Goal: Task Accomplishment & Management: Use online tool/utility

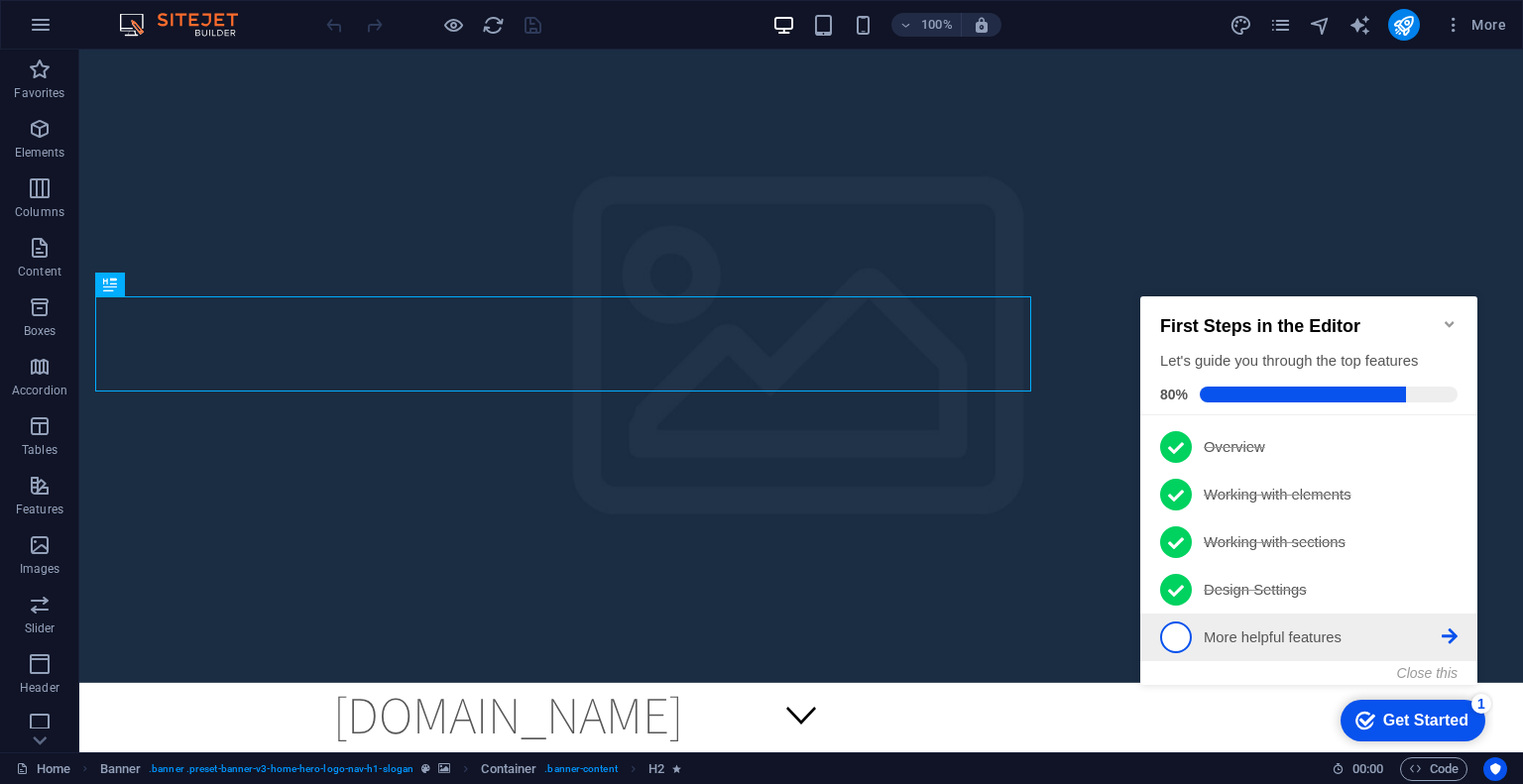
click at [1178, 639] on span "5" at bounding box center [1176, 638] width 32 height 32
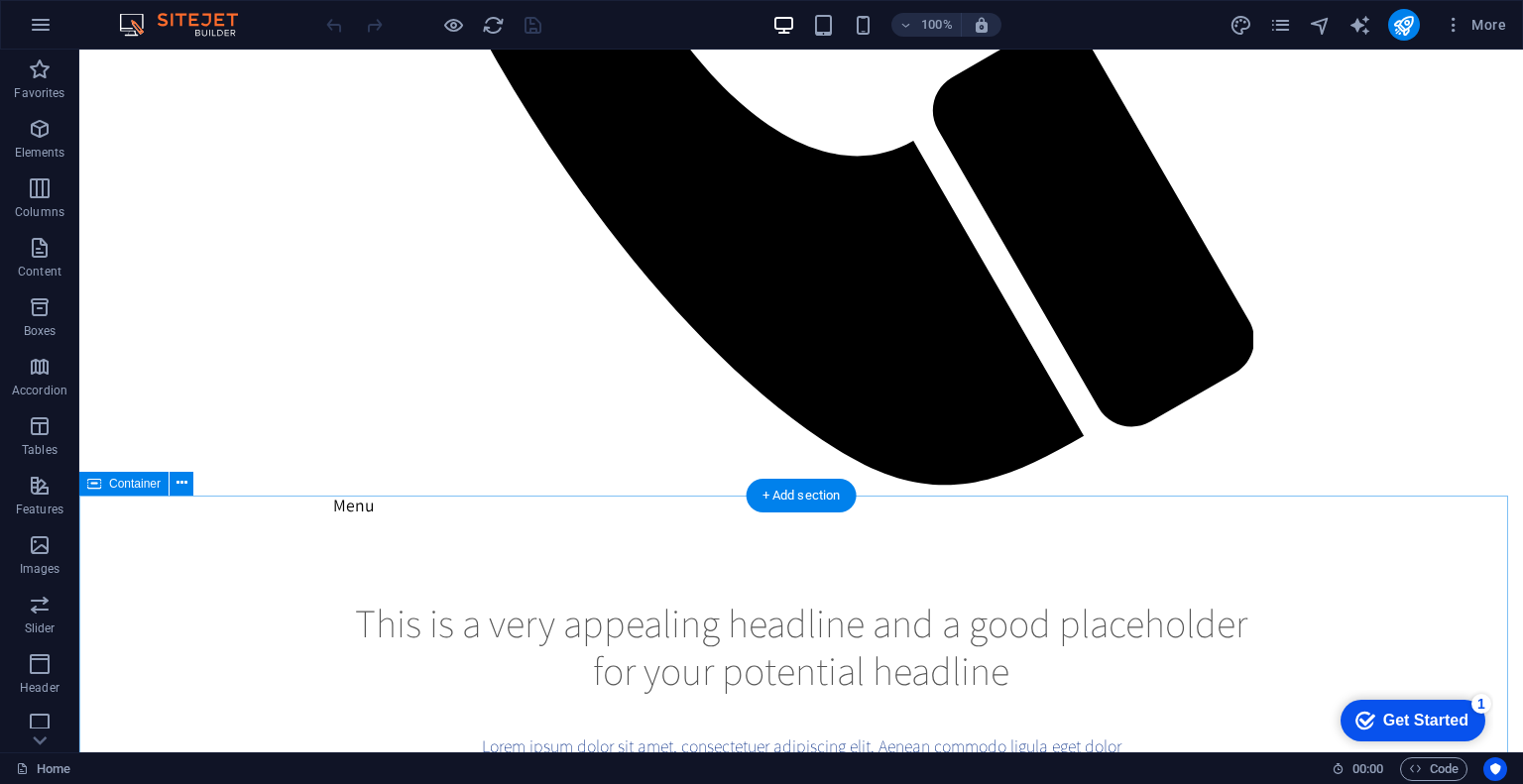
scroll to position [1685, 0]
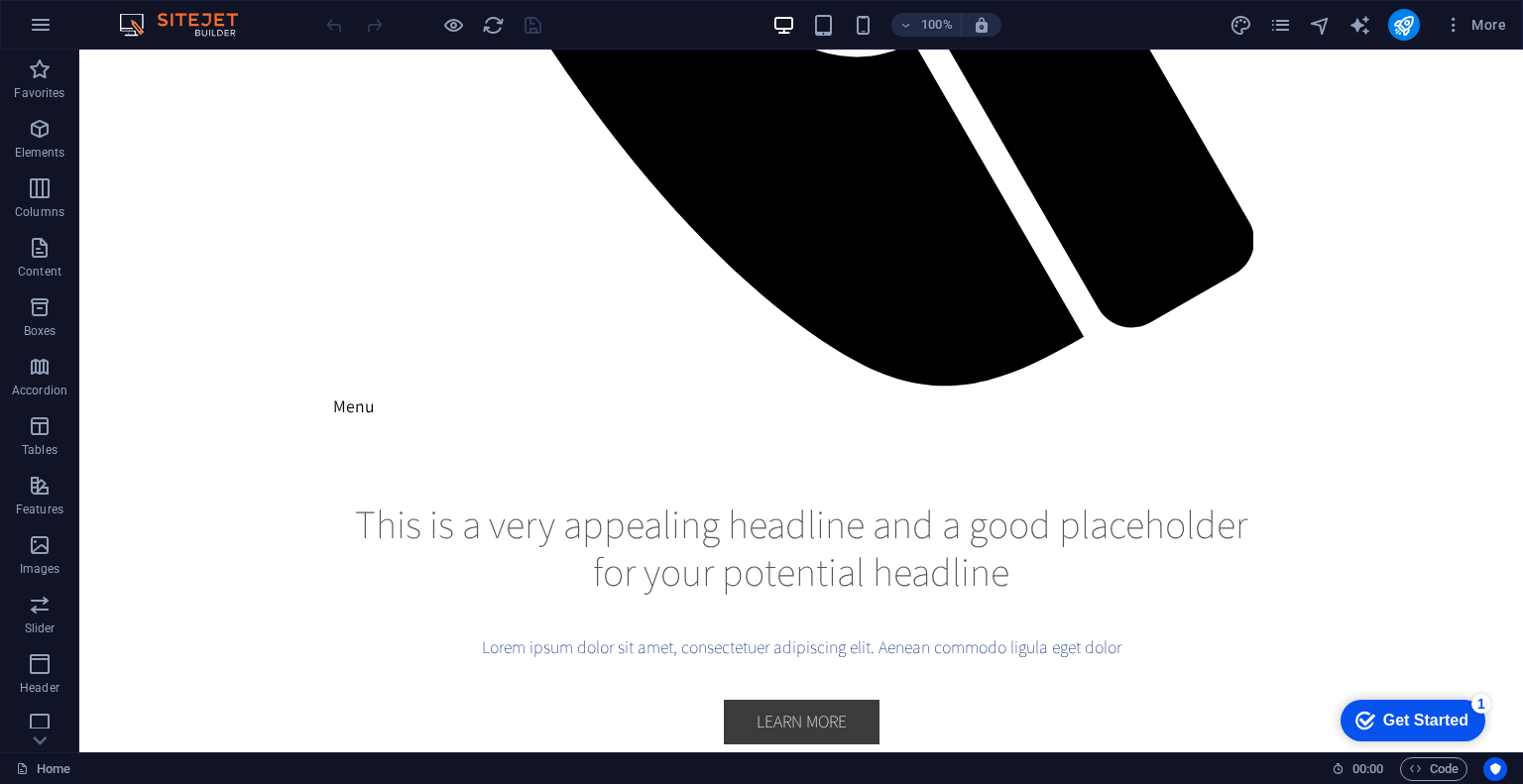
click at [1405, 719] on div "Get Started" at bounding box center [1425, 721] width 85 height 18
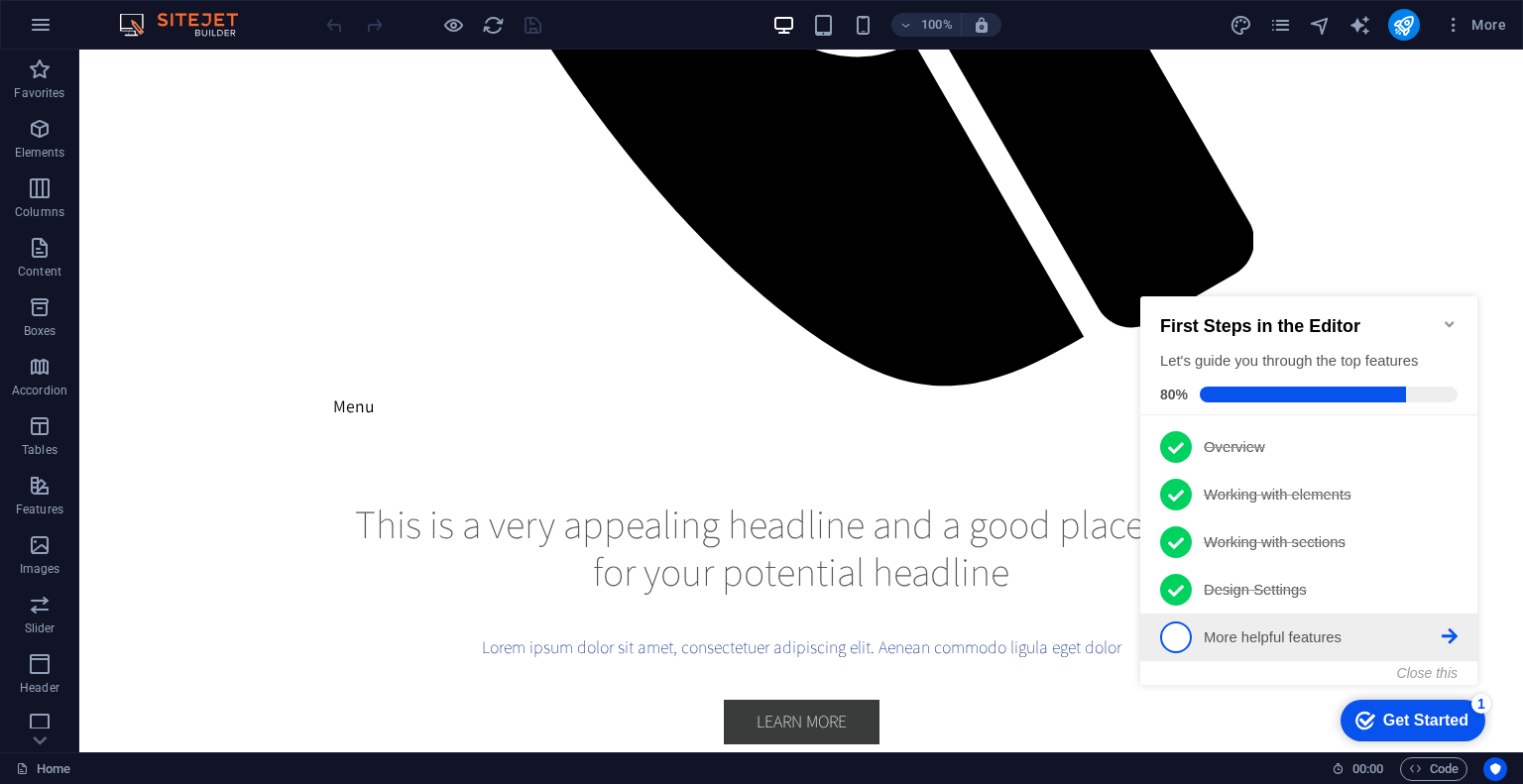
click at [1447, 633] on icon at bounding box center [1449, 636] width 16 height 16
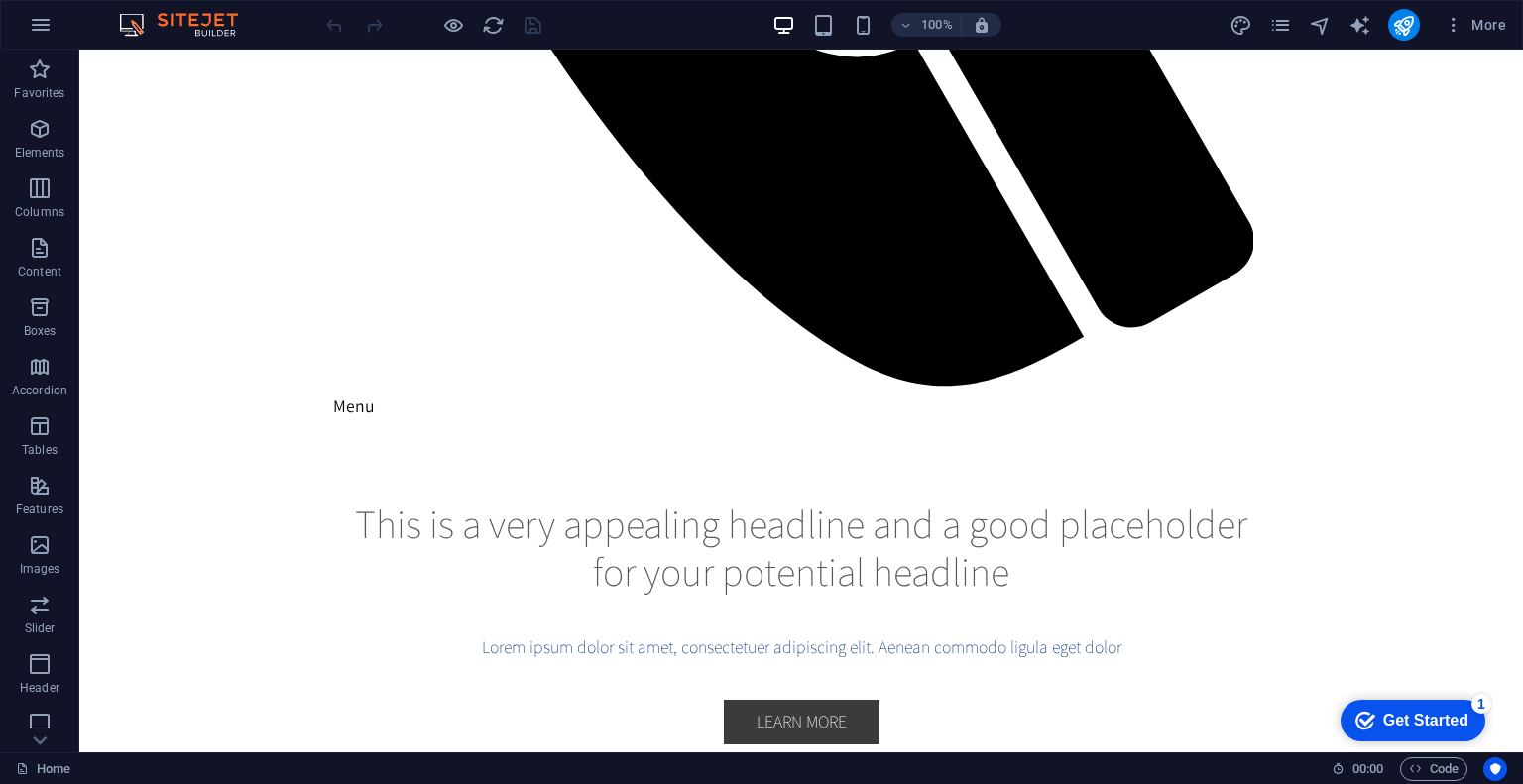
drag, startPoint x: 1422, startPoint y: 737, endPoint x: 1644, endPoint y: 1135, distance: 455.7
click at [1430, 729] on div "checkmark Get Started 1" at bounding box center [1412, 721] width 145 height 42
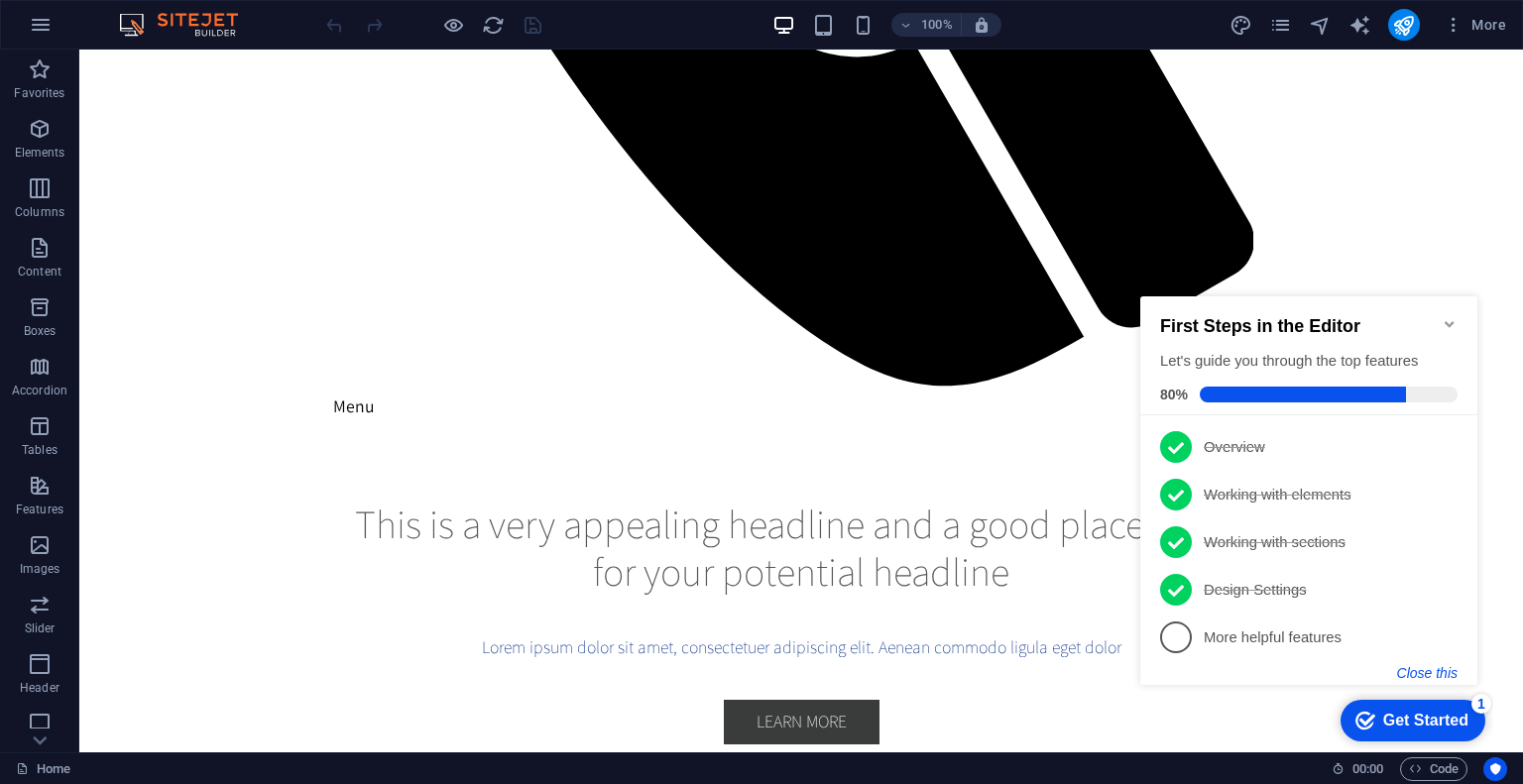
drag, startPoint x: 1438, startPoint y: 660, endPoint x: 1438, endPoint y: 671, distance: 10.9
click at [1438, 671] on div "First Steps in the Editor Let's guide you through the top features 80% 1 Overvi…" at bounding box center [1308, 488] width 337 height 385
click at [1438, 671] on button "Close this" at bounding box center [1427, 673] width 60 height 16
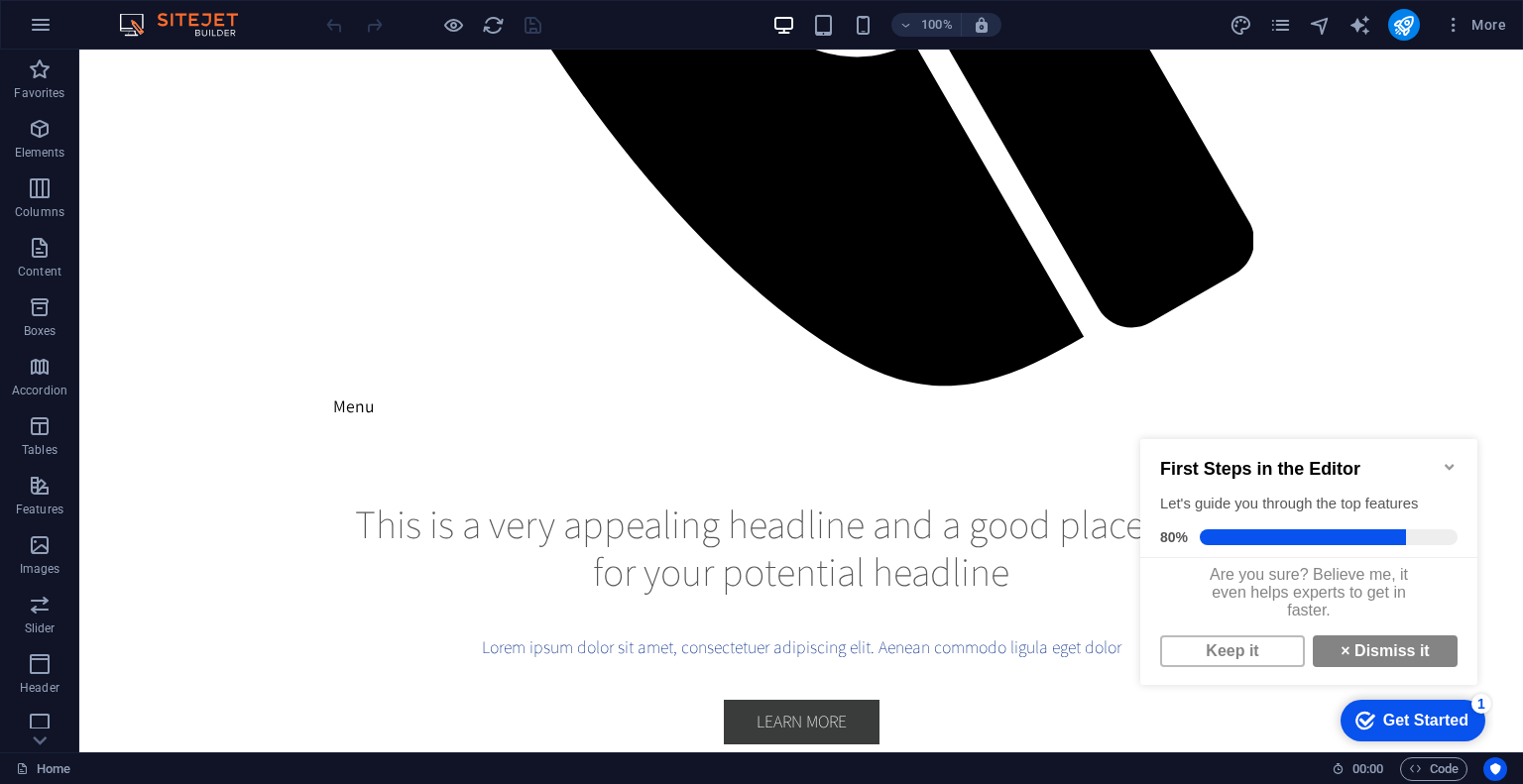
click at [1438, 667] on link "× Dismiss it" at bounding box center [1384, 651] width 145 height 32
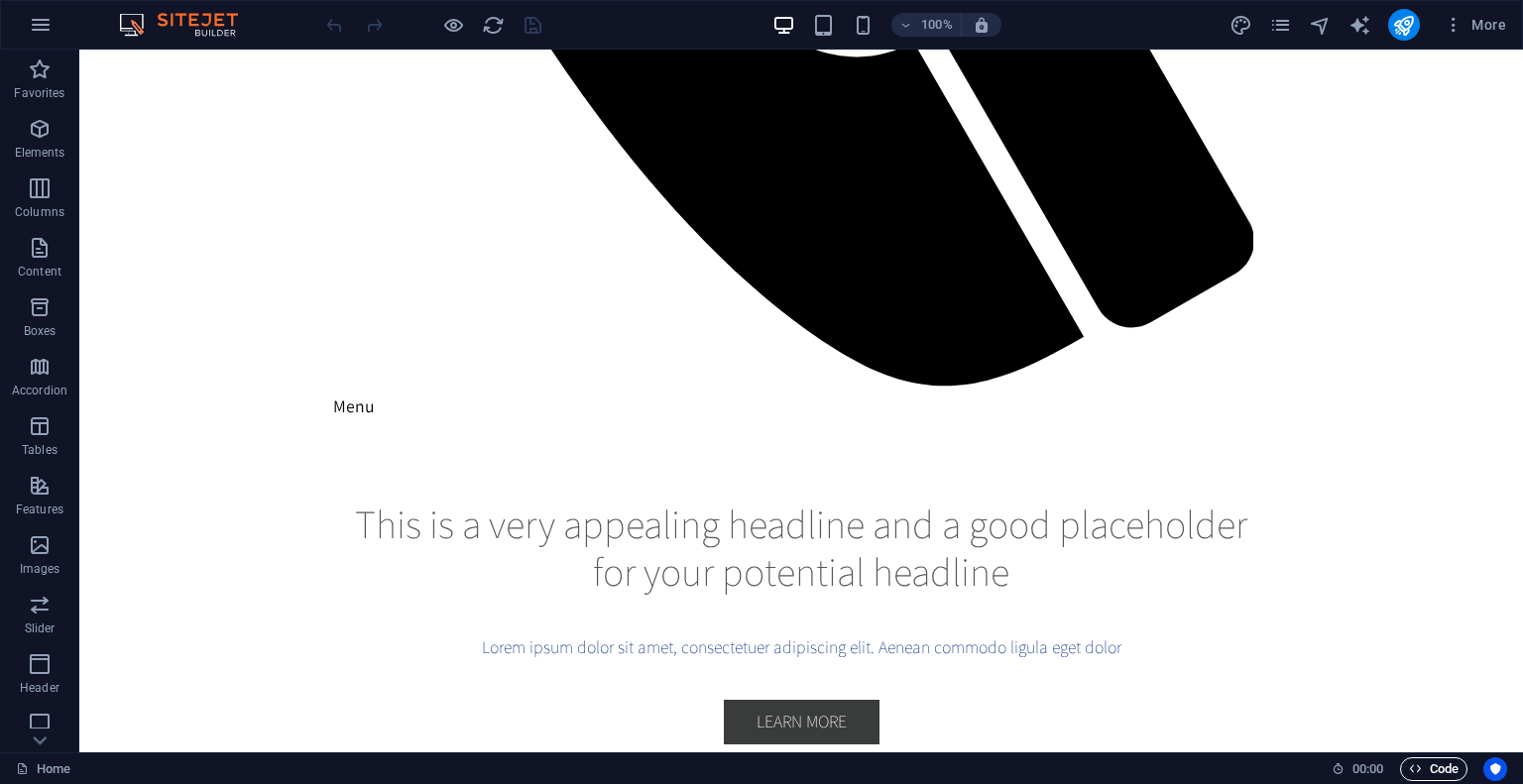
click at [1433, 770] on span "Code" at bounding box center [1434, 769] width 50 height 24
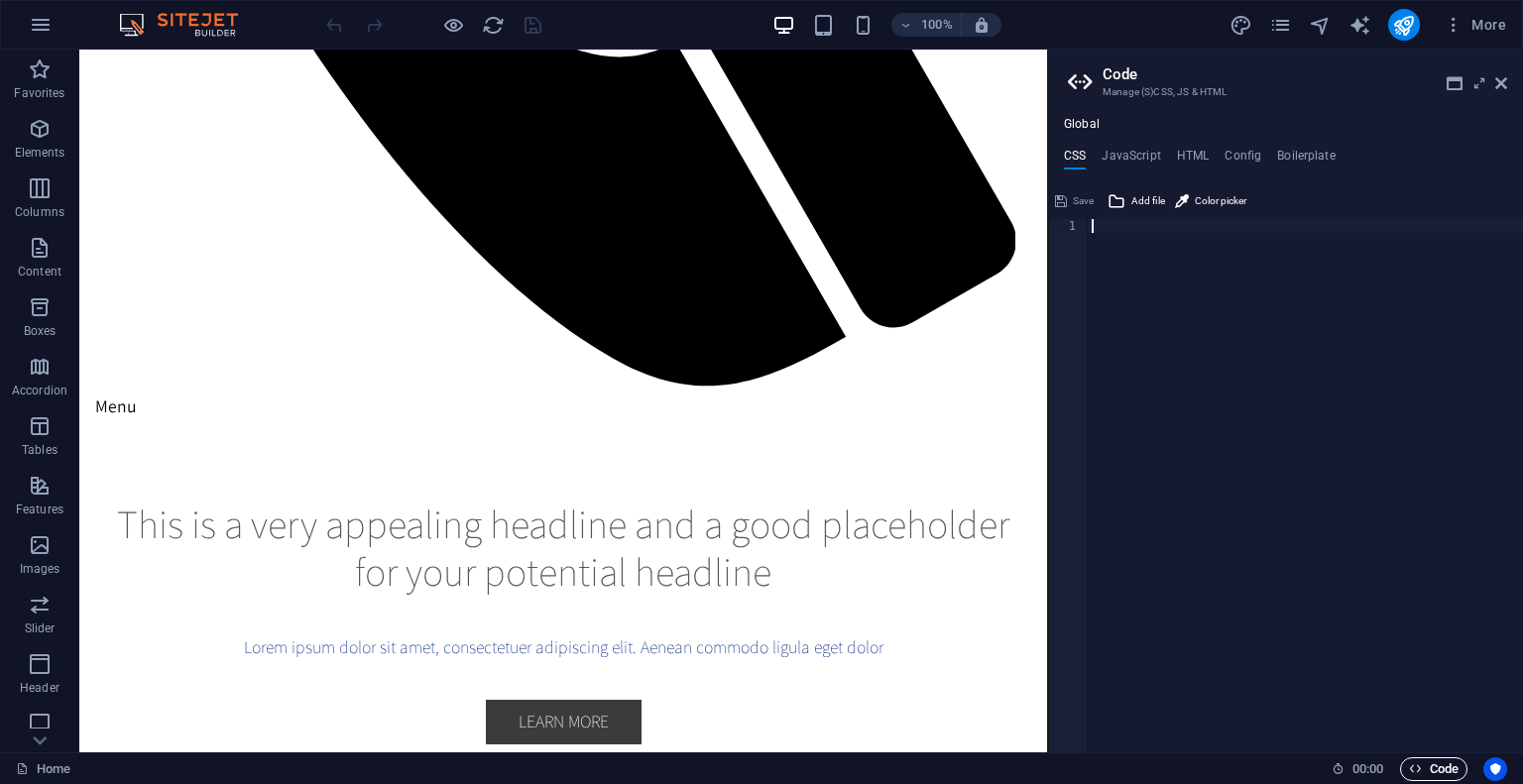
click at [1433, 769] on span "Code" at bounding box center [1434, 769] width 50 height 24
click at [1500, 86] on icon at bounding box center [1501, 83] width 12 height 16
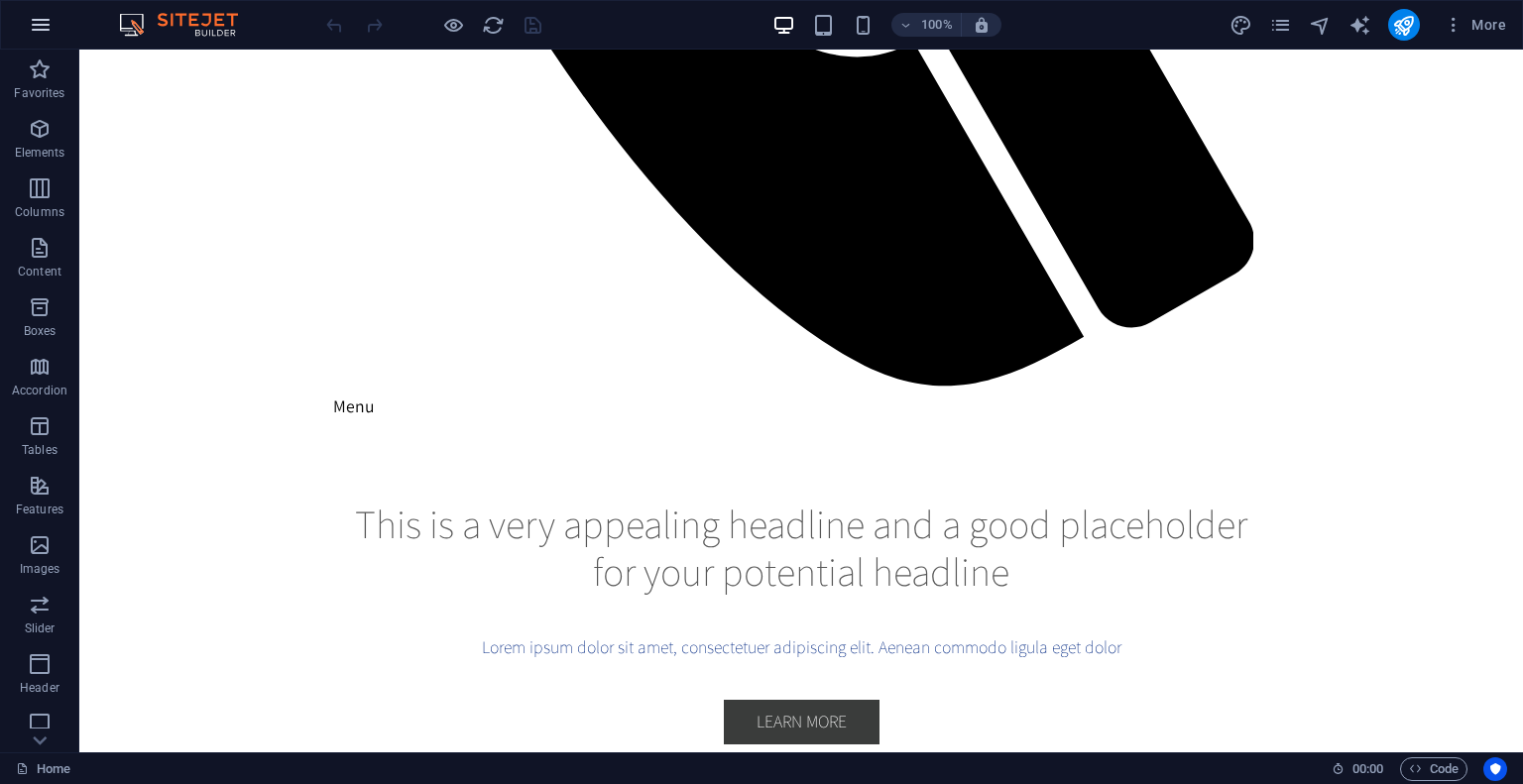
click at [55, 24] on button "button" at bounding box center [41, 25] width 48 height 48
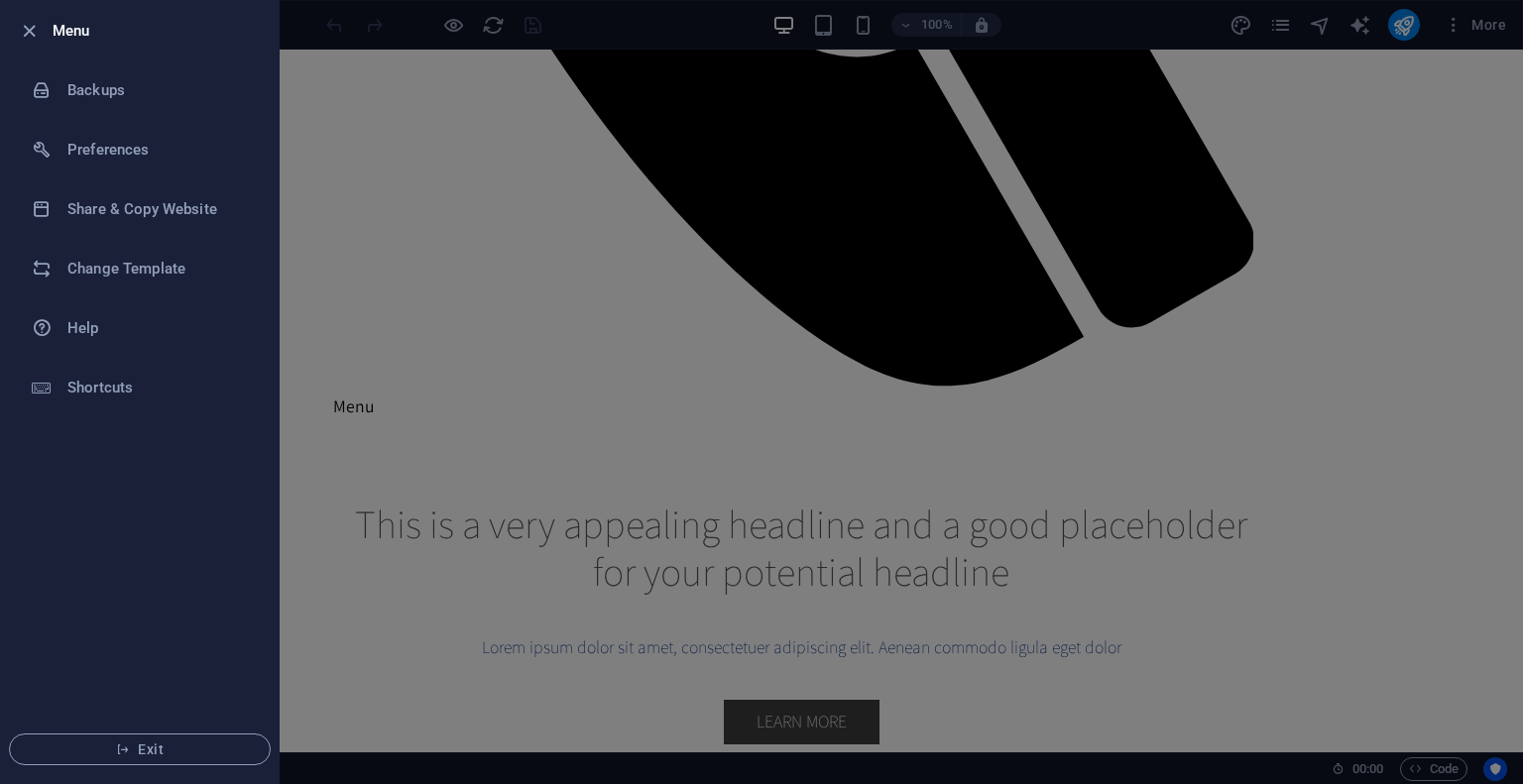
click at [462, 52] on div at bounding box center [761, 392] width 1523 height 784
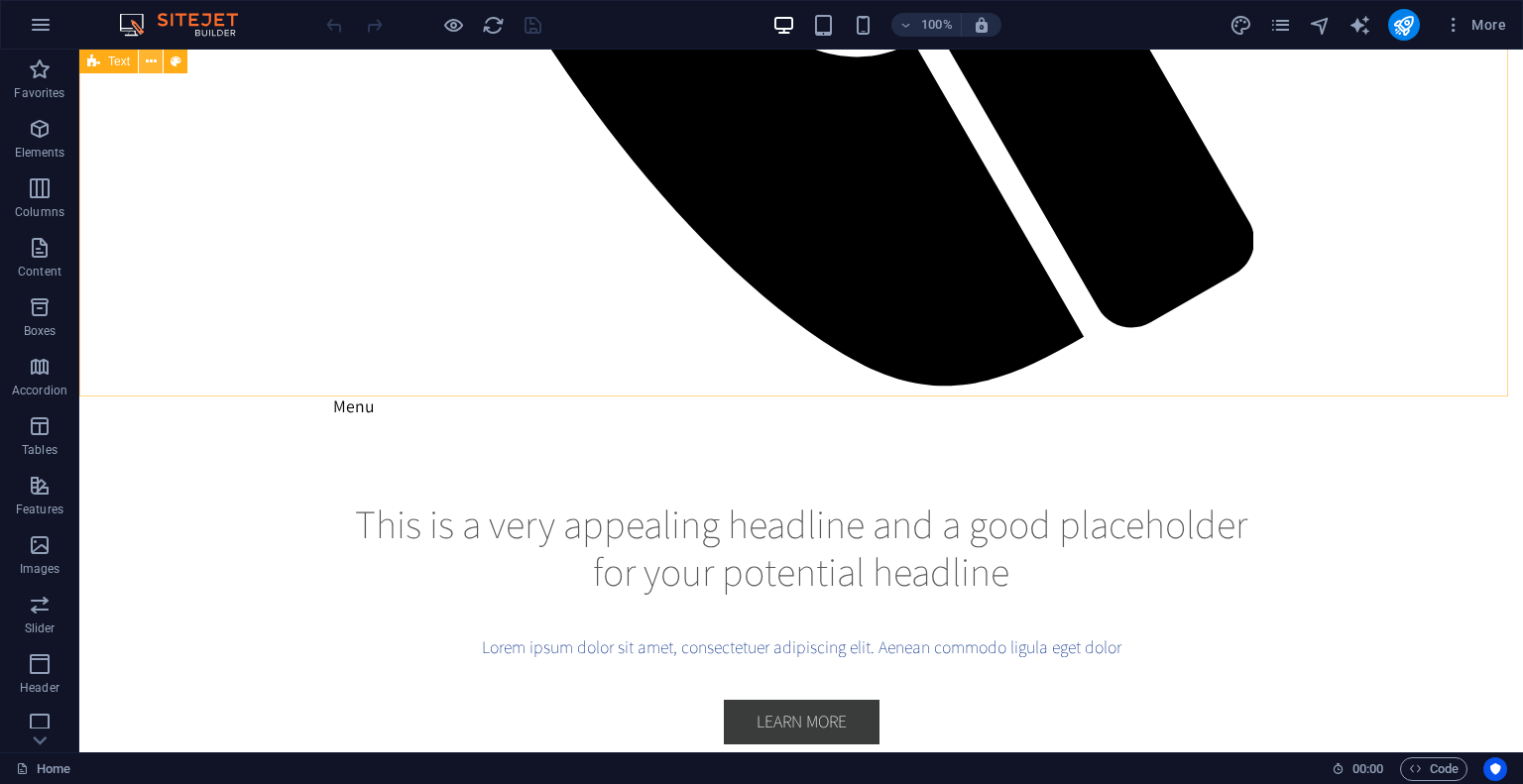
click at [154, 62] on icon at bounding box center [151, 62] width 11 height 21
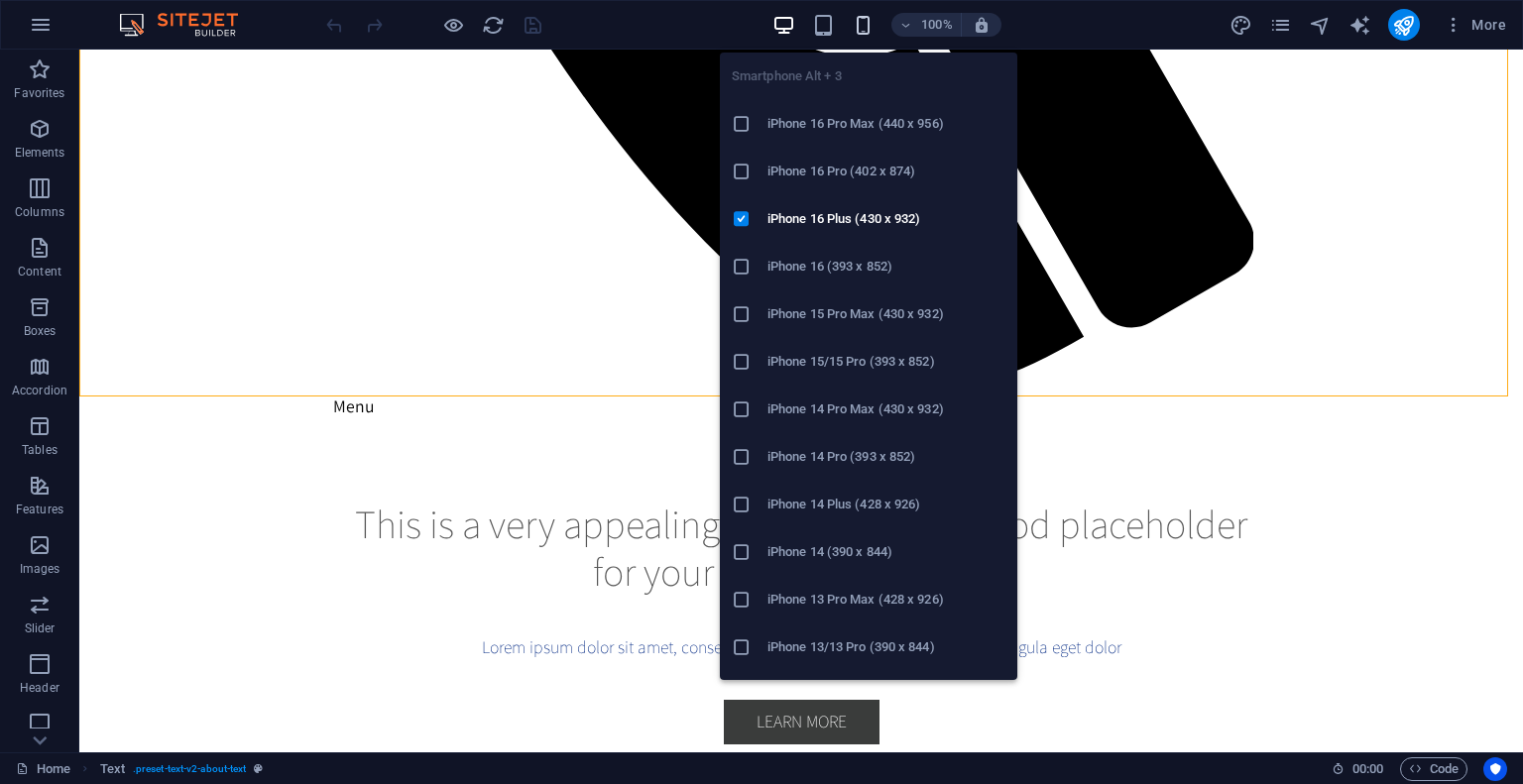
click at [857, 32] on icon "button" at bounding box center [863, 25] width 23 height 23
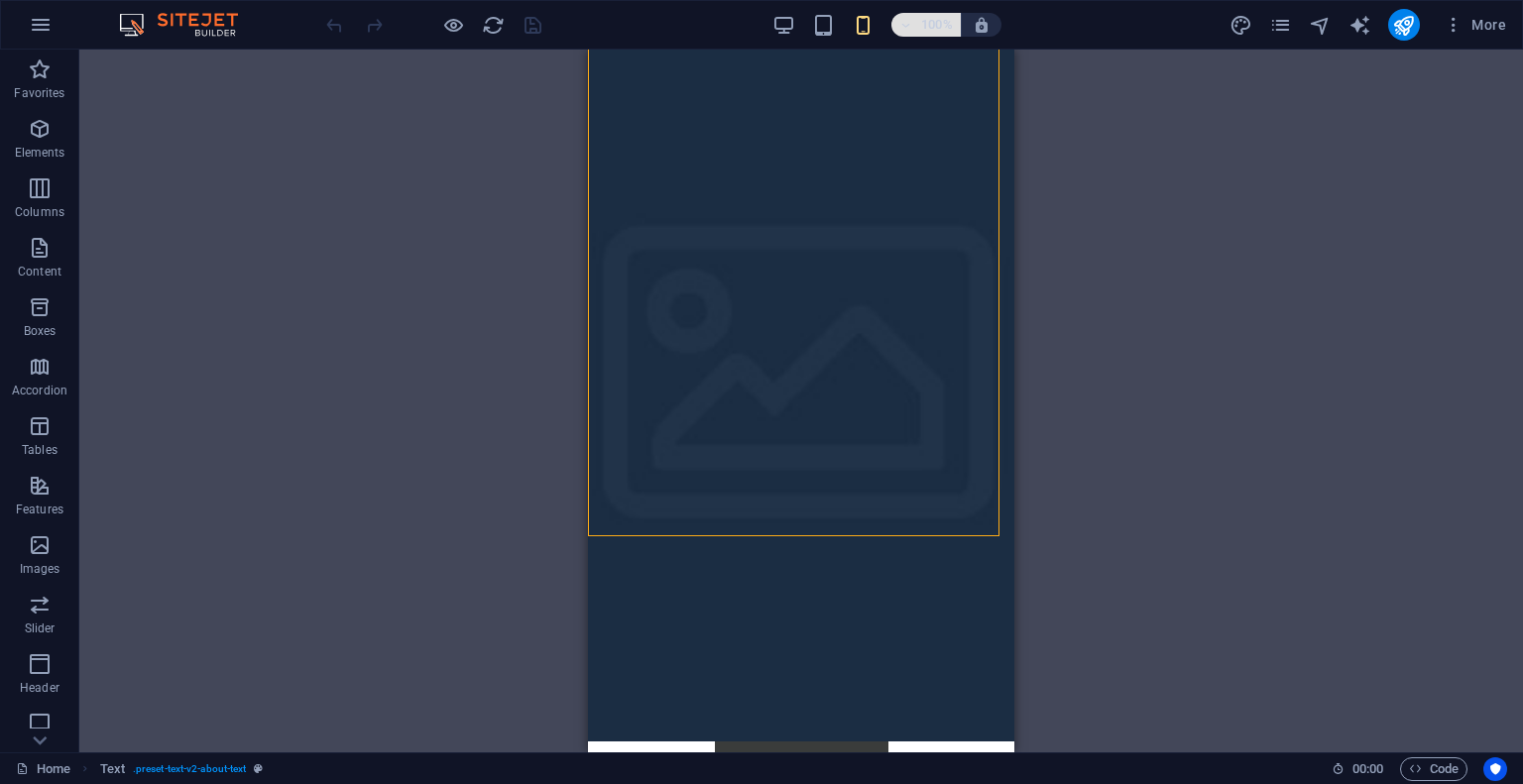
click at [917, 24] on span "100%" at bounding box center [926, 25] width 54 height 24
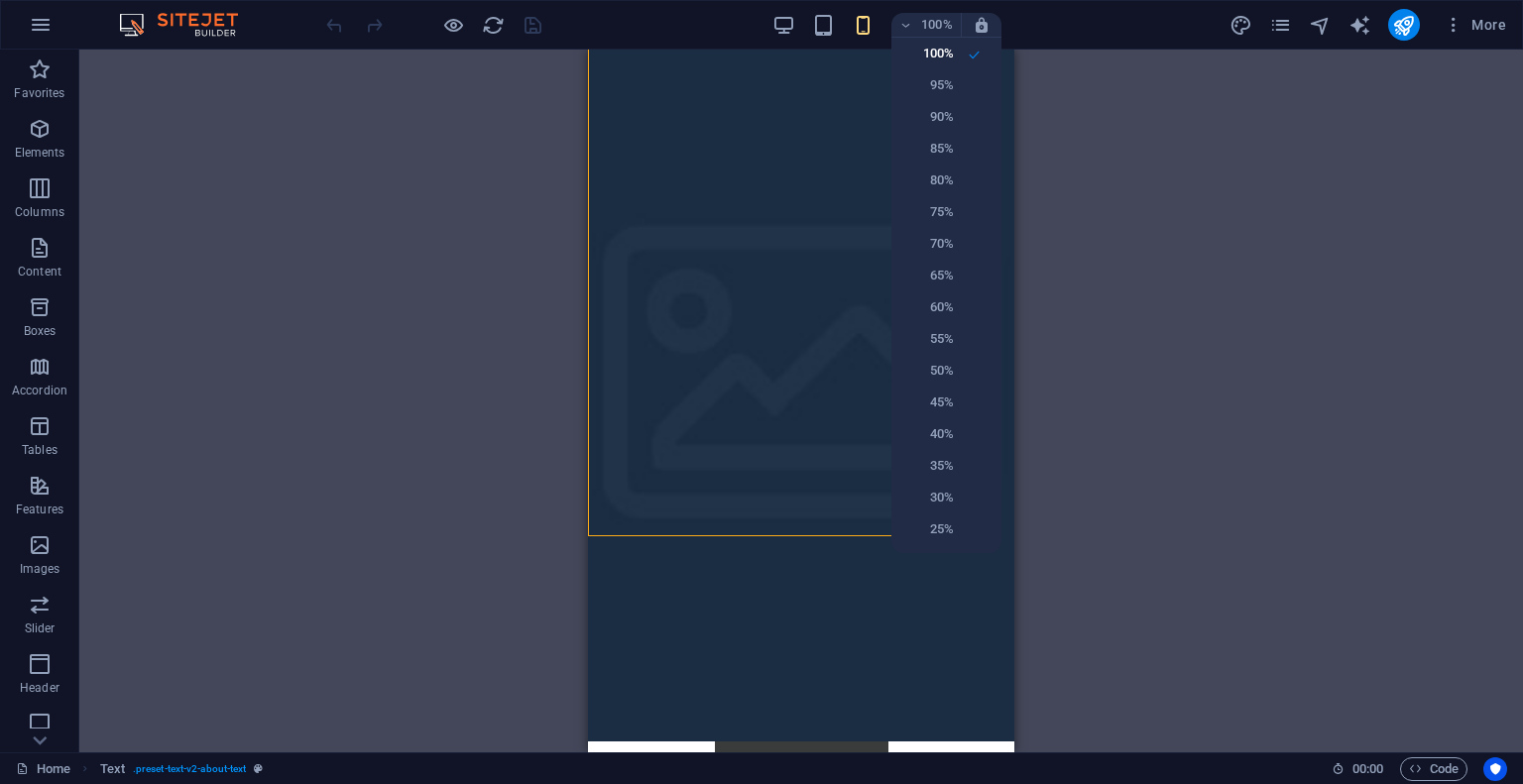
click at [903, 27] on div at bounding box center [761, 392] width 1523 height 784
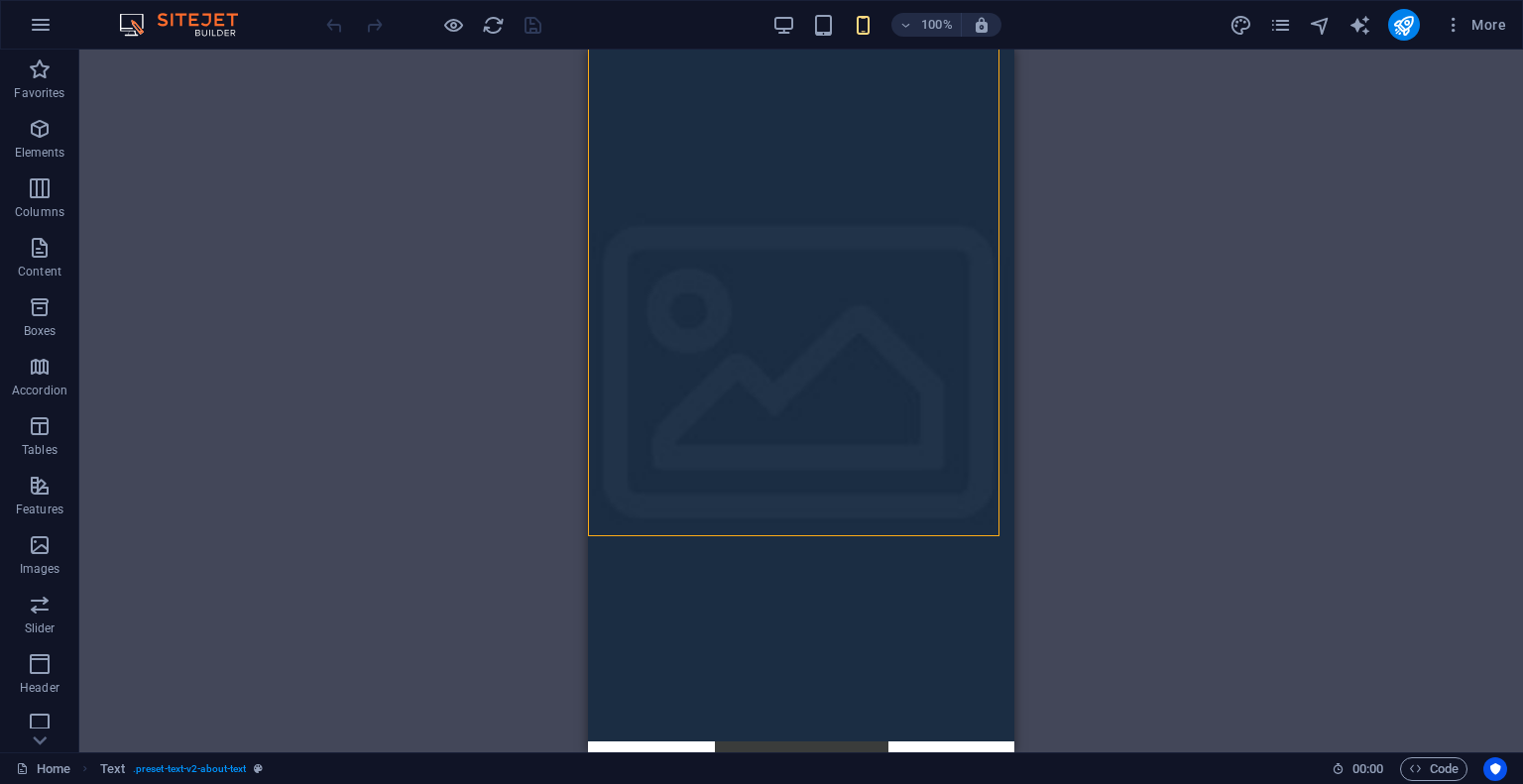
click at [771, 31] on div "100% More" at bounding box center [918, 25] width 1192 height 32
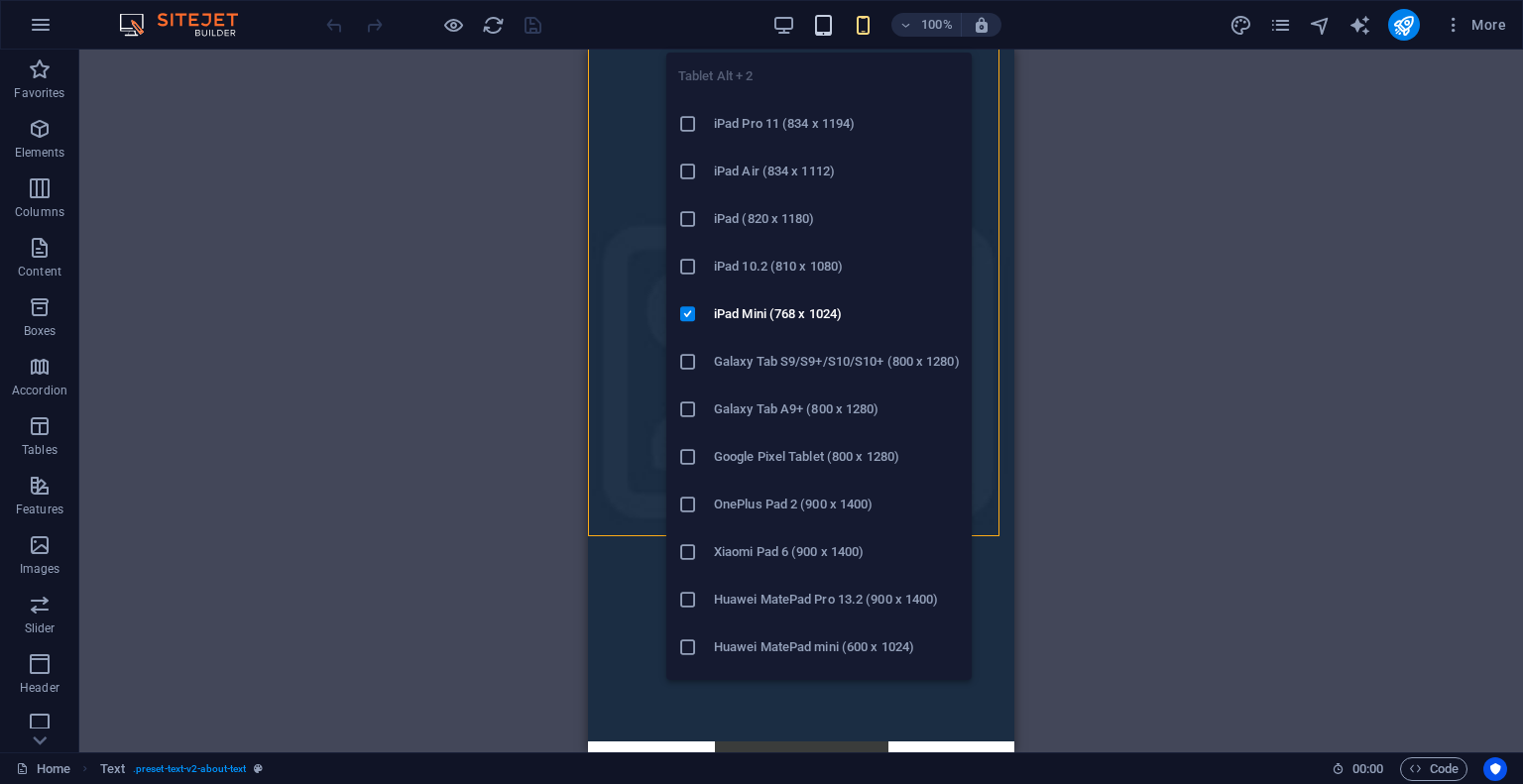
click at [826, 29] on icon "button" at bounding box center [823, 25] width 23 height 23
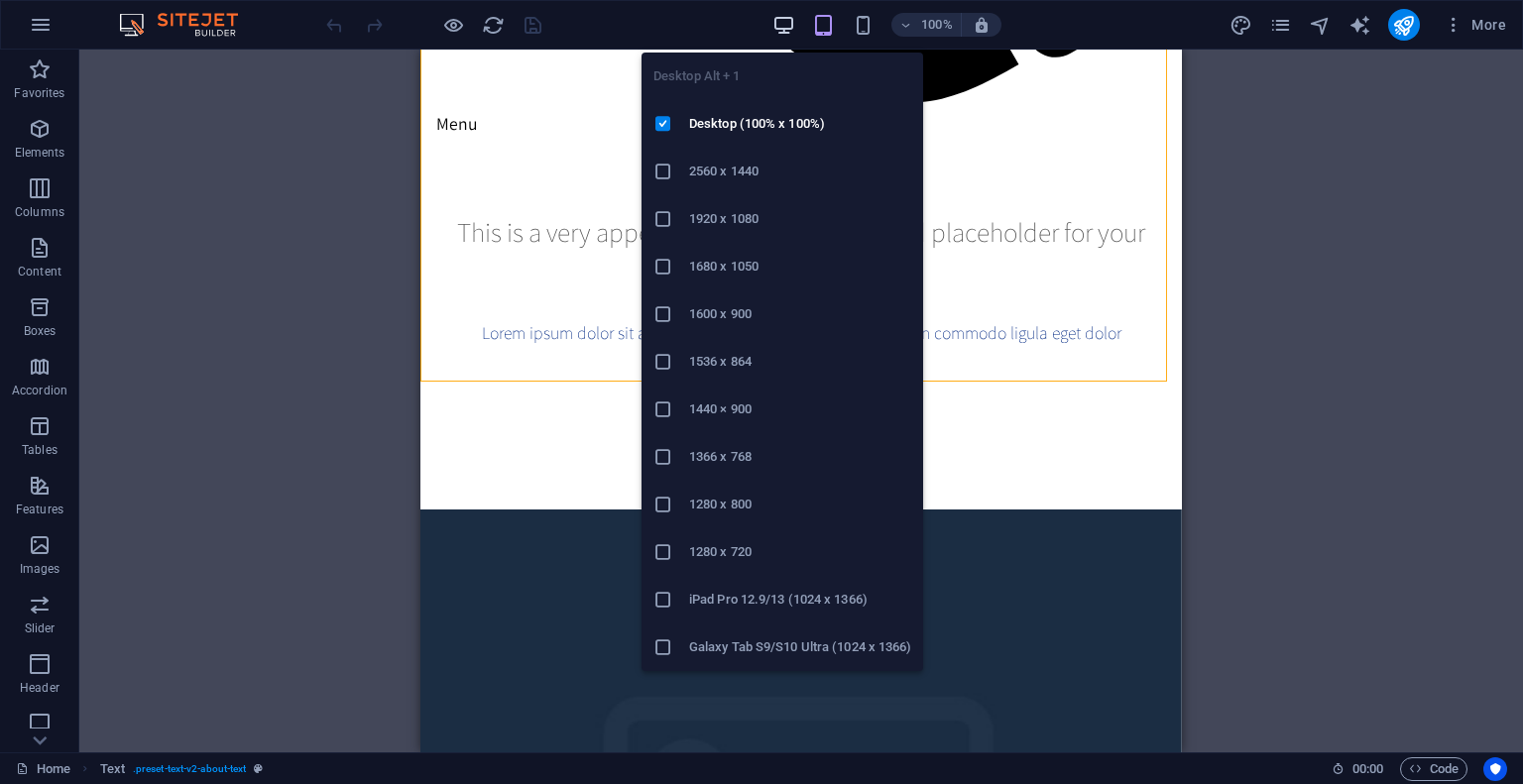
click at [781, 33] on icon "button" at bounding box center [783, 25] width 23 height 23
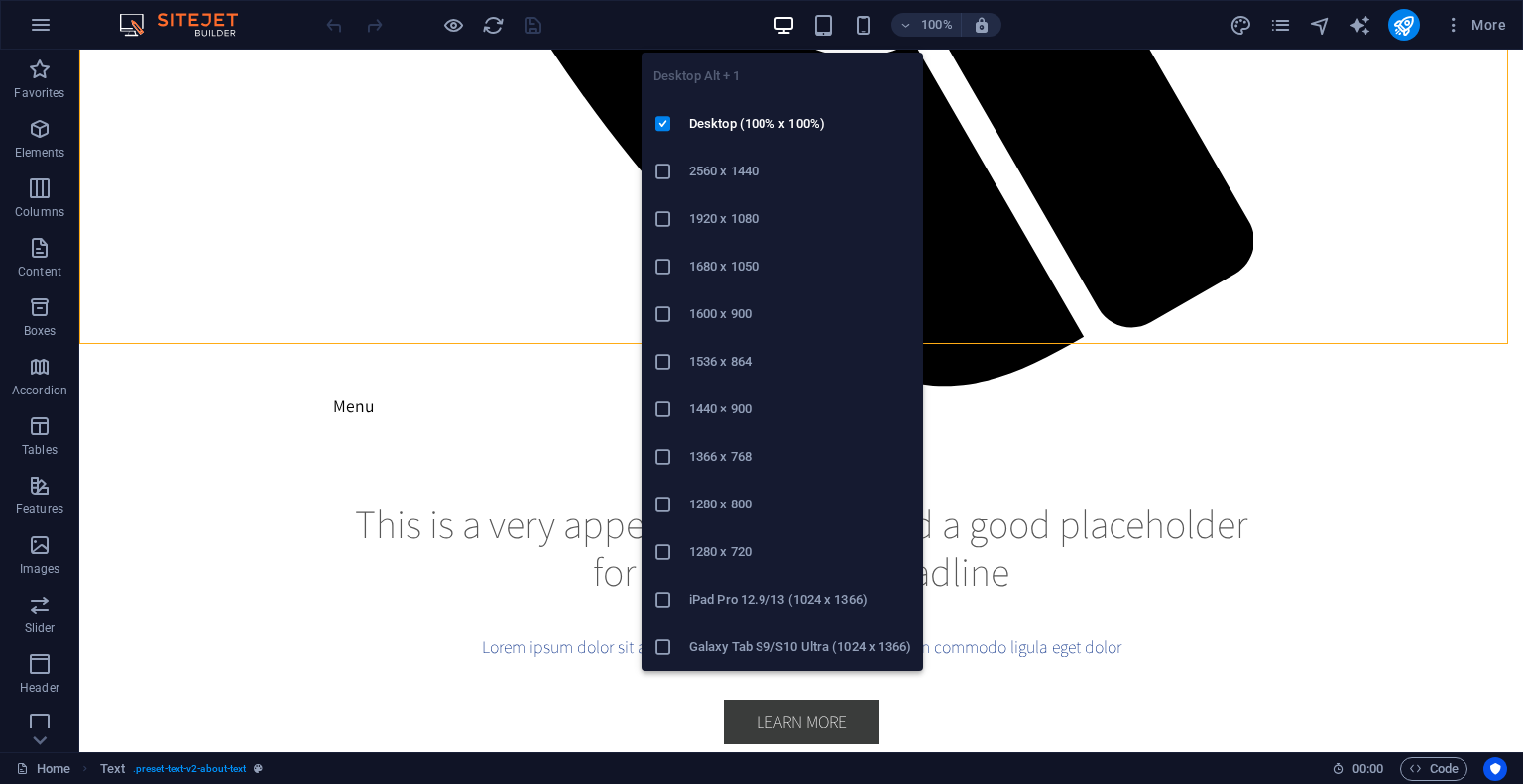
scroll to position [1737, 0]
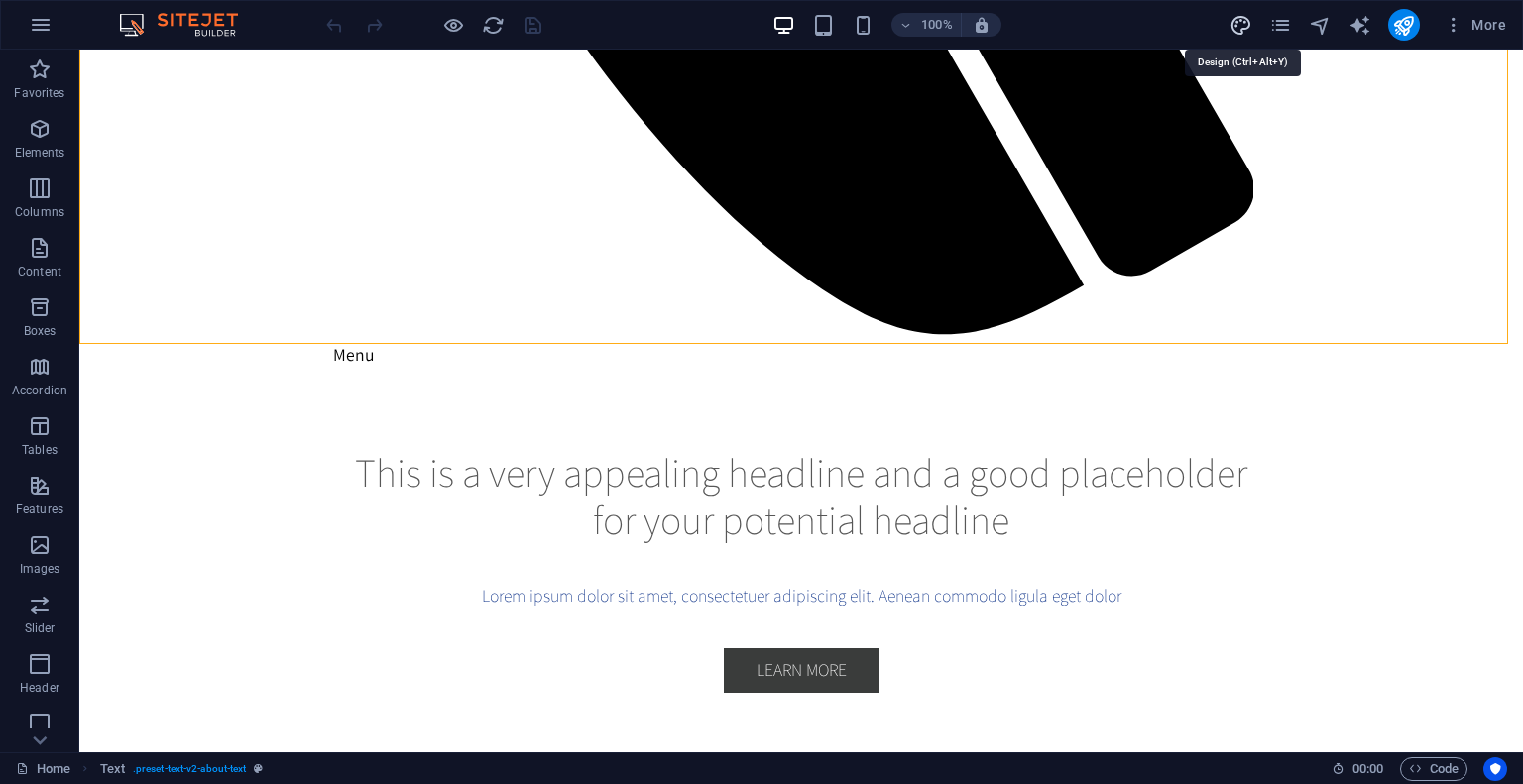
click at [1235, 18] on icon "design" at bounding box center [1240, 25] width 23 height 23
select select "rem"
select select "200"
select select "px"
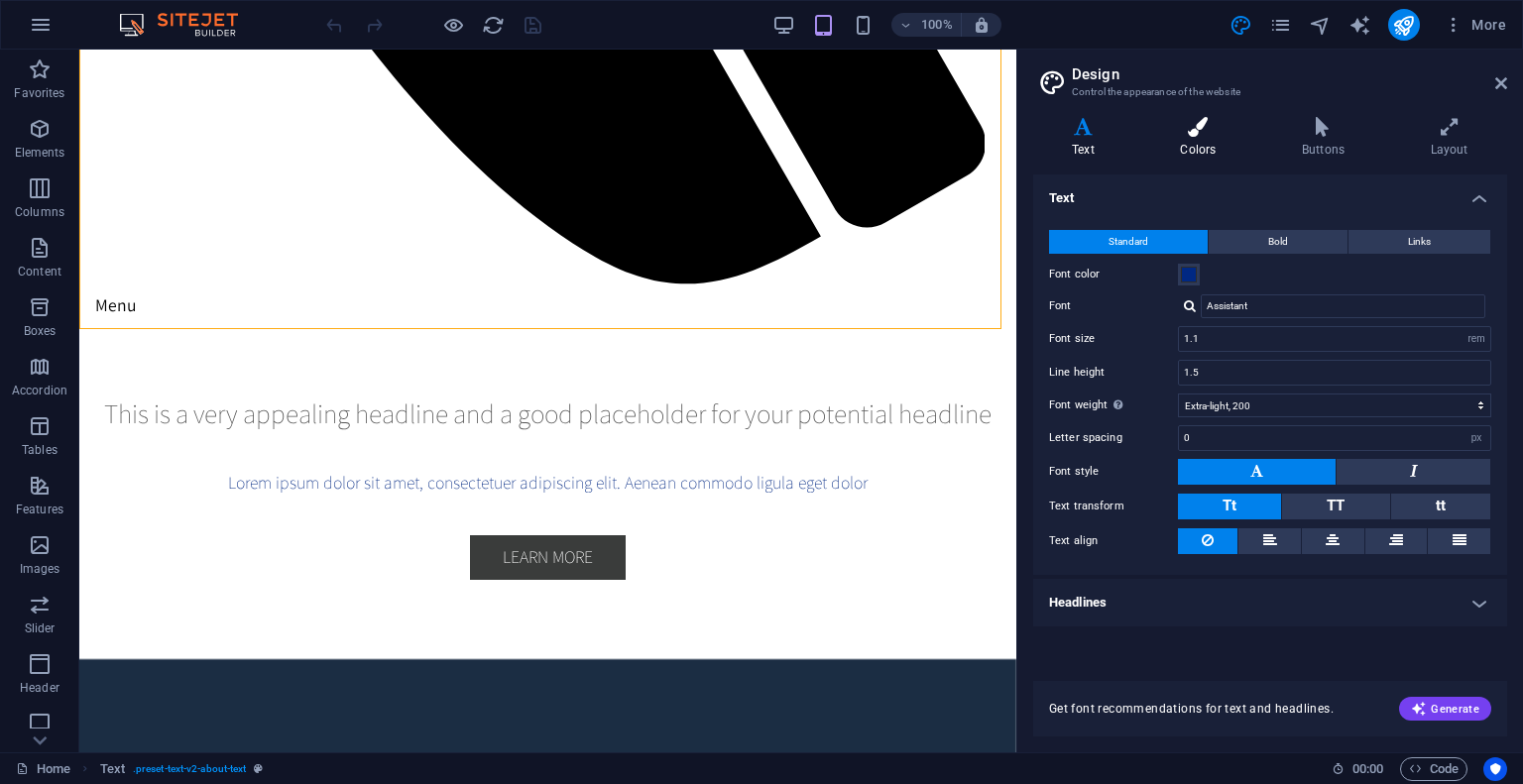
scroll to position [1658, 0]
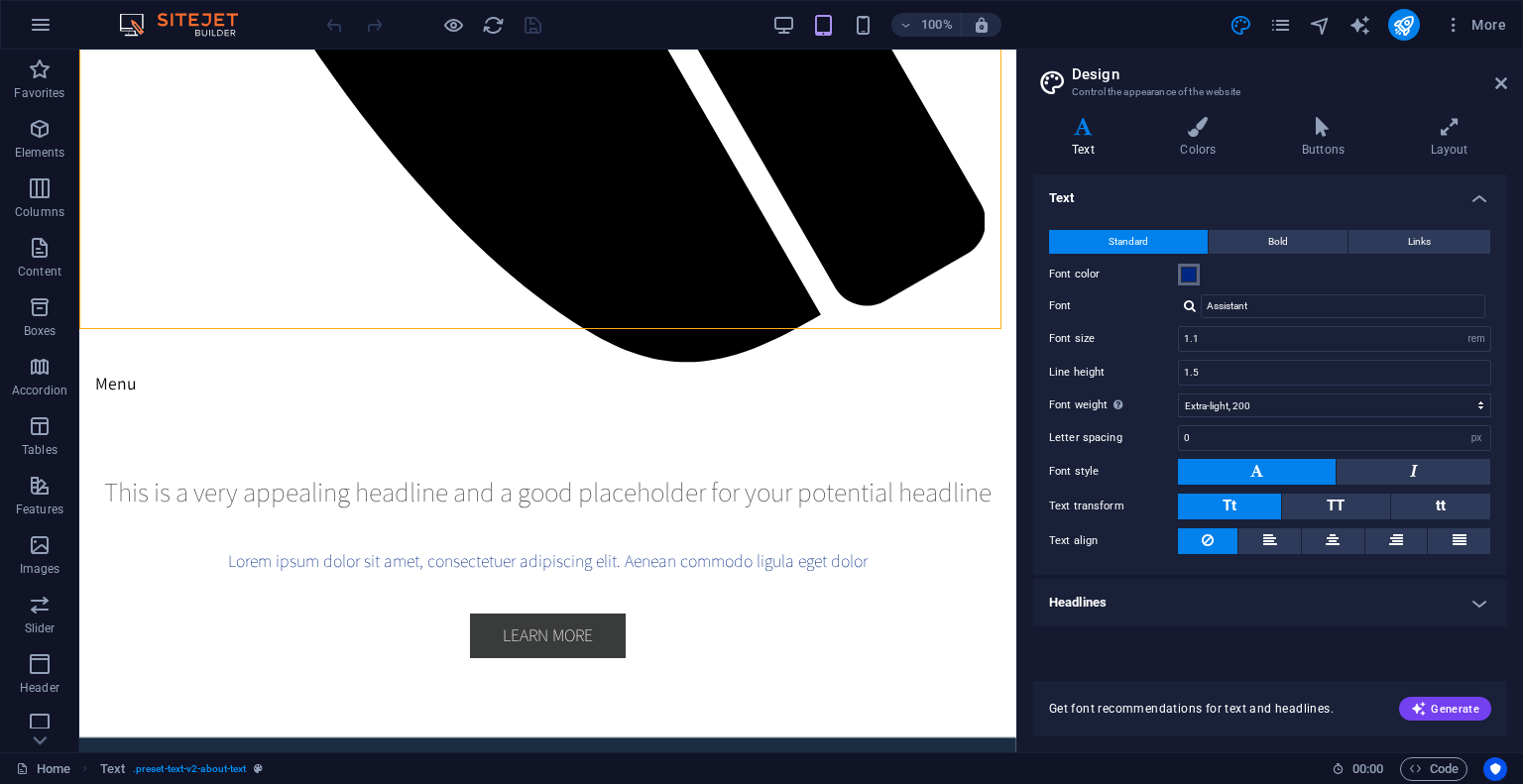
click at [1188, 270] on span at bounding box center [1189, 275] width 16 height 16
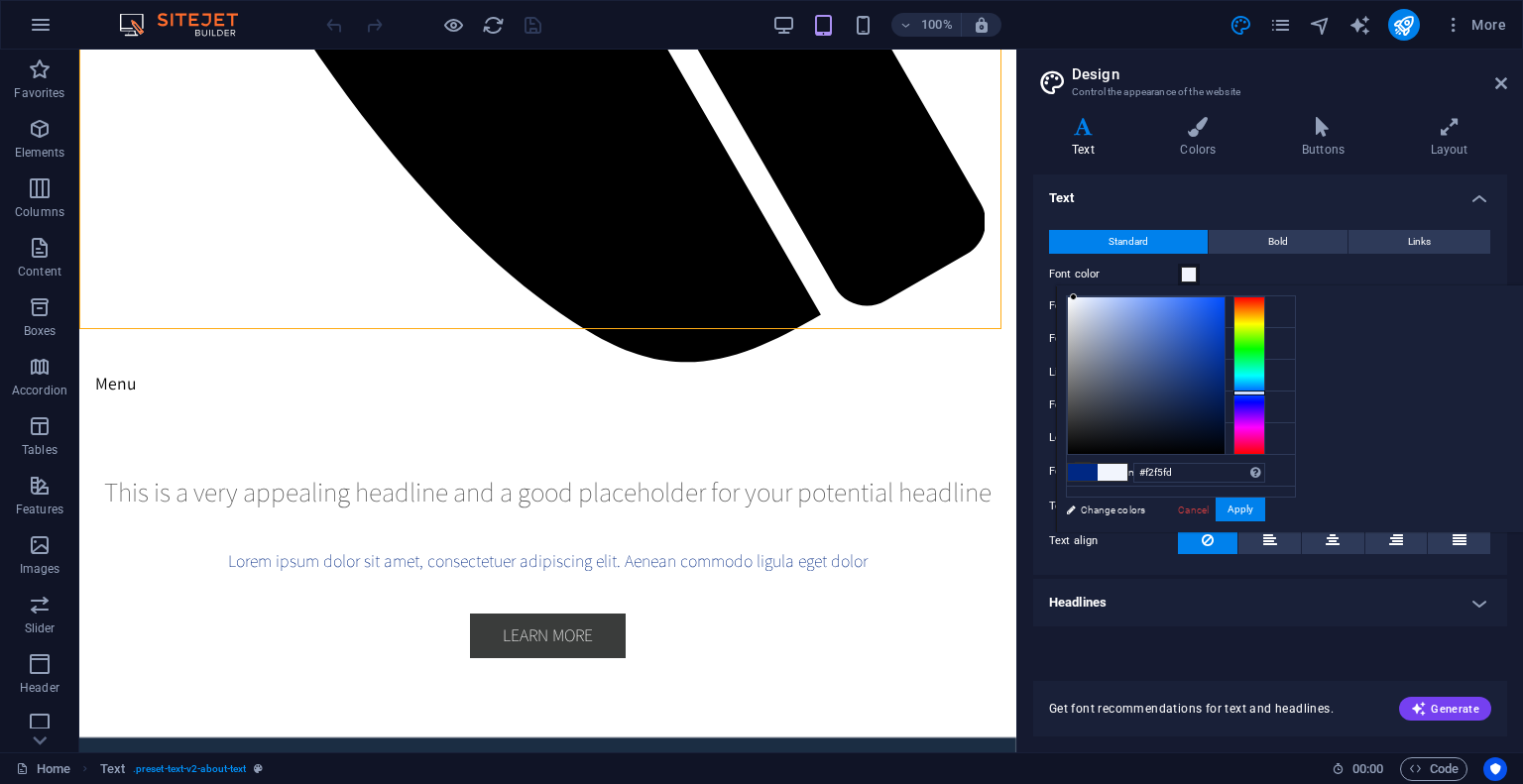
click at [1224, 297] on div at bounding box center [1146, 375] width 157 height 157
type input "#ffffff"
drag, startPoint x: 1316, startPoint y: 297, endPoint x: 1188, endPoint y: 276, distance: 130.7
click at [1206, 279] on body "[DOMAIN_NAME] Home Favorites Elements Columns Content Boxes Accordion Tables Fe…" at bounding box center [761, 392] width 1523 height 784
click at [1127, 472] on span at bounding box center [1112, 472] width 30 height 17
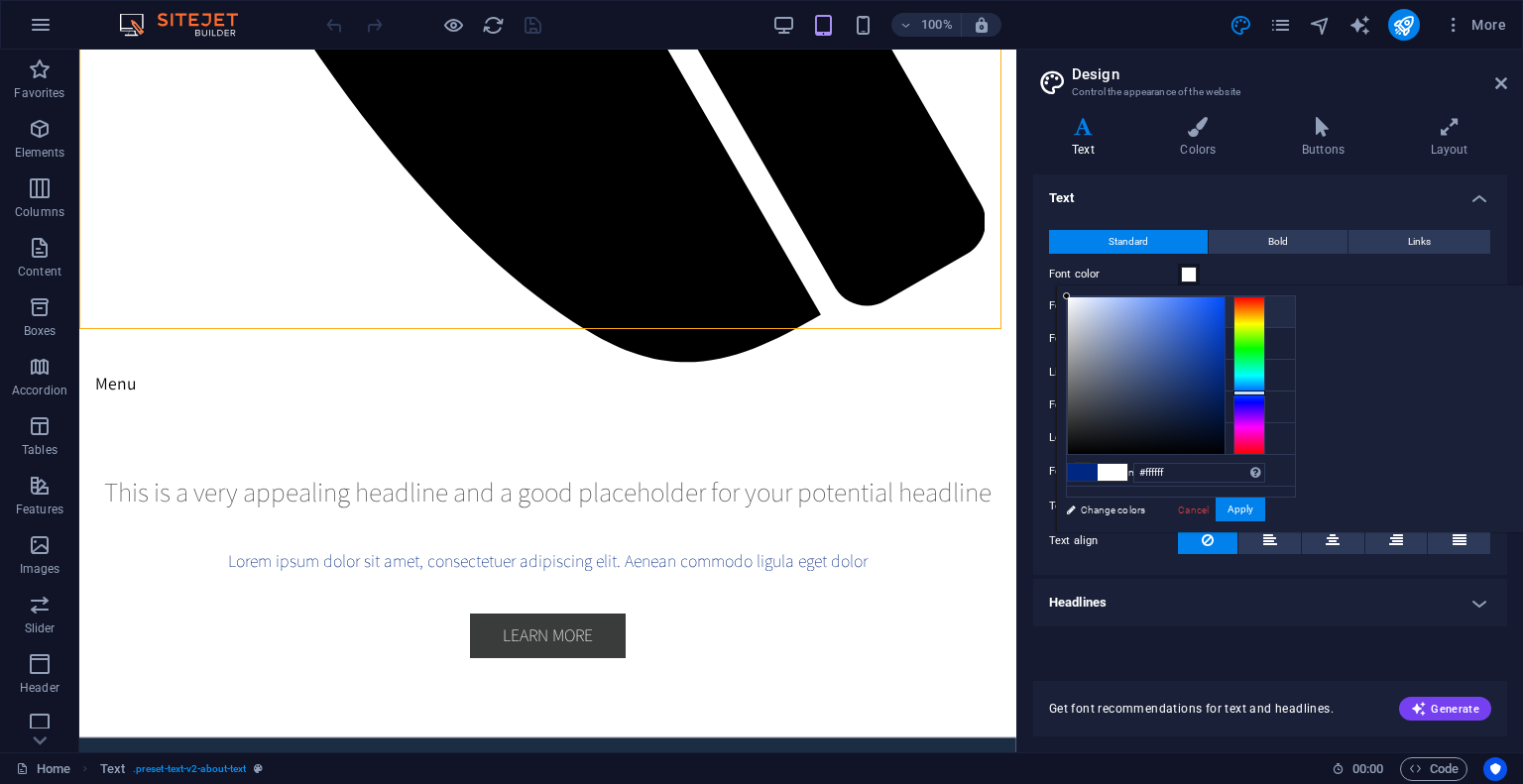
click at [1127, 472] on span at bounding box center [1112, 472] width 30 height 17
click at [1265, 511] on button "Apply" at bounding box center [1240, 510] width 50 height 24
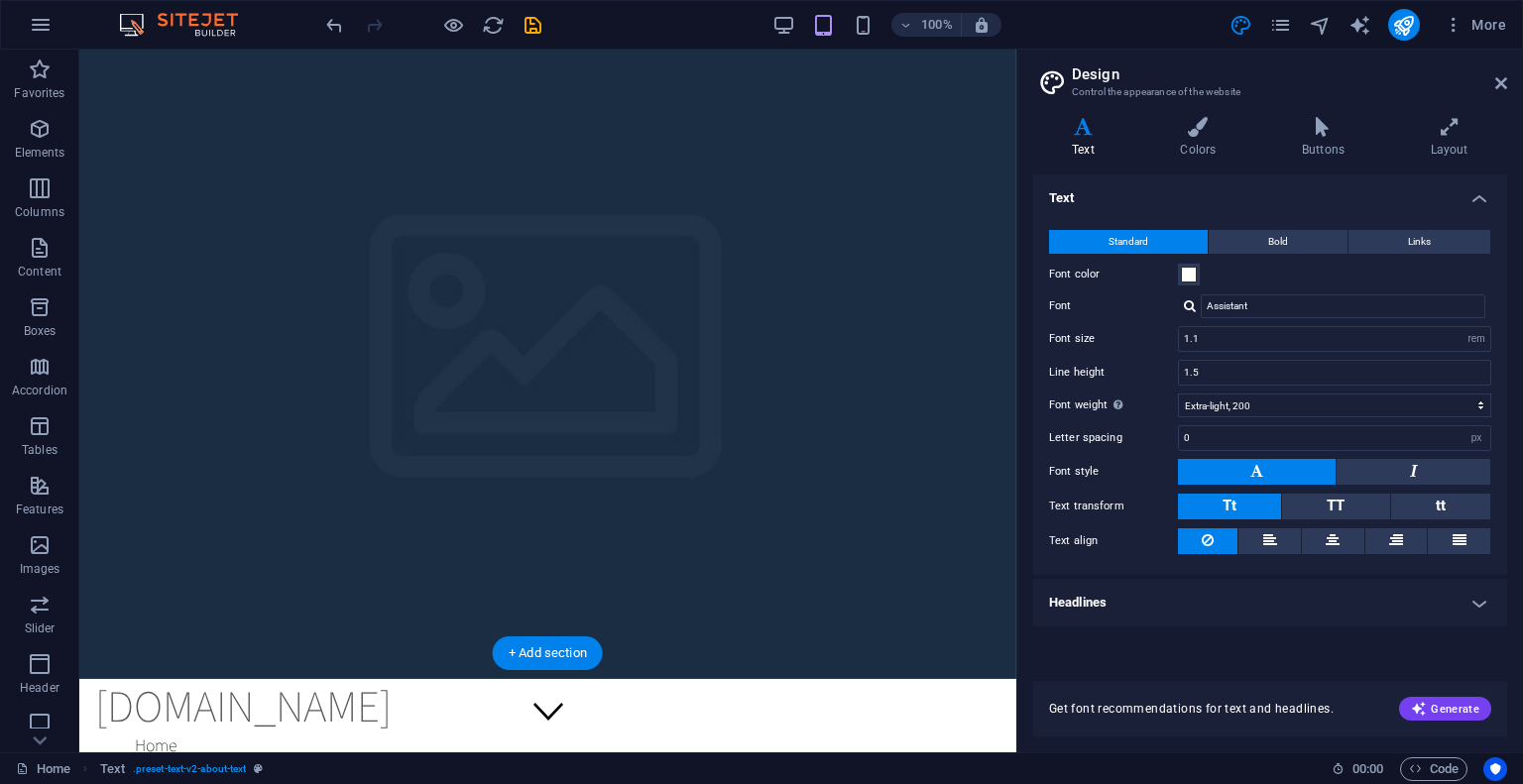
scroll to position [0, 0]
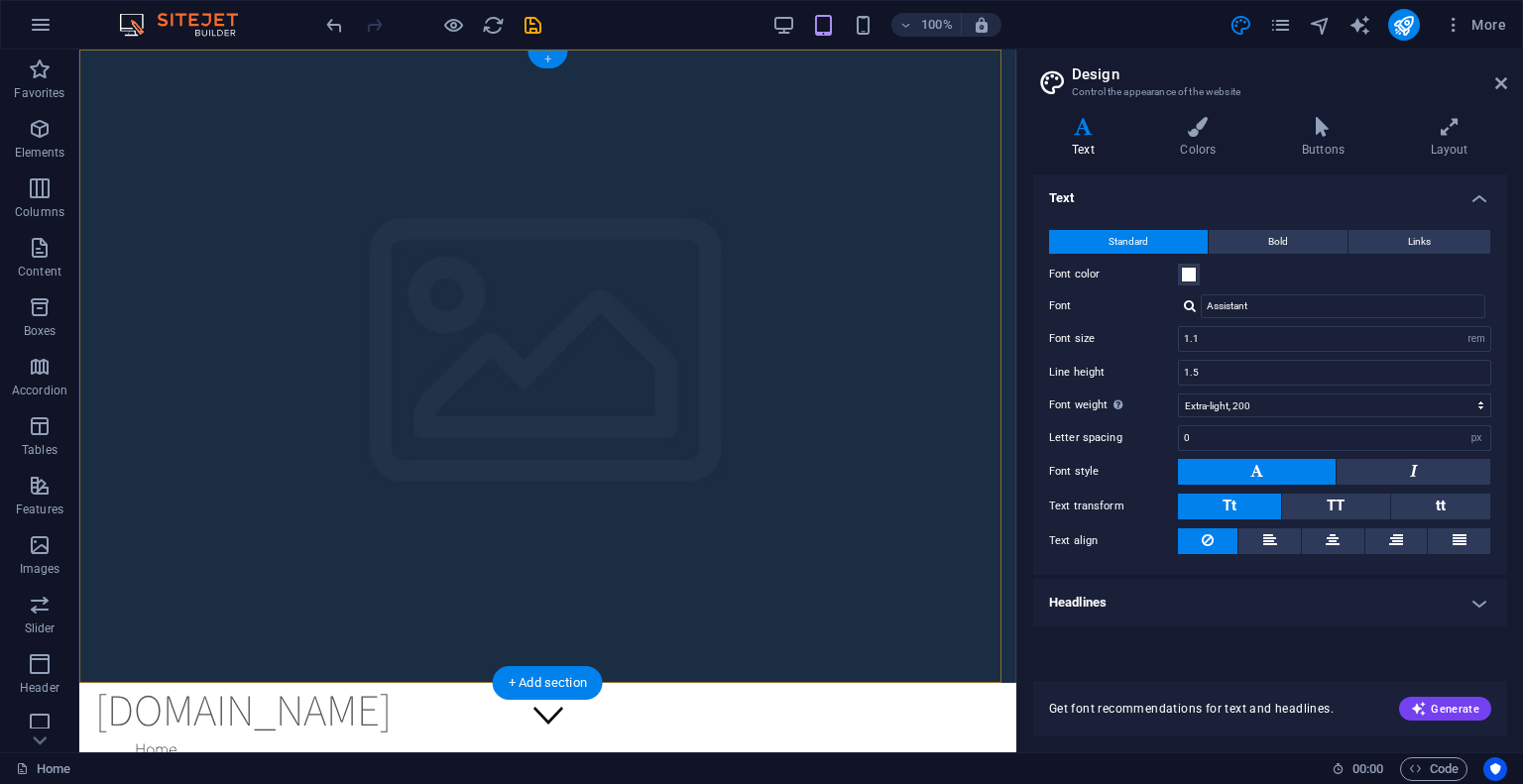
click at [549, 60] on div "+" at bounding box center [547, 60] width 39 height 18
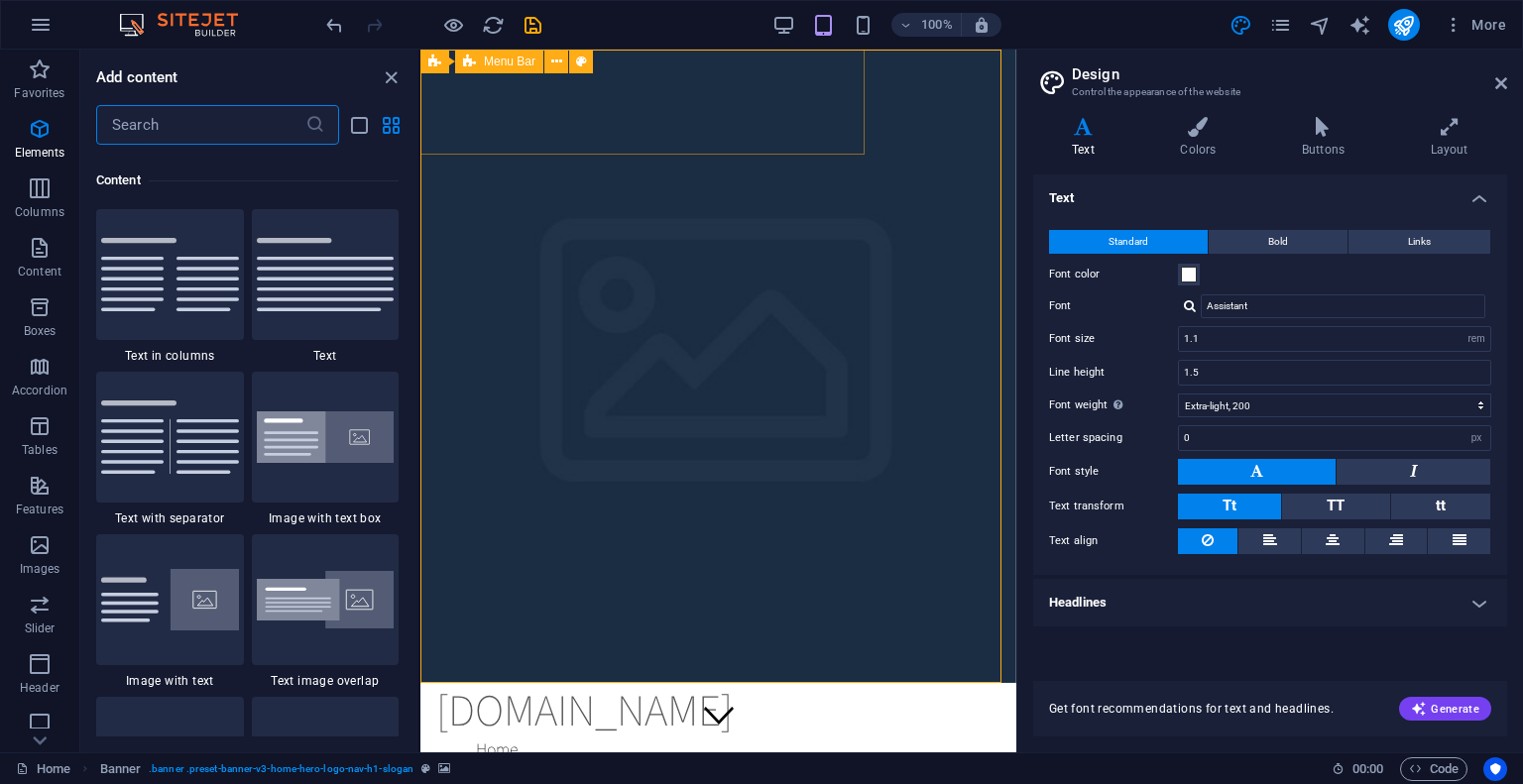
scroll to position [3468, 0]
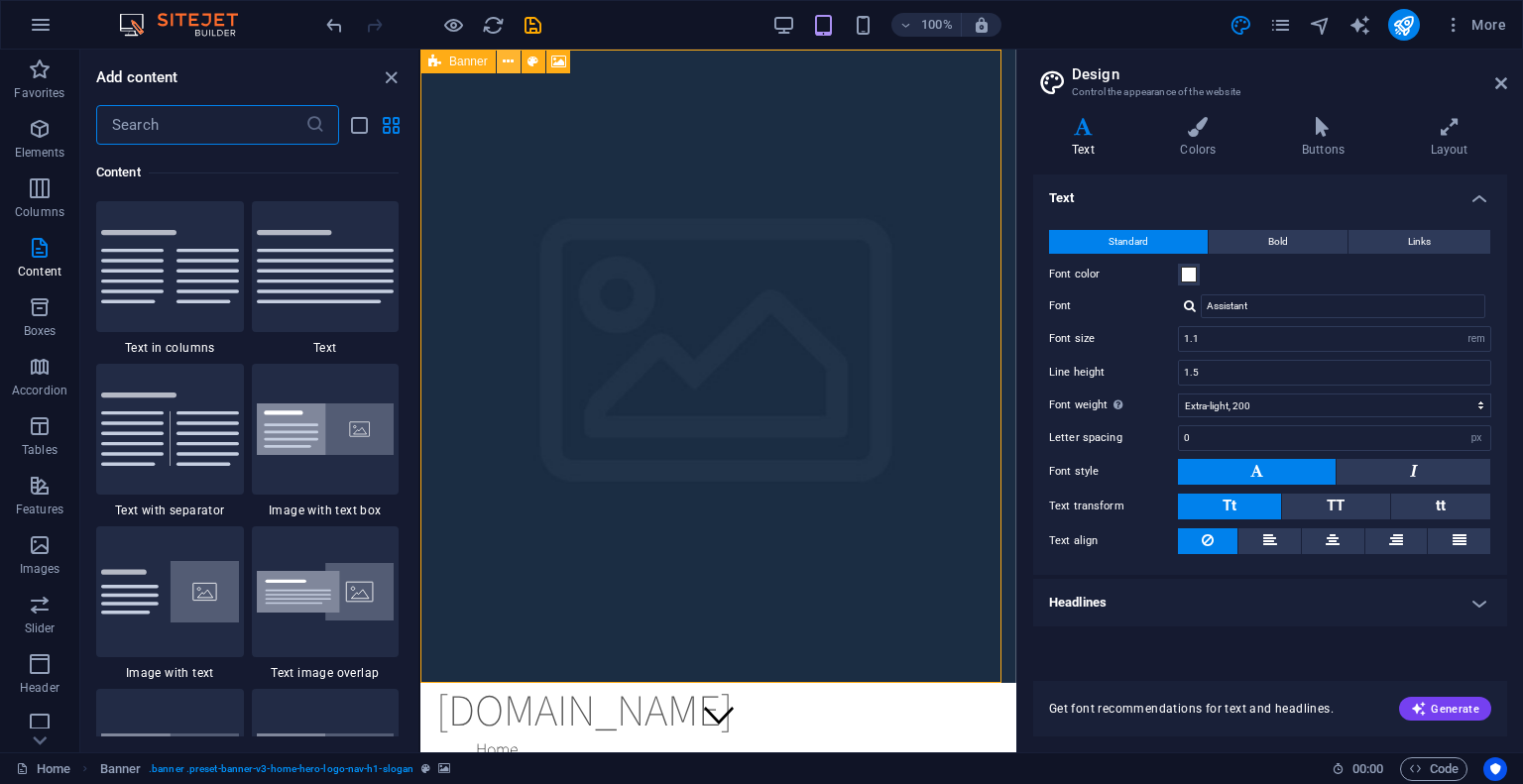
click at [517, 59] on button at bounding box center [509, 62] width 24 height 24
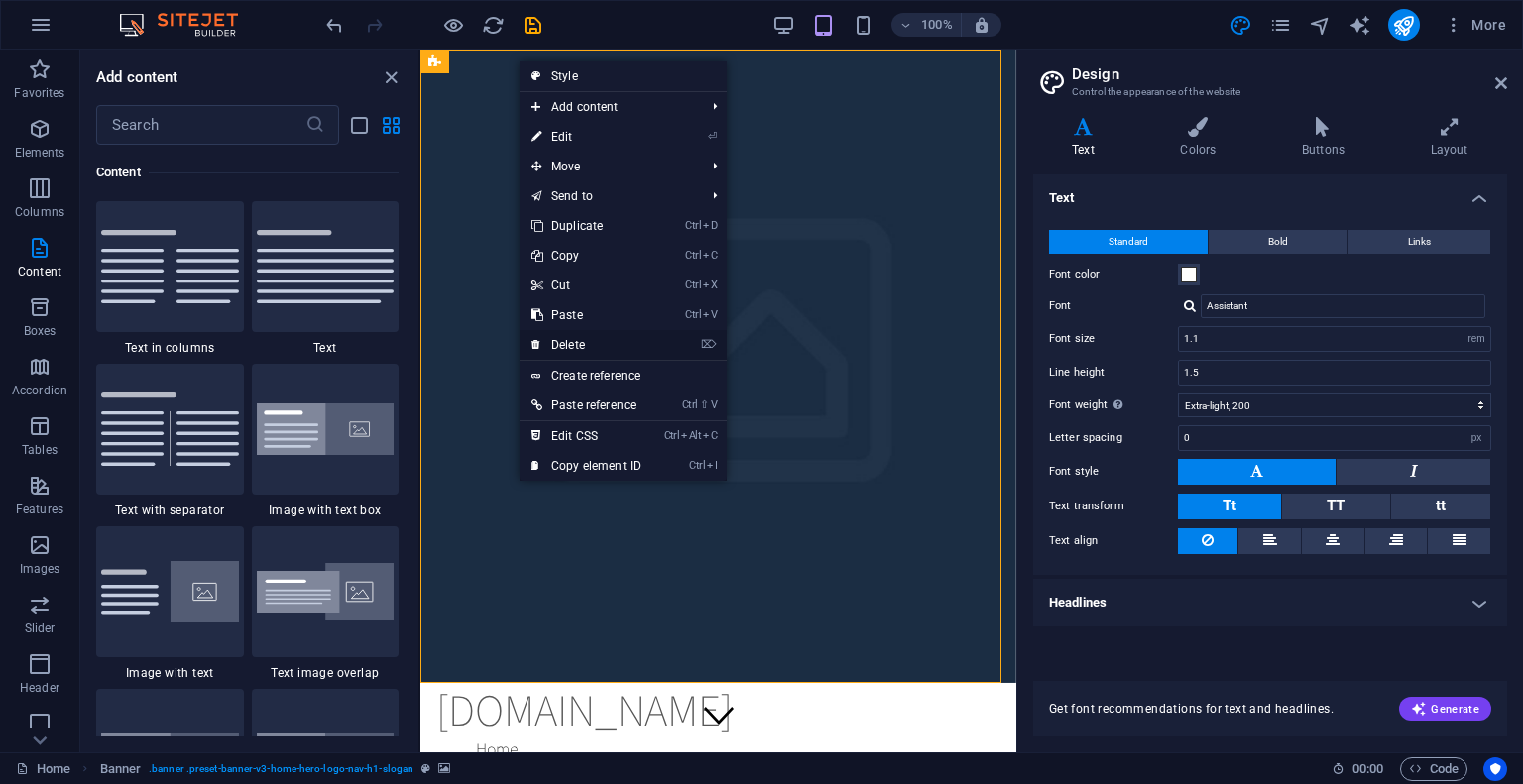
click at [594, 337] on link "⌦ Delete" at bounding box center [585, 345] width 133 height 30
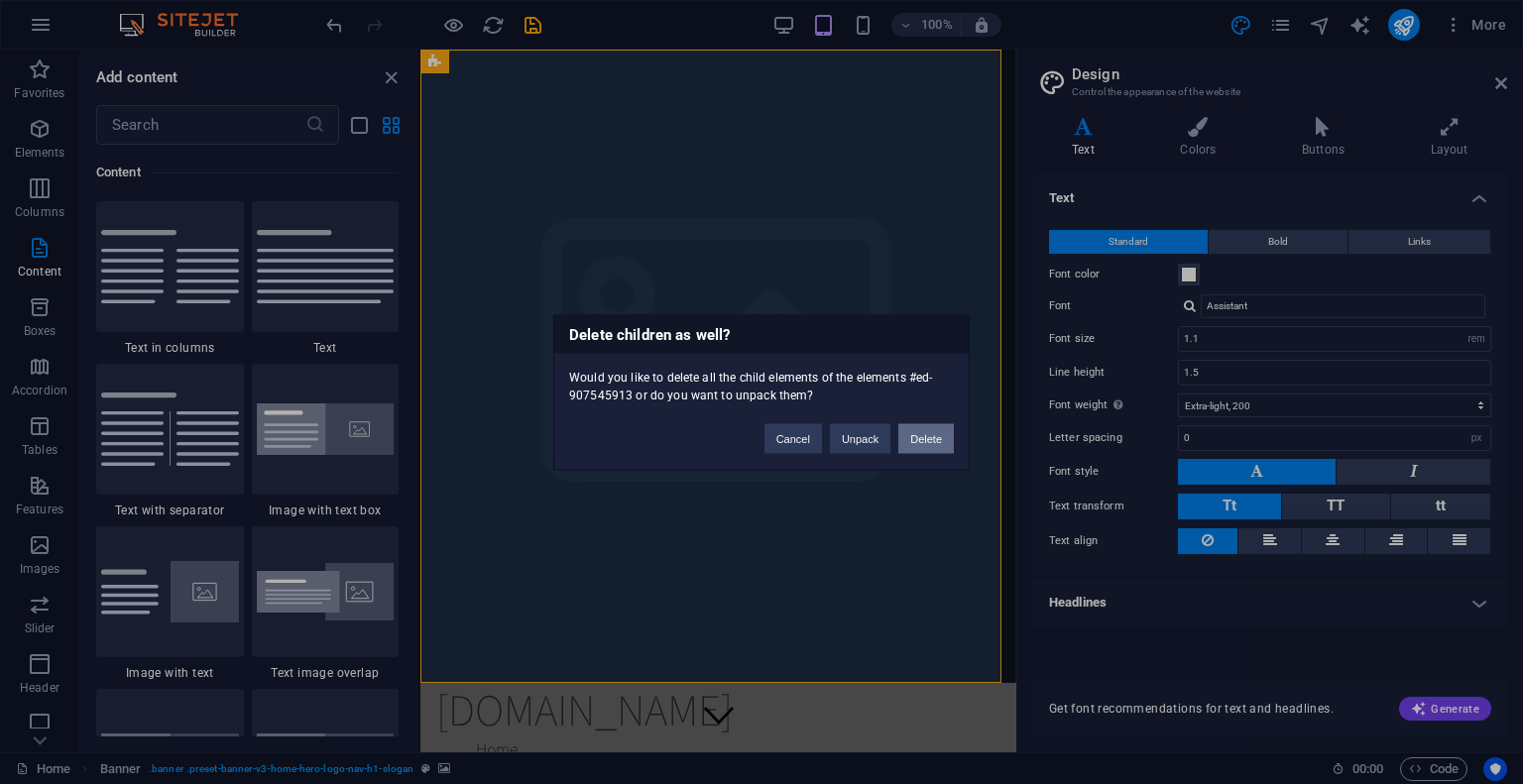
click at [908, 434] on button "Delete" at bounding box center [926, 438] width 56 height 30
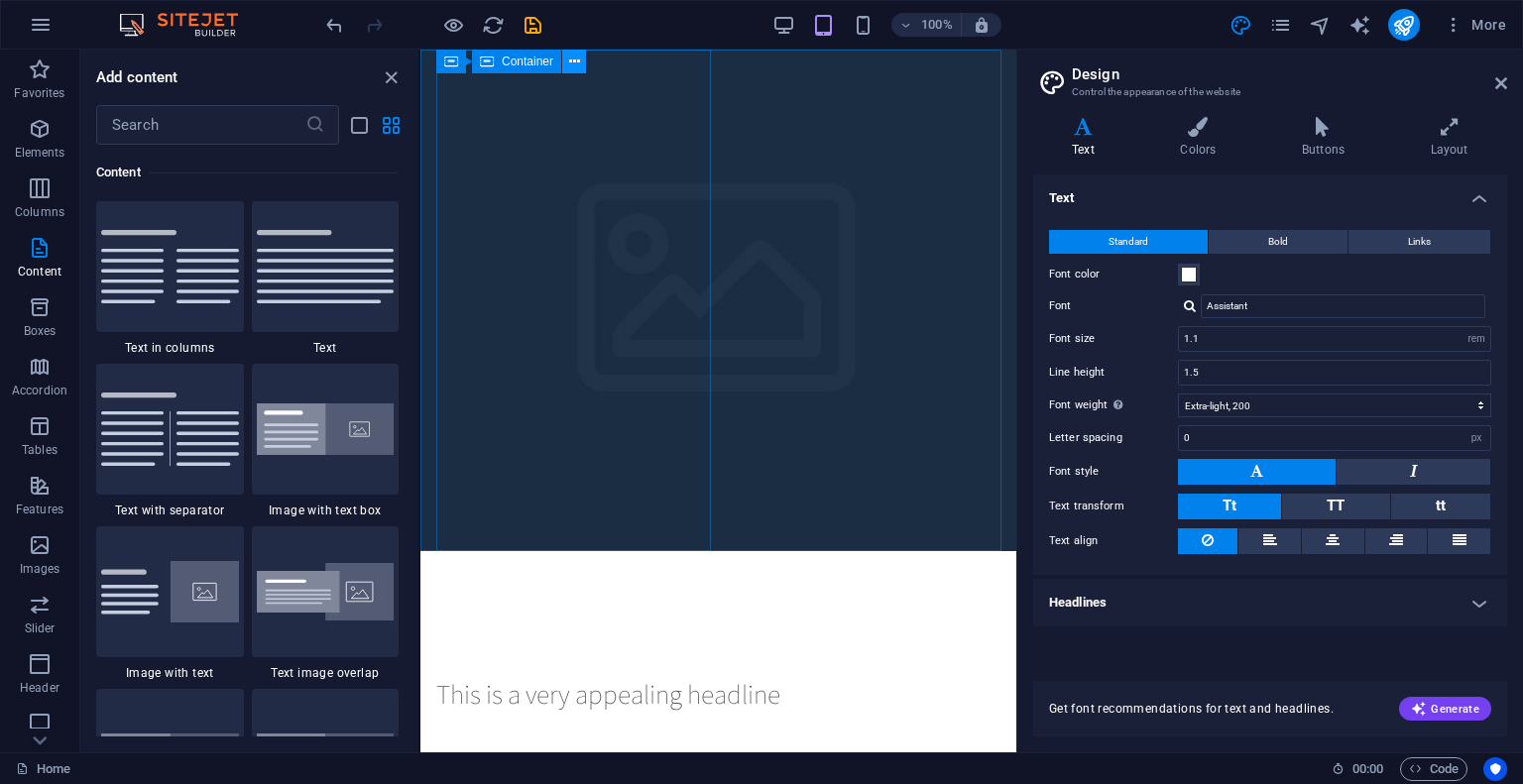
click at [578, 58] on icon at bounding box center [574, 62] width 11 height 21
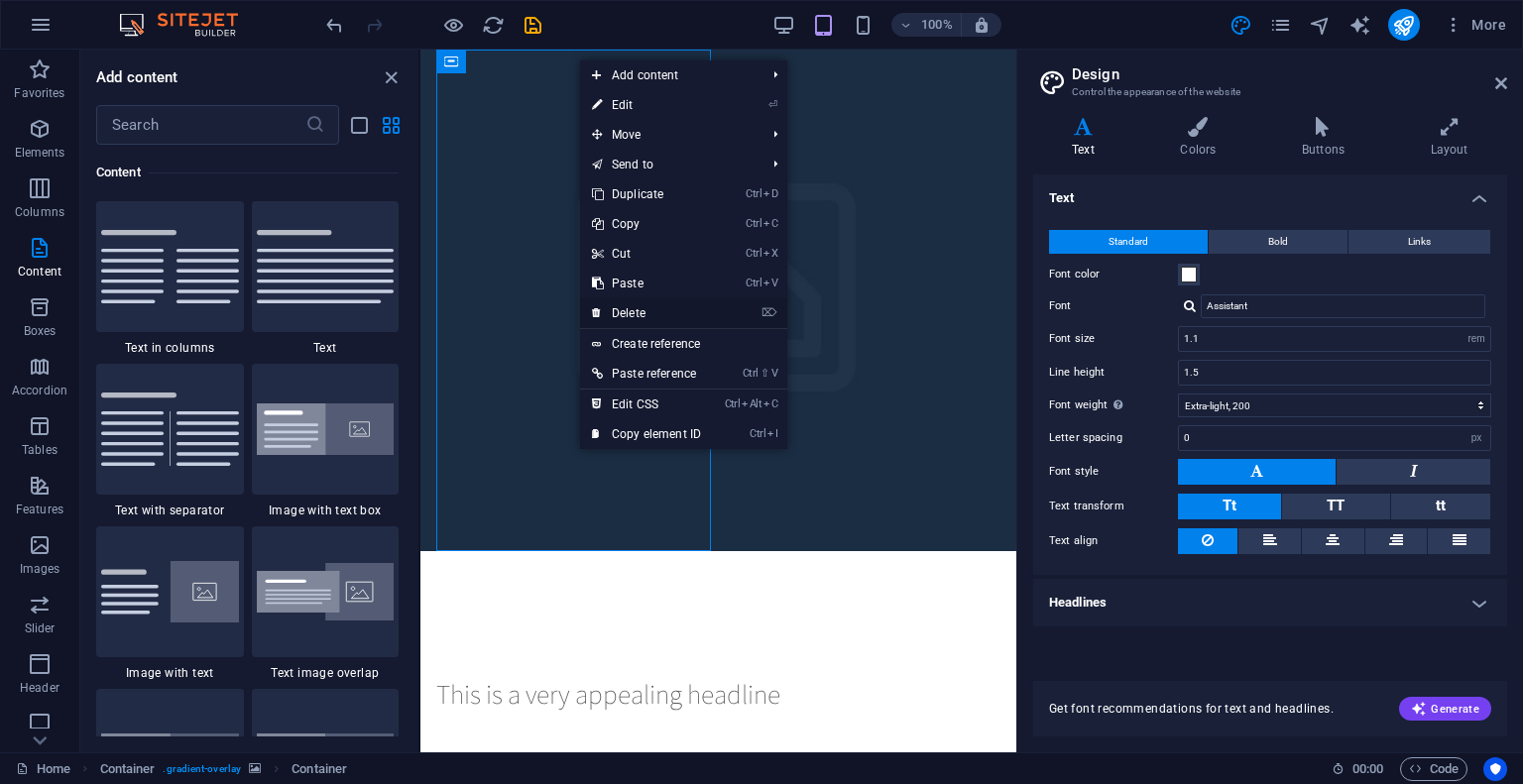
click at [666, 305] on link "⌦ Delete" at bounding box center [646, 313] width 133 height 30
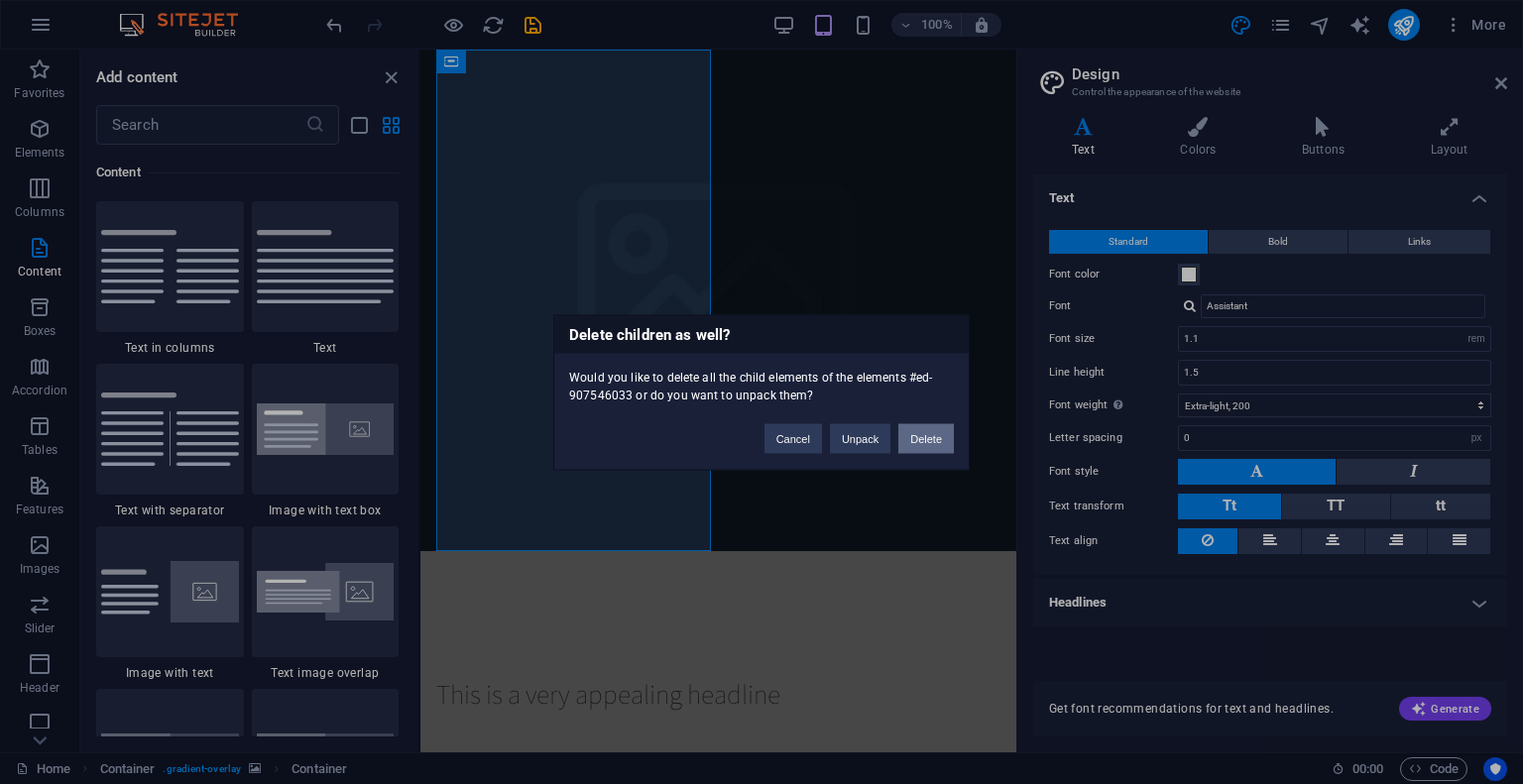
click at [918, 434] on button "Delete" at bounding box center [926, 438] width 56 height 30
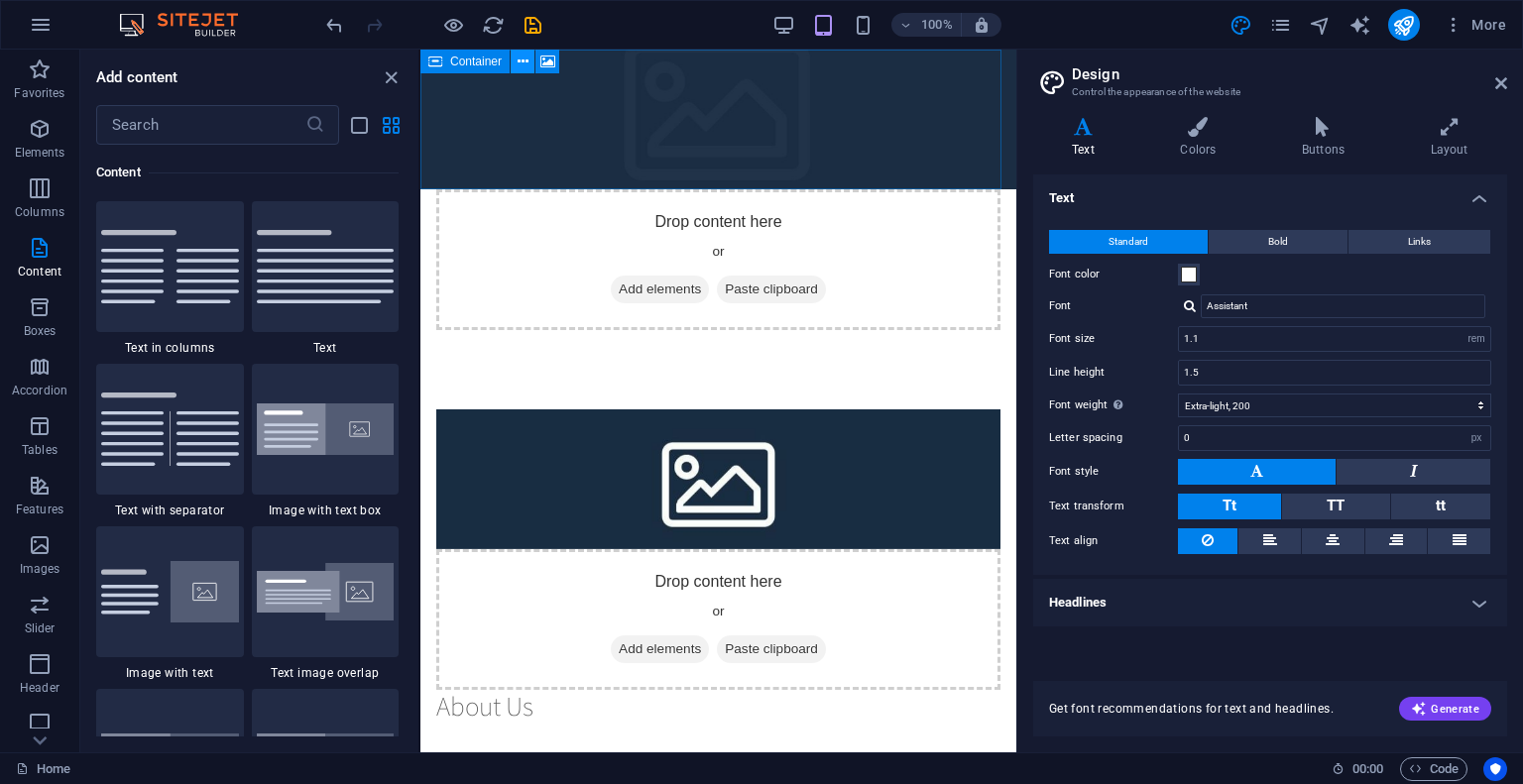
click at [525, 59] on icon at bounding box center [522, 62] width 11 height 21
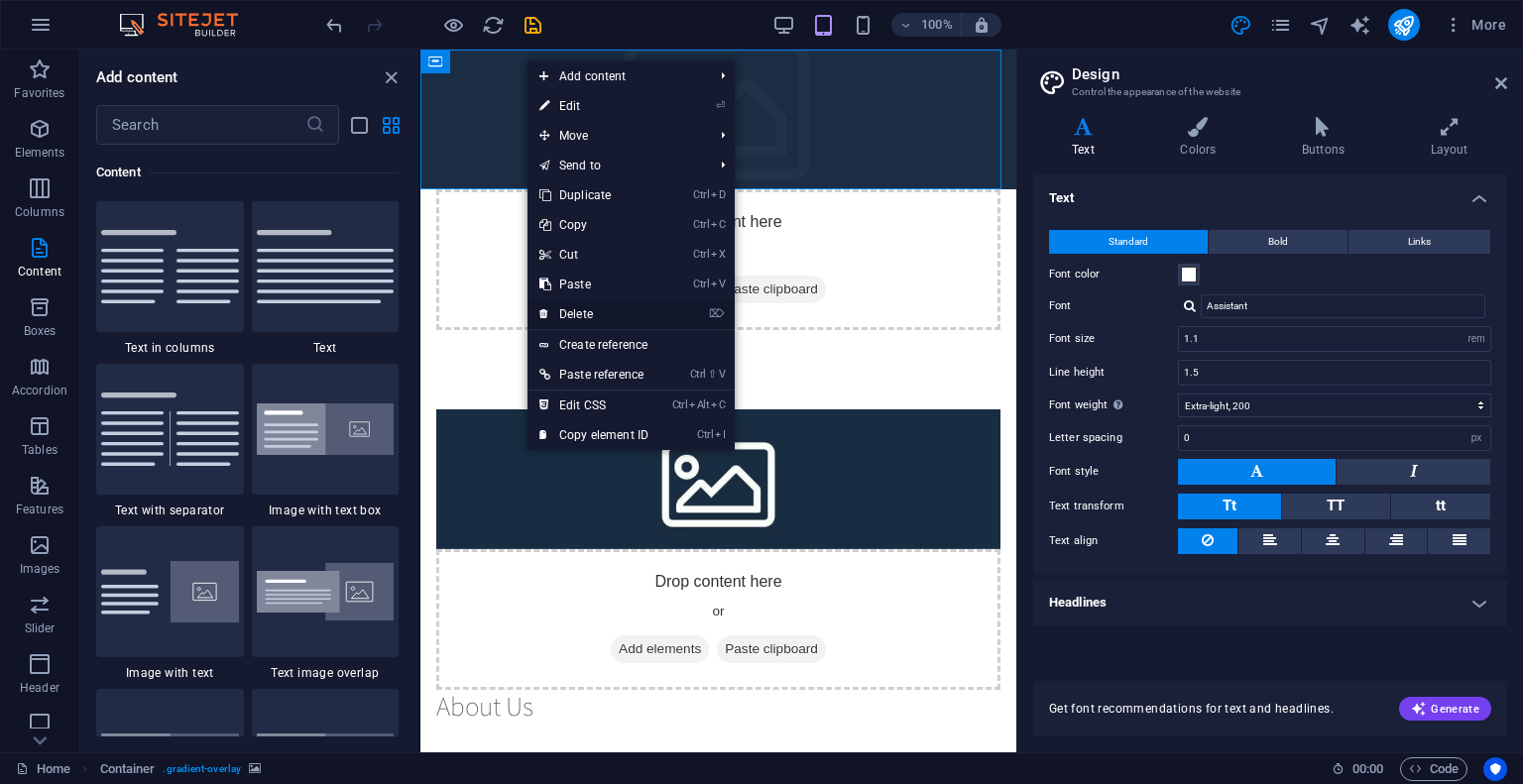
drag, startPoint x: 582, startPoint y: 298, endPoint x: 162, endPoint y: 250, distance: 423.1
click at [582, 299] on link "⌦ Delete" at bounding box center [593, 314] width 133 height 30
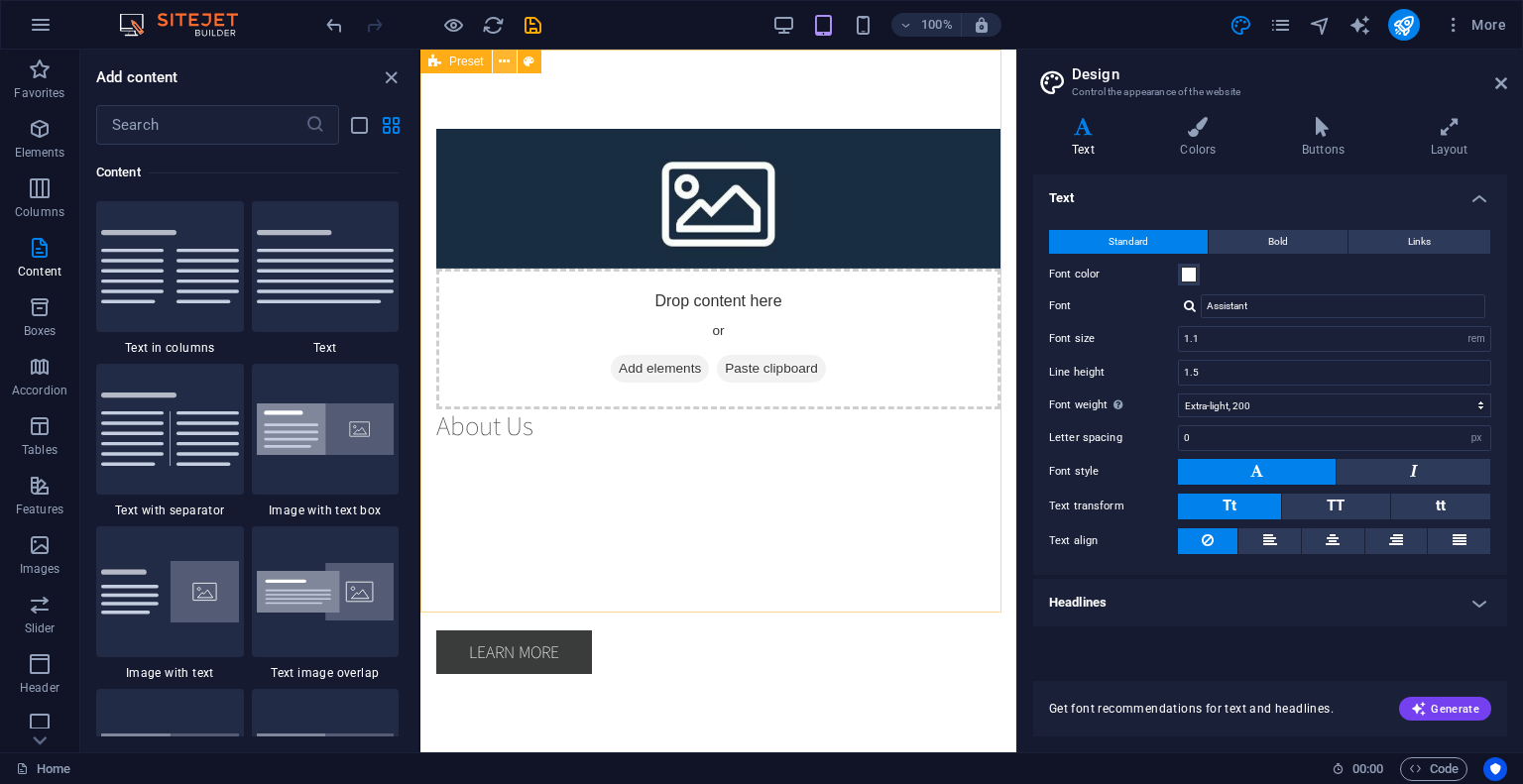
click at [496, 61] on button at bounding box center [505, 62] width 24 height 24
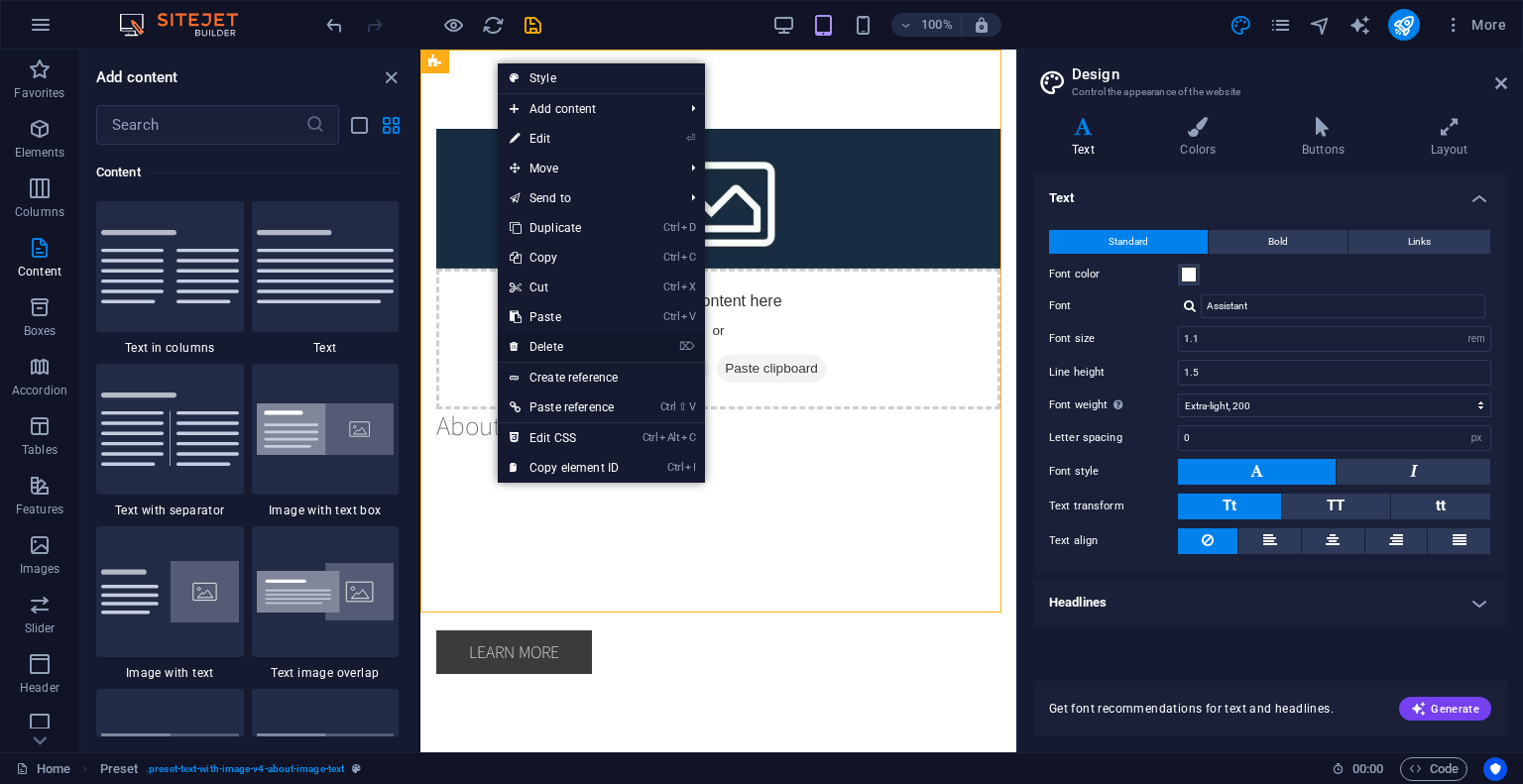
click at [558, 338] on link "⌦ Delete" at bounding box center [564, 347] width 133 height 30
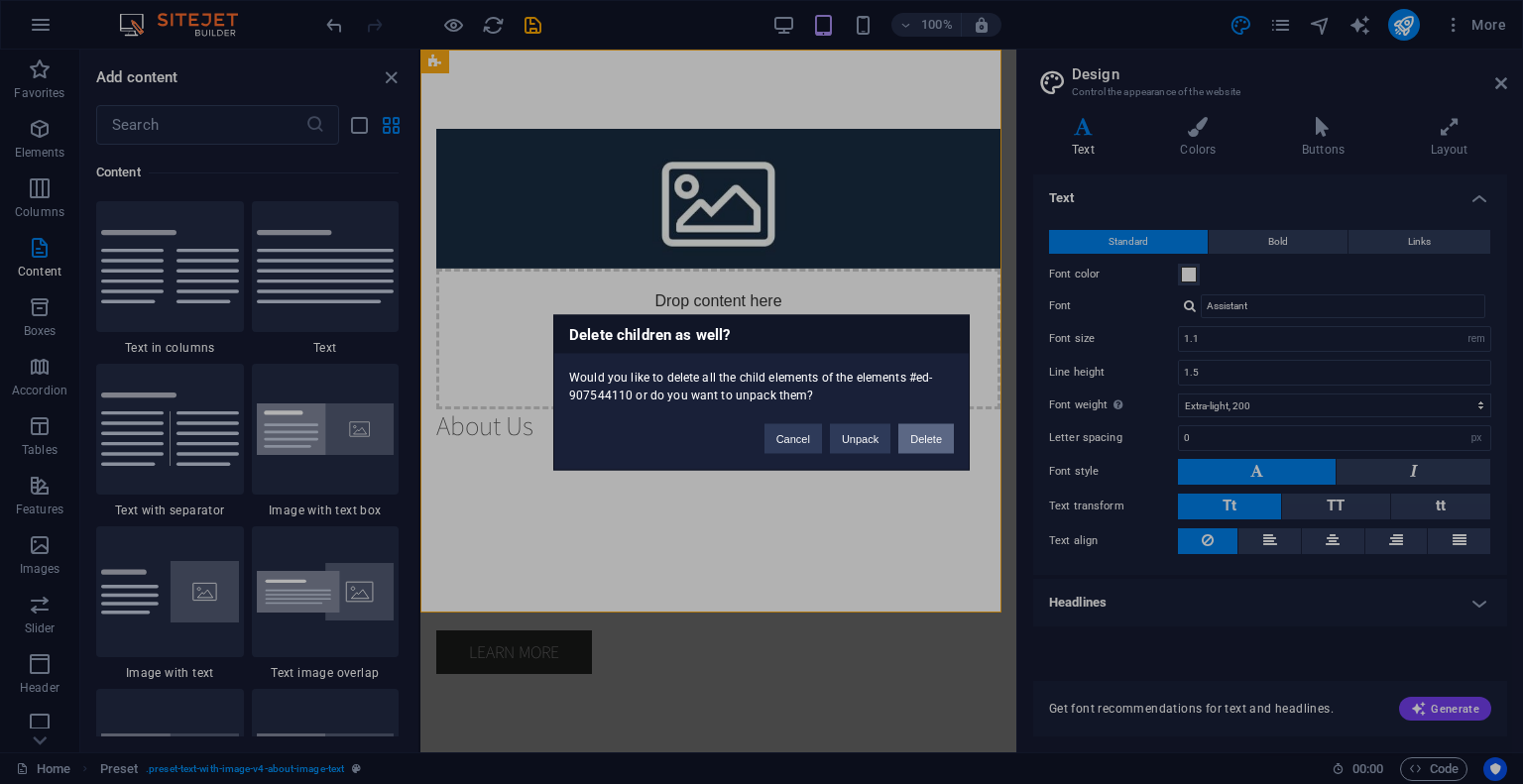
click at [922, 432] on button "Delete" at bounding box center [926, 438] width 56 height 30
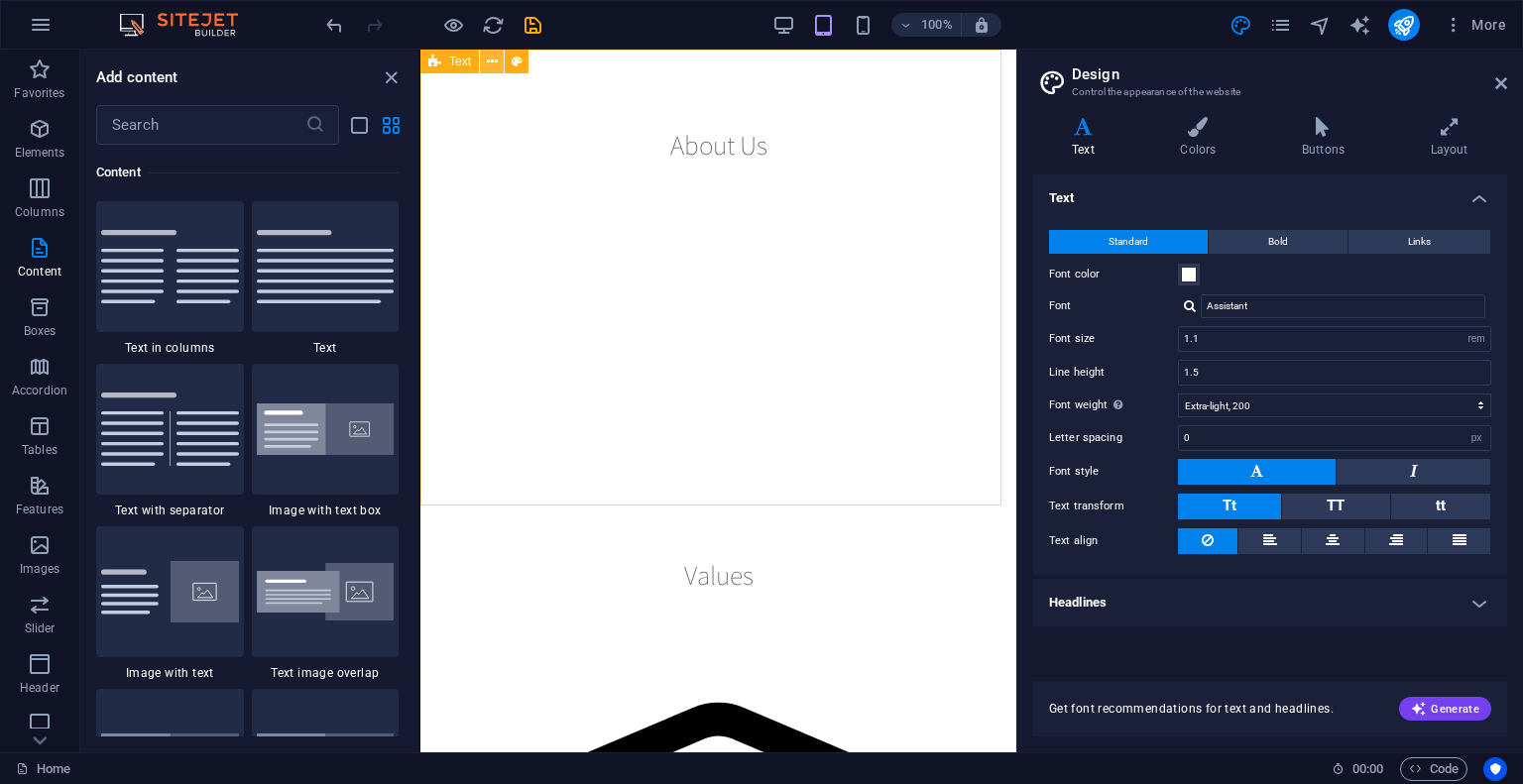
click at [484, 63] on button at bounding box center [492, 62] width 24 height 24
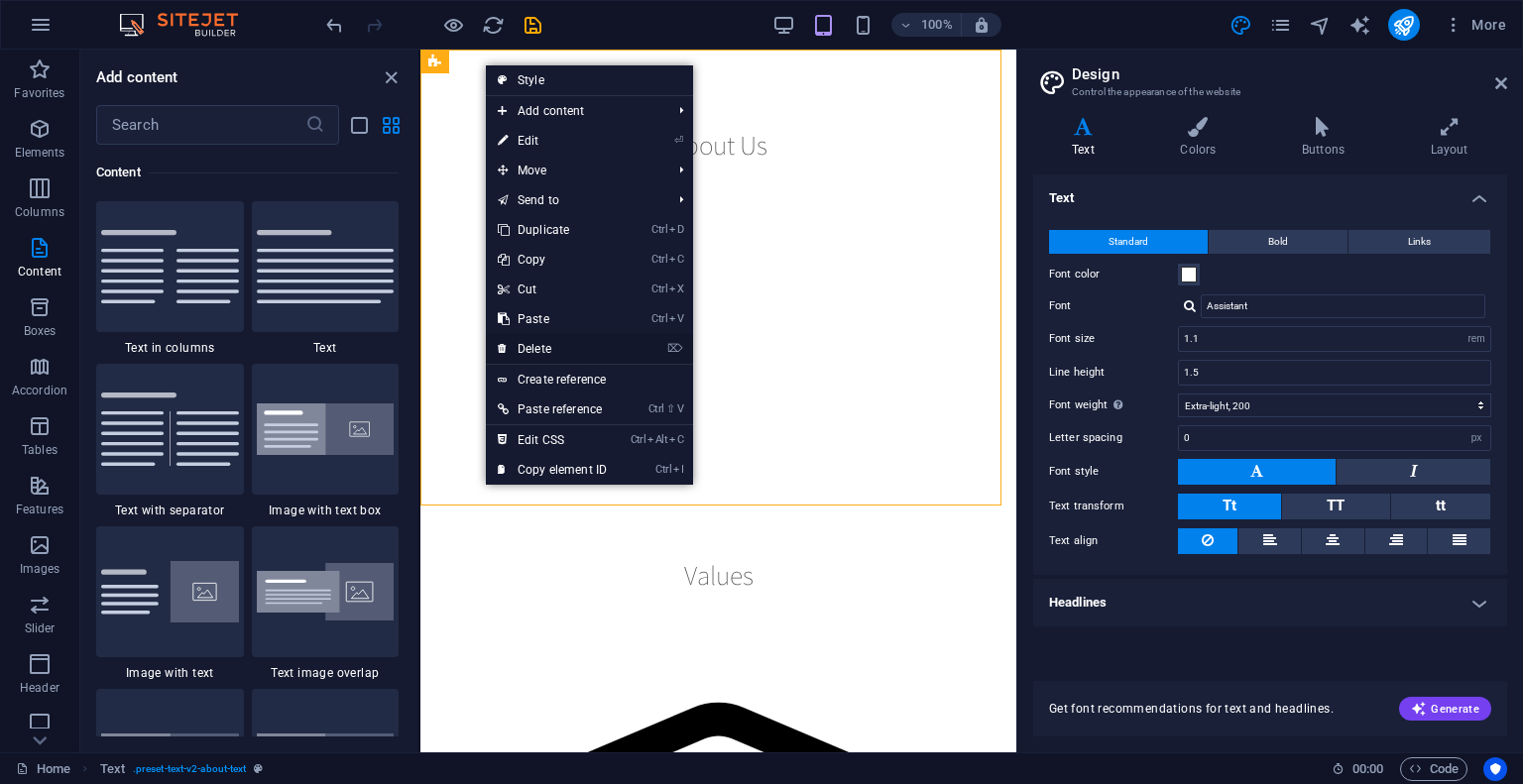
click at [547, 345] on link "⌦ Delete" at bounding box center [552, 349] width 133 height 30
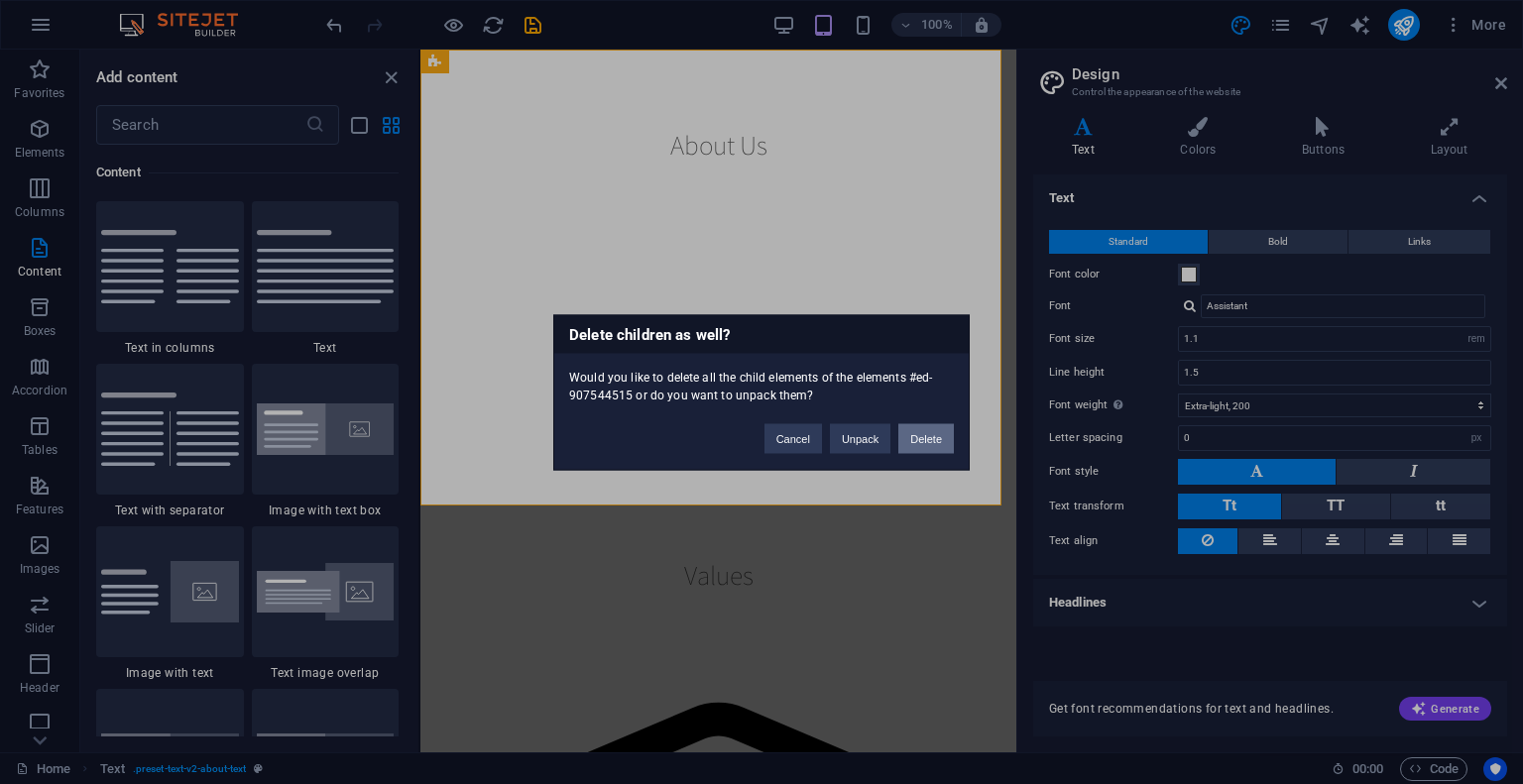
click at [948, 444] on button "Delete" at bounding box center [926, 438] width 56 height 30
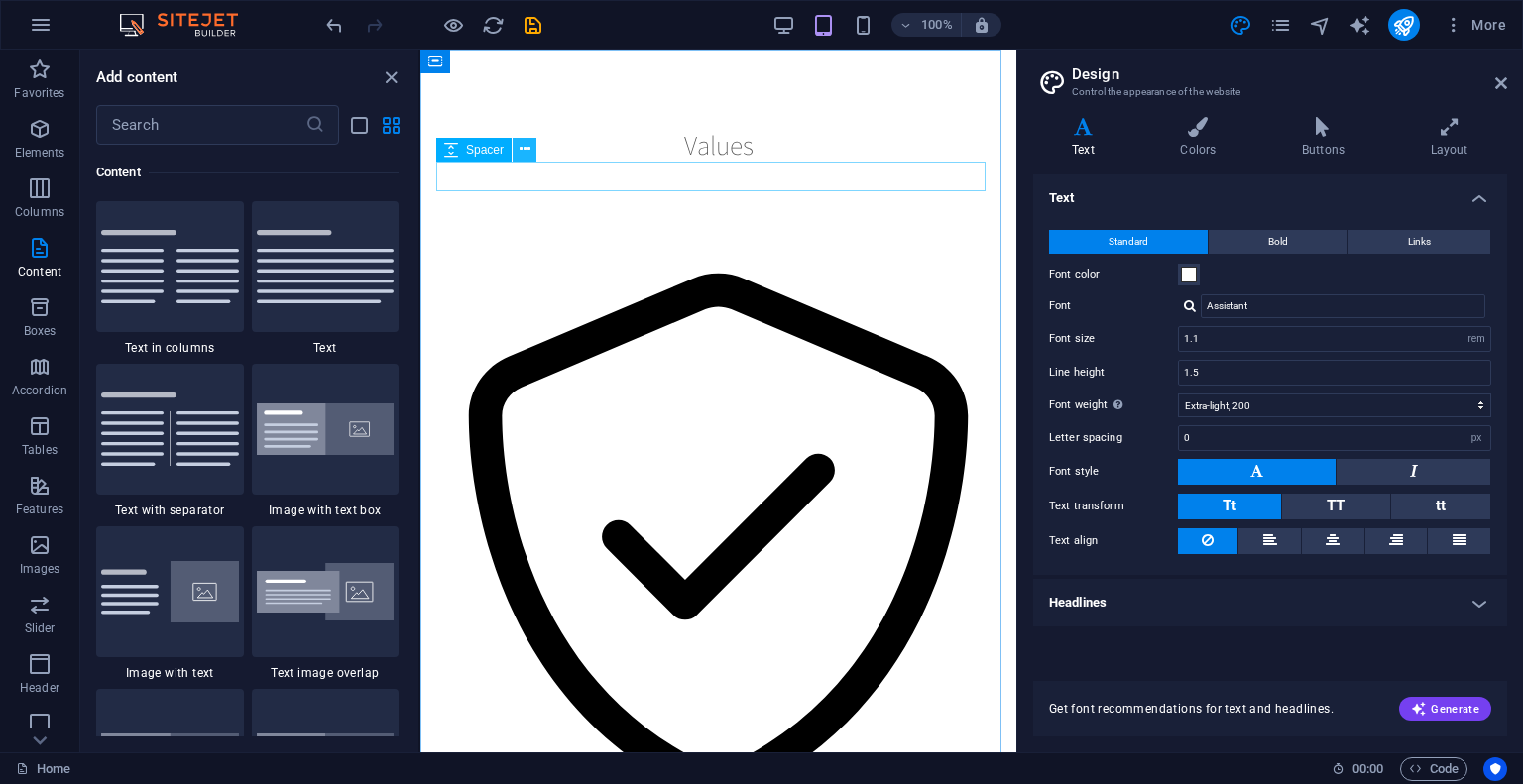
click at [523, 142] on icon at bounding box center [524, 149] width 11 height 21
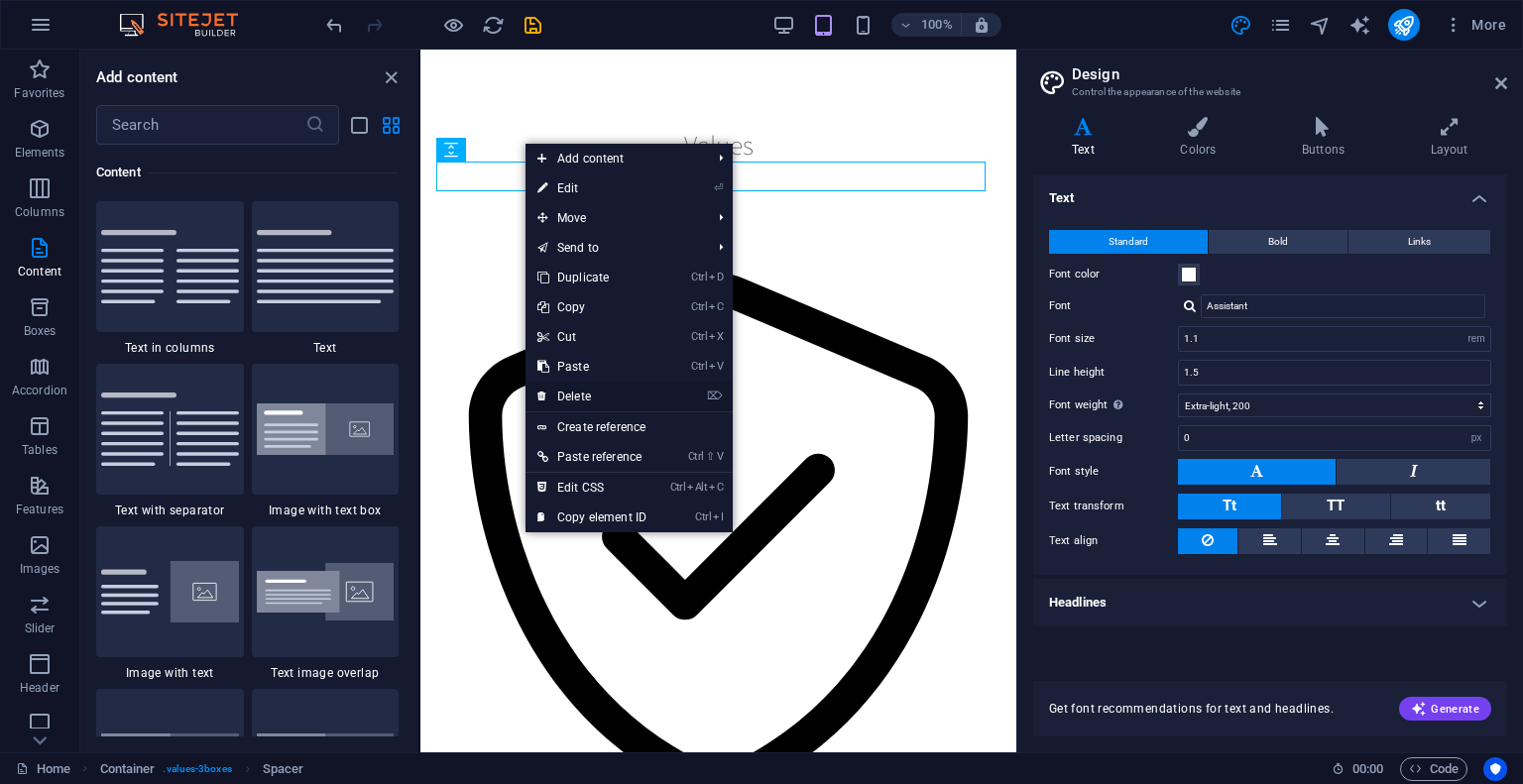
click at [587, 384] on link "⌦ Delete" at bounding box center [591, 397] width 133 height 30
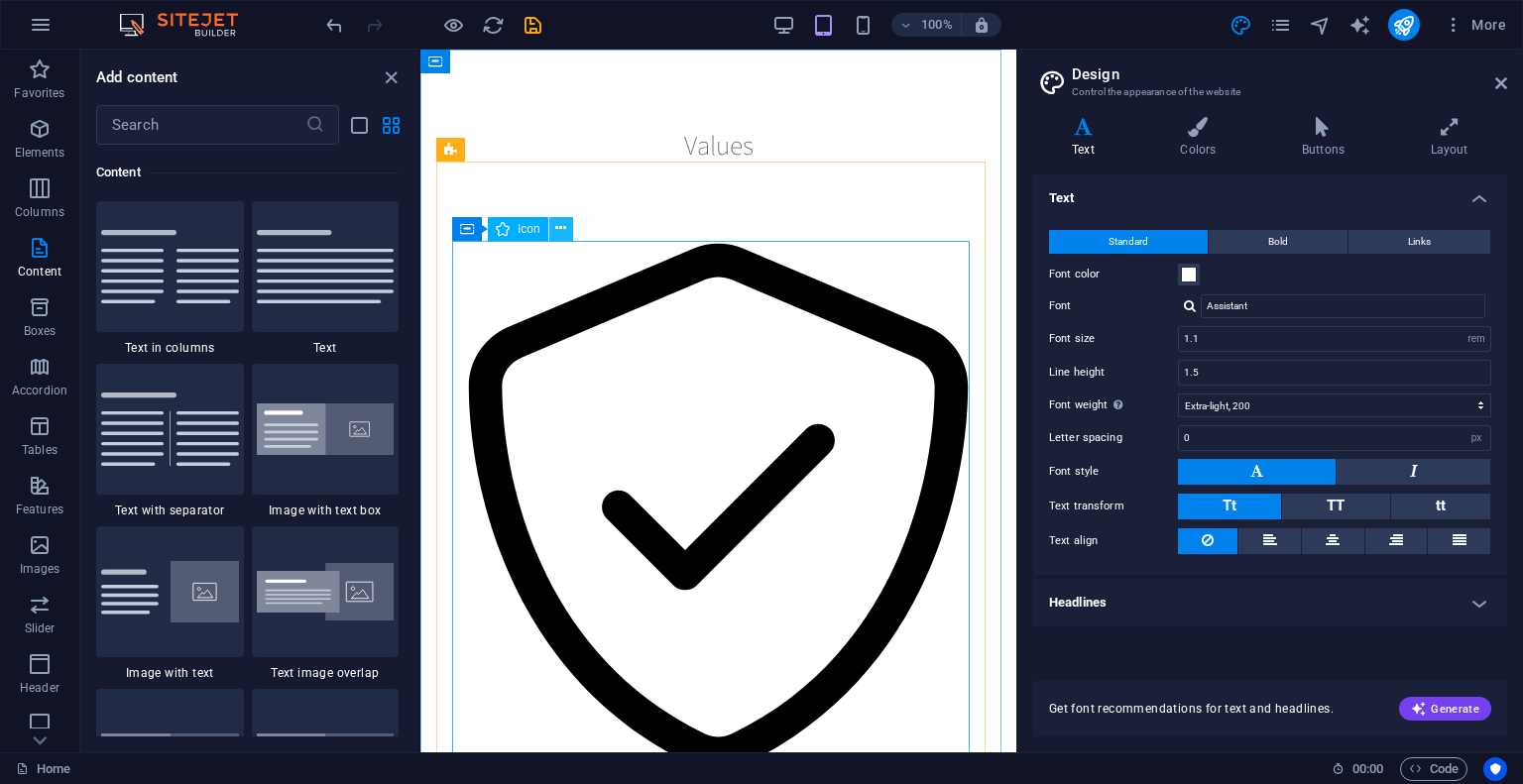
click at [567, 222] on button at bounding box center [561, 229] width 24 height 24
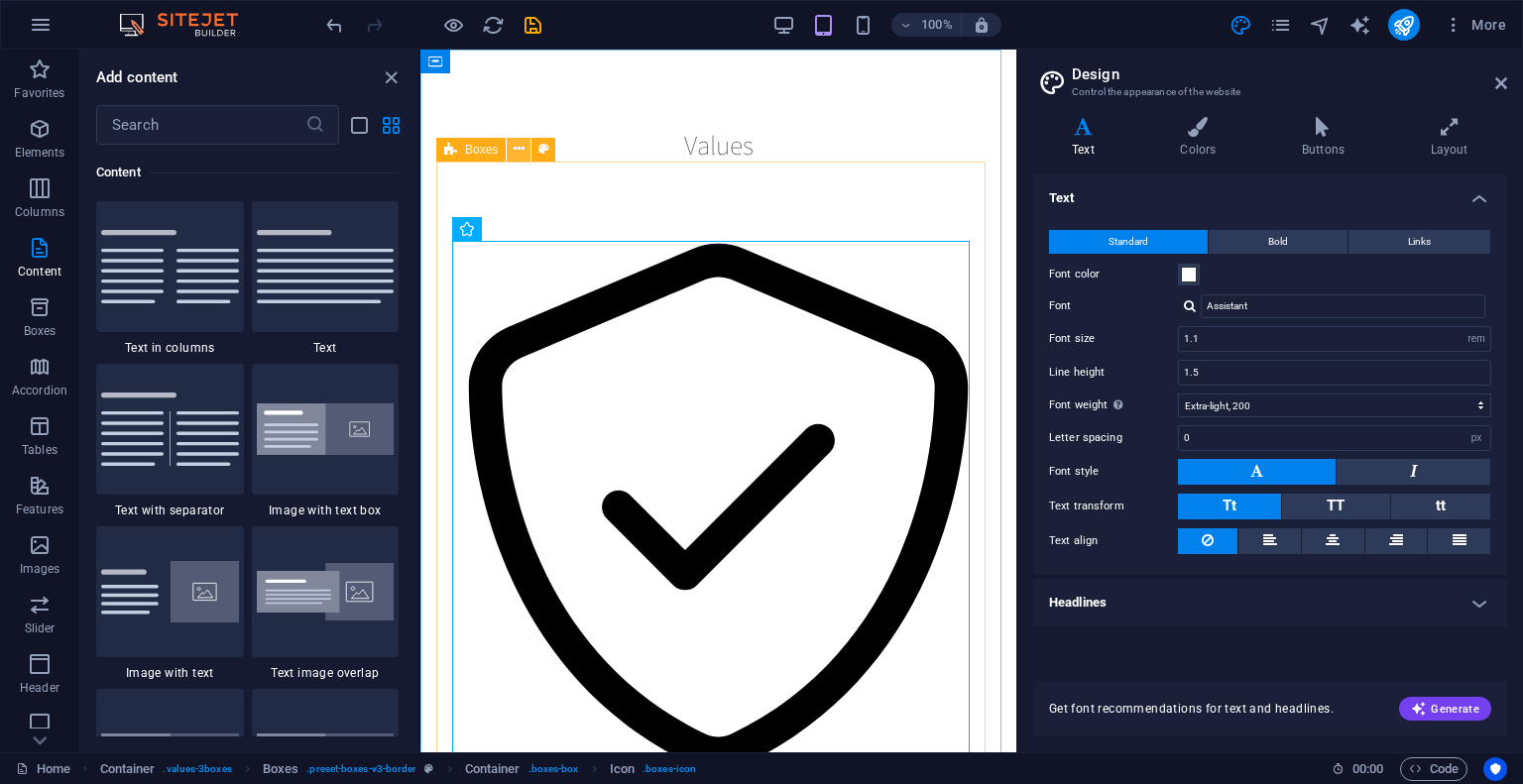
click at [507, 152] on button at bounding box center [519, 150] width 24 height 24
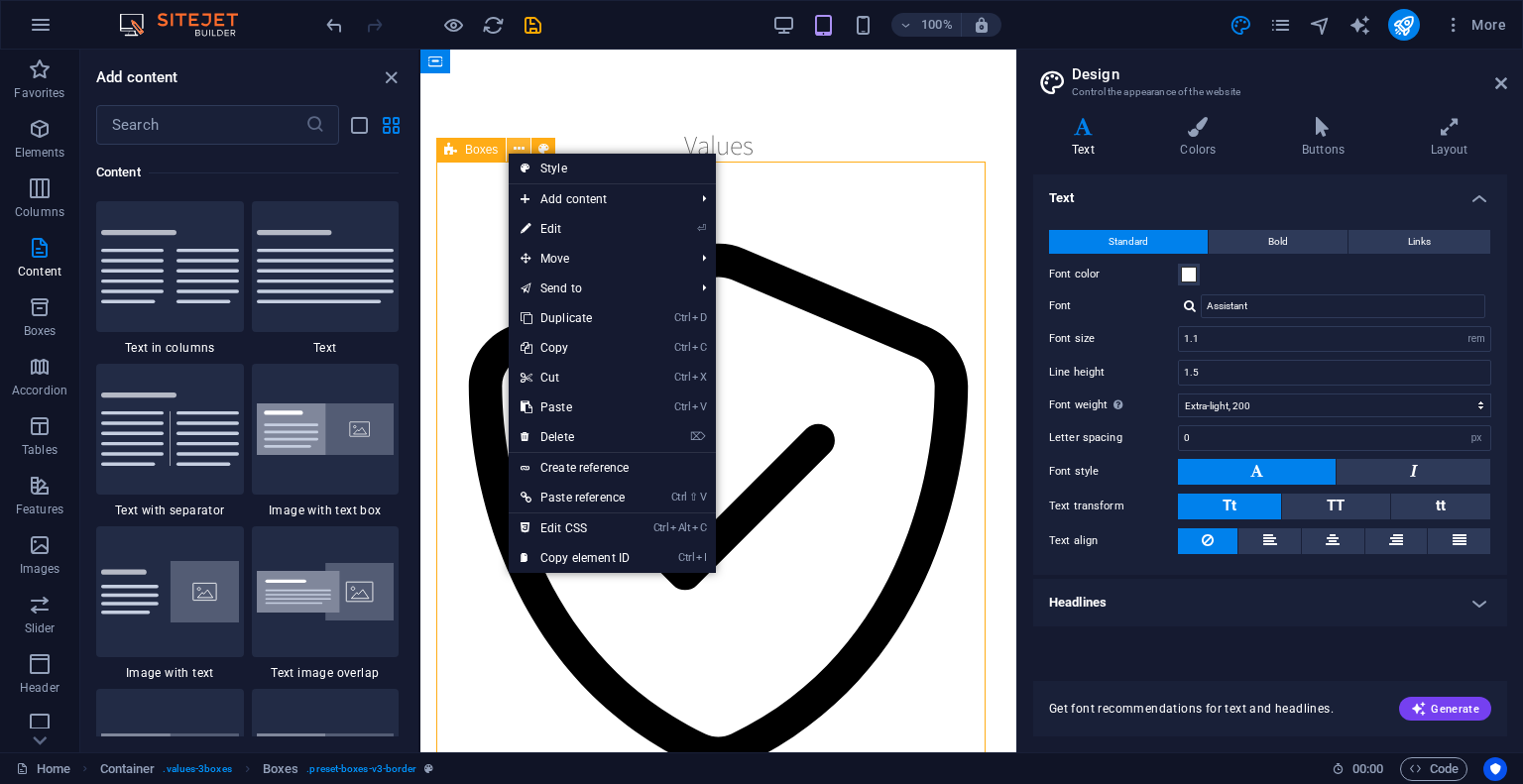
click at [515, 148] on icon at bounding box center [518, 149] width 11 height 21
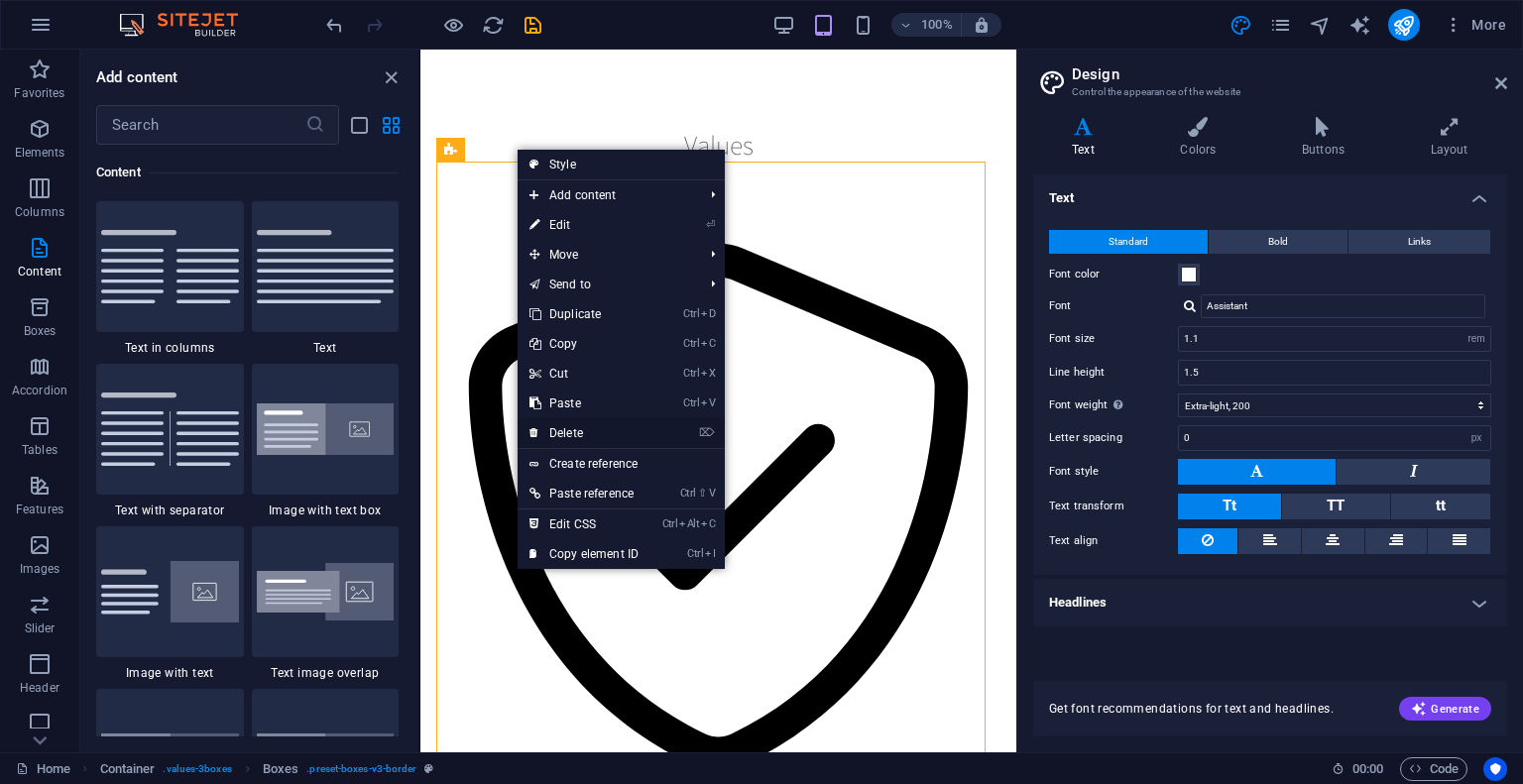
click at [580, 427] on link "⌦ Delete" at bounding box center [583, 433] width 133 height 30
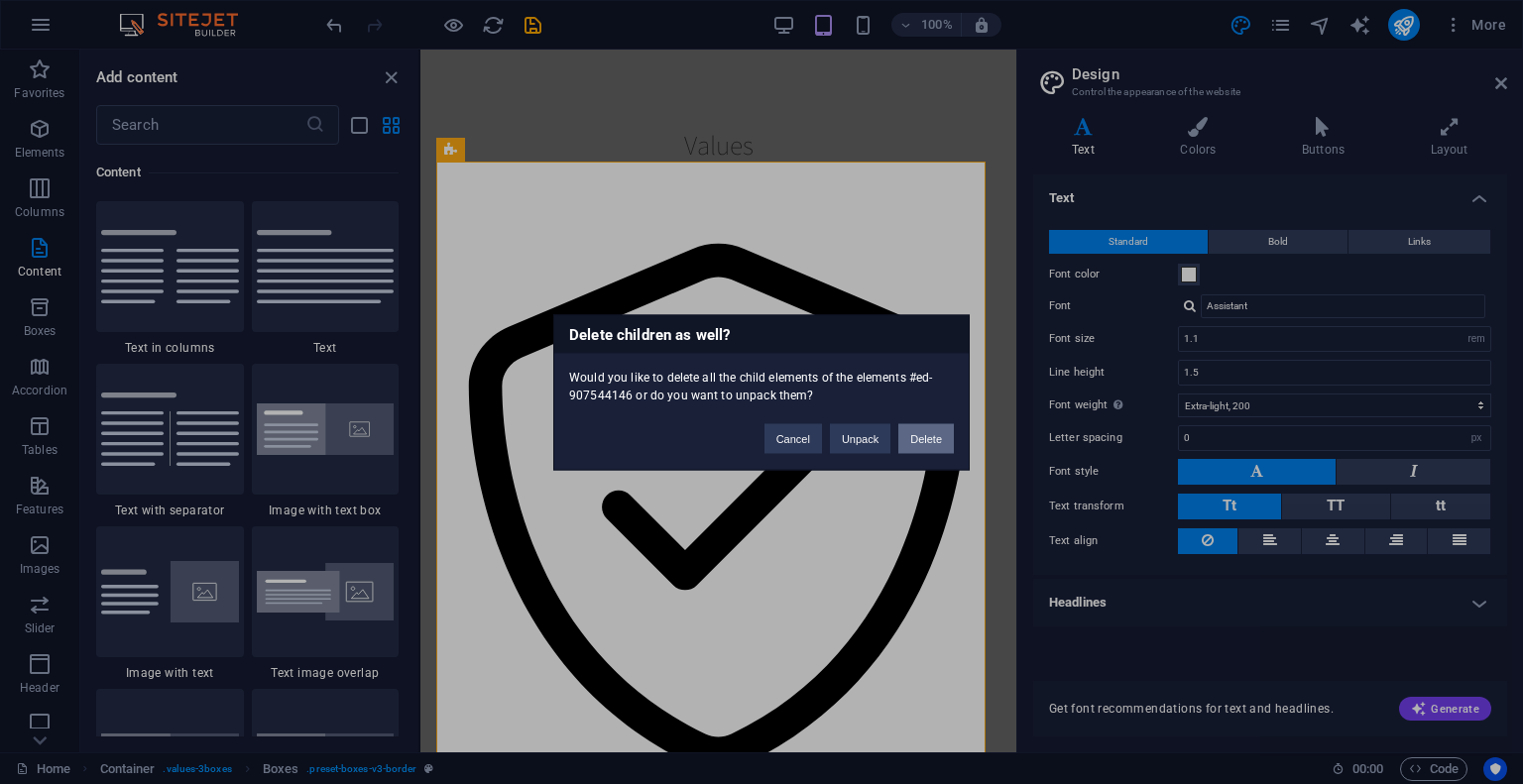
click at [922, 434] on button "Delete" at bounding box center [926, 438] width 56 height 30
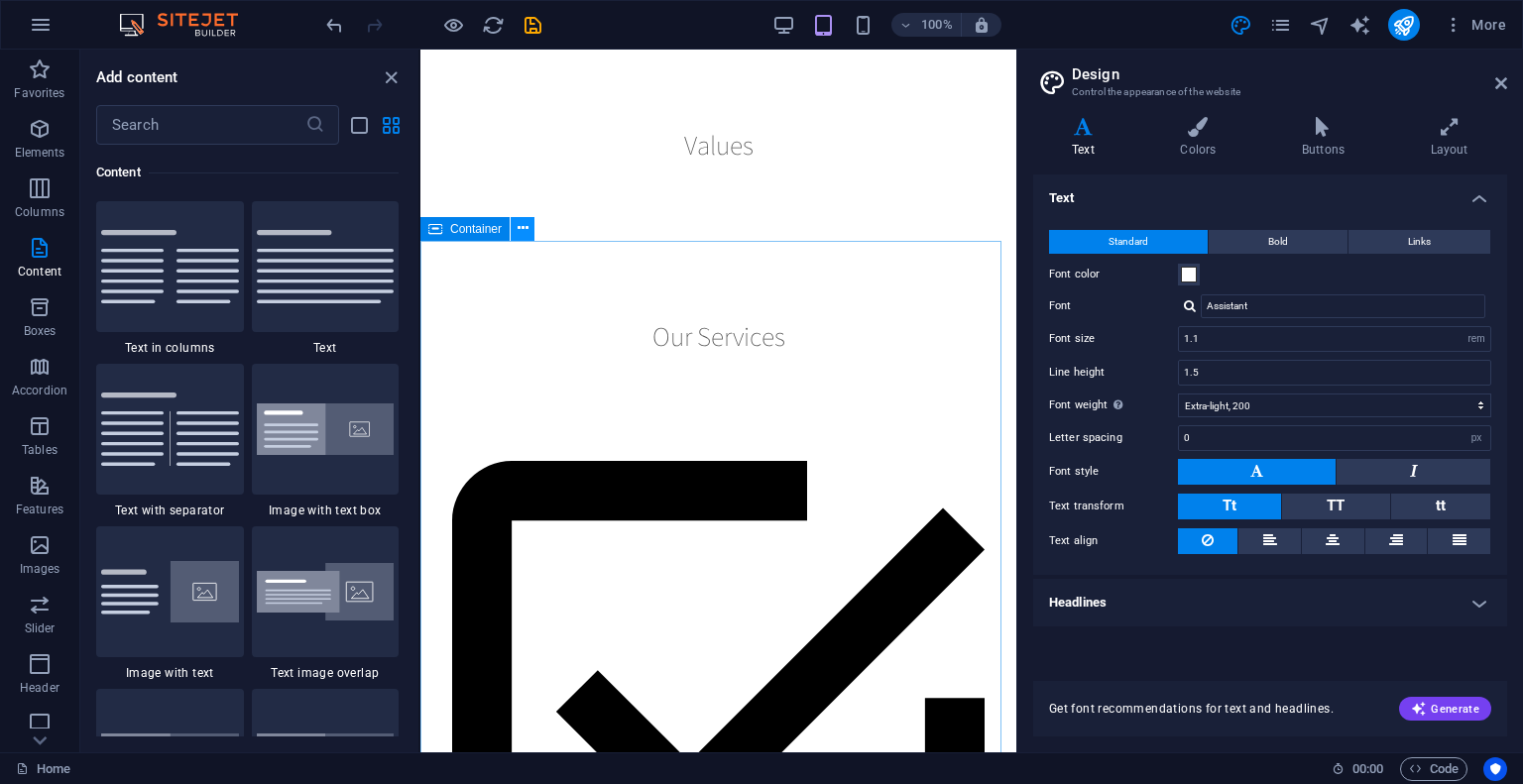
click at [518, 225] on icon at bounding box center [522, 228] width 11 height 21
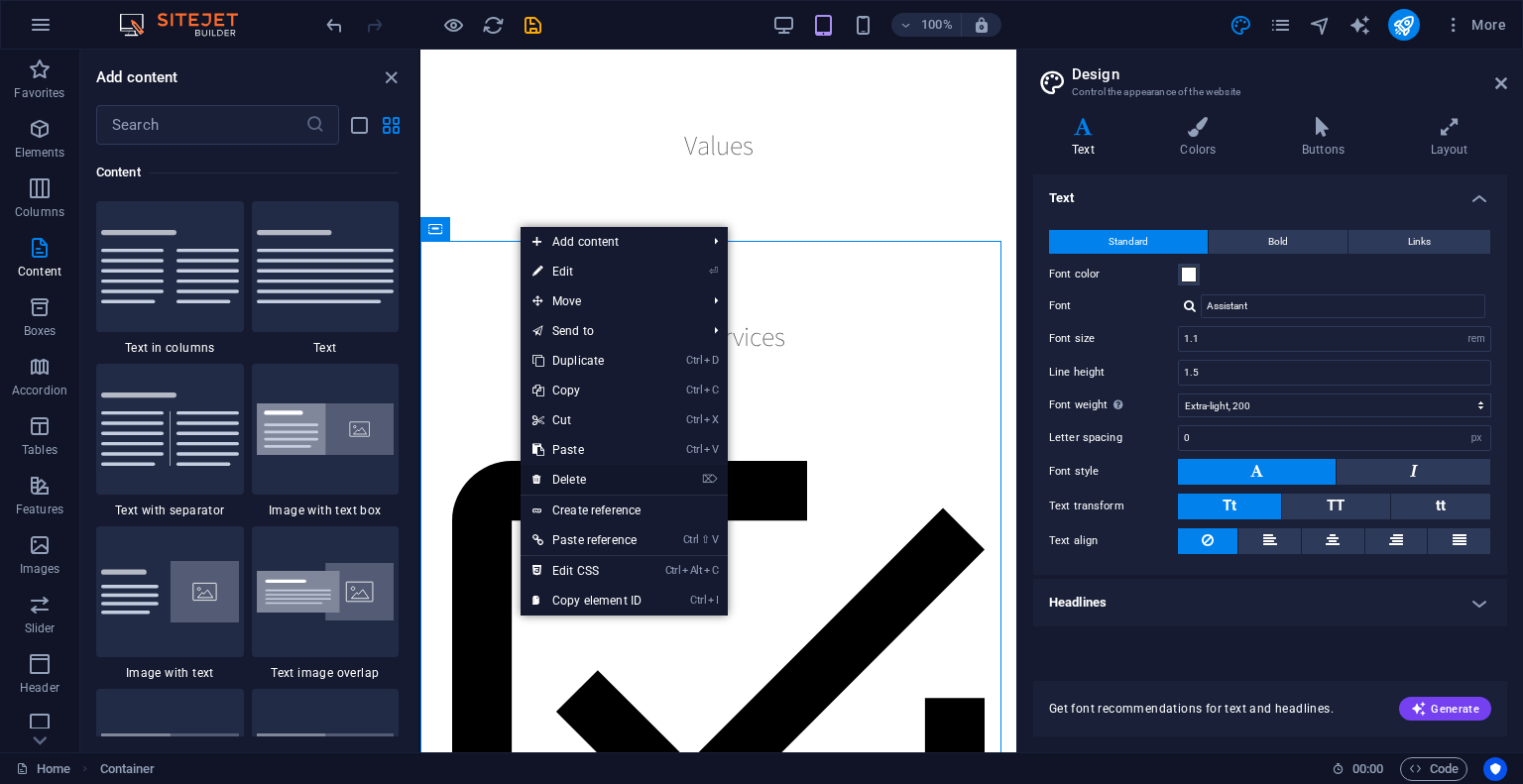
click at [576, 482] on link "⌦ Delete" at bounding box center [586, 480] width 133 height 30
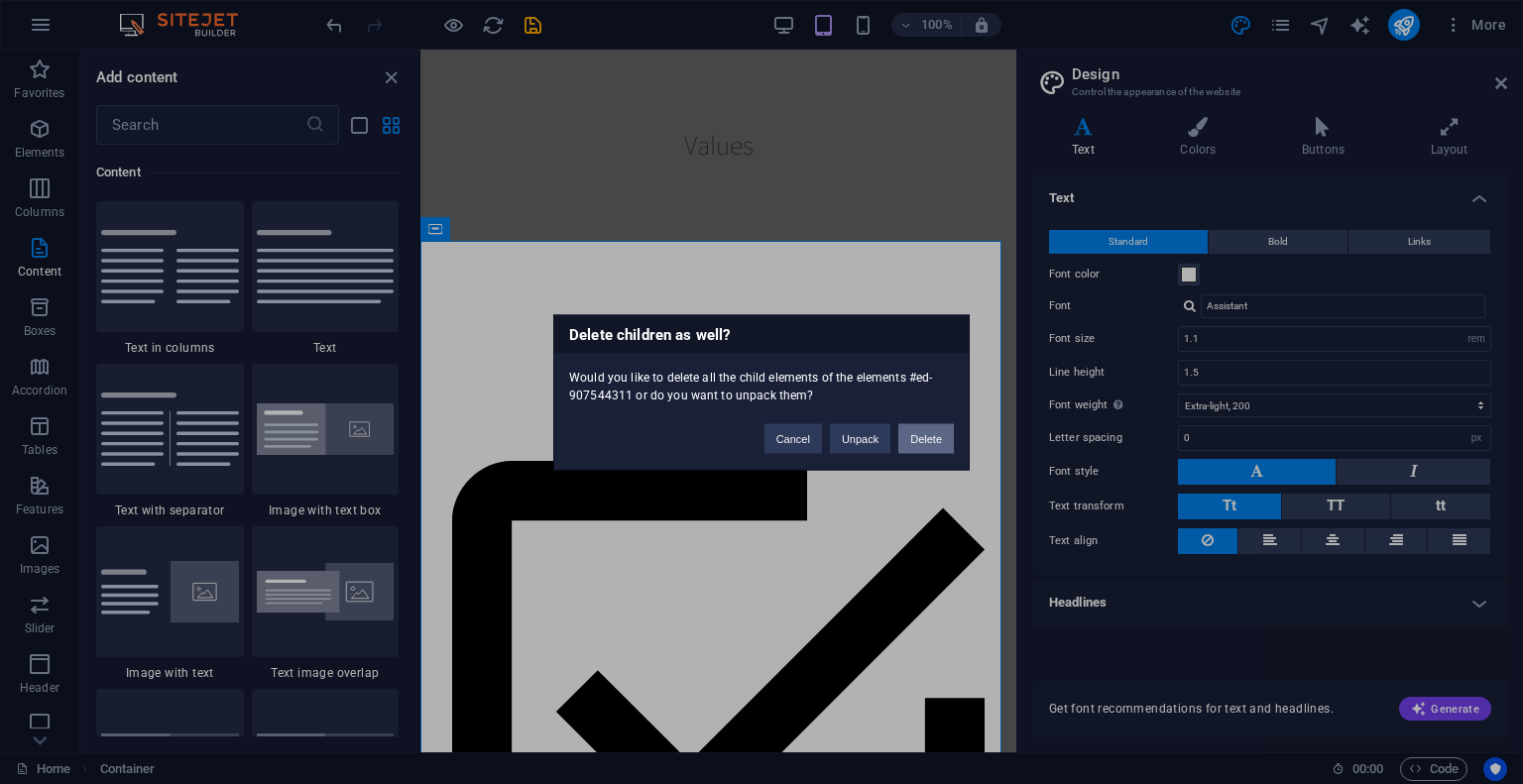
click at [928, 427] on button "Delete" at bounding box center [926, 438] width 56 height 30
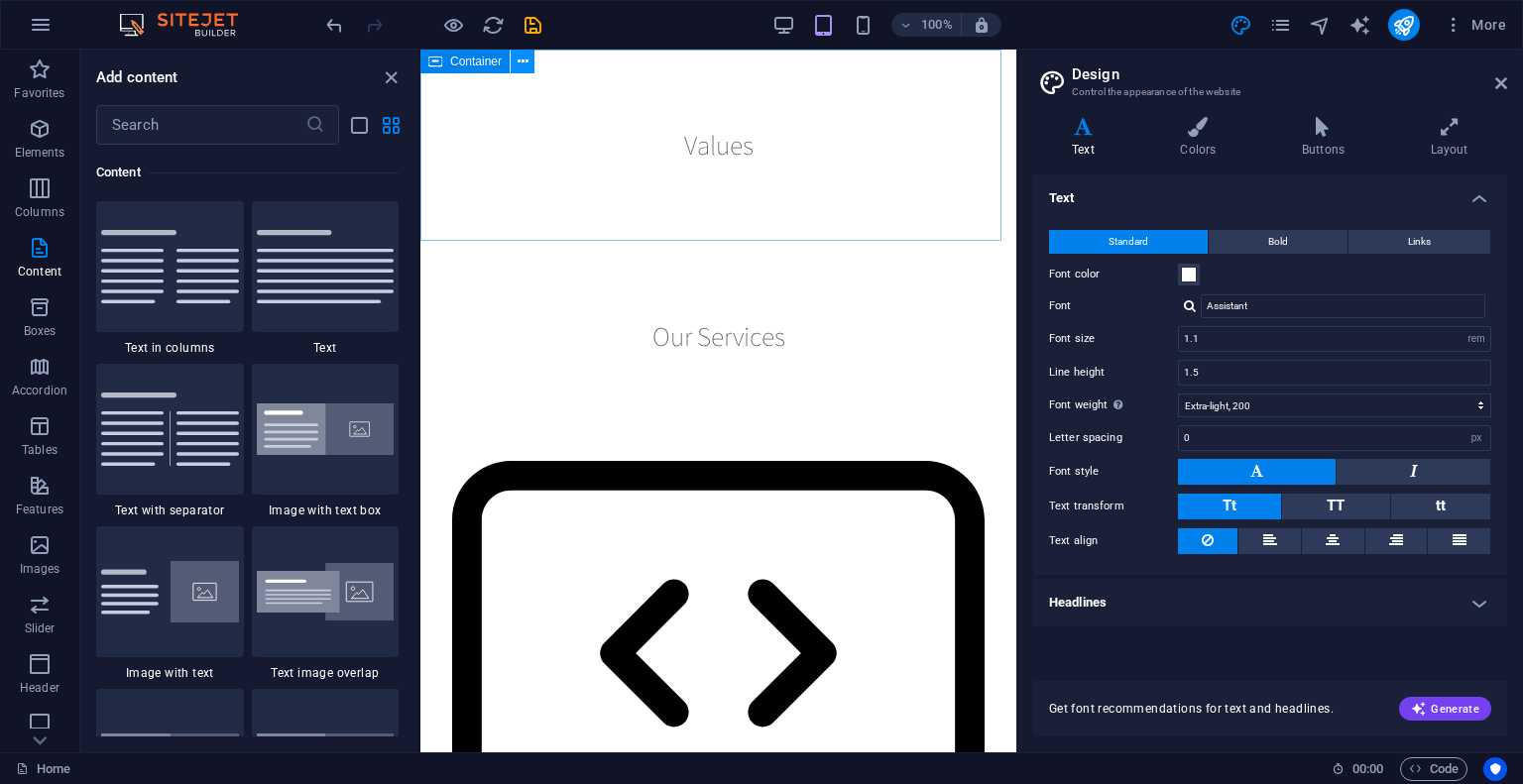
click at [523, 69] on icon at bounding box center [522, 62] width 11 height 21
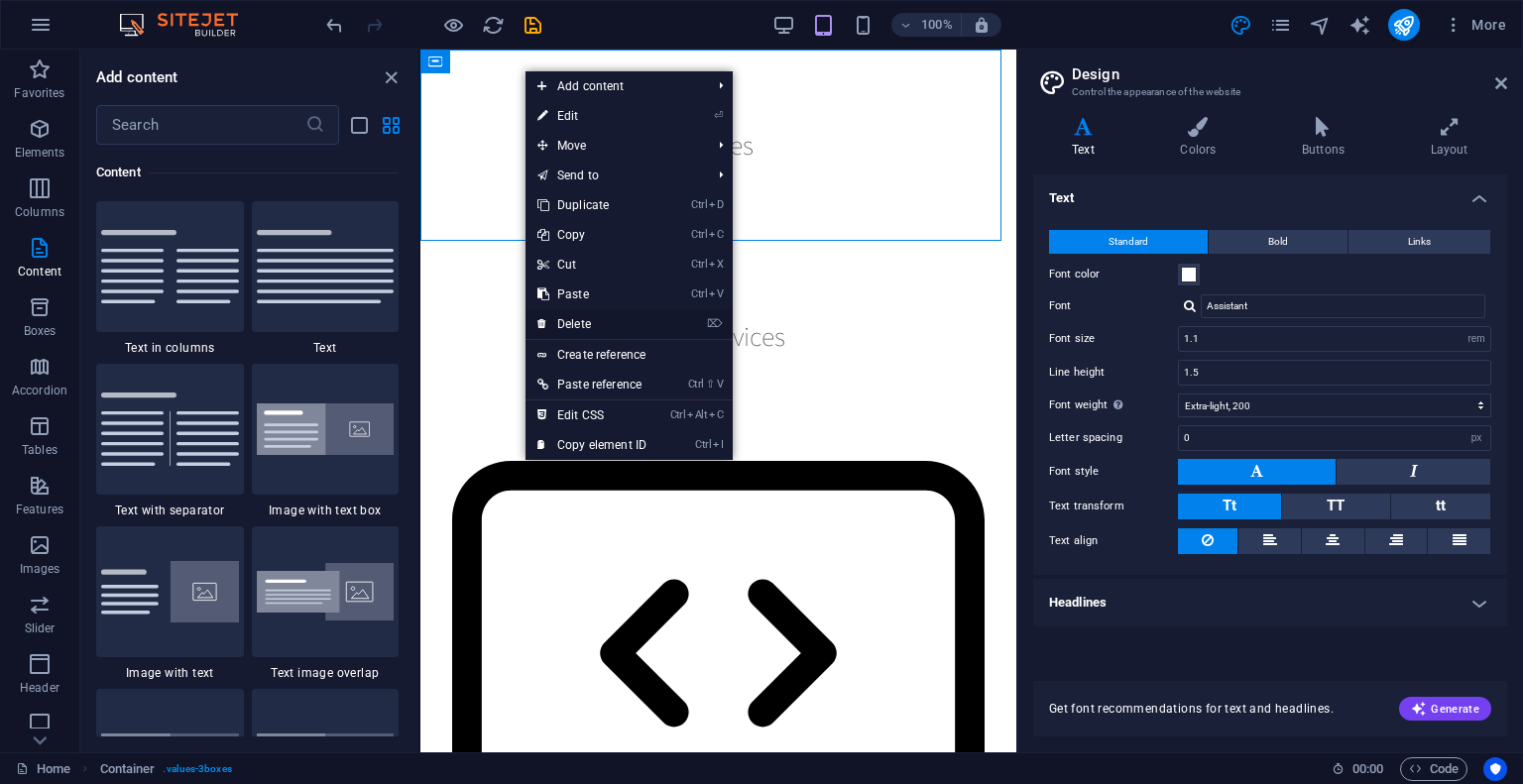
click at [603, 315] on link "⌦ Delete" at bounding box center [591, 324] width 133 height 30
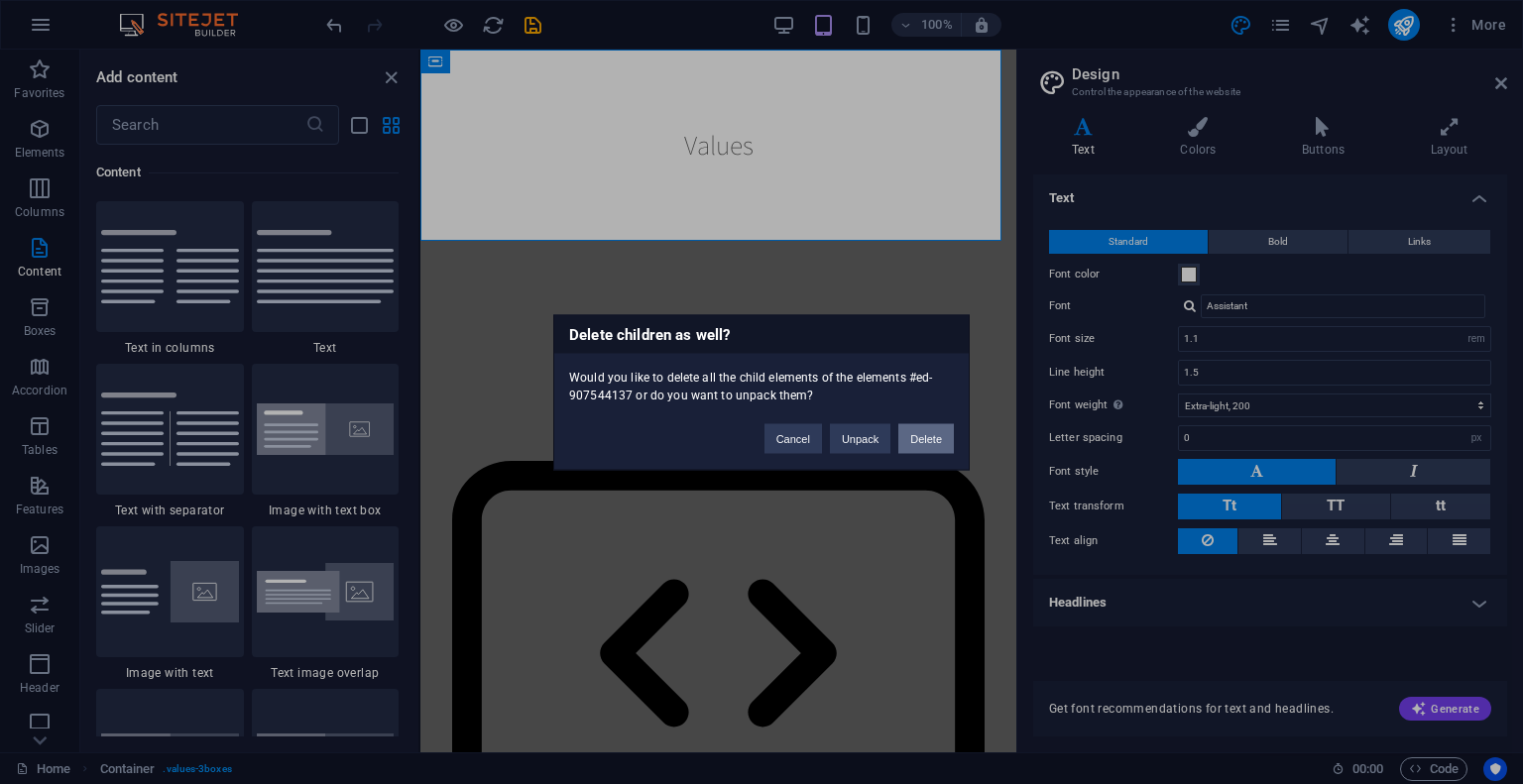
click at [923, 423] on button "Delete" at bounding box center [926, 438] width 56 height 30
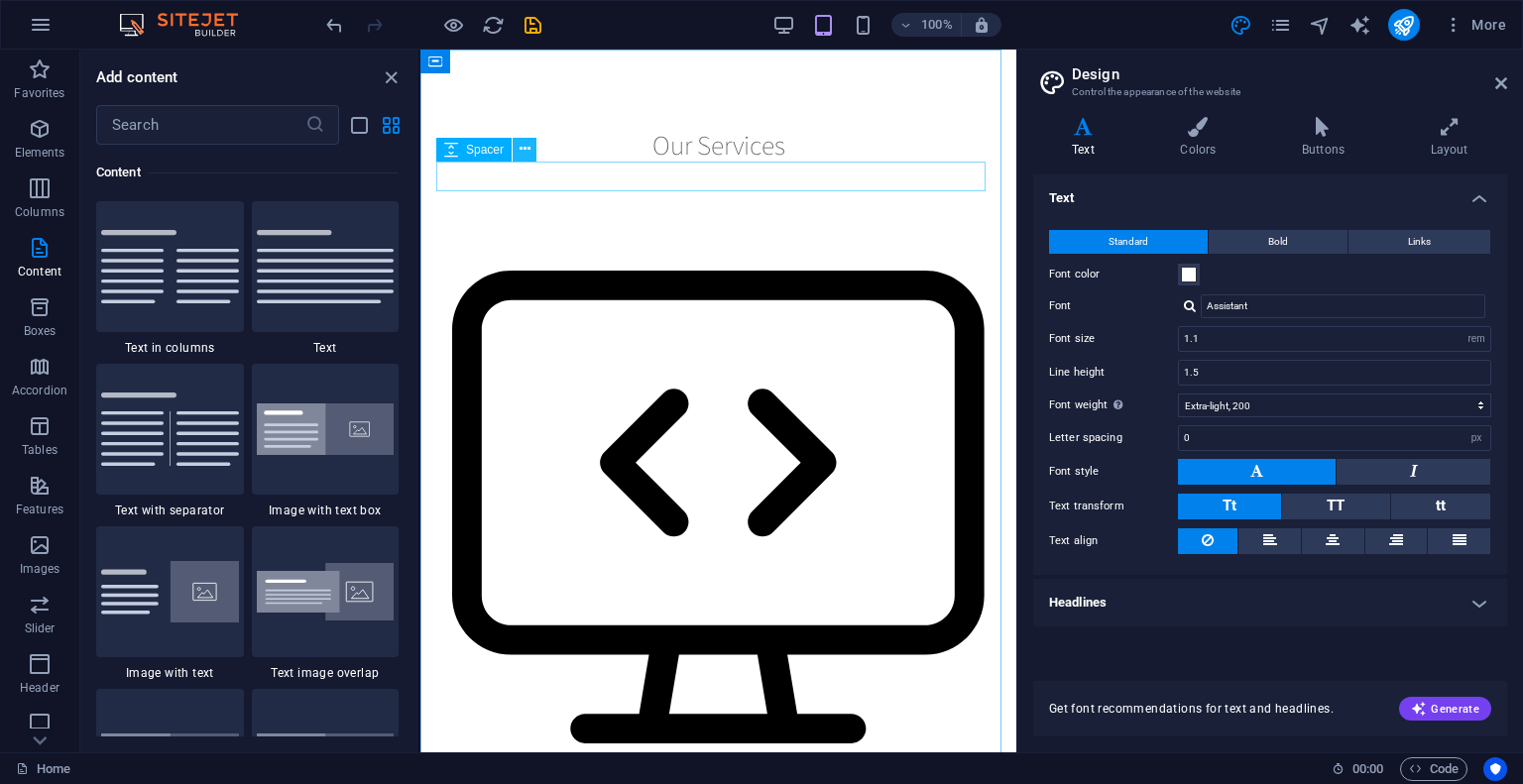
click at [527, 152] on icon at bounding box center [524, 149] width 11 height 21
click at [519, 154] on icon at bounding box center [524, 149] width 11 height 21
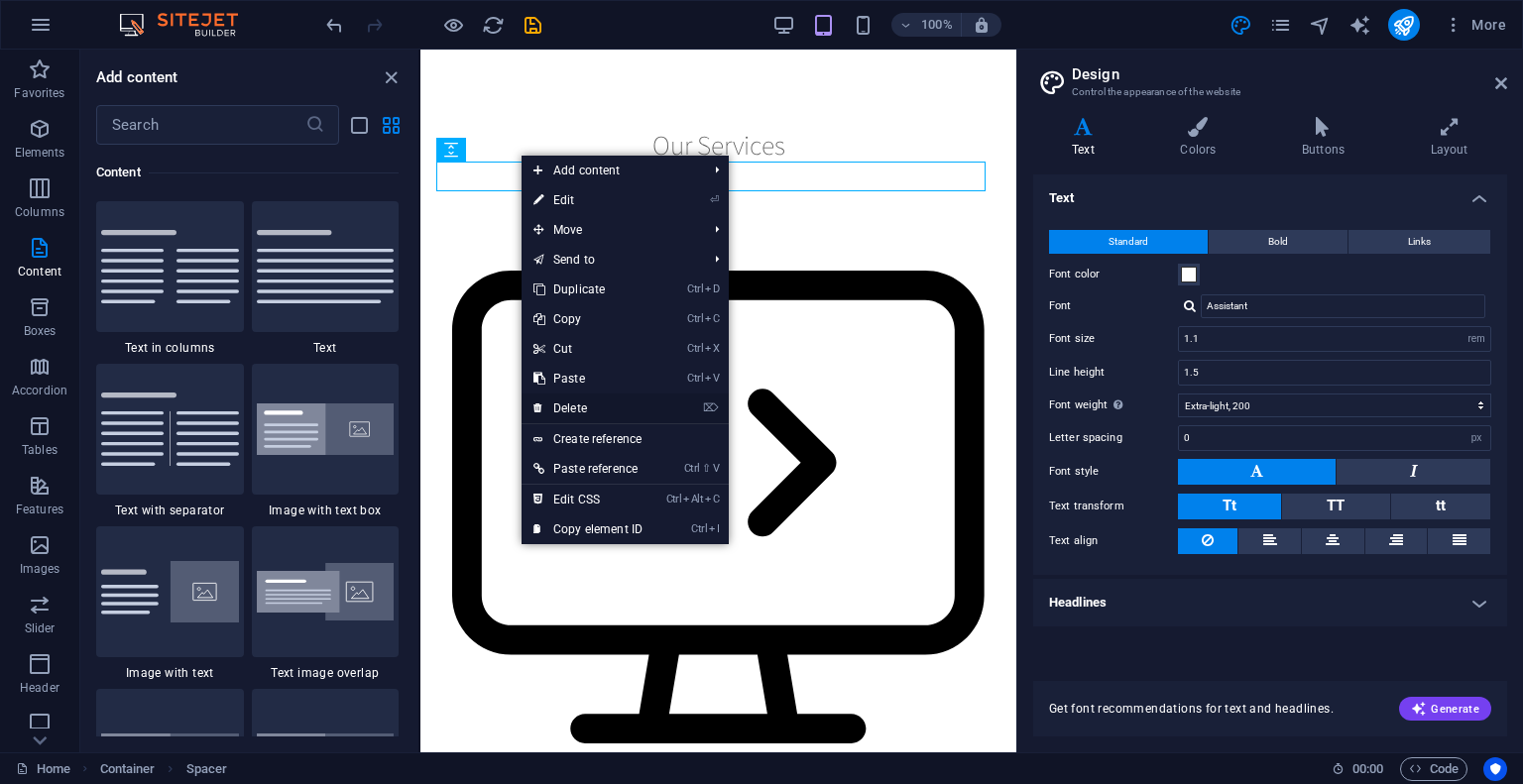
drag, startPoint x: 575, startPoint y: 404, endPoint x: 155, endPoint y: 356, distance: 423.1
click at [575, 404] on link "⌦ Delete" at bounding box center [587, 409] width 133 height 30
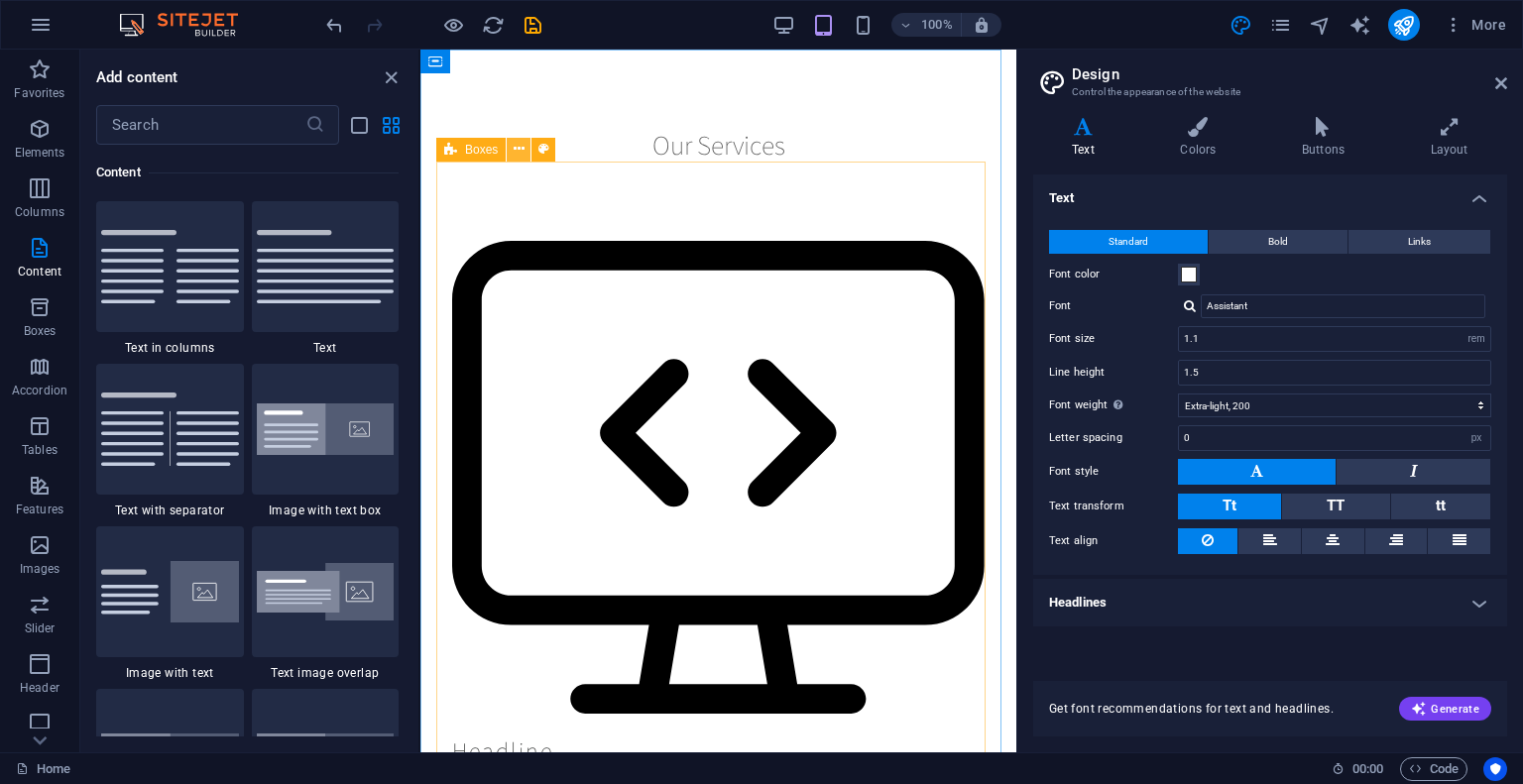
click at [518, 151] on icon at bounding box center [518, 149] width 11 height 21
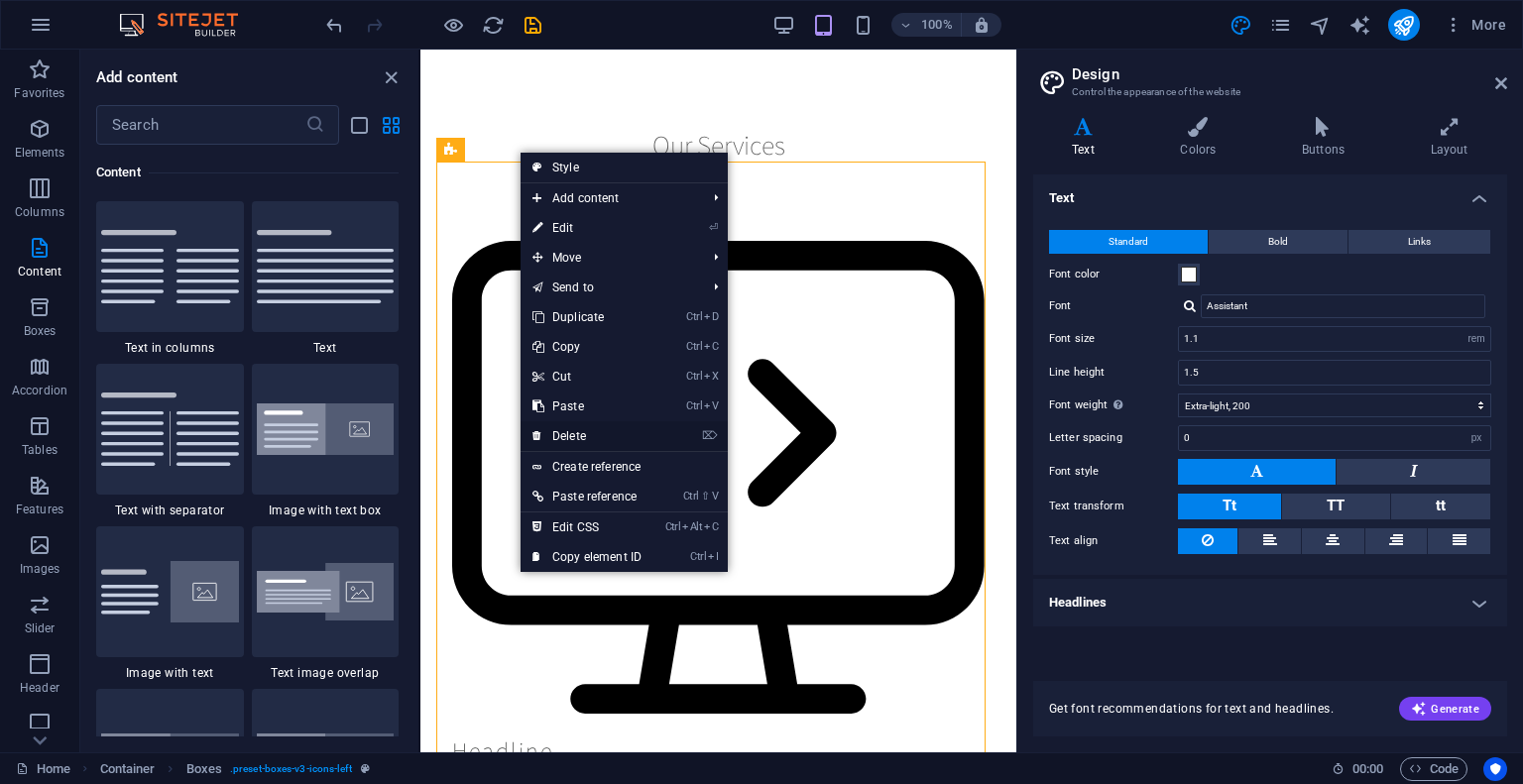
click at [585, 433] on link "⌦ Delete" at bounding box center [586, 436] width 133 height 30
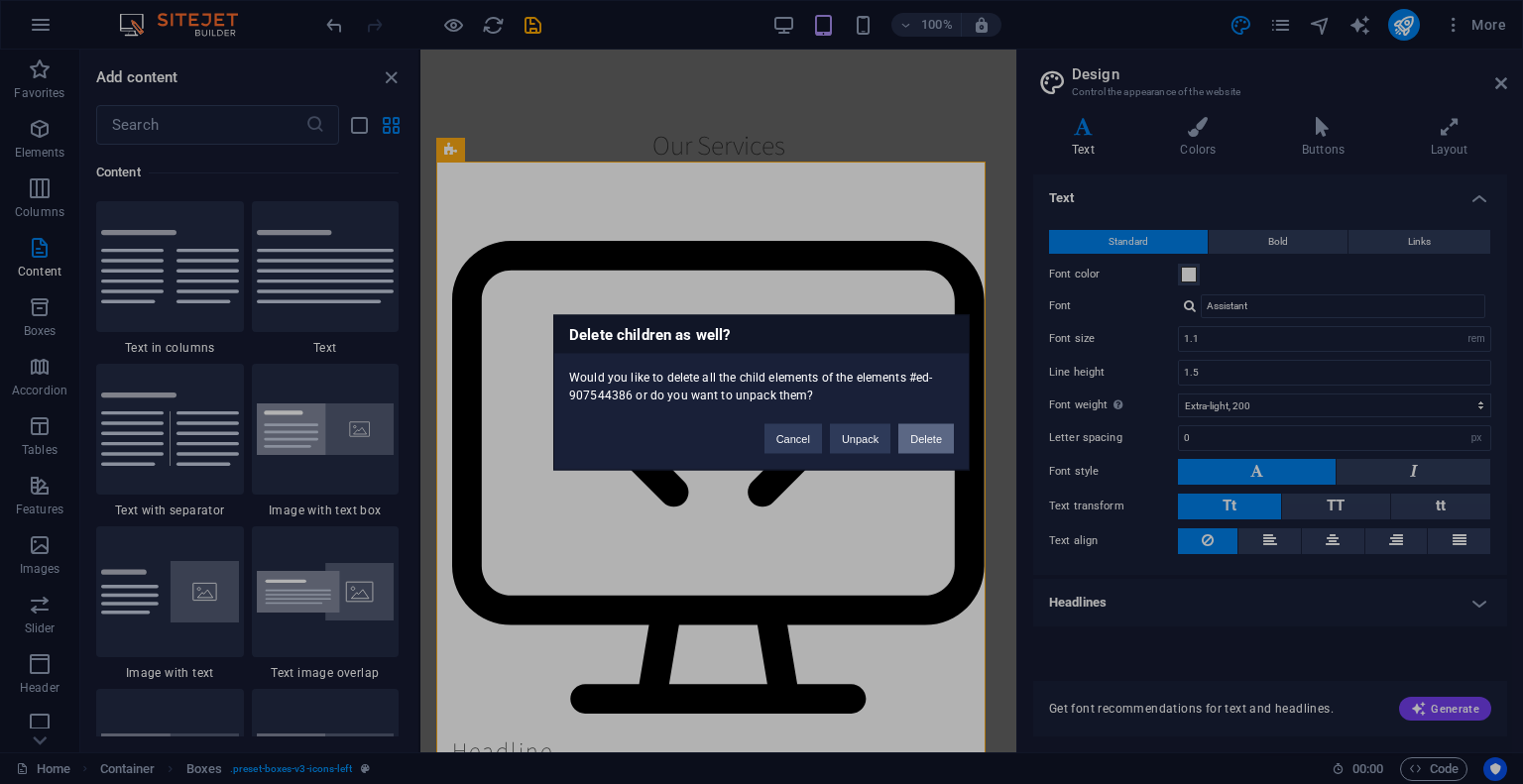
click at [933, 436] on button "Delete" at bounding box center [926, 438] width 56 height 30
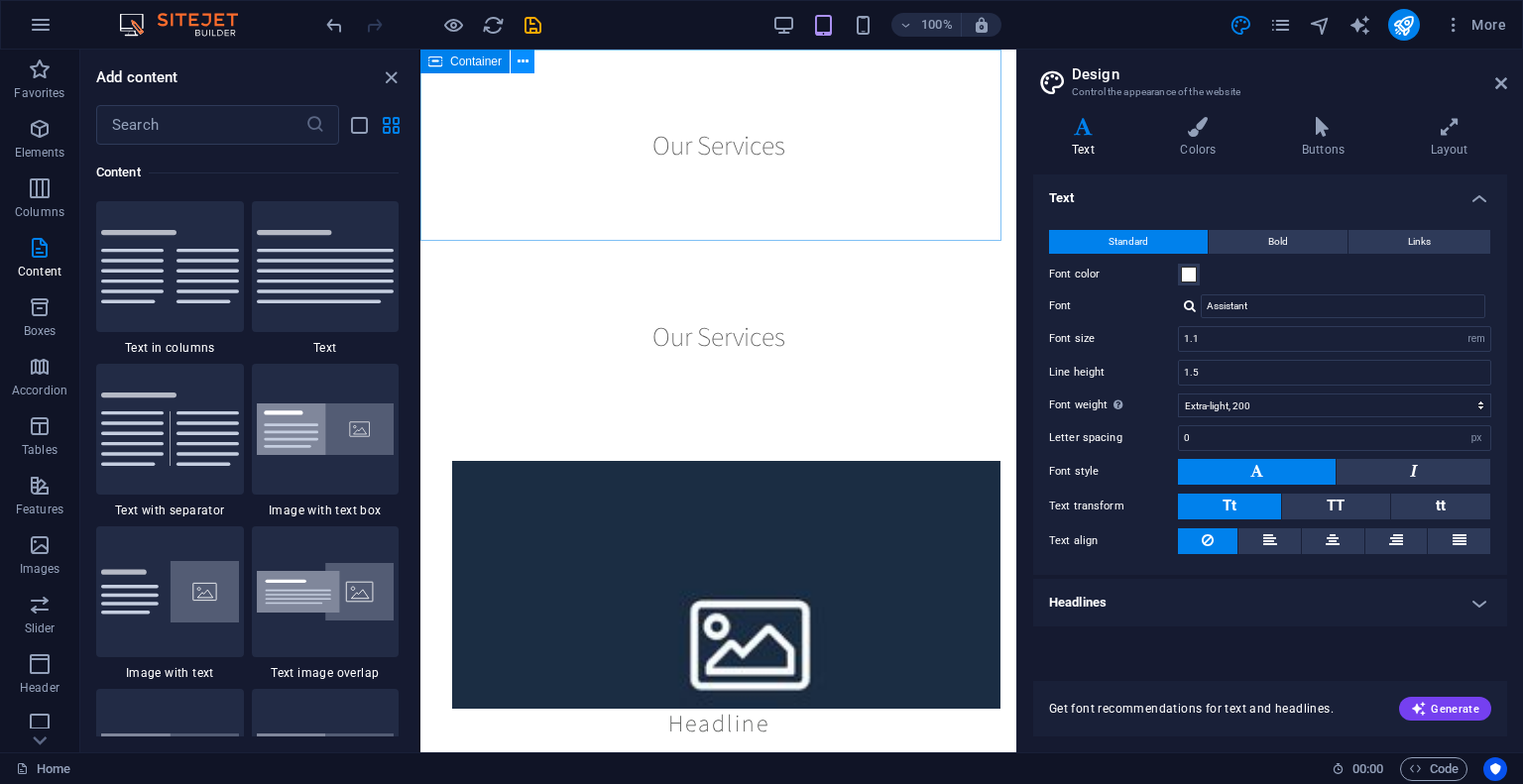
click at [523, 65] on icon at bounding box center [522, 62] width 11 height 21
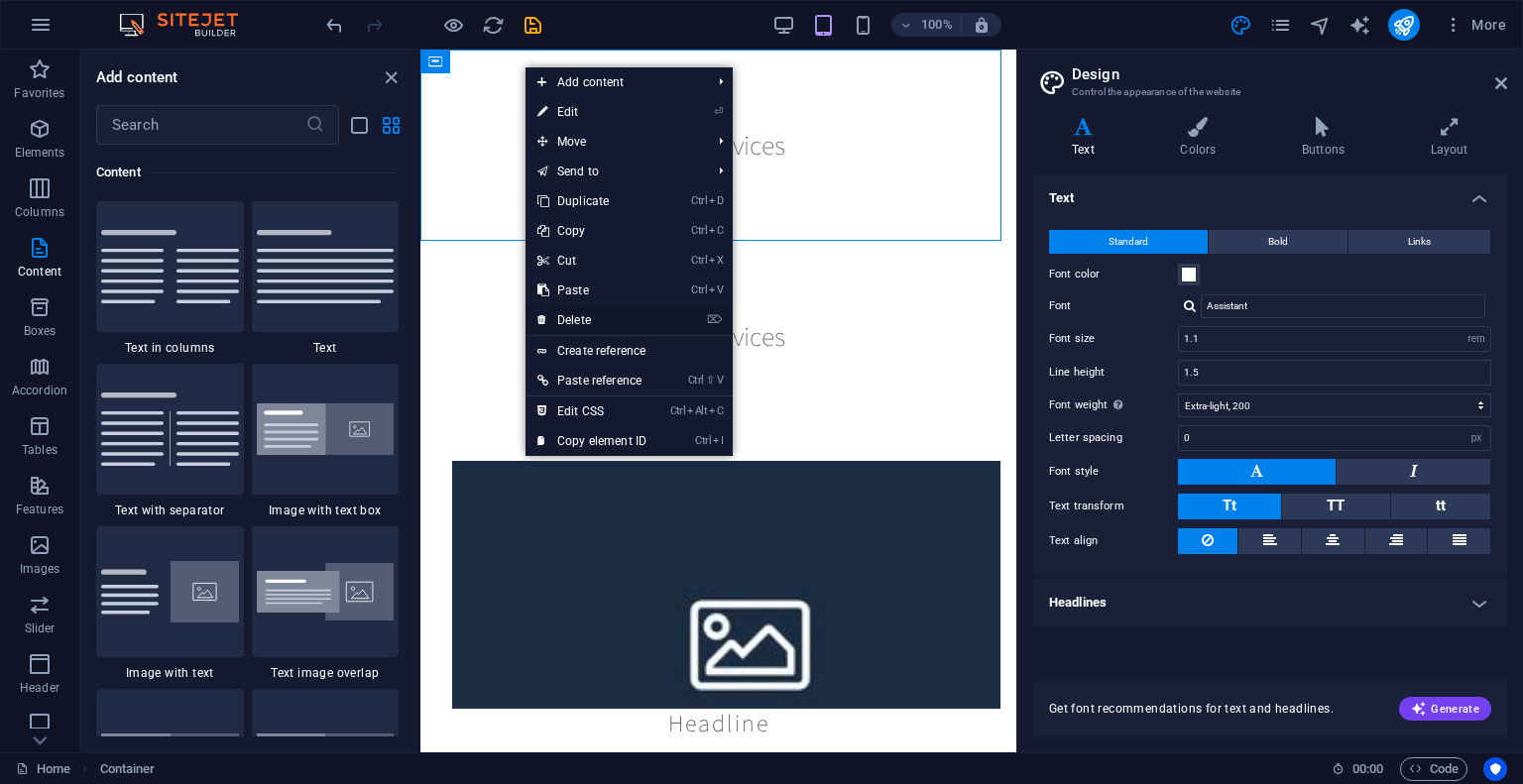
click at [562, 317] on link "⌦ Delete" at bounding box center [591, 320] width 133 height 30
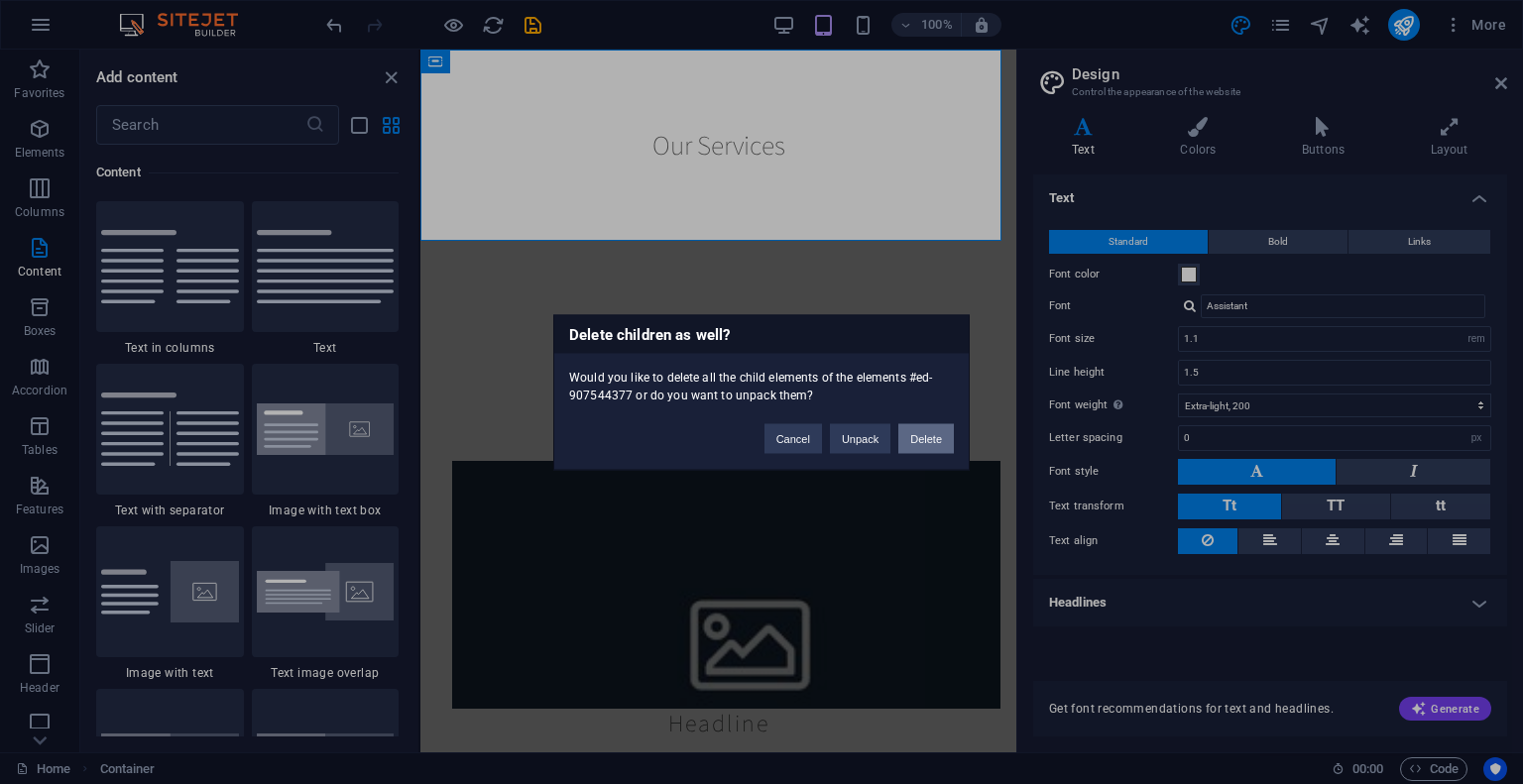
click at [928, 443] on button "Delete" at bounding box center [926, 438] width 56 height 30
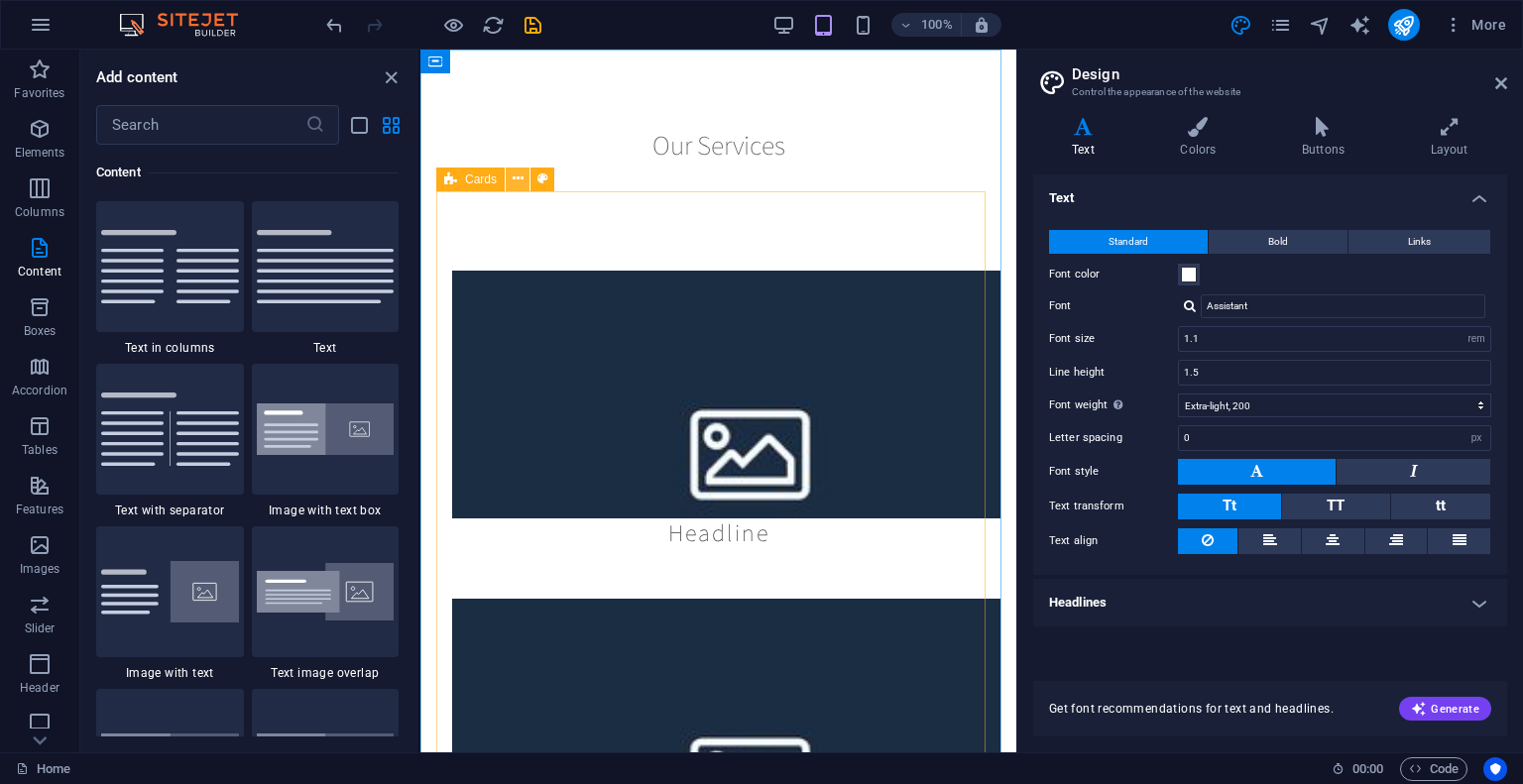
click at [520, 182] on icon at bounding box center [517, 179] width 11 height 21
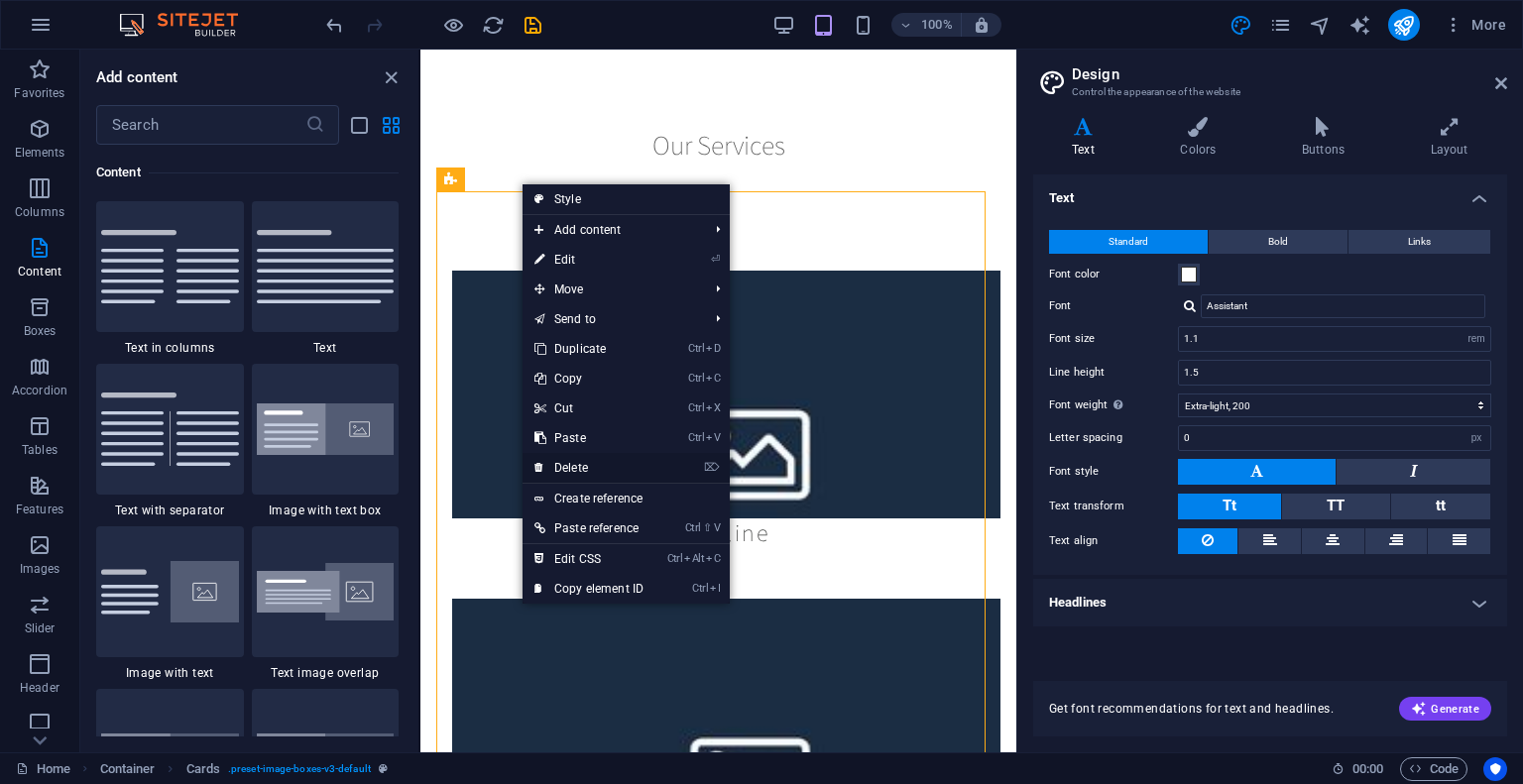
click at [578, 459] on link "⌦ Delete" at bounding box center [588, 468] width 133 height 30
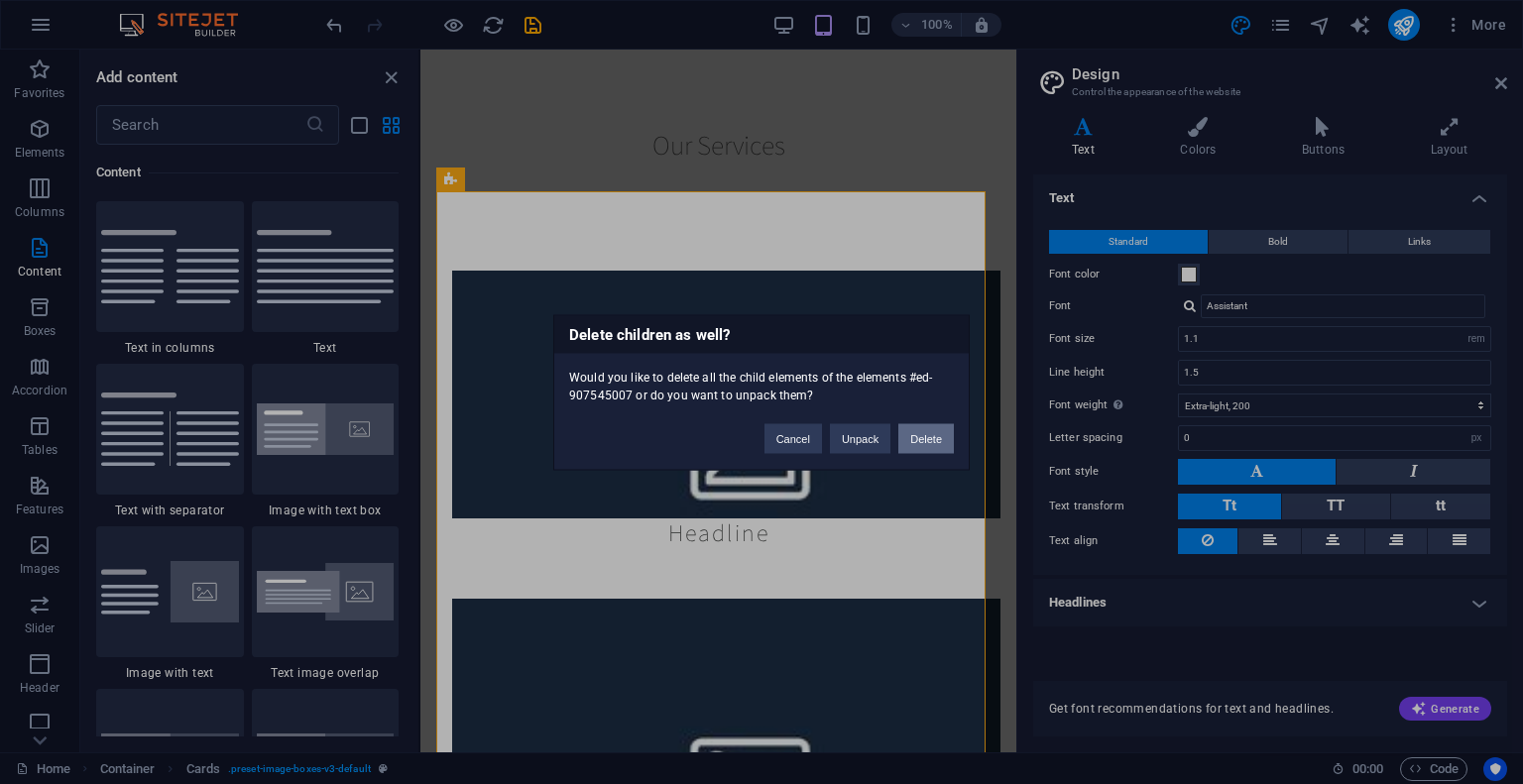
drag, startPoint x: 929, startPoint y: 433, endPoint x: 510, endPoint y: 384, distance: 422.2
click at [930, 433] on button "Delete" at bounding box center [926, 438] width 56 height 30
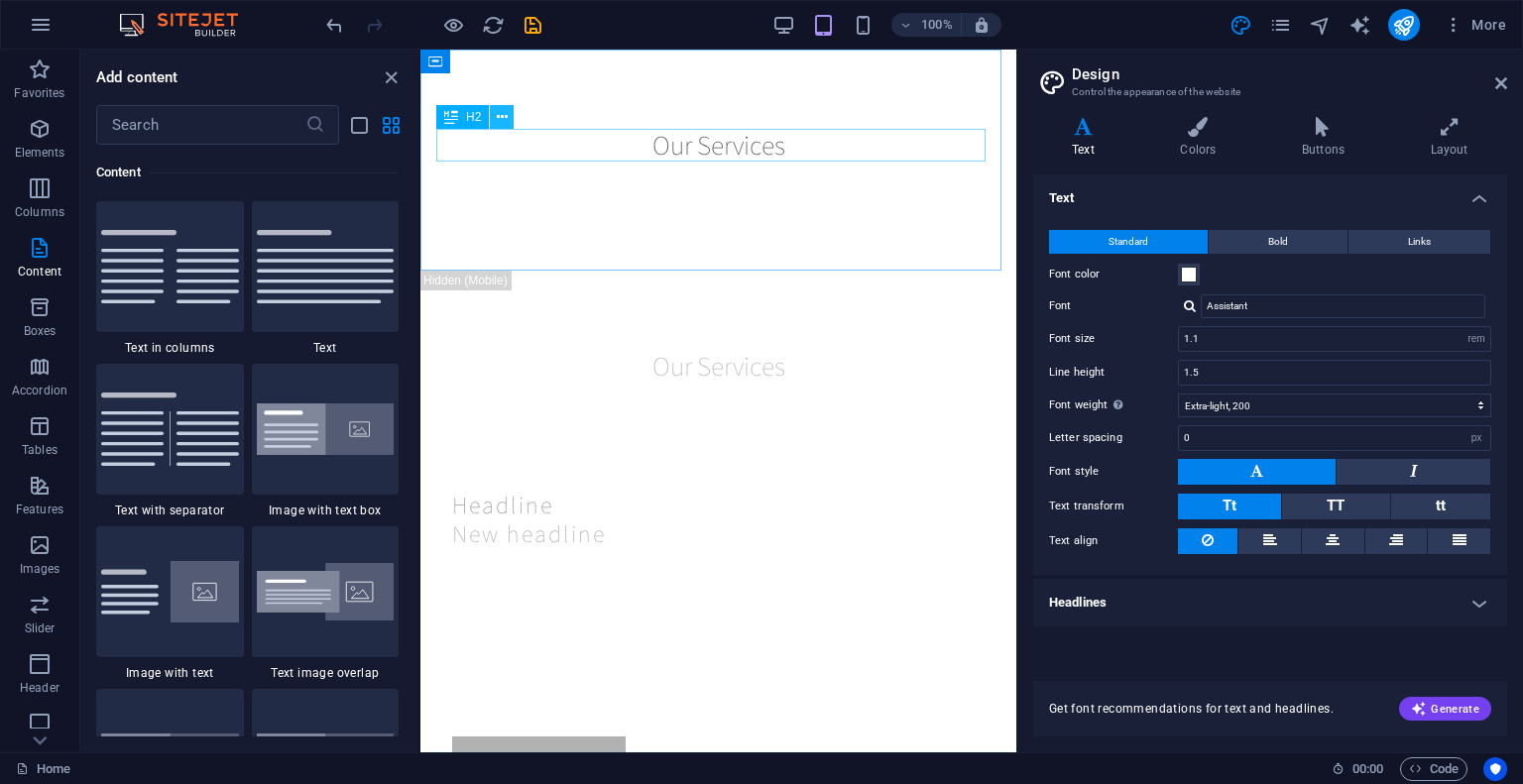
click at [499, 117] on icon at bounding box center [502, 117] width 11 height 21
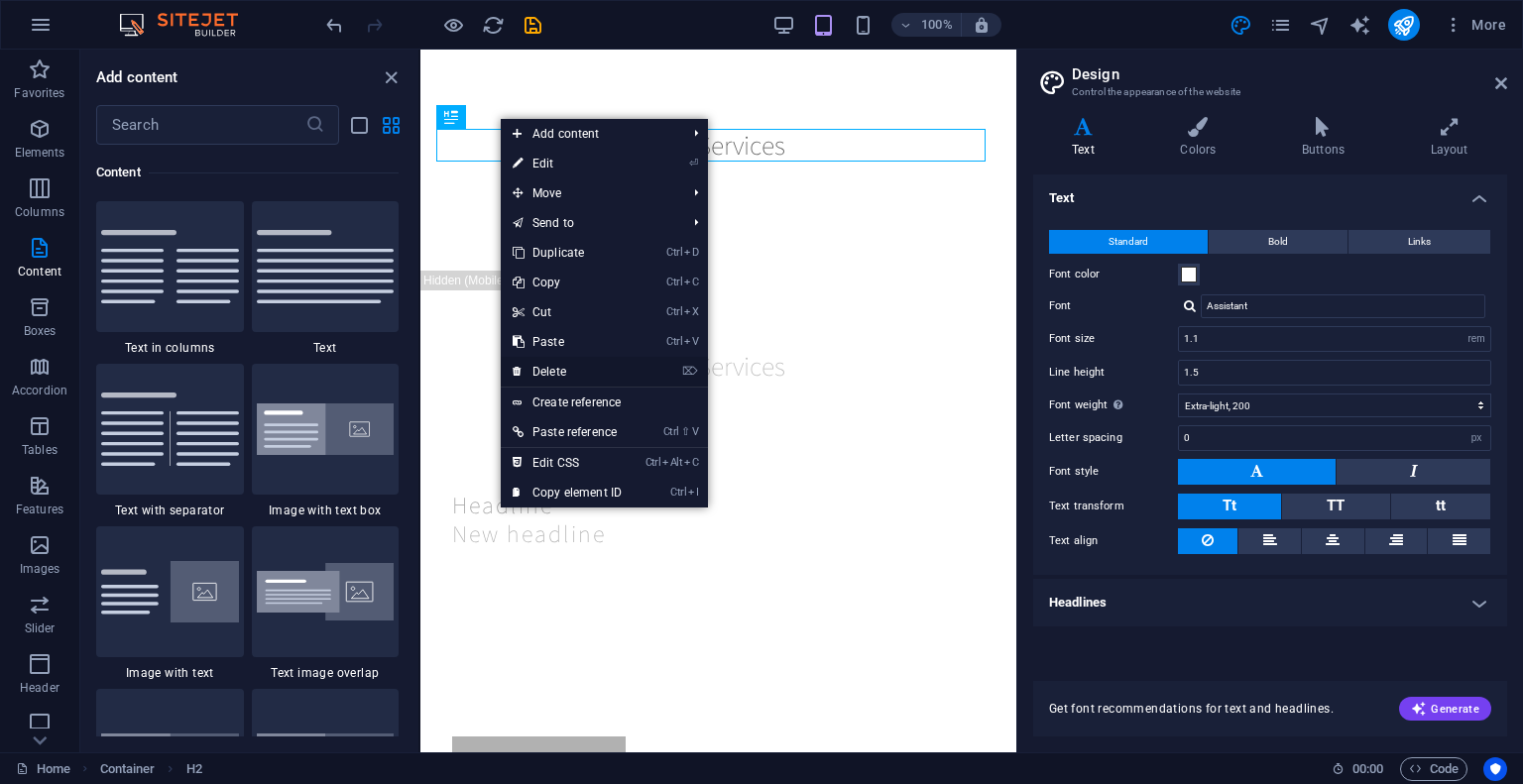
click at [583, 369] on link "⌦ Delete" at bounding box center [567, 372] width 133 height 30
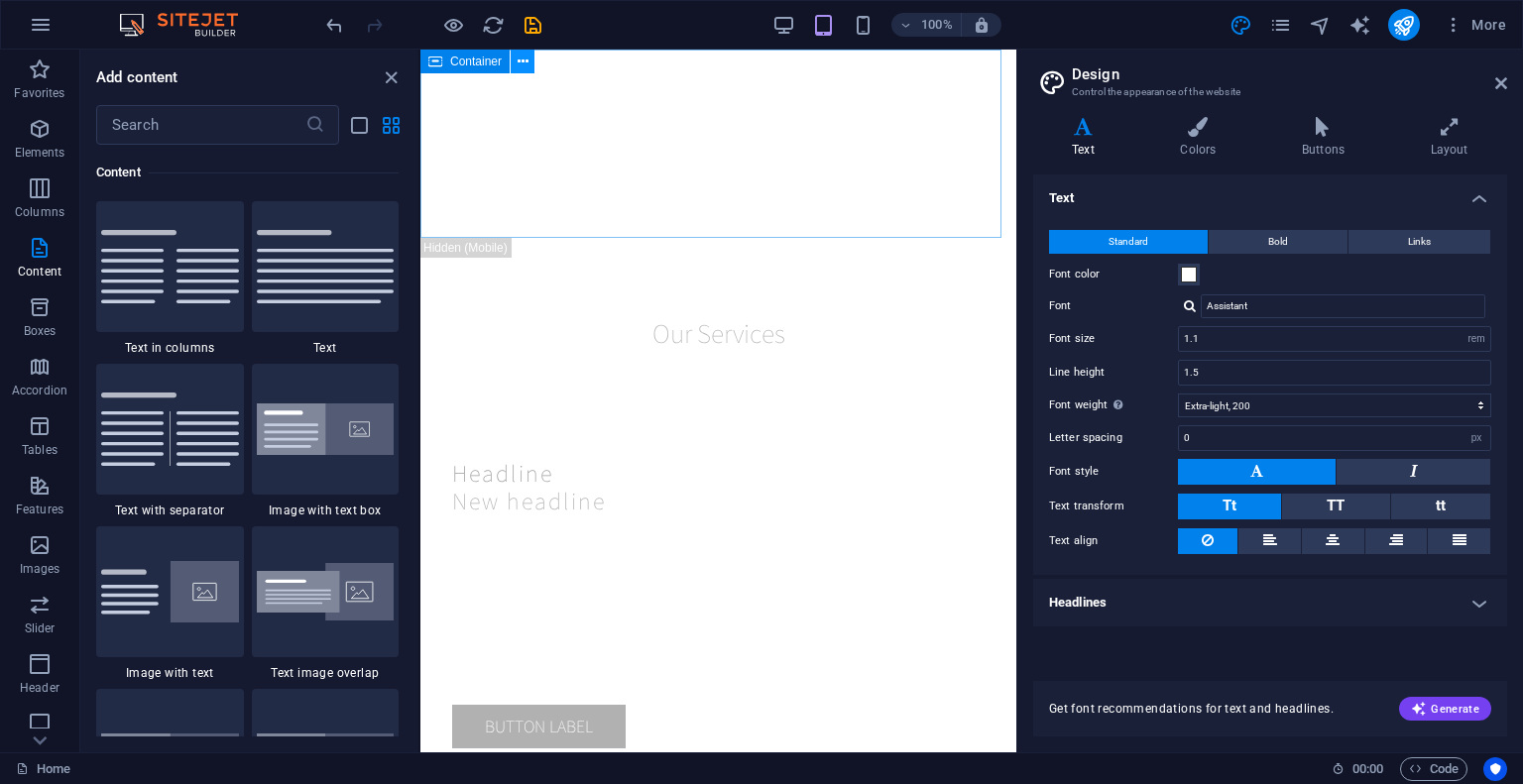
click at [526, 59] on icon at bounding box center [522, 62] width 11 height 21
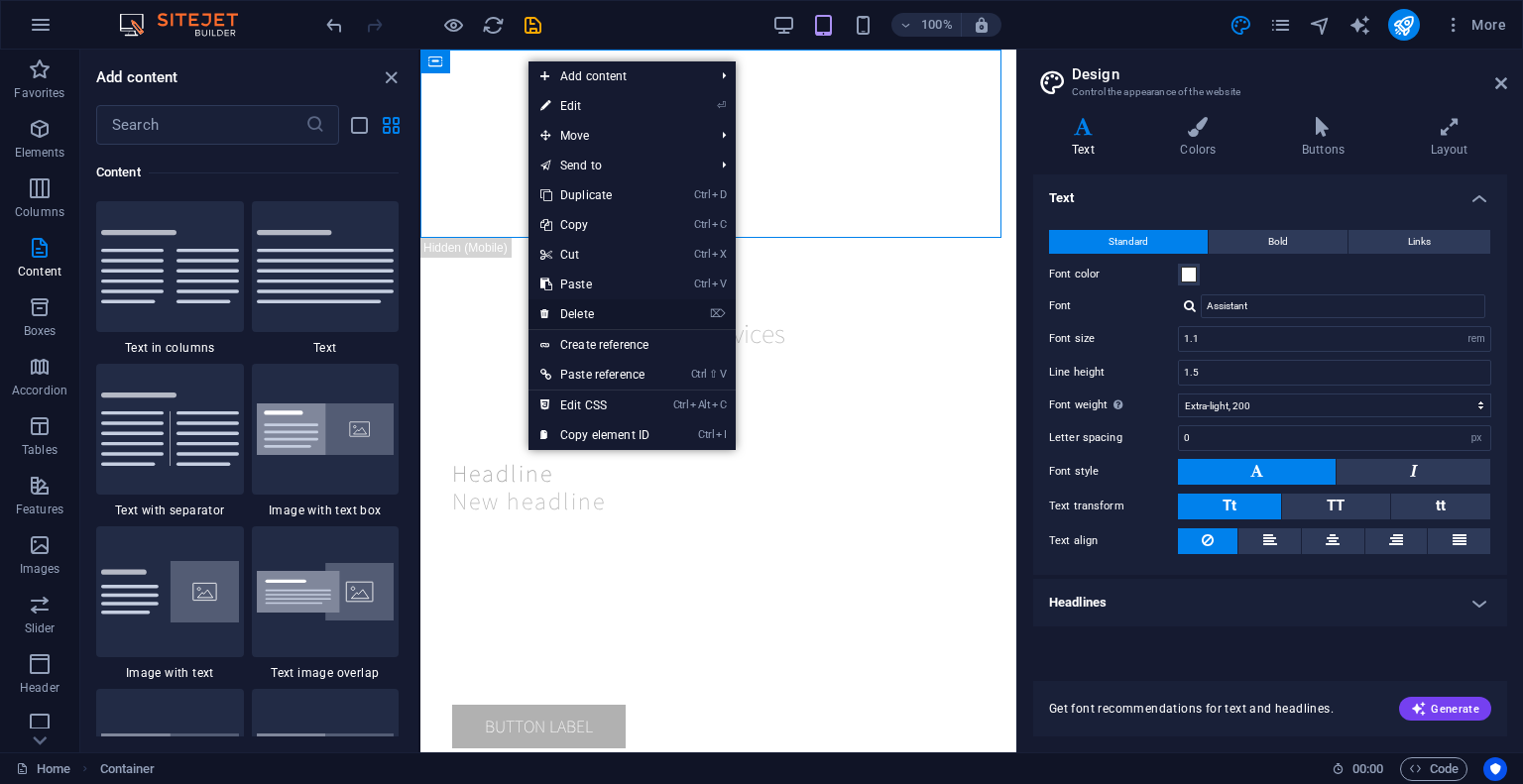
click at [577, 308] on link "⌦ Delete" at bounding box center [594, 314] width 133 height 30
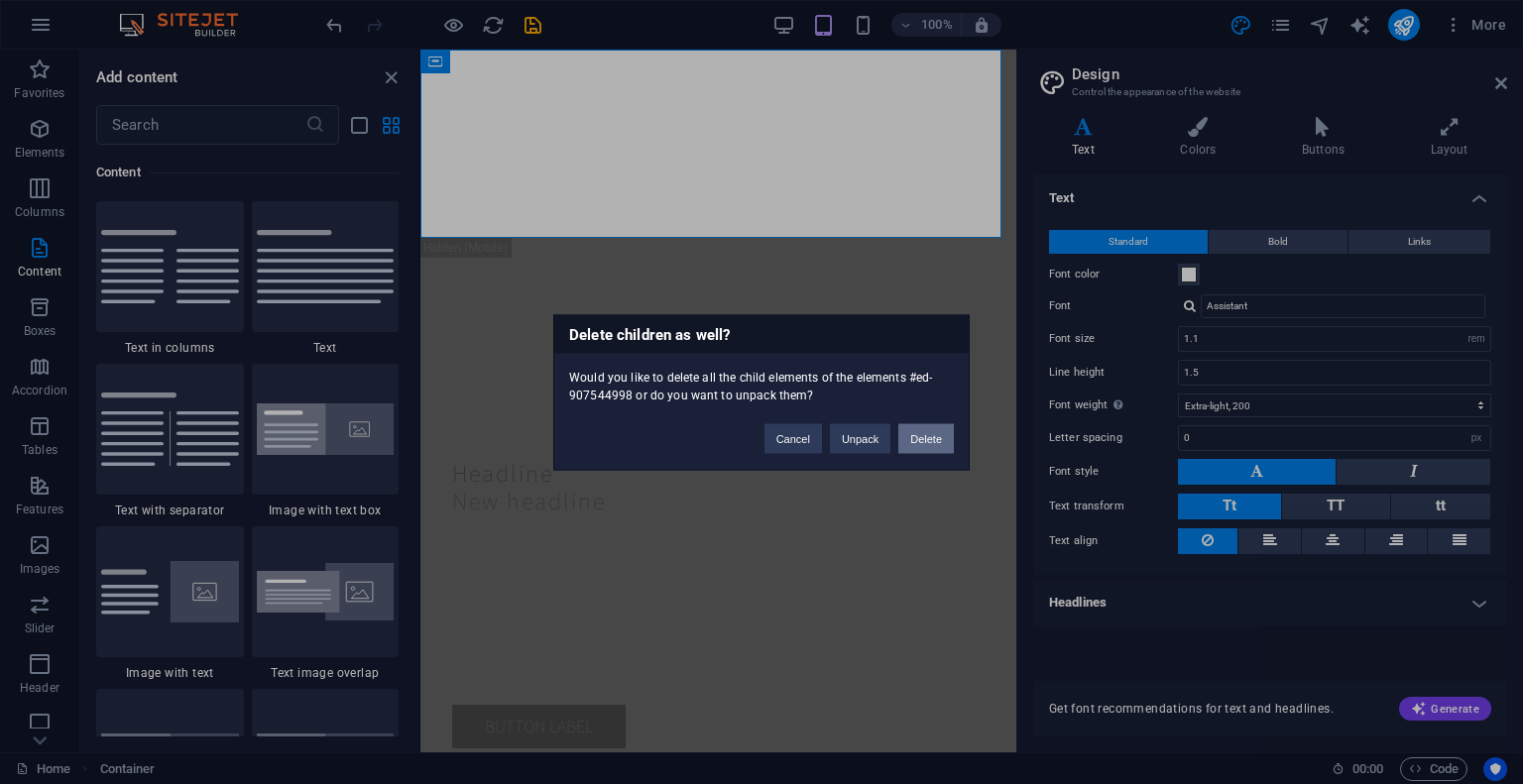
click at [938, 438] on button "Delete" at bounding box center [926, 438] width 56 height 30
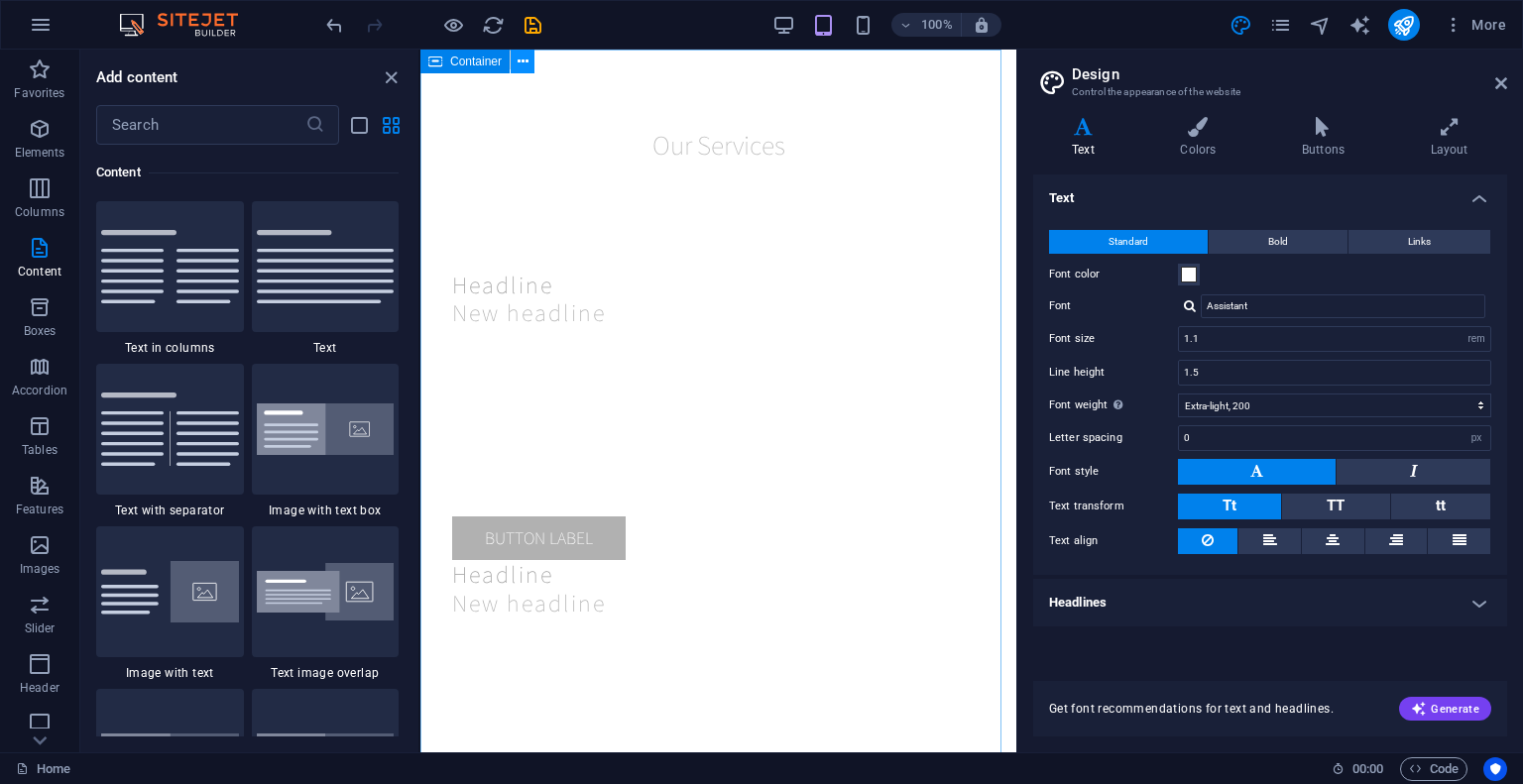
click at [517, 59] on icon at bounding box center [522, 62] width 11 height 21
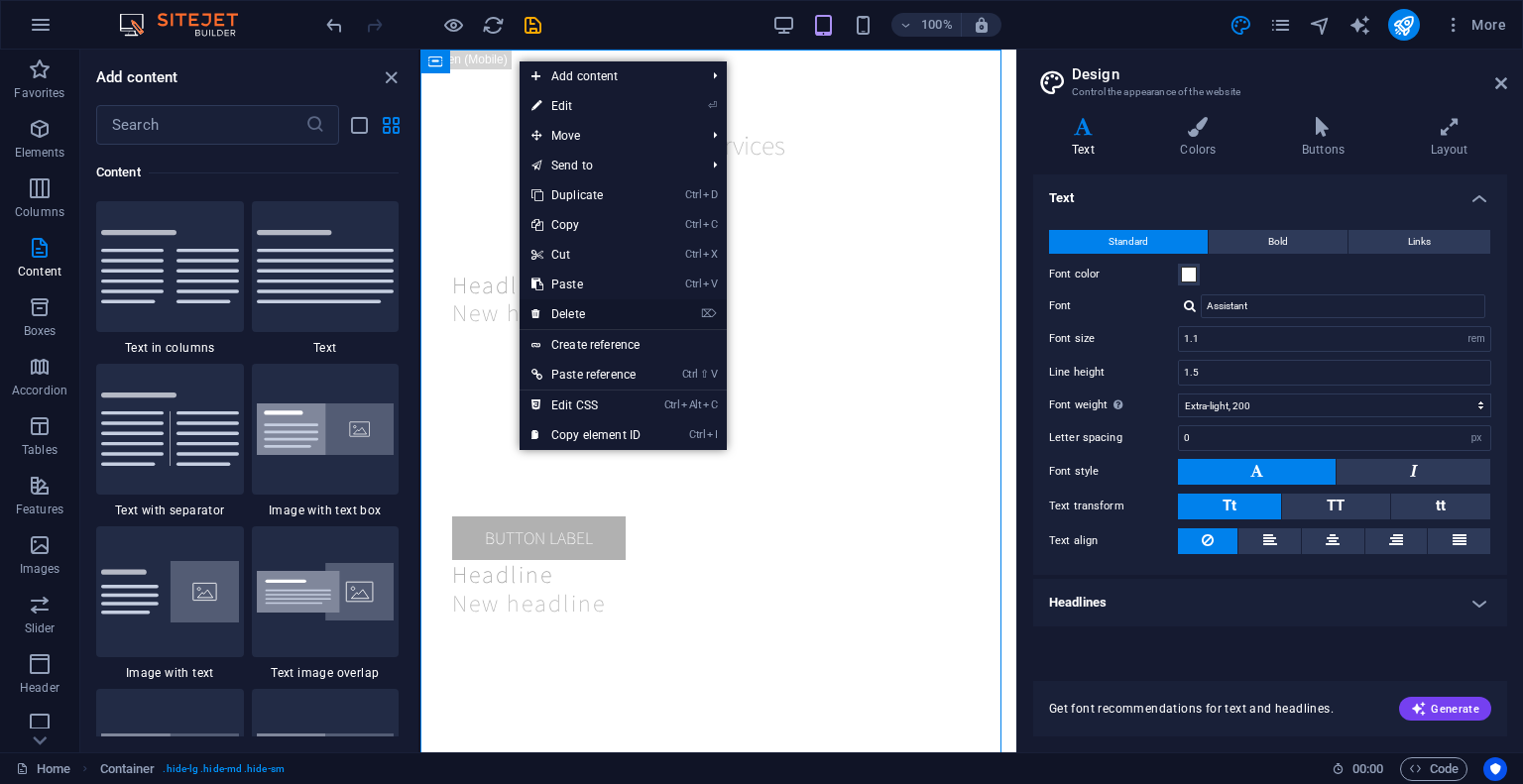
click at [583, 308] on link "⌦ Delete" at bounding box center [585, 314] width 133 height 30
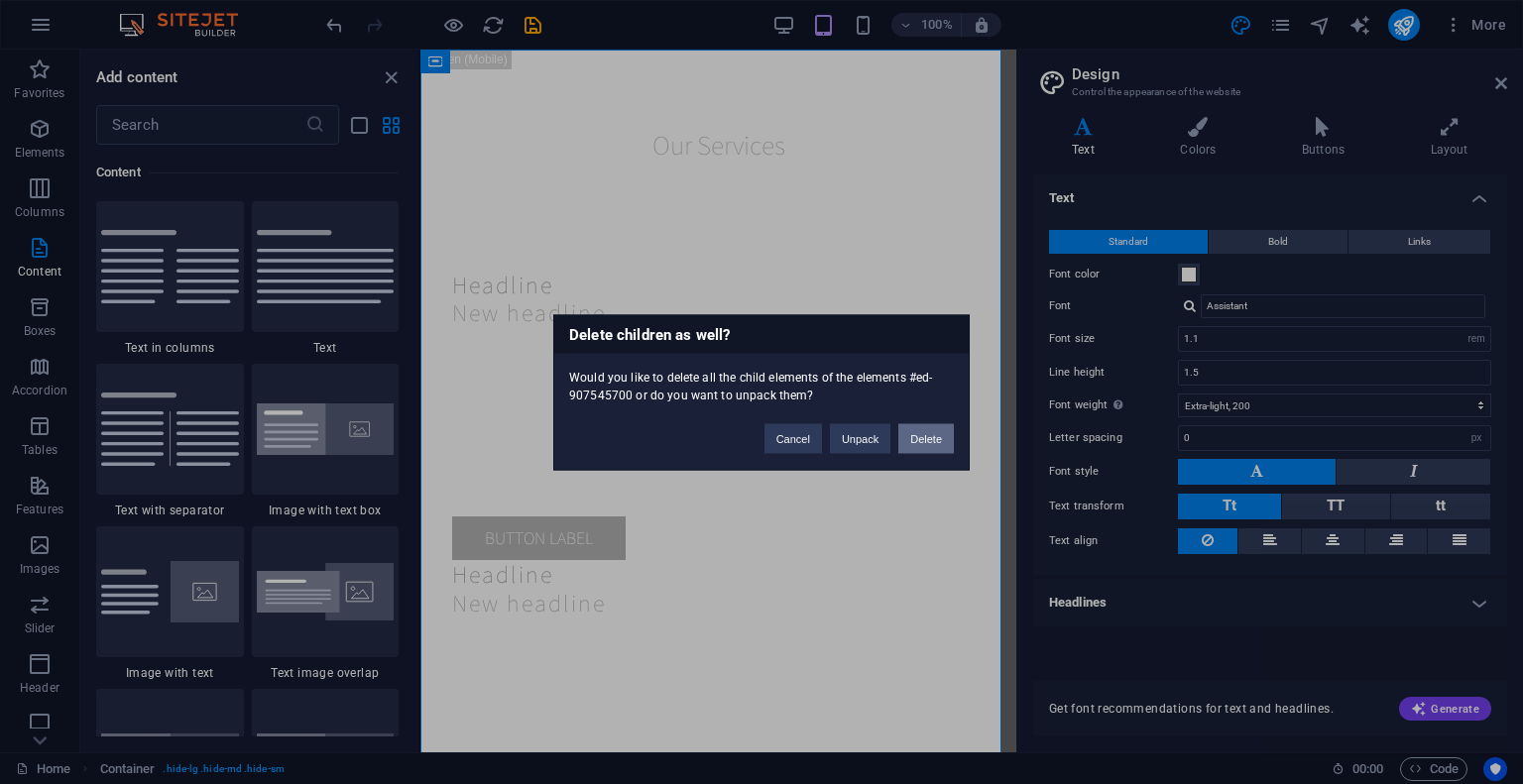
click at [935, 447] on button "Delete" at bounding box center [926, 438] width 56 height 30
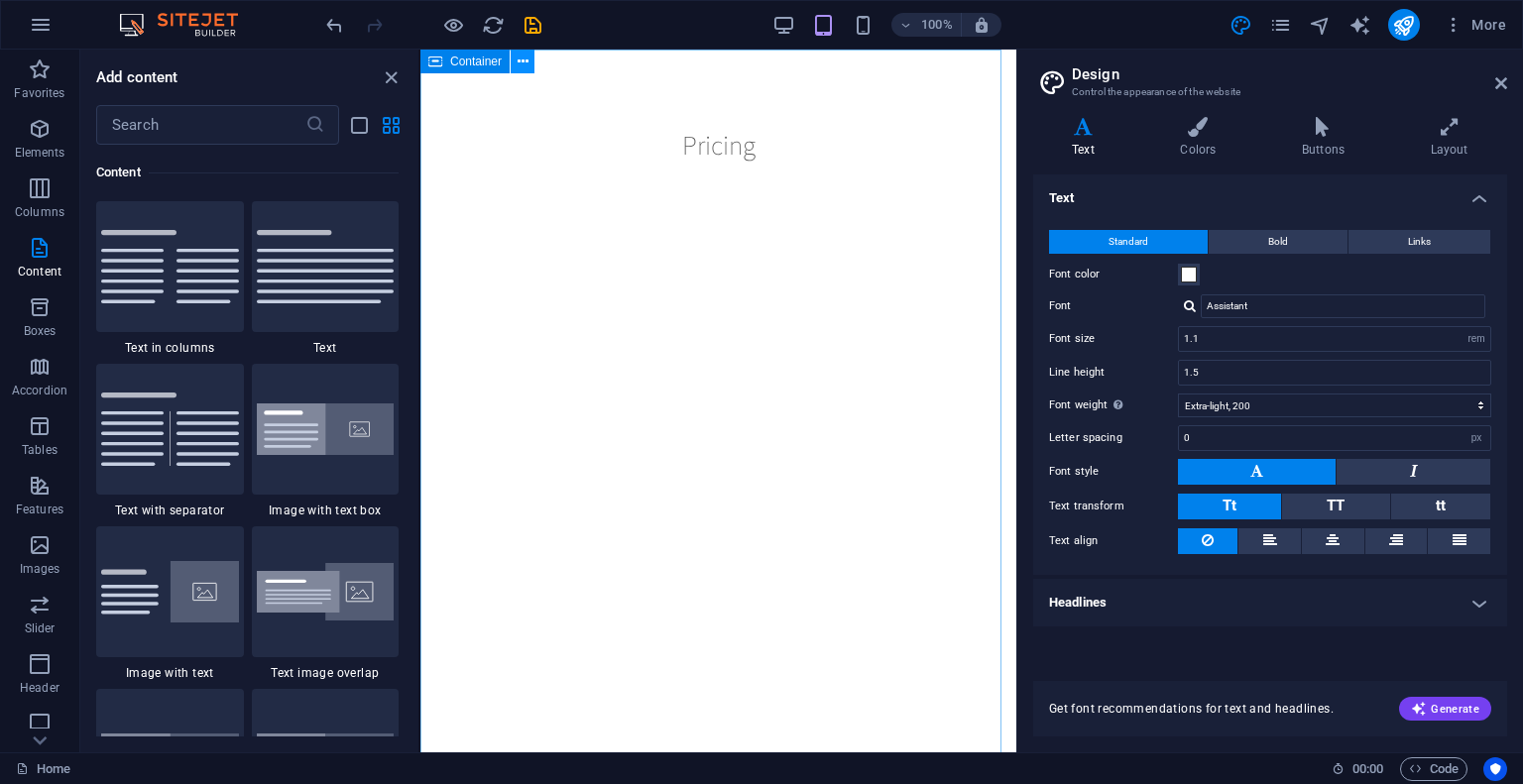
click at [523, 59] on icon at bounding box center [522, 62] width 11 height 21
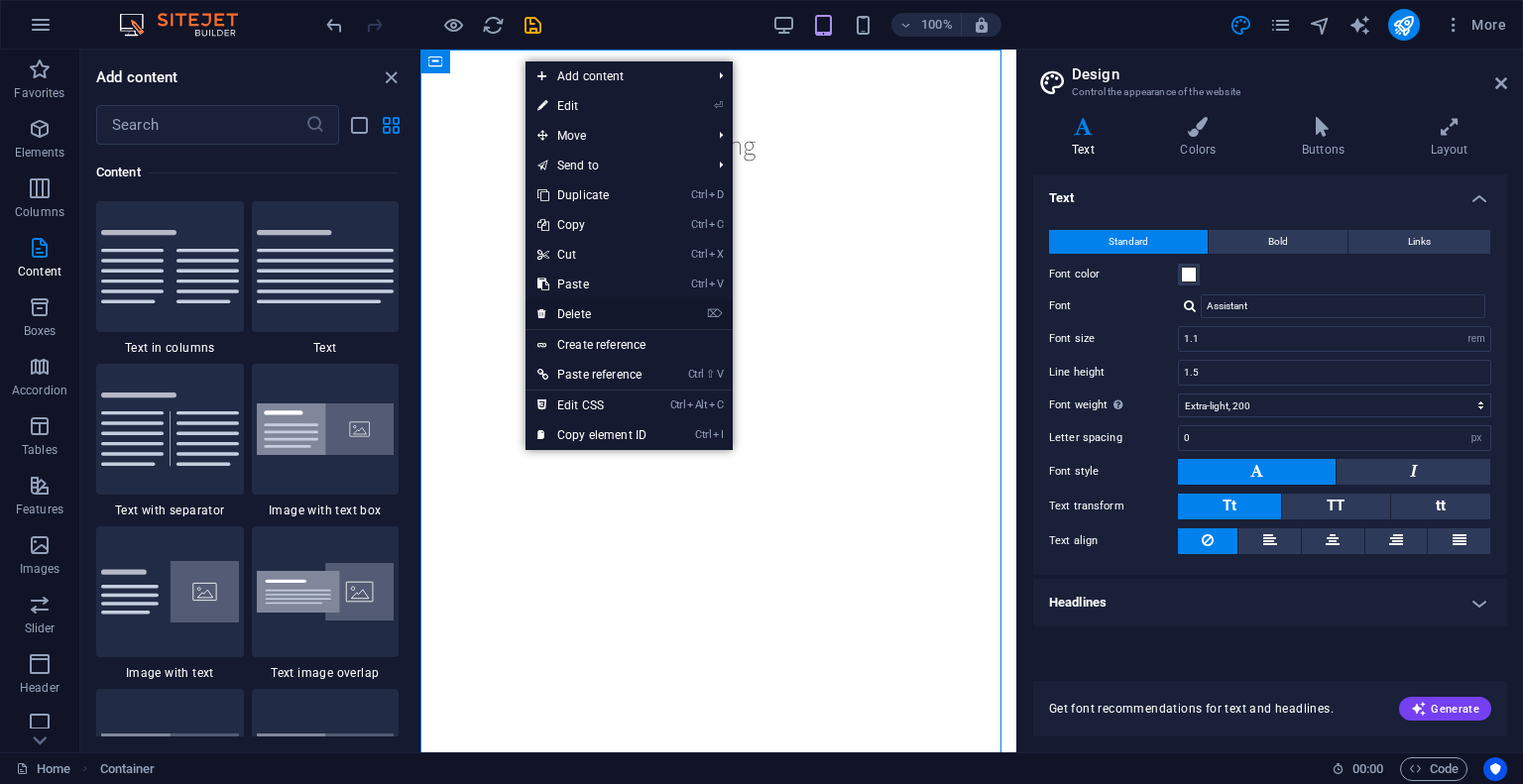
click at [574, 311] on link "⌦ Delete" at bounding box center [591, 314] width 133 height 30
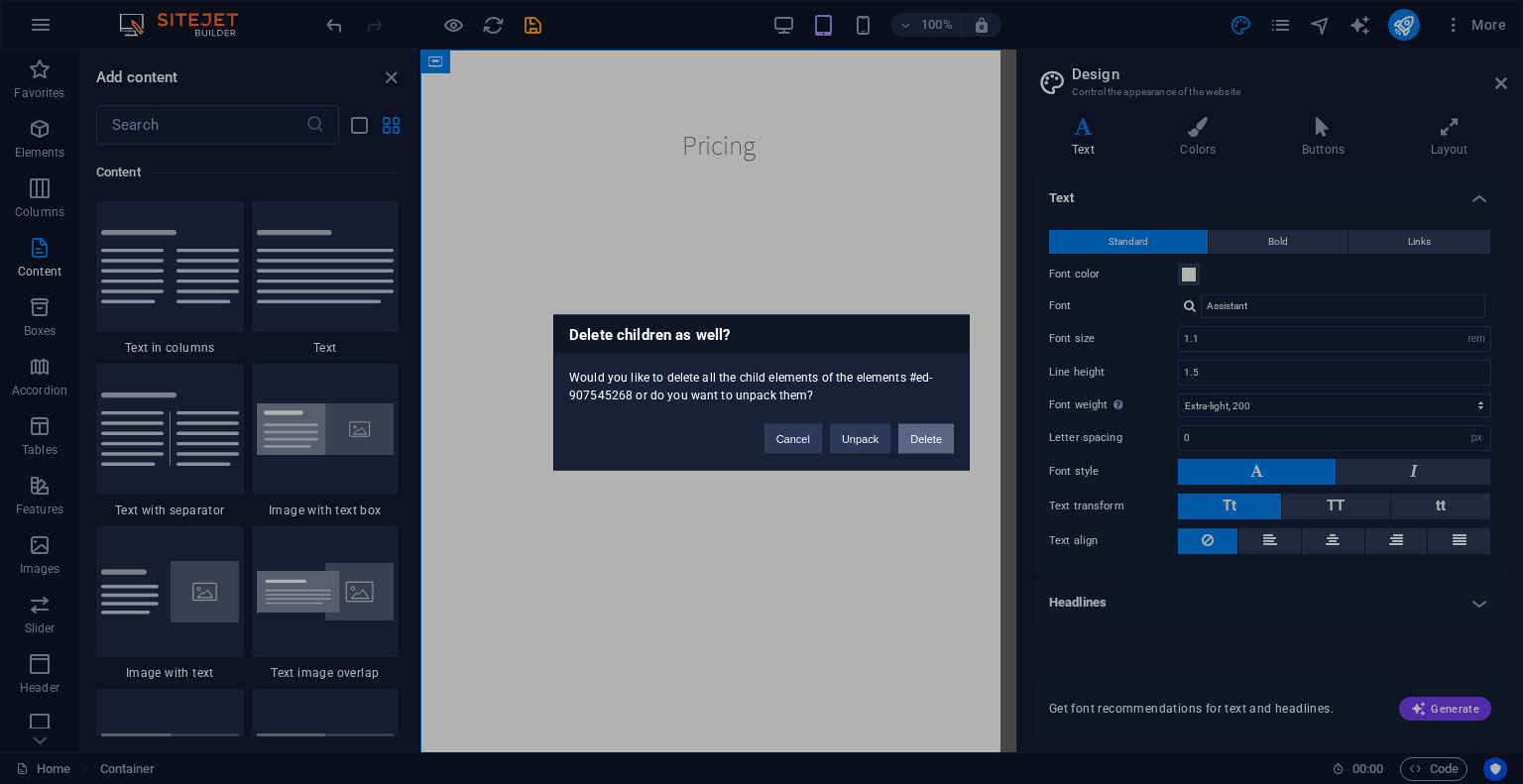
click at [940, 441] on button "Delete" at bounding box center [926, 438] width 56 height 30
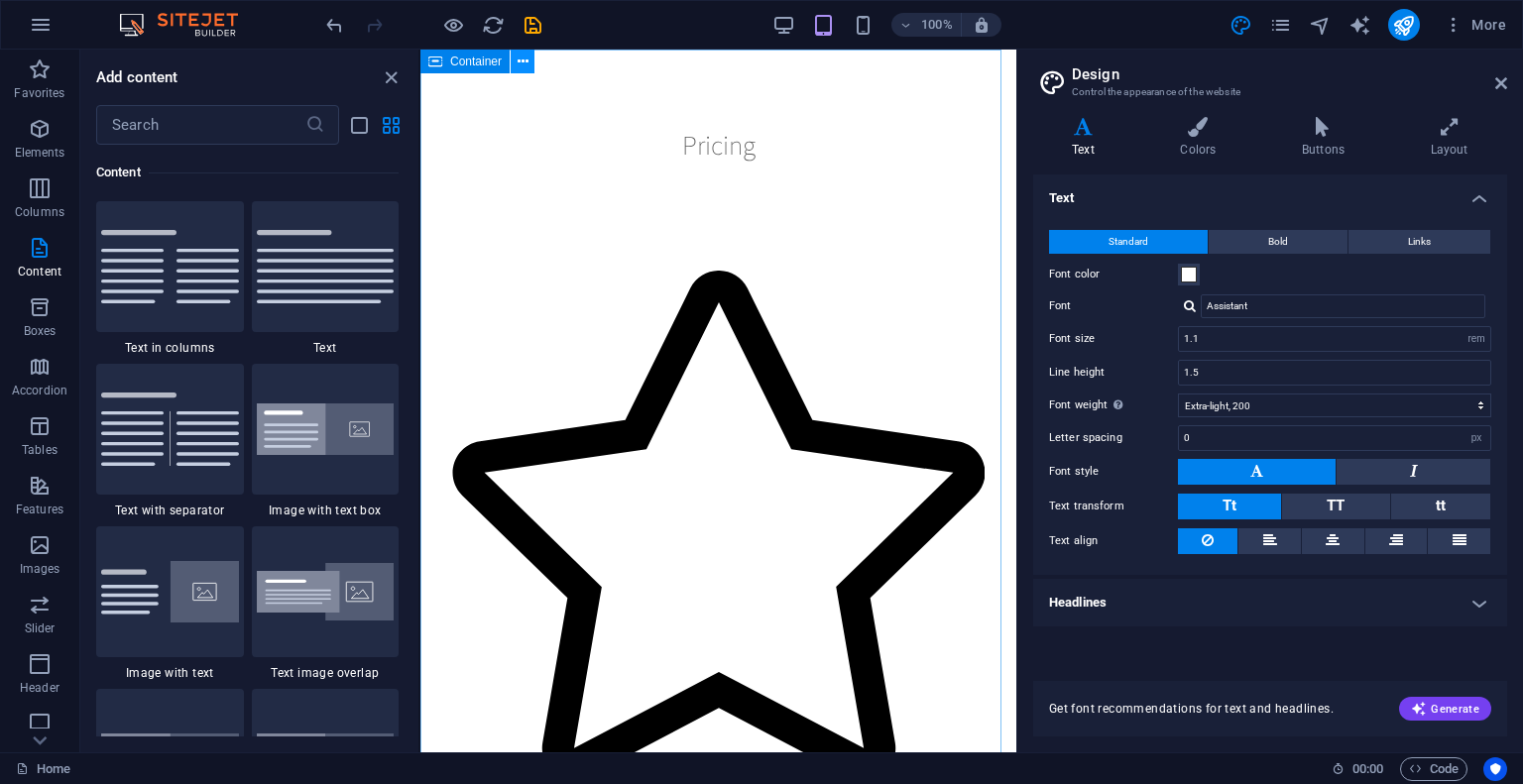
click at [512, 59] on button at bounding box center [523, 62] width 24 height 24
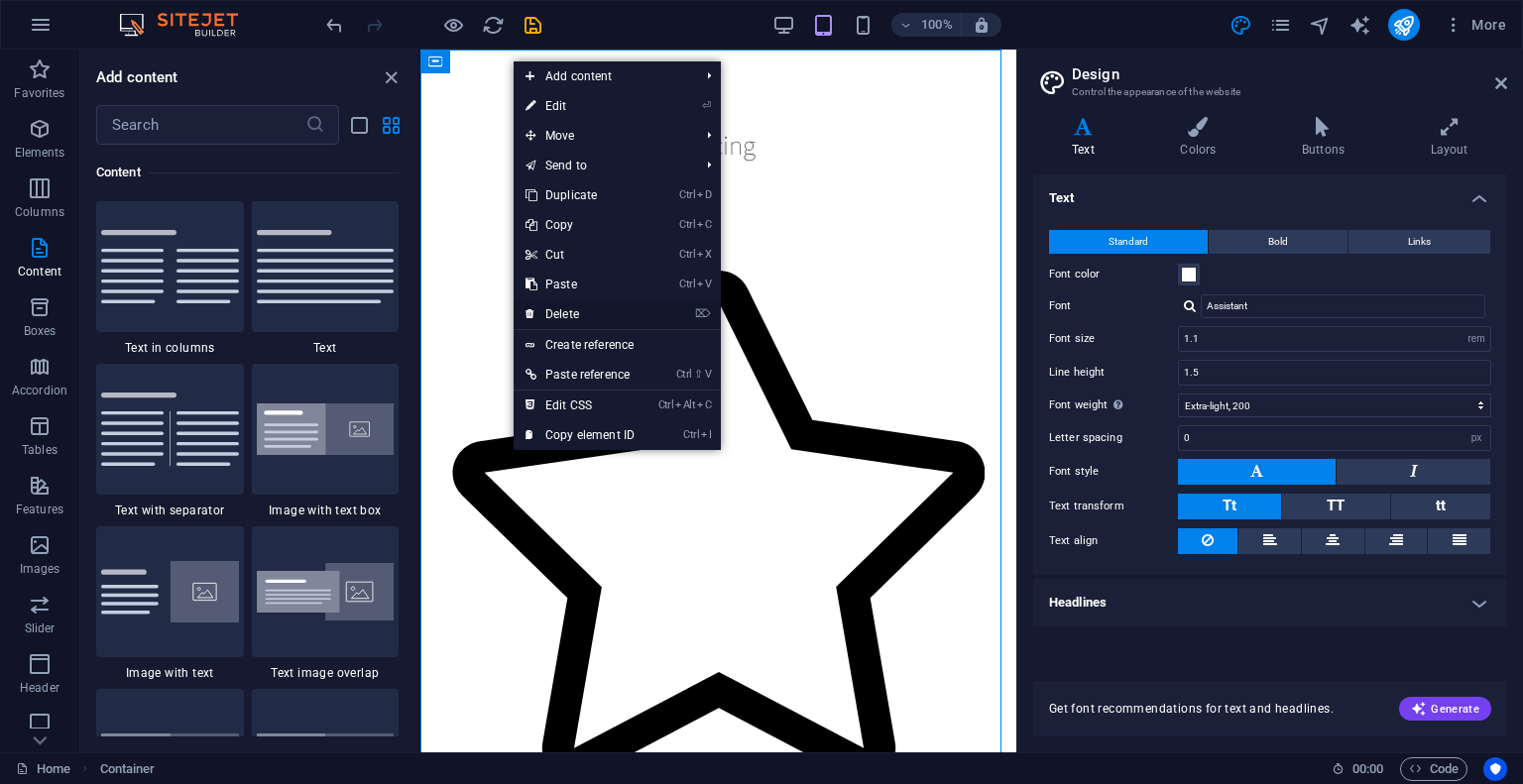
click at [558, 305] on link "⌦ Delete" at bounding box center [579, 314] width 133 height 30
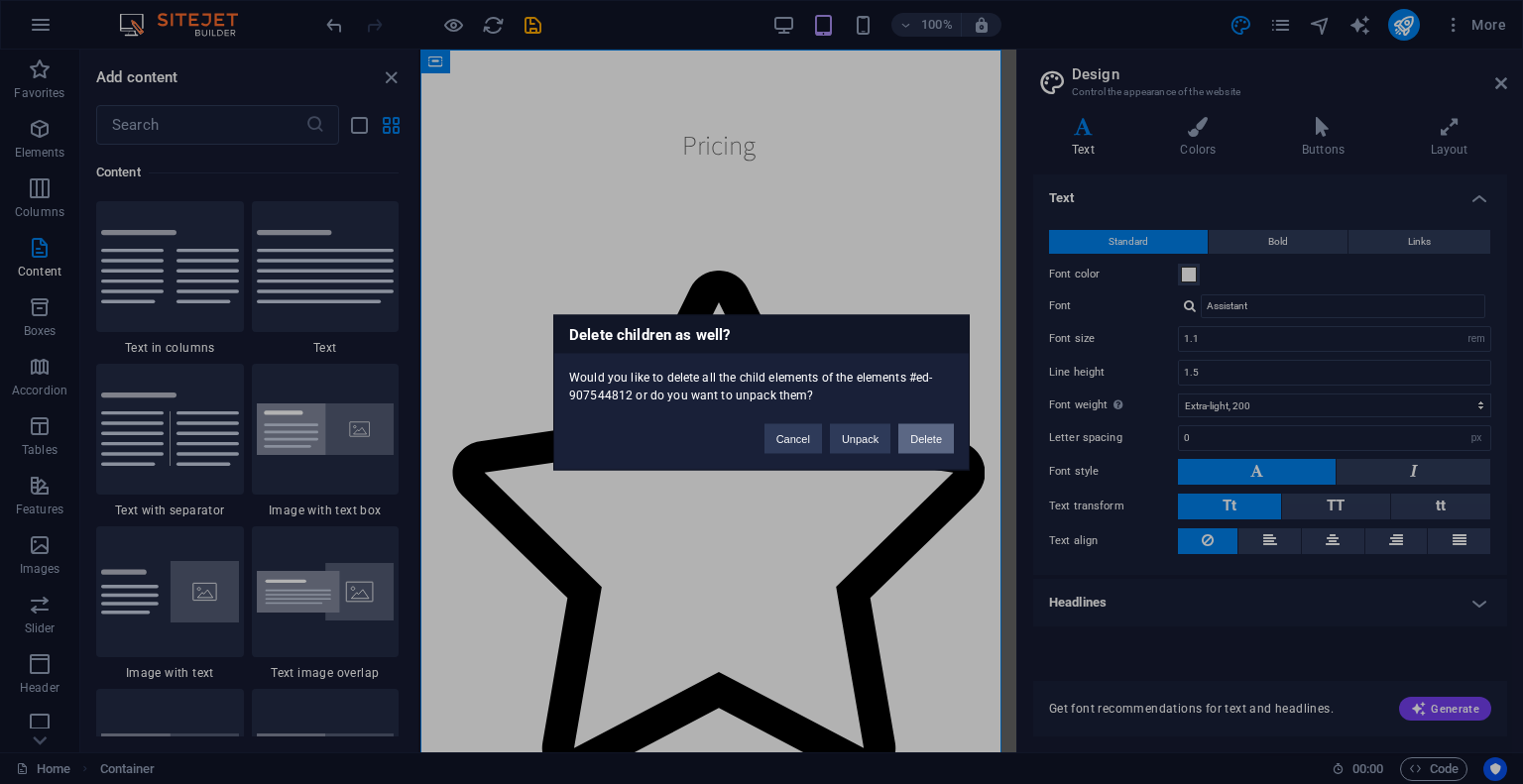
click at [921, 437] on button "Delete" at bounding box center [926, 438] width 56 height 30
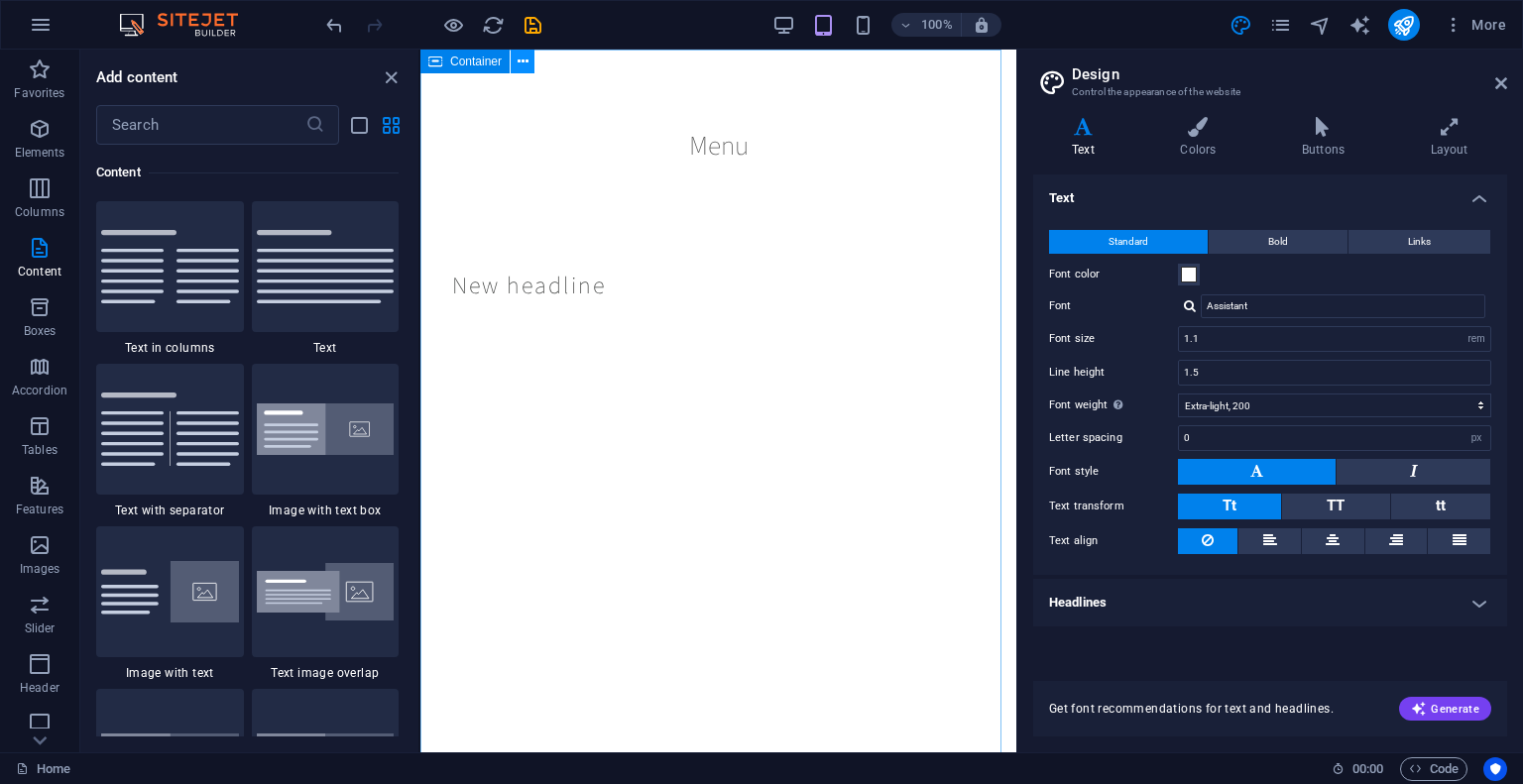
click at [518, 60] on icon at bounding box center [522, 62] width 11 height 21
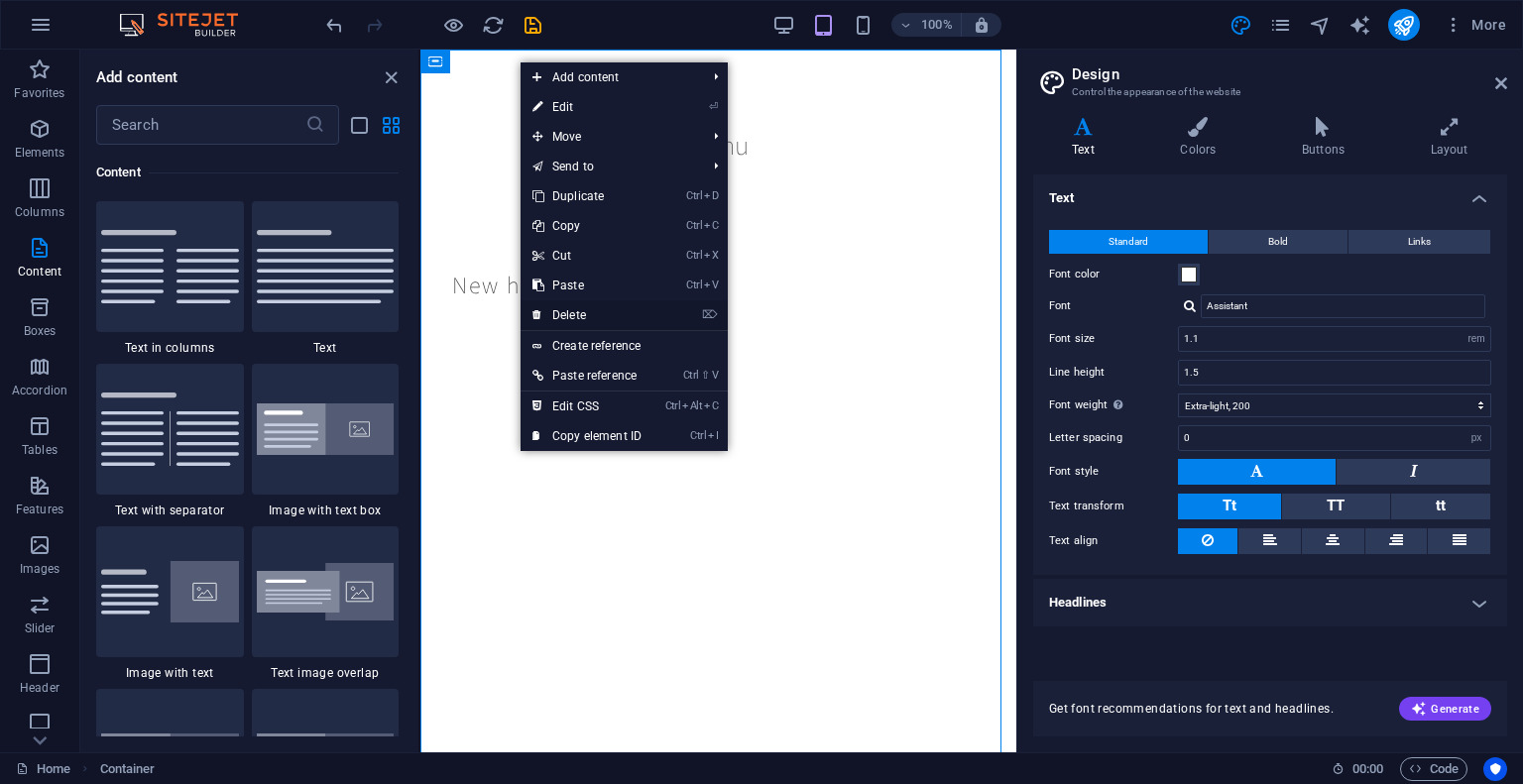
click at [575, 311] on link "⌦ Delete" at bounding box center [586, 315] width 133 height 30
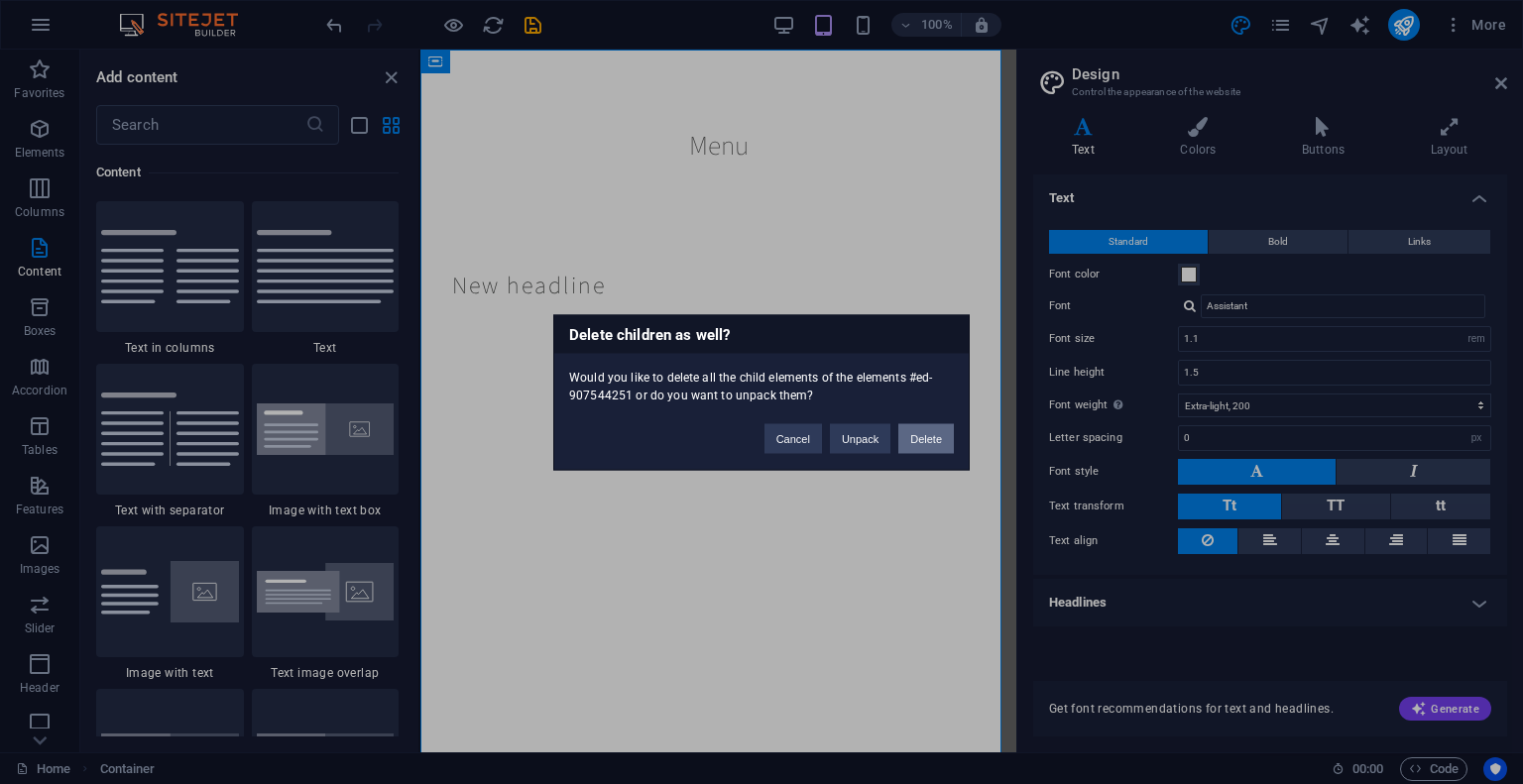
drag, startPoint x: 940, startPoint y: 429, endPoint x: 518, endPoint y: 380, distance: 424.2
click at [940, 429] on button "Delete" at bounding box center [926, 438] width 56 height 30
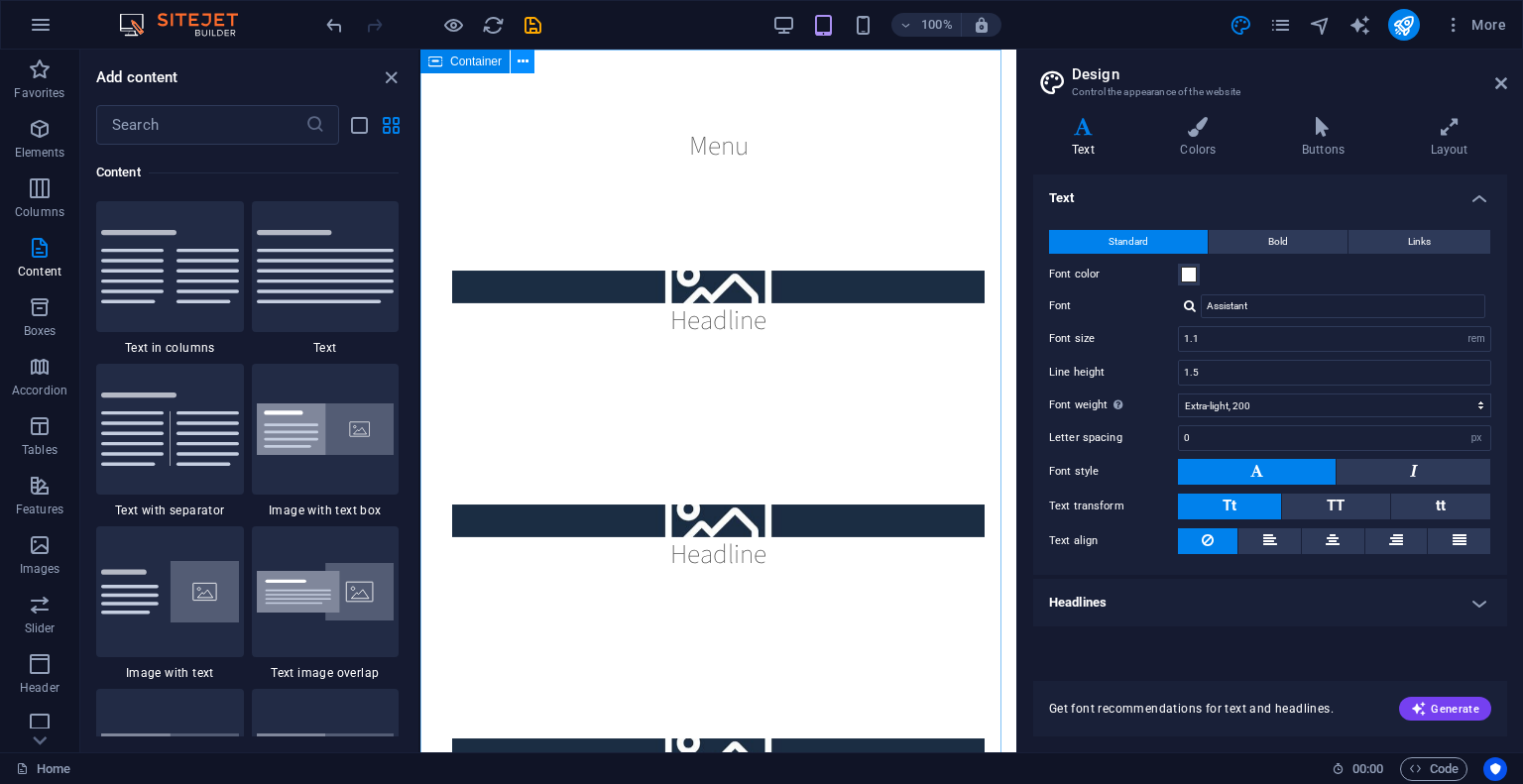
click at [525, 60] on icon at bounding box center [522, 62] width 11 height 21
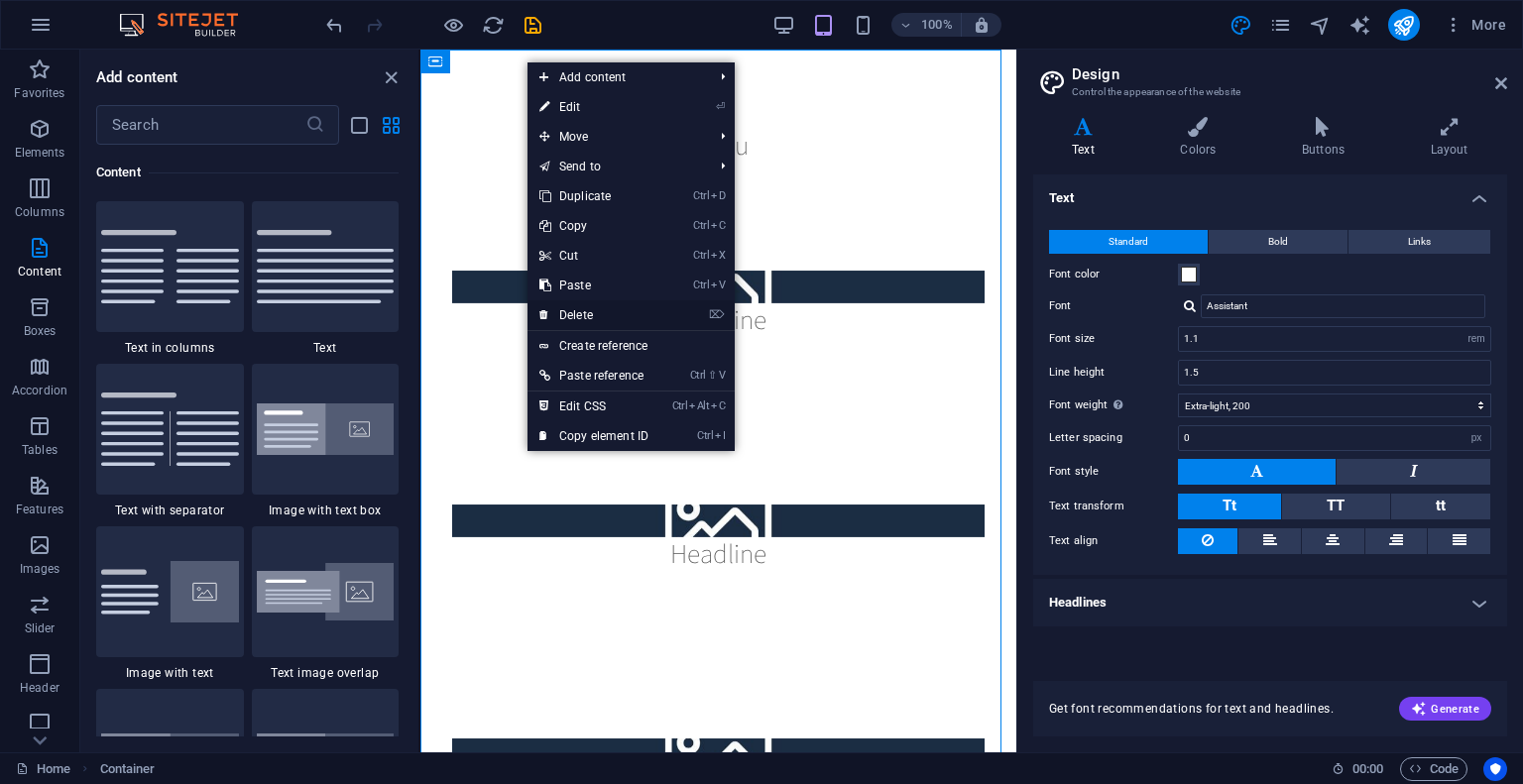
click at [578, 308] on link "⌦ Delete" at bounding box center [593, 315] width 133 height 30
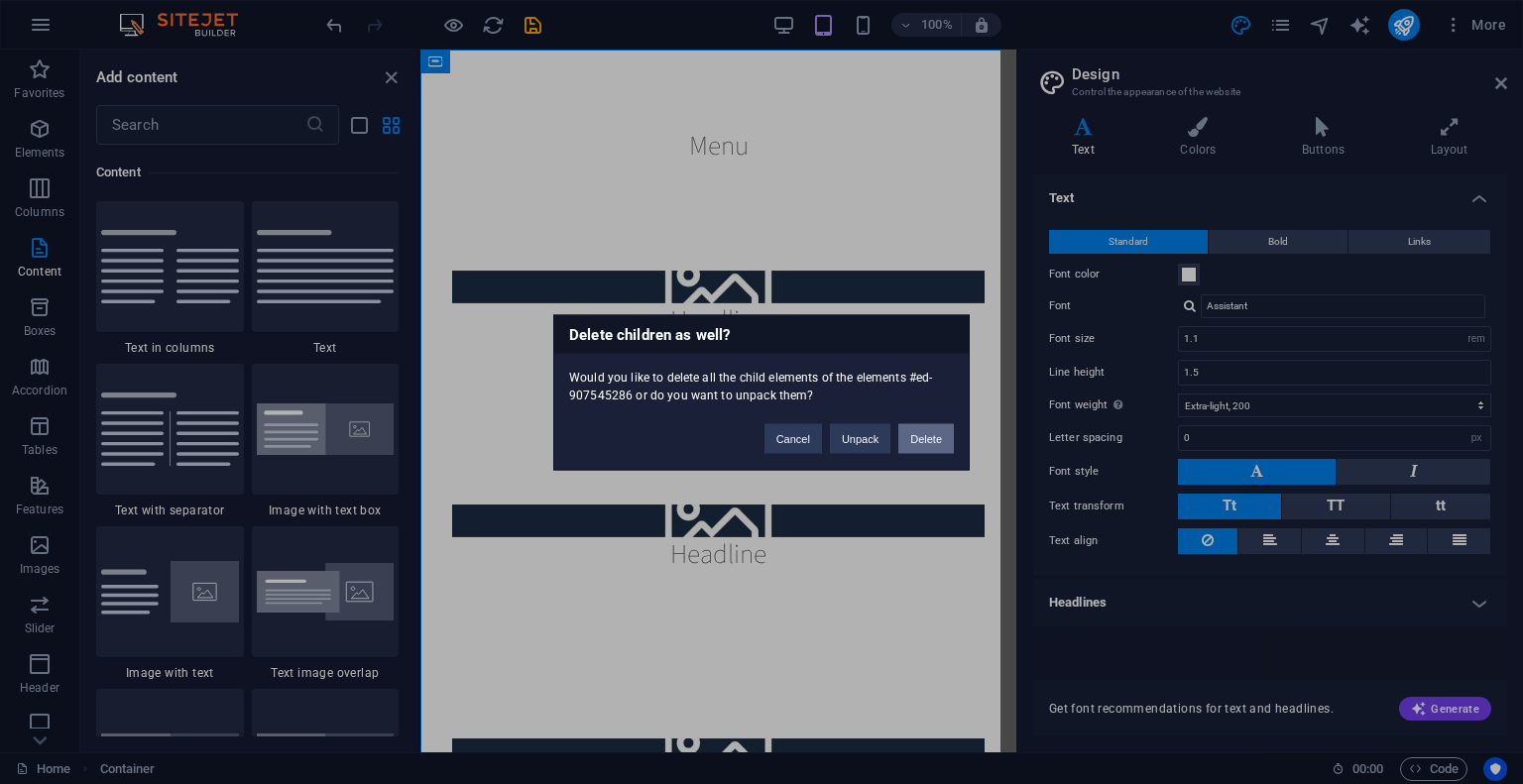
click at [914, 434] on button "Delete" at bounding box center [926, 438] width 56 height 30
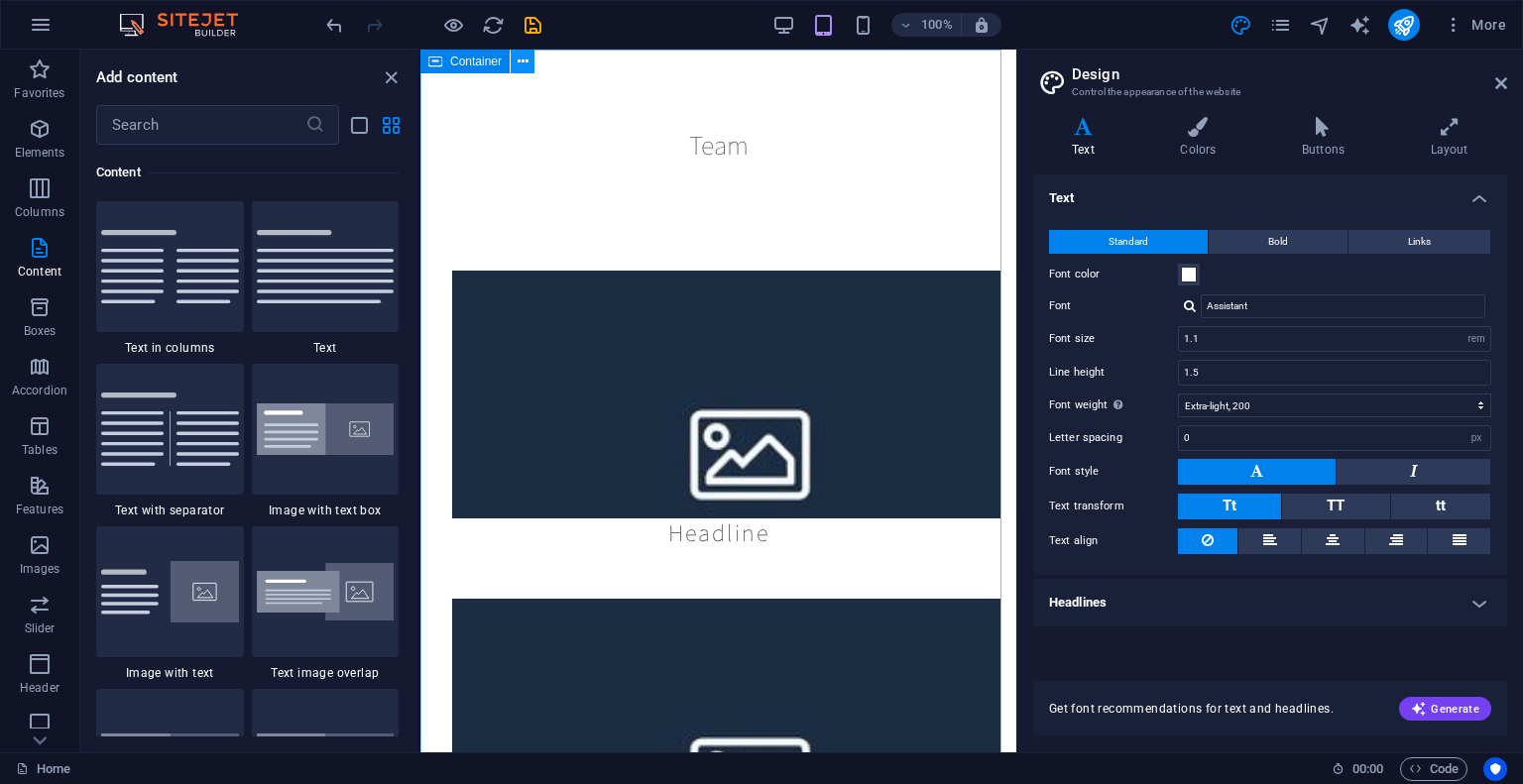
click at [523, 61] on icon at bounding box center [522, 62] width 11 height 21
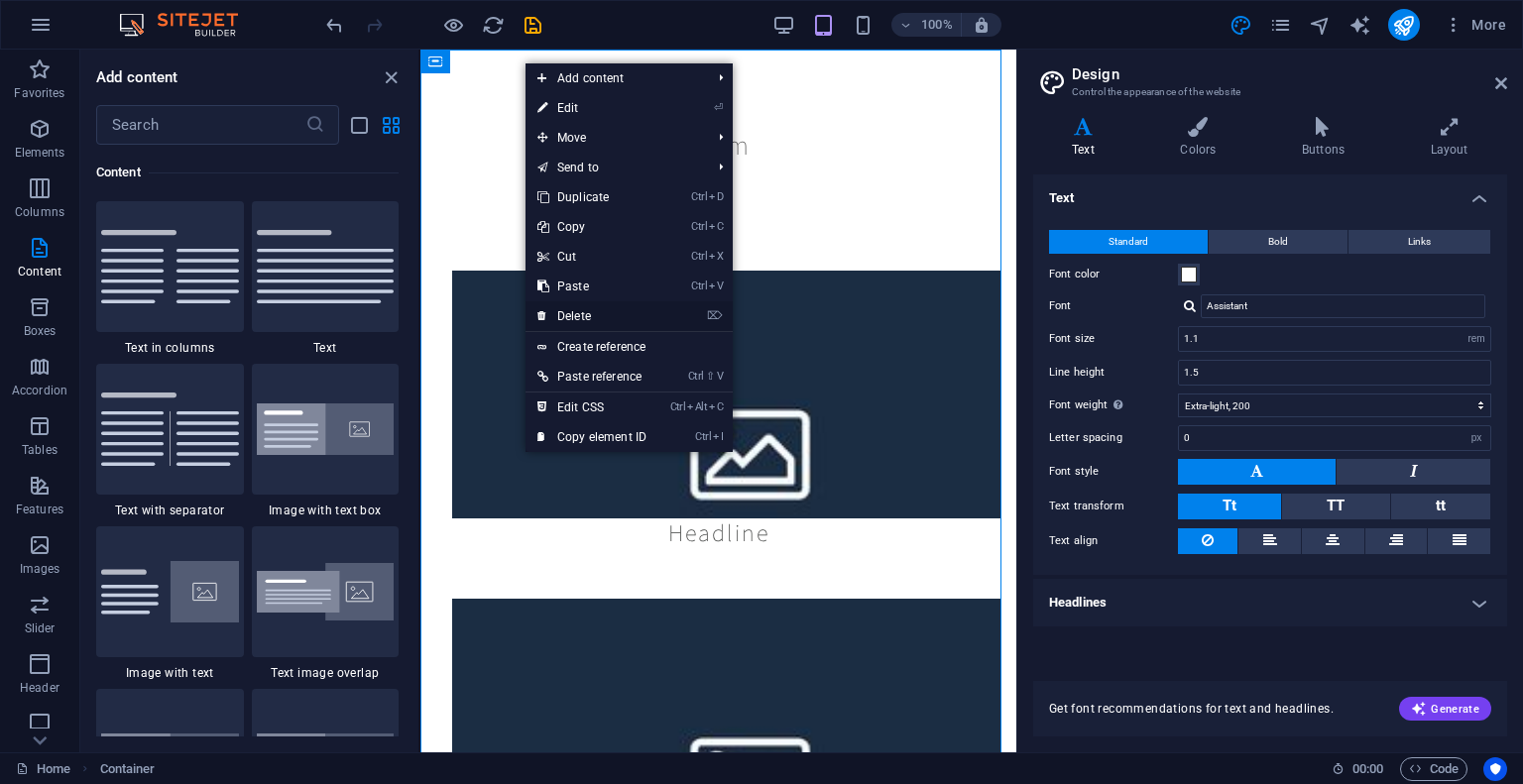
click at [601, 305] on link "⌦ Delete" at bounding box center [591, 316] width 133 height 30
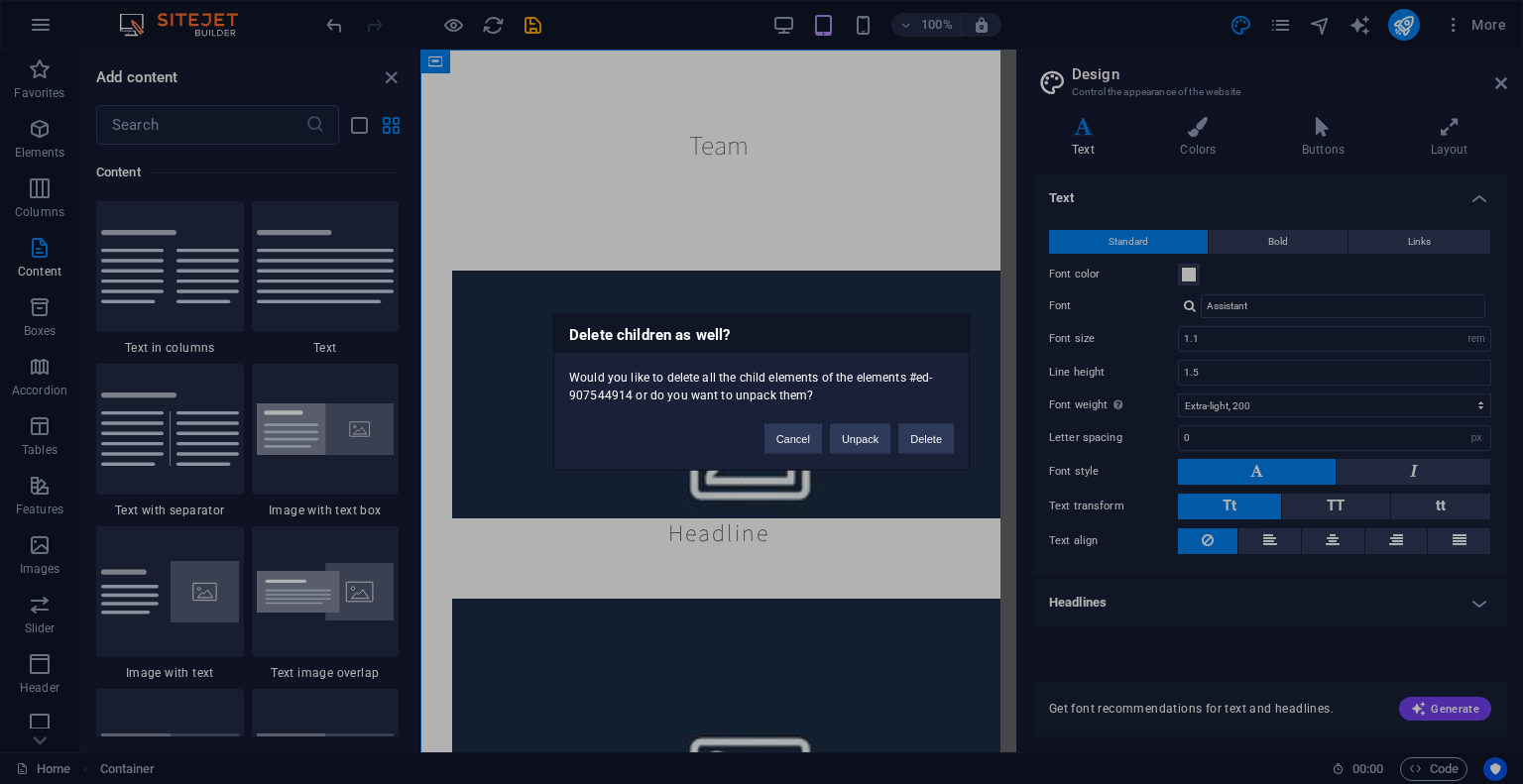
click at [940, 456] on div "Delete children as well? Would you like to delete all the child elements of the…" at bounding box center [761, 392] width 416 height 156
click at [936, 450] on button "Delete" at bounding box center [926, 438] width 56 height 30
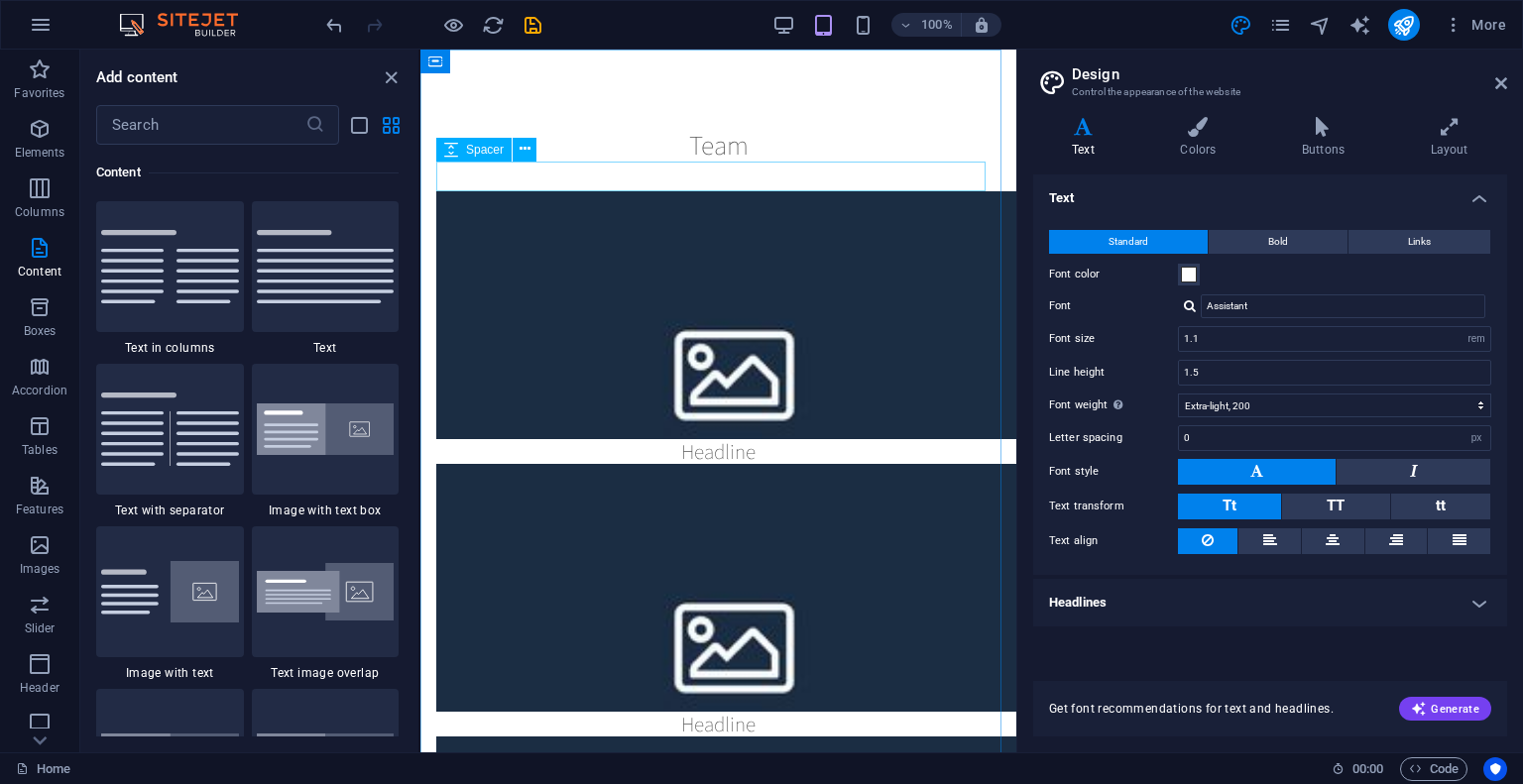
click at [536, 151] on div "Spacer" at bounding box center [492, 150] width 113 height 25
click at [532, 148] on button at bounding box center [524, 150] width 24 height 24
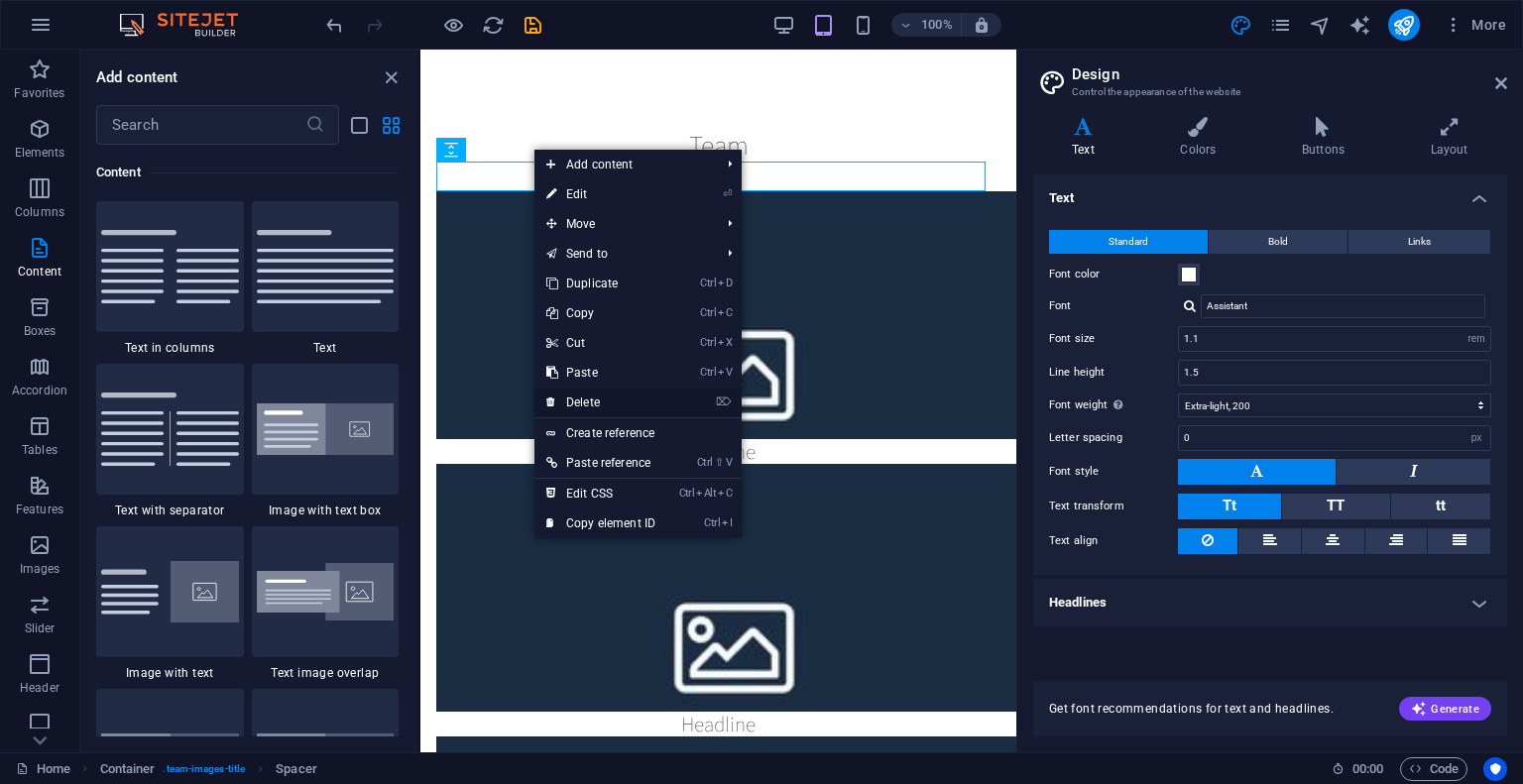
click at [583, 398] on link "⌦ Delete" at bounding box center [600, 403] width 133 height 30
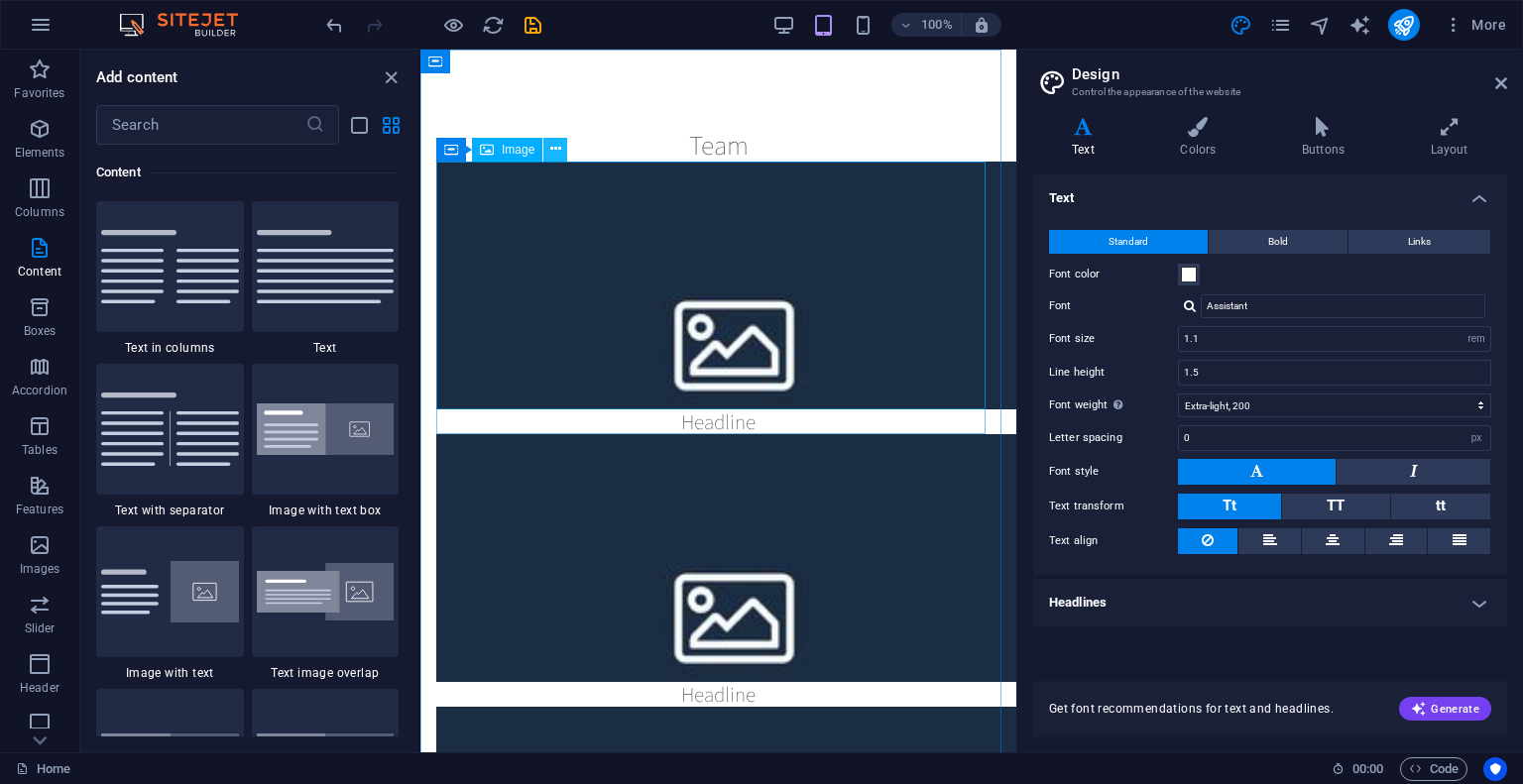
click at [562, 153] on button at bounding box center [555, 150] width 24 height 24
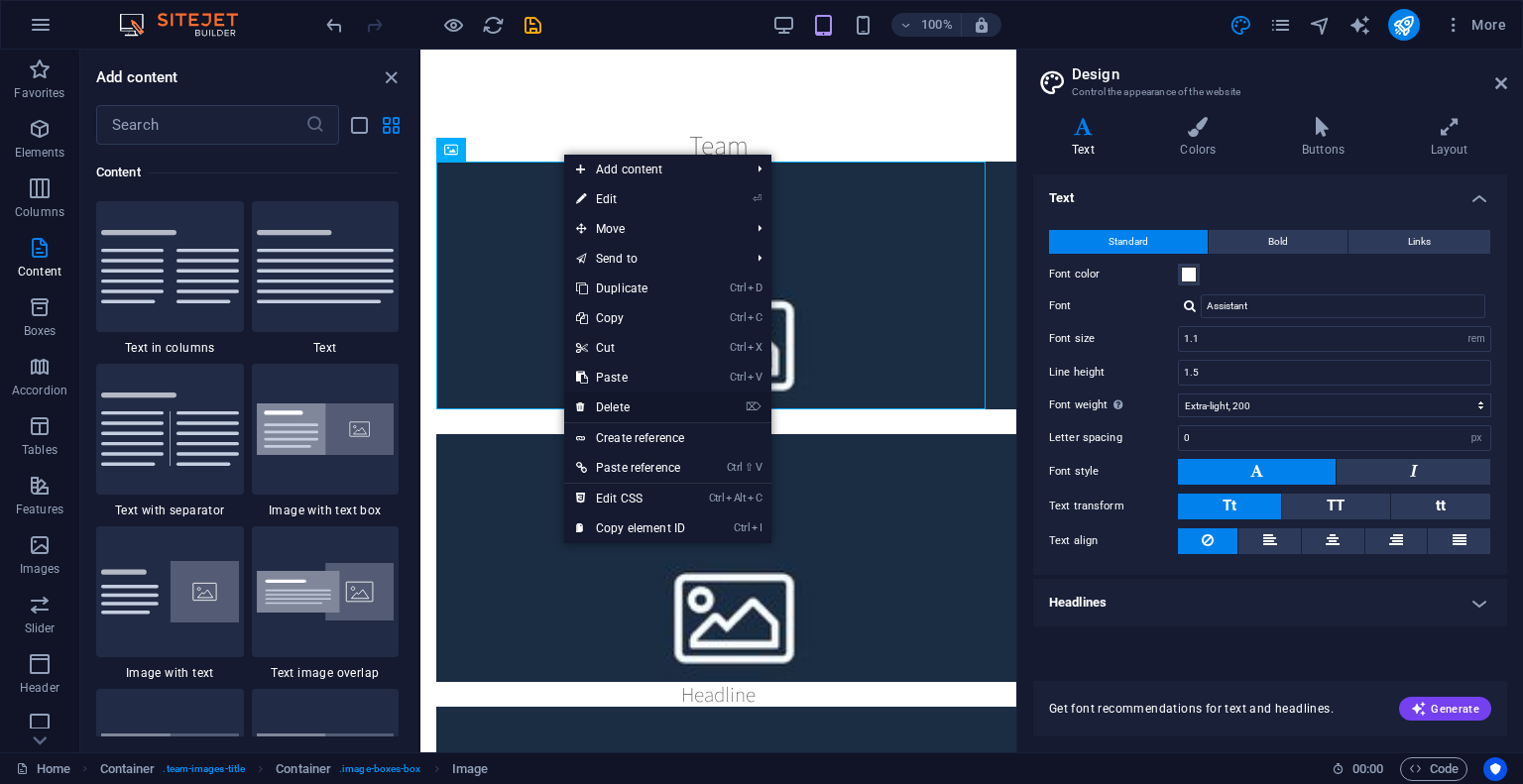
drag, startPoint x: 615, startPoint y: 404, endPoint x: 192, endPoint y: 334, distance: 428.1
click at [615, 404] on link "⌦ Delete" at bounding box center [630, 408] width 133 height 30
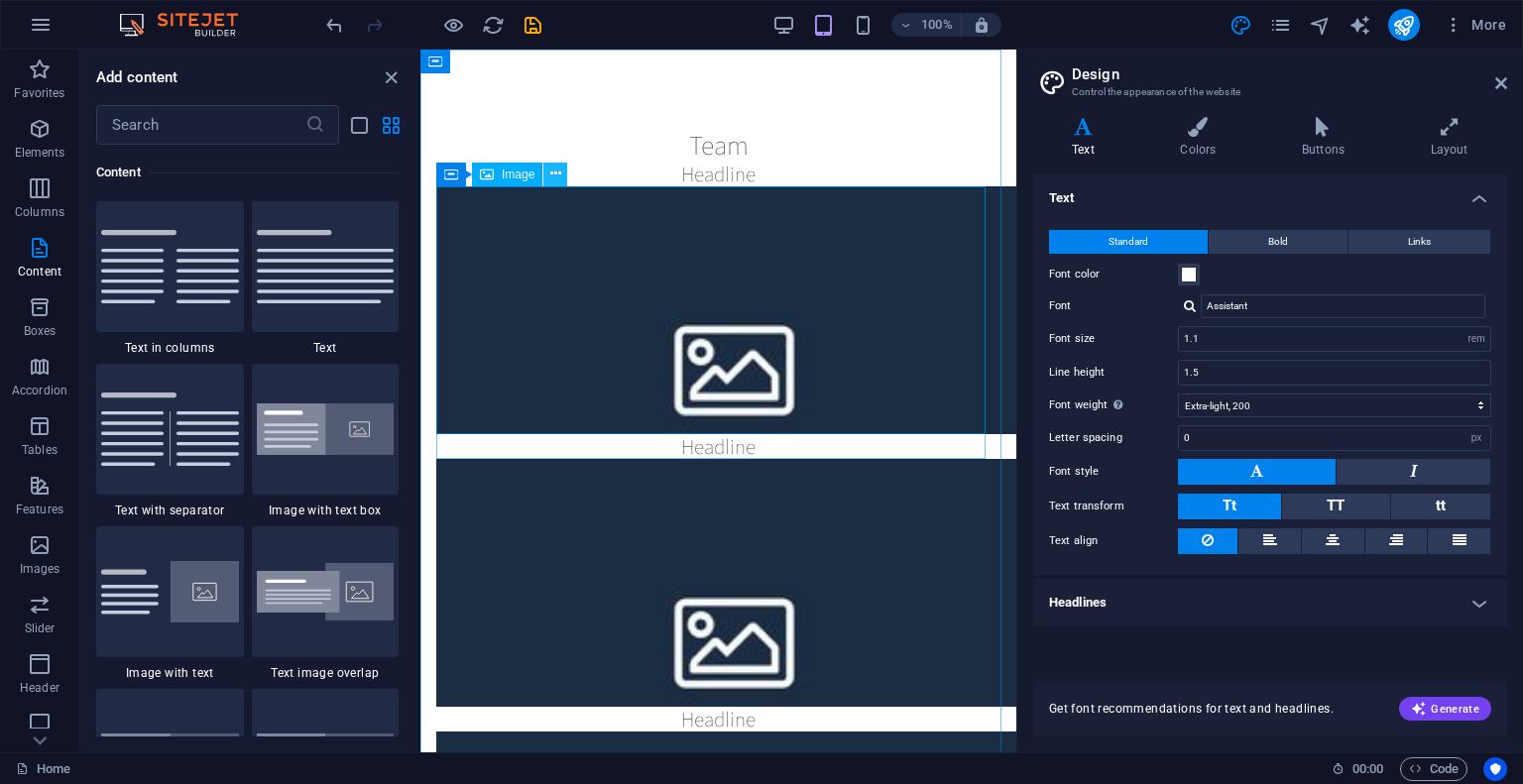
click at [551, 168] on icon at bounding box center [555, 174] width 11 height 21
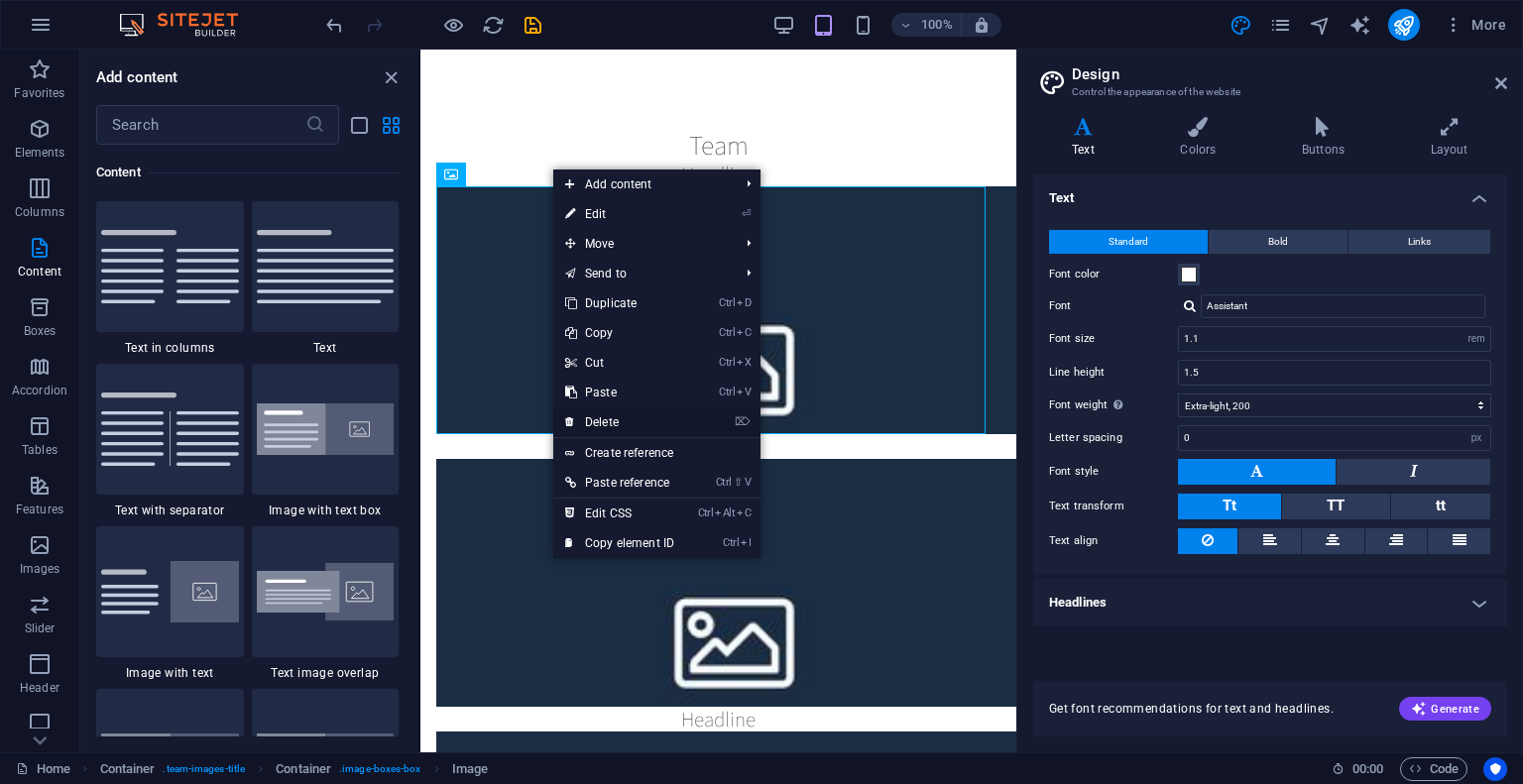
click at [617, 424] on link "⌦ Delete" at bounding box center [619, 422] width 133 height 30
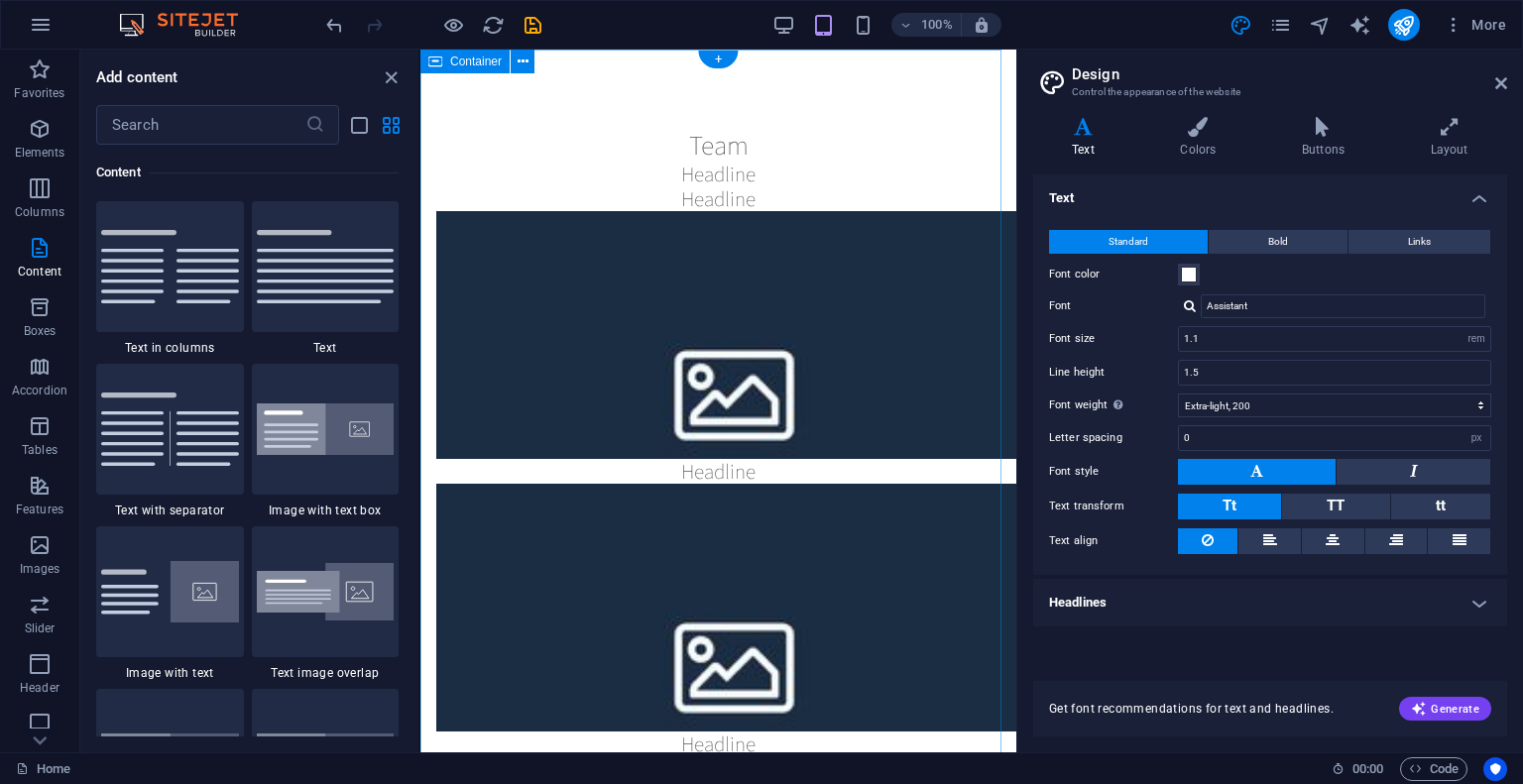
click at [483, 74] on div "Team Headline Headline Headline Headline Headline Headline" at bounding box center [718, 716] width 596 height 1332
click at [472, 62] on span "Container" at bounding box center [476, 62] width 52 height 12
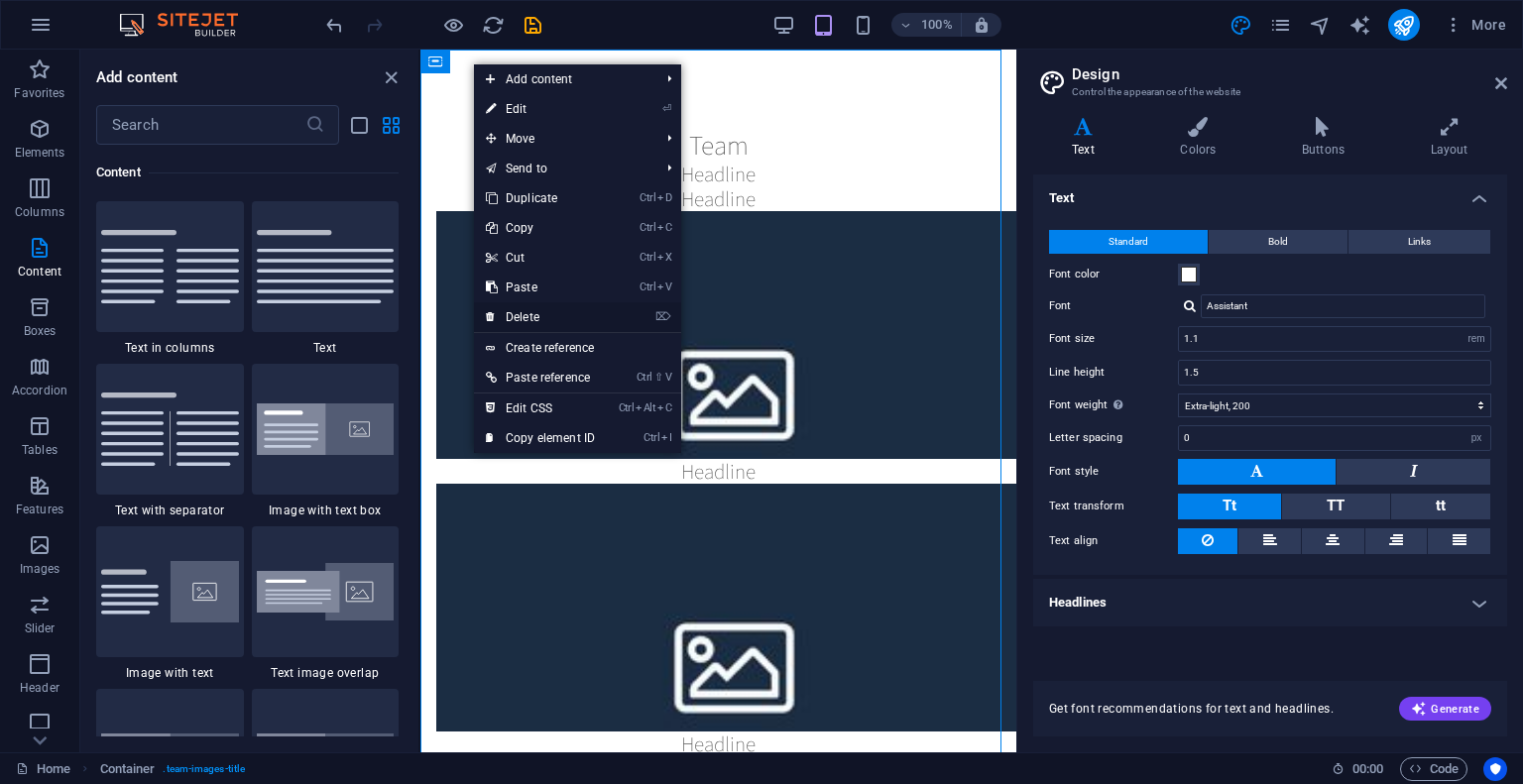
click at [543, 318] on link "⌦ Delete" at bounding box center [540, 317] width 133 height 30
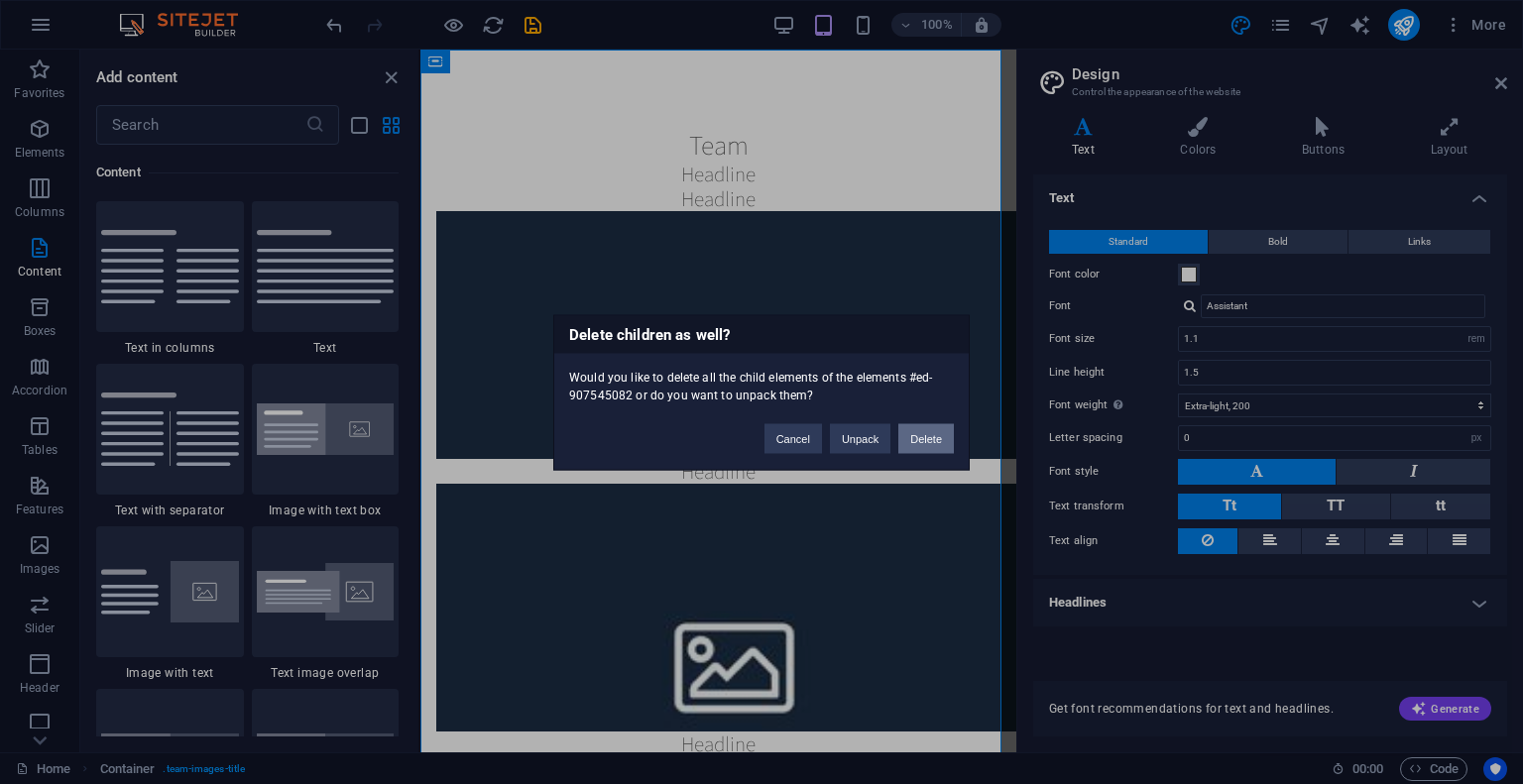
click at [922, 431] on button "Delete" at bounding box center [926, 438] width 56 height 30
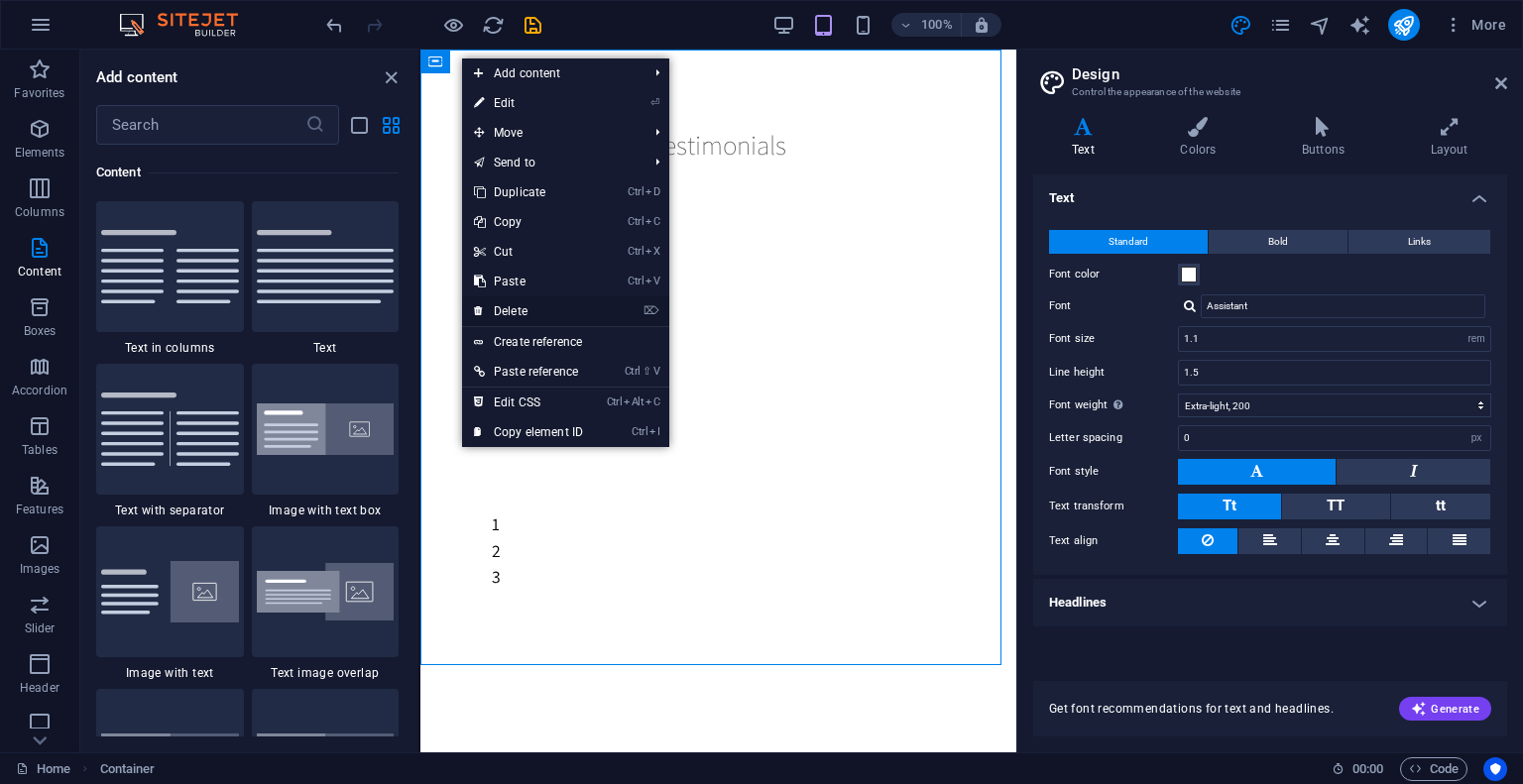
click at [523, 309] on link "⌦ Delete" at bounding box center [528, 311] width 133 height 30
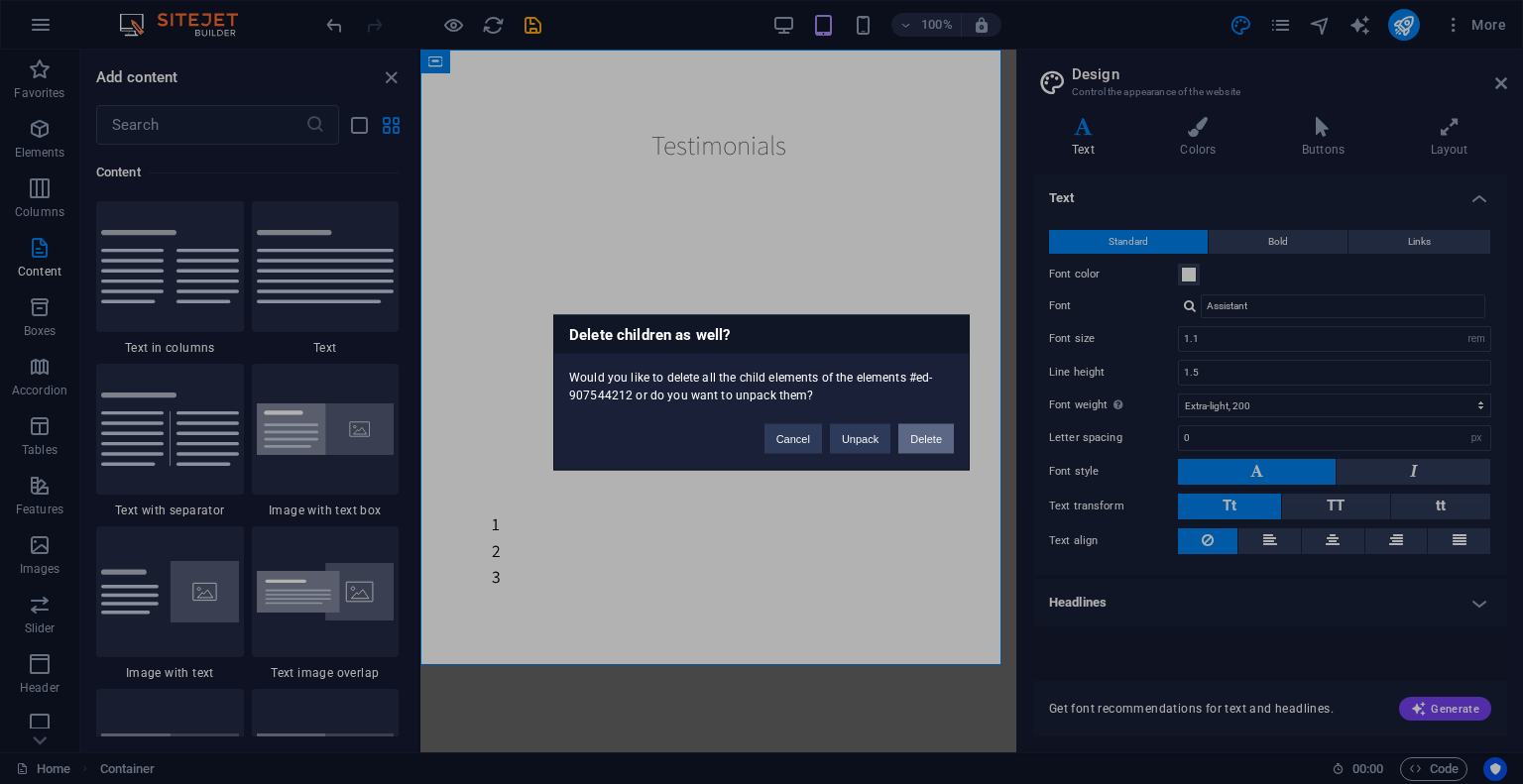
click at [908, 439] on button "Delete" at bounding box center [926, 438] width 56 height 30
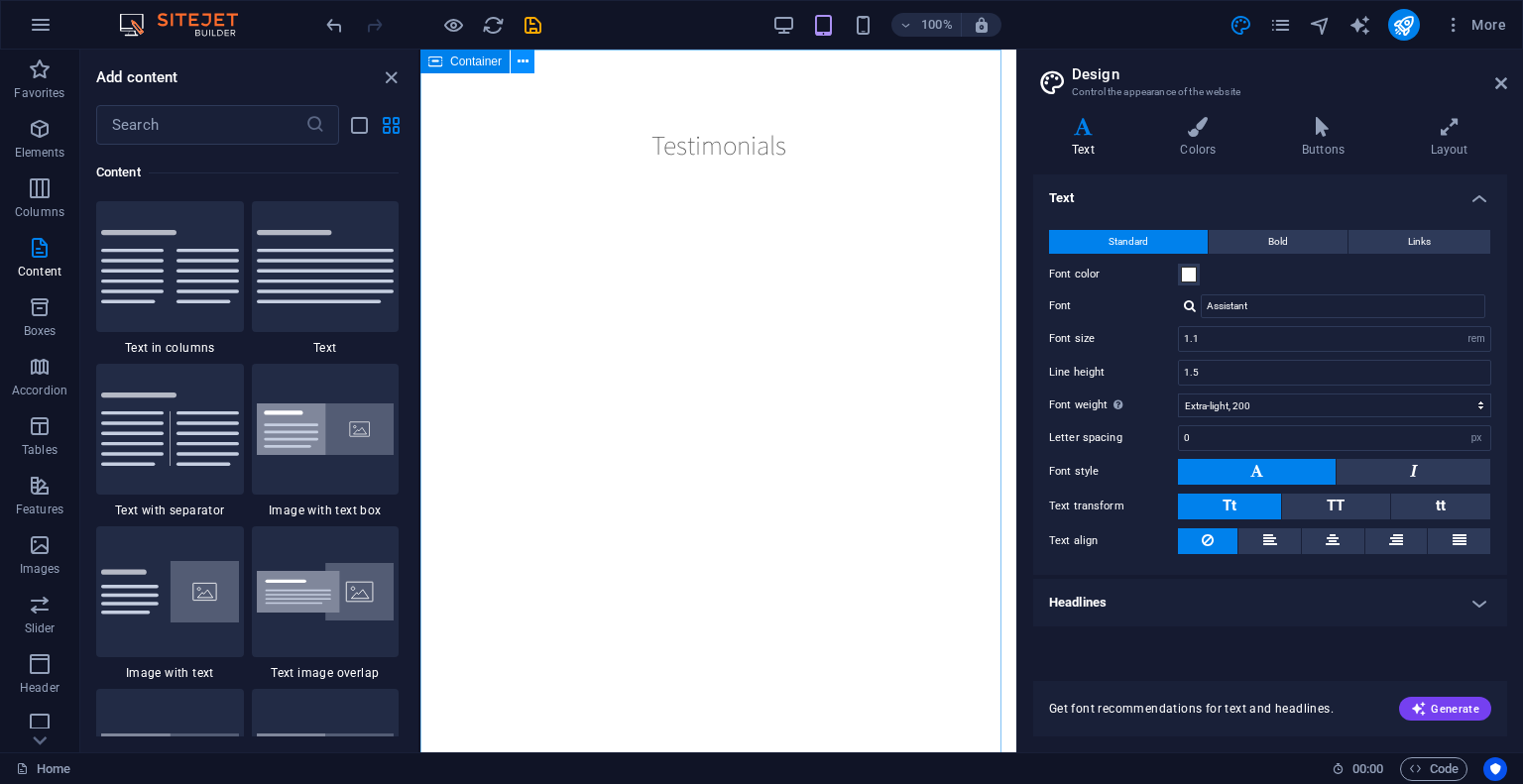
click at [518, 64] on icon at bounding box center [522, 62] width 11 height 21
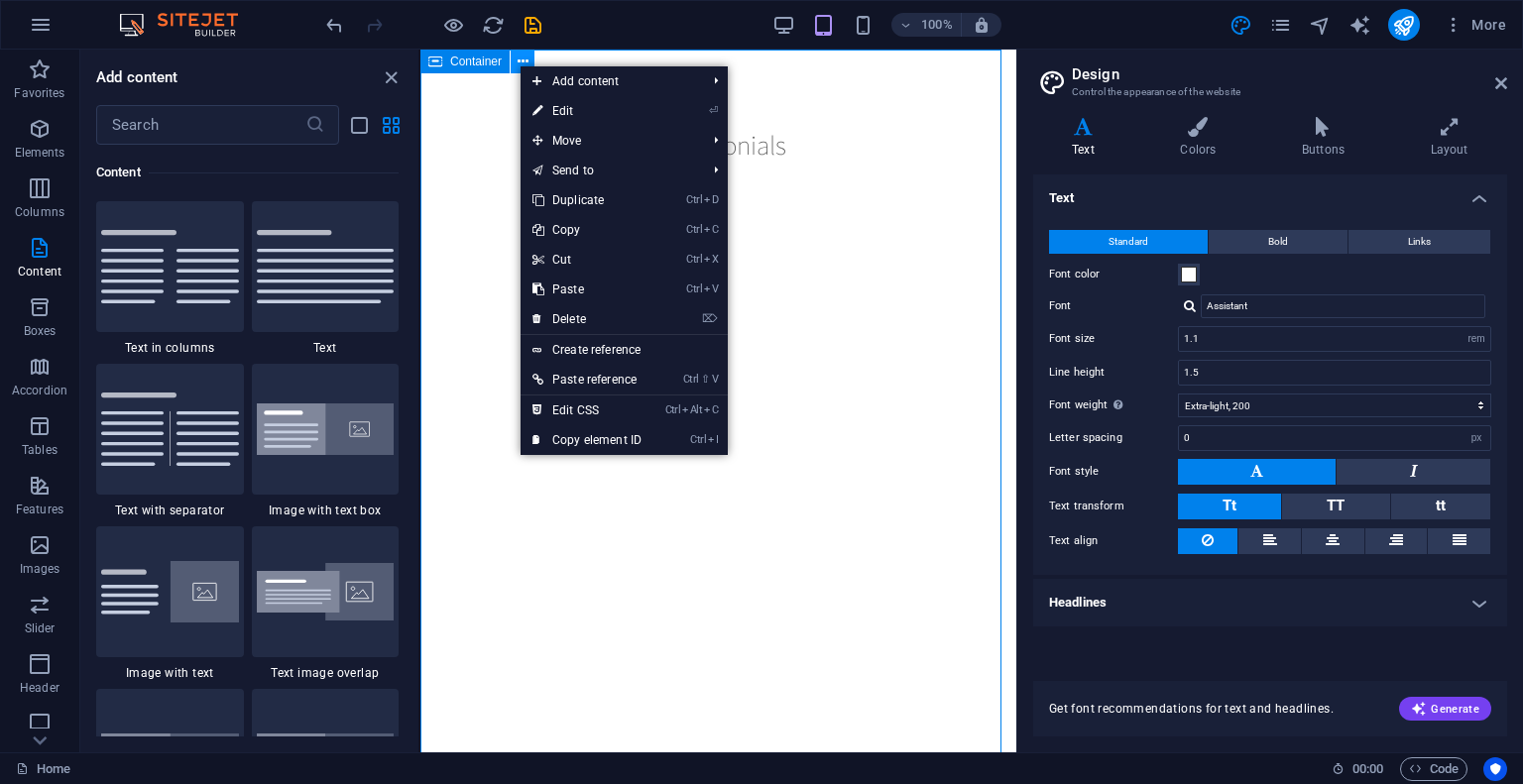
click at [518, 64] on icon at bounding box center [522, 62] width 11 height 21
click at [613, 318] on link "⌦ Delete" at bounding box center [586, 319] width 133 height 30
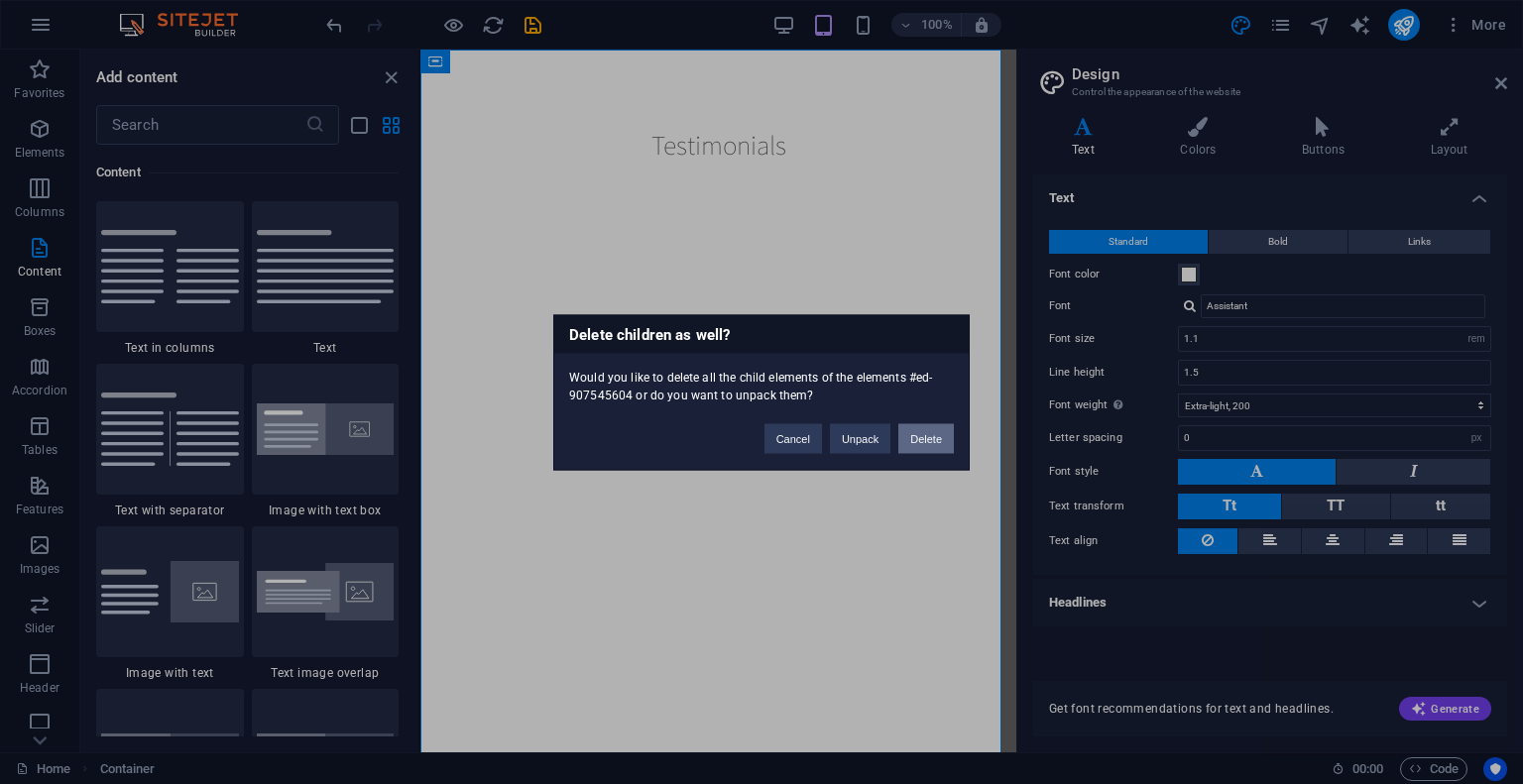
click at [914, 435] on button "Delete" at bounding box center [926, 438] width 56 height 30
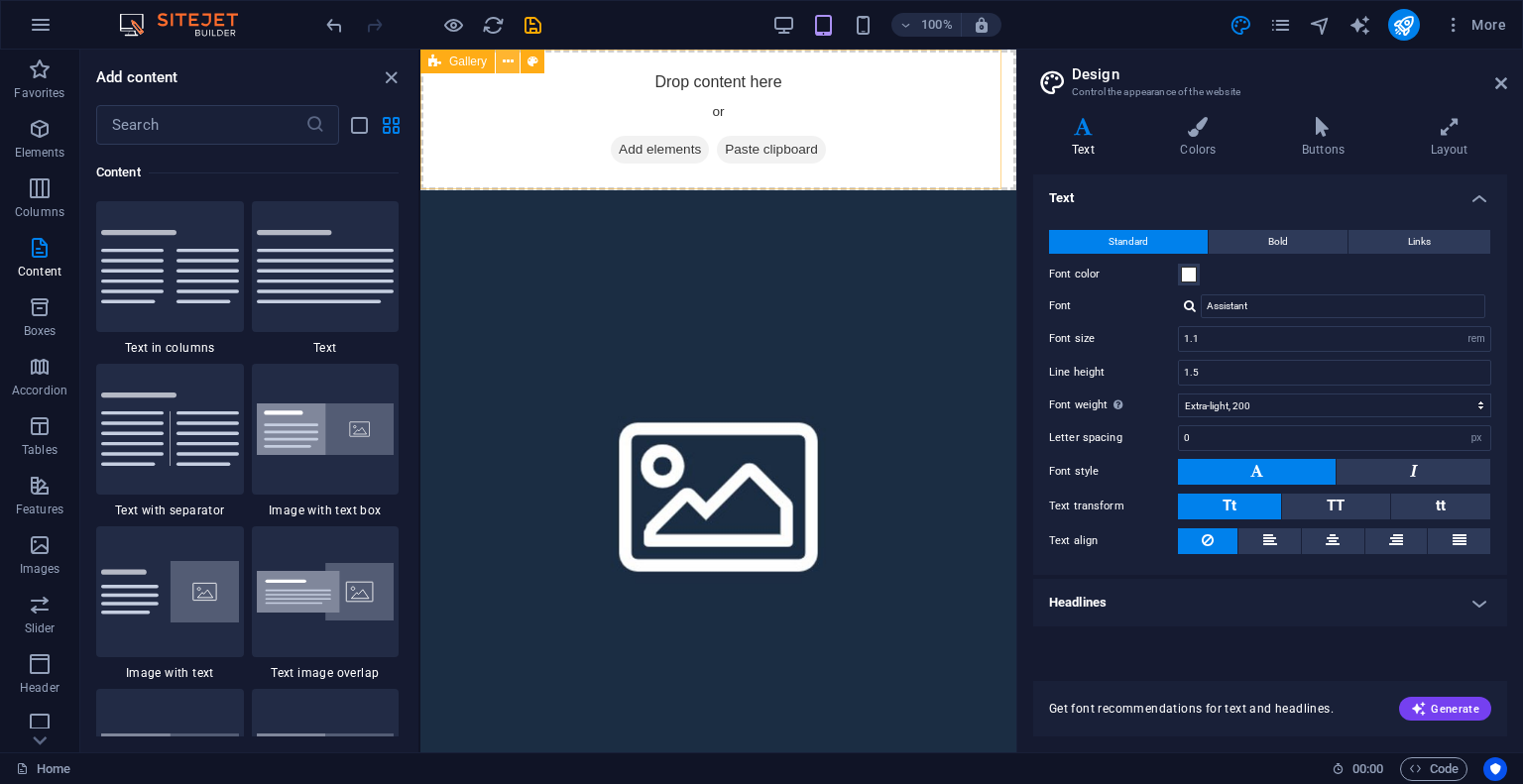
click at [512, 58] on button at bounding box center [508, 62] width 24 height 24
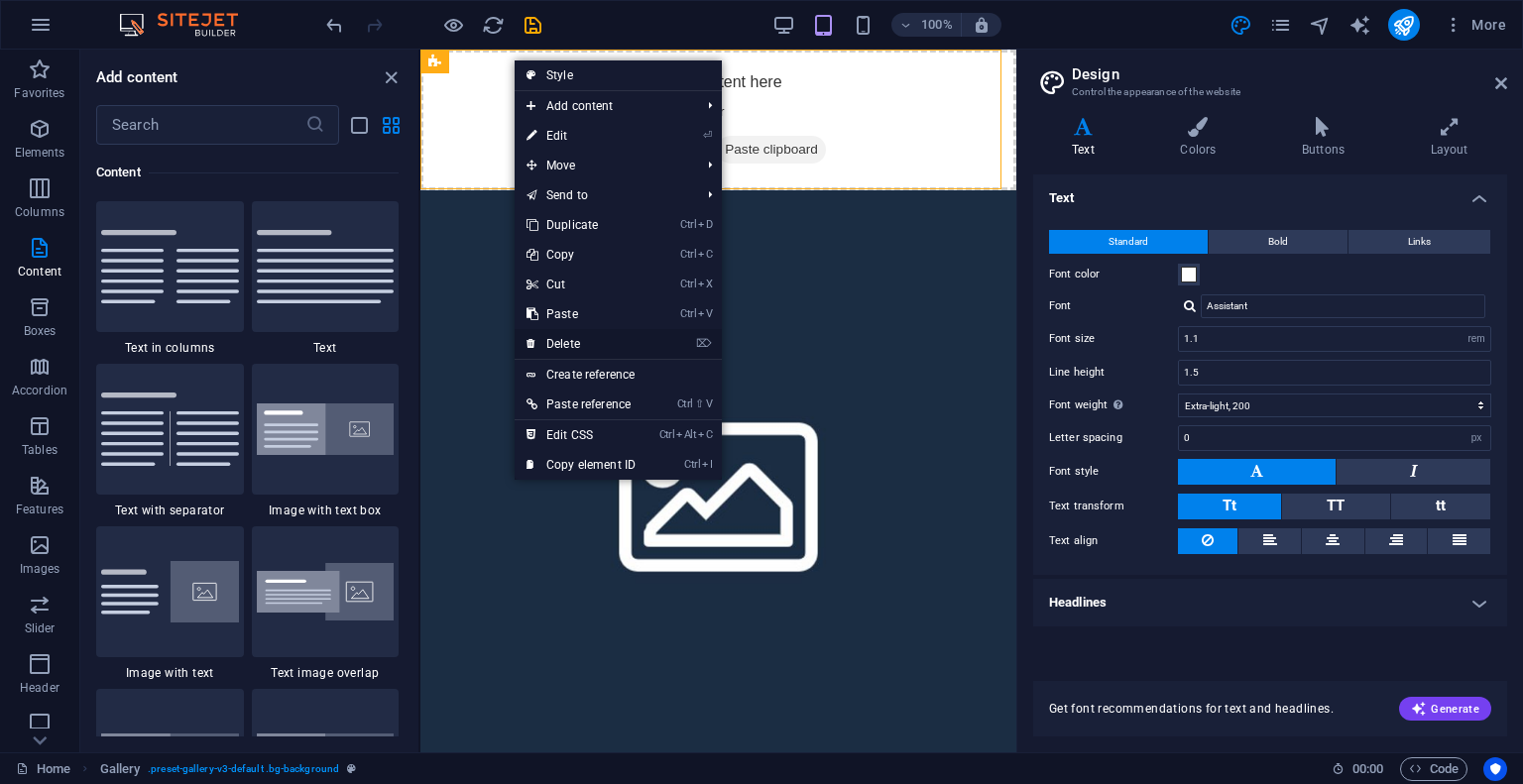
click at [567, 344] on link "⌦ Delete" at bounding box center [580, 344] width 133 height 30
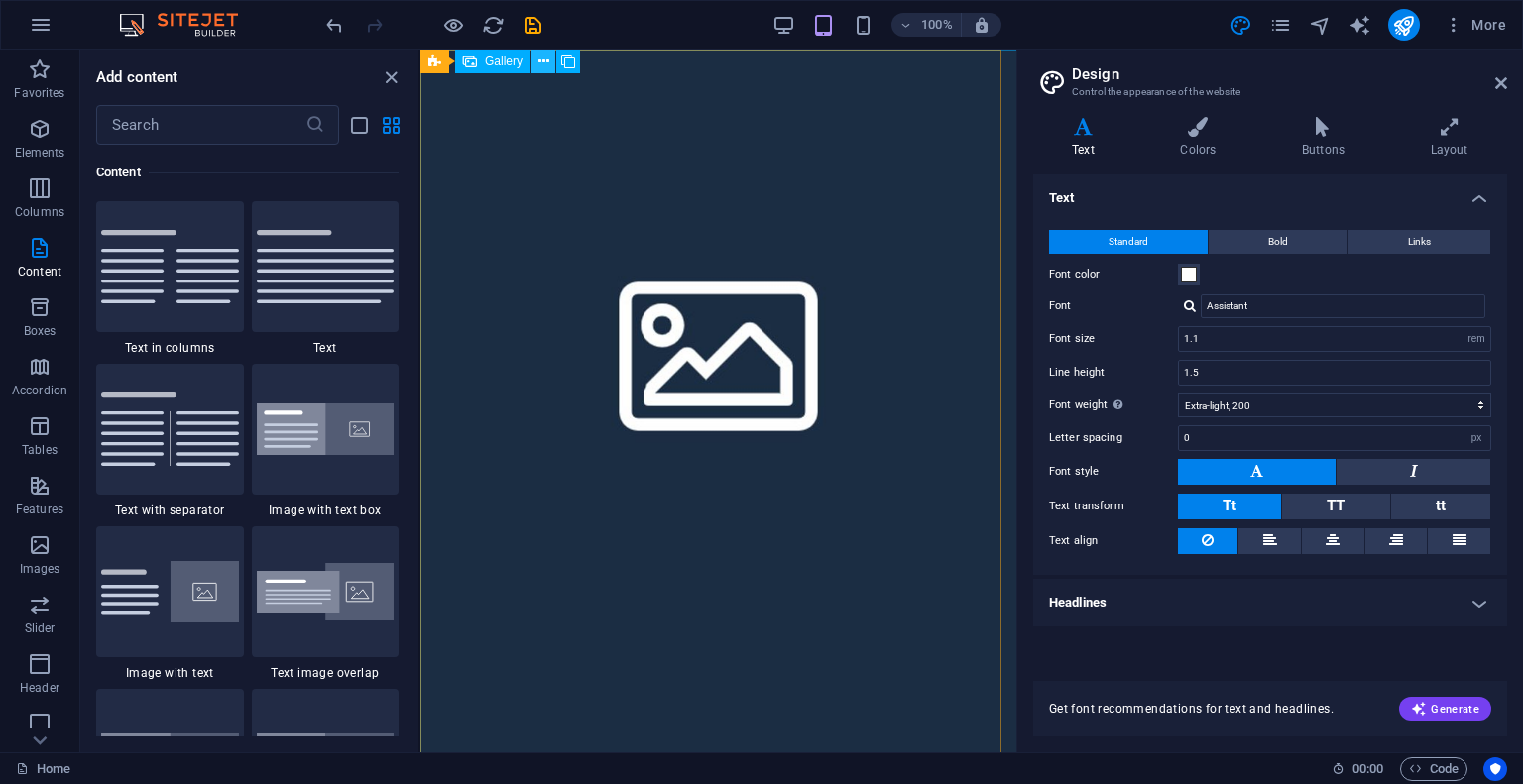
click at [540, 67] on icon at bounding box center [543, 62] width 11 height 21
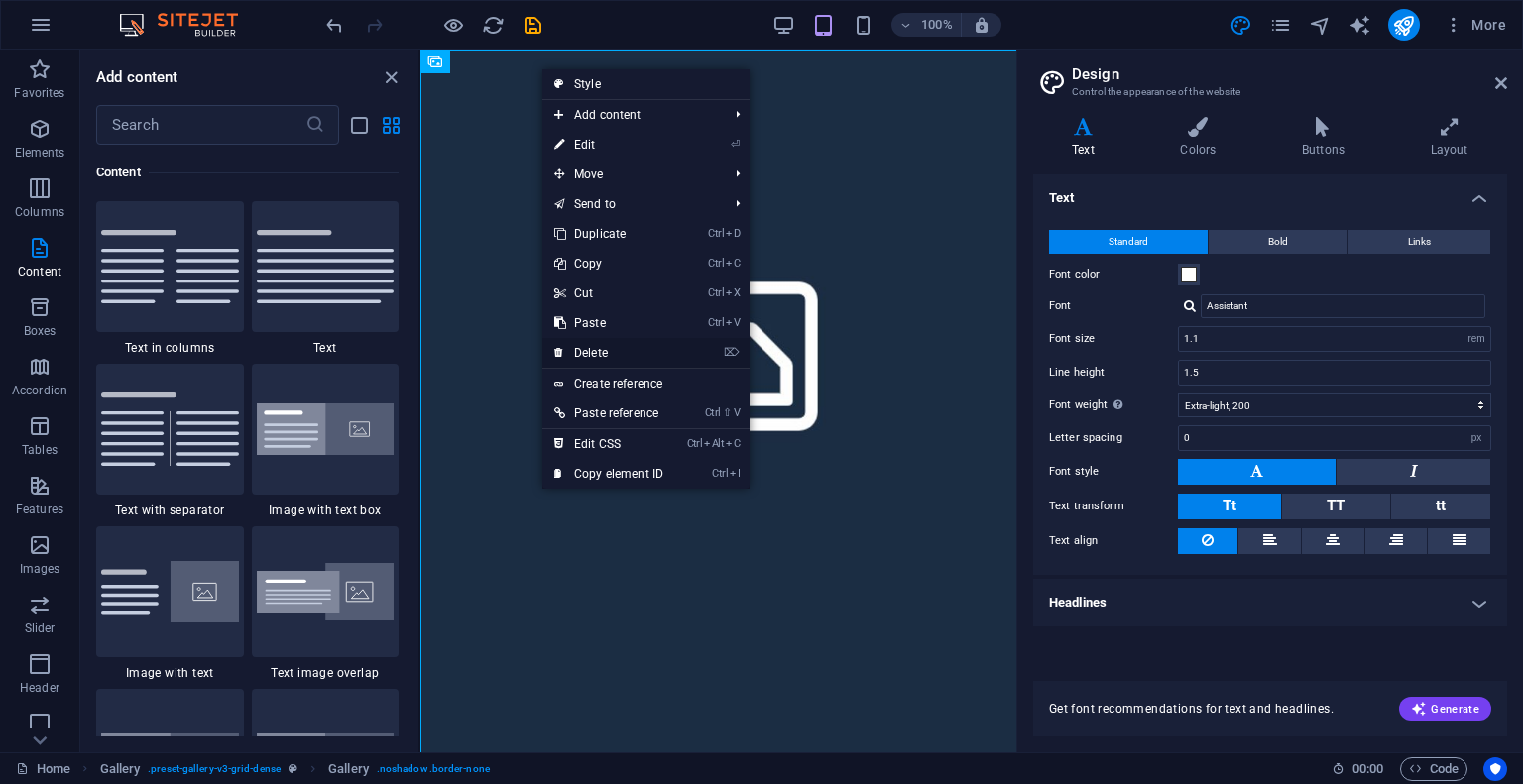
drag, startPoint x: 596, startPoint y: 340, endPoint x: 175, endPoint y: 291, distance: 423.1
click at [596, 341] on link "⌦ Delete" at bounding box center [608, 353] width 133 height 30
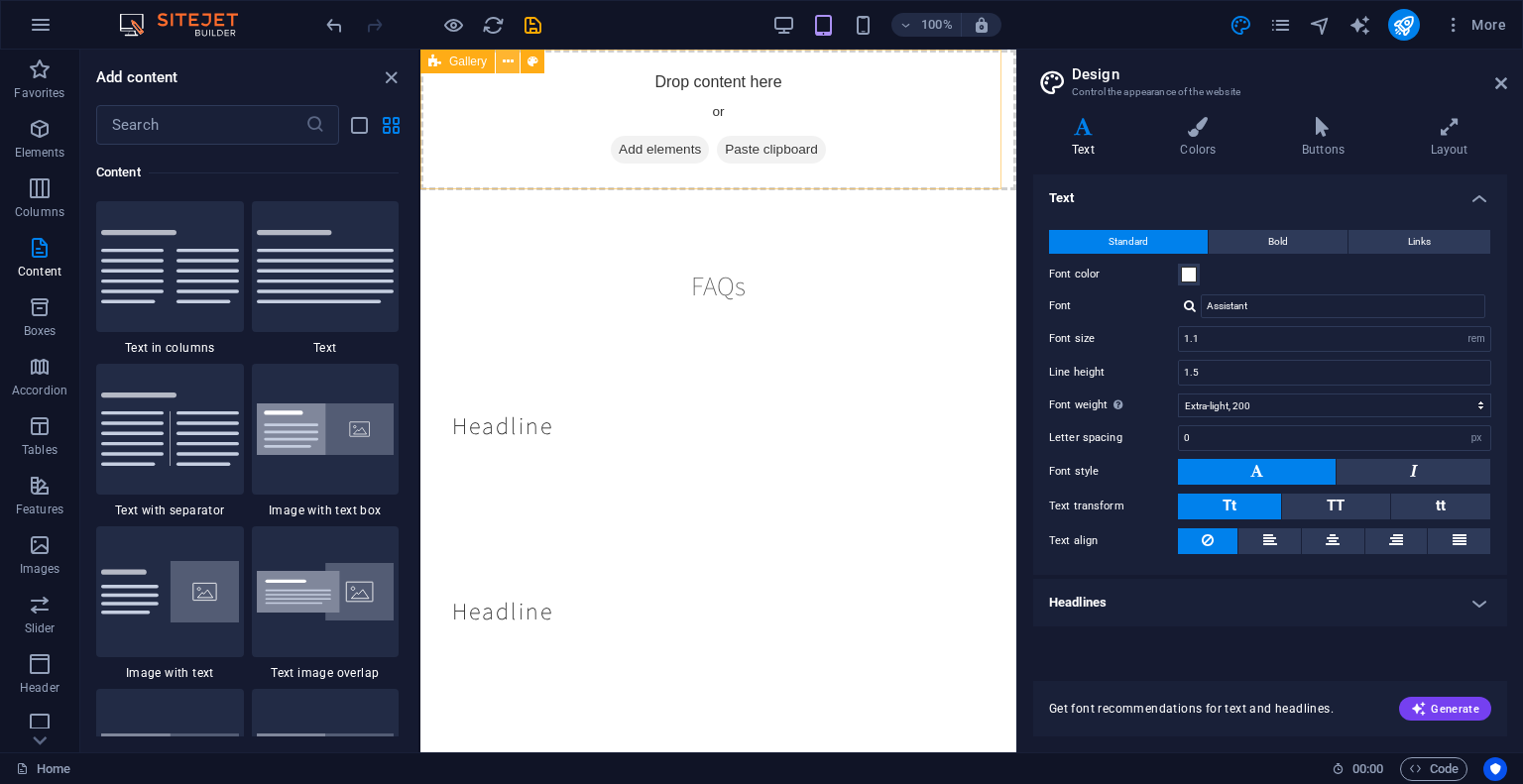
click at [503, 65] on icon at bounding box center [508, 62] width 11 height 21
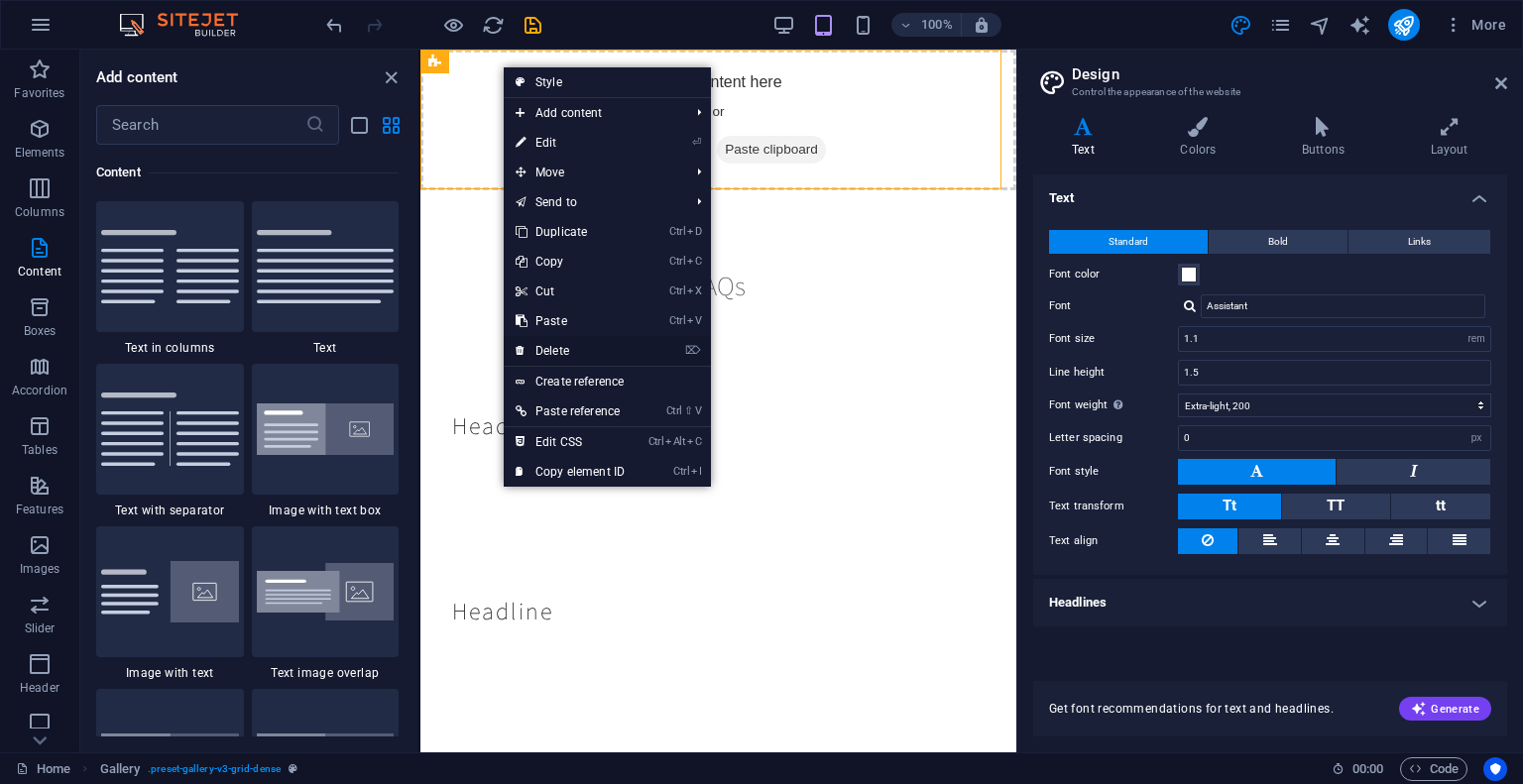
drag, startPoint x: 563, startPoint y: 344, endPoint x: 142, endPoint y: 293, distance: 424.3
click at [563, 344] on link "⌦ Delete" at bounding box center [570, 351] width 133 height 30
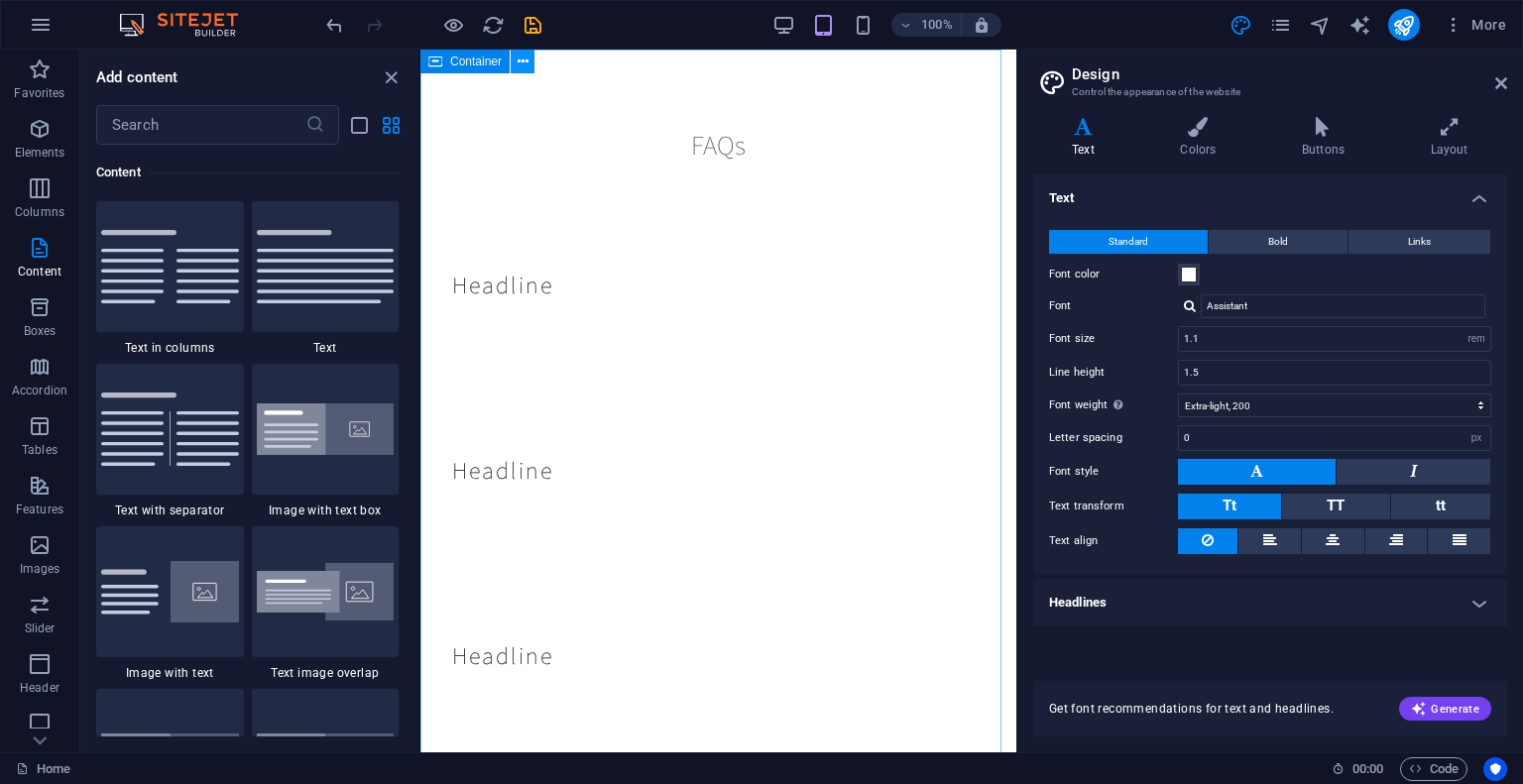
click at [514, 66] on button at bounding box center [523, 62] width 24 height 24
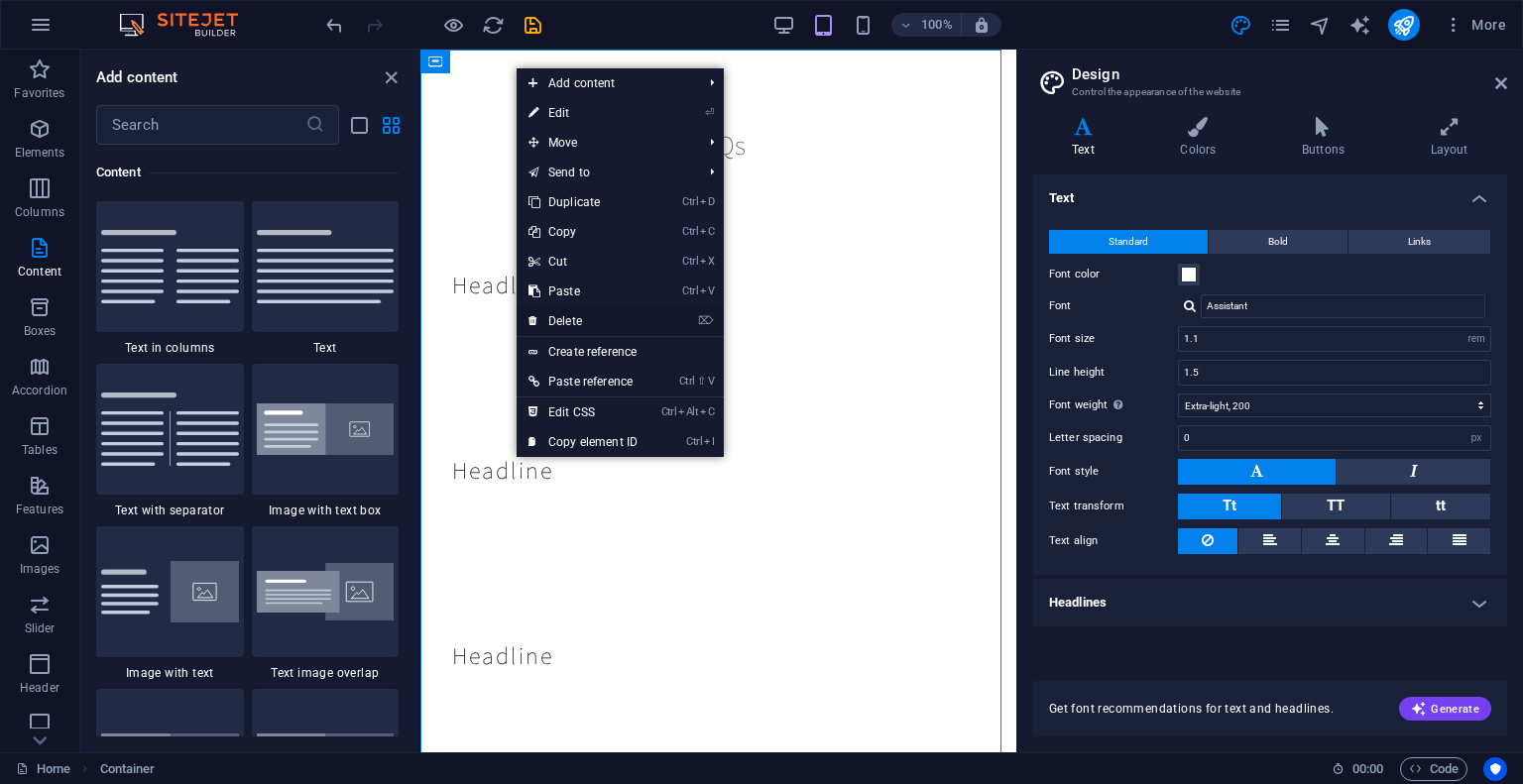
click at [590, 316] on link "⌦ Delete" at bounding box center [582, 321] width 133 height 30
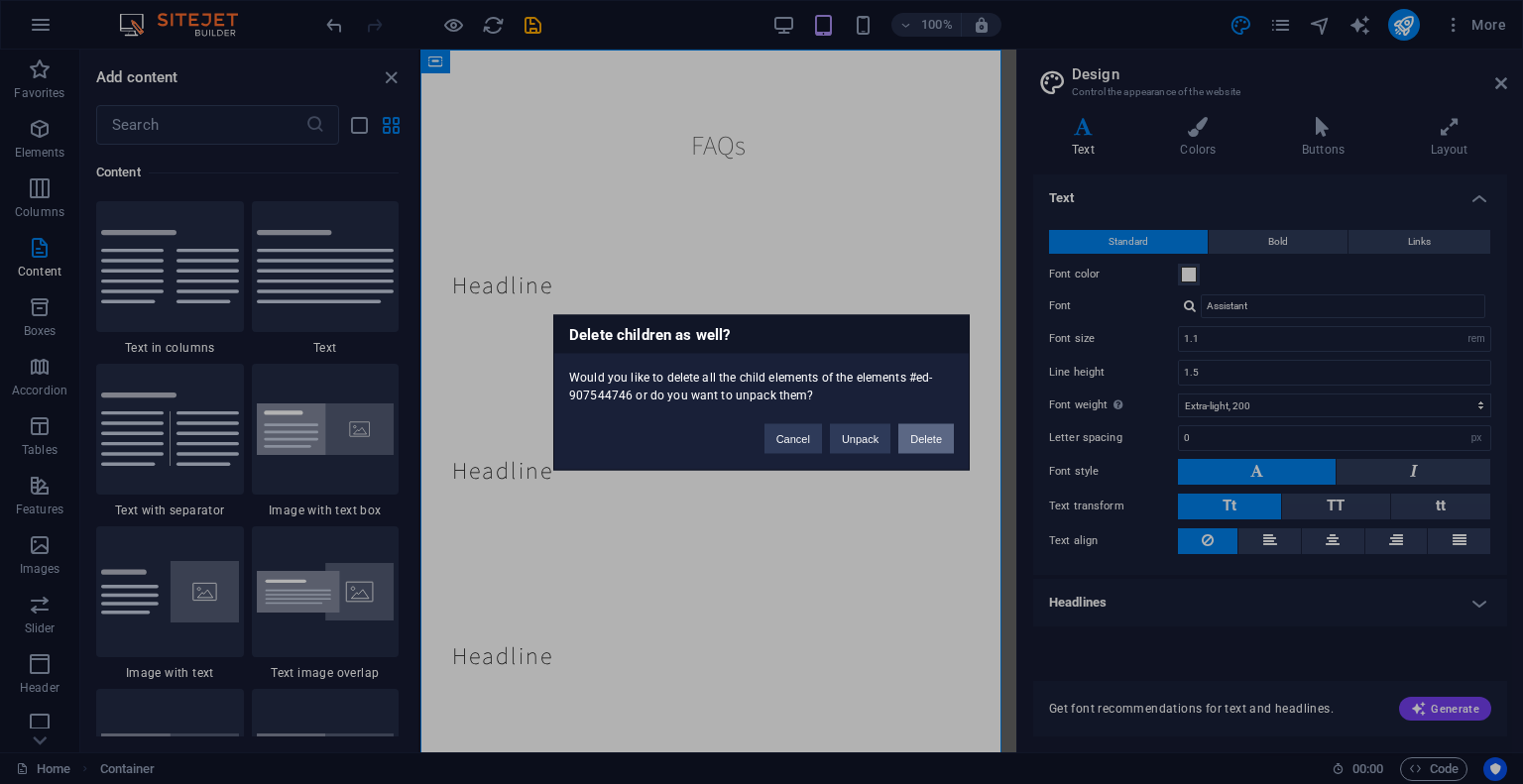
click at [920, 436] on button "Delete" at bounding box center [926, 438] width 56 height 30
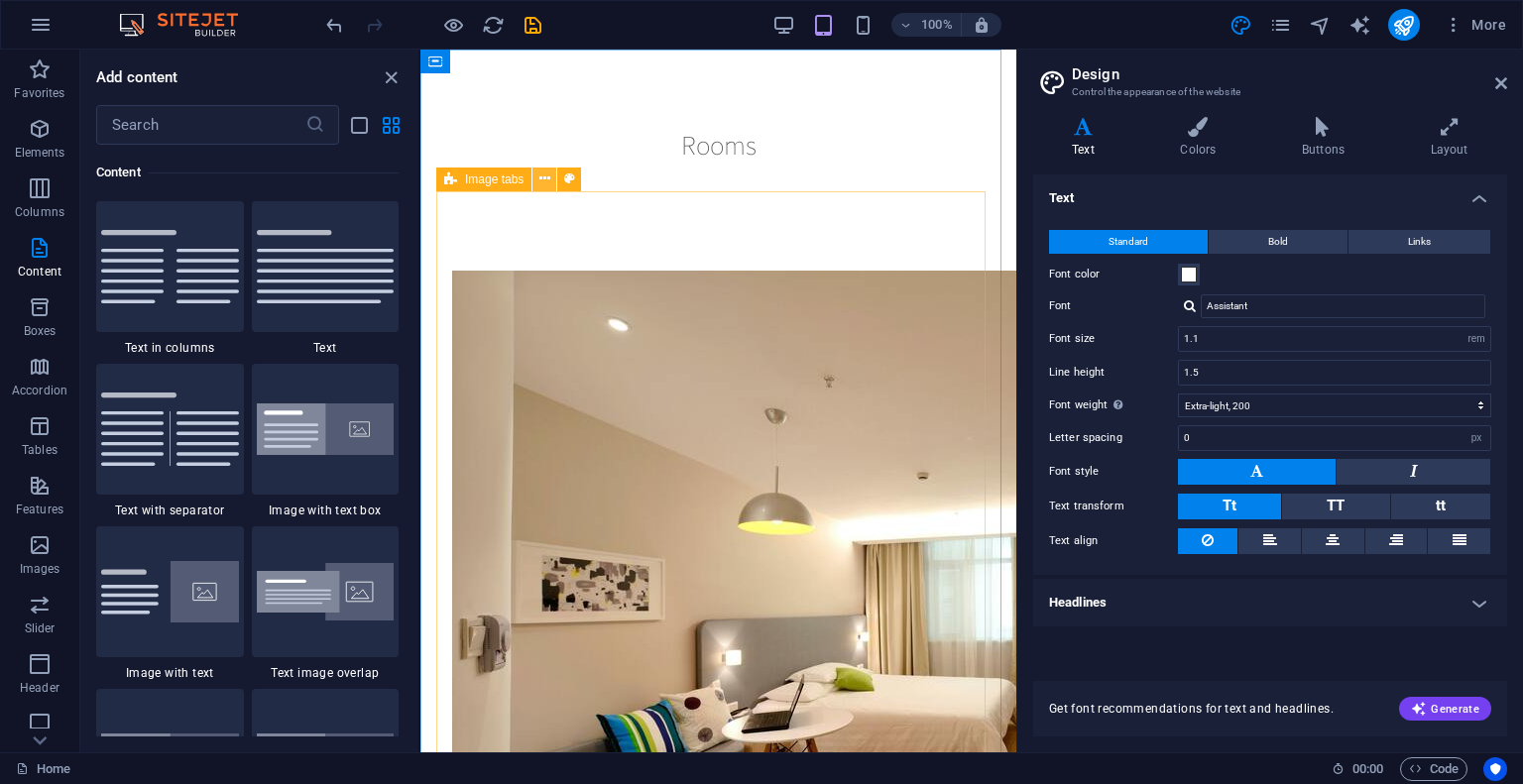
click at [545, 179] on icon at bounding box center [544, 179] width 11 height 21
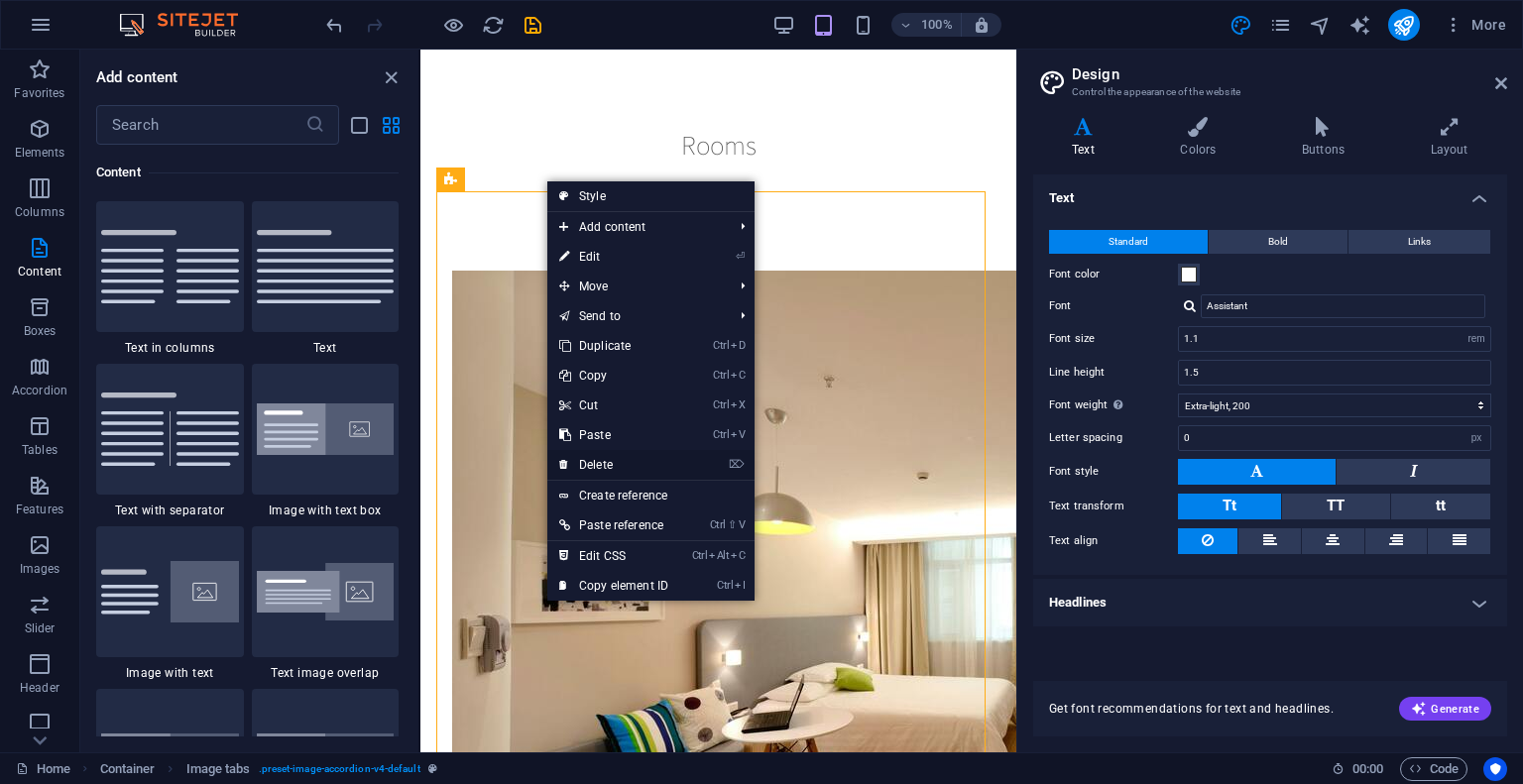
click at [611, 463] on link "⌦ Delete" at bounding box center [613, 465] width 133 height 30
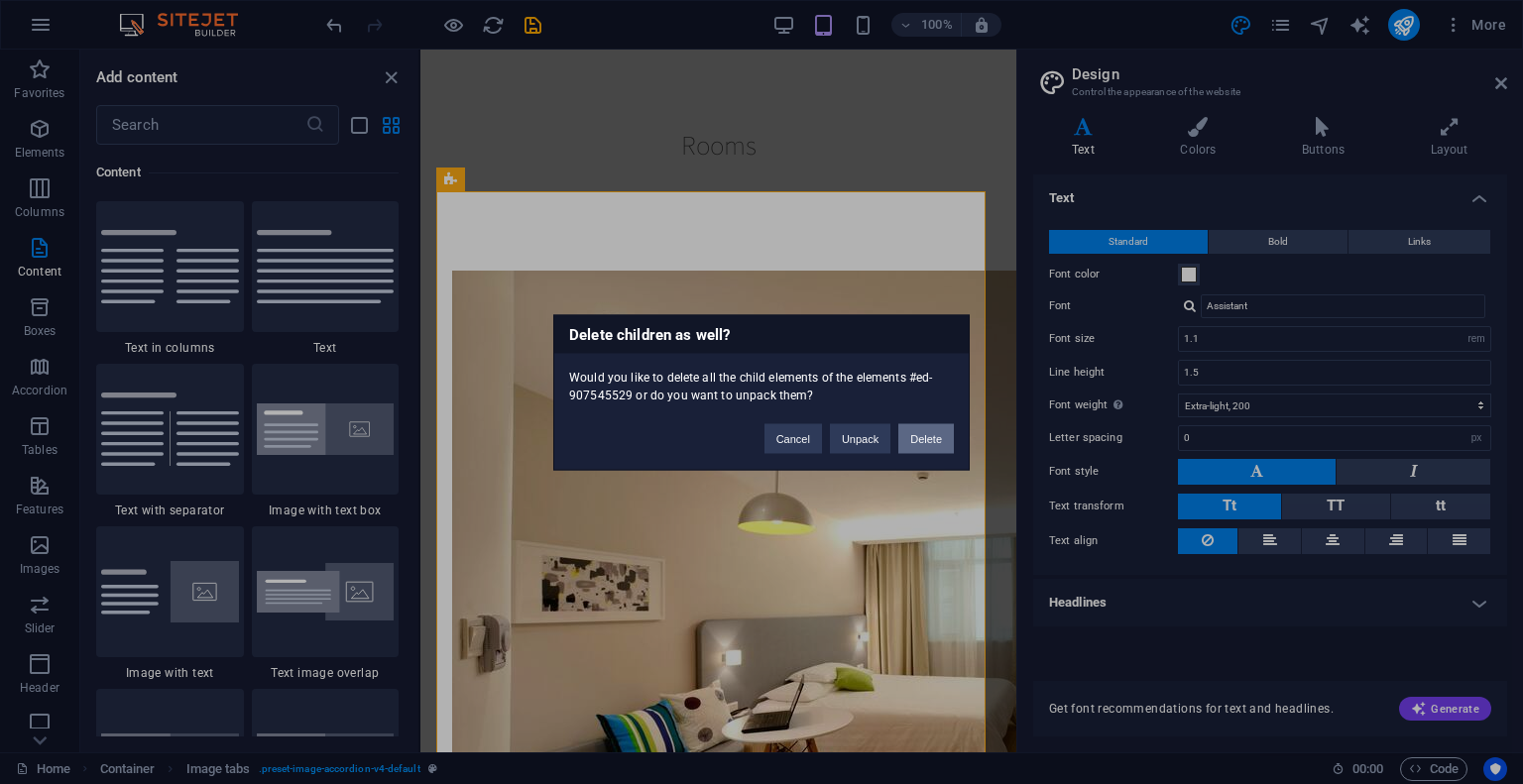
click at [924, 445] on button "Delete" at bounding box center [926, 438] width 56 height 30
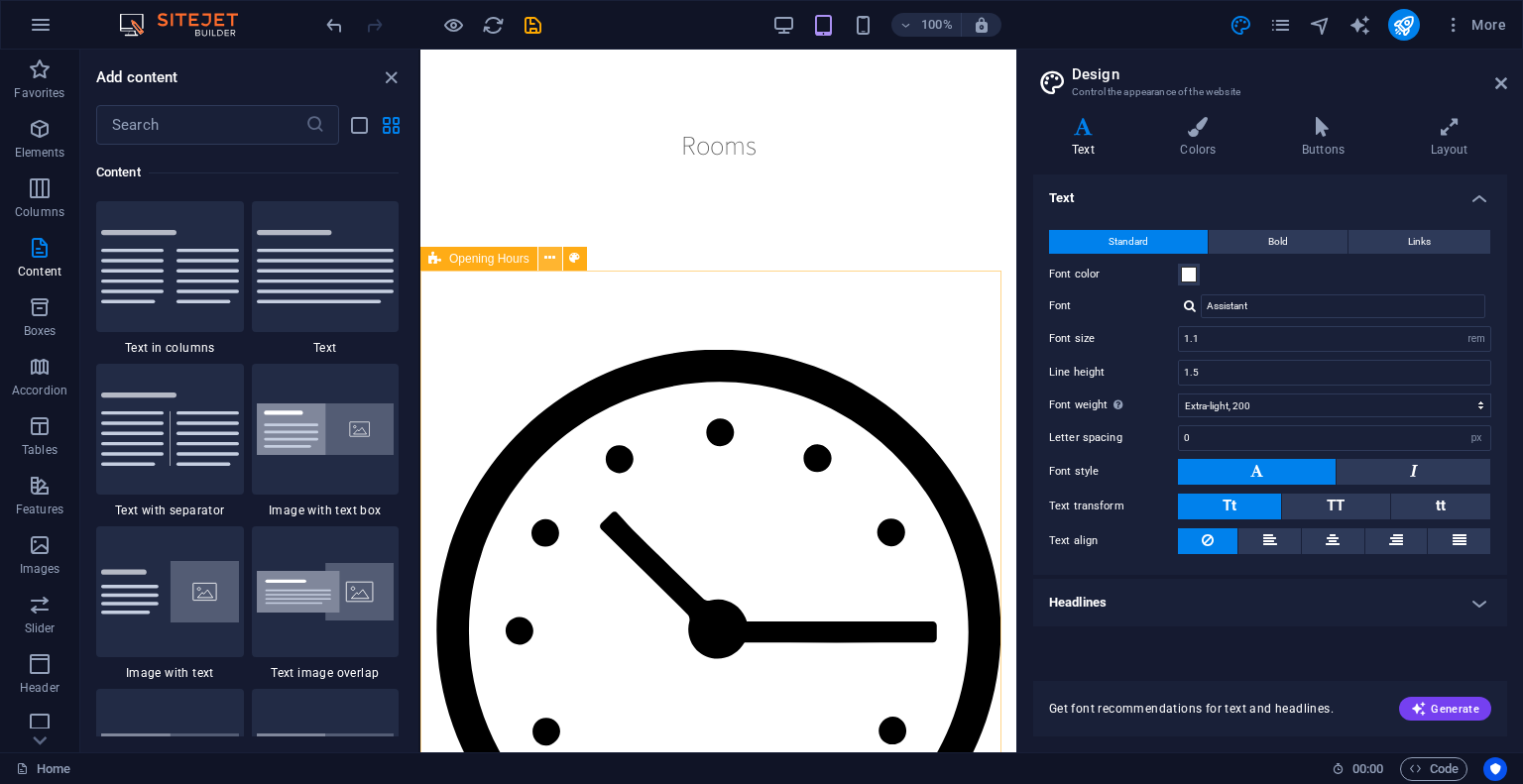
click at [555, 259] on icon at bounding box center [549, 258] width 11 height 21
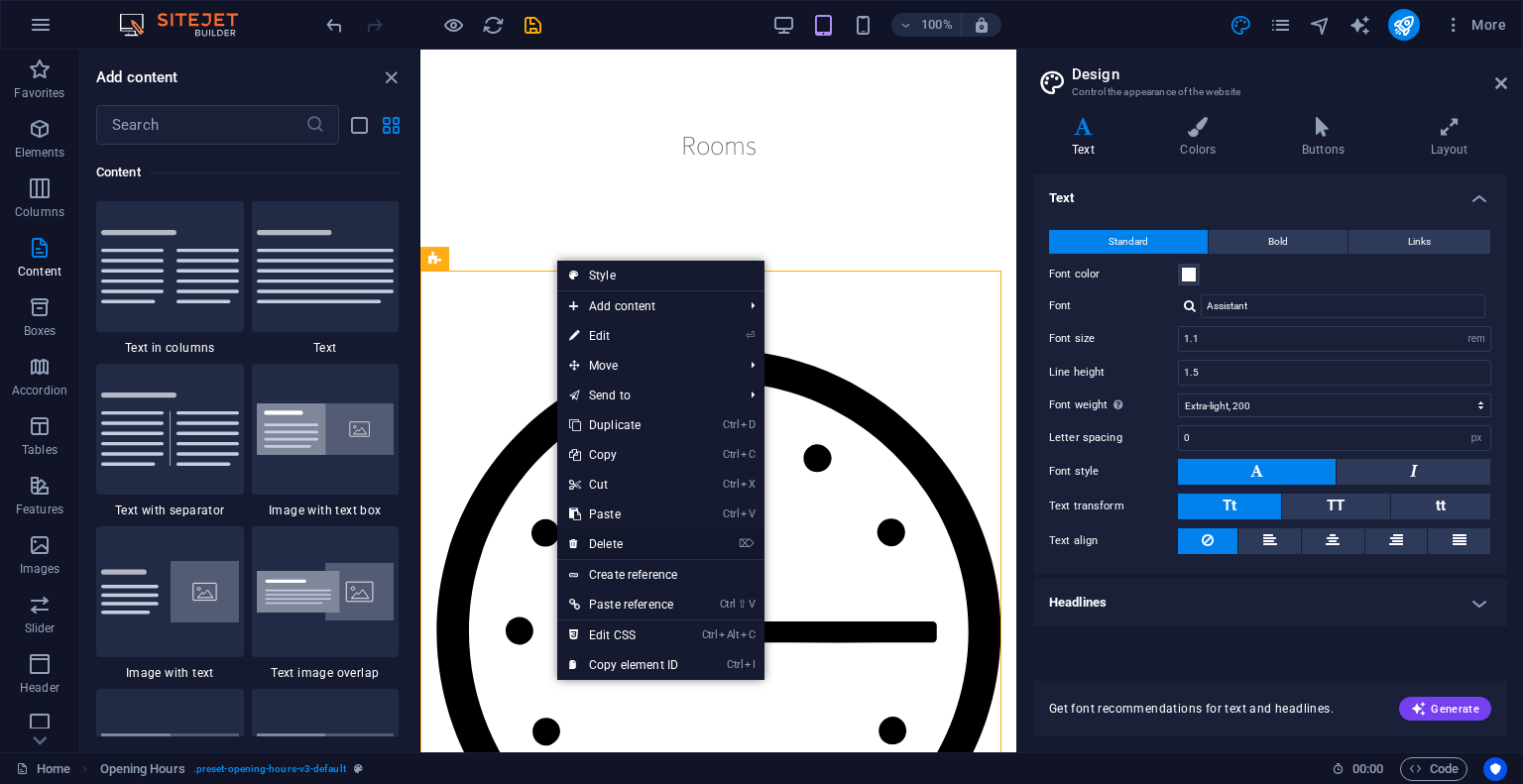
click at [622, 551] on link "⌦ Delete" at bounding box center [623, 544] width 133 height 30
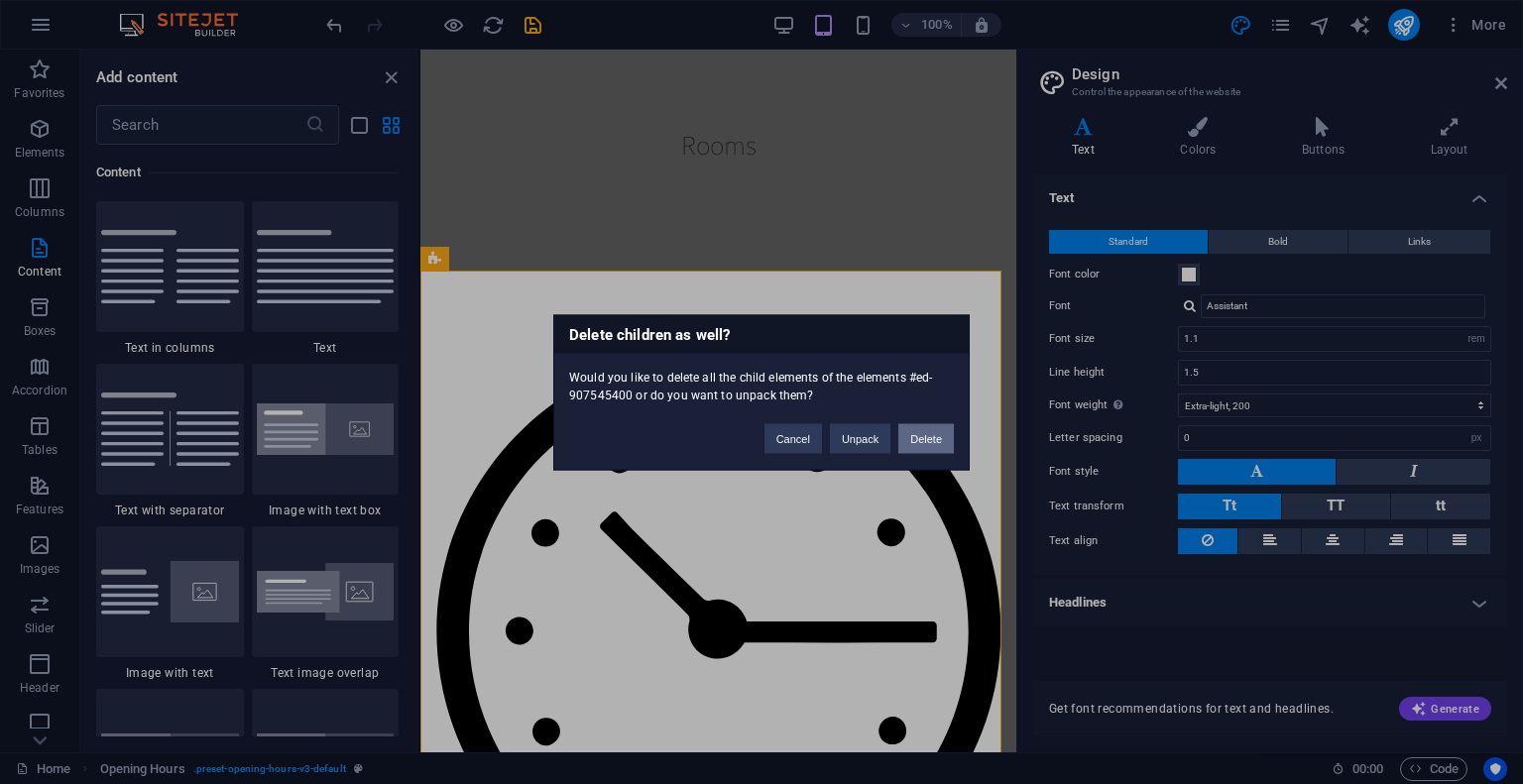
drag, startPoint x: 923, startPoint y: 431, endPoint x: 503, endPoint y: 382, distance: 423.2
click at [923, 431] on button "Delete" at bounding box center [926, 438] width 56 height 30
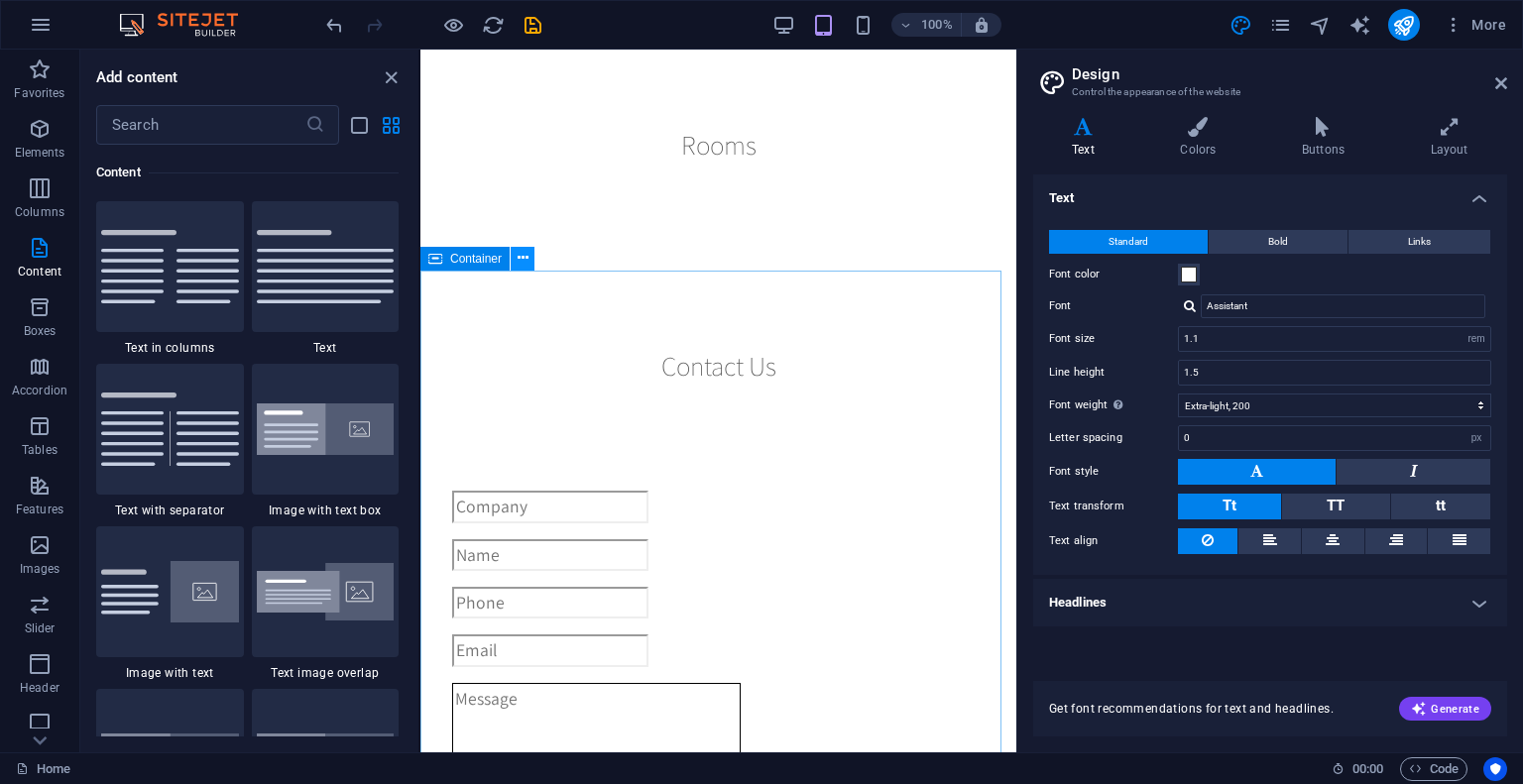
click at [512, 262] on button at bounding box center [523, 259] width 24 height 24
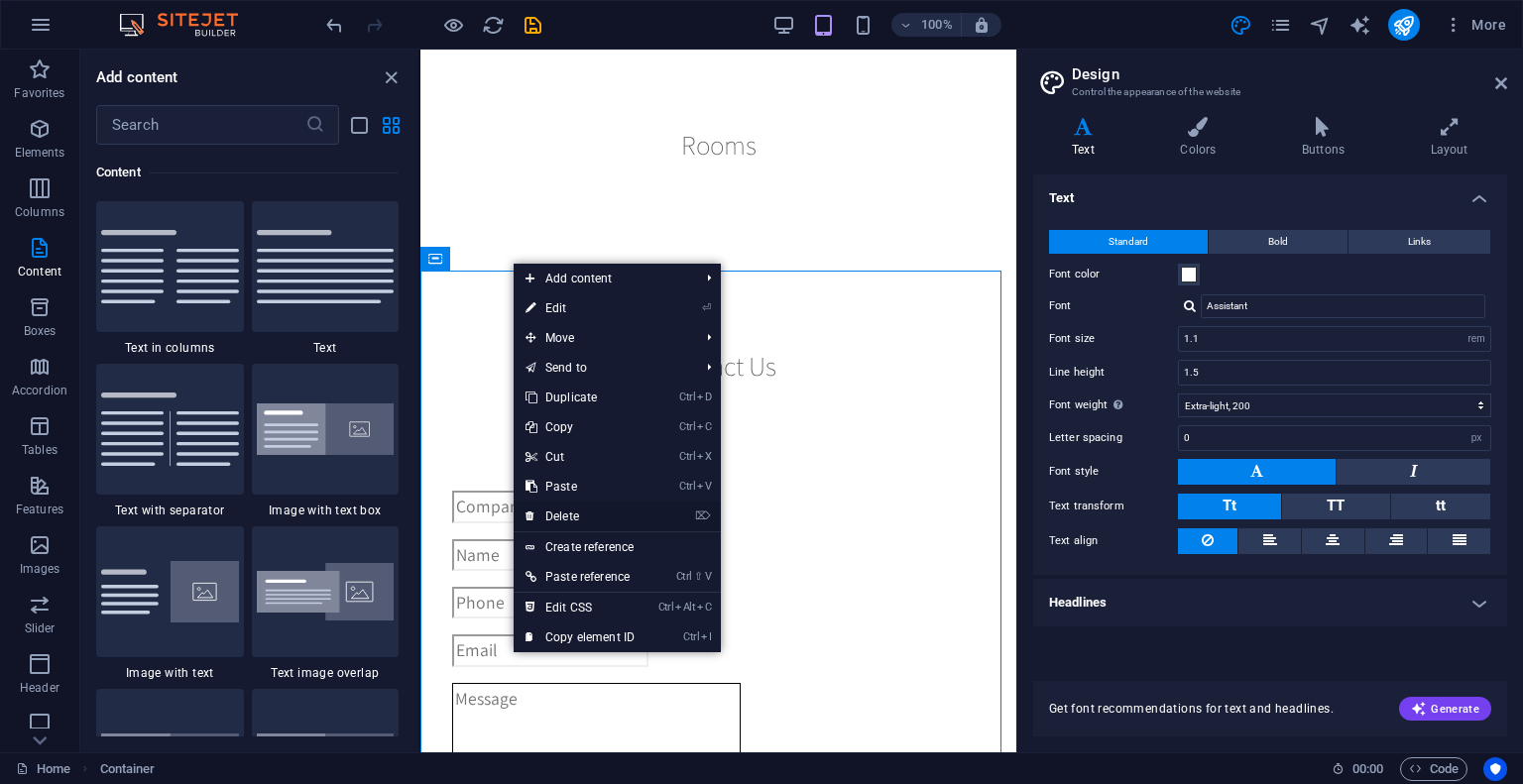
click at [575, 516] on link "⌦ Delete" at bounding box center [579, 517] width 133 height 30
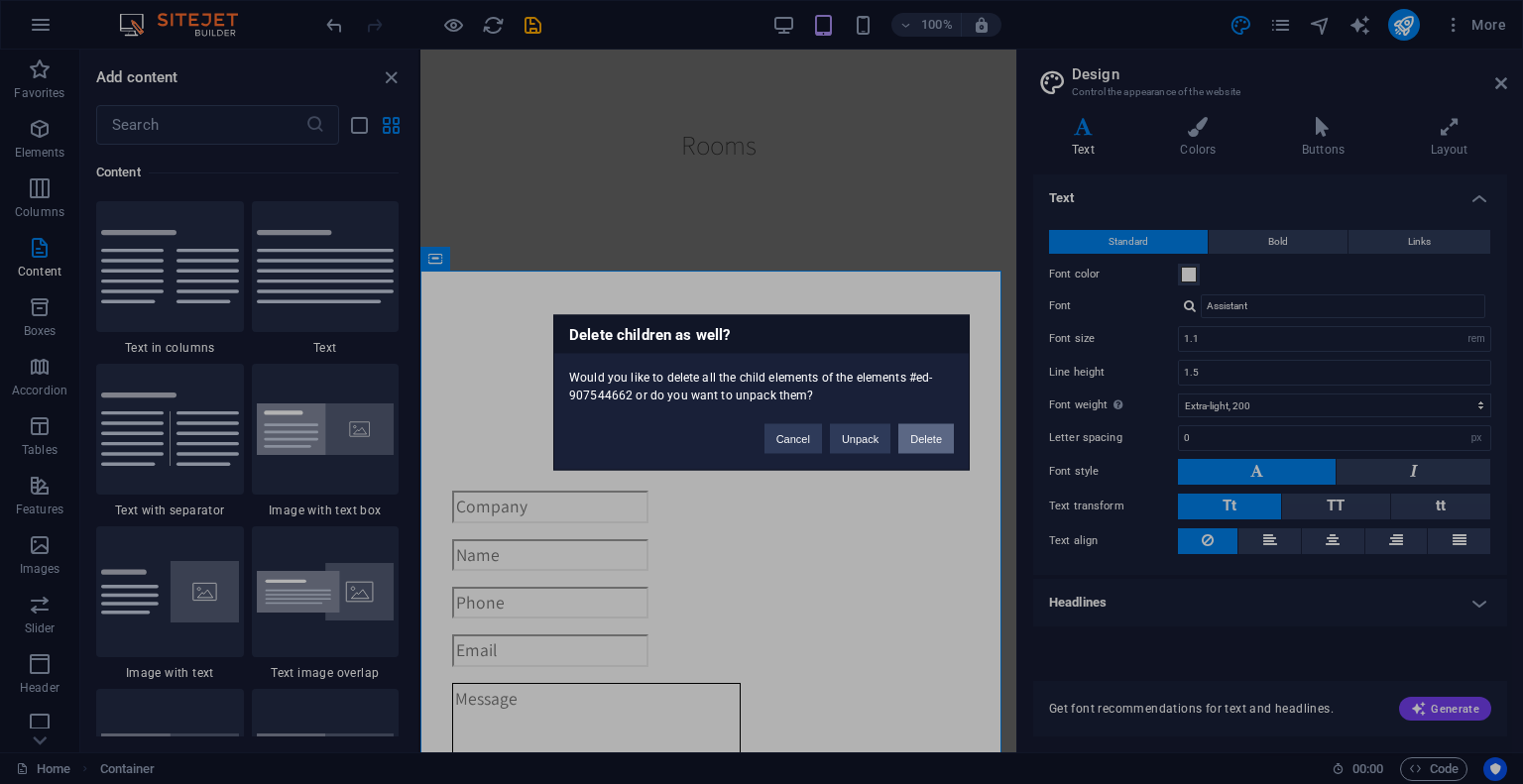
click at [915, 427] on button "Delete" at bounding box center [926, 438] width 56 height 30
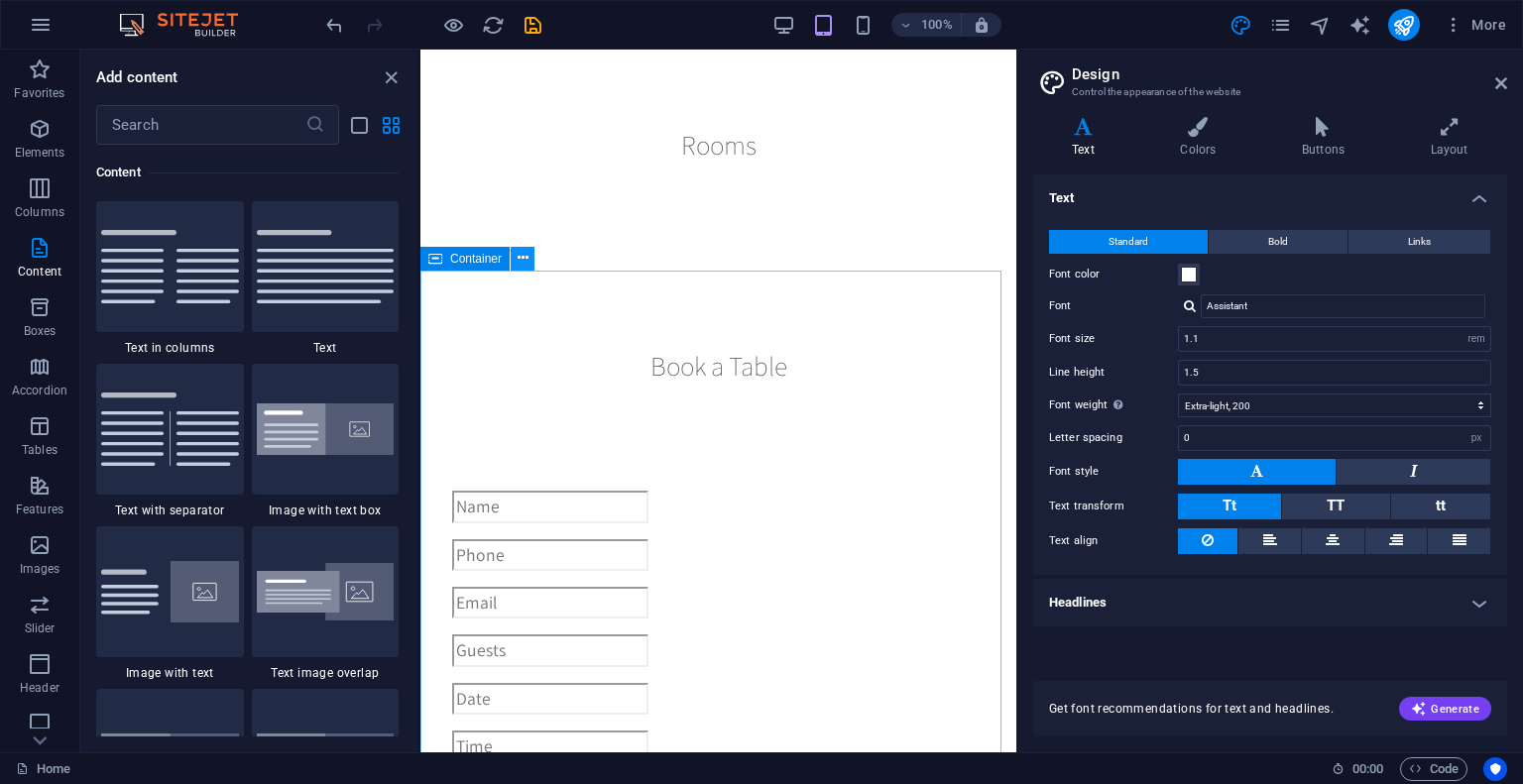
click at [515, 257] on button at bounding box center [523, 259] width 24 height 24
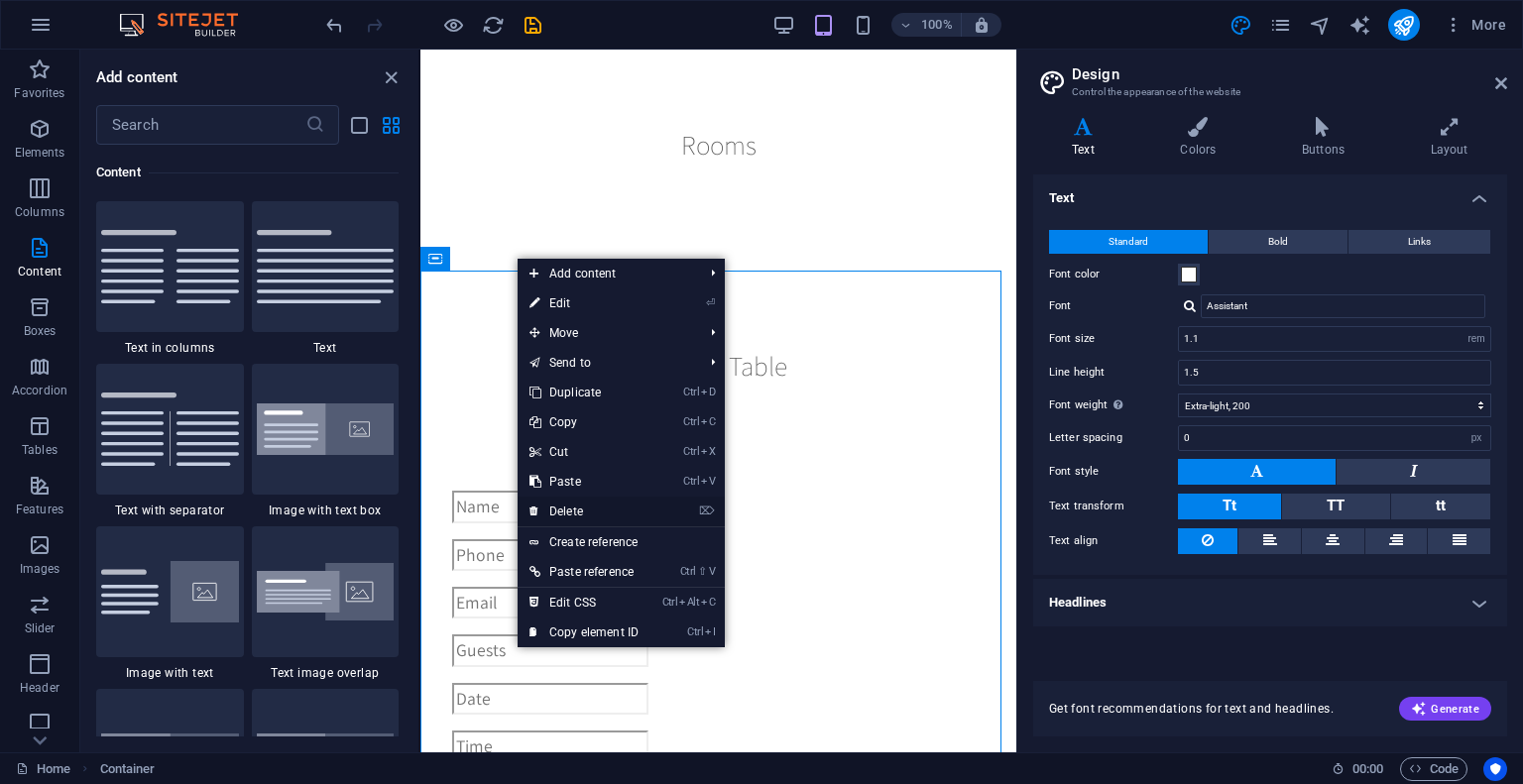
click at [579, 507] on link "⌦ Delete" at bounding box center [583, 512] width 133 height 30
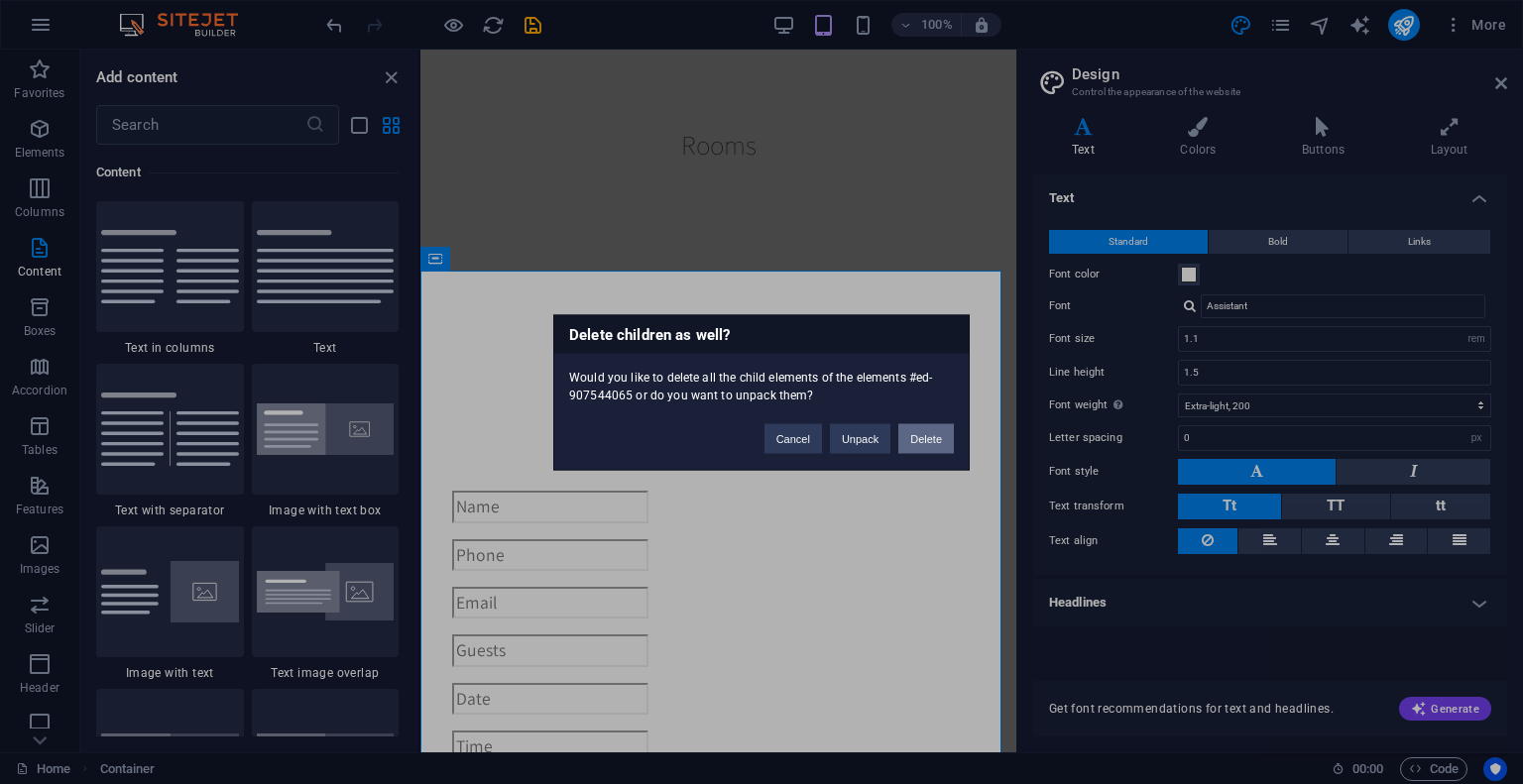
click at [918, 447] on button "Delete" at bounding box center [926, 438] width 56 height 30
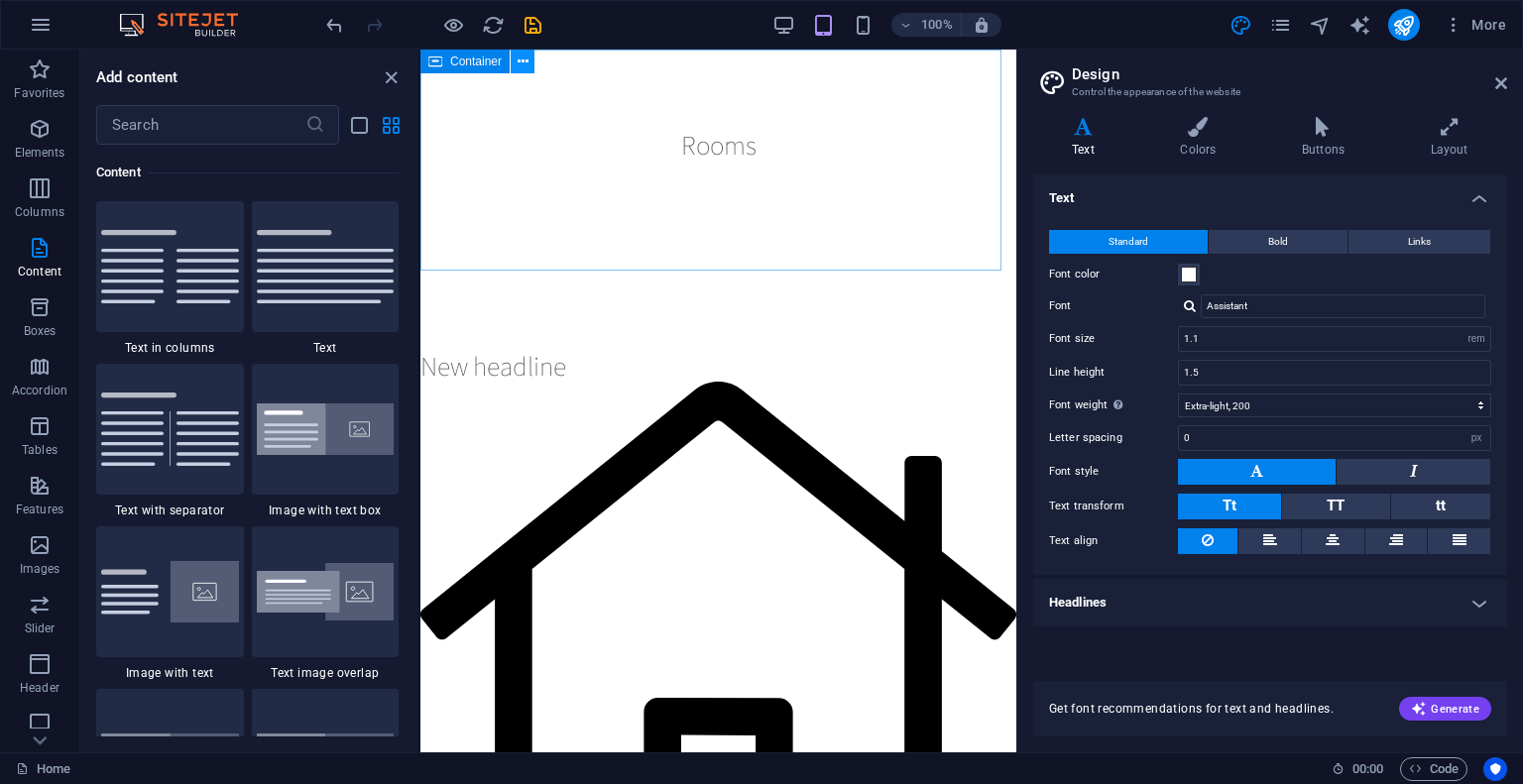
click at [515, 68] on button at bounding box center [523, 62] width 24 height 24
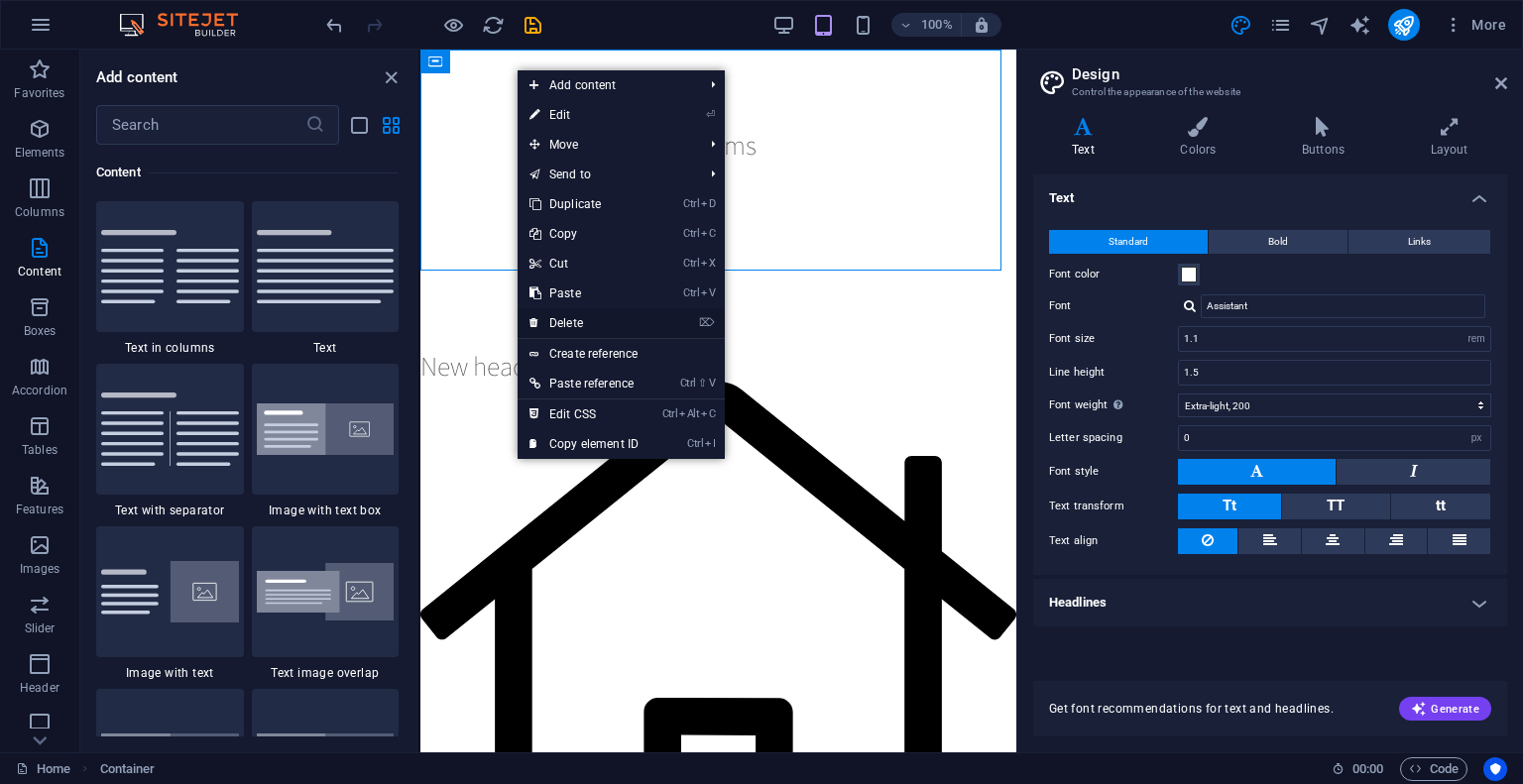
click at [565, 325] on link "⌦ Delete" at bounding box center [583, 323] width 133 height 30
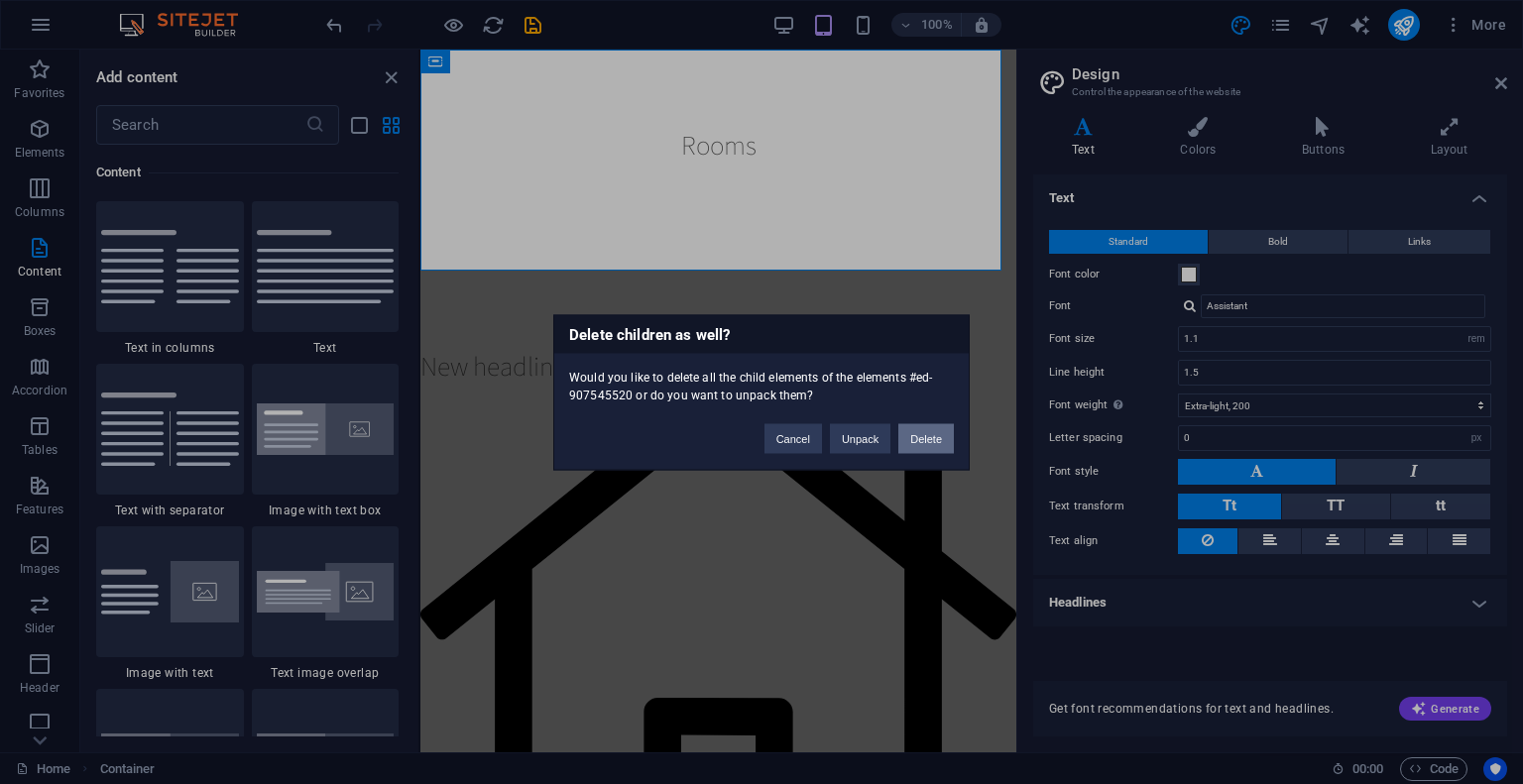
click at [909, 435] on button "Delete" at bounding box center [926, 438] width 56 height 30
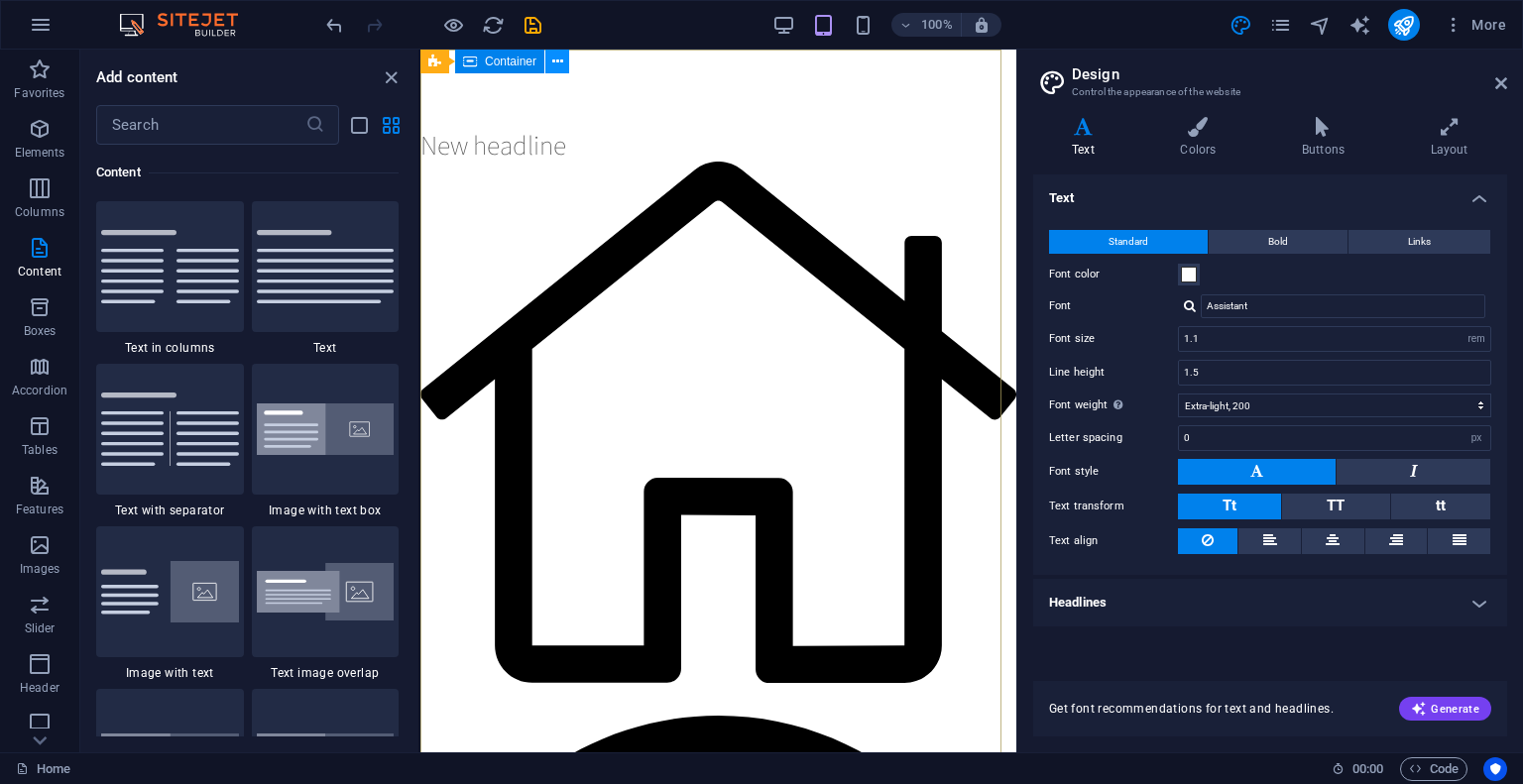
click at [557, 68] on icon at bounding box center [557, 62] width 11 height 21
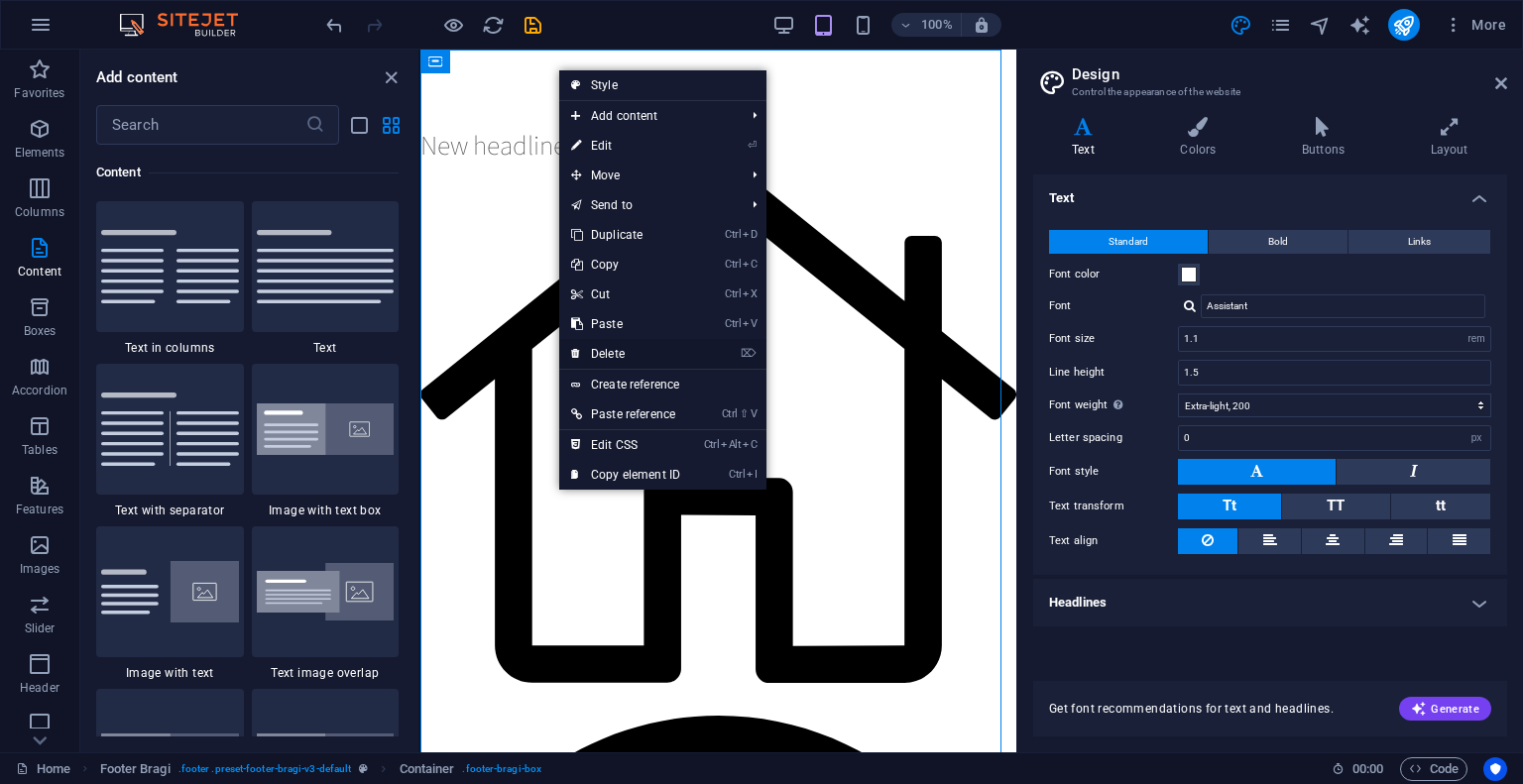
click at [630, 344] on link "⌦ Delete" at bounding box center [625, 354] width 133 height 30
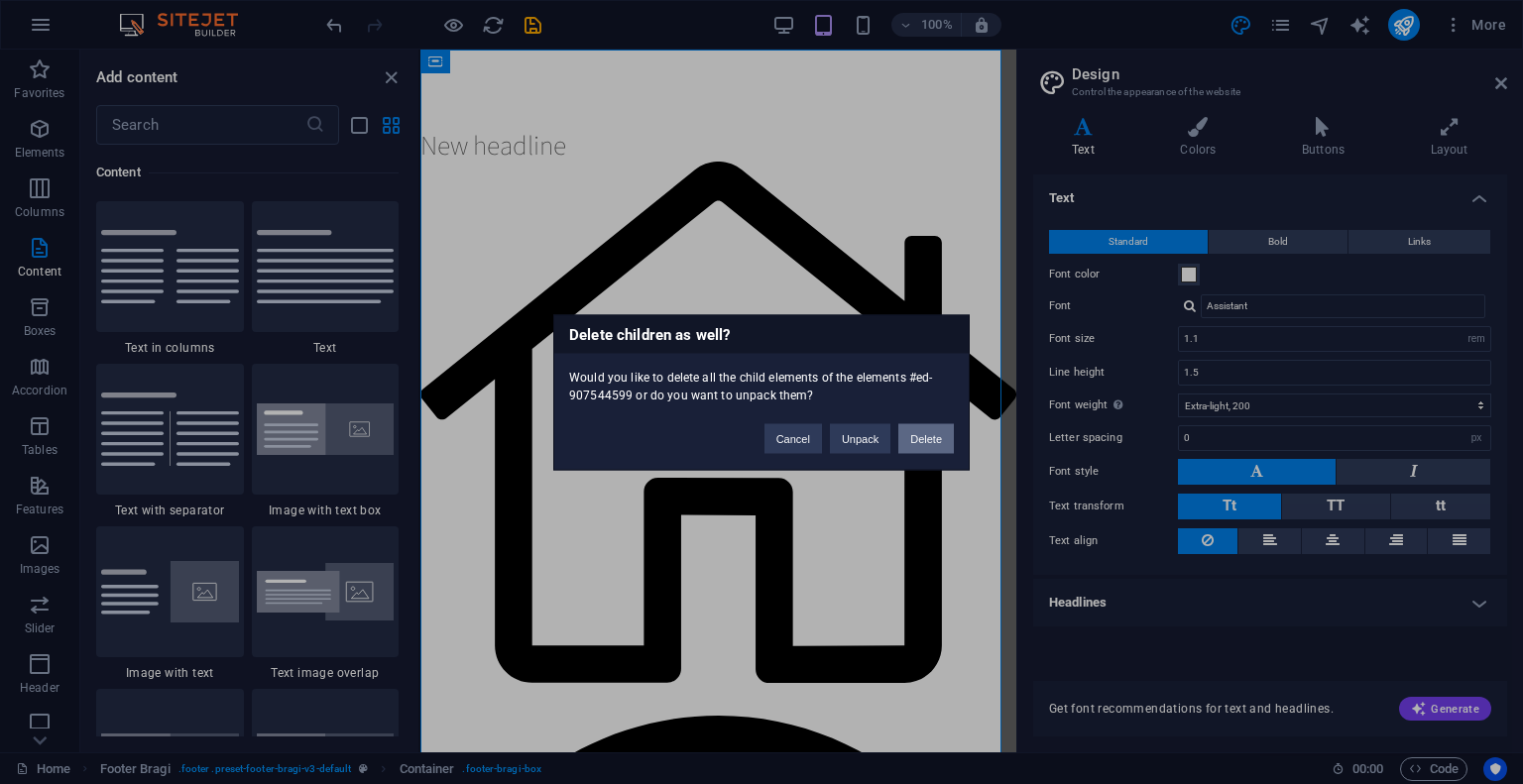
click at [932, 434] on button "Delete" at bounding box center [926, 438] width 56 height 30
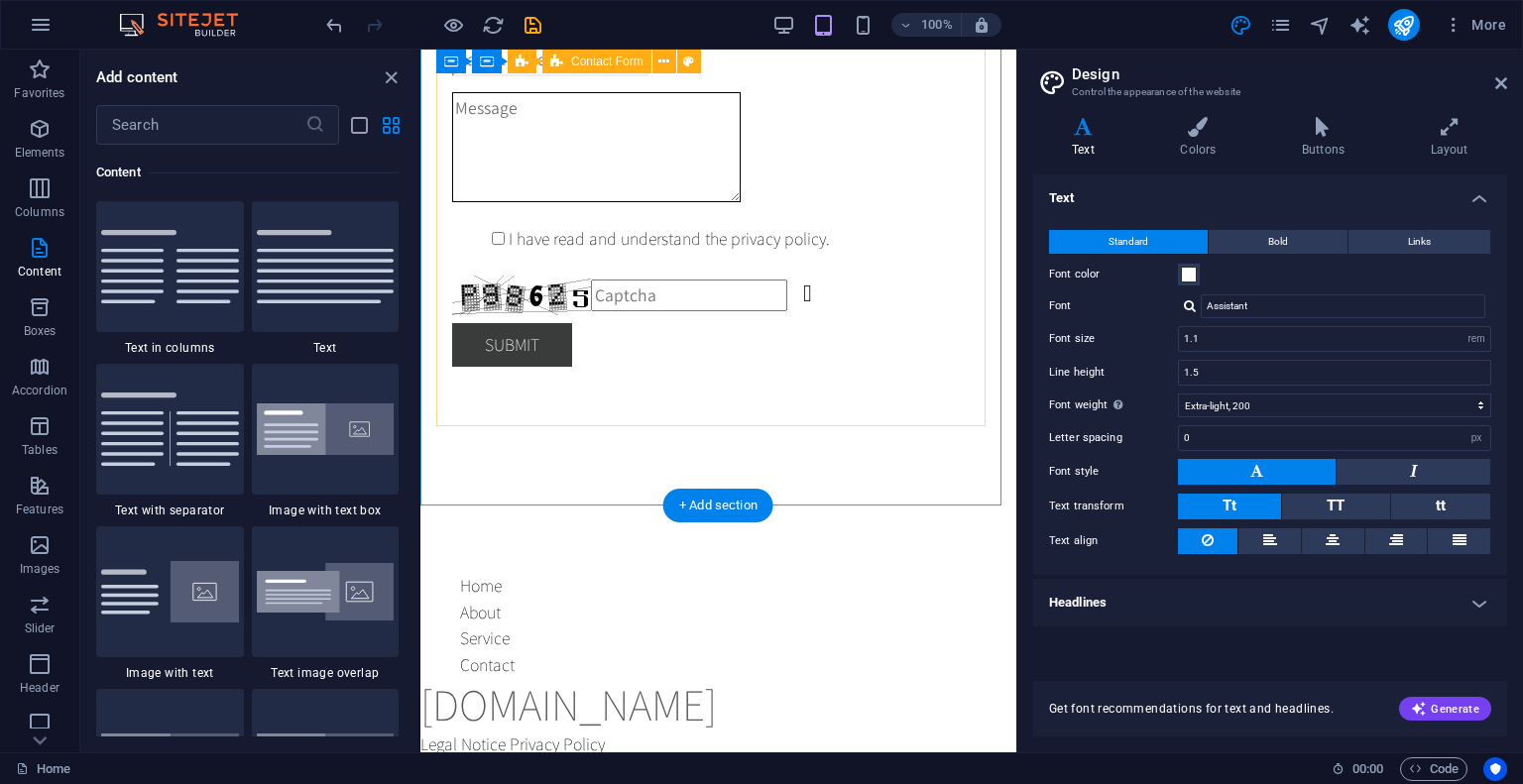
scroll to position [397, 0]
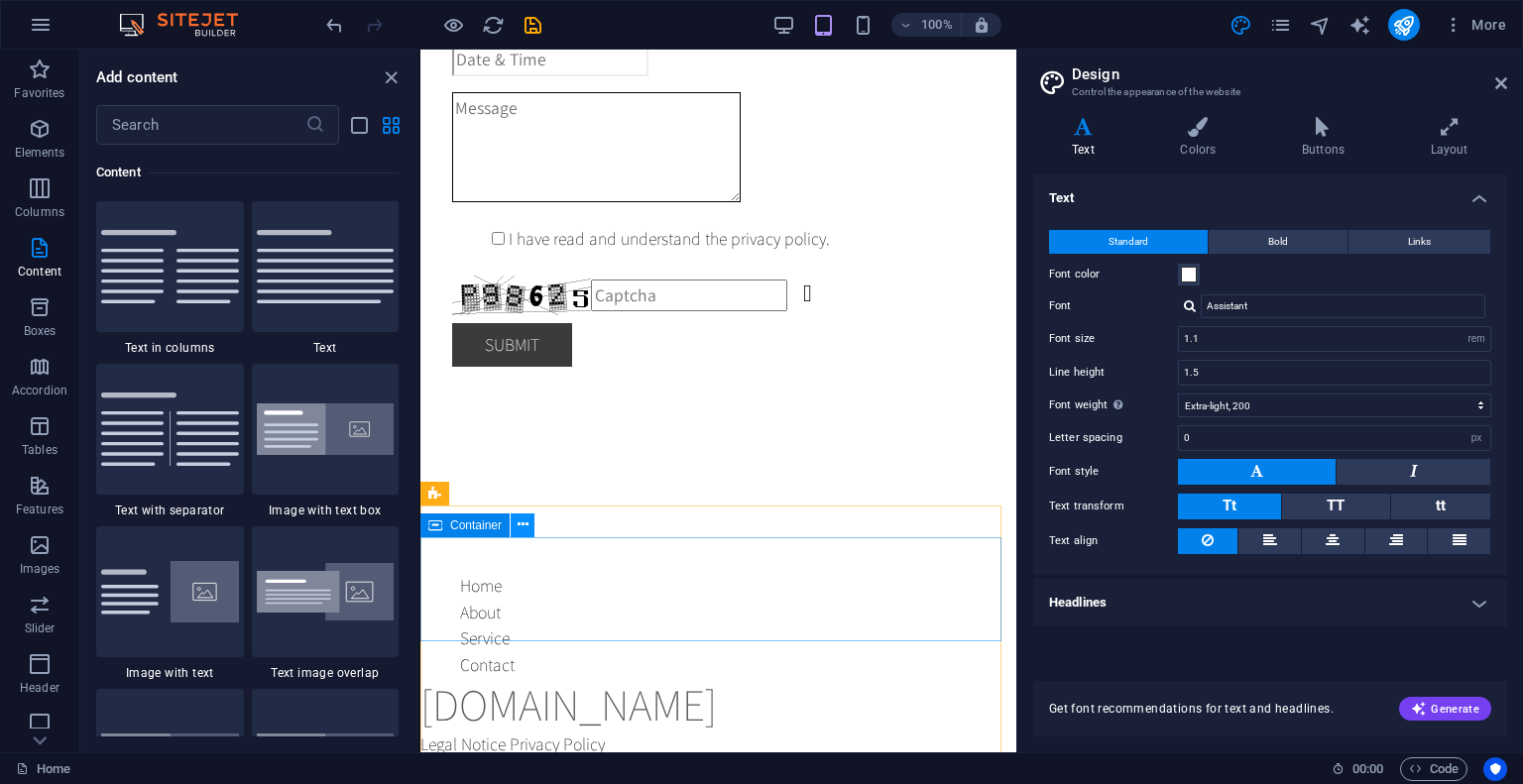
click at [527, 522] on button at bounding box center [523, 525] width 24 height 24
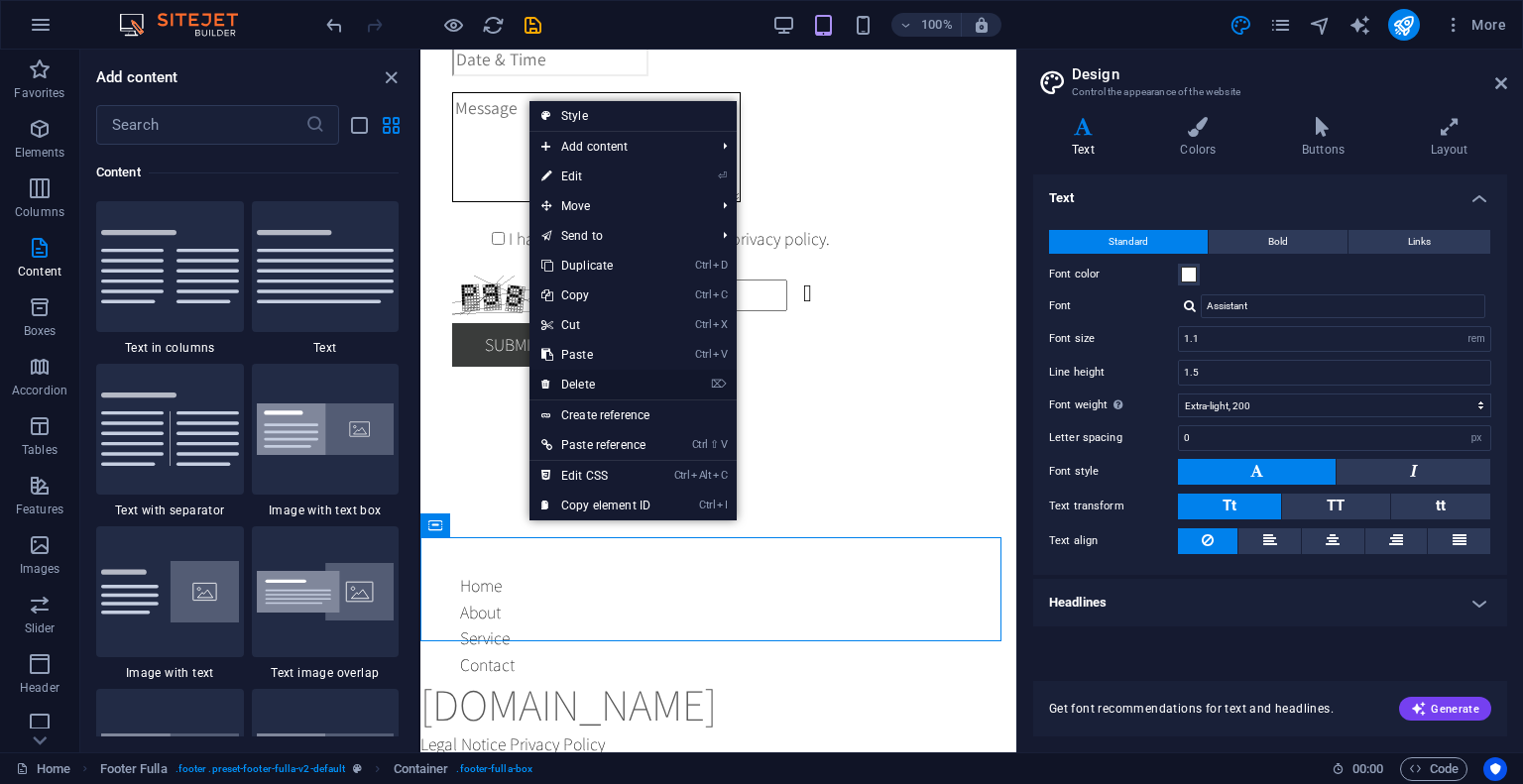
click at [567, 383] on link "⌦ Delete" at bounding box center [595, 385] width 133 height 30
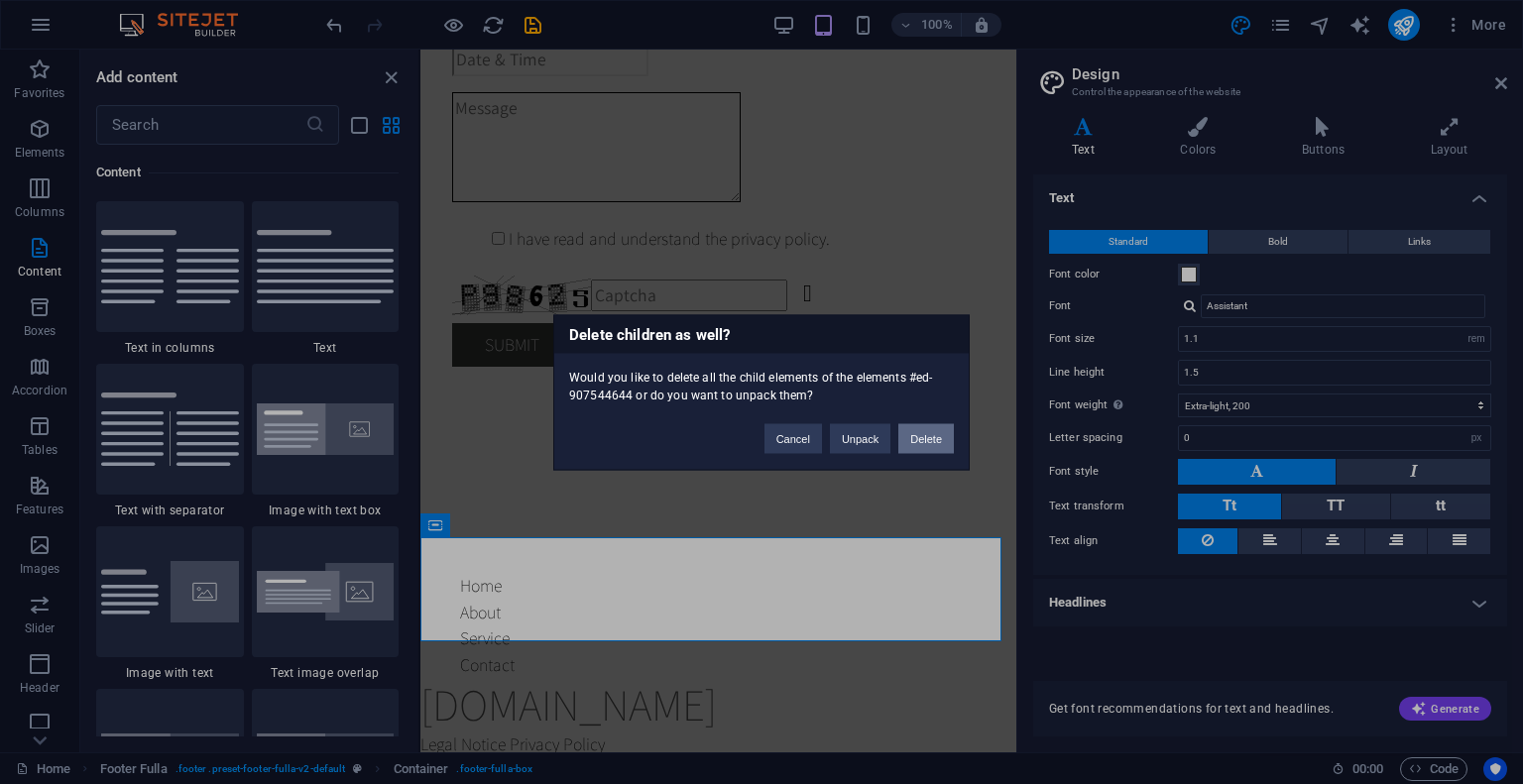
click at [919, 427] on button "Delete" at bounding box center [926, 438] width 56 height 30
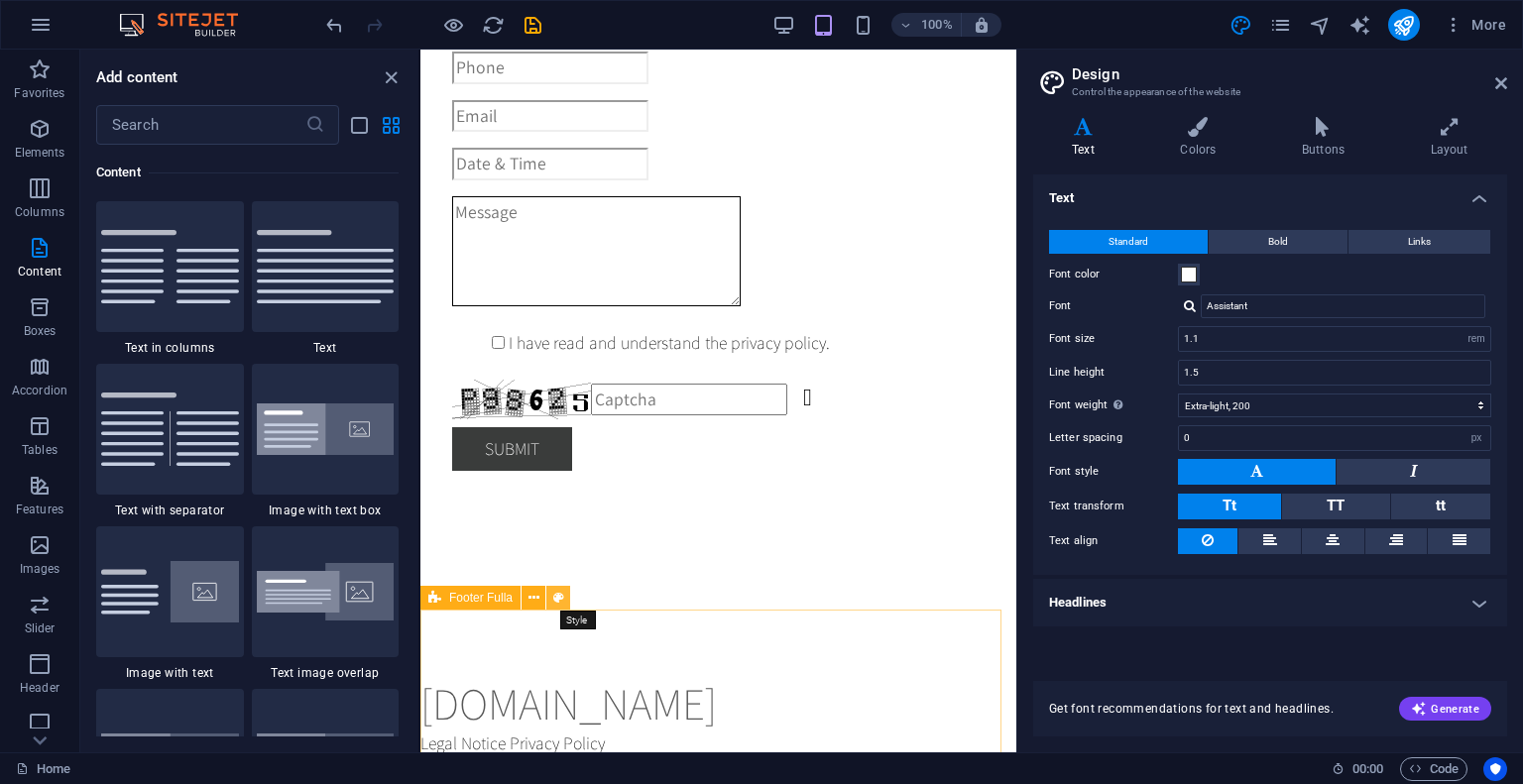
click at [546, 595] on button at bounding box center [558, 598] width 24 height 24
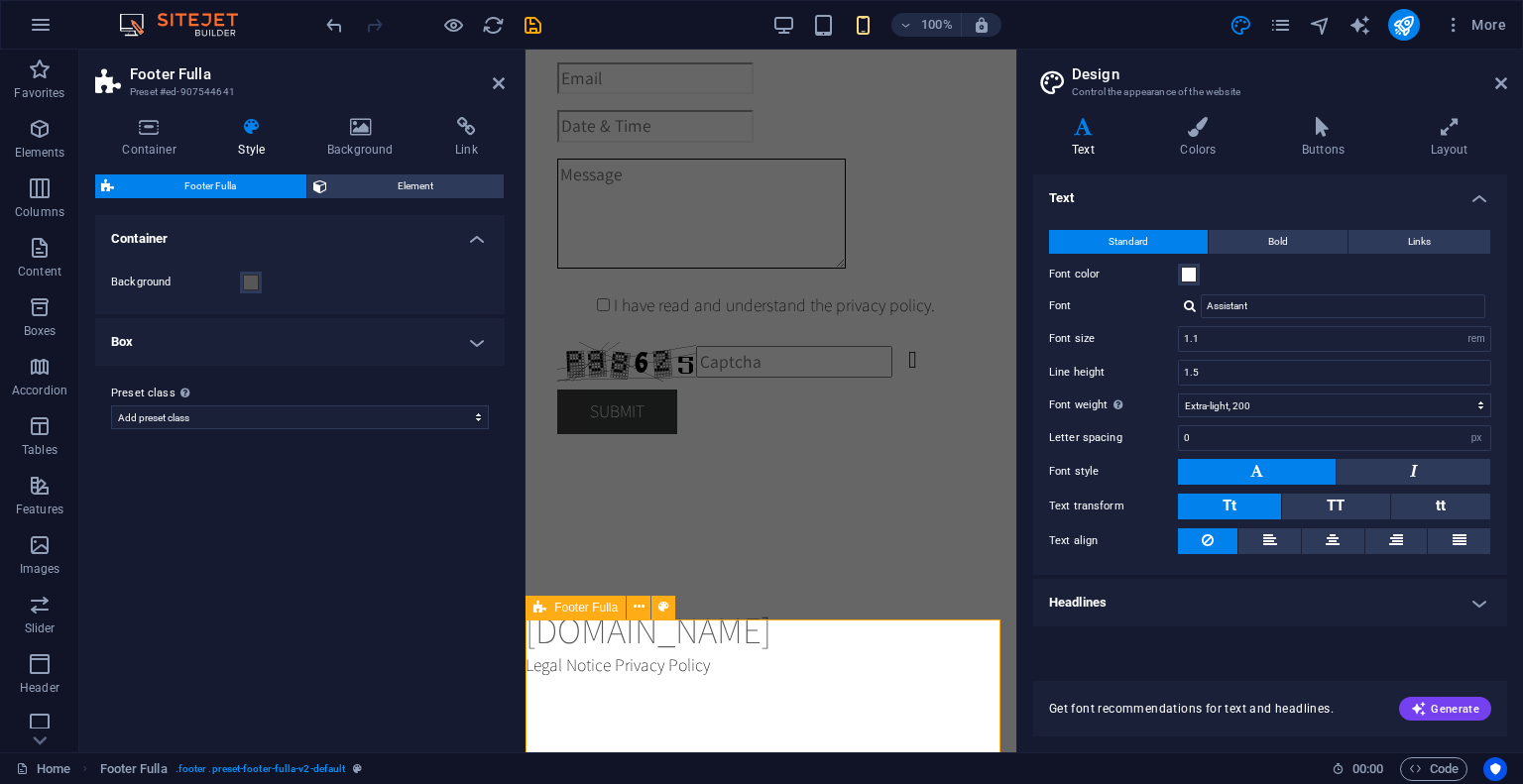
scroll to position [214, 0]
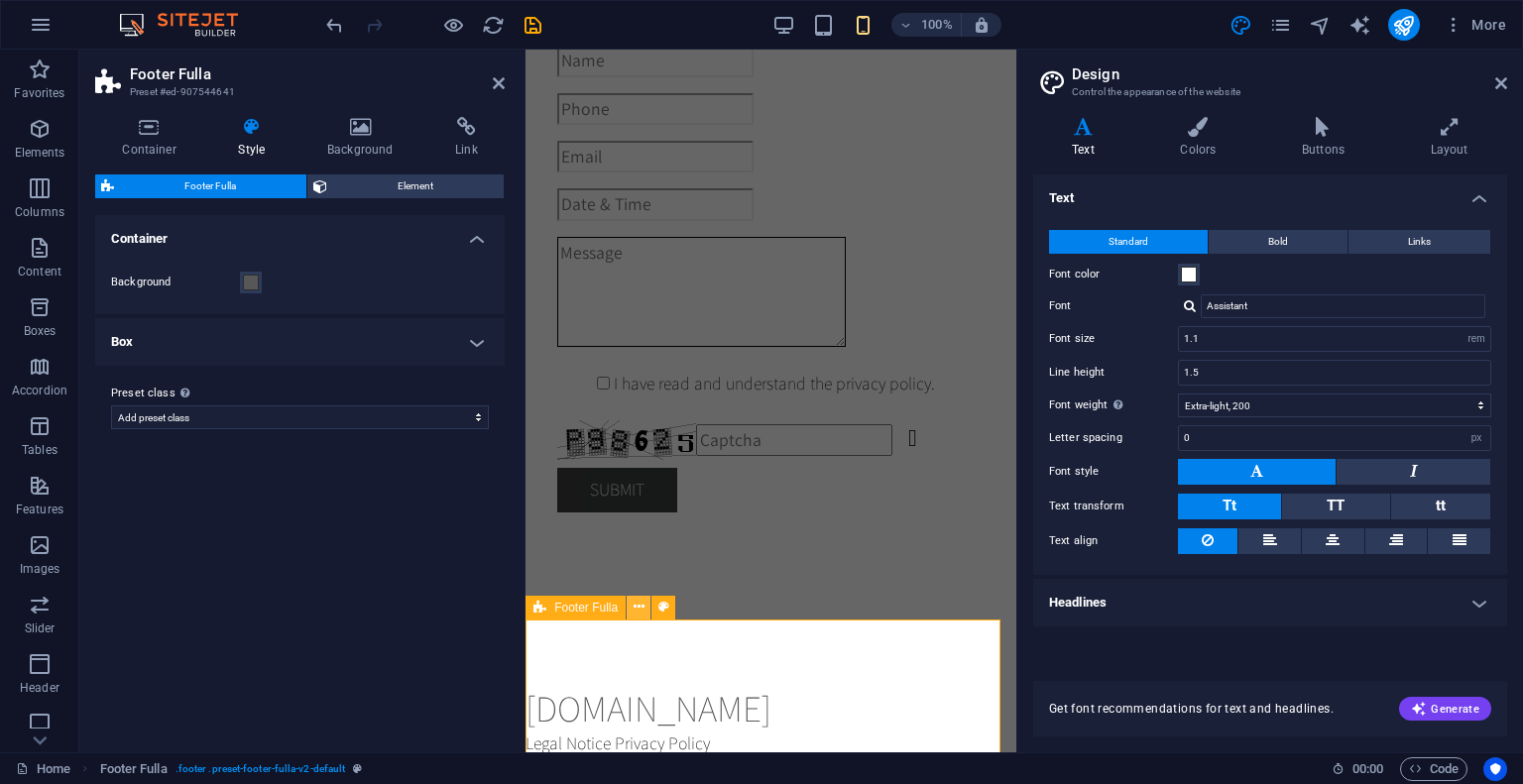
click at [637, 611] on icon at bounding box center [638, 607] width 11 height 21
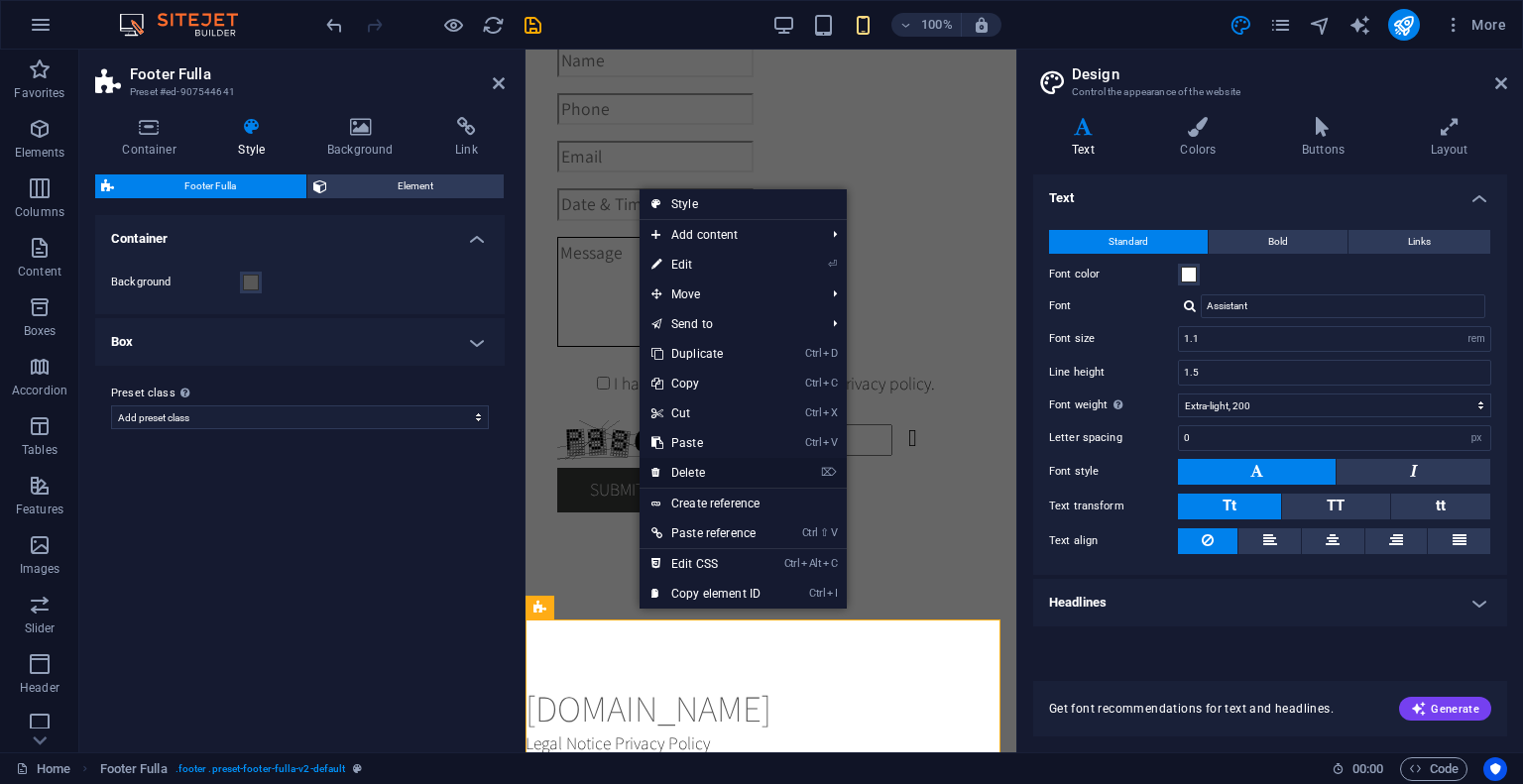
click at [682, 472] on link "⌦ Delete" at bounding box center [705, 473] width 133 height 30
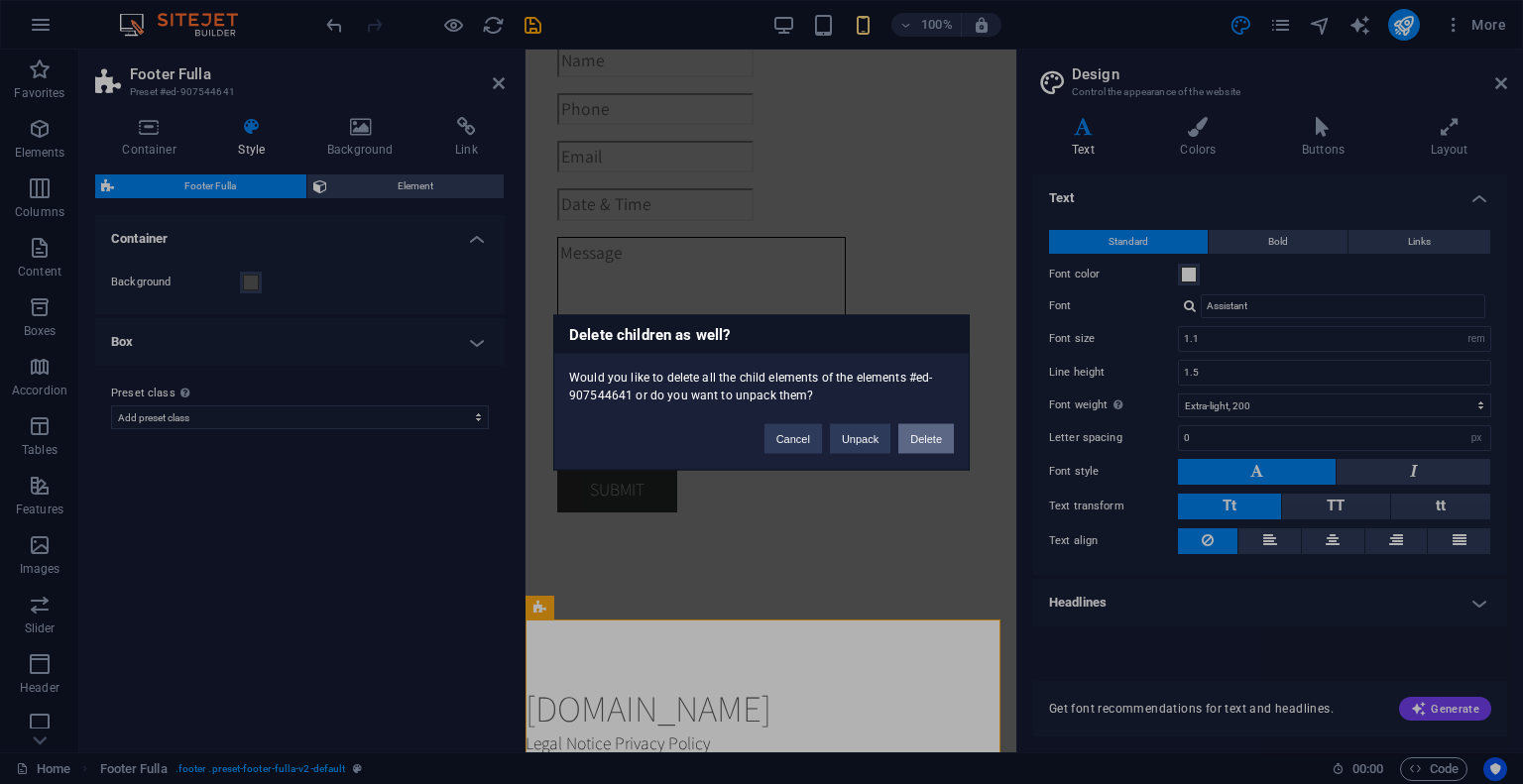
click at [926, 439] on button "Delete" at bounding box center [926, 438] width 56 height 30
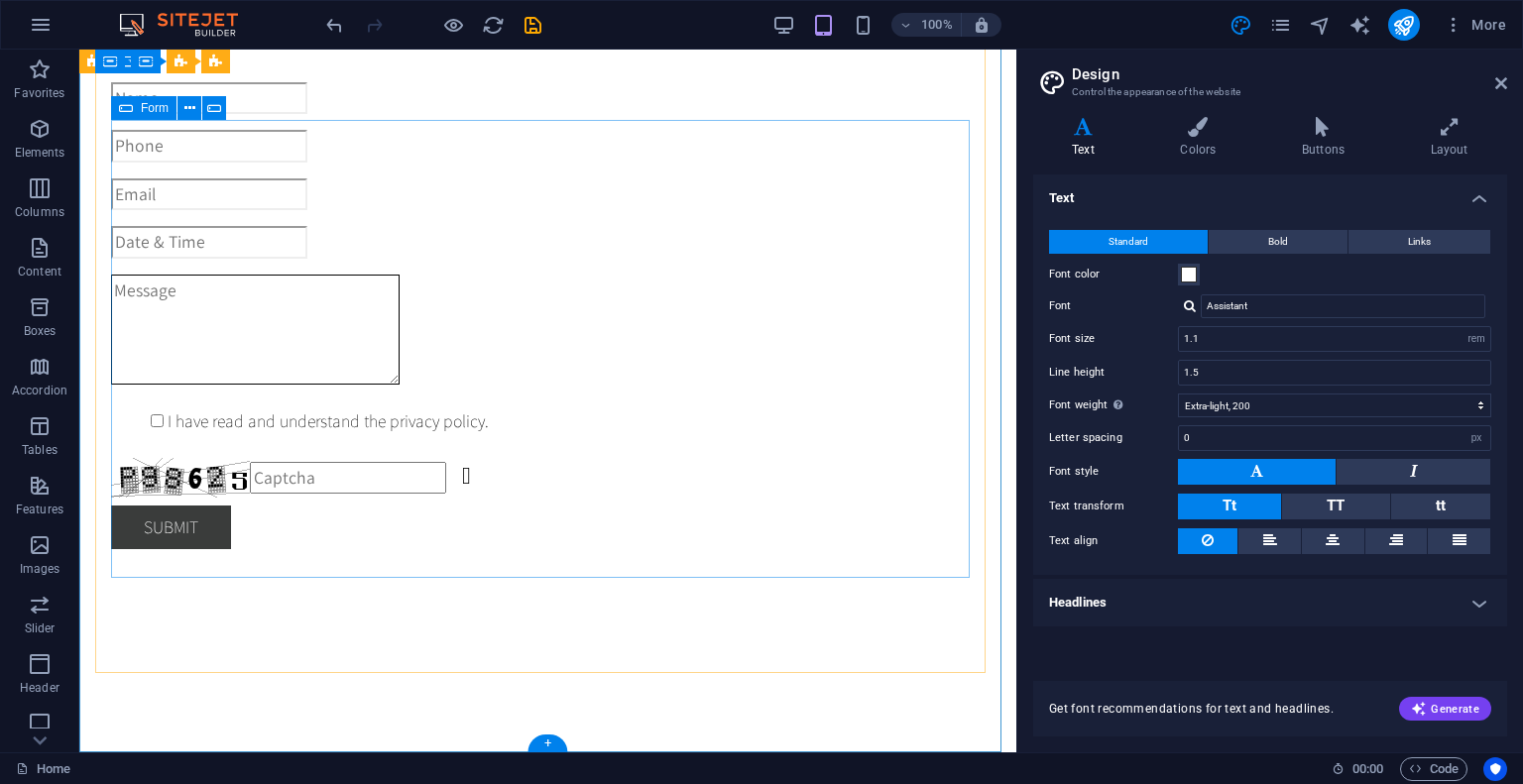
scroll to position [150, 0]
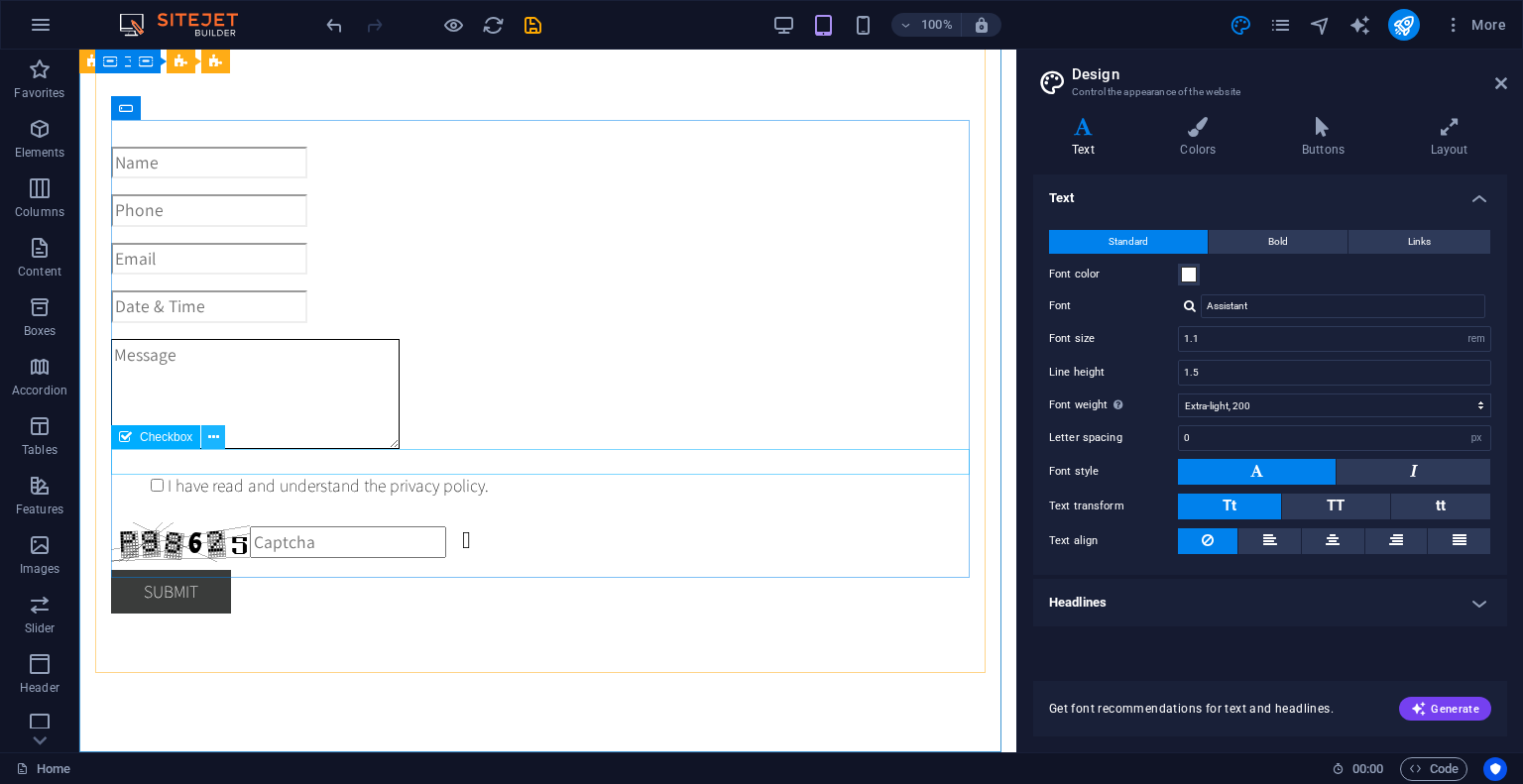
click at [212, 436] on icon at bounding box center [213, 437] width 11 height 21
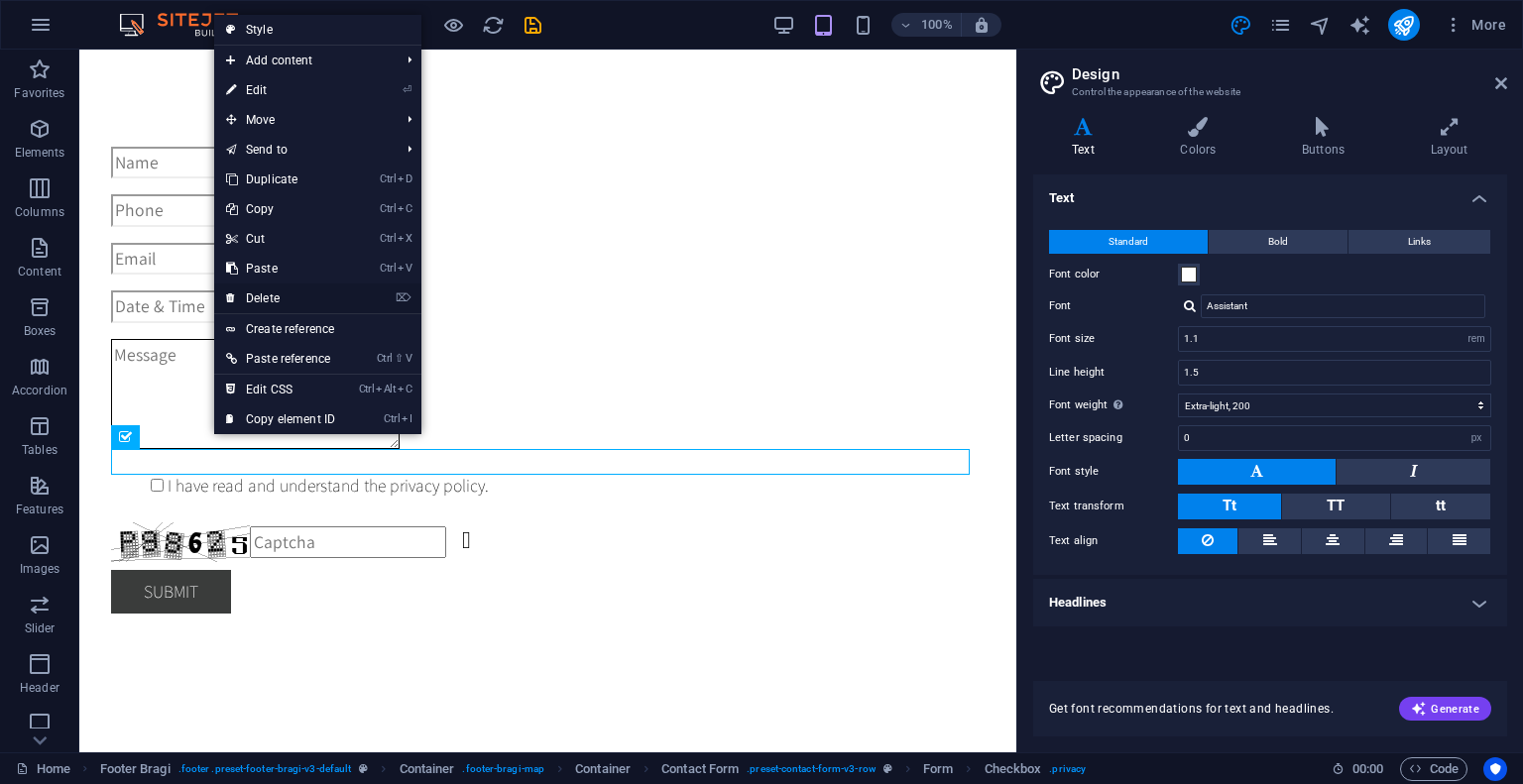
click at [260, 299] on link "⌦ Delete" at bounding box center [280, 299] width 133 height 30
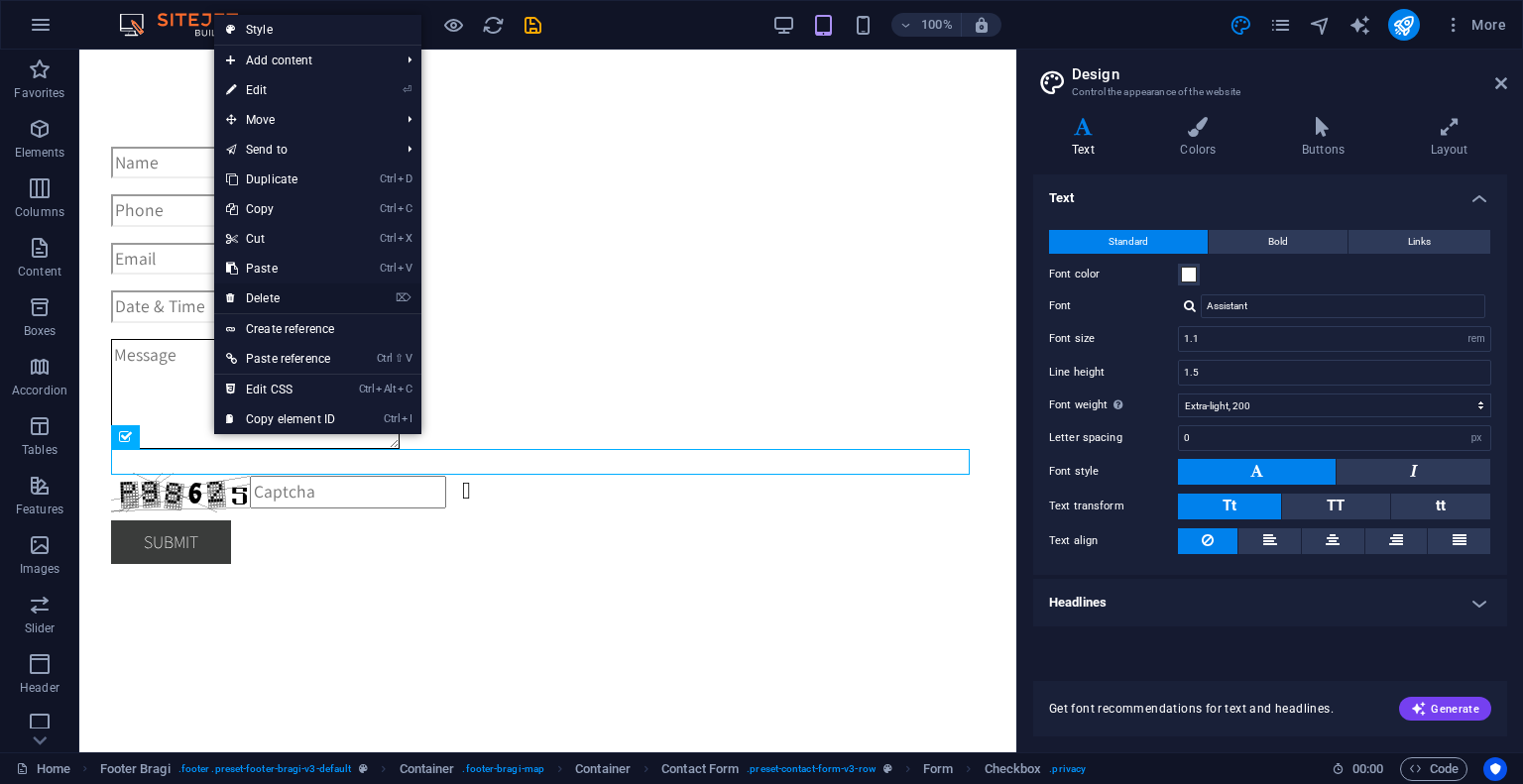
scroll to position [107, 0]
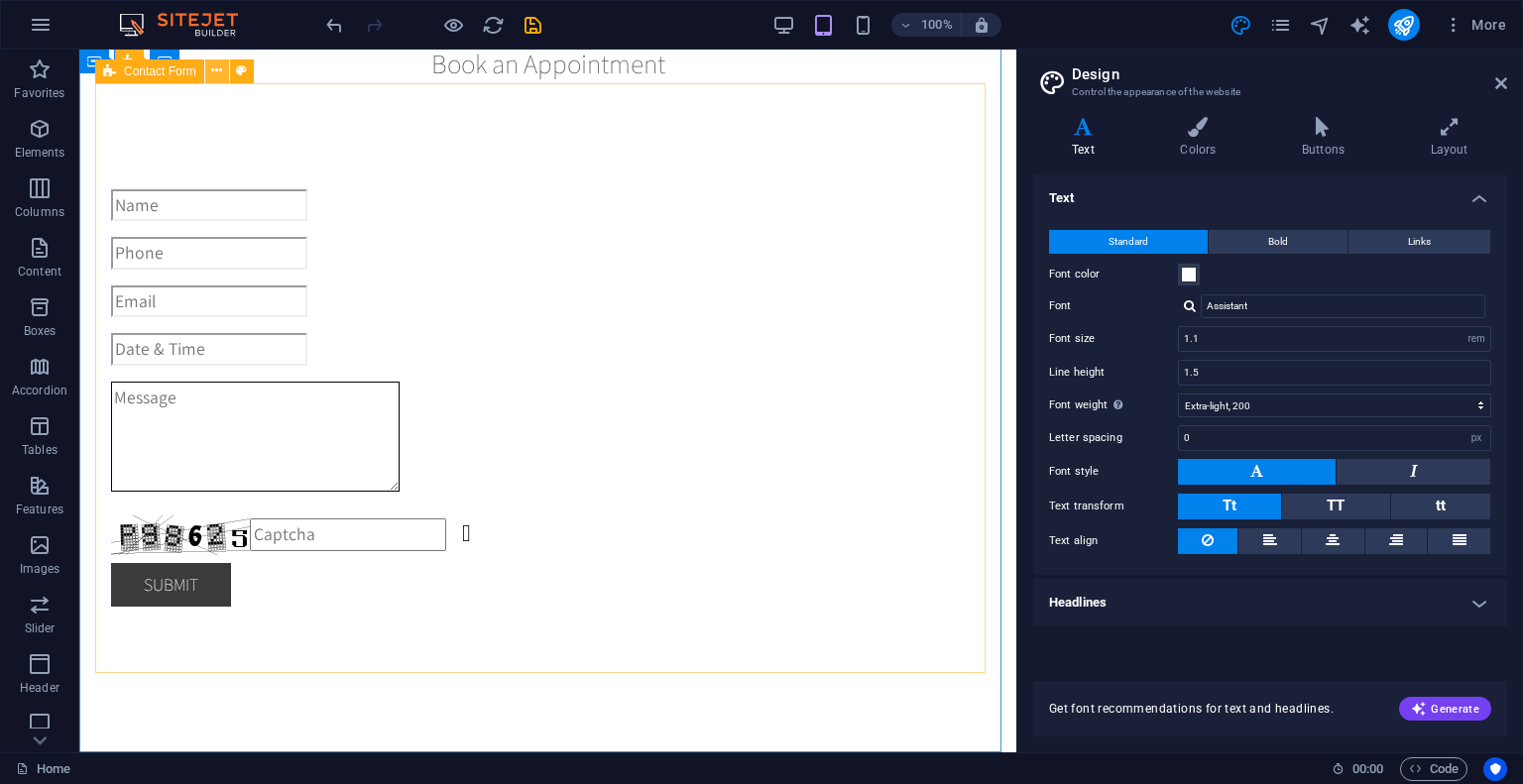
click at [215, 75] on icon at bounding box center [216, 70] width 11 height 21
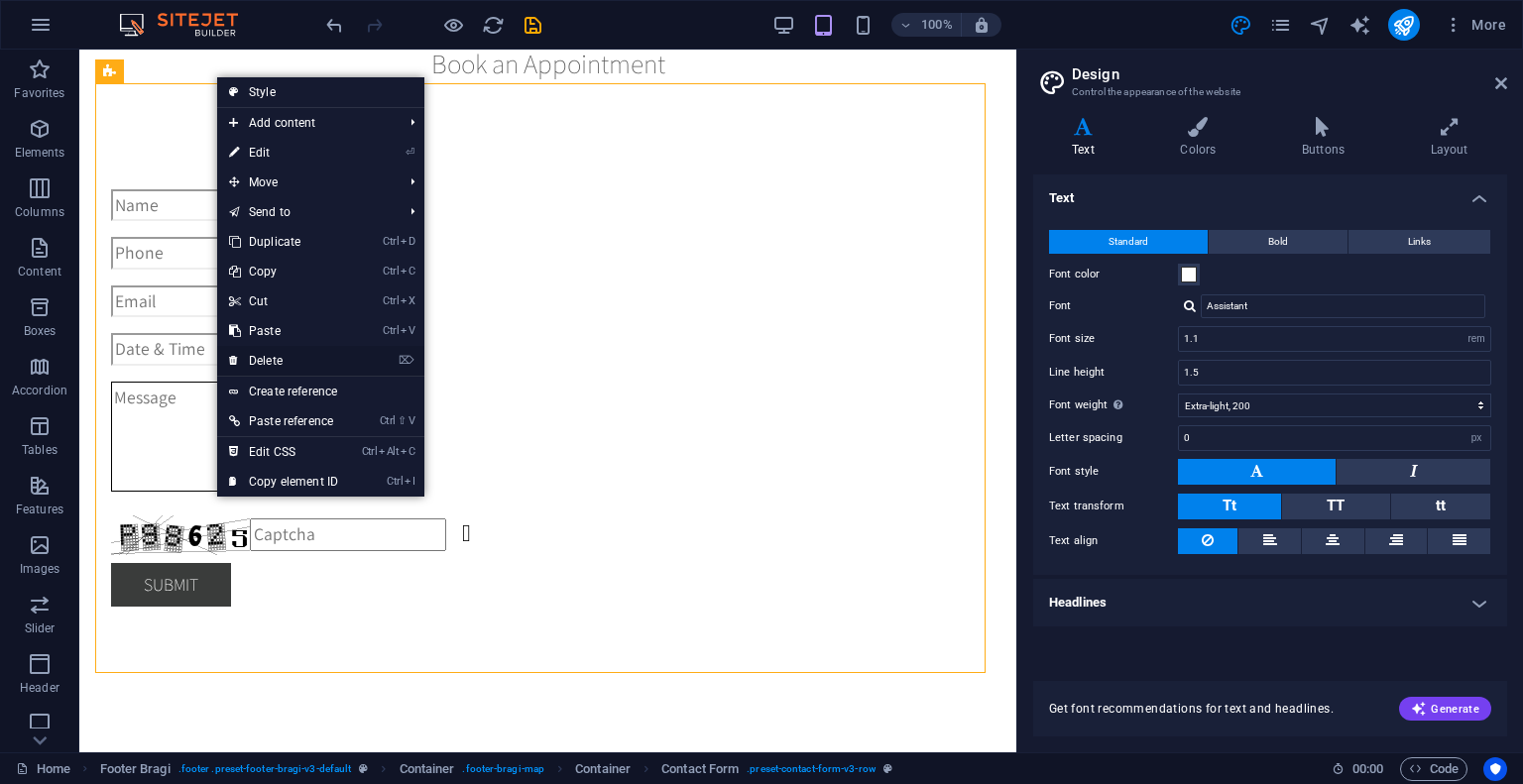
click at [272, 357] on link "⌦ Delete" at bounding box center [283, 361] width 133 height 30
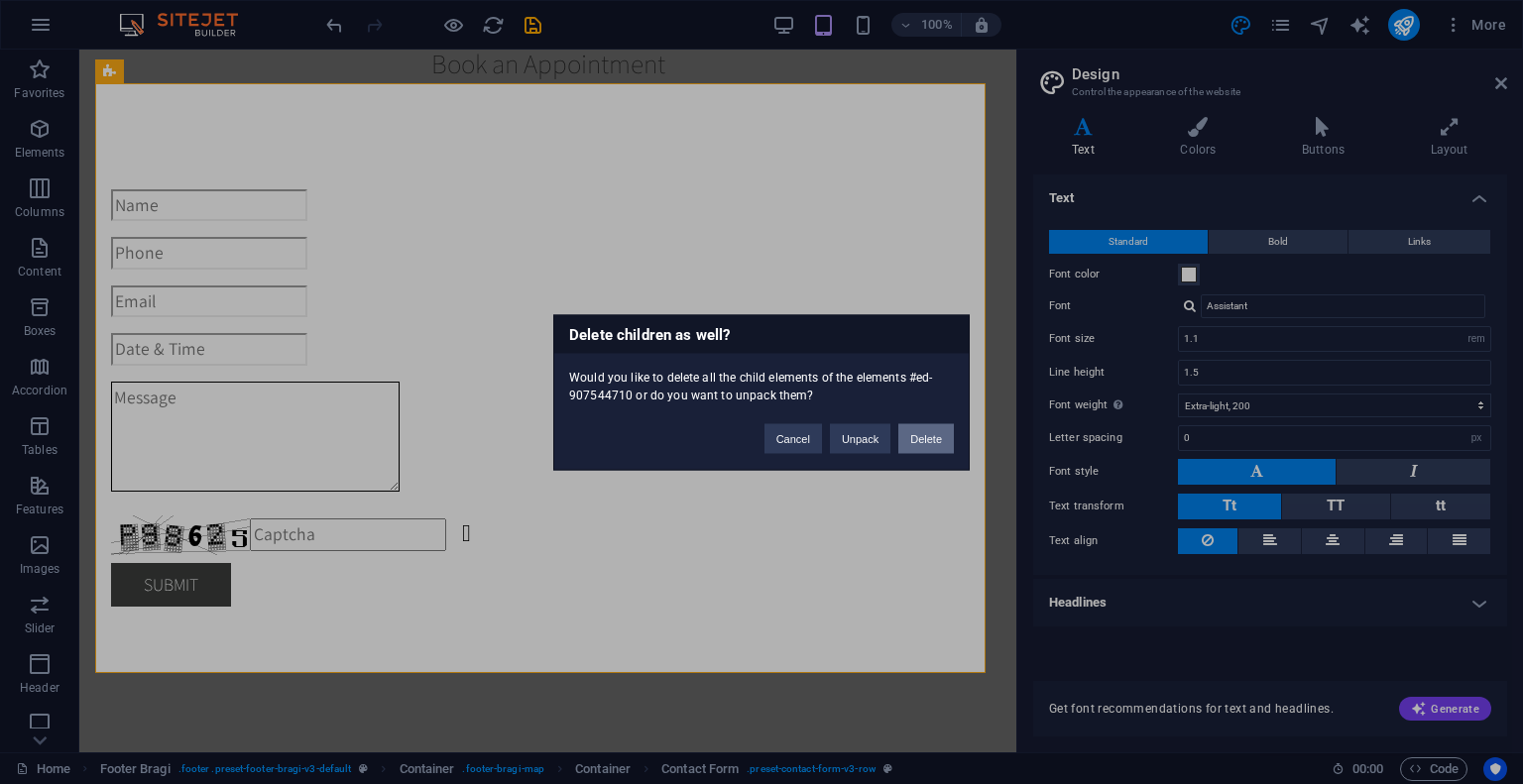
click at [919, 437] on button "Delete" at bounding box center [926, 438] width 56 height 30
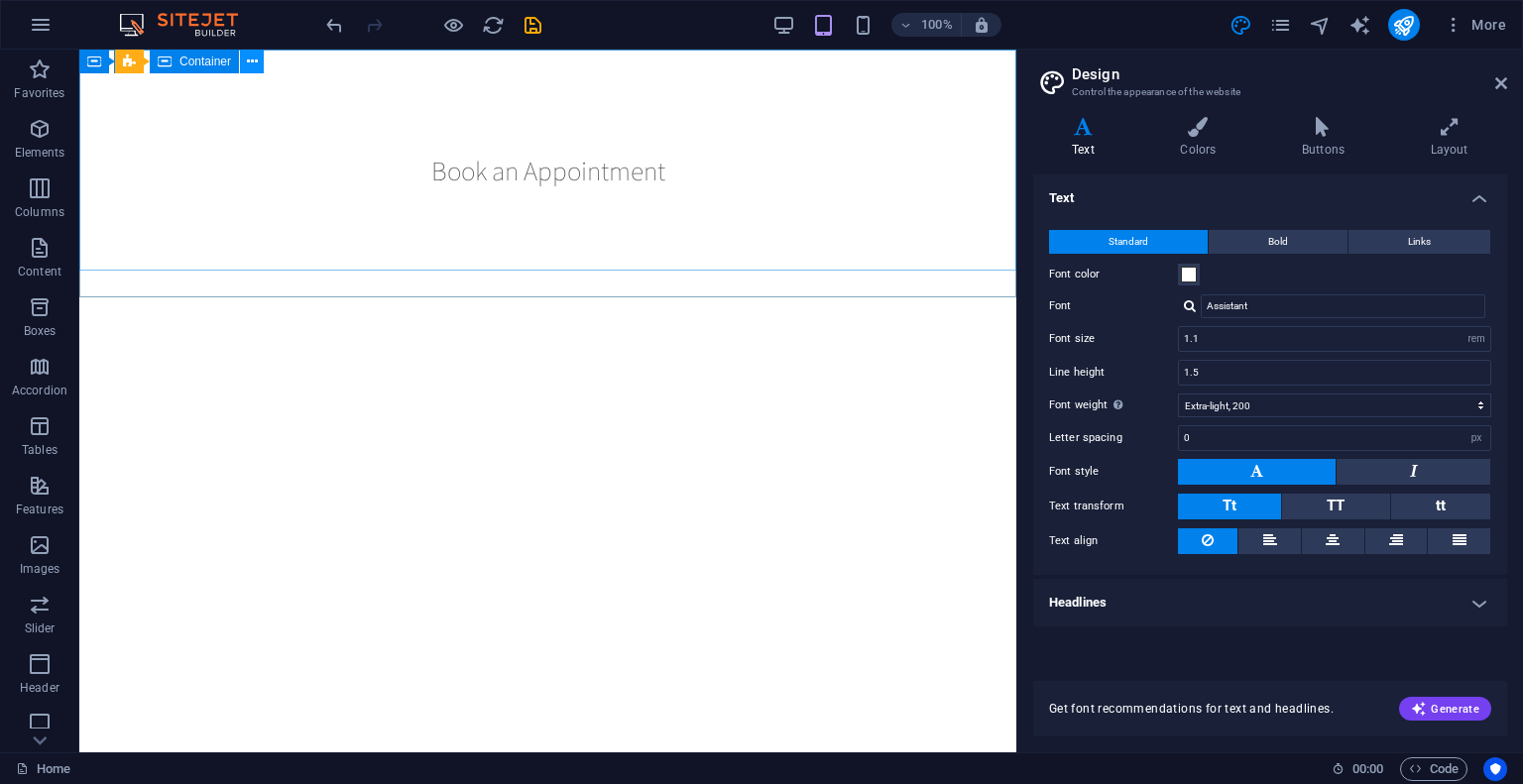
click at [257, 59] on icon at bounding box center [252, 62] width 11 height 21
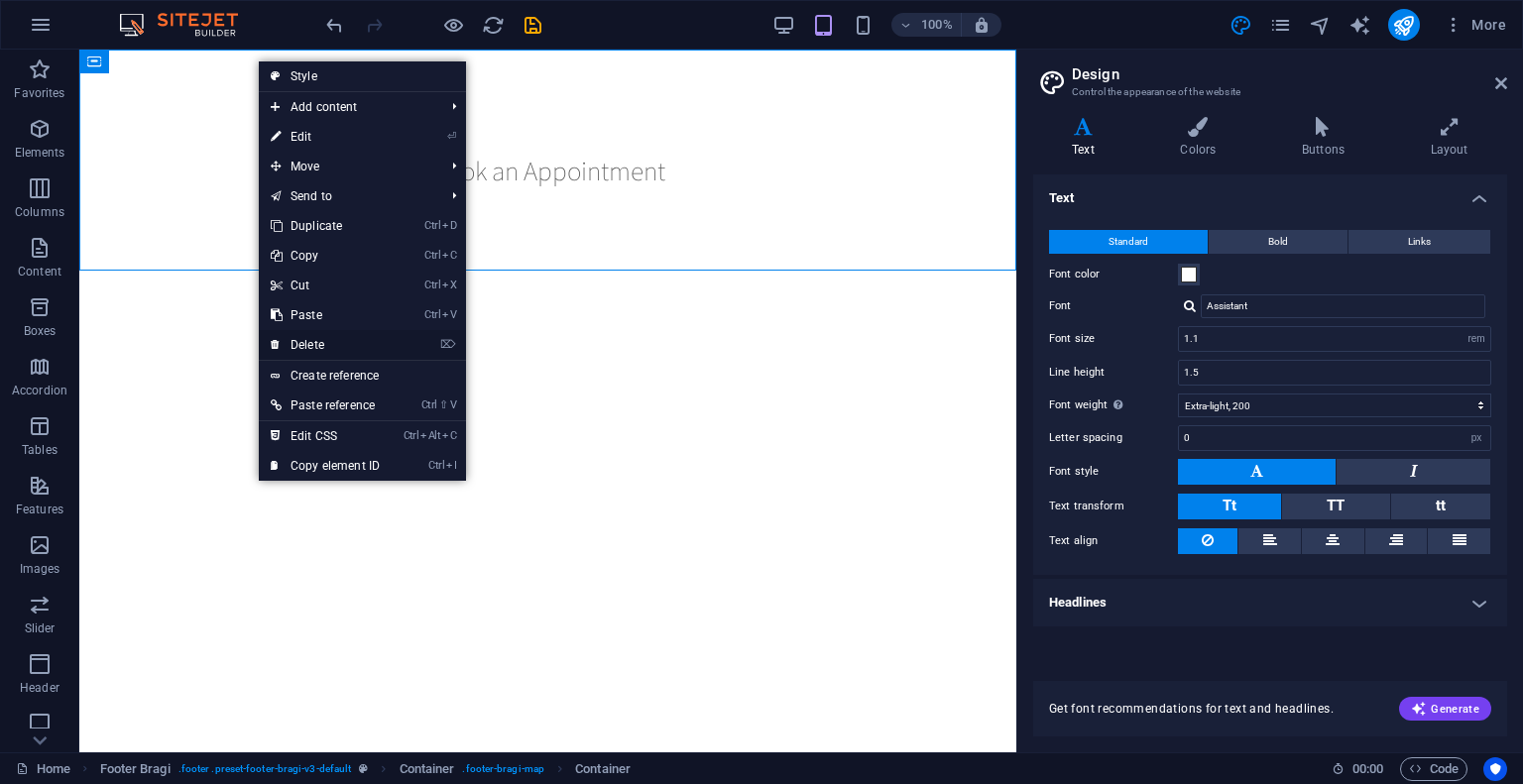
click at [311, 344] on link "⌦ Delete" at bounding box center [325, 345] width 133 height 30
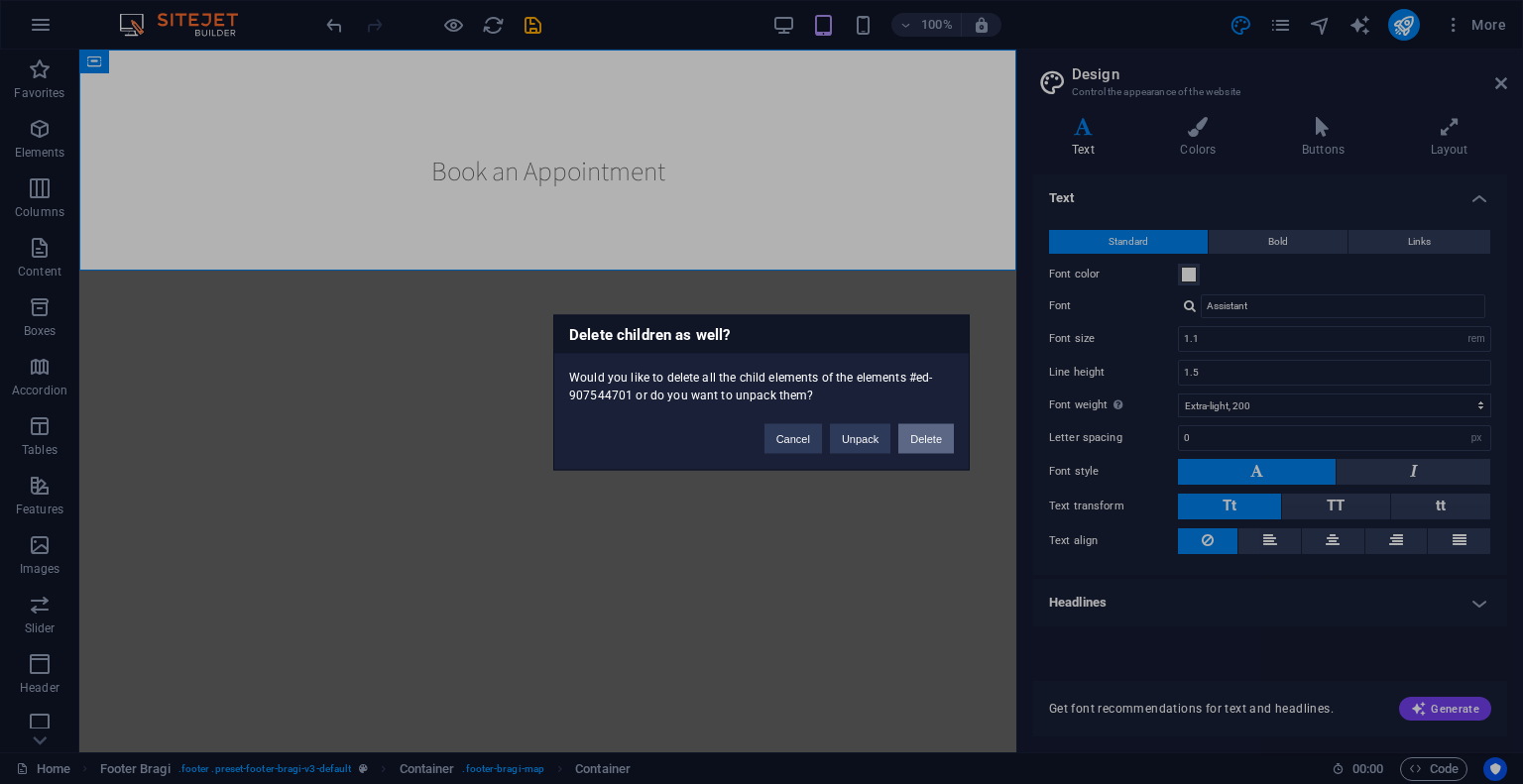
drag, startPoint x: 924, startPoint y: 435, endPoint x: 838, endPoint y: 372, distance: 107.1
click at [924, 435] on button "Delete" at bounding box center [926, 438] width 56 height 30
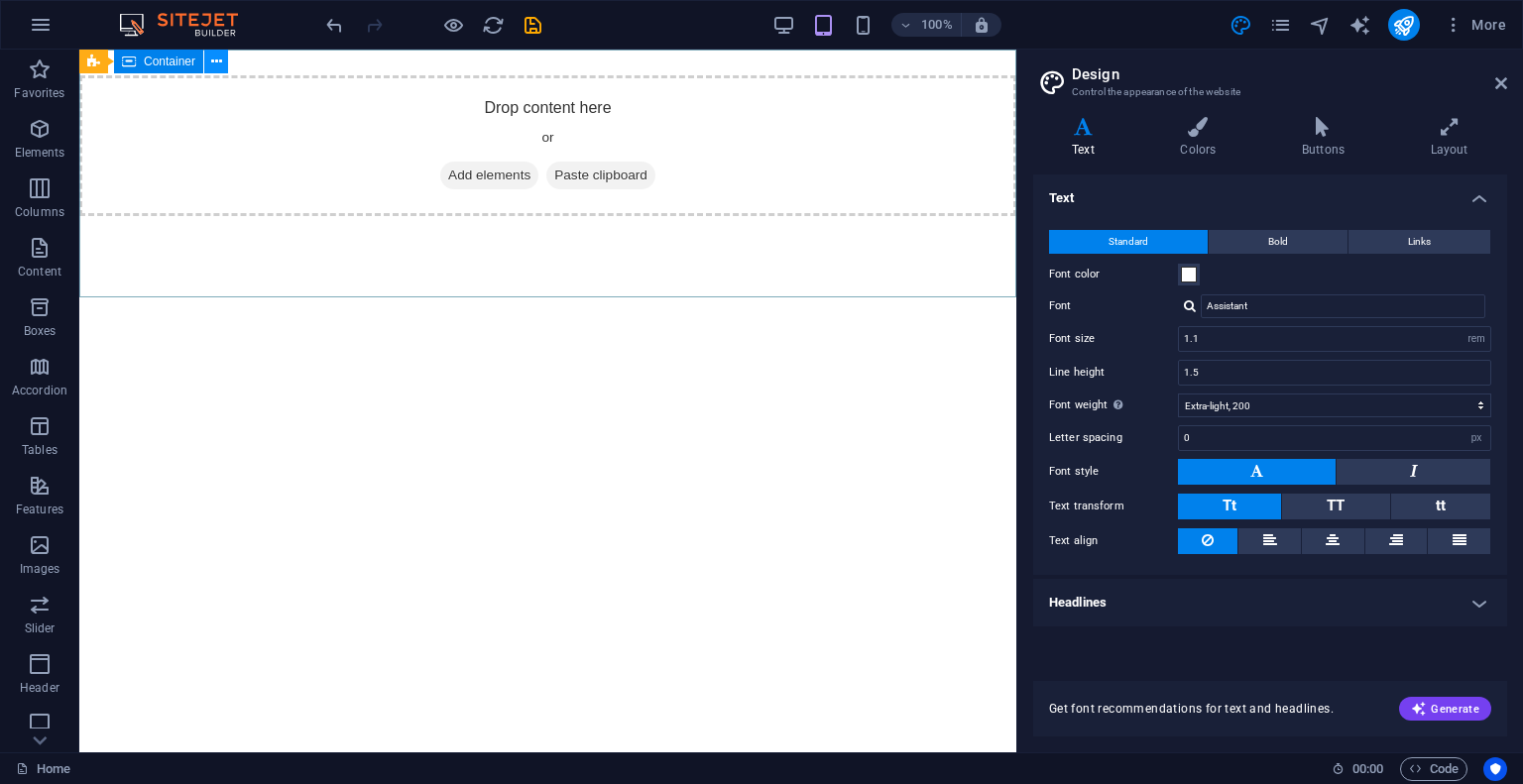
click at [218, 66] on icon at bounding box center [216, 62] width 11 height 21
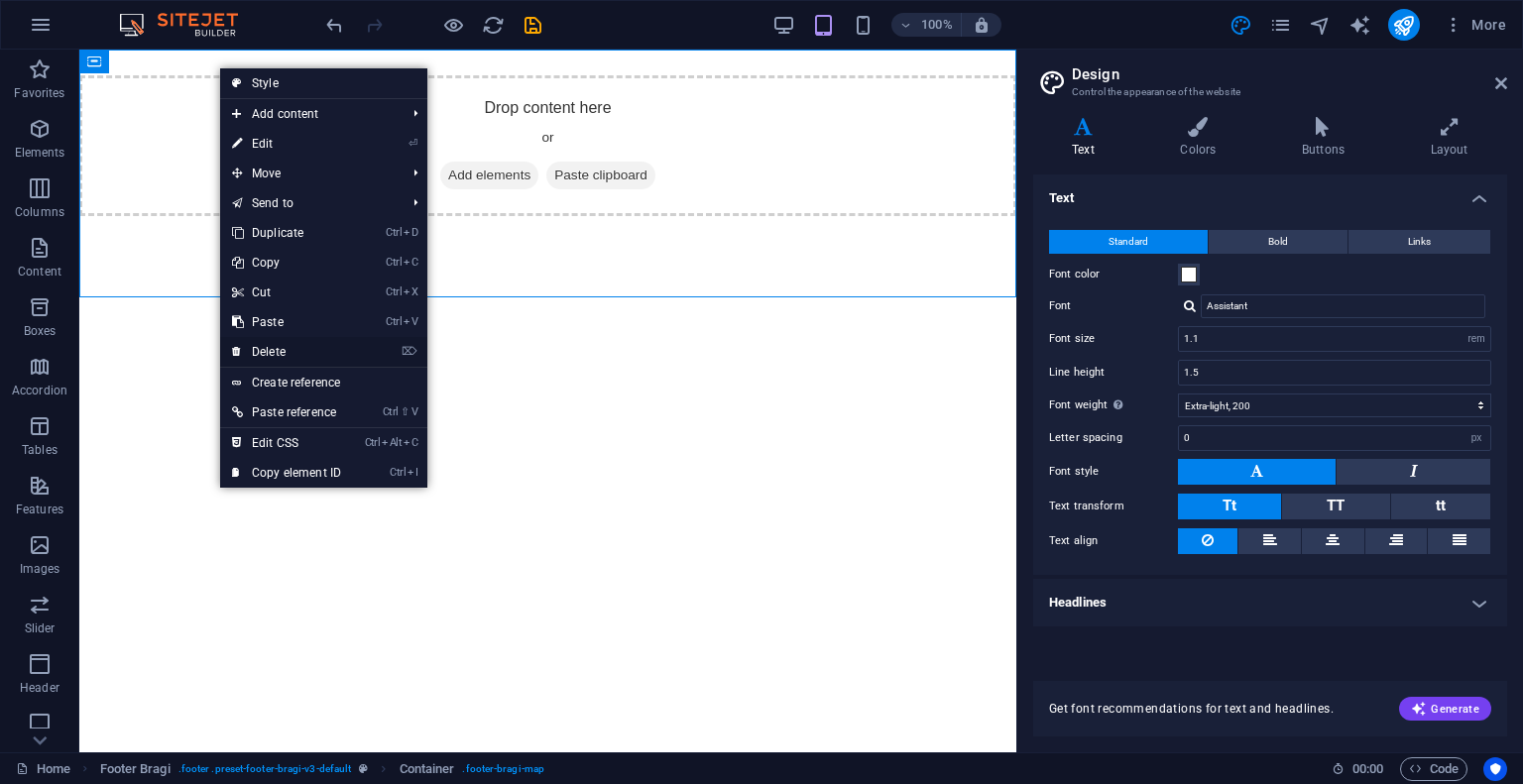
click at [282, 352] on link "⌦ Delete" at bounding box center [286, 352] width 133 height 30
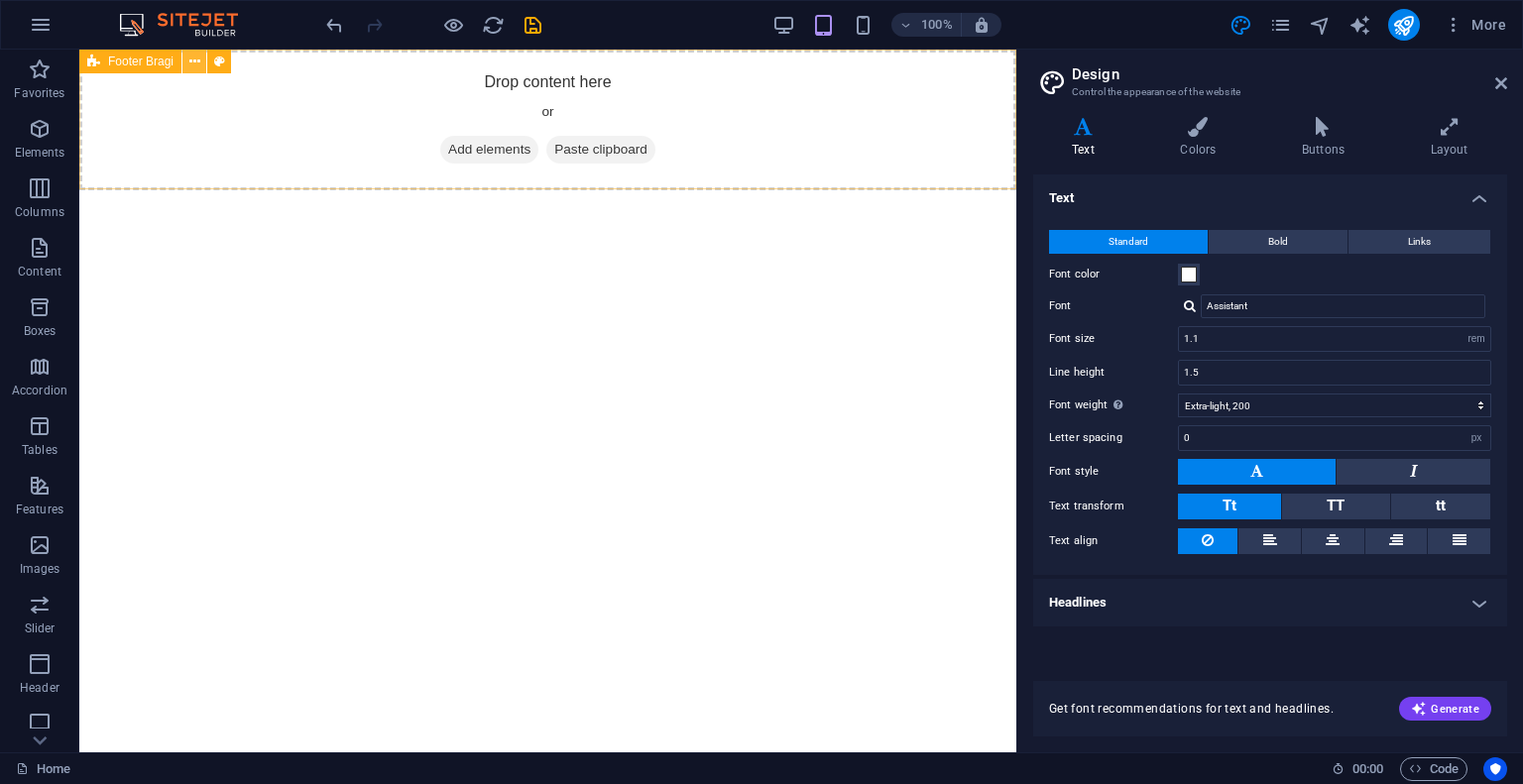
click at [190, 67] on icon at bounding box center [194, 62] width 11 height 21
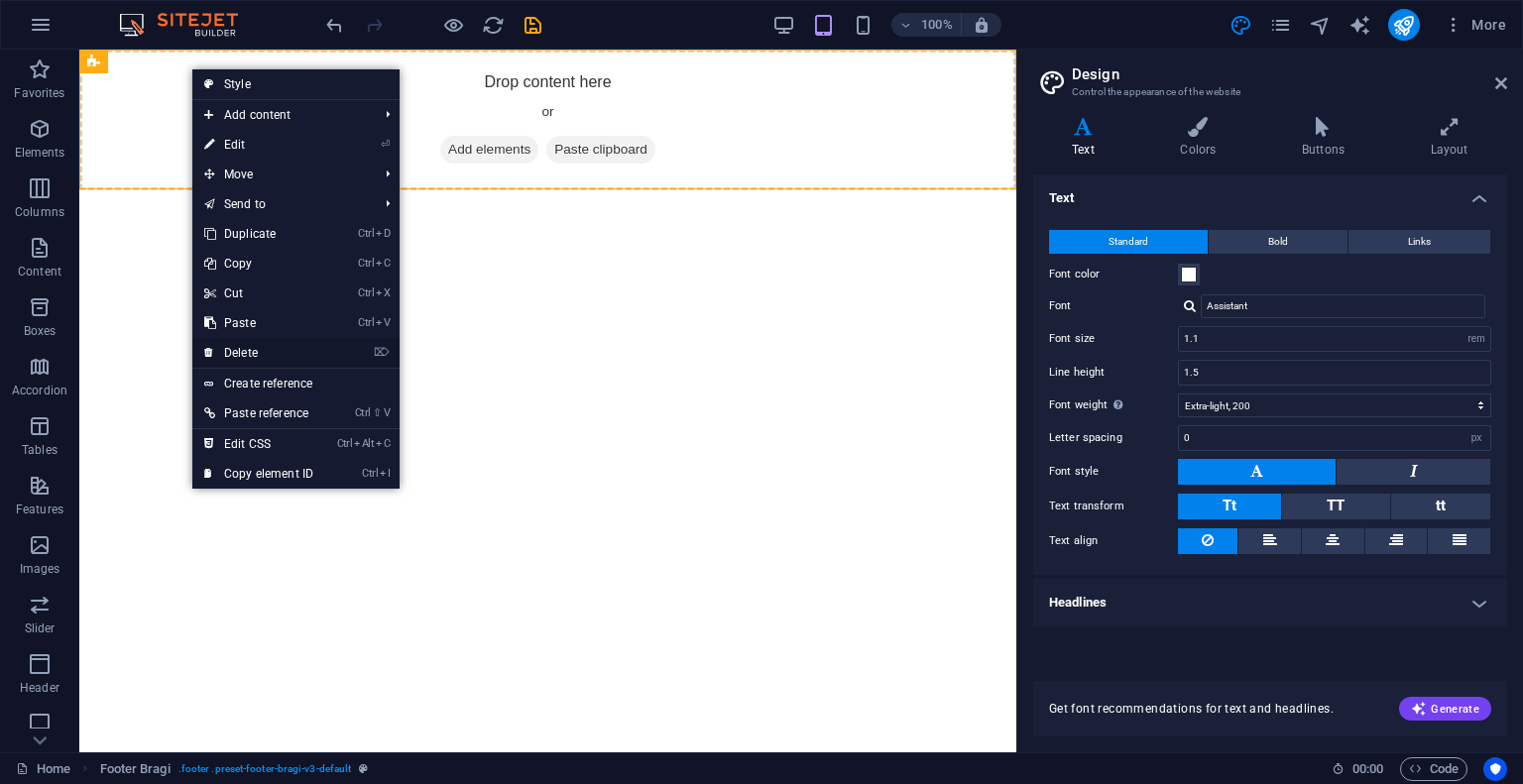
drag, startPoint x: 250, startPoint y: 343, endPoint x: 172, endPoint y: 294, distance: 91.3
click at [252, 344] on link "⌦ Delete" at bounding box center [258, 353] width 133 height 30
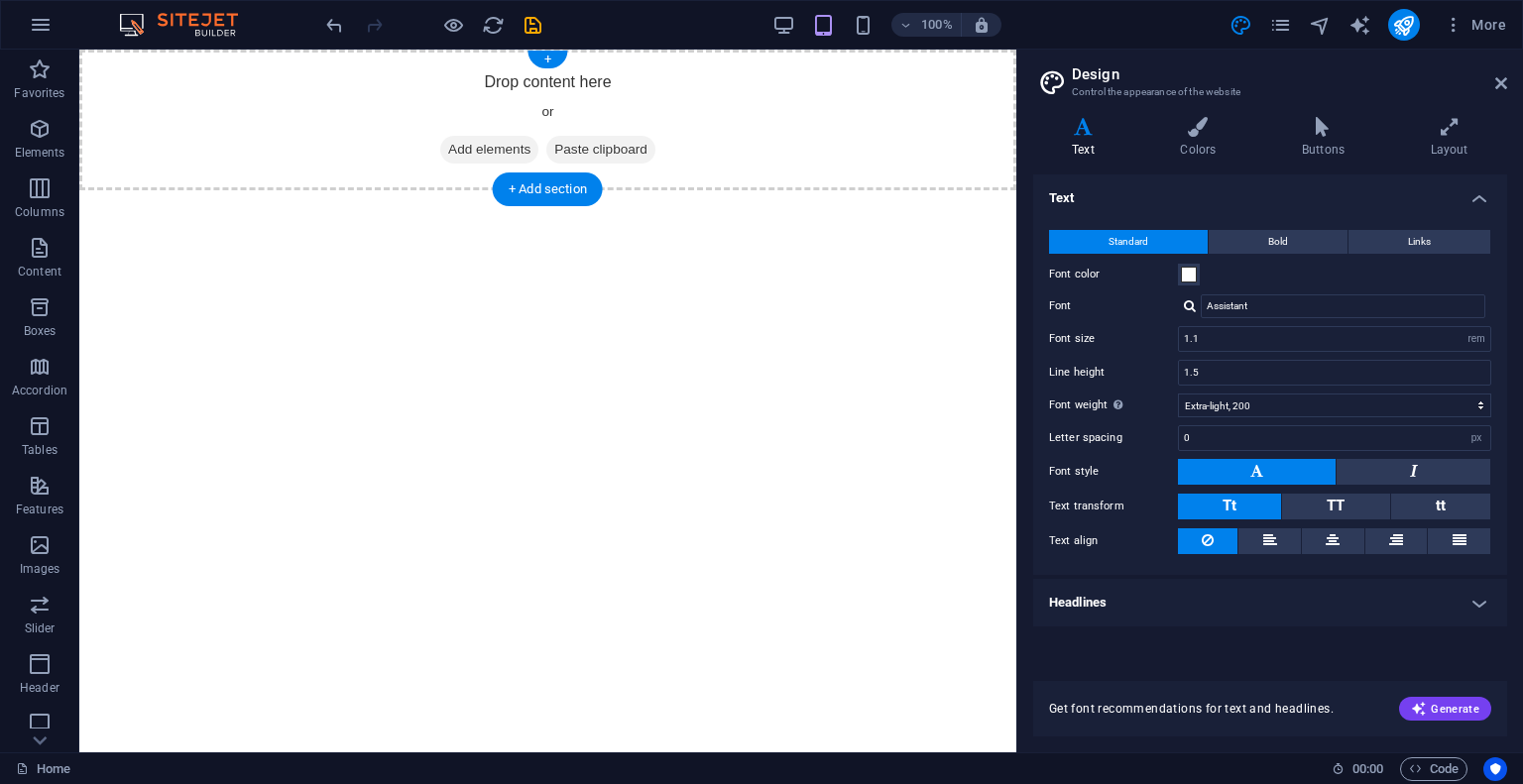
drag, startPoint x: 558, startPoint y: 66, endPoint x: 633, endPoint y: 107, distance: 85.6
click at [558, 66] on div "Drop content here or Add elements Paste clipboard" at bounding box center [547, 120] width 937 height 141
drag, startPoint x: 553, startPoint y: 56, endPoint x: 561, endPoint y: 193, distance: 138.0
drag, startPoint x: 863, startPoint y: 332, endPoint x: 786, endPoint y: 118, distance: 227.6
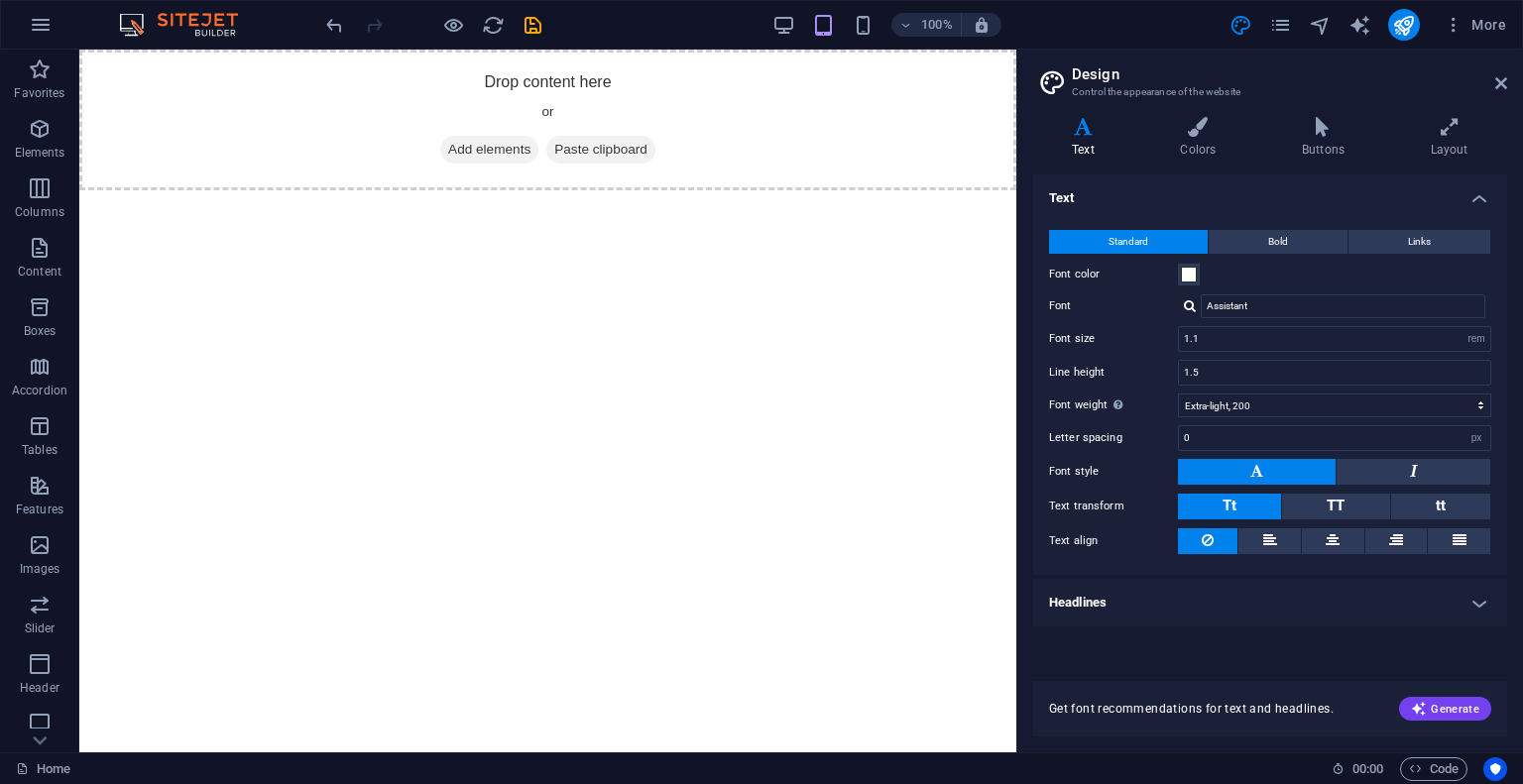
drag, startPoint x: 714, startPoint y: 177, endPoint x: 714, endPoint y: 164, distance: 13.9
click at [714, 164] on div "Drop content here or Add elements Paste clipboard" at bounding box center [547, 120] width 937 height 141
drag, startPoint x: 37, startPoint y: 23, endPoint x: 36, endPoint y: 36, distance: 12.9
click at [36, 36] on icon "button" at bounding box center [41, 25] width 24 height 24
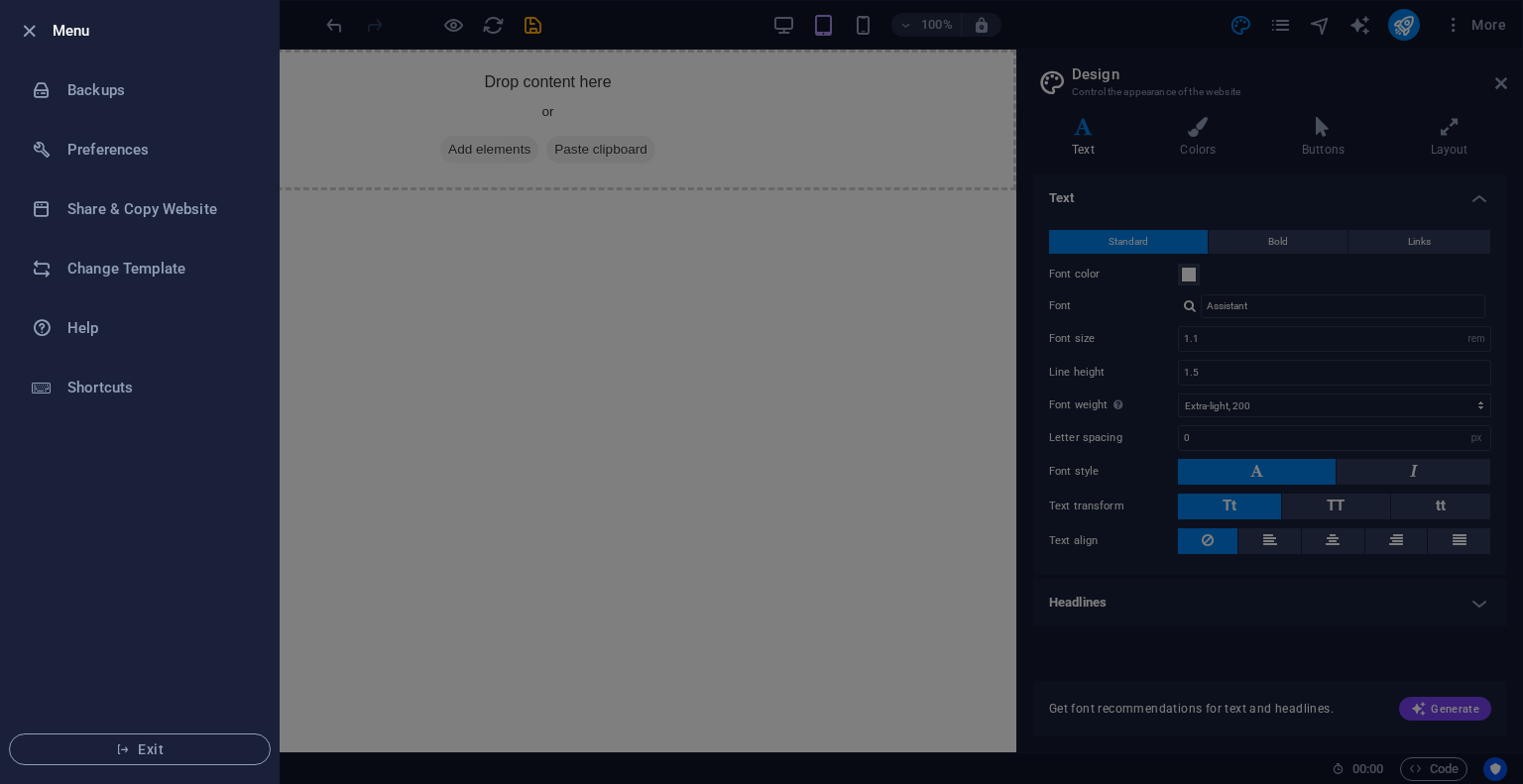
click at [486, 467] on div at bounding box center [761, 392] width 1523 height 784
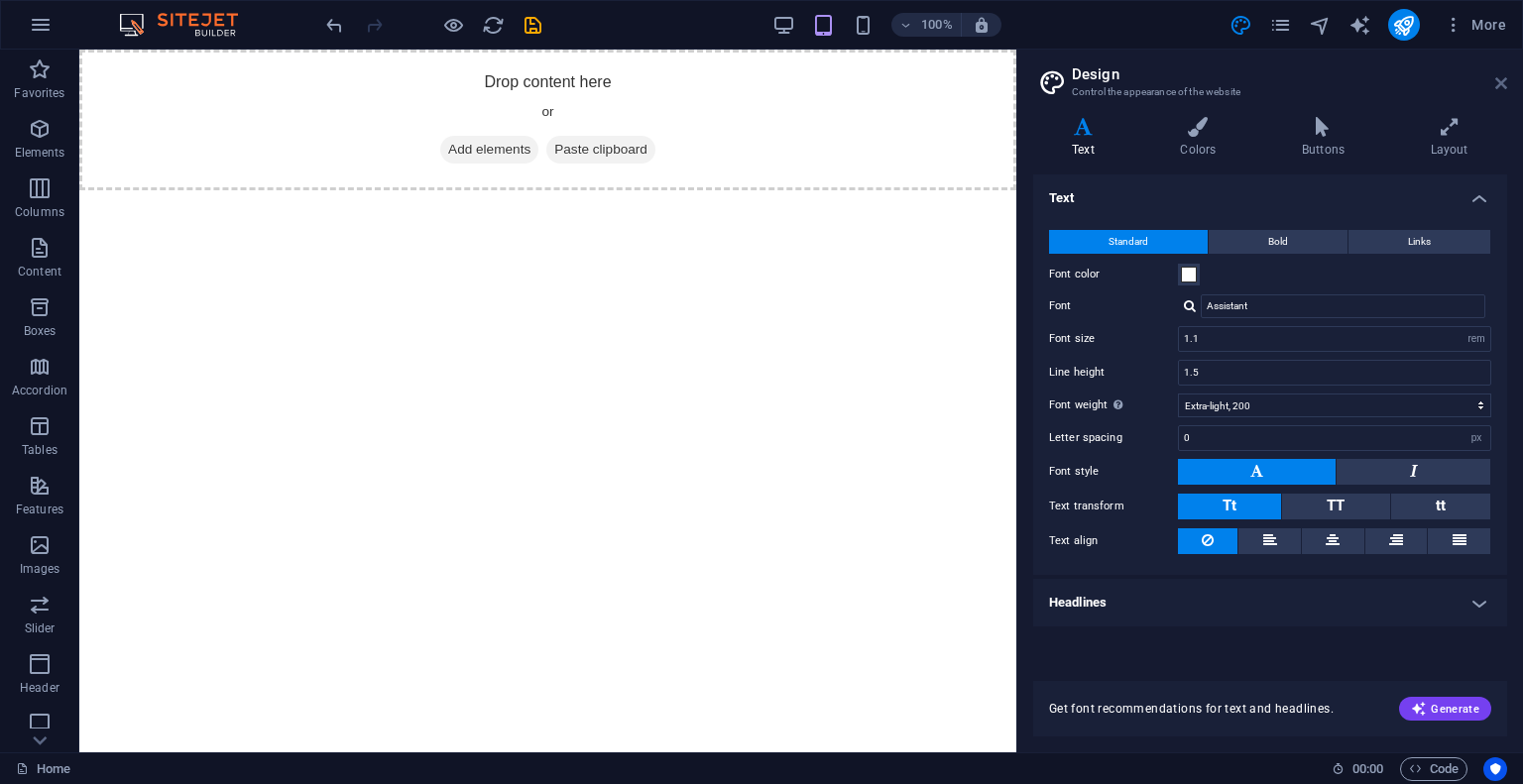
click at [1497, 80] on icon at bounding box center [1501, 83] width 12 height 16
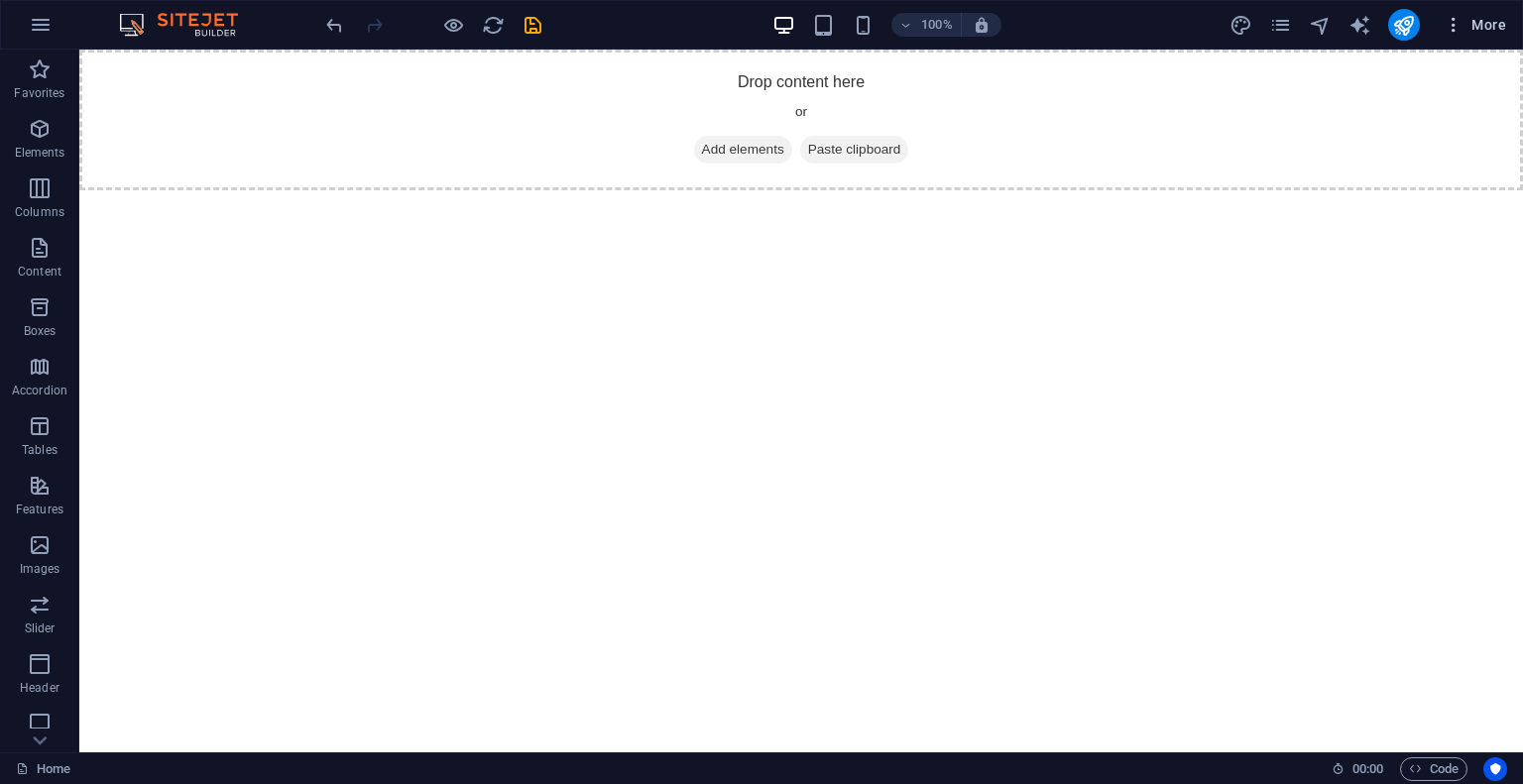
click at [1479, 20] on span "More" at bounding box center [1474, 25] width 62 height 20
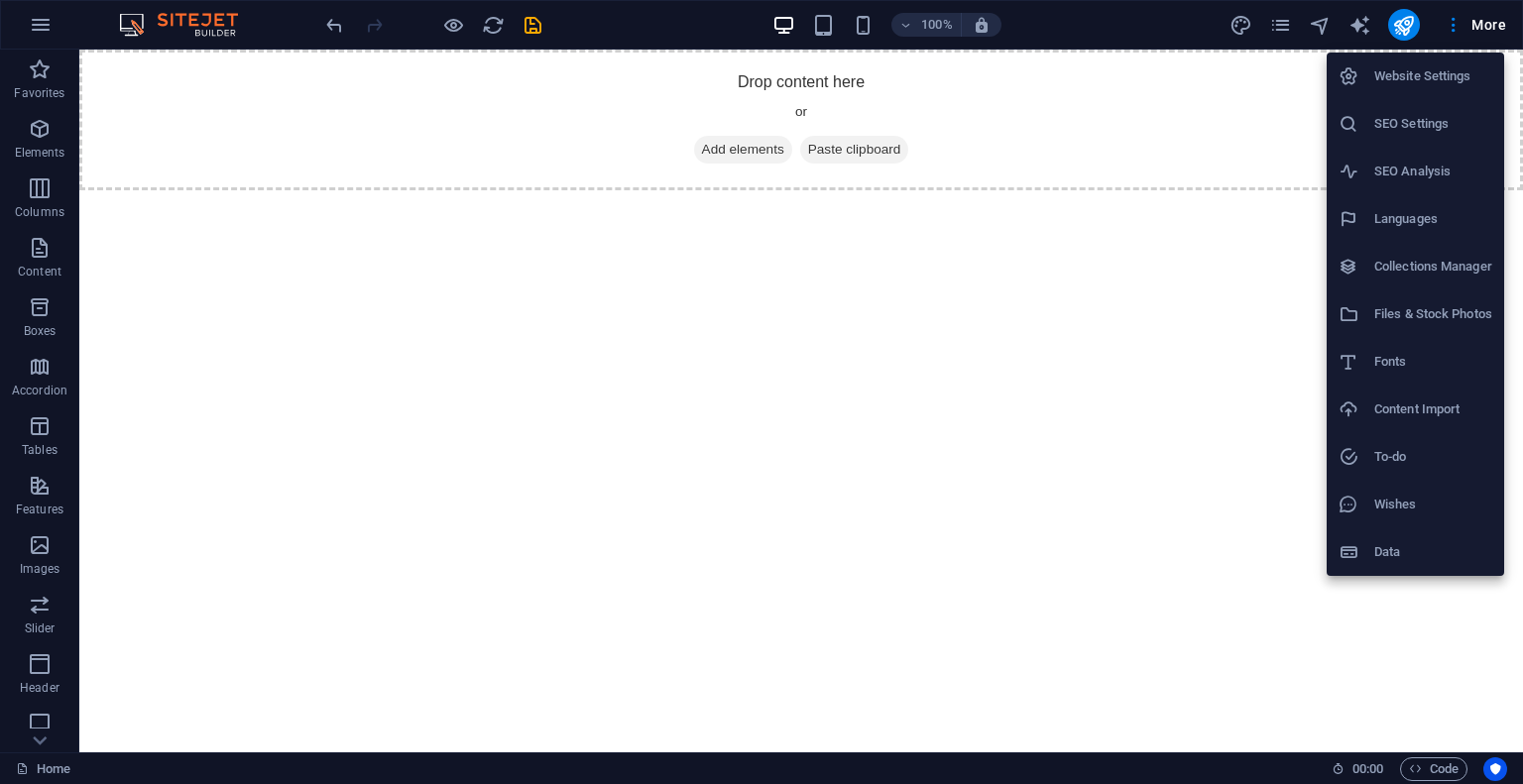
click at [48, 127] on div at bounding box center [761, 392] width 1523 height 784
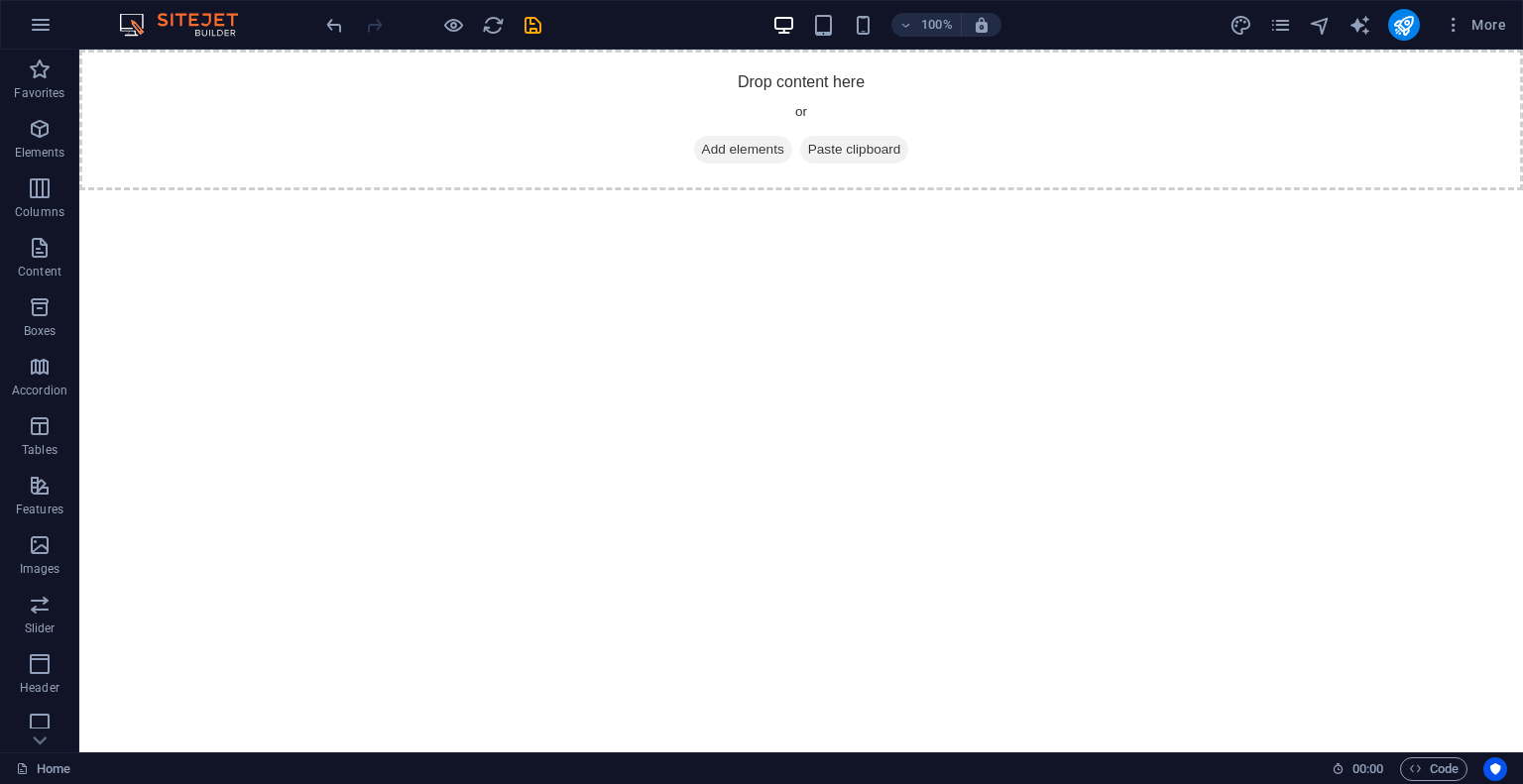
click at [26, 135] on span "Elements" at bounding box center [39, 141] width 79 height 48
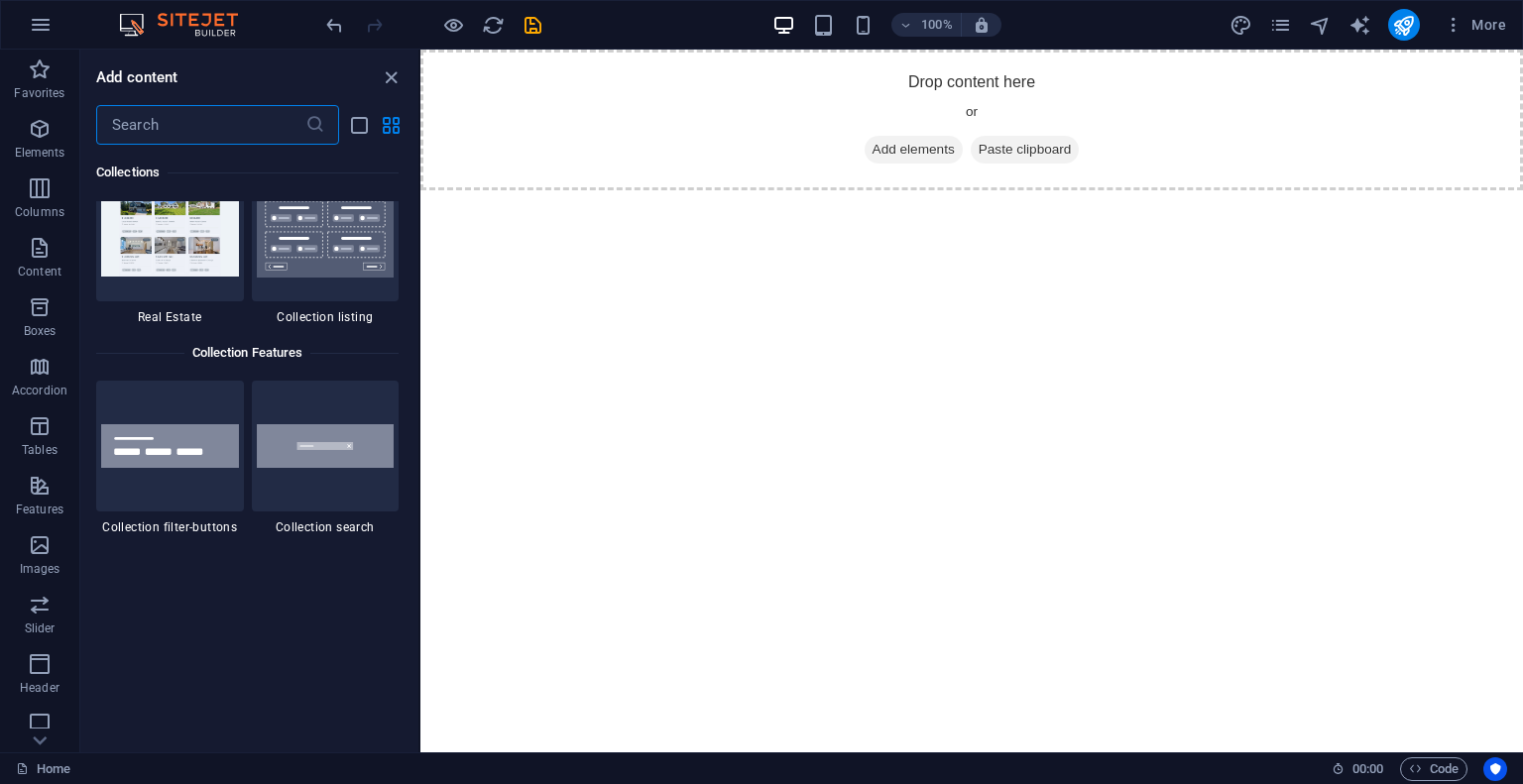
scroll to position [18747, 0]
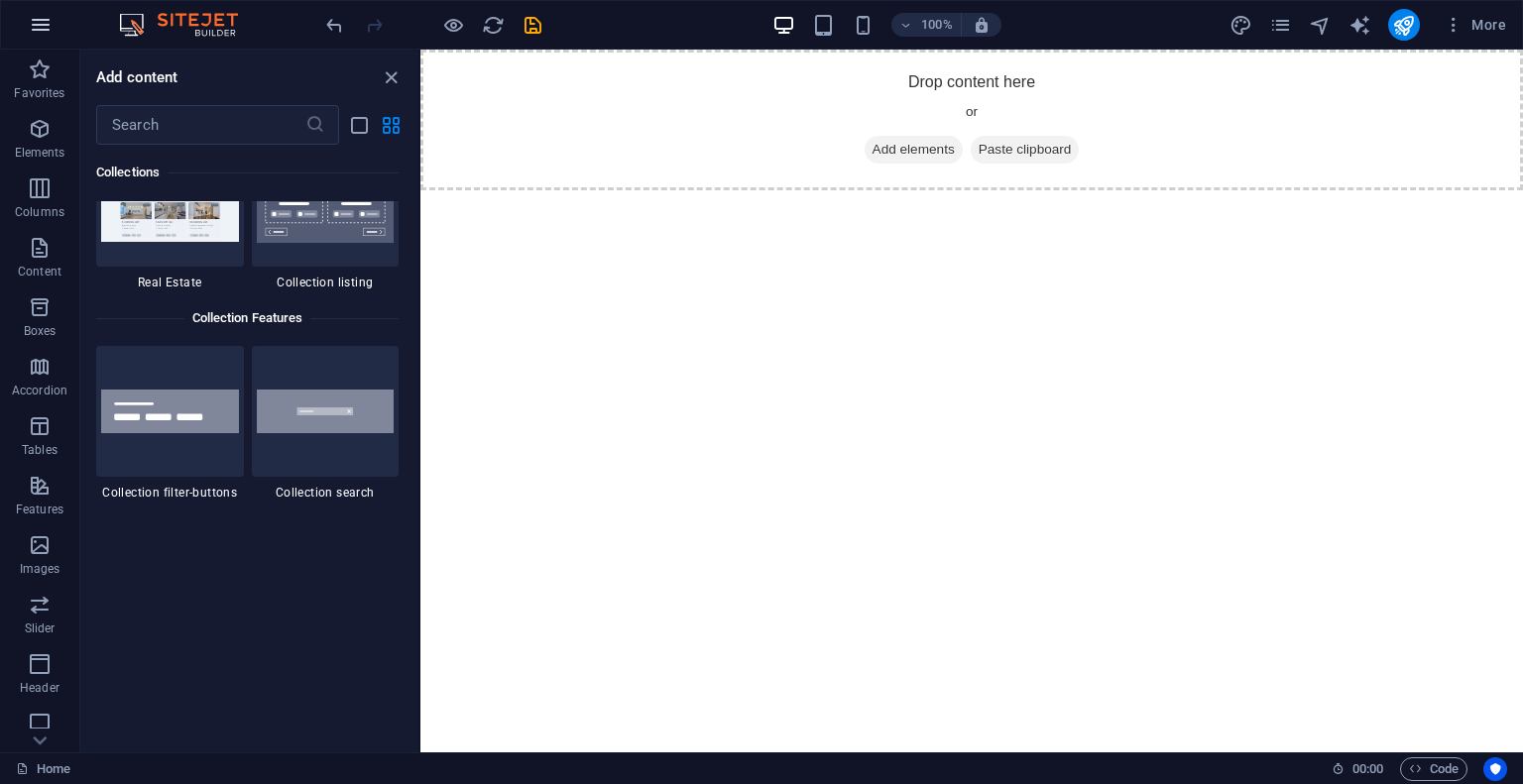
click at [52, 31] on icon "button" at bounding box center [41, 25] width 24 height 24
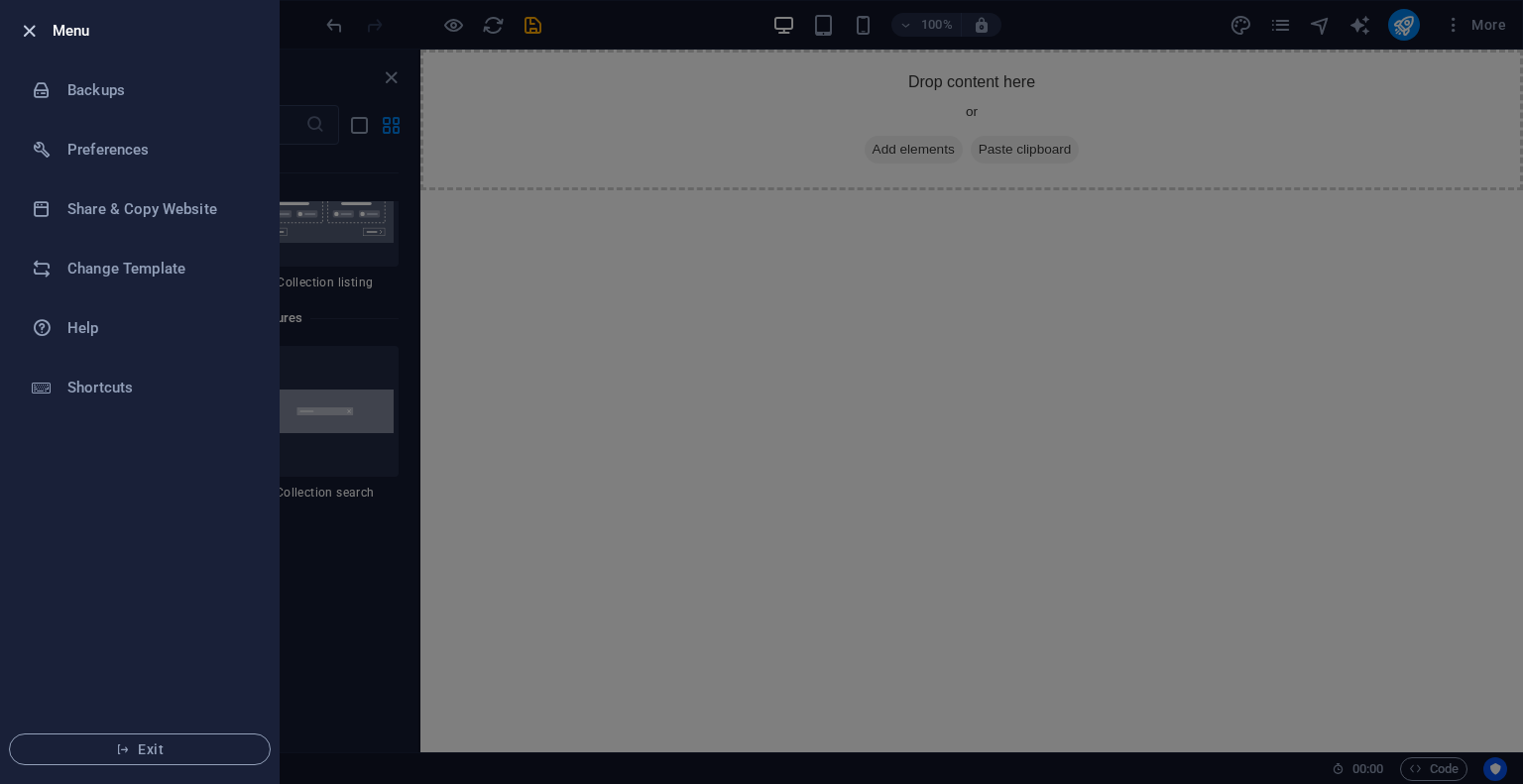
click at [32, 31] on icon "button" at bounding box center [29, 31] width 23 height 23
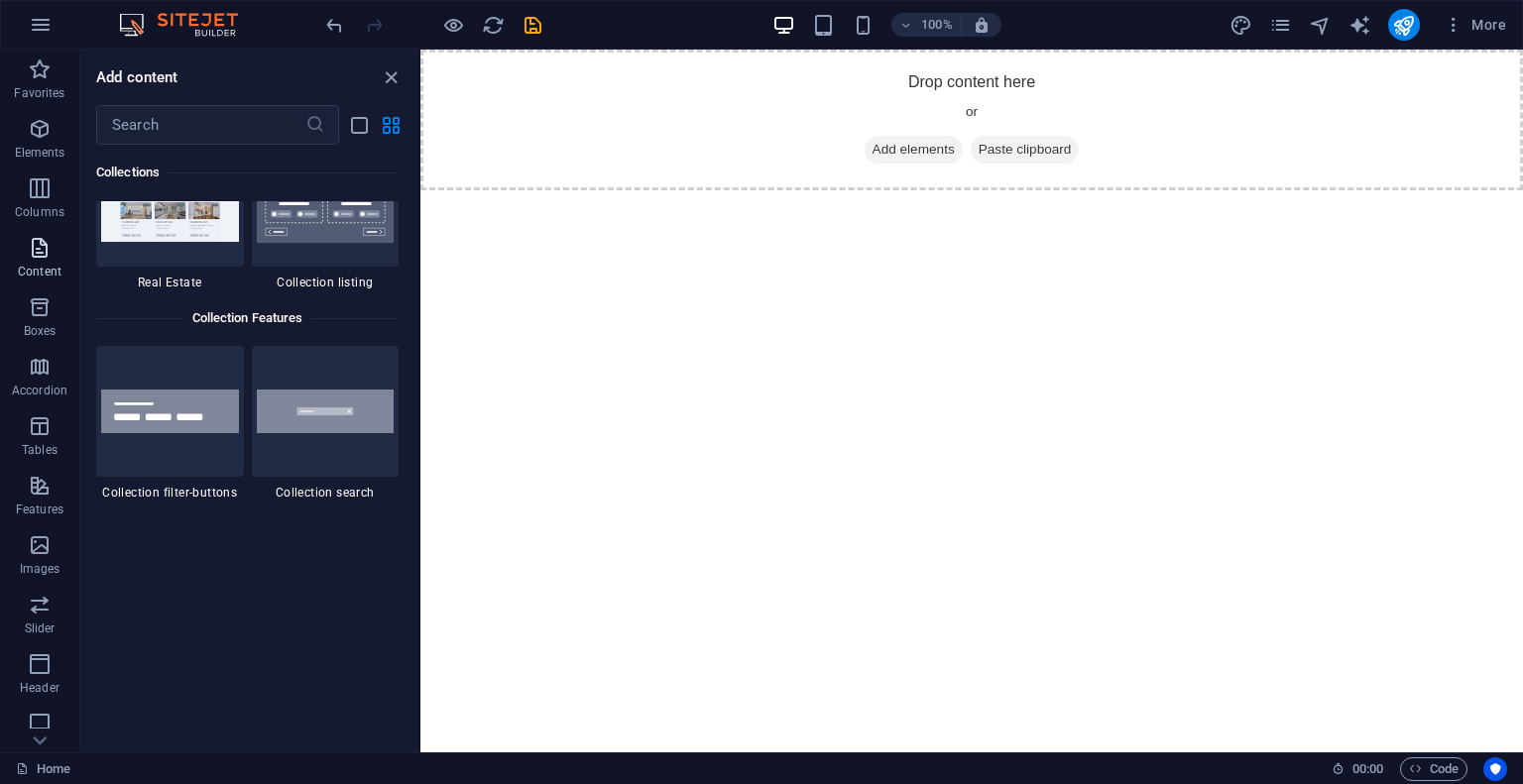
scroll to position [99, 0]
click at [61, 164] on span "Content" at bounding box center [39, 161] width 79 height 48
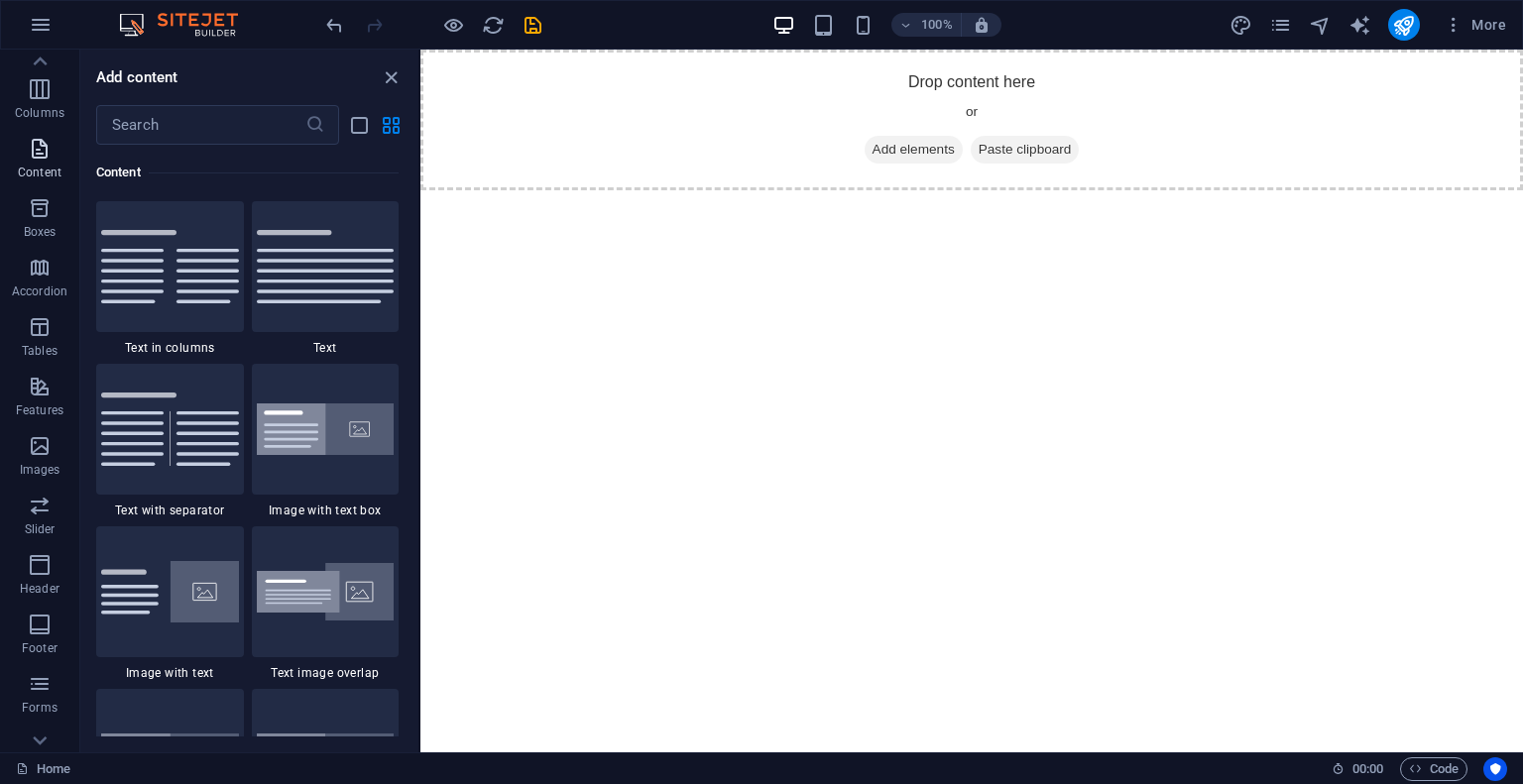
scroll to position [3468, 0]
click at [61, 164] on span "Content" at bounding box center [39, 161] width 79 height 48
click at [57, 164] on span "Content" at bounding box center [39, 161] width 79 height 48
click at [55, 312] on span "Features" at bounding box center [39, 309] width 79 height 48
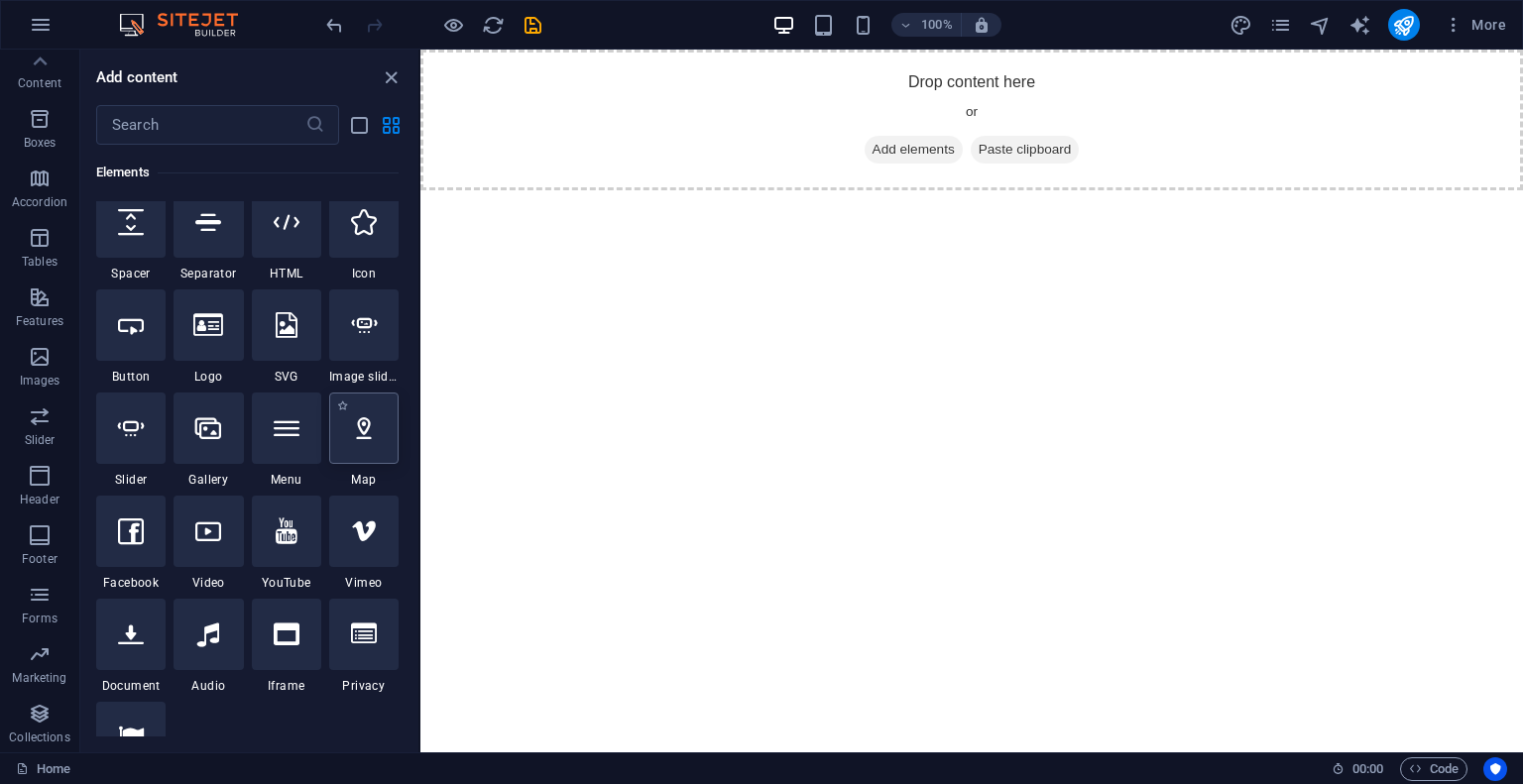
scroll to position [292, 0]
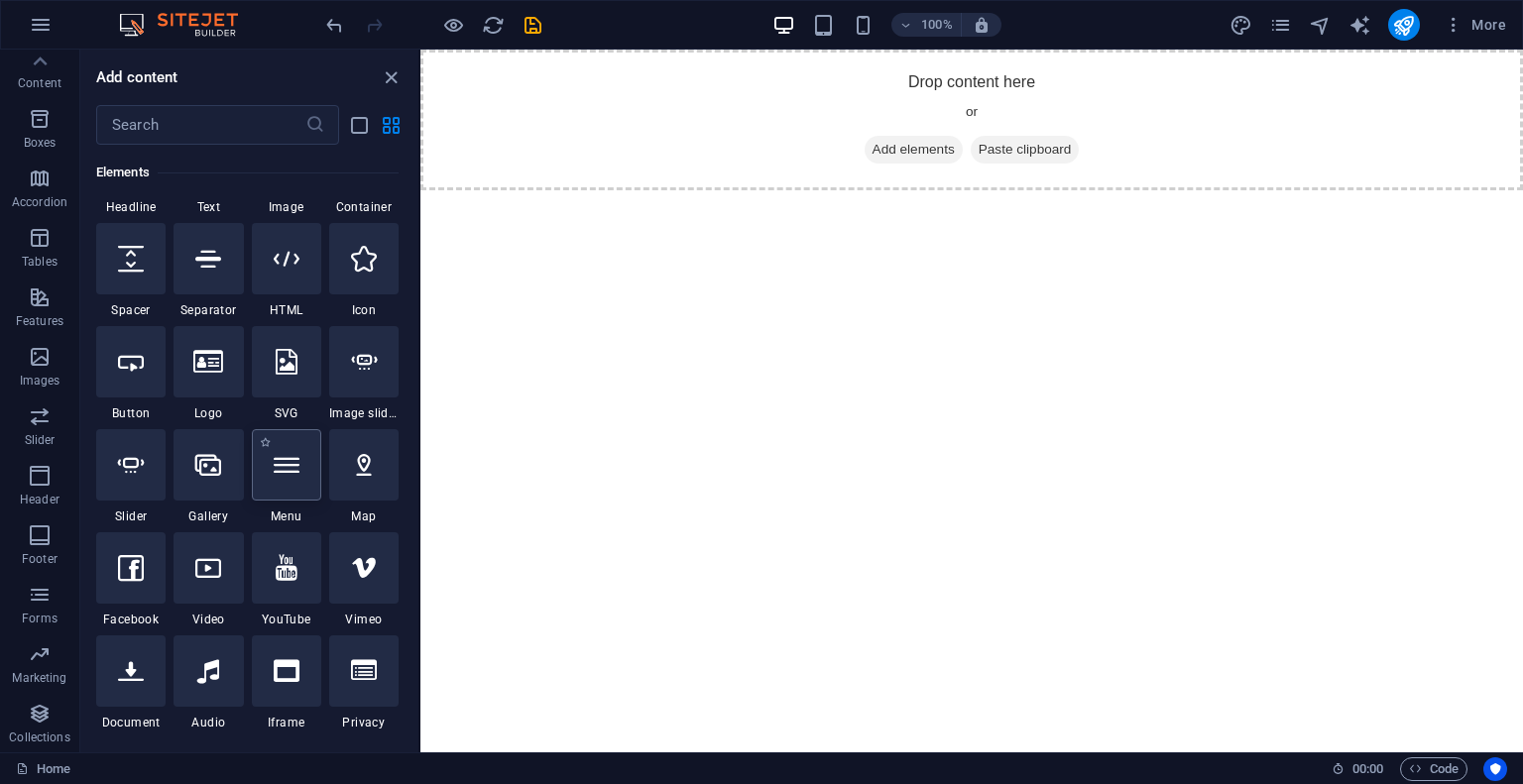
click at [308, 474] on div at bounding box center [286, 464] width 69 height 71
select select
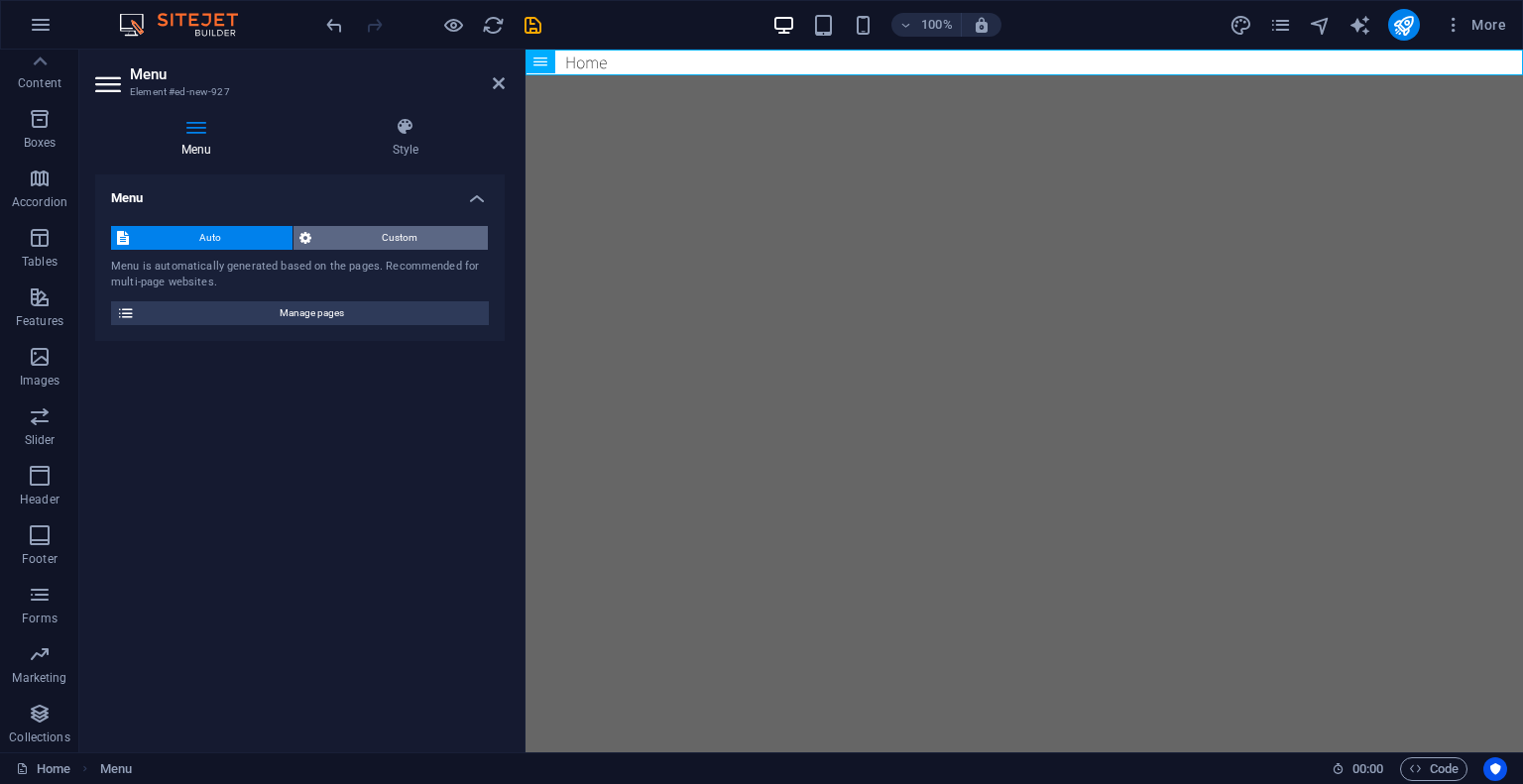
click at [424, 236] on span "Custom" at bounding box center [400, 238] width 166 height 24
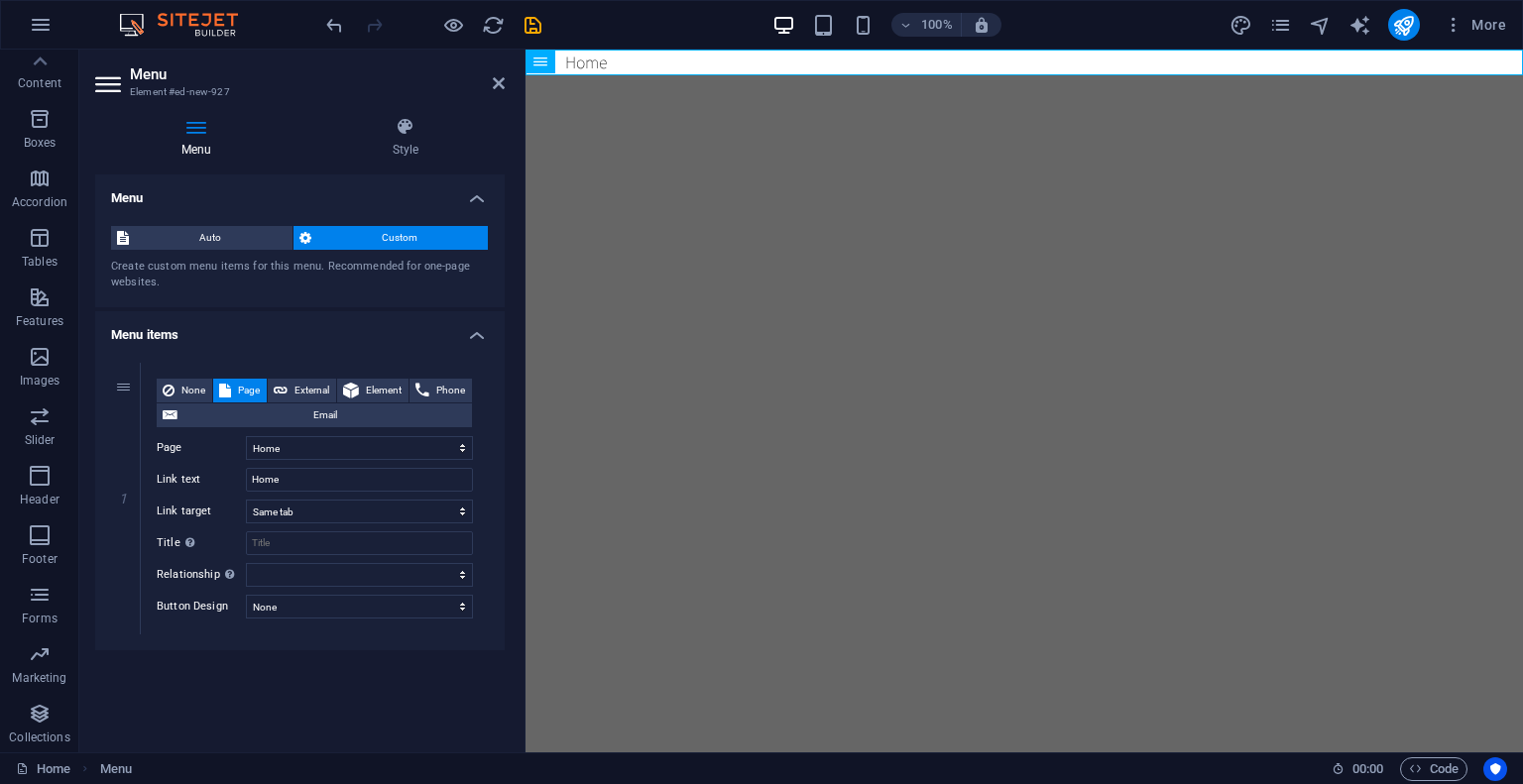
click at [245, 266] on div "Auto Custom Create custom menu items for this menu. Recommended for one-page we…" at bounding box center [299, 258] width 409 height 97
click at [226, 240] on span "Auto" at bounding box center [211, 238] width 152 height 24
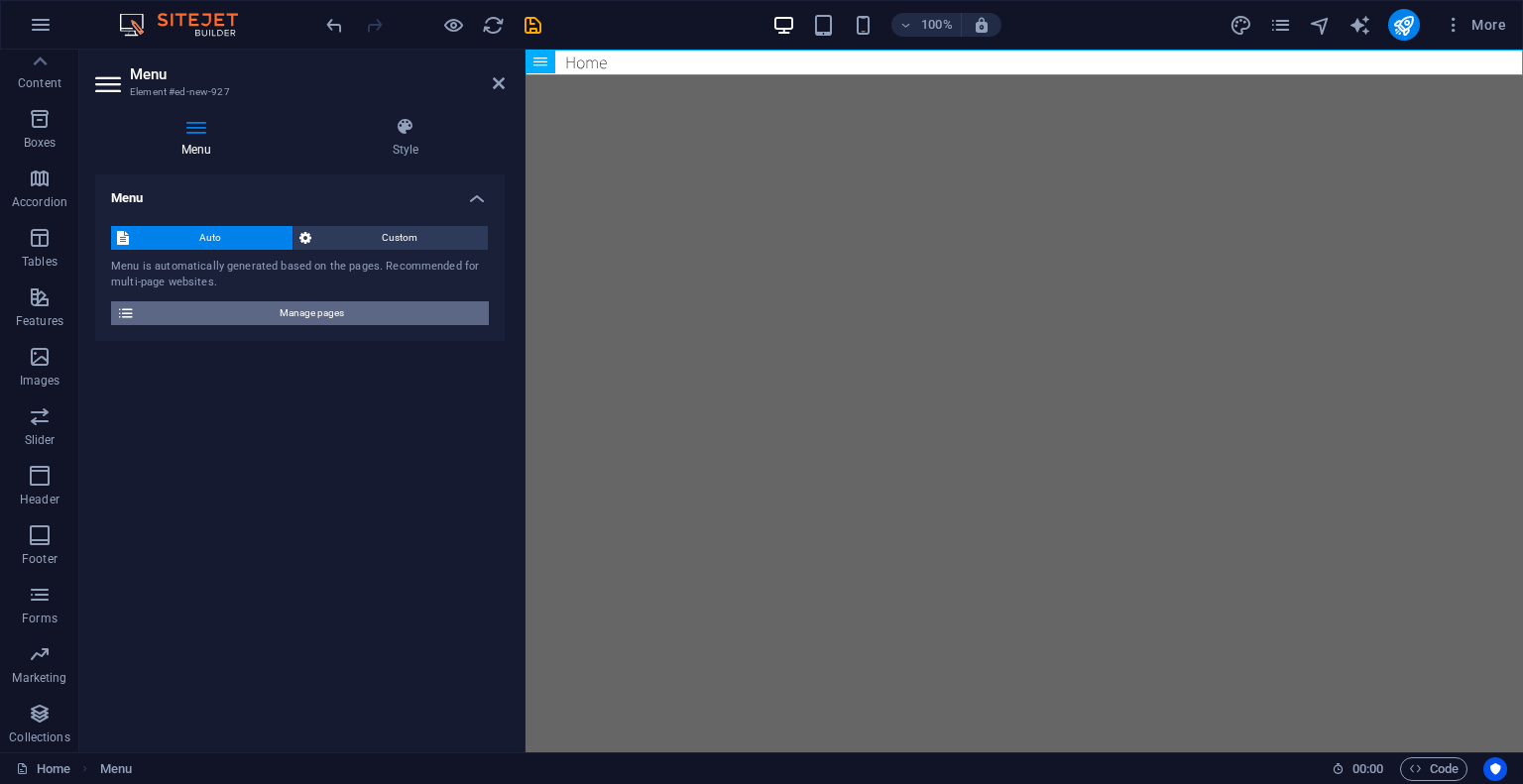
click at [333, 313] on span "Manage pages" at bounding box center [312, 313] width 342 height 24
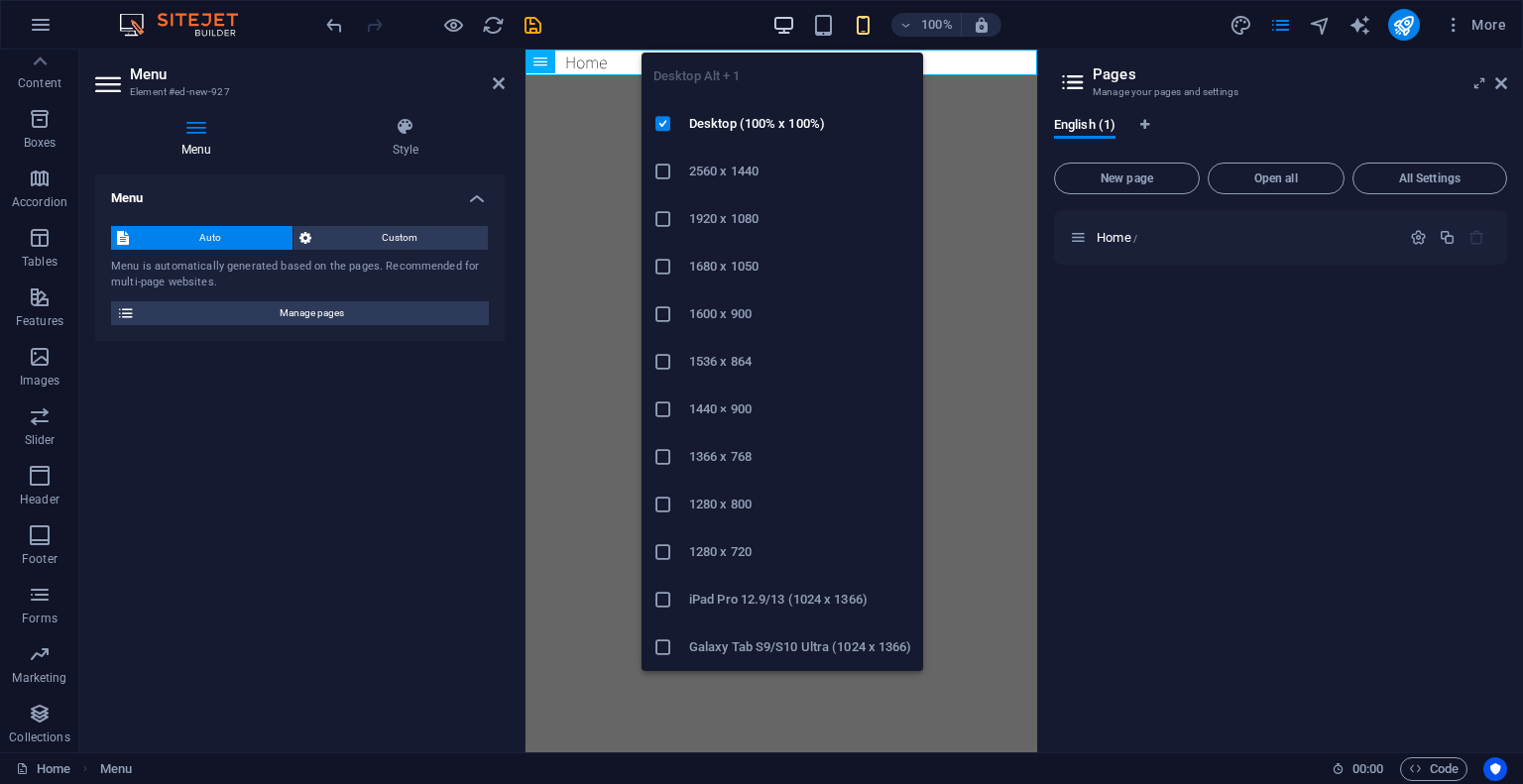
click at [781, 22] on icon "button" at bounding box center [783, 25] width 23 height 23
click at [783, 23] on icon "button" at bounding box center [783, 25] width 23 height 23
click at [782, 23] on icon "button" at bounding box center [783, 25] width 23 height 23
click at [792, 29] on icon "button" at bounding box center [783, 25] width 23 height 23
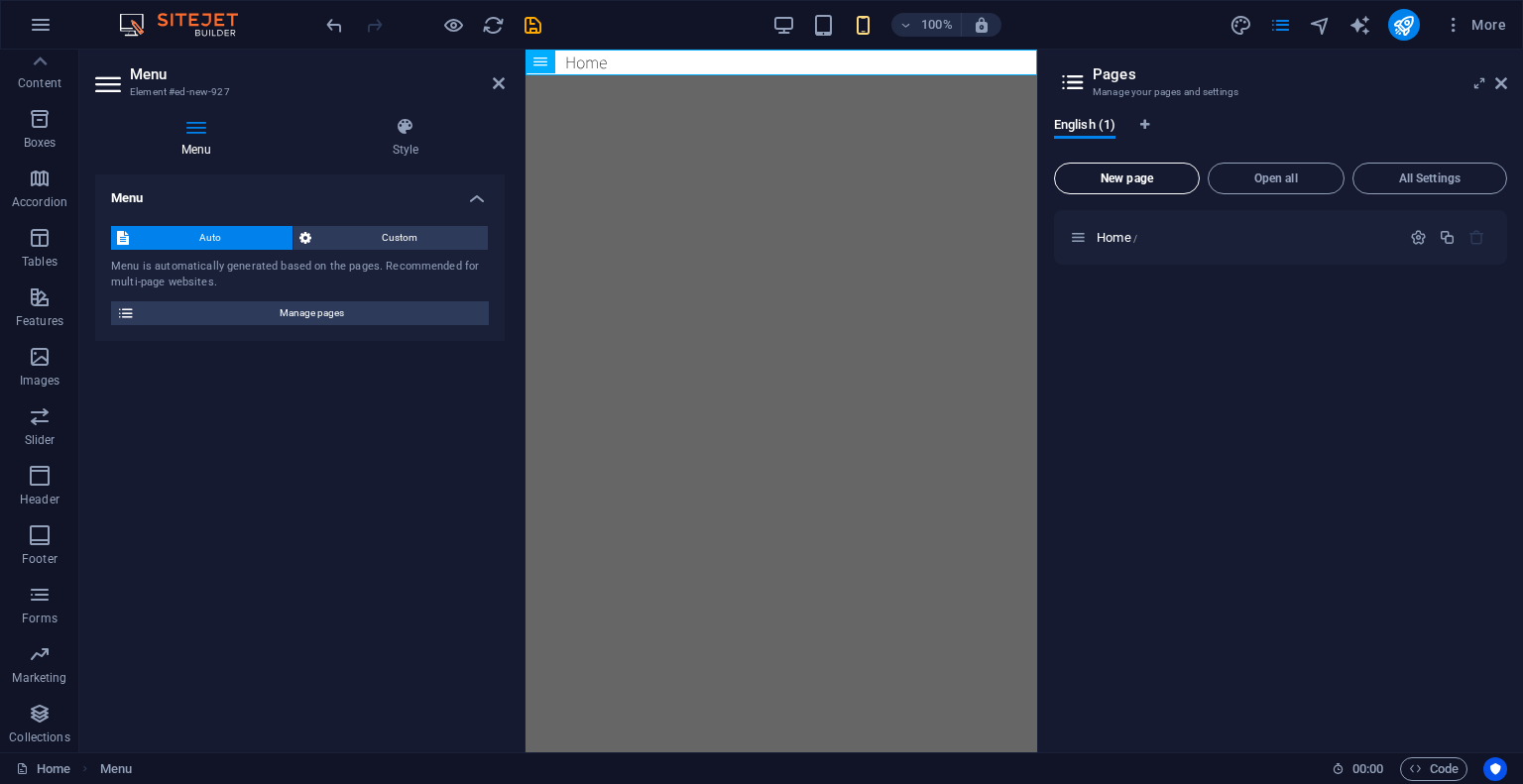
click at [1121, 181] on span "New page" at bounding box center [1127, 178] width 128 height 12
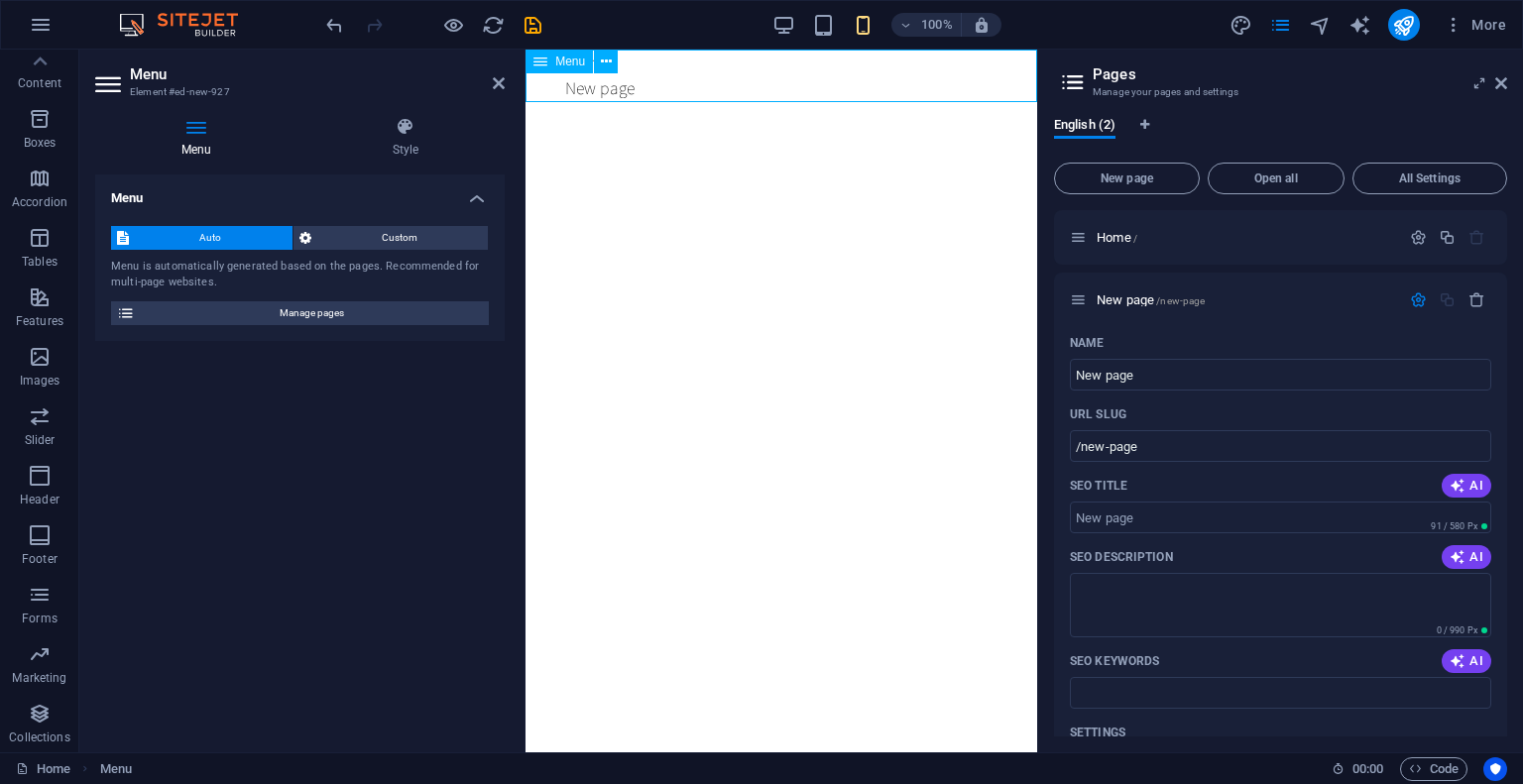
drag, startPoint x: 580, startPoint y: 85, endPoint x: 658, endPoint y: 97, distance: 79.2
click at [658, 97] on nav "Home New page" at bounding box center [781, 76] width 512 height 53
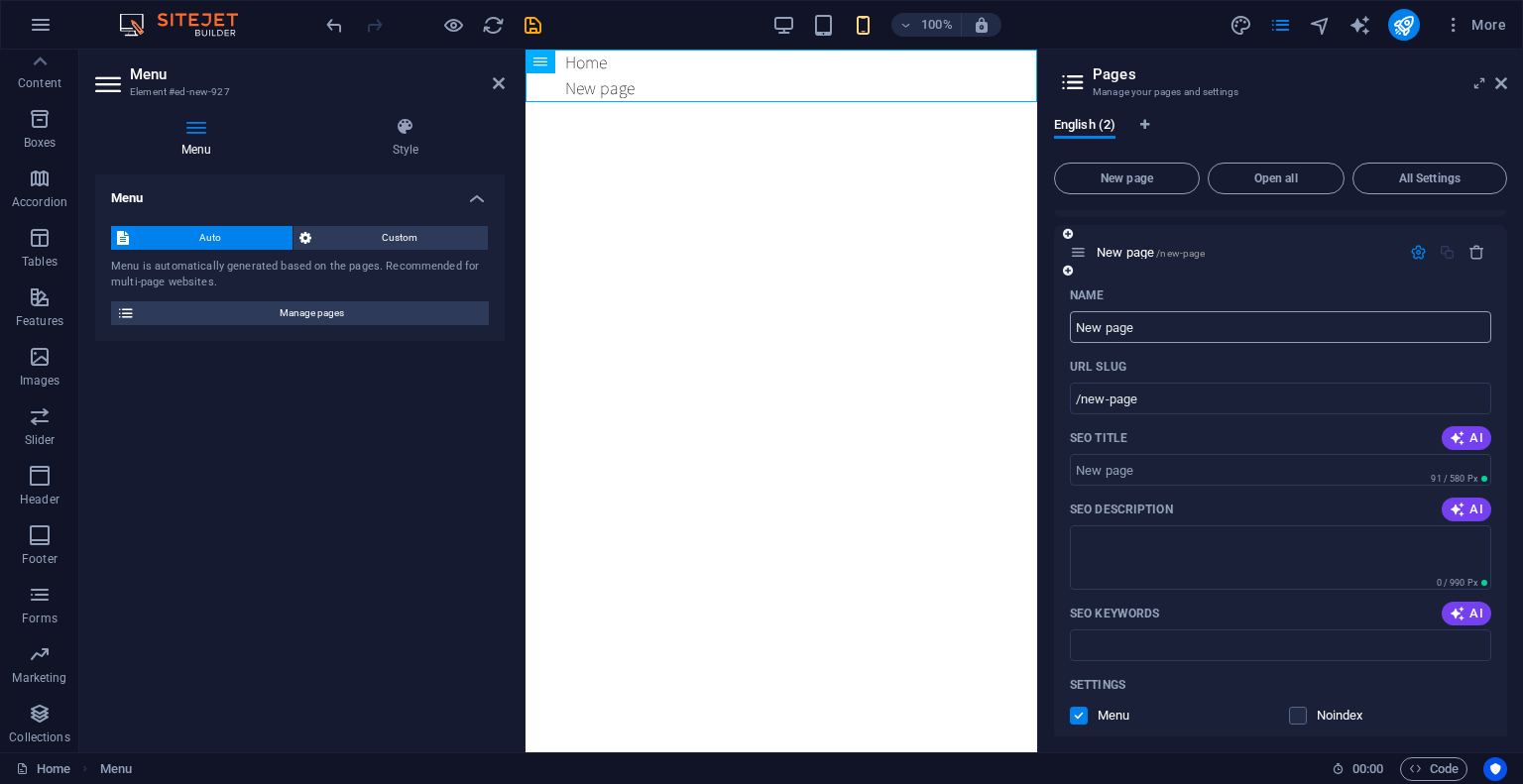
scroll to position [0, 0]
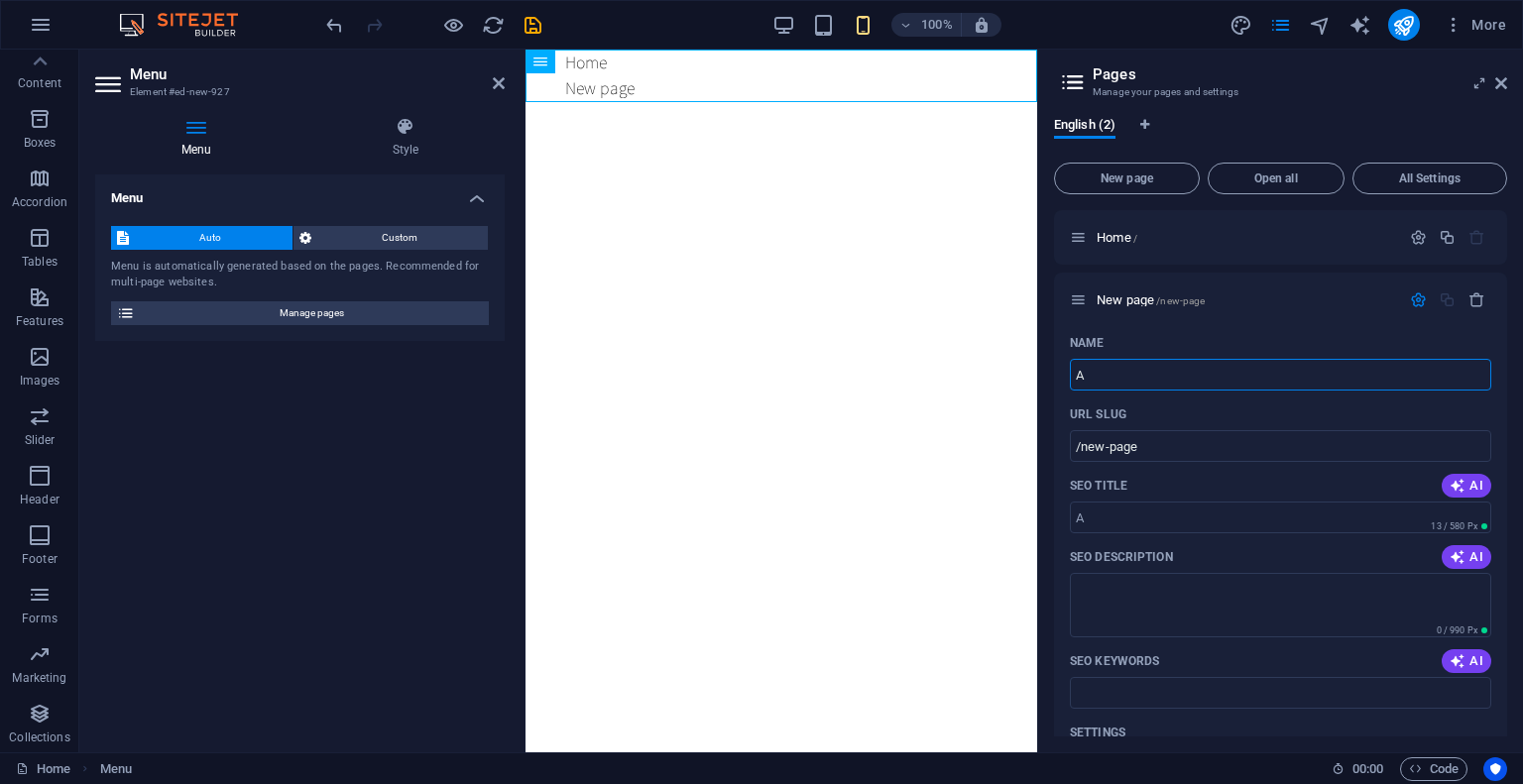
type input "Ab"
type input "/a"
type input "About"
type input "/about"
type input "About Q"
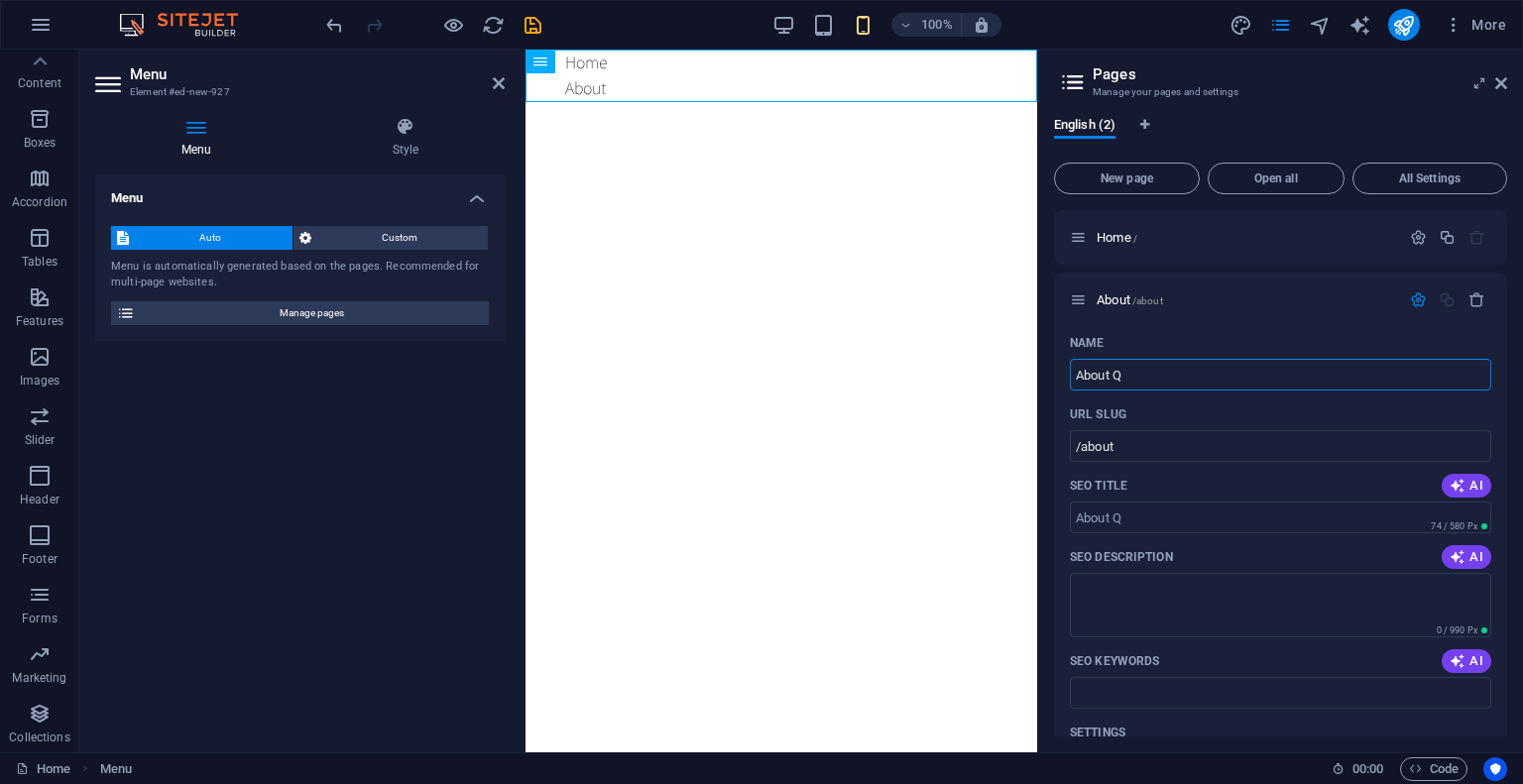
type input "/about-q"
type input "About Qt"
type input "/about-qt"
type input "About"
type input "/about"
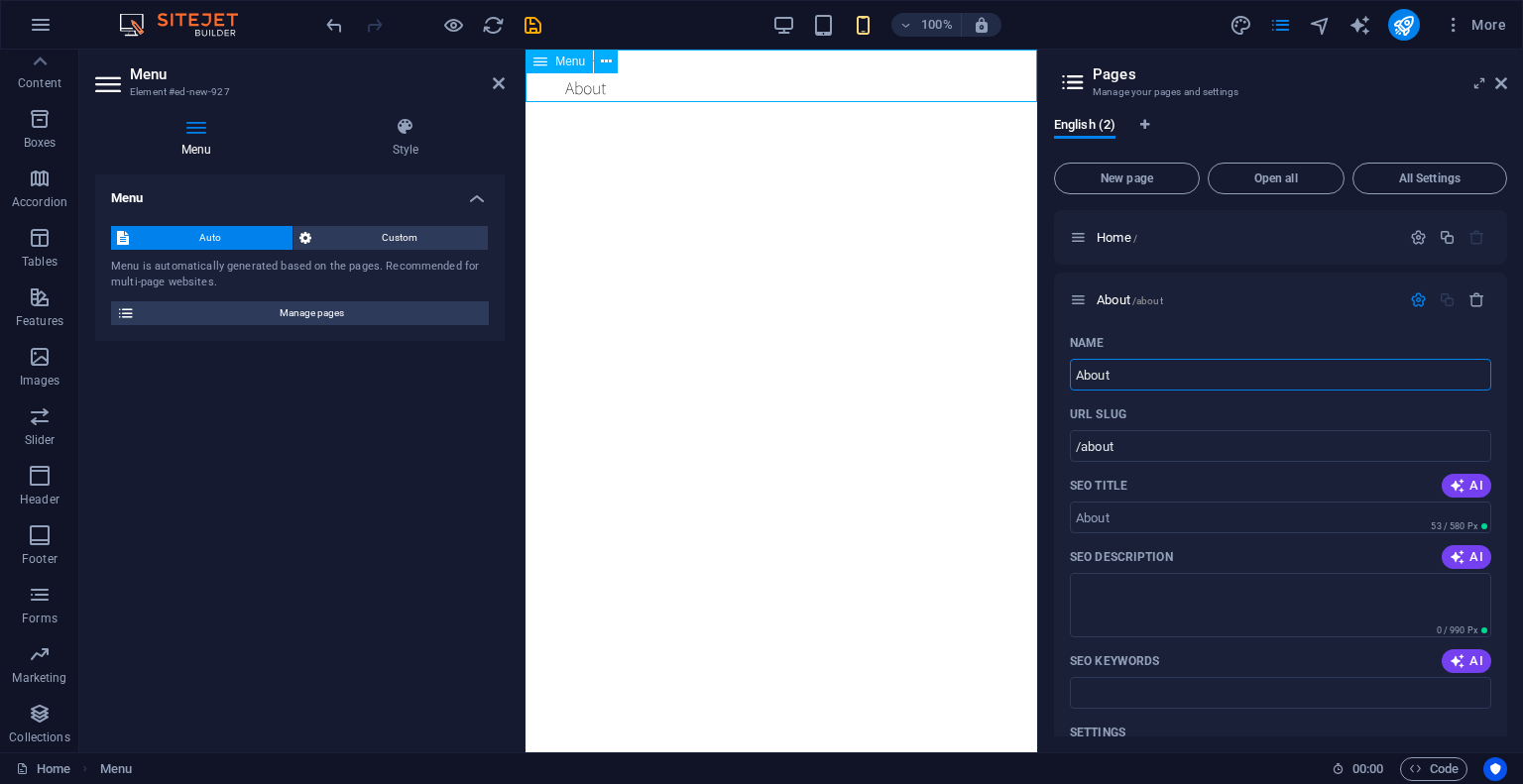
type input "About"
click at [586, 90] on nav "Home About" at bounding box center [781, 76] width 512 height 53
click at [579, 90] on nav "Home About" at bounding box center [781, 76] width 512 height 53
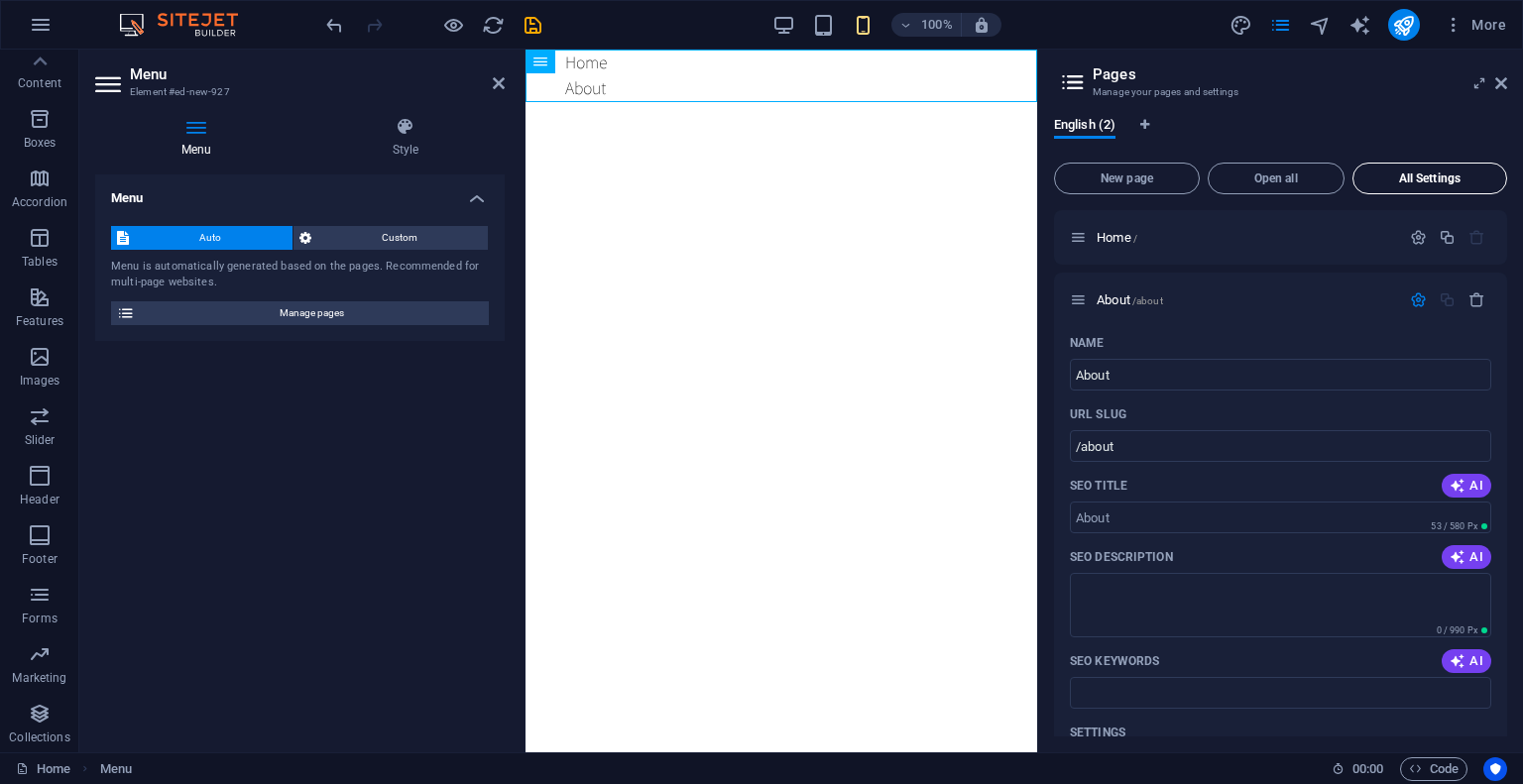
click at [1438, 176] on span "All Settings" at bounding box center [1429, 178] width 137 height 12
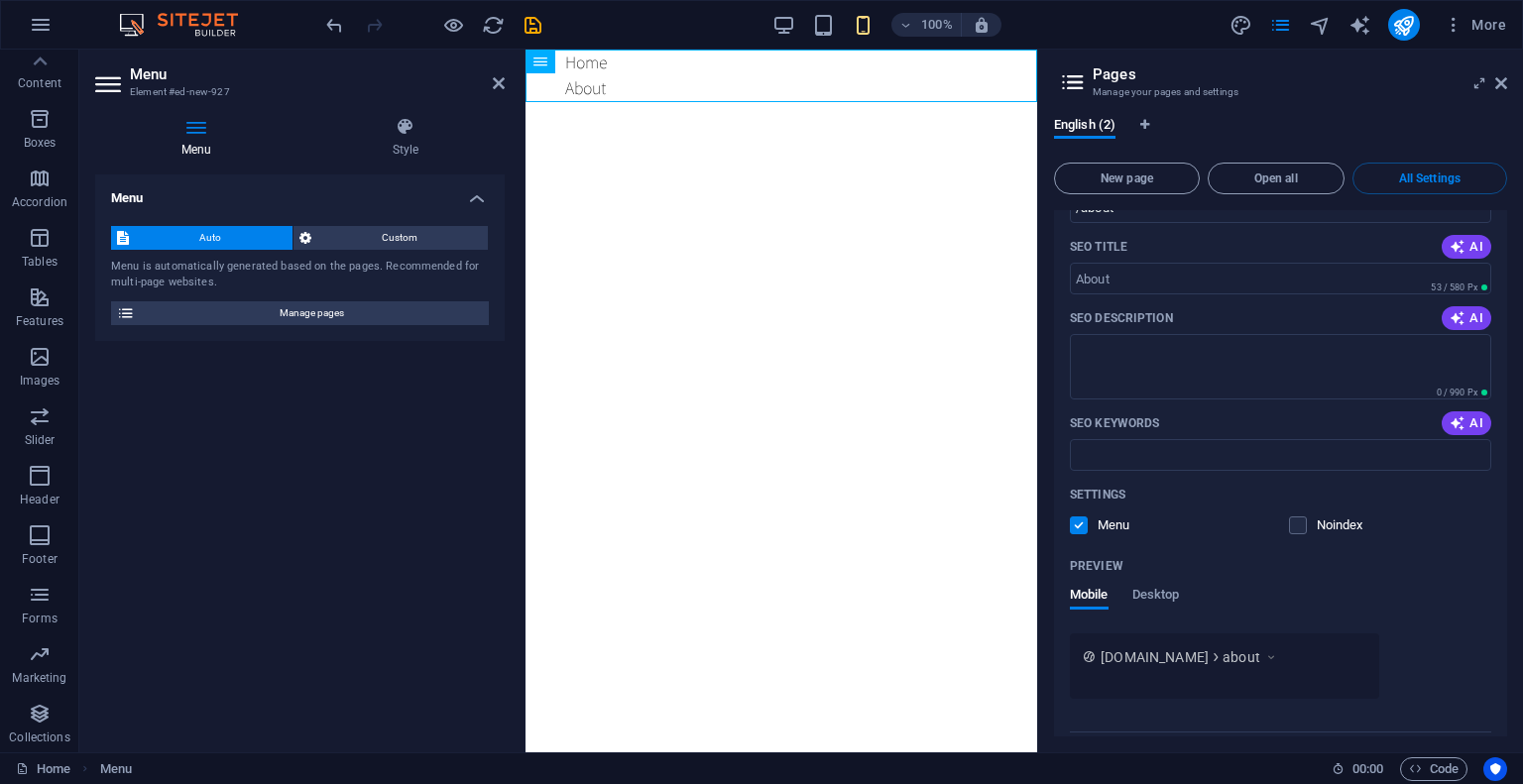
scroll to position [1027, 0]
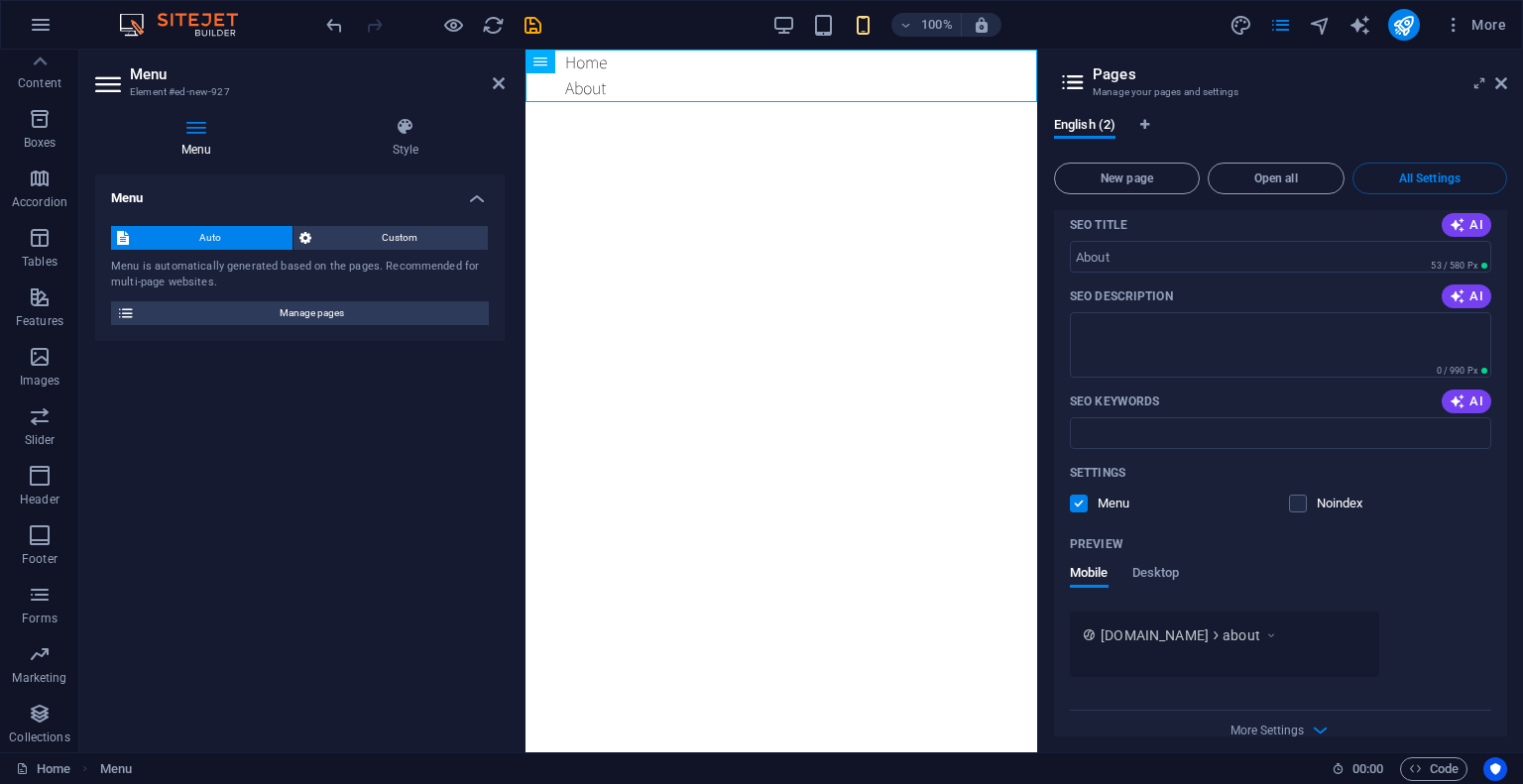
click at [1083, 495] on label at bounding box center [1079, 504] width 18 height 18
click at [0, 0] on input "checkbox" at bounding box center [0, 0] width 0 height 0
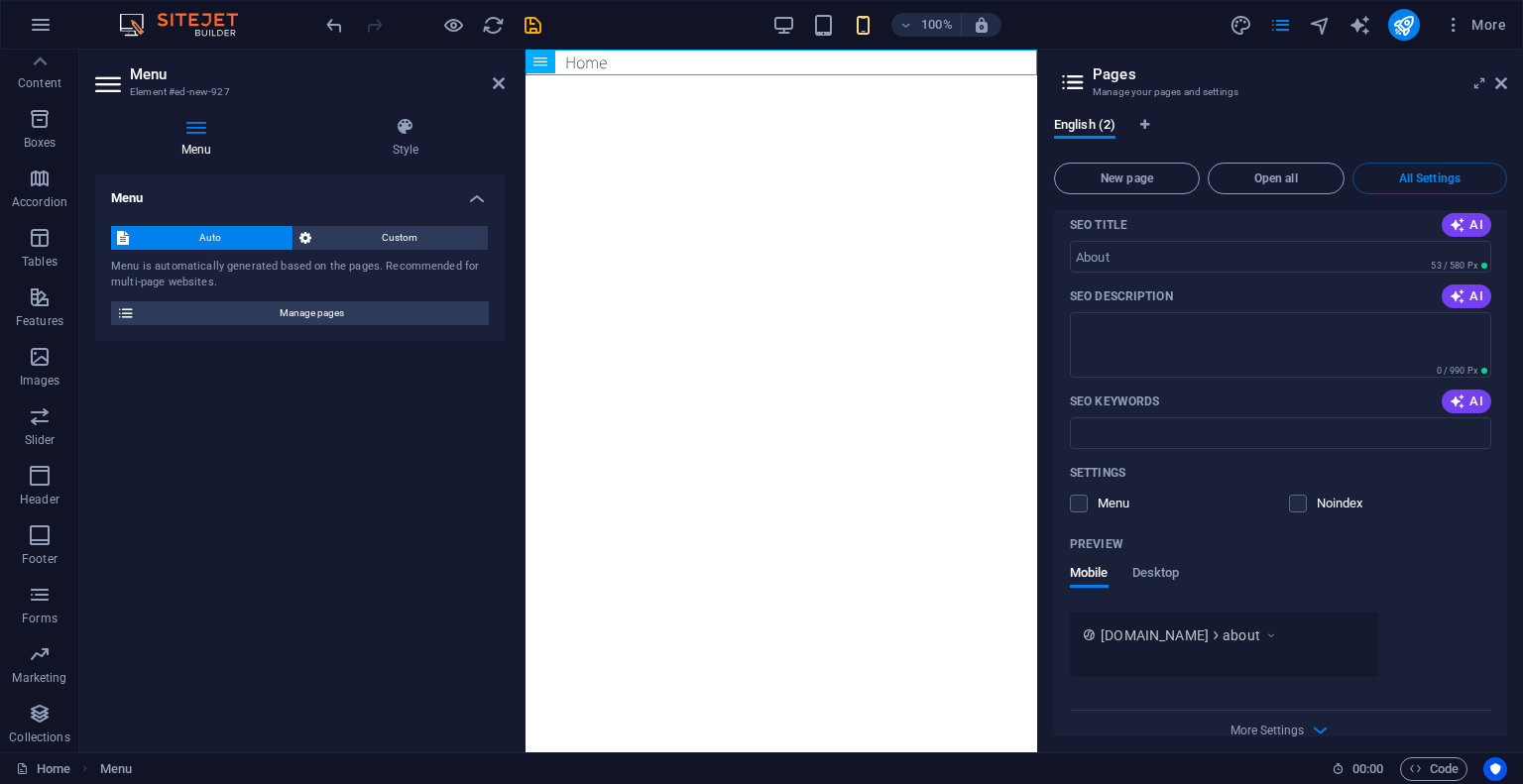
click at [1158, 561] on span "Desktop" at bounding box center [1156, 575] width 48 height 28
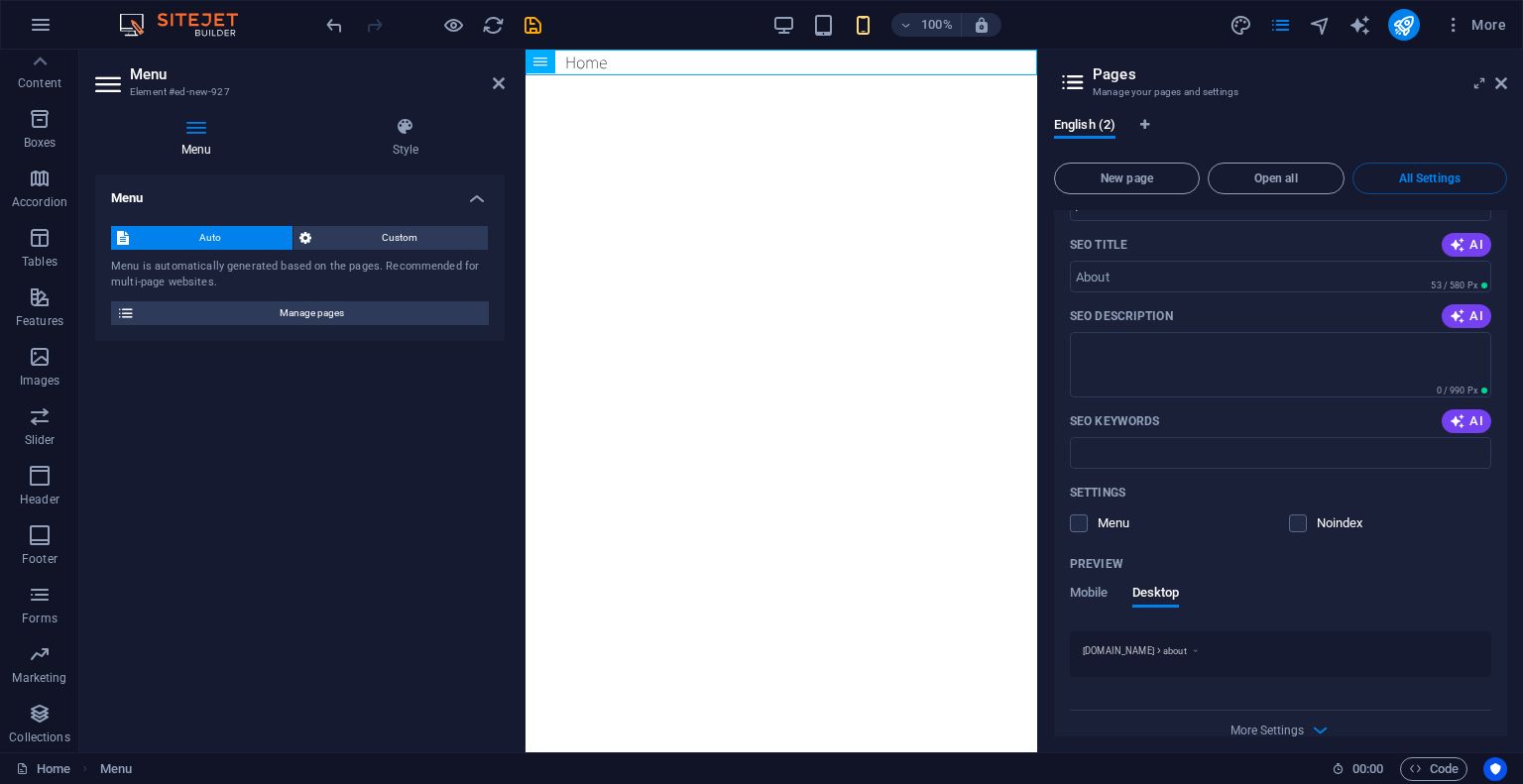
click at [1161, 550] on div "Preview Mobile Desktop" at bounding box center [1280, 589] width 421 height 83
click at [1317, 514] on p "Noindex" at bounding box center [1348, 523] width 64 height 18
click at [0, 0] on input "checkbox" at bounding box center [0, 0] width 0 height 0
click at [1316, 514] on p "Noindex" at bounding box center [1348, 523] width 64 height 18
click at [0, 0] on input "checkbox" at bounding box center [0, 0] width 0 height 0
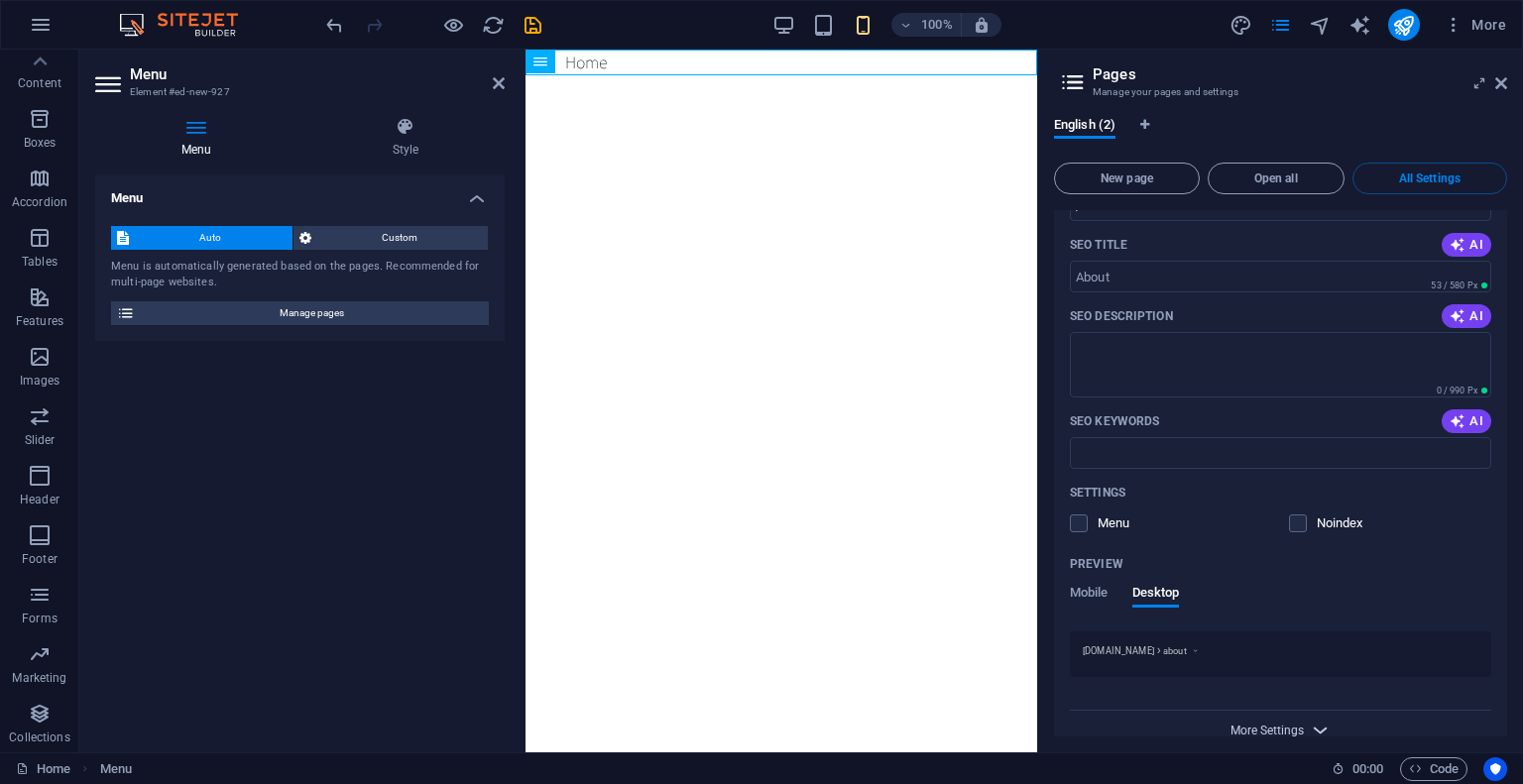
drag, startPoint x: 1332, startPoint y: 693, endPoint x: 1281, endPoint y: 697, distance: 51.7
click at [1292, 697] on div "Name About ​ URL SLUG /about ​ SEO Title AI ​ 53 / 580 Px SEO Description AI ​ …" at bounding box center [1280, 421] width 453 height 671
click at [1281, 724] on span "More Settings" at bounding box center [1266, 731] width 73 height 14
click at [1422, 160] on div "New page Open all All Settings Home / Name Home ​ URL SLUG / ​ SEO Title AI ​ 2…" at bounding box center [1280, 446] width 453 height 582
click at [1407, 168] on button "All Settings" at bounding box center [1429, 179] width 155 height 32
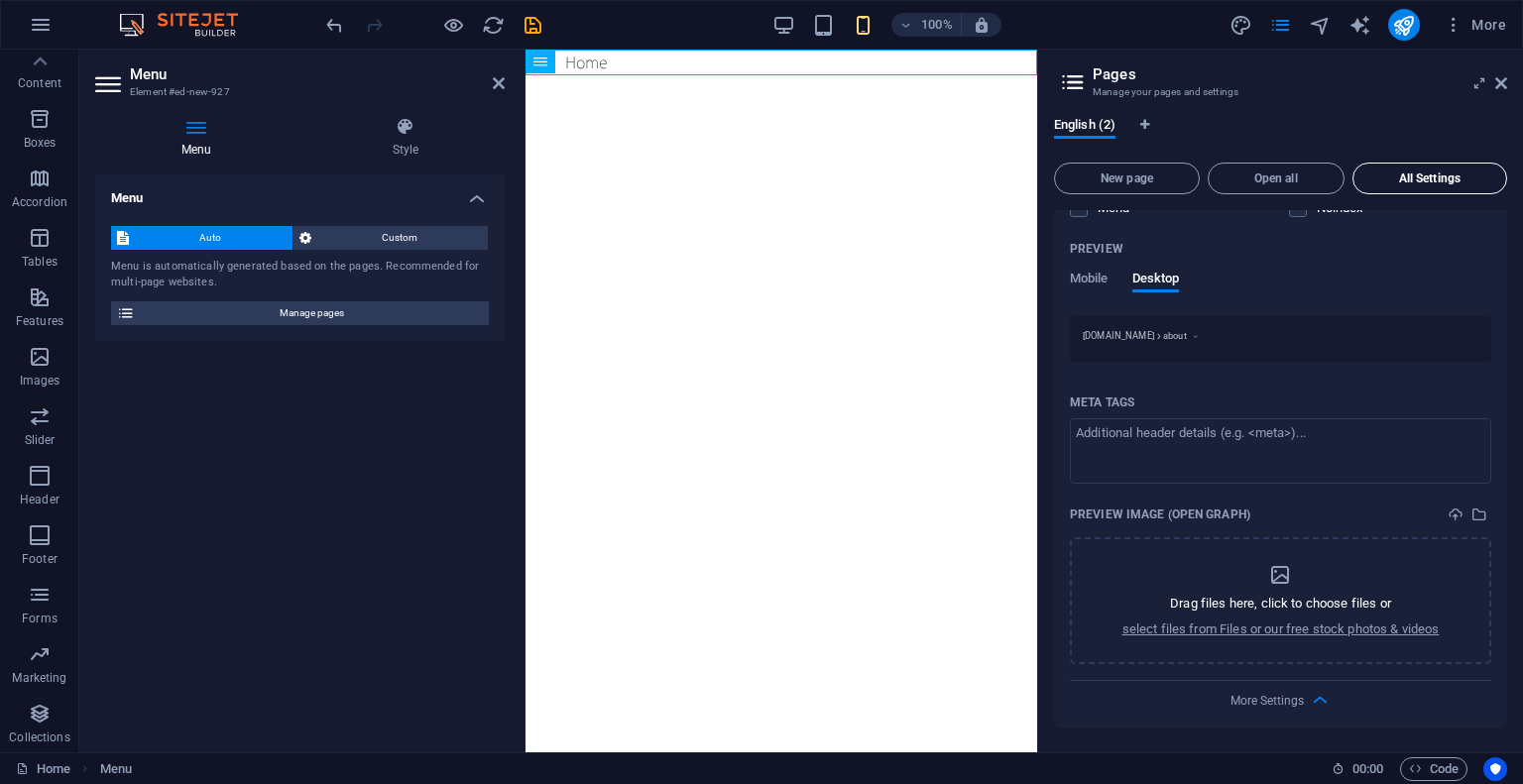
scroll to position [553, 0]
click at [393, 222] on div "Auto Custom Menu is automatically generated based on the pages. Recommended for…" at bounding box center [299, 275] width 409 height 131
click at [388, 239] on span "Custom" at bounding box center [400, 238] width 166 height 24
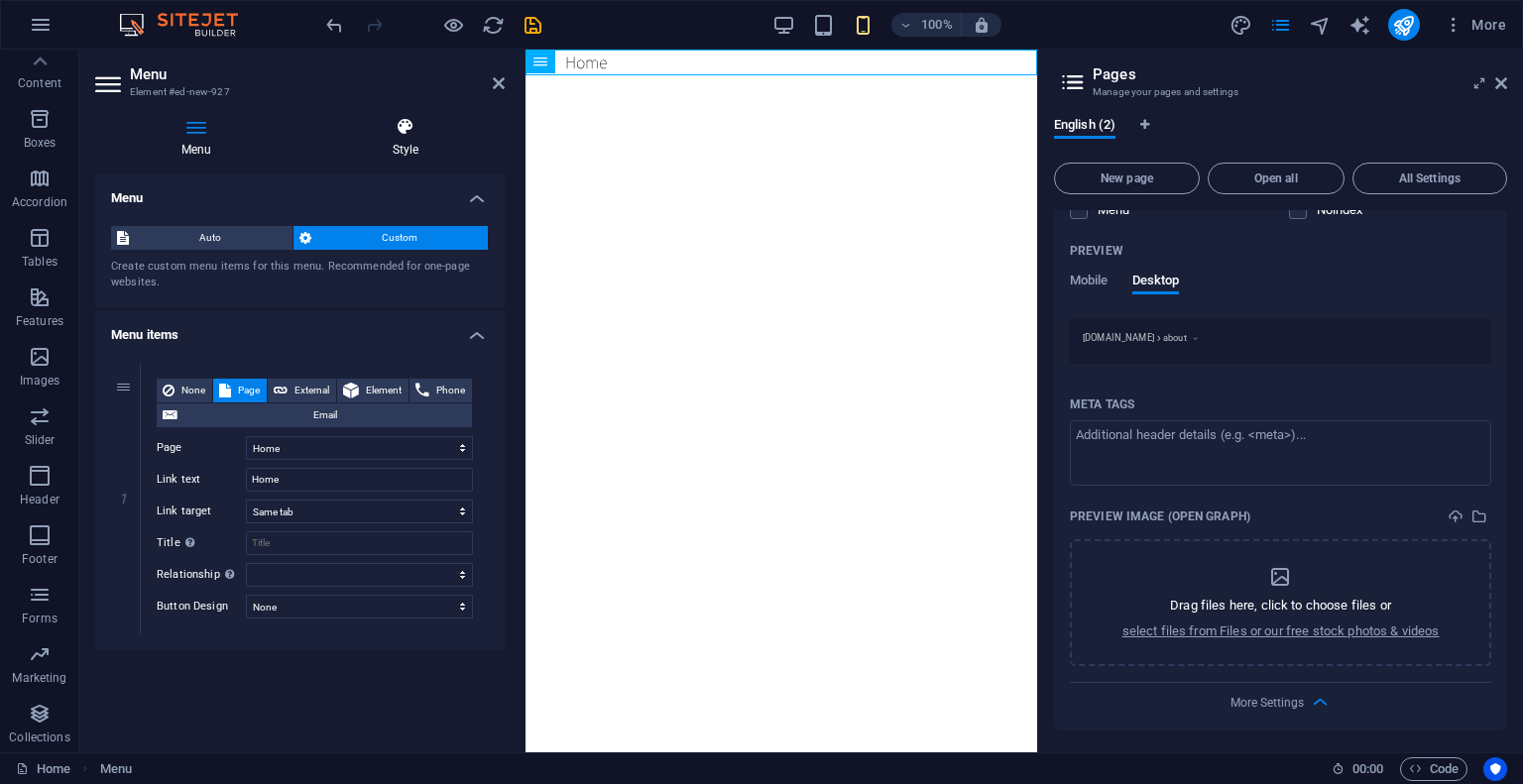
drag, startPoint x: 423, startPoint y: 109, endPoint x: 418, endPoint y: 130, distance: 21.4
click at [423, 110] on div "Menu Style Menu Auto Custom Create custom menu items for this menu. Recommended…" at bounding box center [299, 426] width 441 height 651
click at [418, 145] on h4 "Style" at bounding box center [405, 138] width 199 height 42
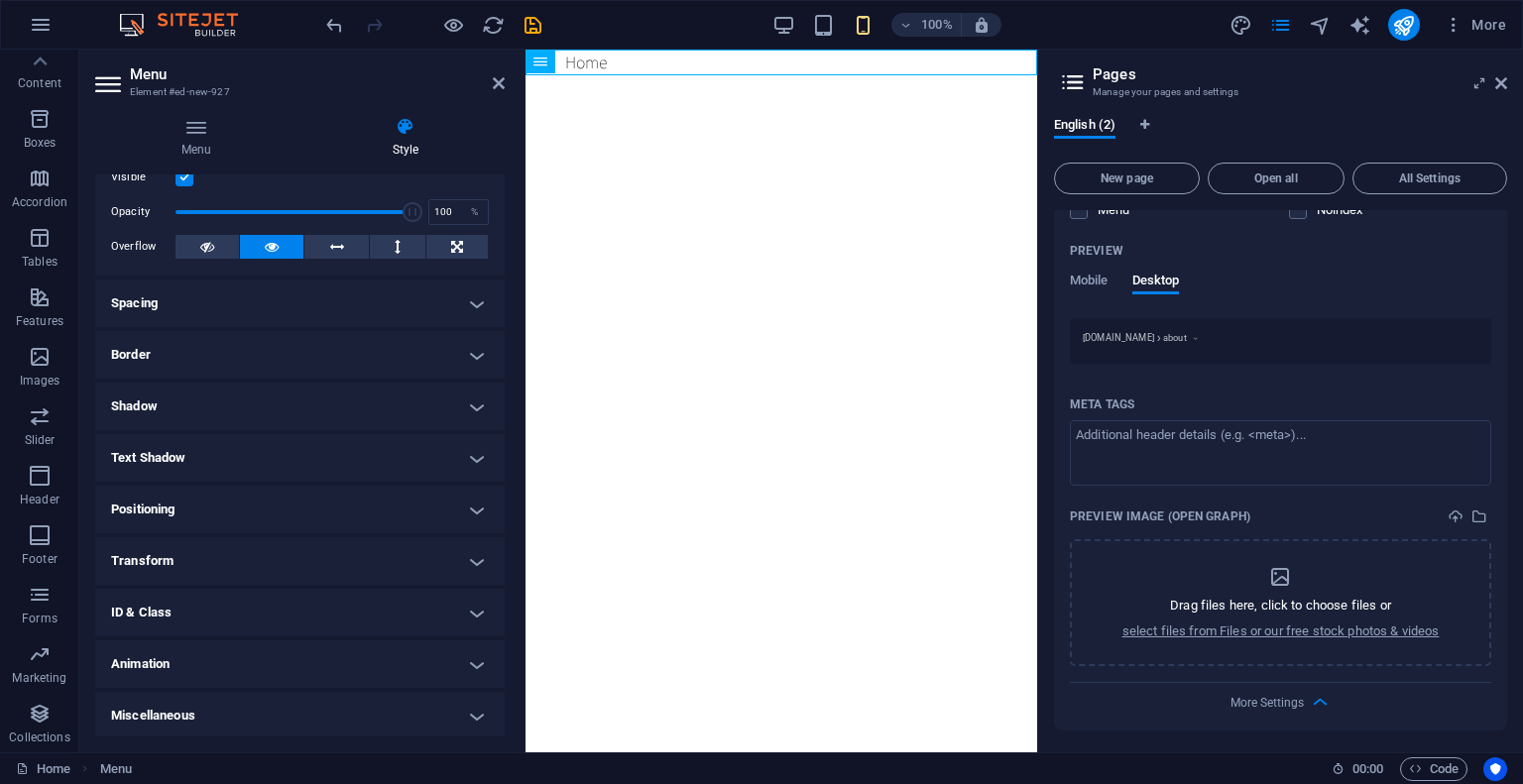
scroll to position [62, 0]
click at [439, 289] on h4 "Spacing" at bounding box center [299, 302] width 409 height 48
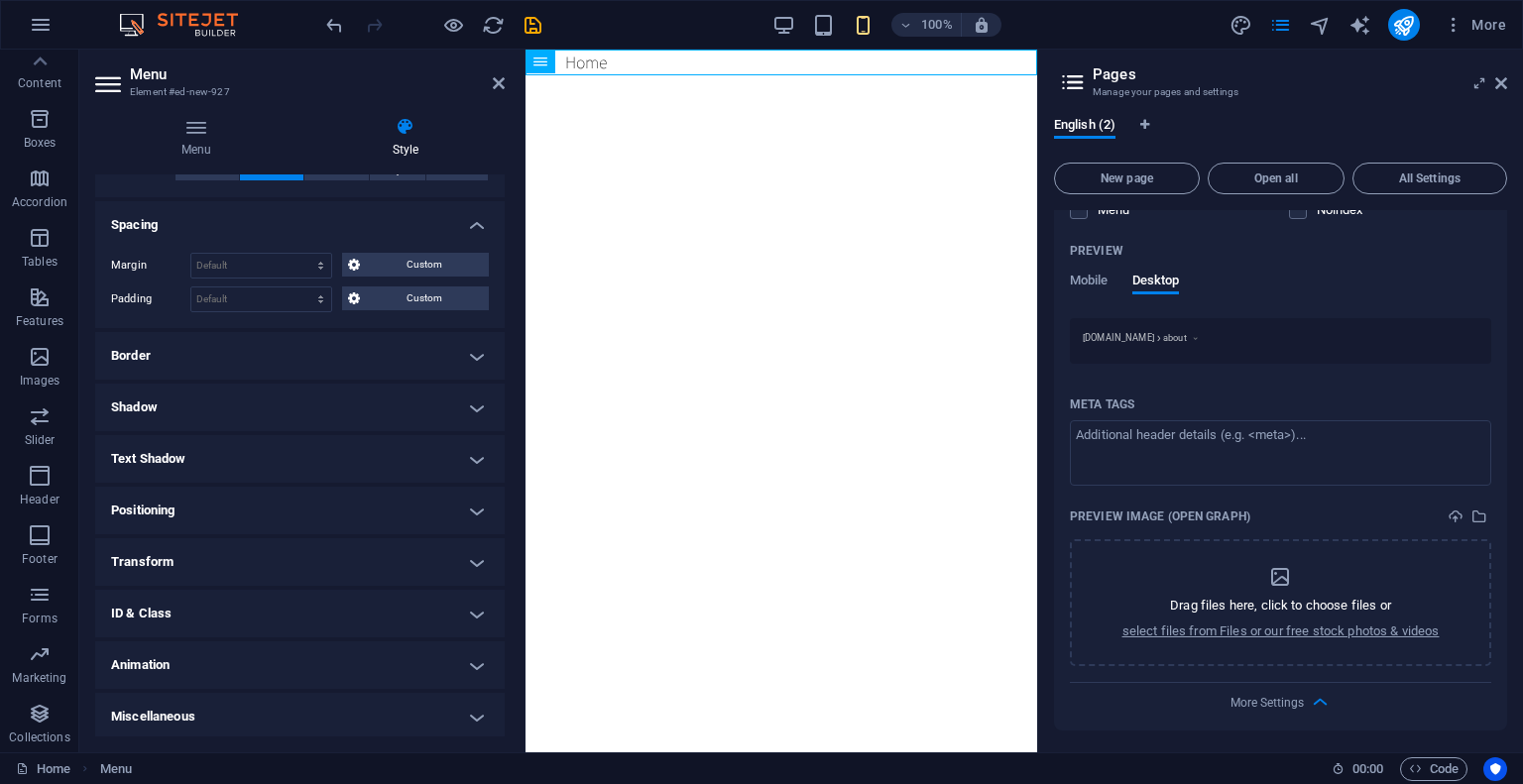
scroll to position [141, 0]
click at [583, 56] on span "Menu" at bounding box center [570, 62] width 30 height 12
click at [612, 57] on button at bounding box center [606, 62] width 24 height 24
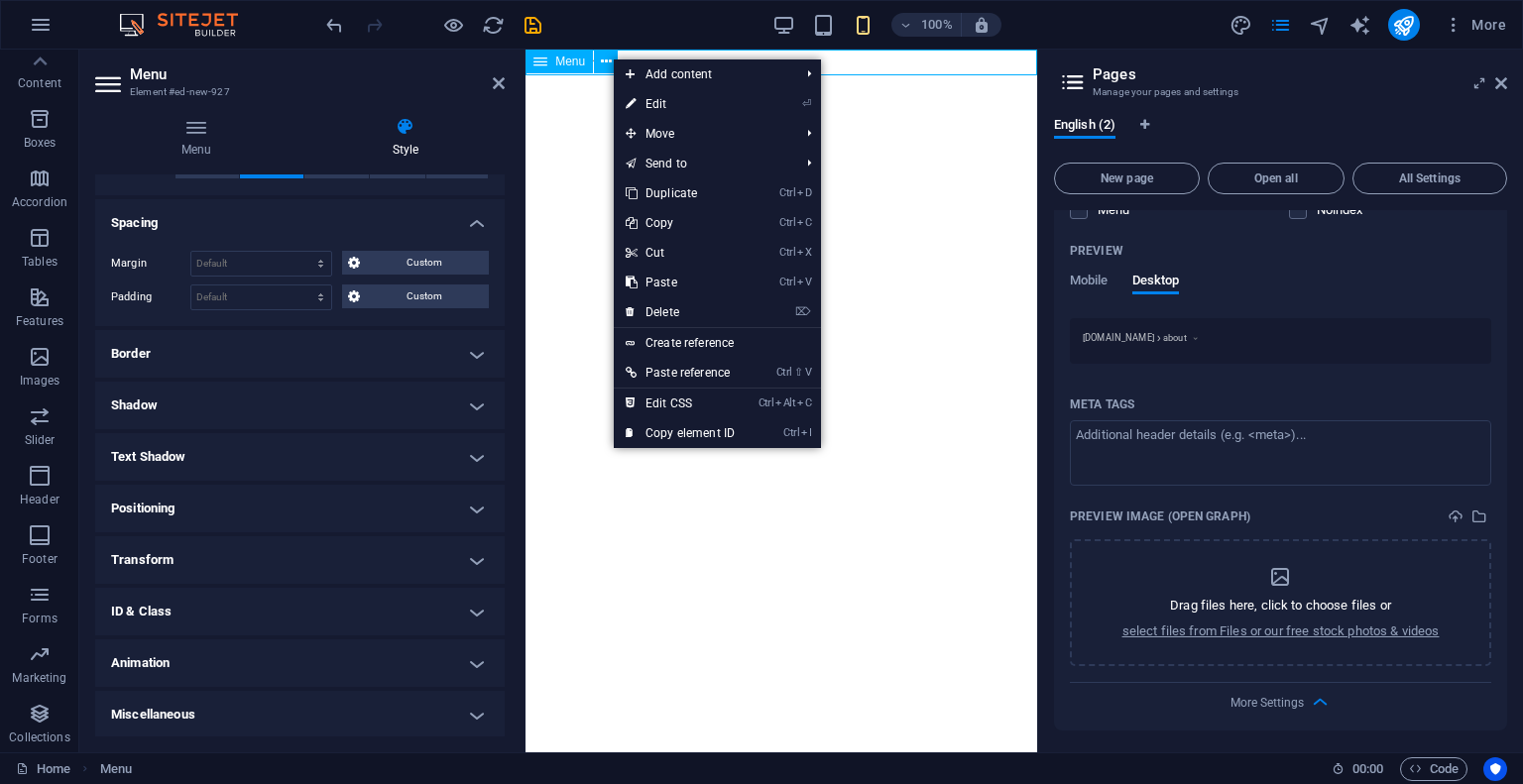
drag, startPoint x: 582, startPoint y: 53, endPoint x: 569, endPoint y: 54, distance: 12.9
click at [571, 54] on div "Menu" at bounding box center [558, 62] width 67 height 24
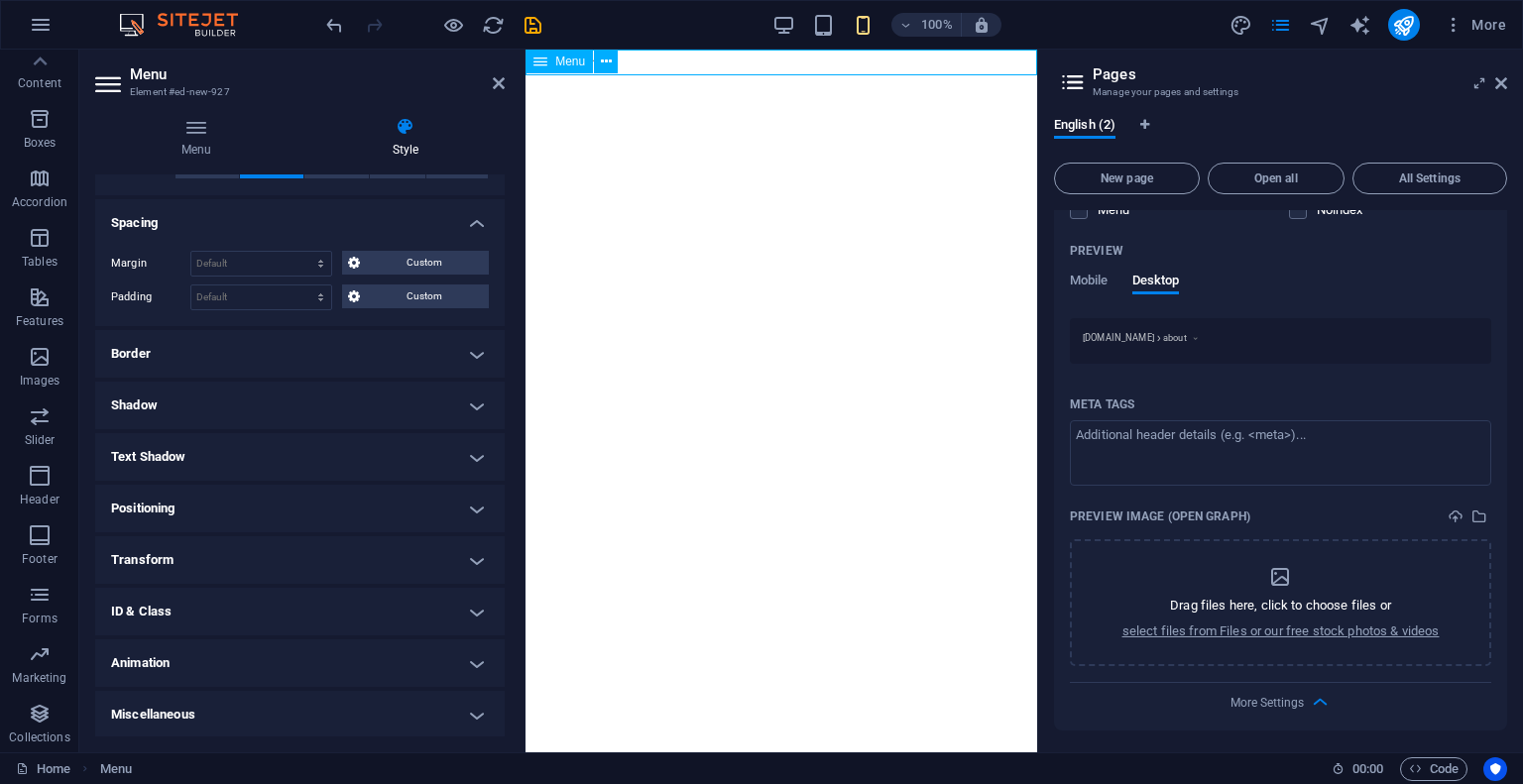
click at [527, 56] on div "Menu" at bounding box center [558, 62] width 67 height 24
drag, startPoint x: 1069, startPoint y: 110, endPoint x: 768, endPoint y: 66, distance: 303.5
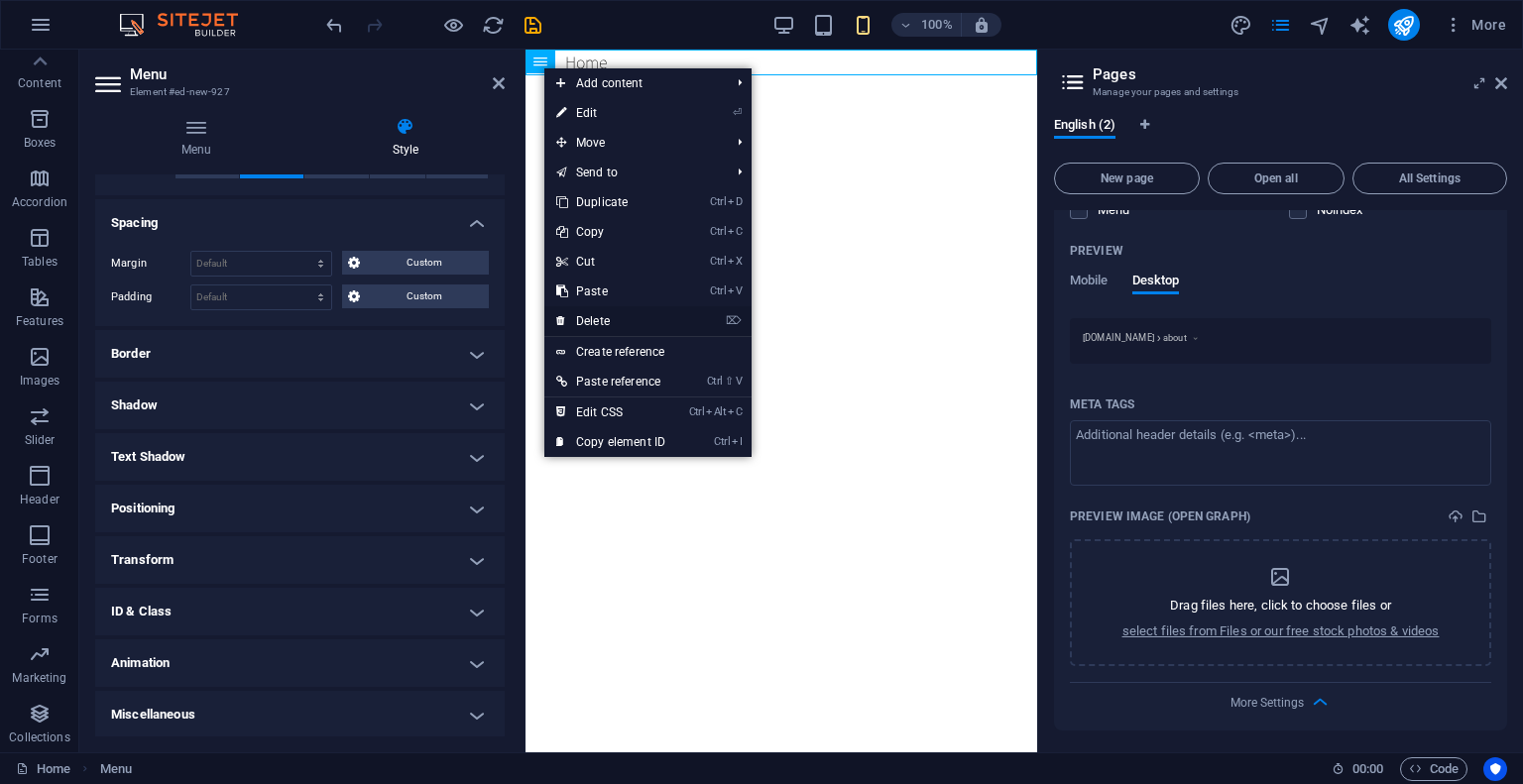
drag, startPoint x: 599, startPoint y: 306, endPoint x: 519, endPoint y: 258, distance: 93.0
click at [599, 306] on link "⌦ Delete" at bounding box center [610, 321] width 133 height 30
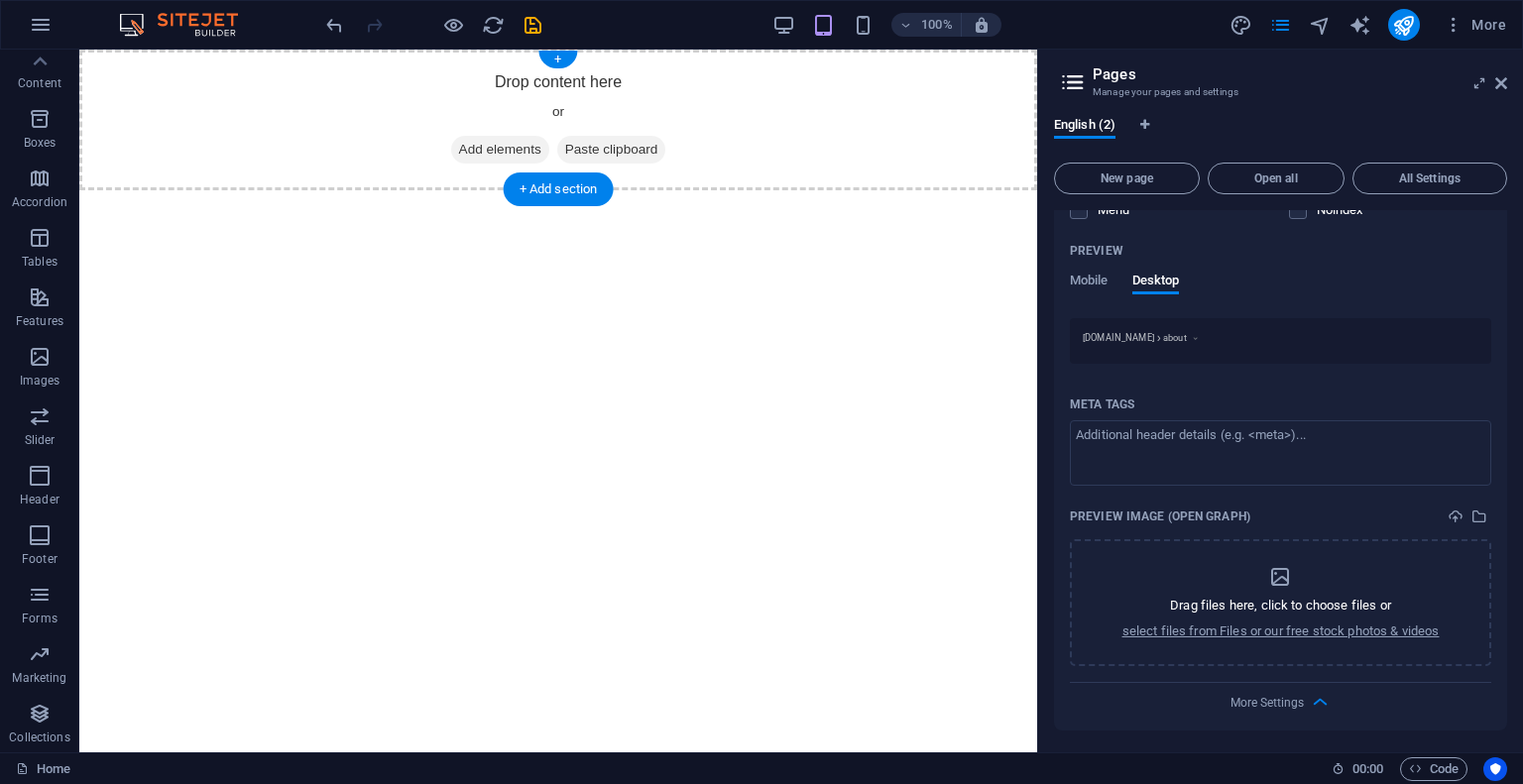
click at [545, 82] on div "Drop content here or Add elements Paste clipboard" at bounding box center [558, 120] width 958 height 141
drag, startPoint x: 613, startPoint y: 233, endPoint x: 588, endPoint y: 106, distance: 129.3
drag, startPoint x: 505, startPoint y: 138, endPoint x: 162, endPoint y: 150, distance: 343.2
click at [506, 145] on span "Add elements" at bounding box center [500, 150] width 98 height 28
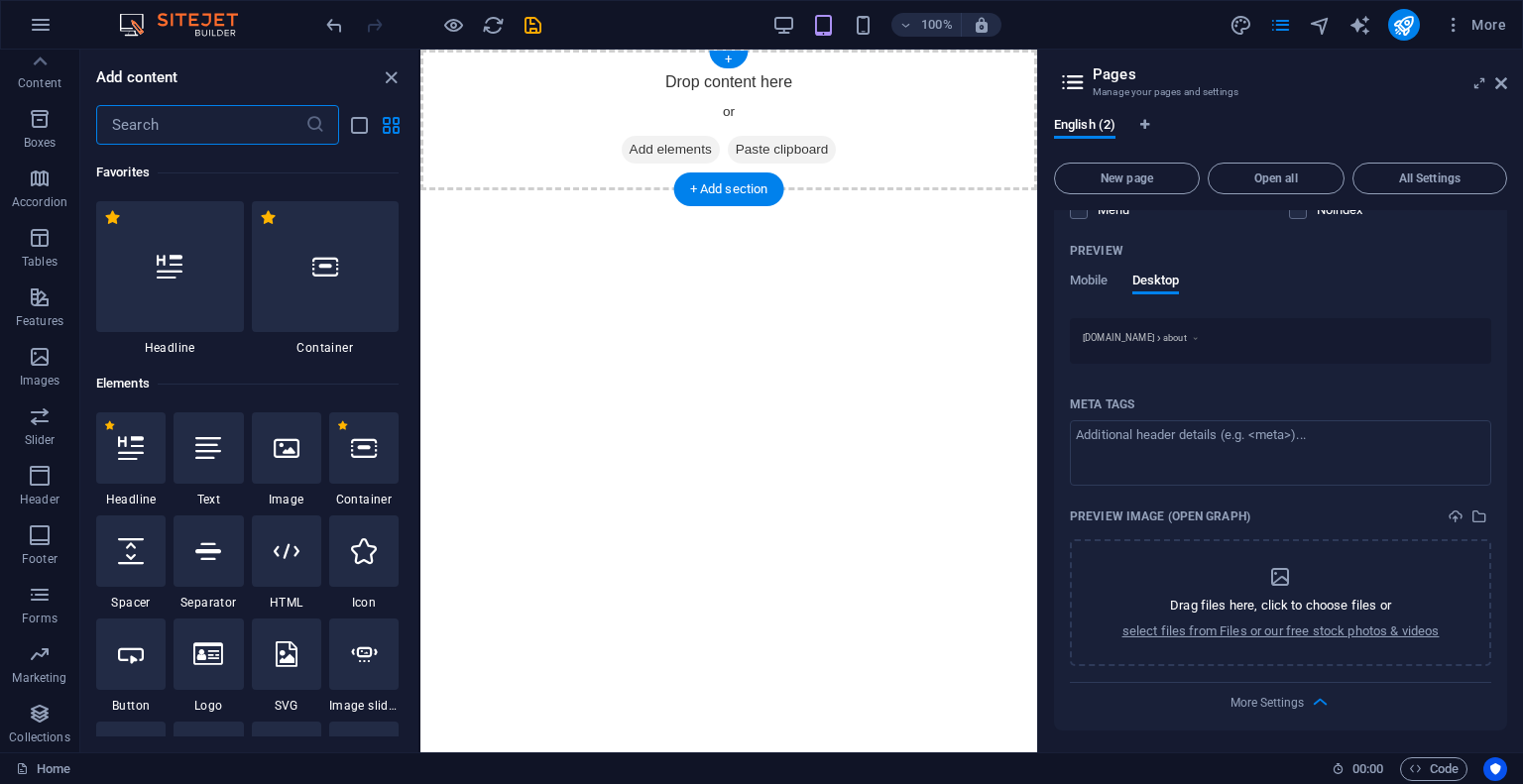
click at [503, 150] on div "Drop content here or Add elements Paste clipboard" at bounding box center [728, 120] width 617 height 141
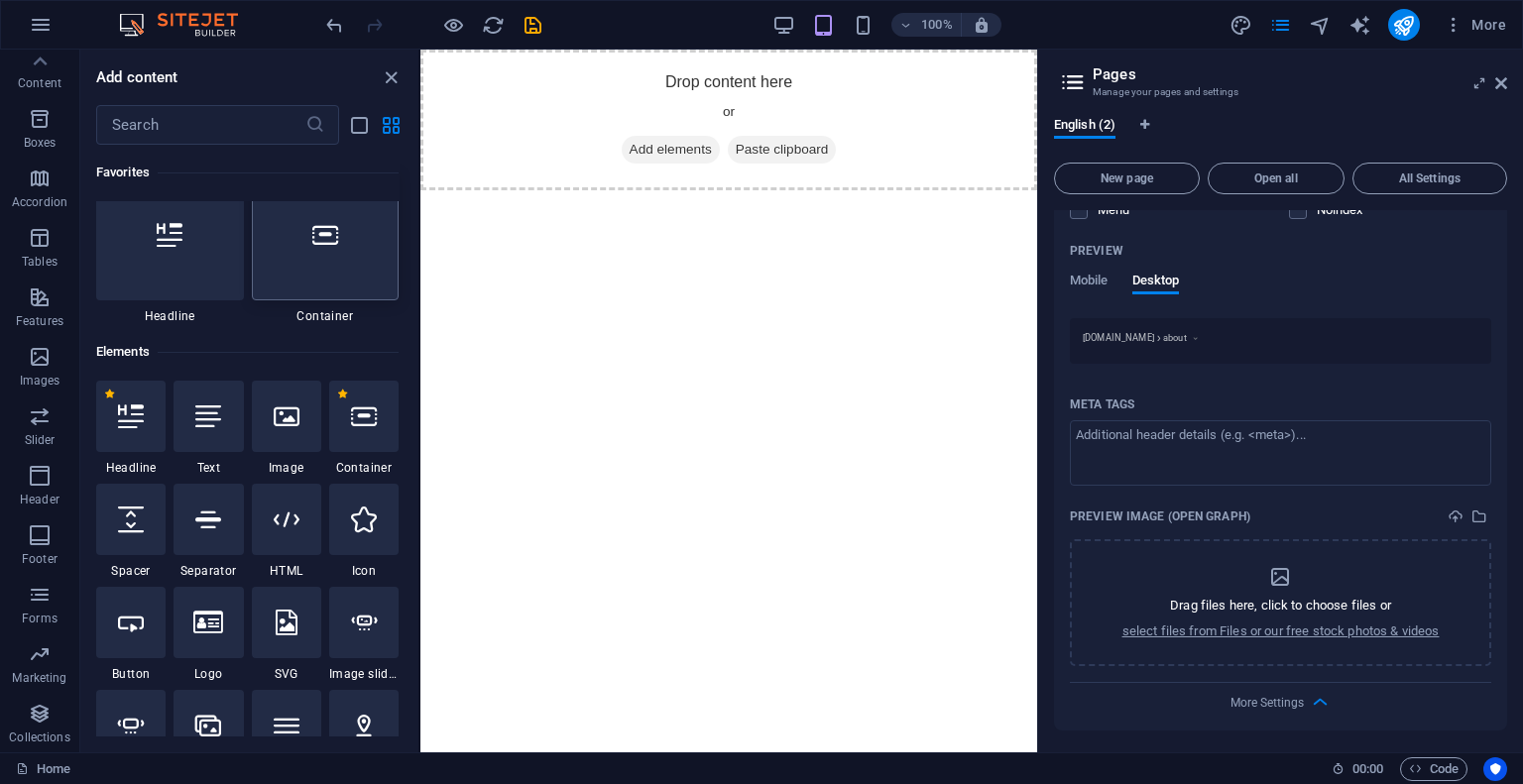
scroll to position [0, 0]
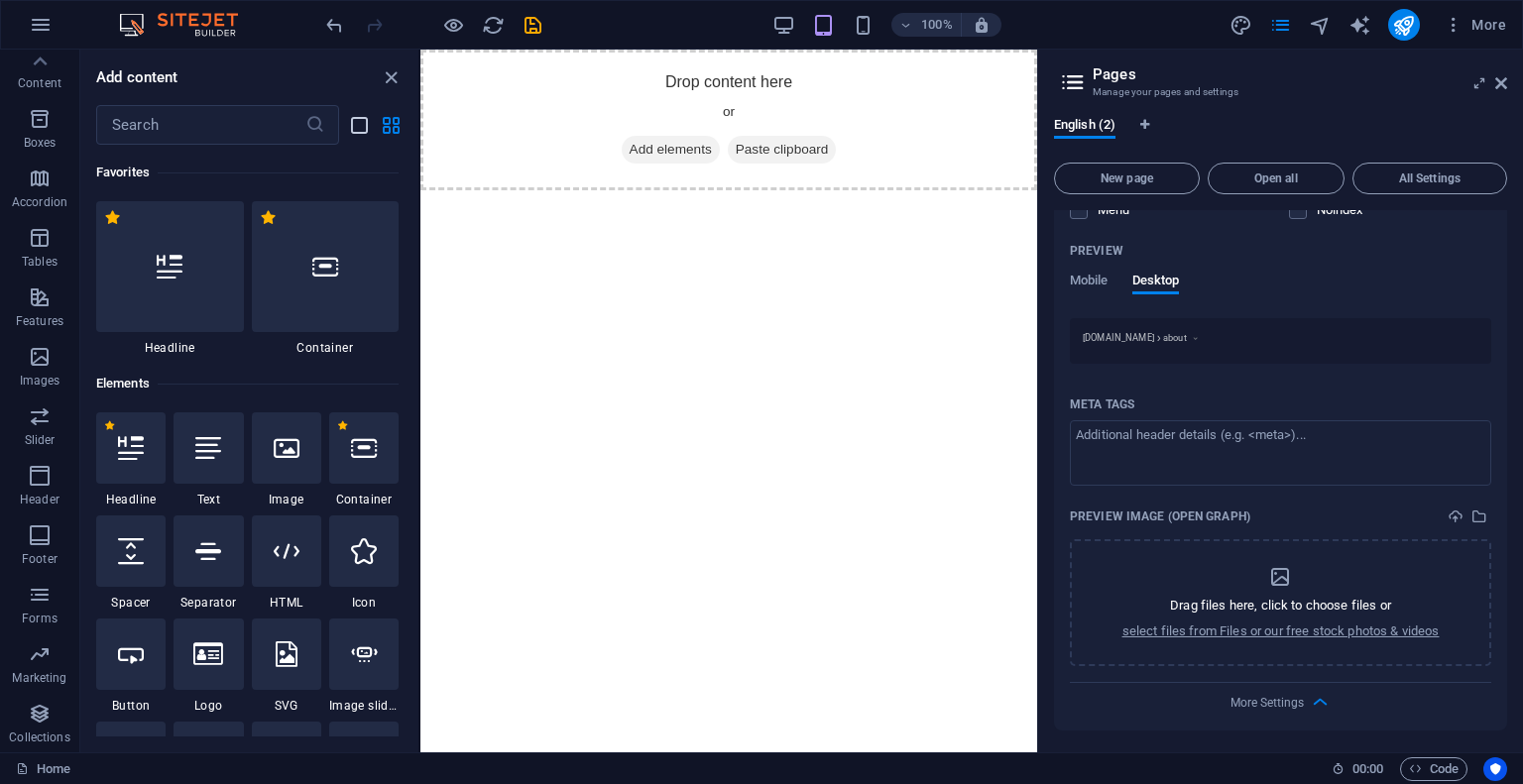
click at [357, 121] on icon "list-view" at bounding box center [359, 125] width 23 height 23
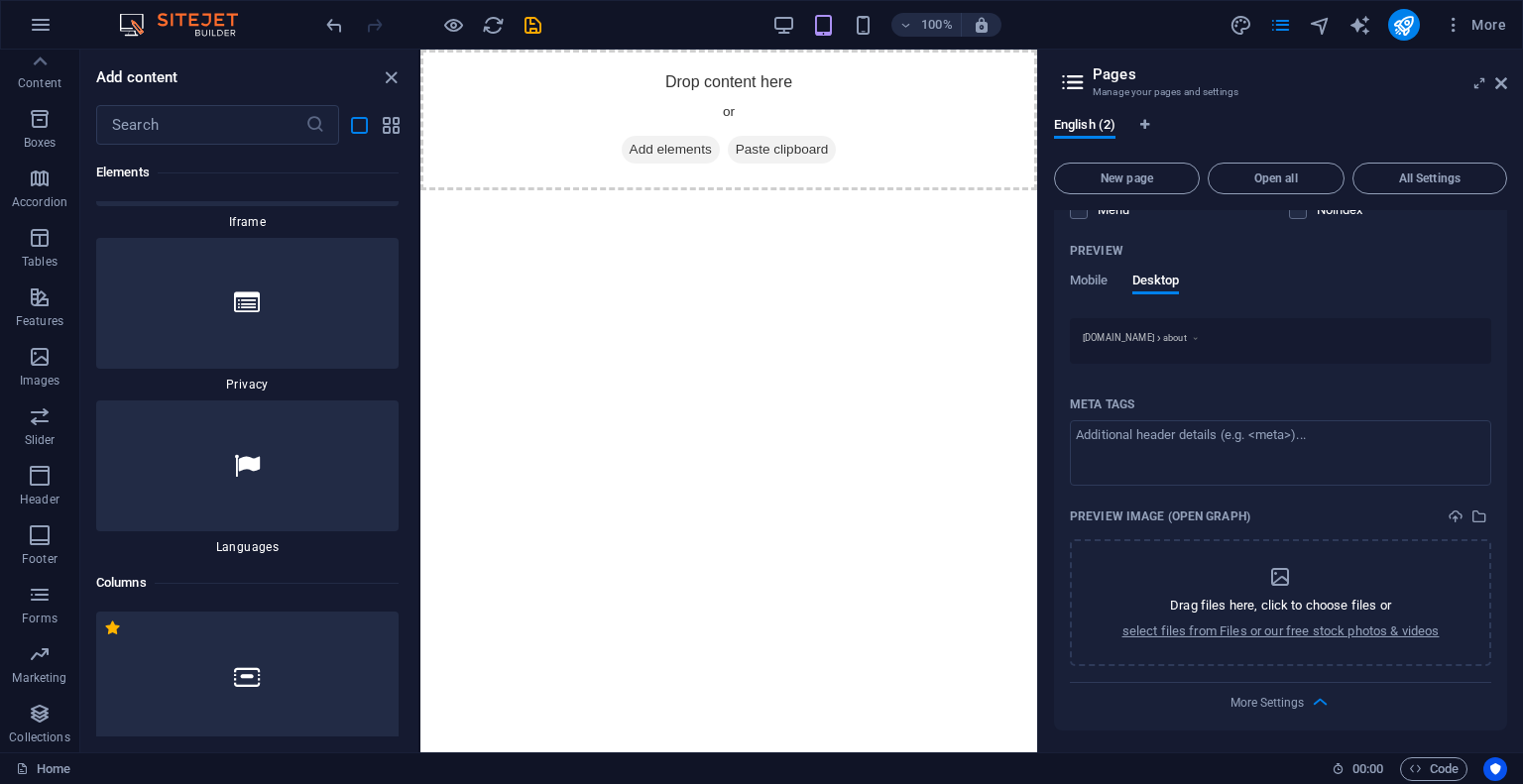
scroll to position [4064, 0]
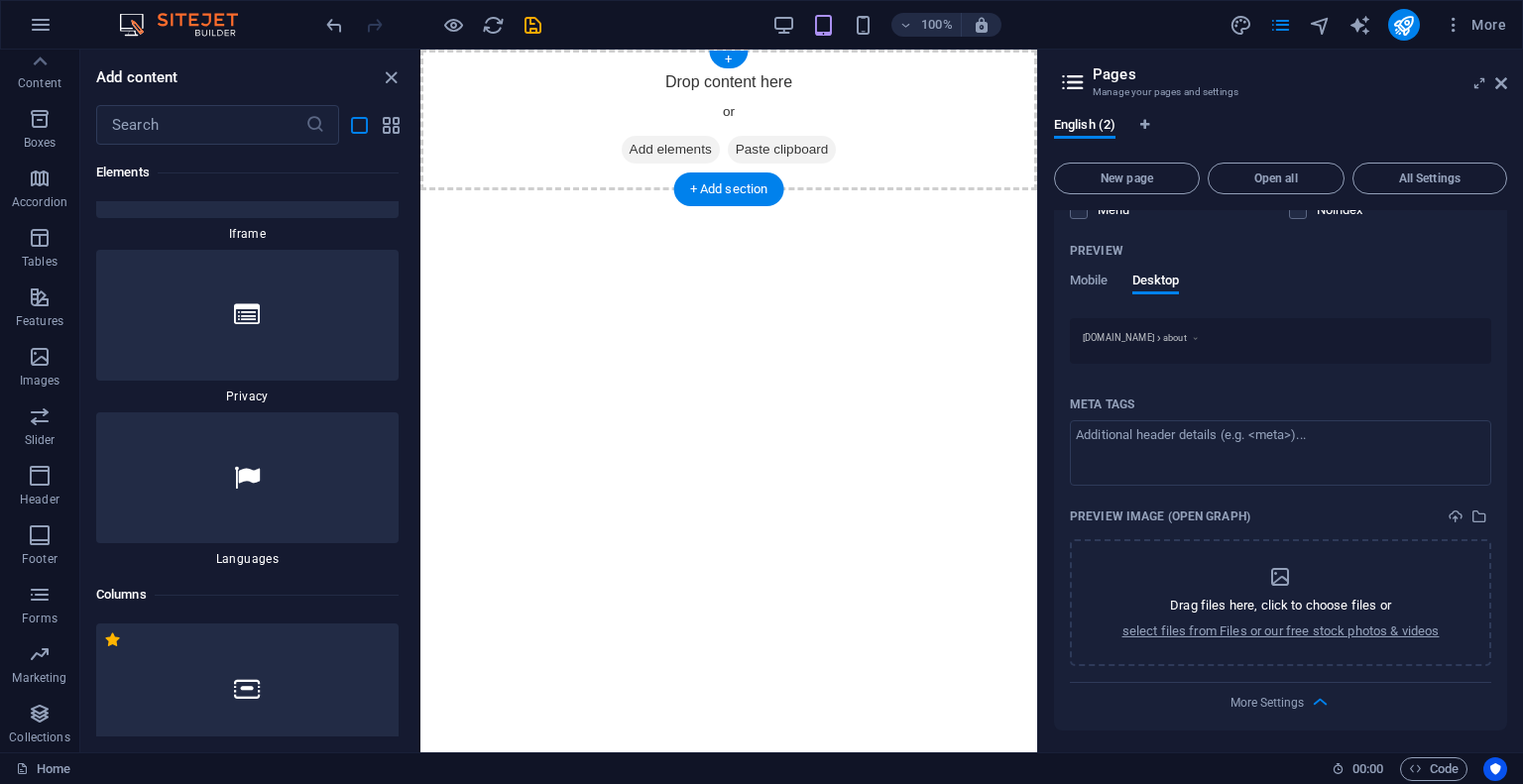
click at [781, 168] on div "Drop content here or Add elements Paste clipboard" at bounding box center [728, 120] width 617 height 141
drag, startPoint x: 1149, startPoint y: 105, endPoint x: 726, endPoint y: 70, distance: 424.7
drag, startPoint x: 1142, startPoint y: 103, endPoint x: 719, endPoint y: 80, distance: 423.9
click at [721, 47] on div "100% More" at bounding box center [761, 25] width 1521 height 48
click at [723, 58] on div "+" at bounding box center [728, 60] width 39 height 18
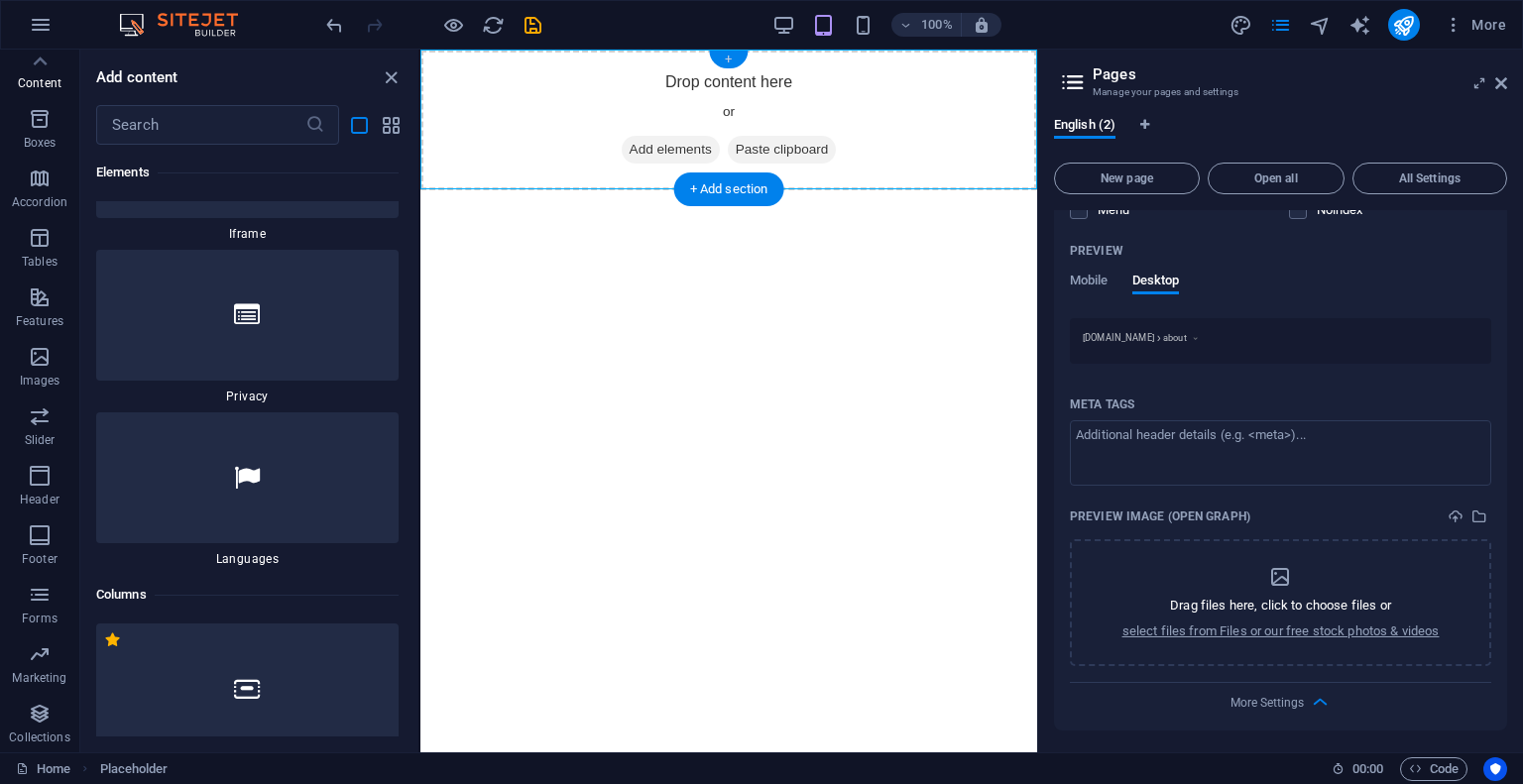
click at [723, 64] on div "+" at bounding box center [728, 60] width 39 height 18
drag, startPoint x: 723, startPoint y: 64, endPoint x: 728, endPoint y: 52, distance: 13.8
click at [726, 58] on div "+" at bounding box center [728, 60] width 39 height 18
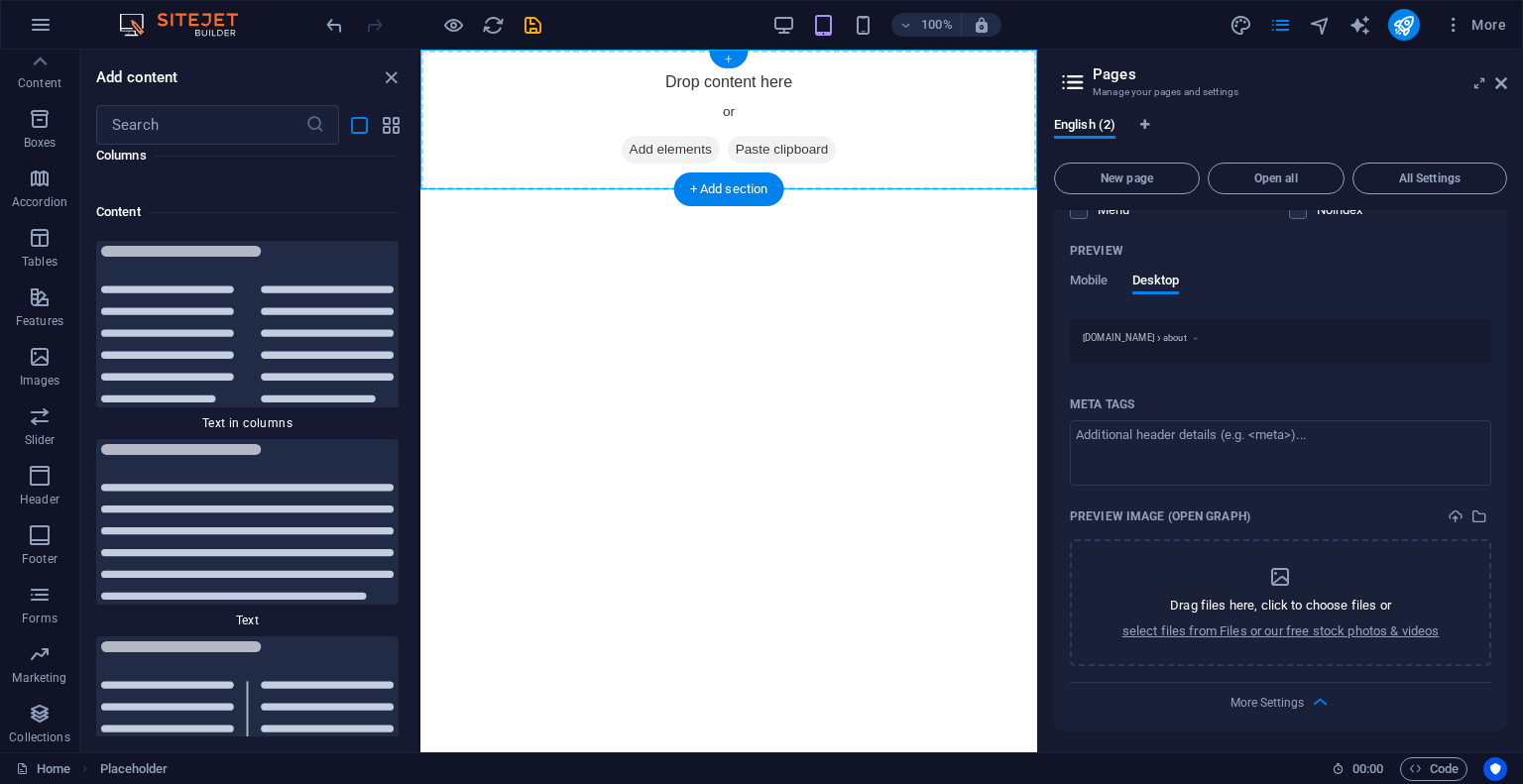
scroll to position [10331, 0]
click at [1407, 177] on span "All Settings" at bounding box center [1429, 178] width 137 height 12
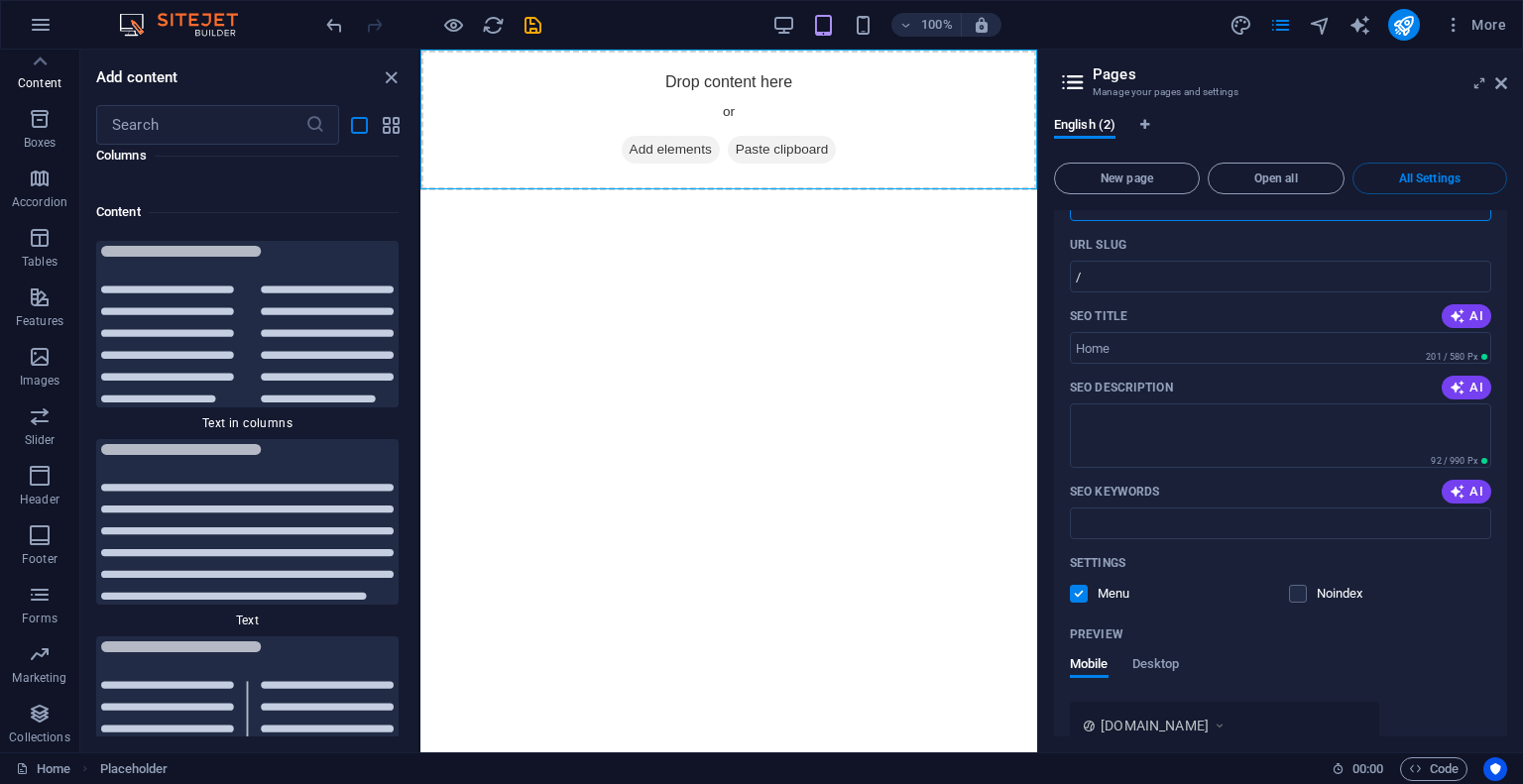
scroll to position [99, 0]
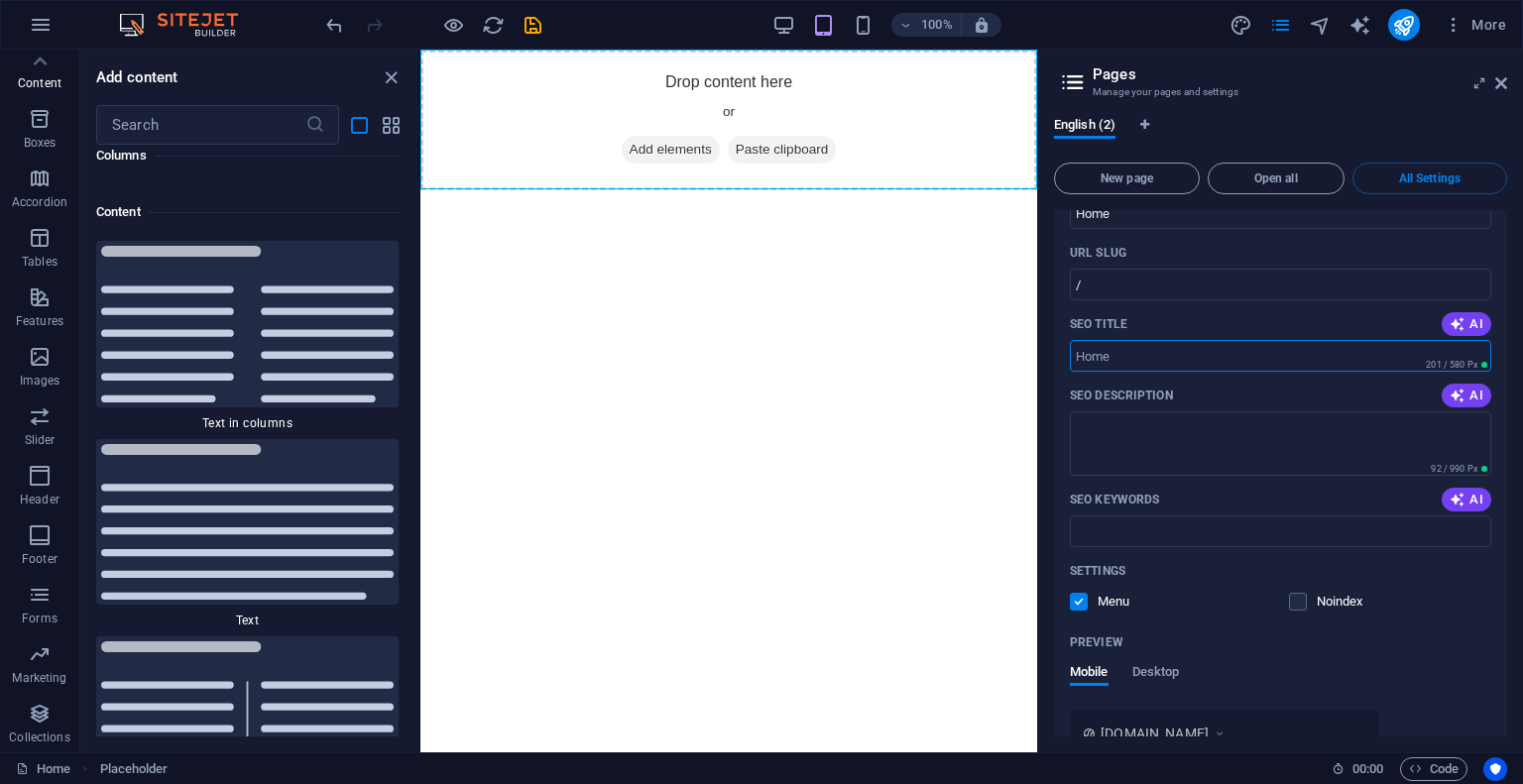
drag, startPoint x: 1552, startPoint y: 406, endPoint x: 700, endPoint y: 357, distance: 853.9
drag, startPoint x: 1609, startPoint y: 397, endPoint x: 1007, endPoint y: 360, distance: 602.8
drag, startPoint x: 1128, startPoint y: 372, endPoint x: 1125, endPoint y: 356, distance: 16.1
click at [1125, 357] on input "SEO Title" at bounding box center [1280, 356] width 421 height 32
drag, startPoint x: 1125, startPoint y: 356, endPoint x: 1082, endPoint y: 354, distance: 42.7
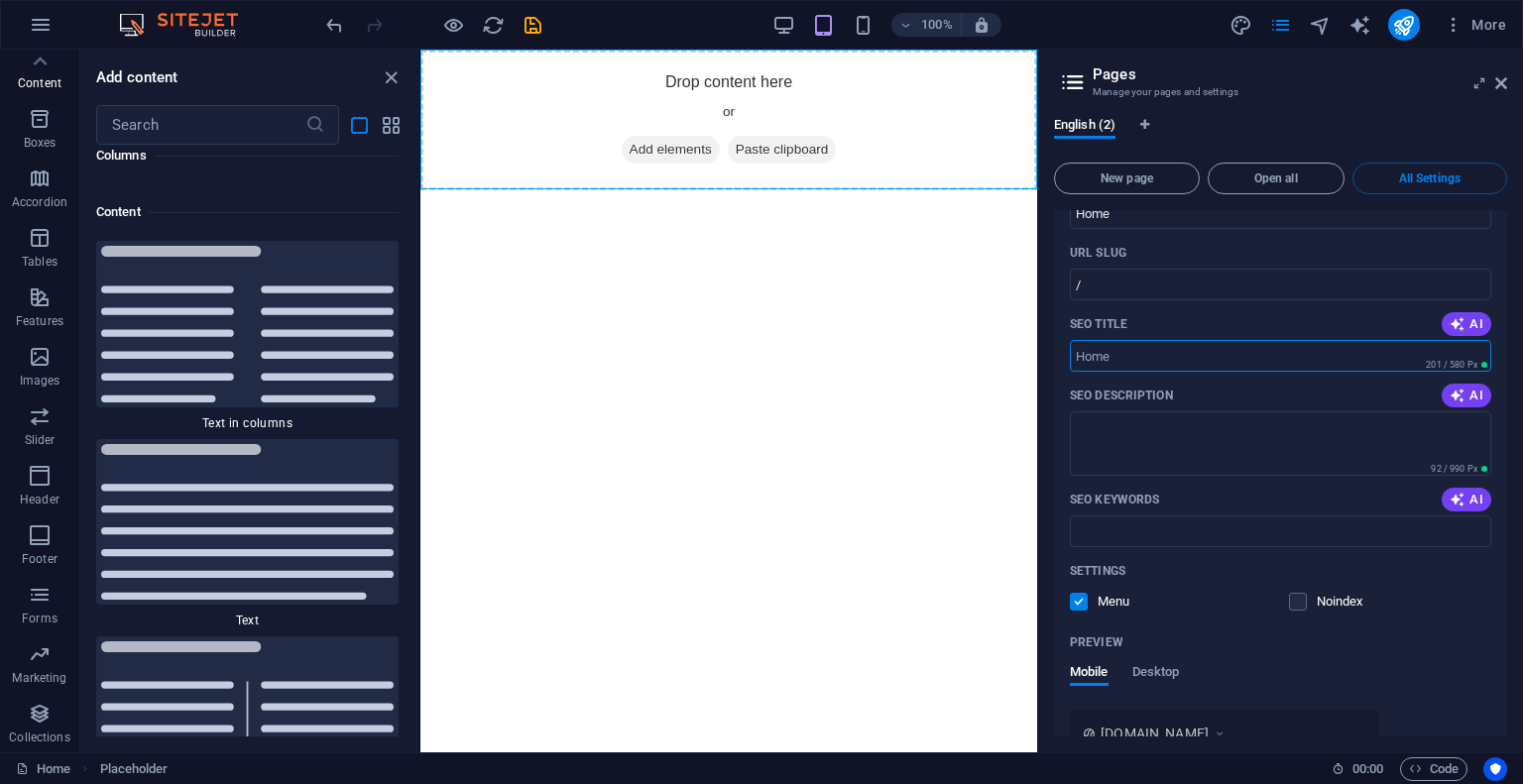
click at [1082, 354] on input "SEO Title" at bounding box center [1280, 356] width 421 height 32
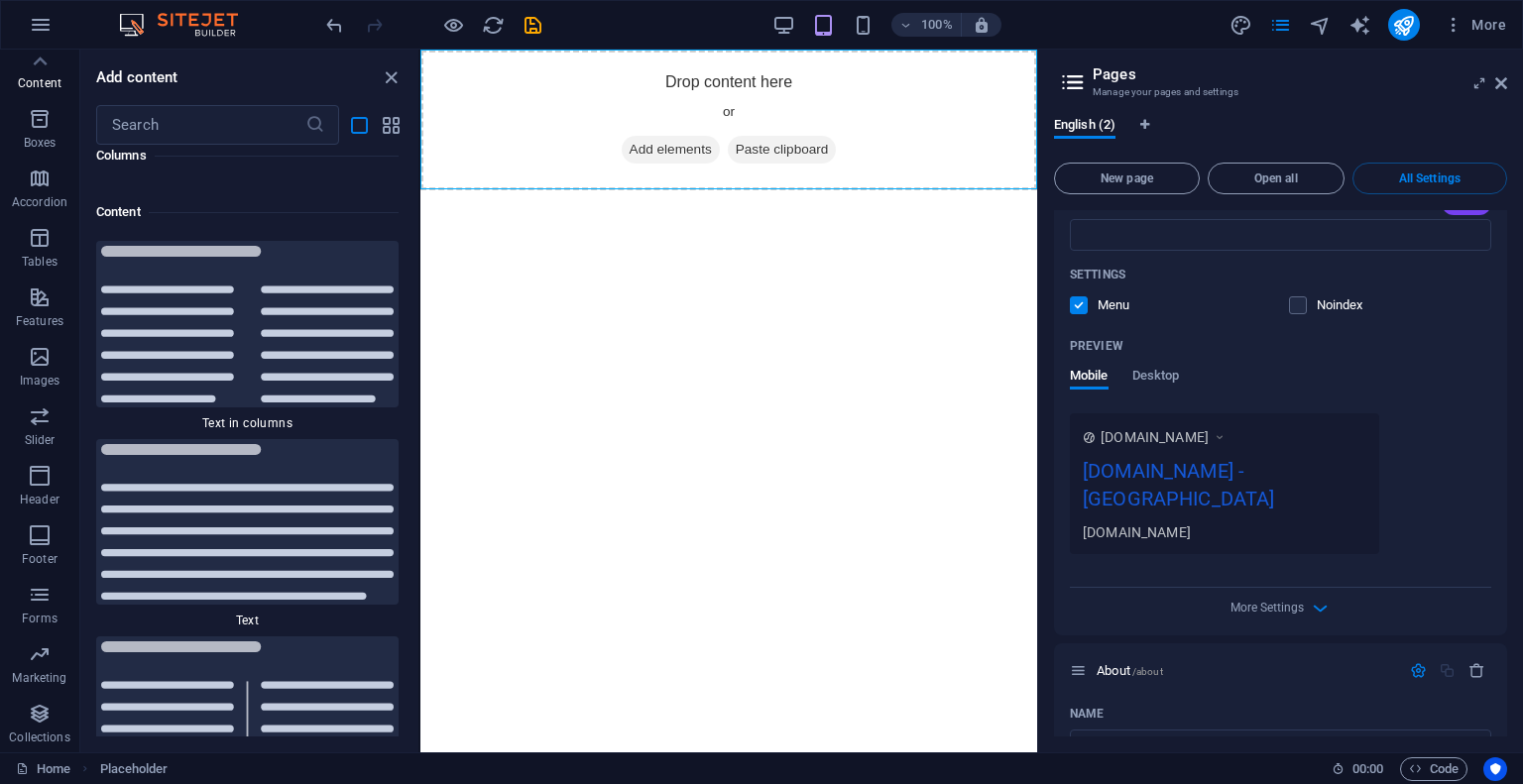
scroll to position [397, 0]
click at [1312, 596] on icon "button" at bounding box center [1319, 607] width 23 height 23
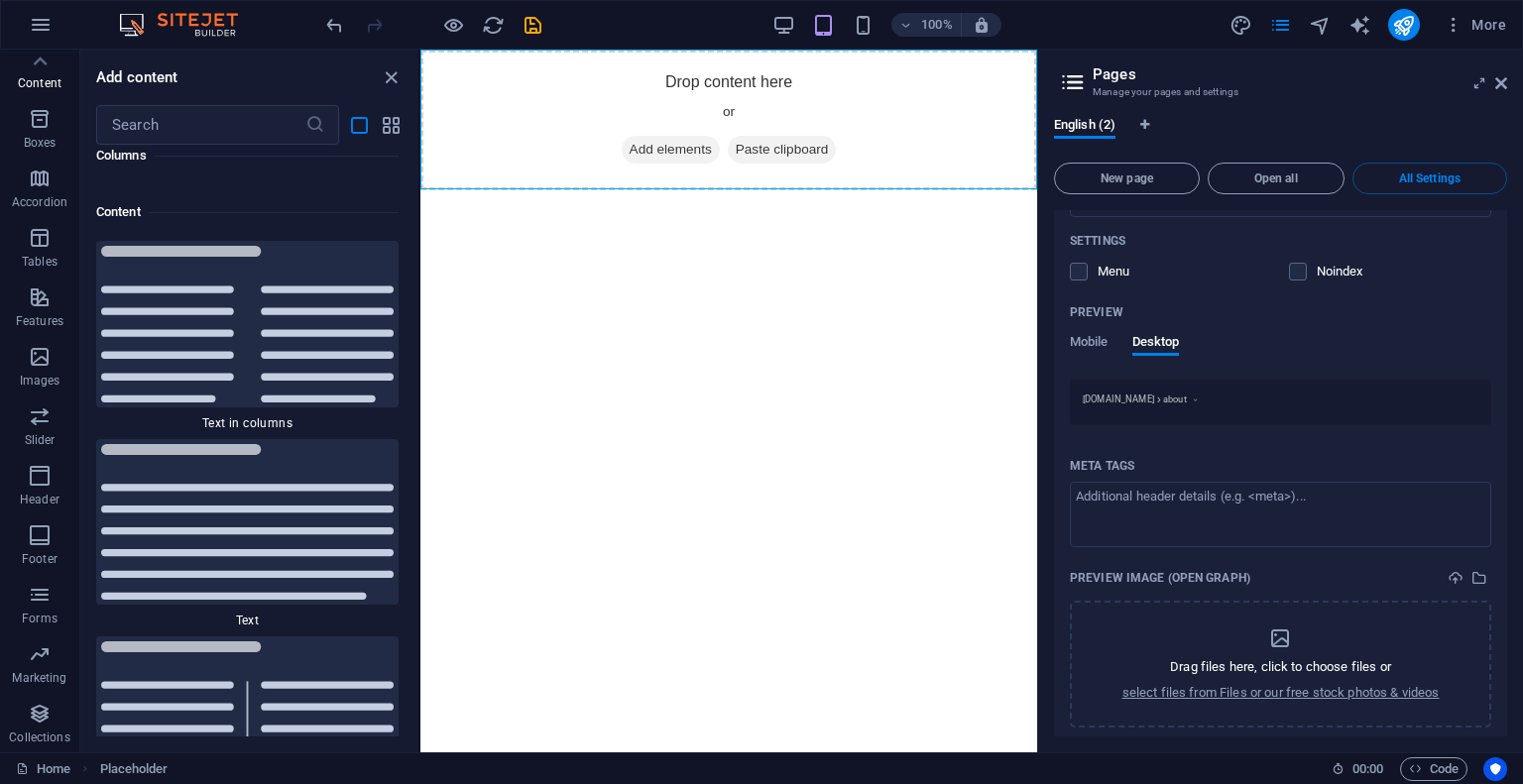
scroll to position [1576, 0]
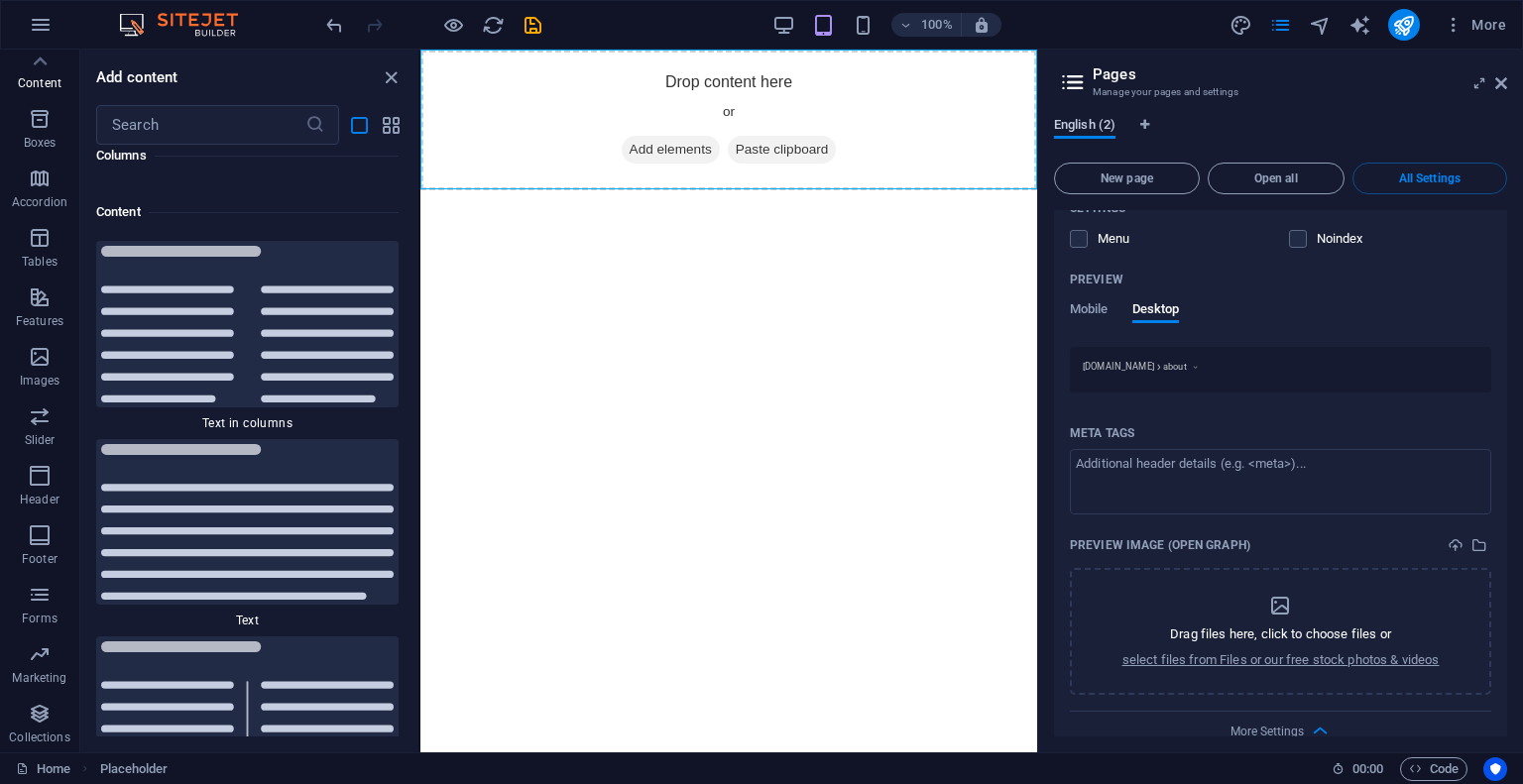
click at [1098, 126] on span "English (2)" at bounding box center [1084, 127] width 61 height 28
click at [1149, 120] on icon "Language Tabs" at bounding box center [1144, 125] width 9 height 12
select select "41"
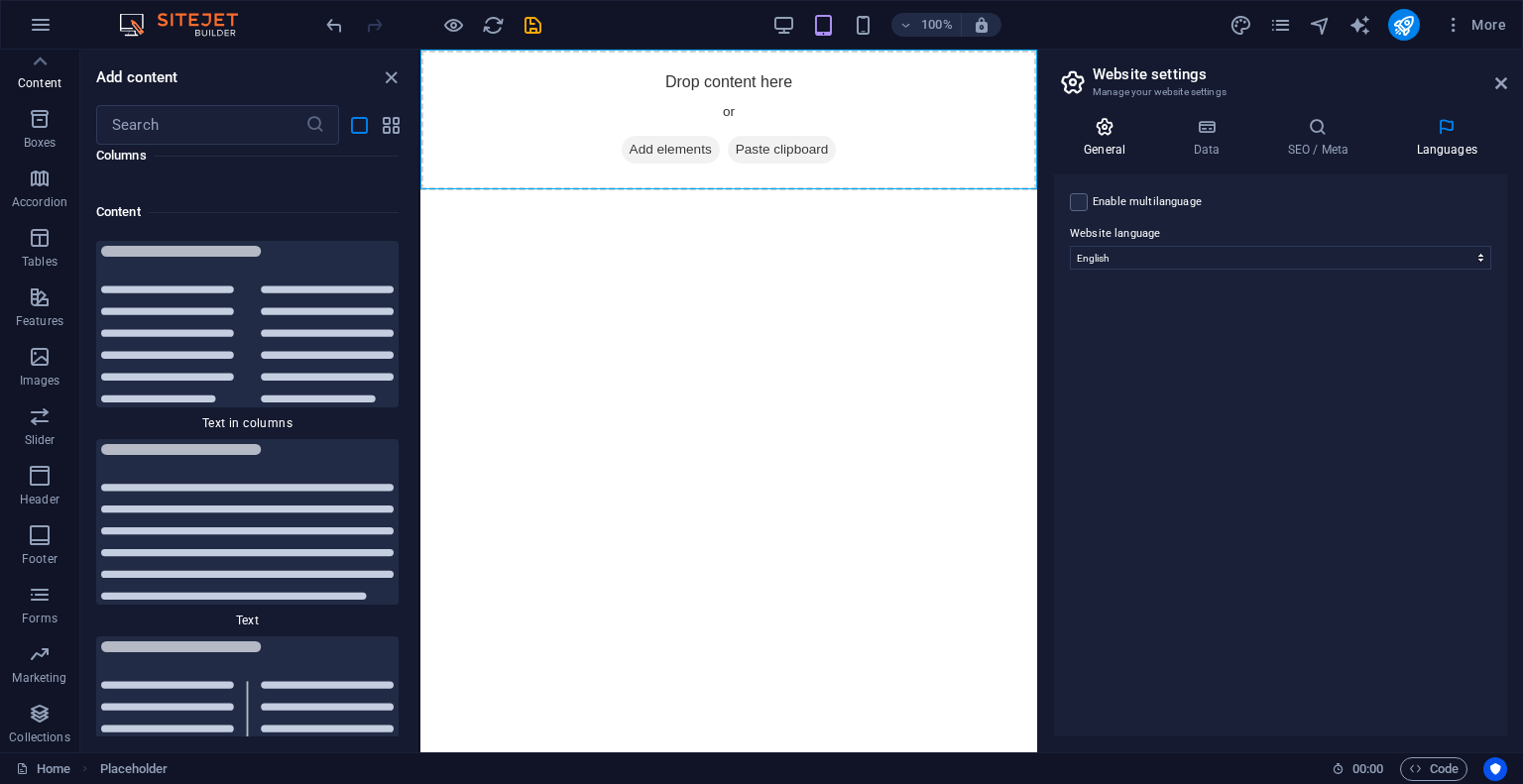
click at [1118, 142] on h4 "General" at bounding box center [1108, 138] width 109 height 42
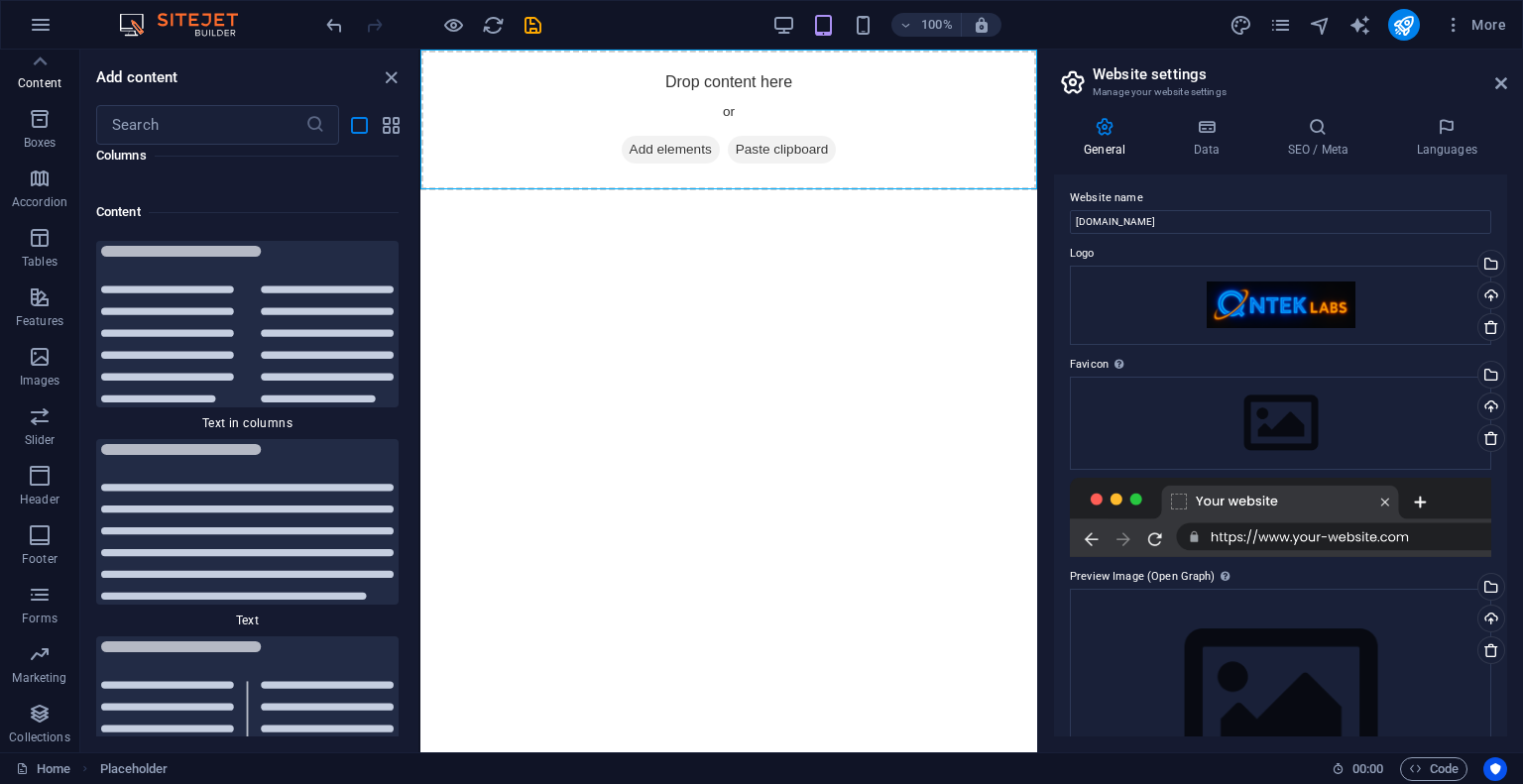
scroll to position [0, 0]
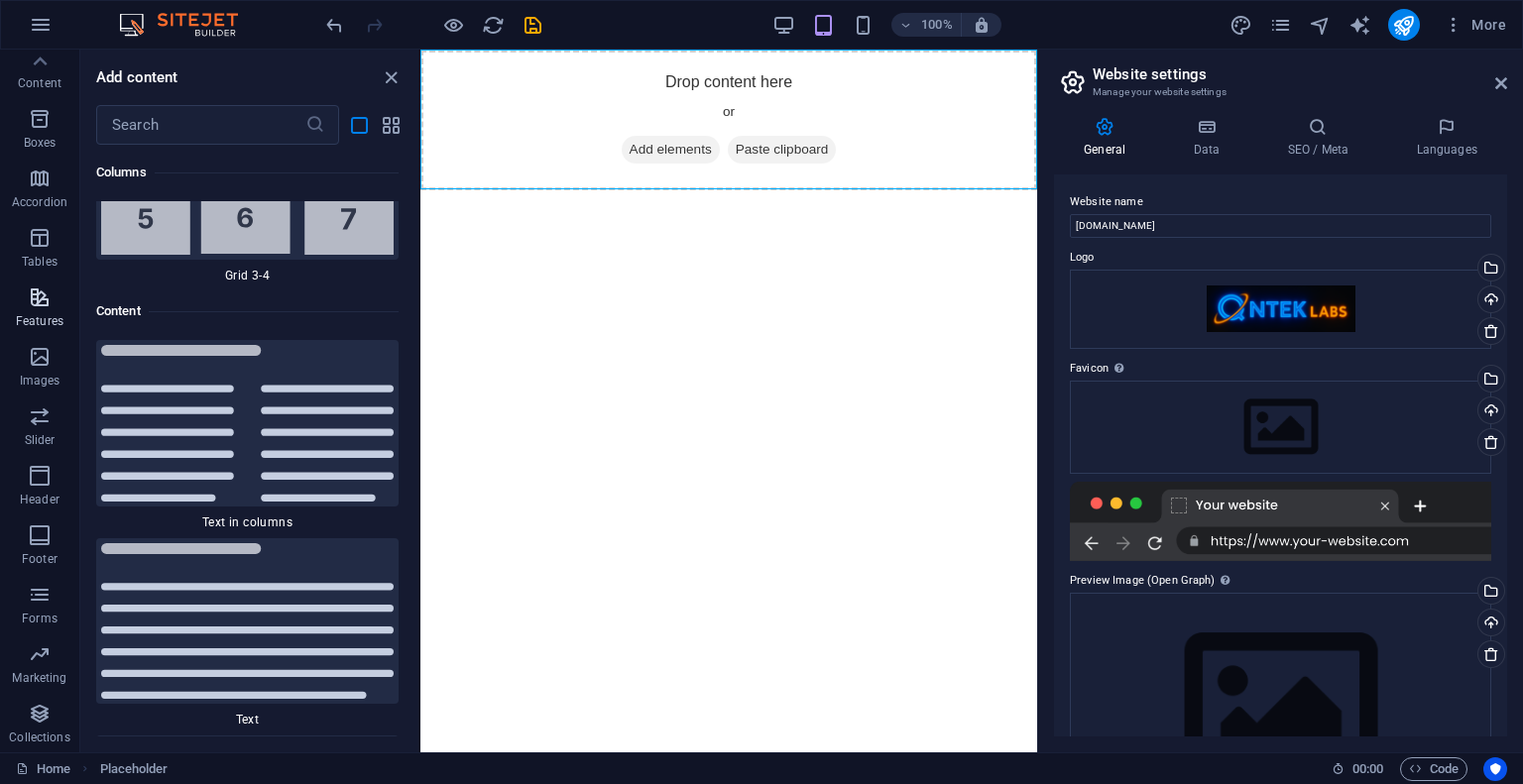
click at [44, 305] on icon "button" at bounding box center [40, 297] width 24 height 24
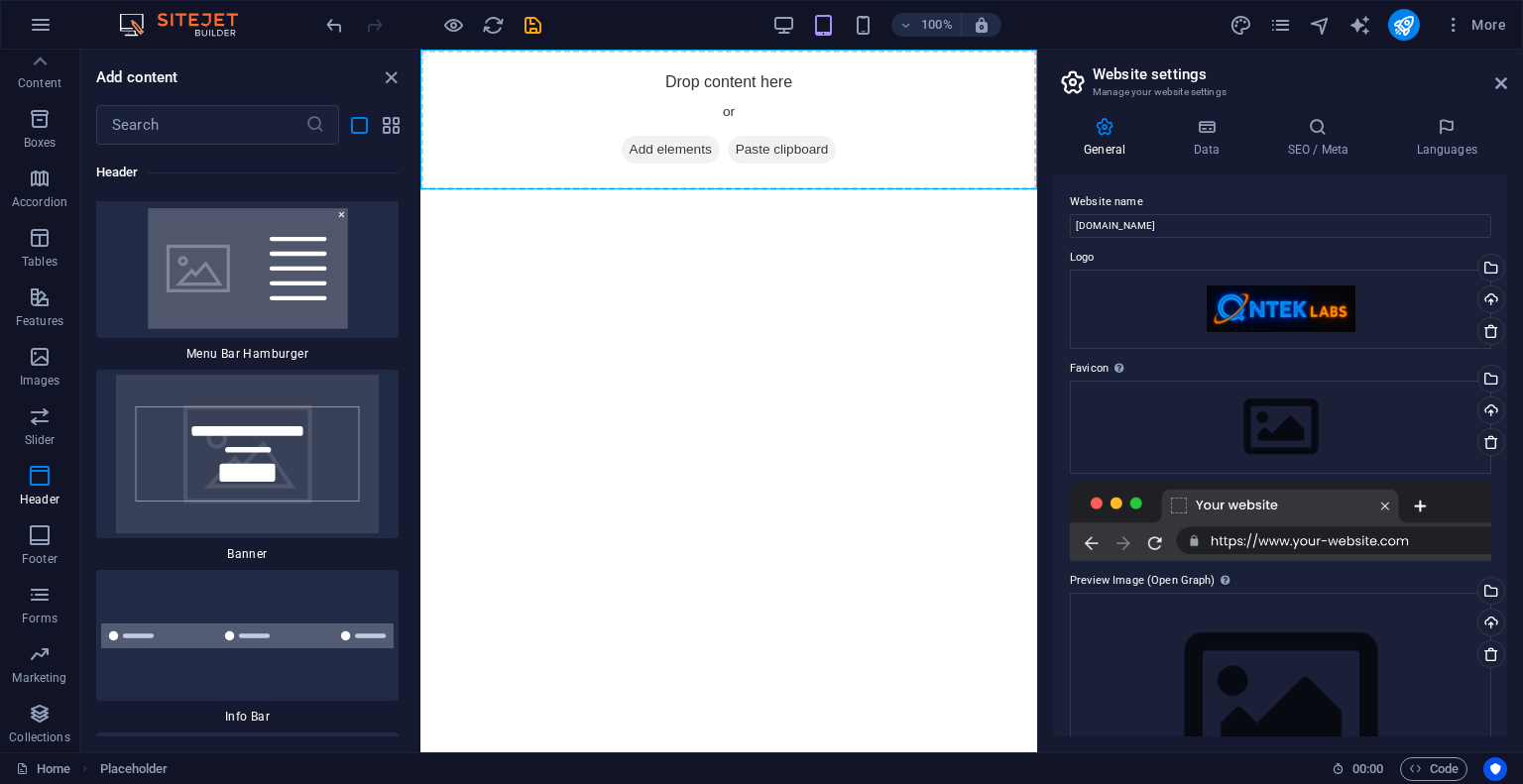
scroll to position [29557, 0]
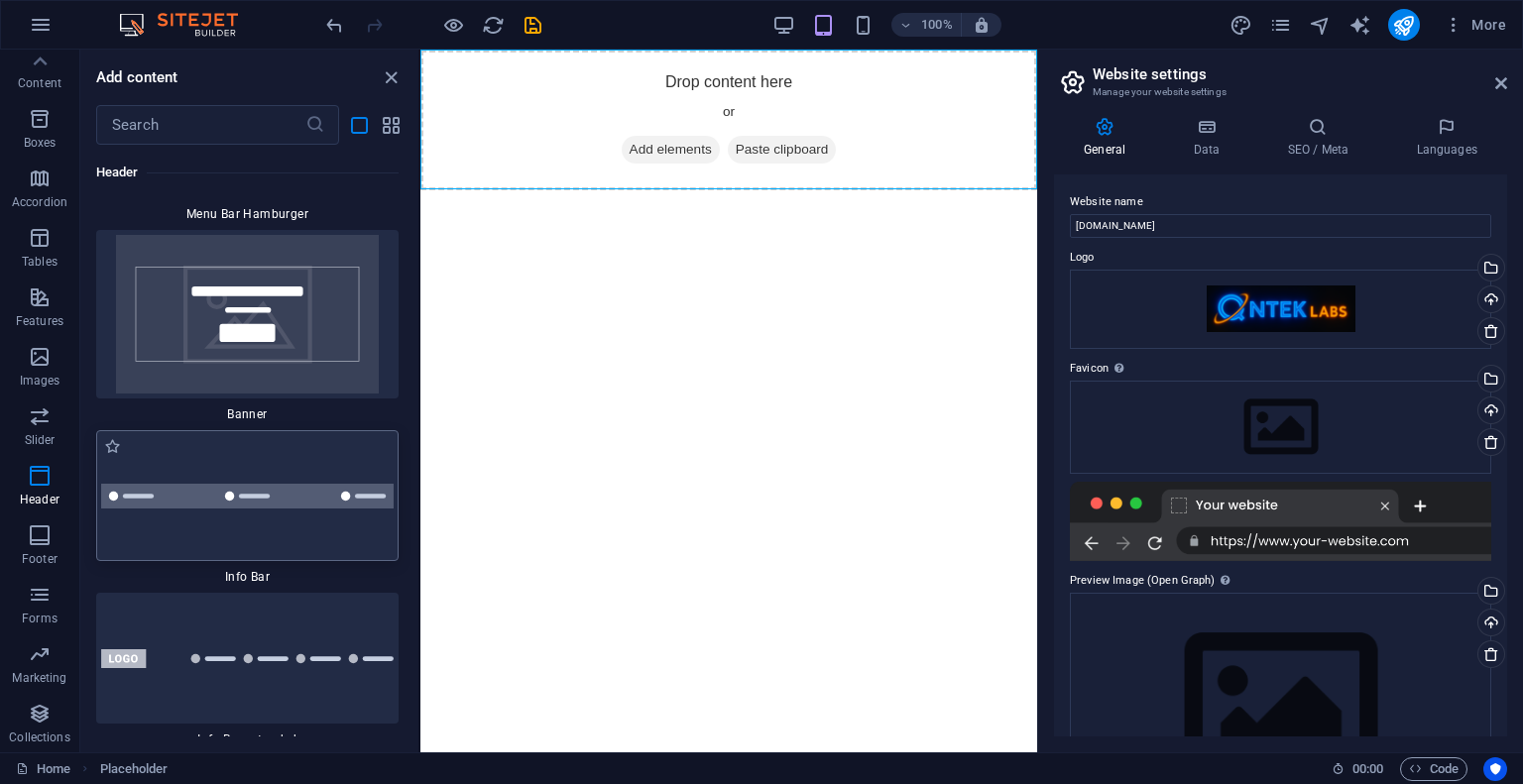
click at [303, 484] on img at bounding box center [247, 496] width 292 height 25
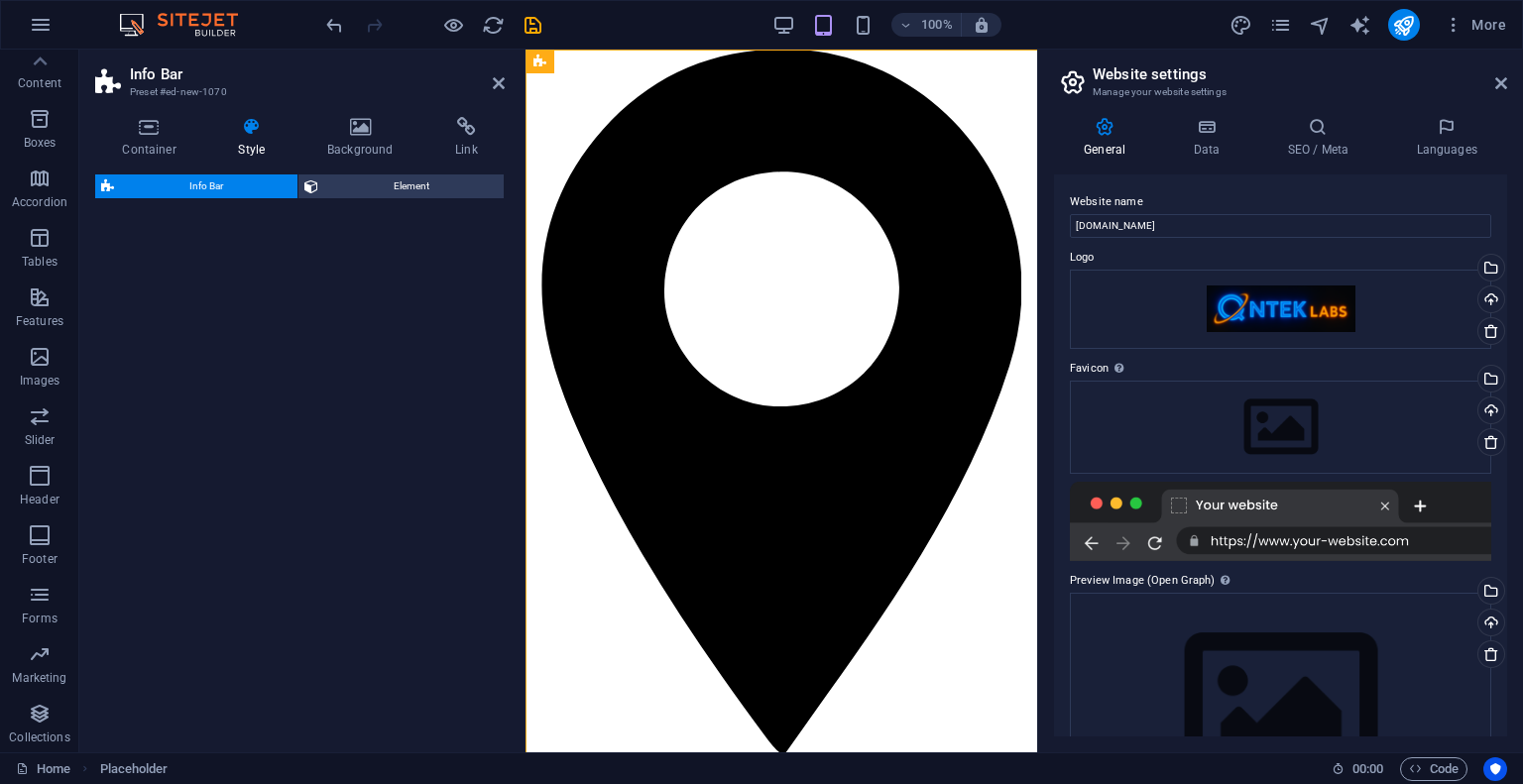
select select "rem"
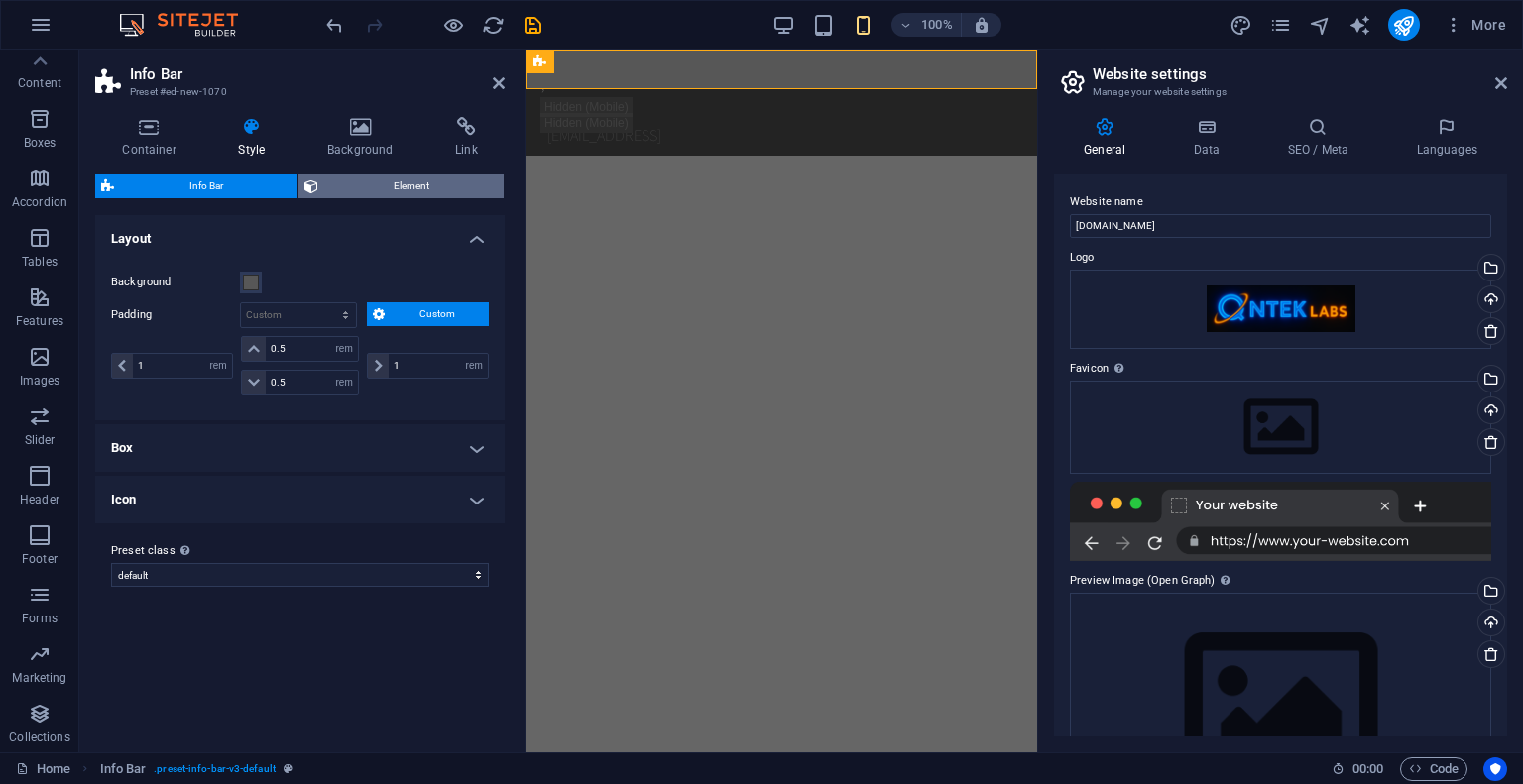
click at [379, 179] on span "Element" at bounding box center [410, 186] width 173 height 24
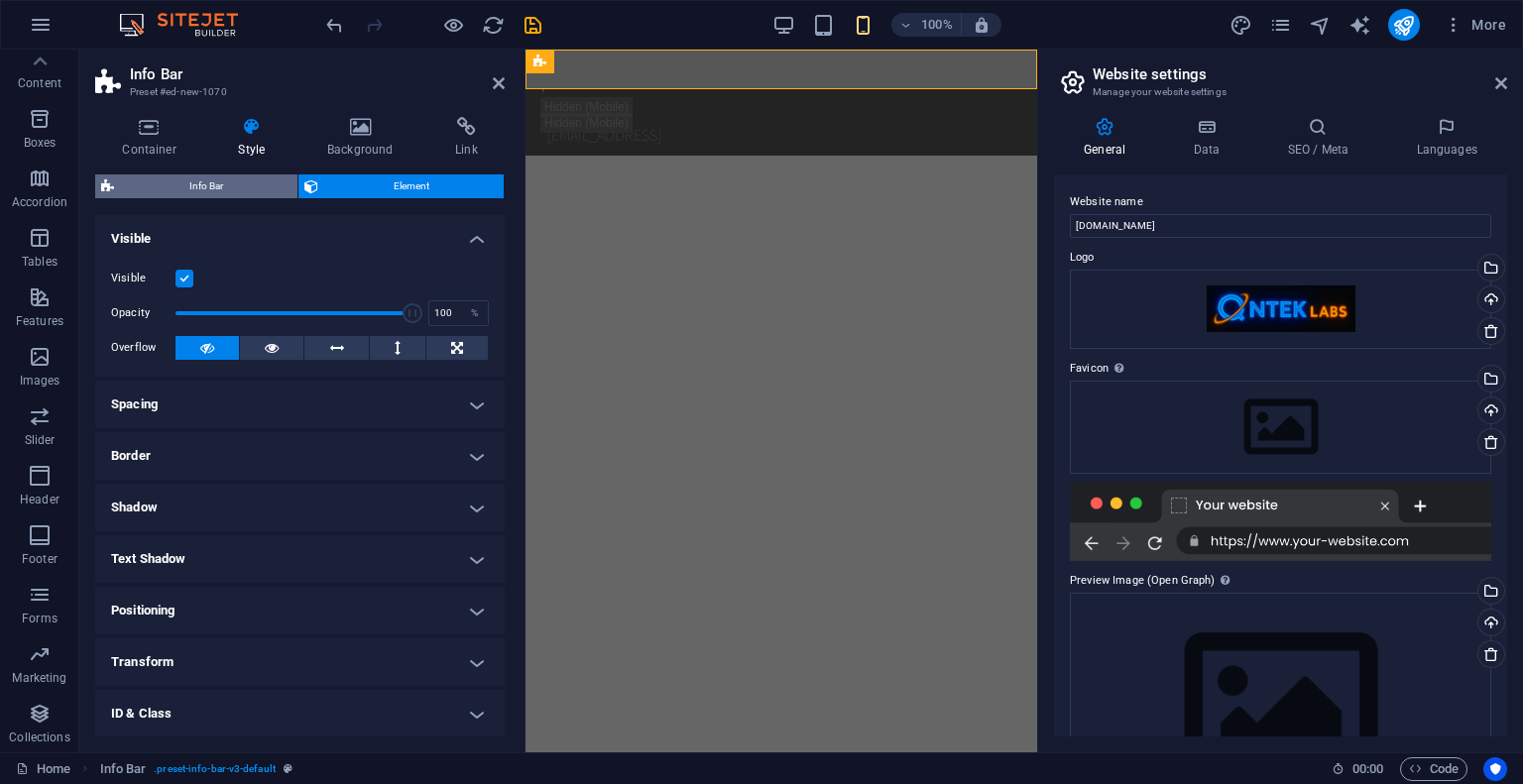
click at [235, 185] on span "Info Bar" at bounding box center [205, 186] width 171 height 24
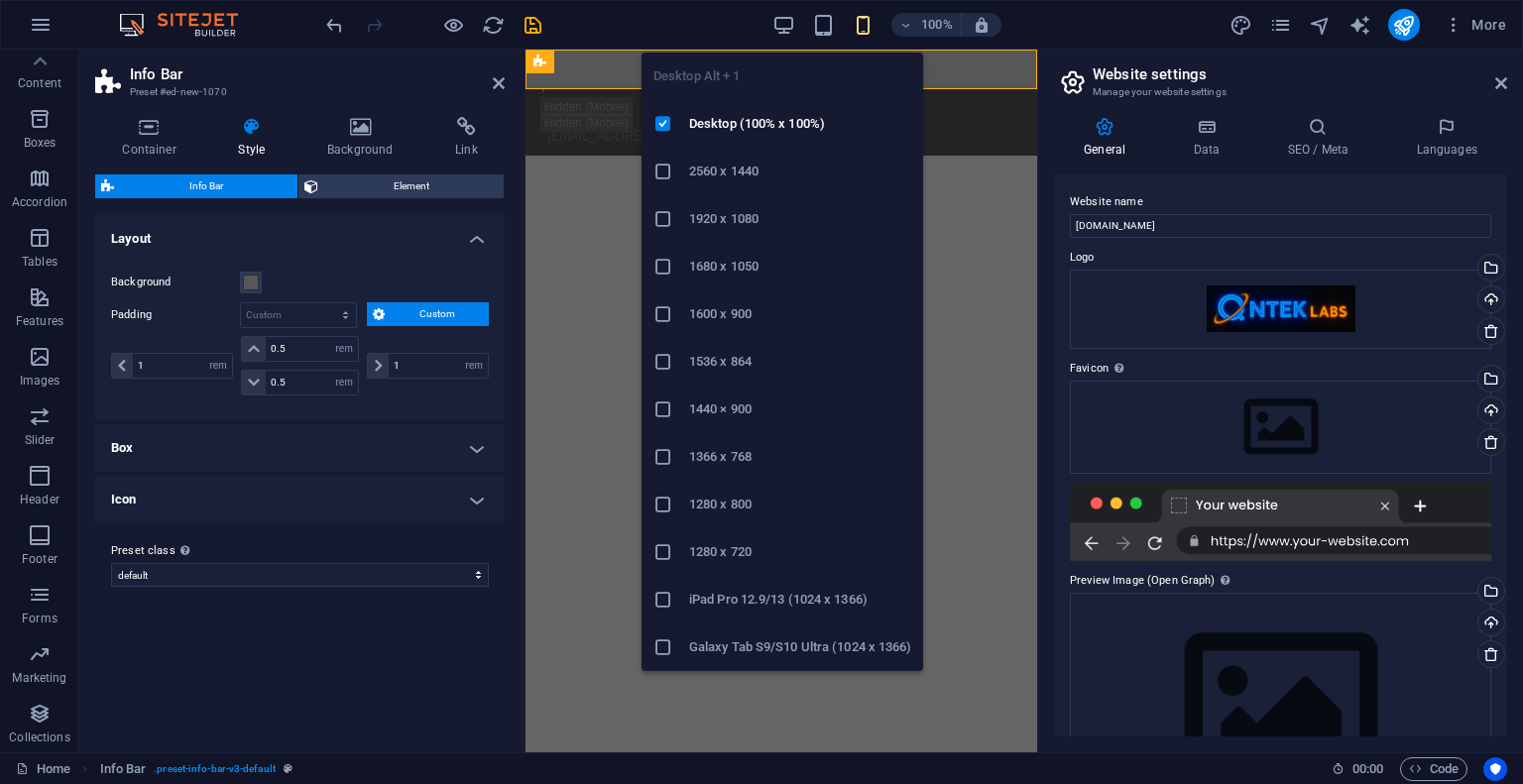
drag, startPoint x: 920, startPoint y: 74, endPoint x: 409, endPoint y: 20, distance: 513.4
click at [920, 74] on ul "Desktop Alt + 1 Desktop (100% x 100%) 2560 x 1440 1920 x 1080 1680 x [PHONE_NUM…" at bounding box center [782, 362] width 282 height 619
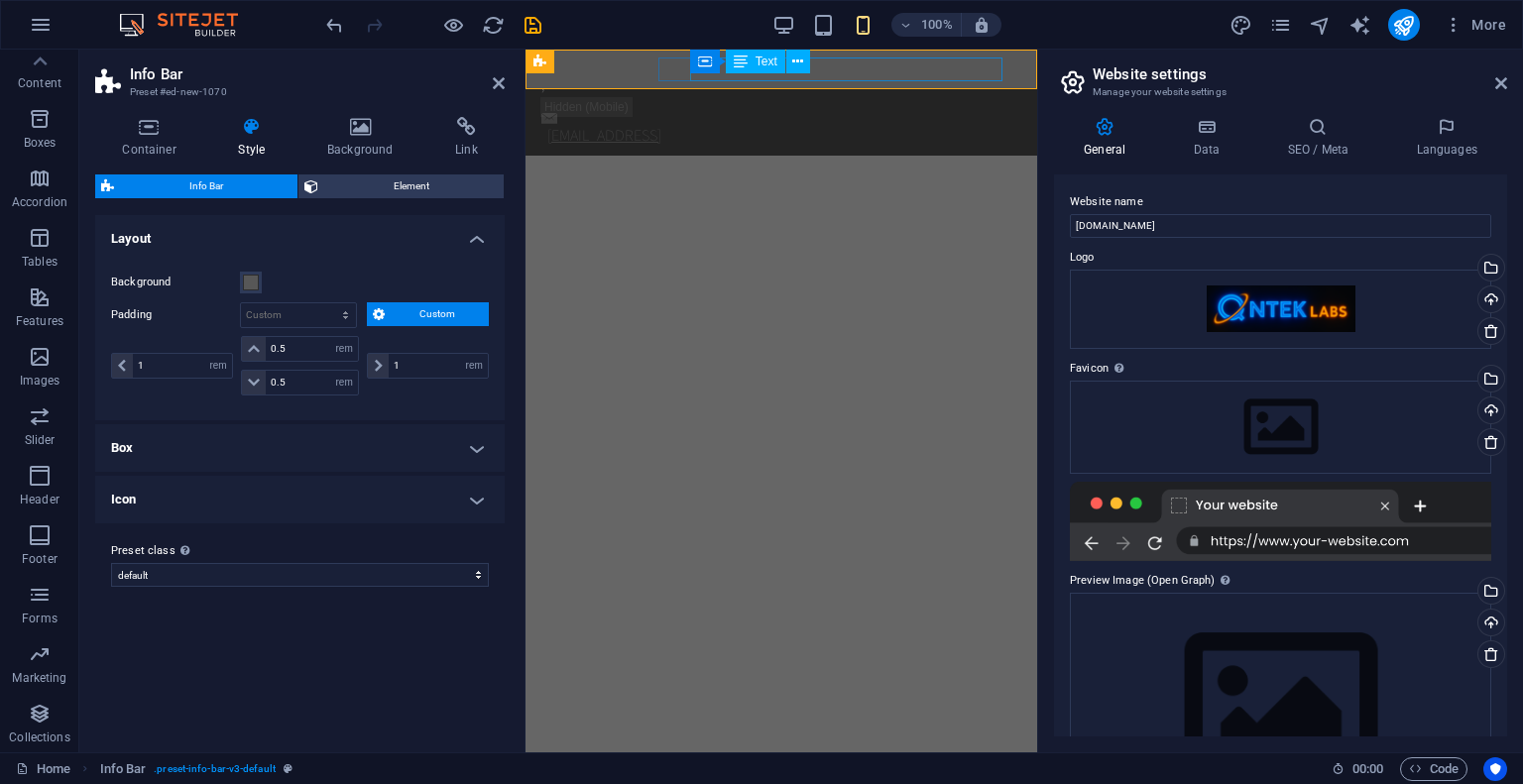
click at [661, 125] on link "[EMAIL_ADDRESS]" at bounding box center [604, 135] width 114 height 21
click at [915, 124] on div "[EMAIL_ADDRESS]" at bounding box center [784, 136] width 474 height 24
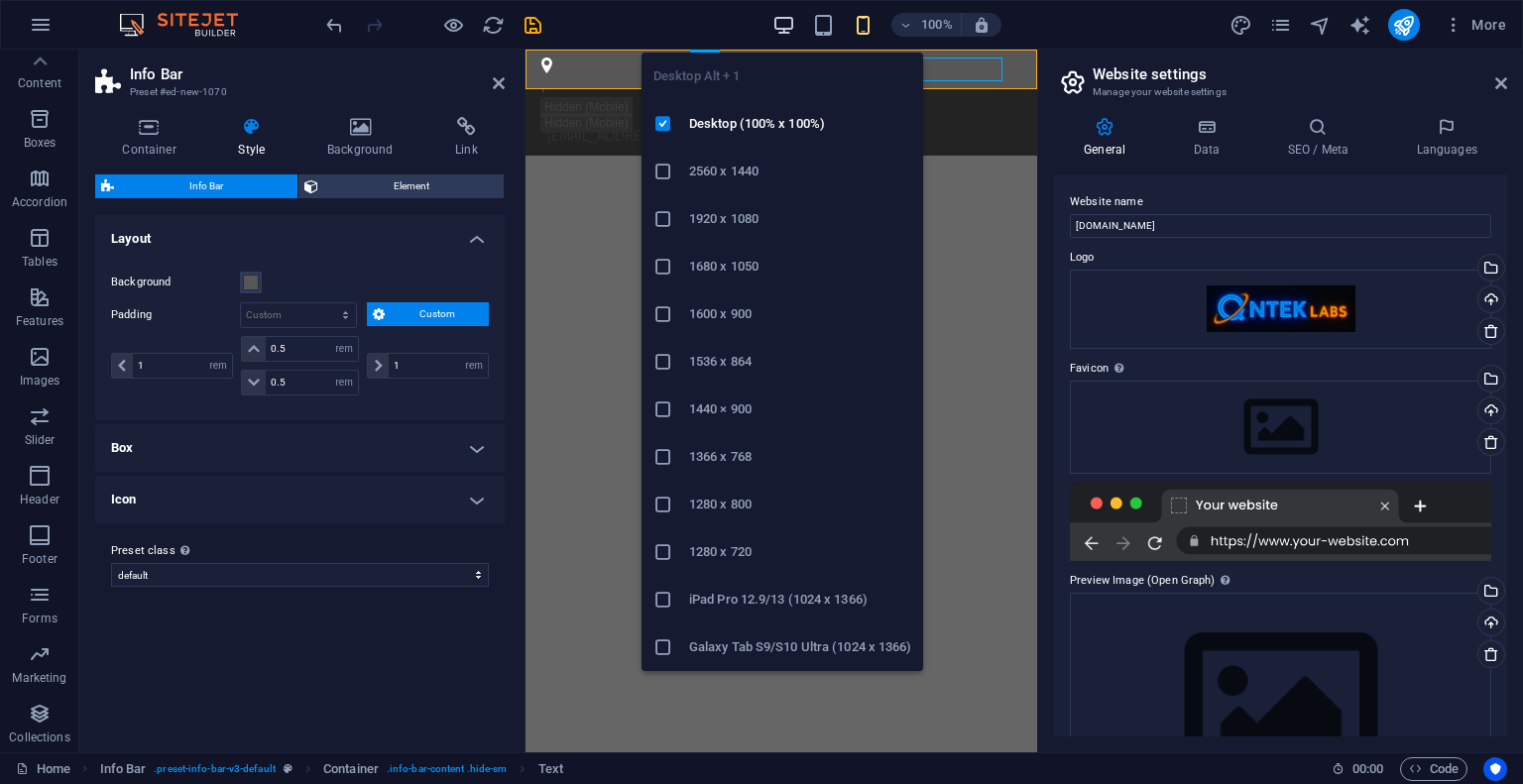
click at [777, 22] on icon "button" at bounding box center [783, 25] width 23 height 23
click at [779, 22] on icon "button" at bounding box center [783, 25] width 23 height 23
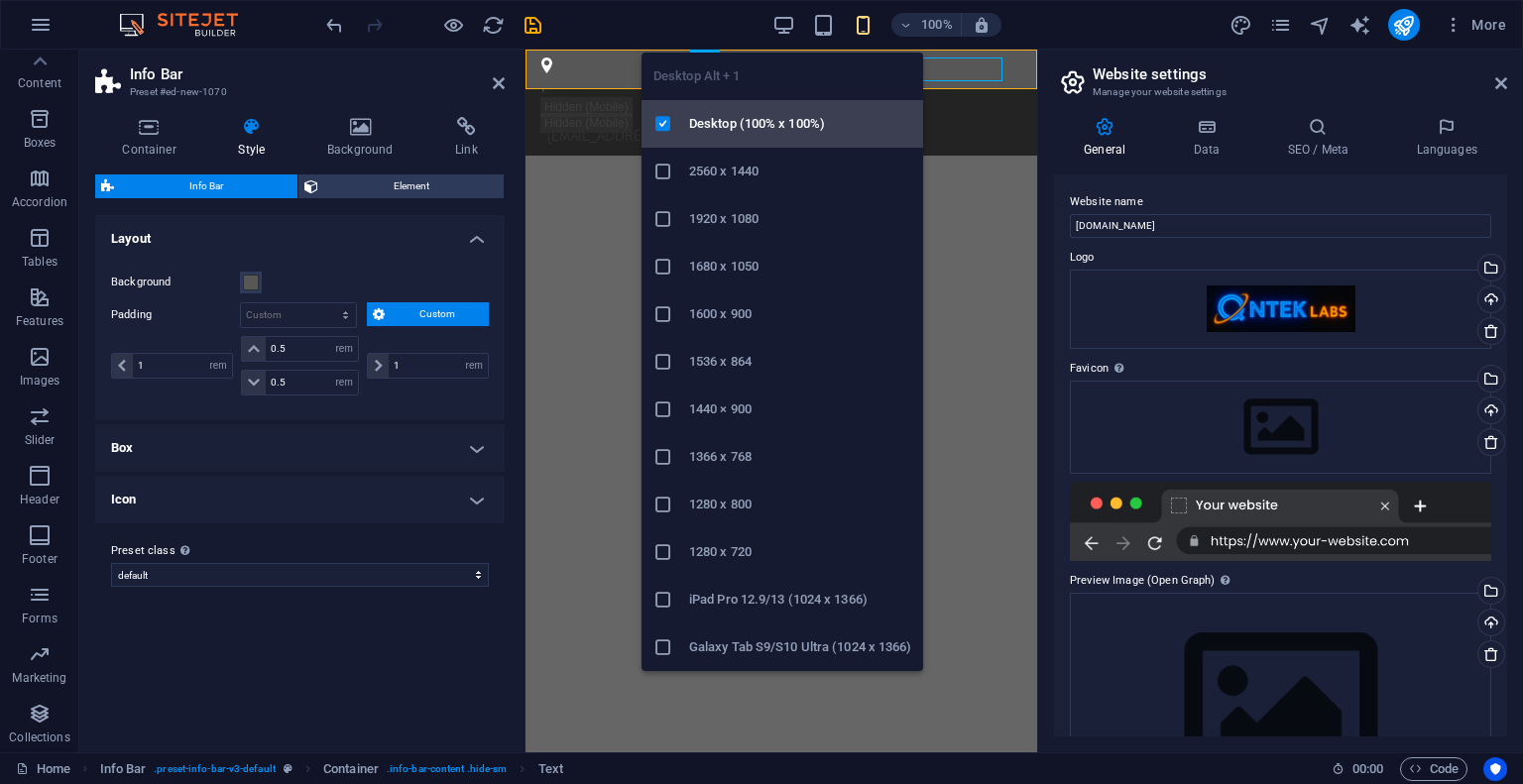
click at [754, 122] on h6 "Desktop (100% x 100%)" at bounding box center [800, 124] width 222 height 24
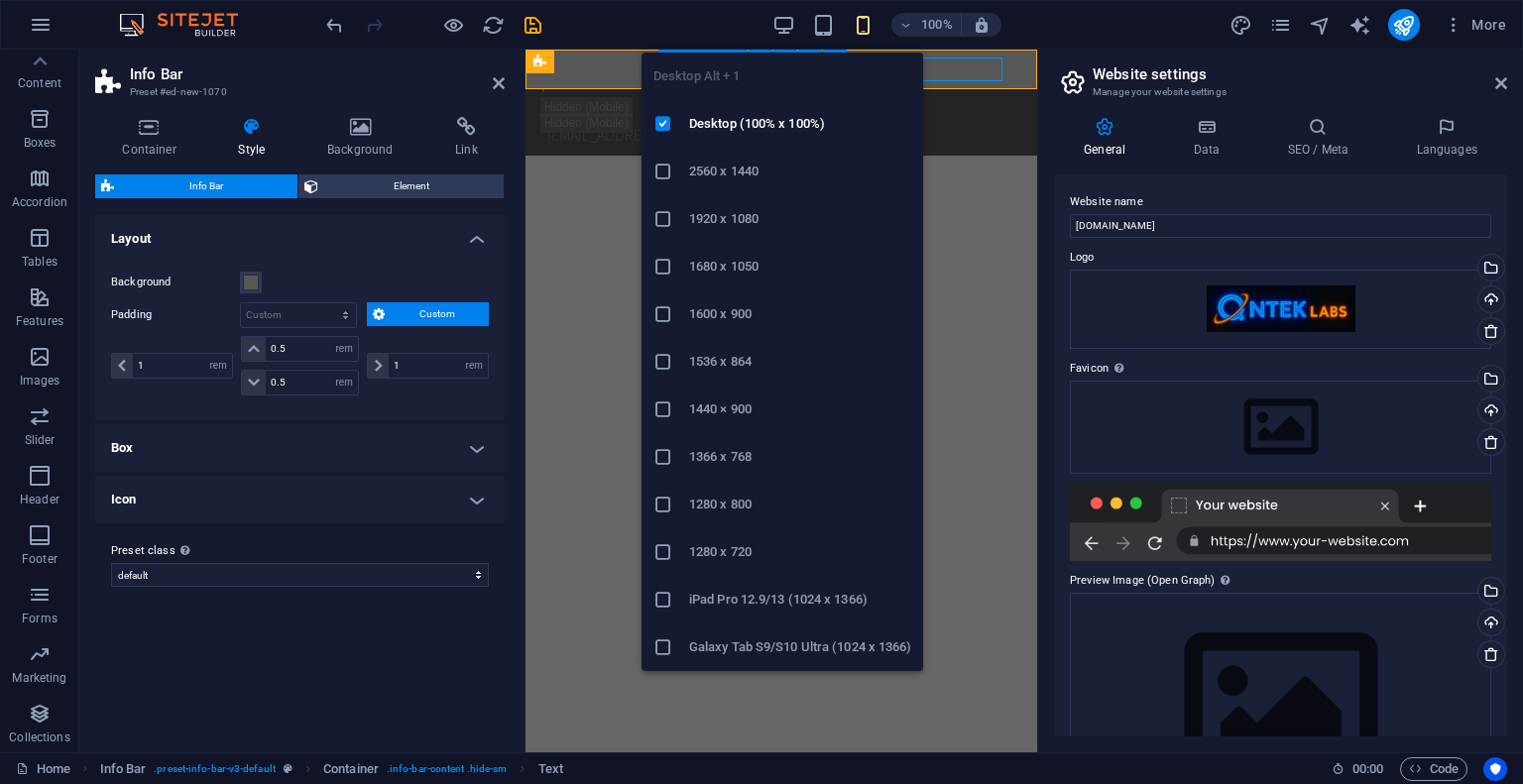
click at [759, 174] on h6 "2560 x 1440" at bounding box center [800, 172] width 222 height 24
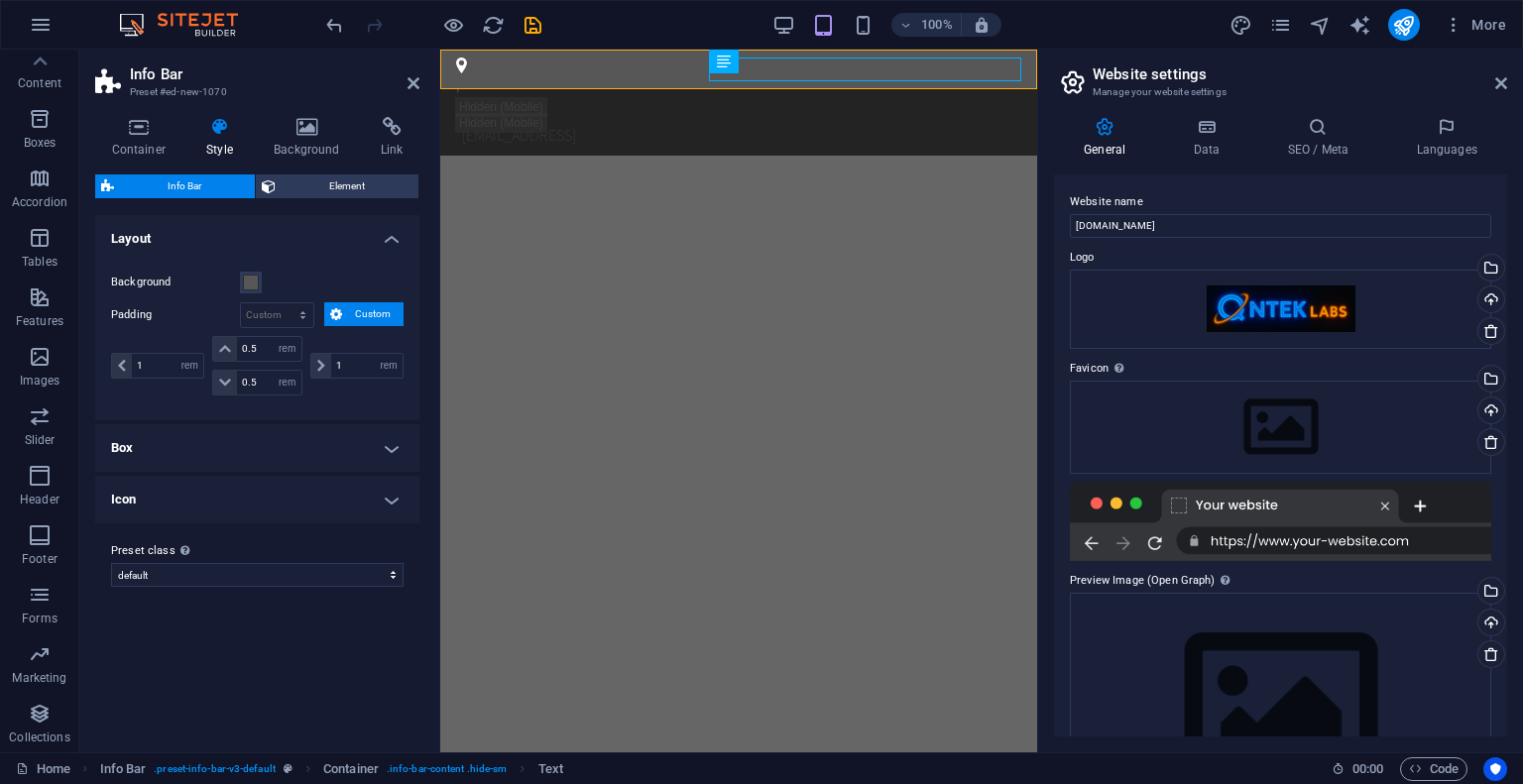
drag, startPoint x: 522, startPoint y: 86, endPoint x: 127, endPoint y: 163, distance: 402.8
click at [127, 163] on aside "Info Bar Preset #ed-new-1070 Container Style Background Link Size Height Defaul…" at bounding box center [259, 401] width 361 height 703
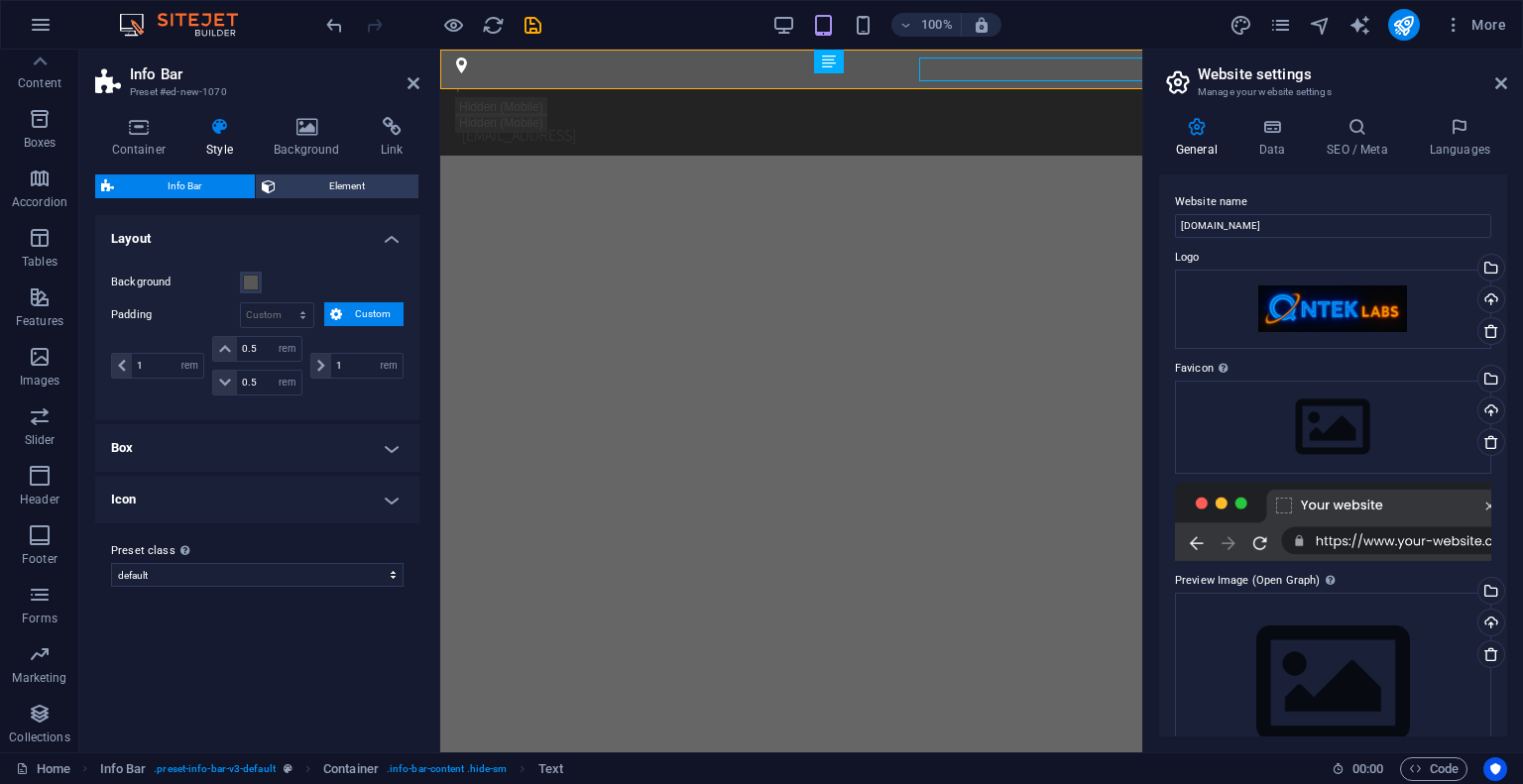
drag, startPoint x: 1039, startPoint y: 125, endPoint x: 699, endPoint y: 81, distance: 342.8
click at [1139, 131] on div "Home Favorites Elements Columns Content Boxes Accordion Tables Features Images …" at bounding box center [761, 401] width 1523 height 703
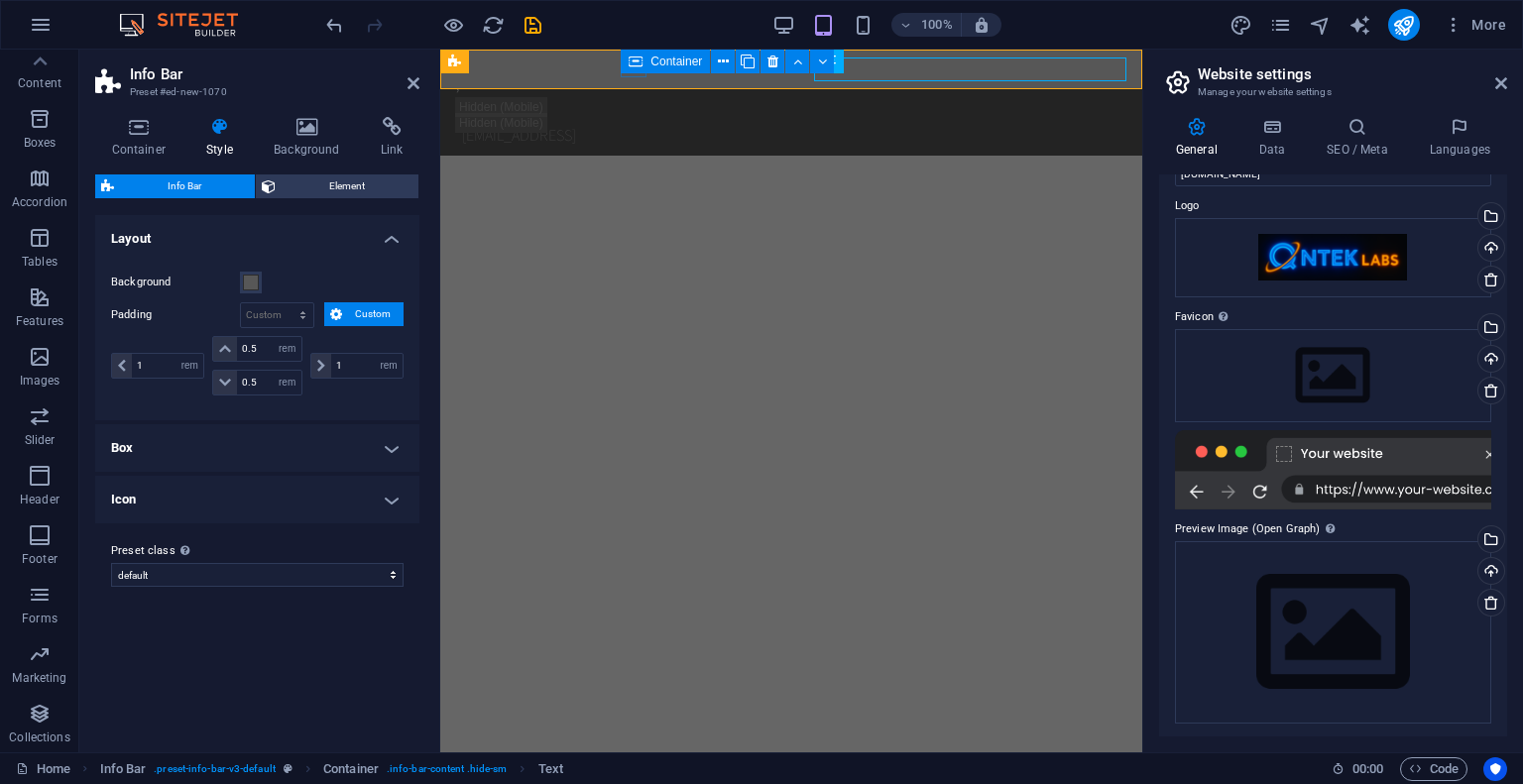
click at [628, 72] on icon at bounding box center [635, 62] width 14 height 24
click at [783, 82] on div ", [EMAIL_ADDRESS]" at bounding box center [791, 103] width 702 height 106
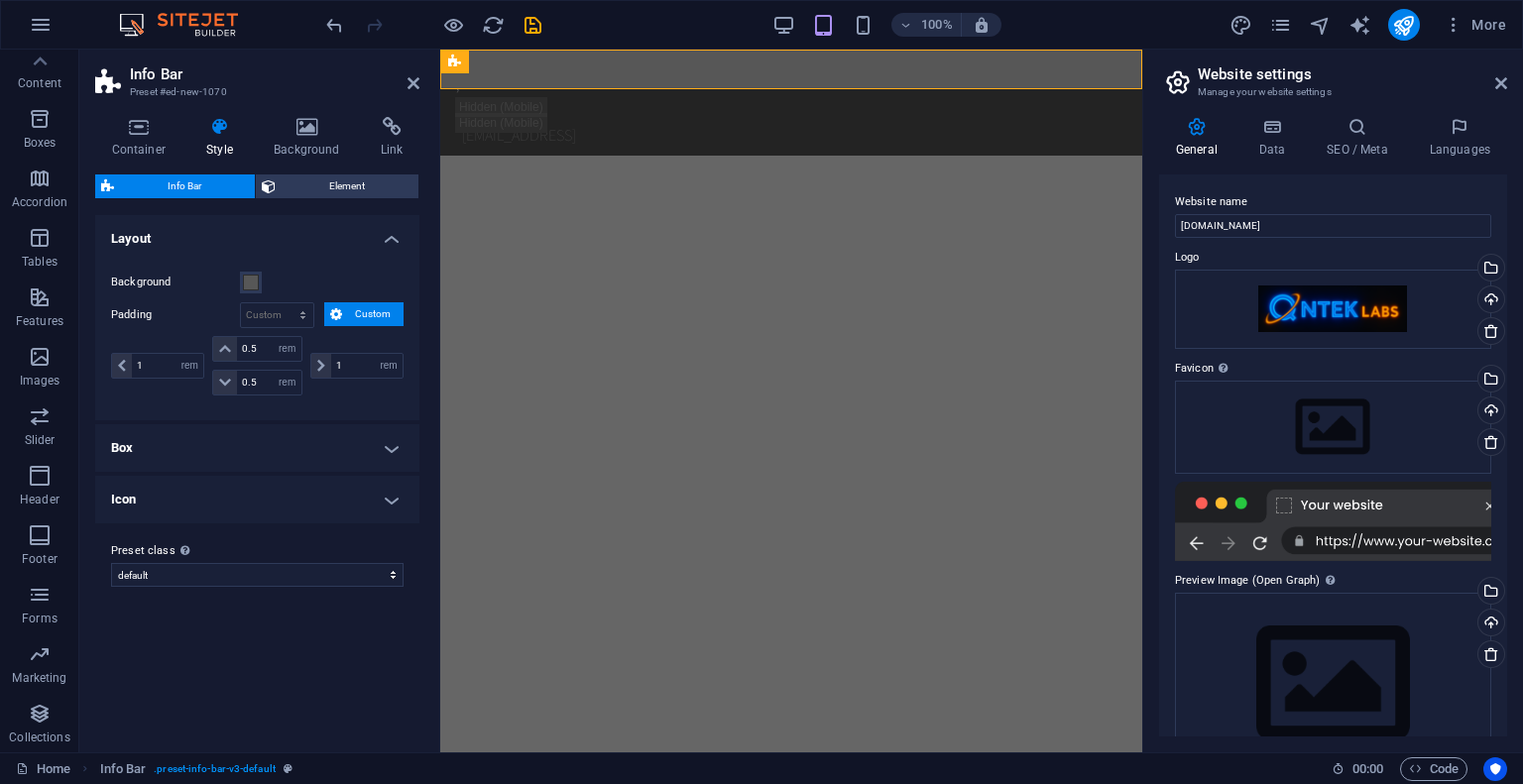
scroll to position [0, 0]
click at [1206, 138] on h4 "General" at bounding box center [1200, 138] width 83 height 42
click at [1274, 136] on icon at bounding box center [1272, 127] width 60 height 20
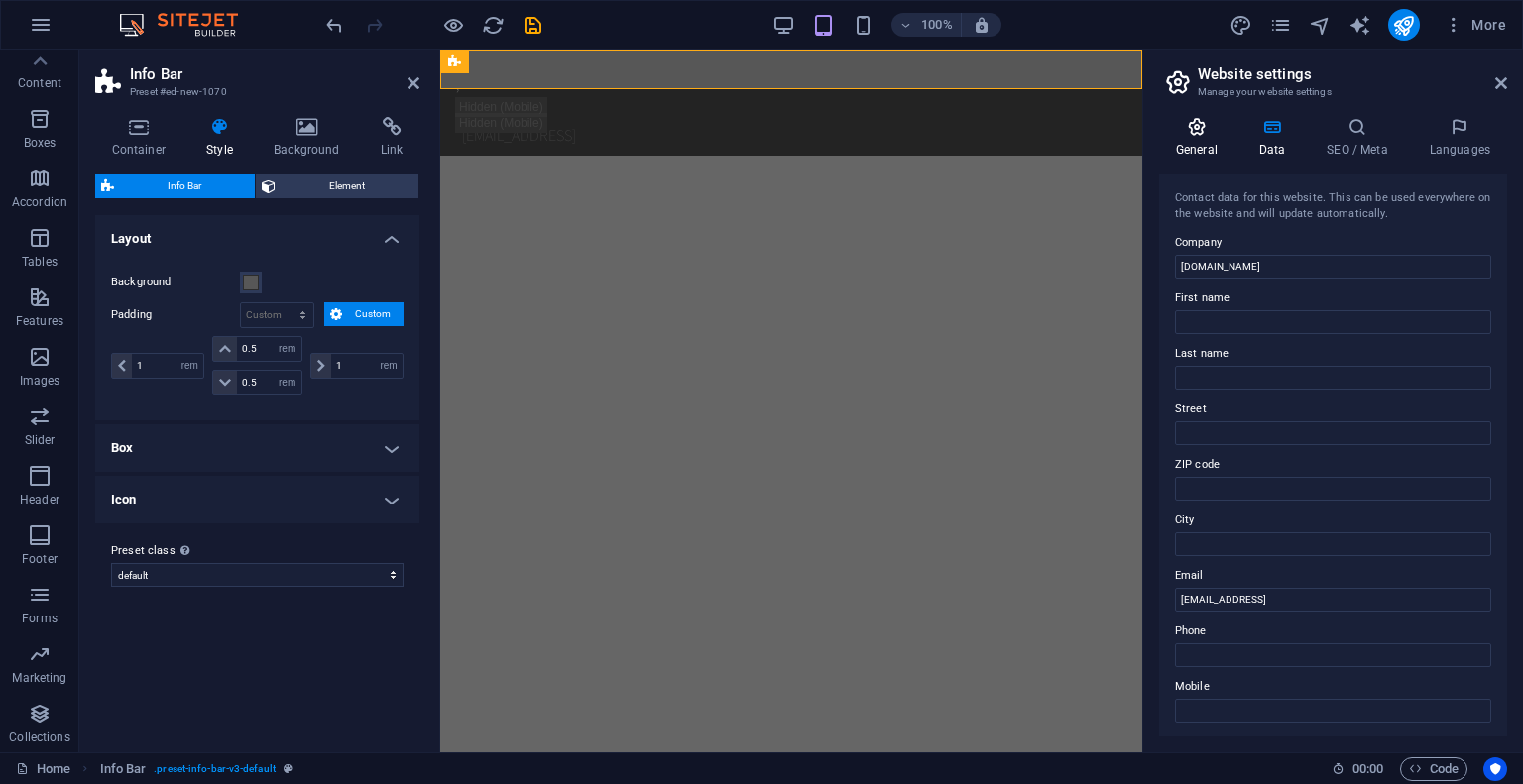
click at [1210, 136] on icon at bounding box center [1196, 127] width 75 height 20
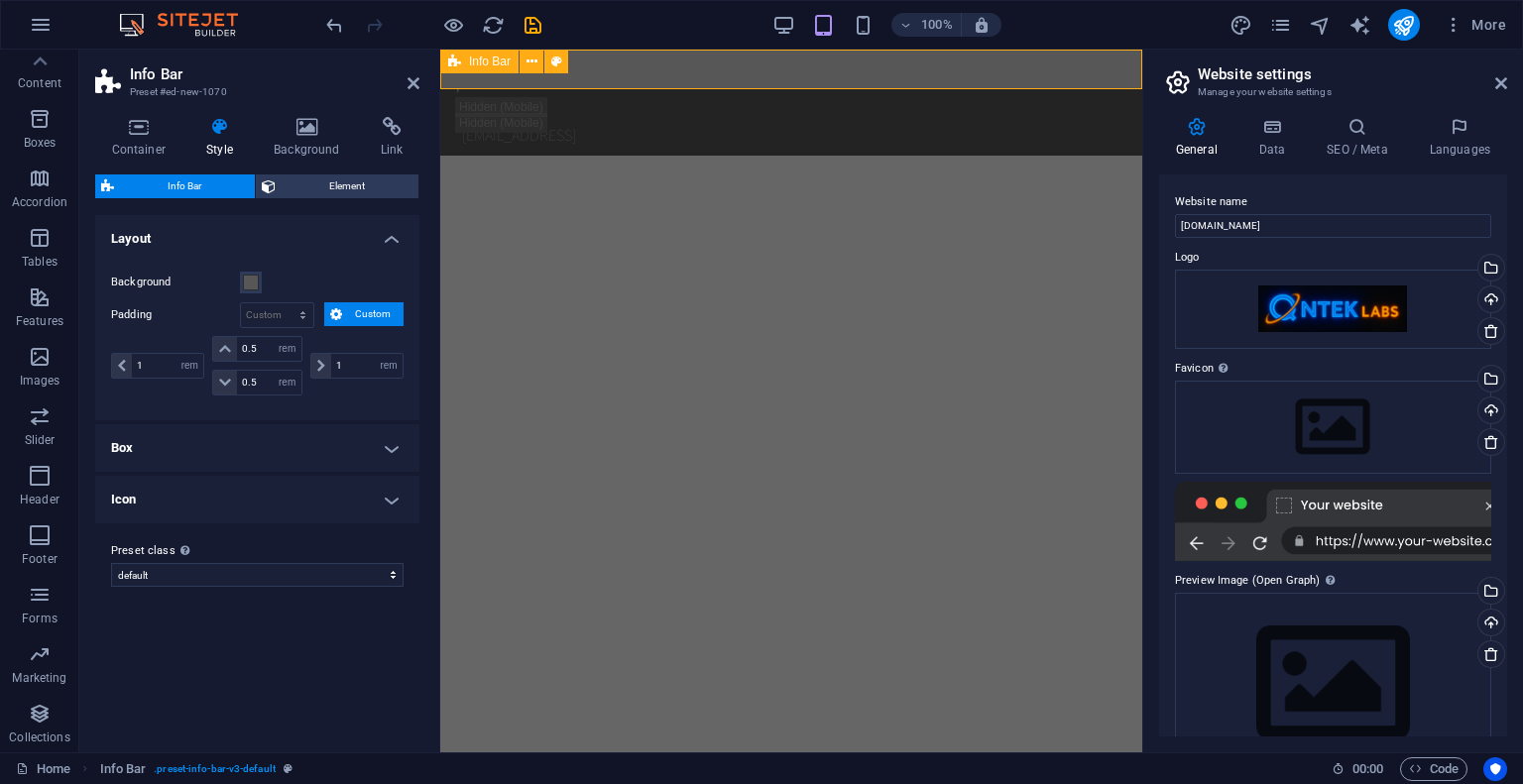
click at [833, 83] on div ", [EMAIL_ADDRESS]" at bounding box center [791, 103] width 702 height 106
drag, startPoint x: 833, startPoint y: 77, endPoint x: 640, endPoint y: 93, distance: 193.0
click at [663, 75] on div ", [EMAIL_ADDRESS]" at bounding box center [791, 103] width 702 height 106
click at [622, 62] on div "Container" at bounding box center [665, 62] width 89 height 24
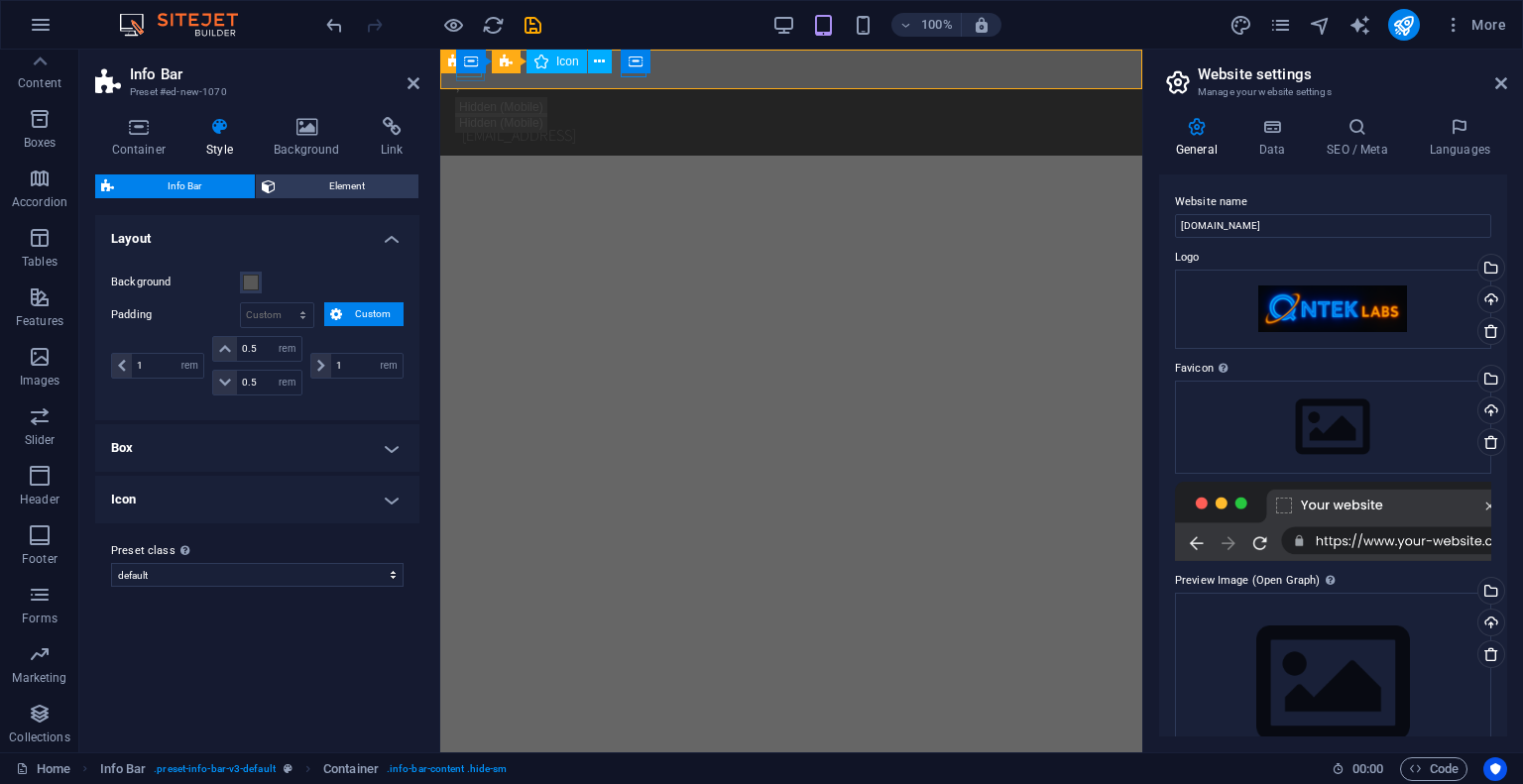
click at [483, 80] on div "," at bounding box center [783, 77] width 654 height 40
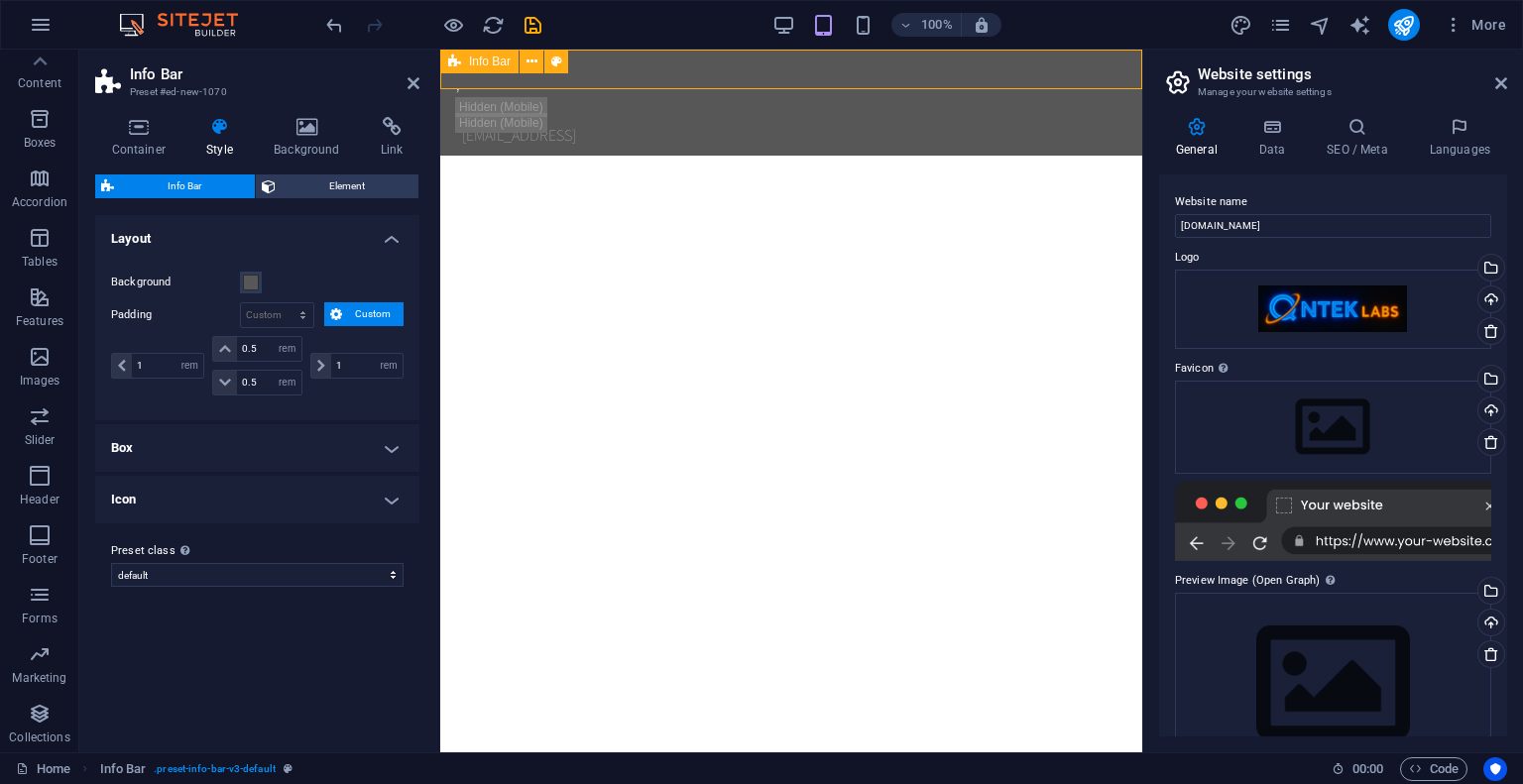
click at [493, 77] on div ", [EMAIL_ADDRESS]" at bounding box center [791, 103] width 702 height 106
click at [533, 57] on icon at bounding box center [531, 62] width 11 height 21
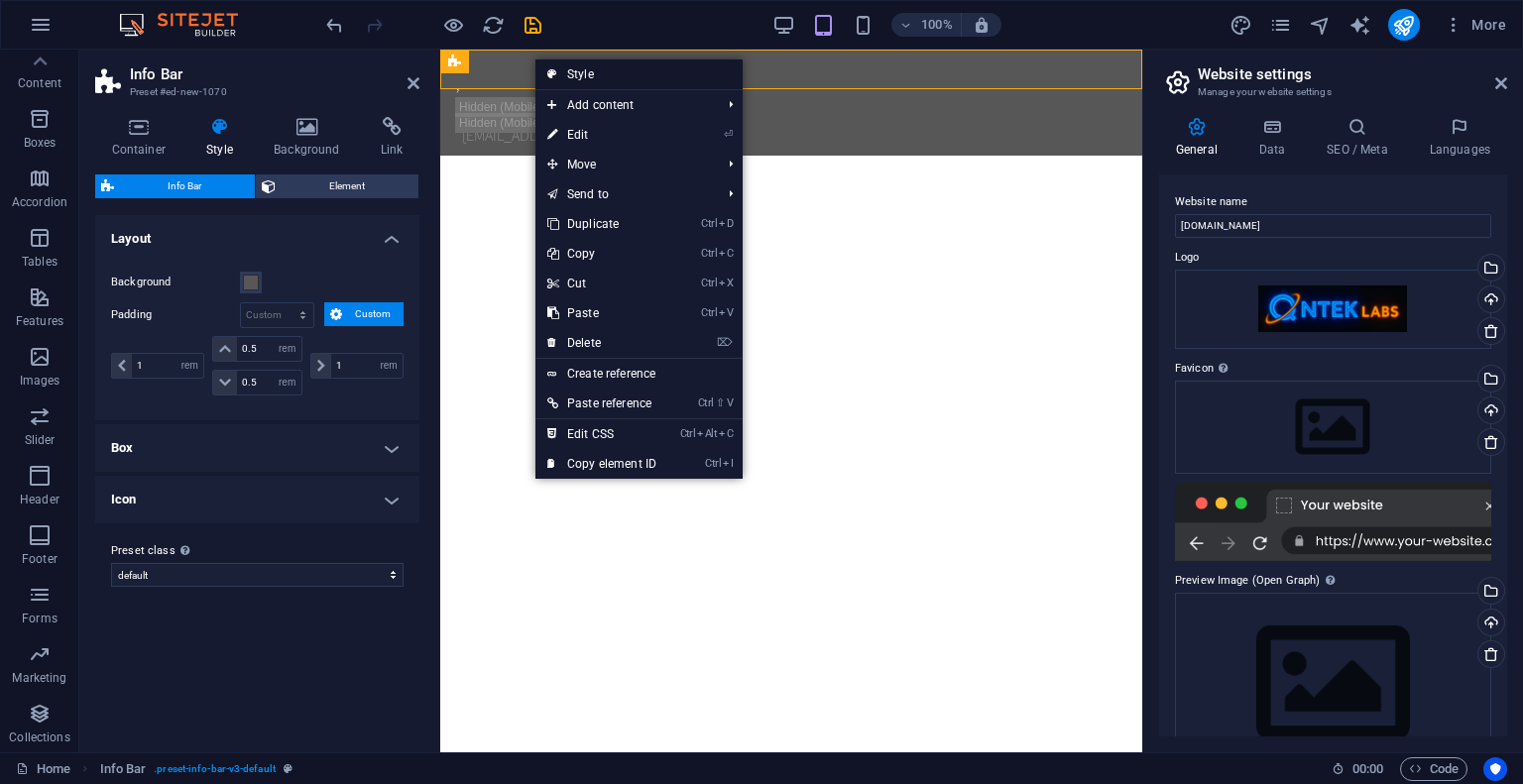
click at [601, 78] on link "Style" at bounding box center [638, 74] width 207 height 30
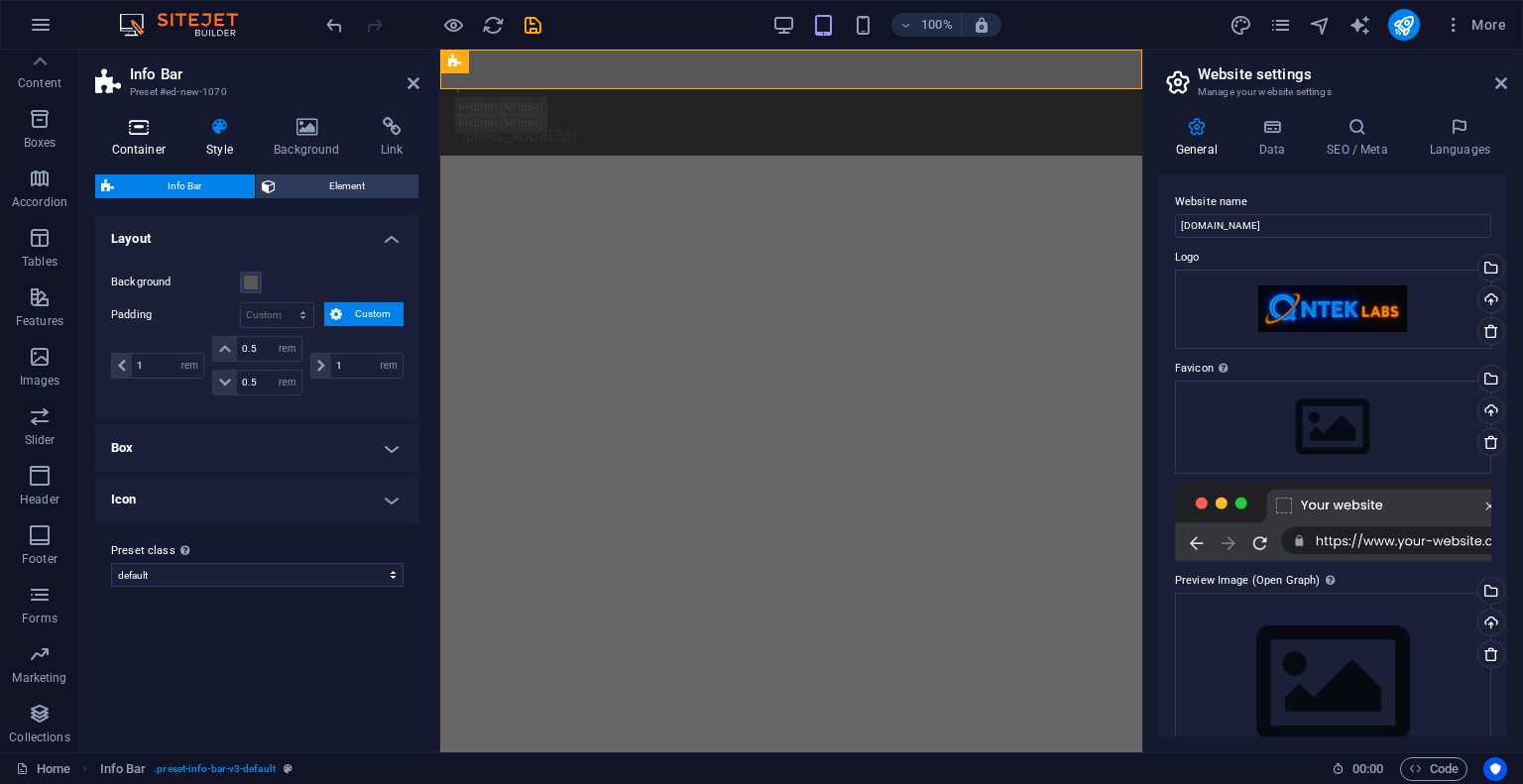
click at [150, 135] on icon at bounding box center [138, 127] width 87 height 20
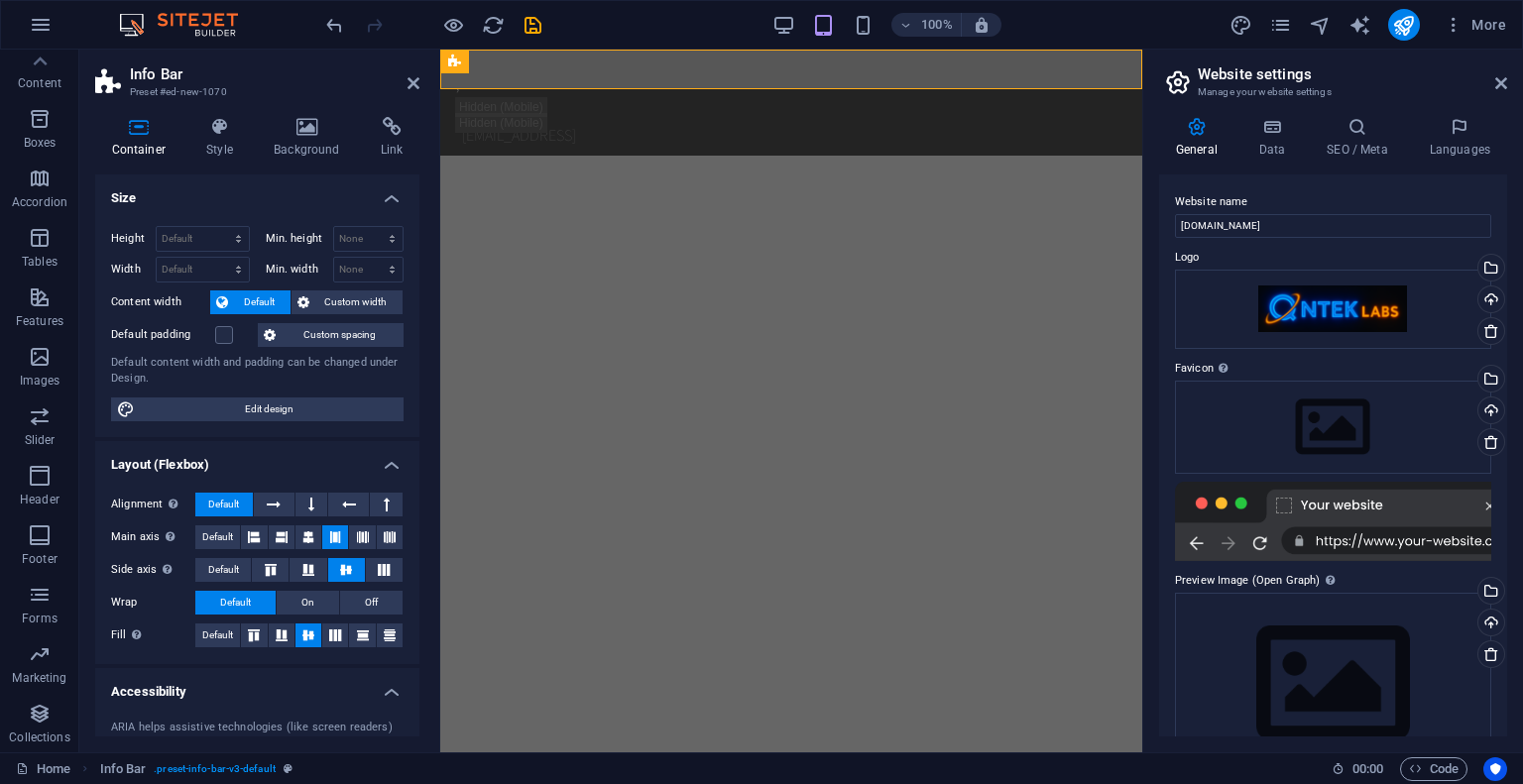
click at [149, 133] on icon at bounding box center [138, 127] width 87 height 20
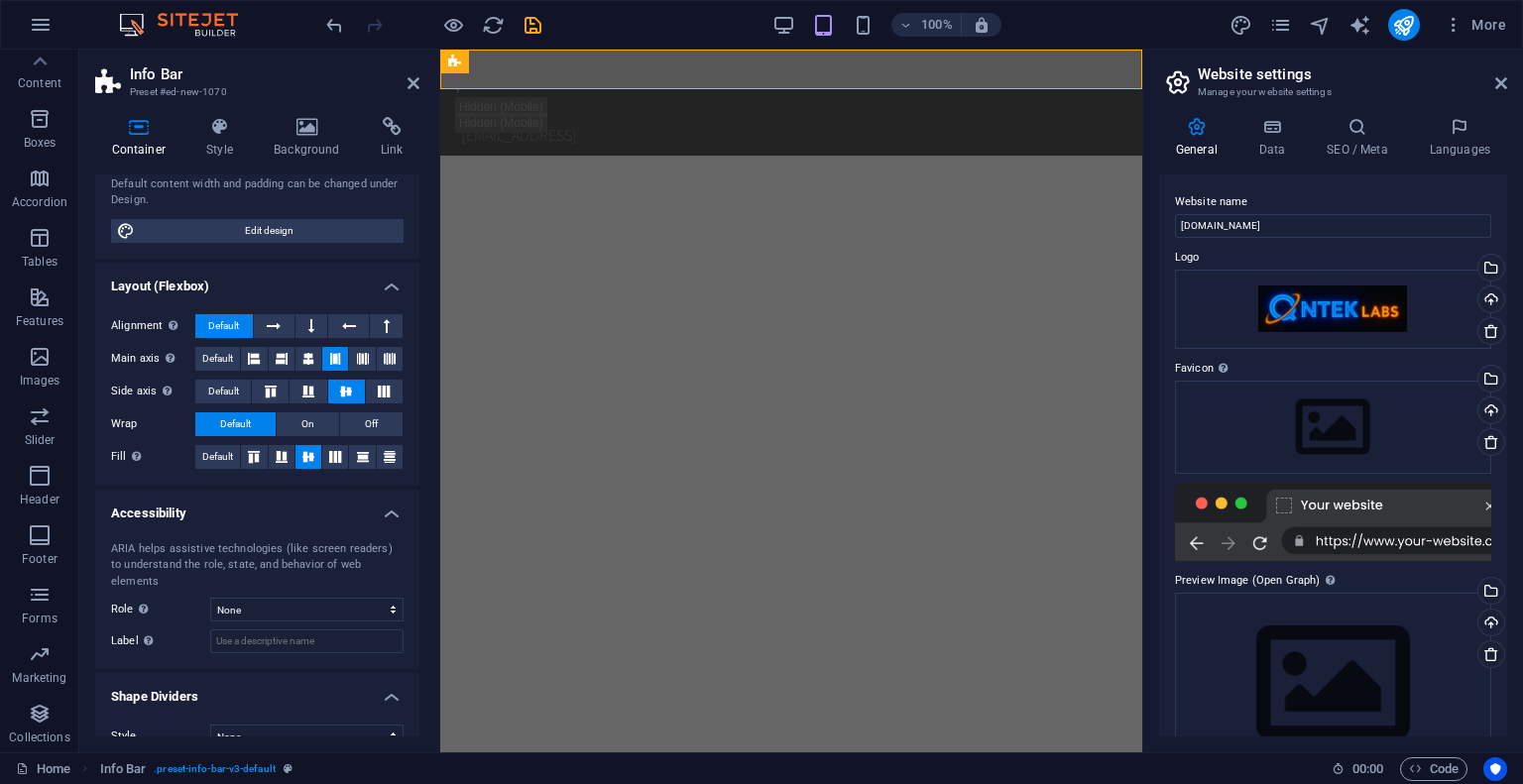
scroll to position [188, 0]
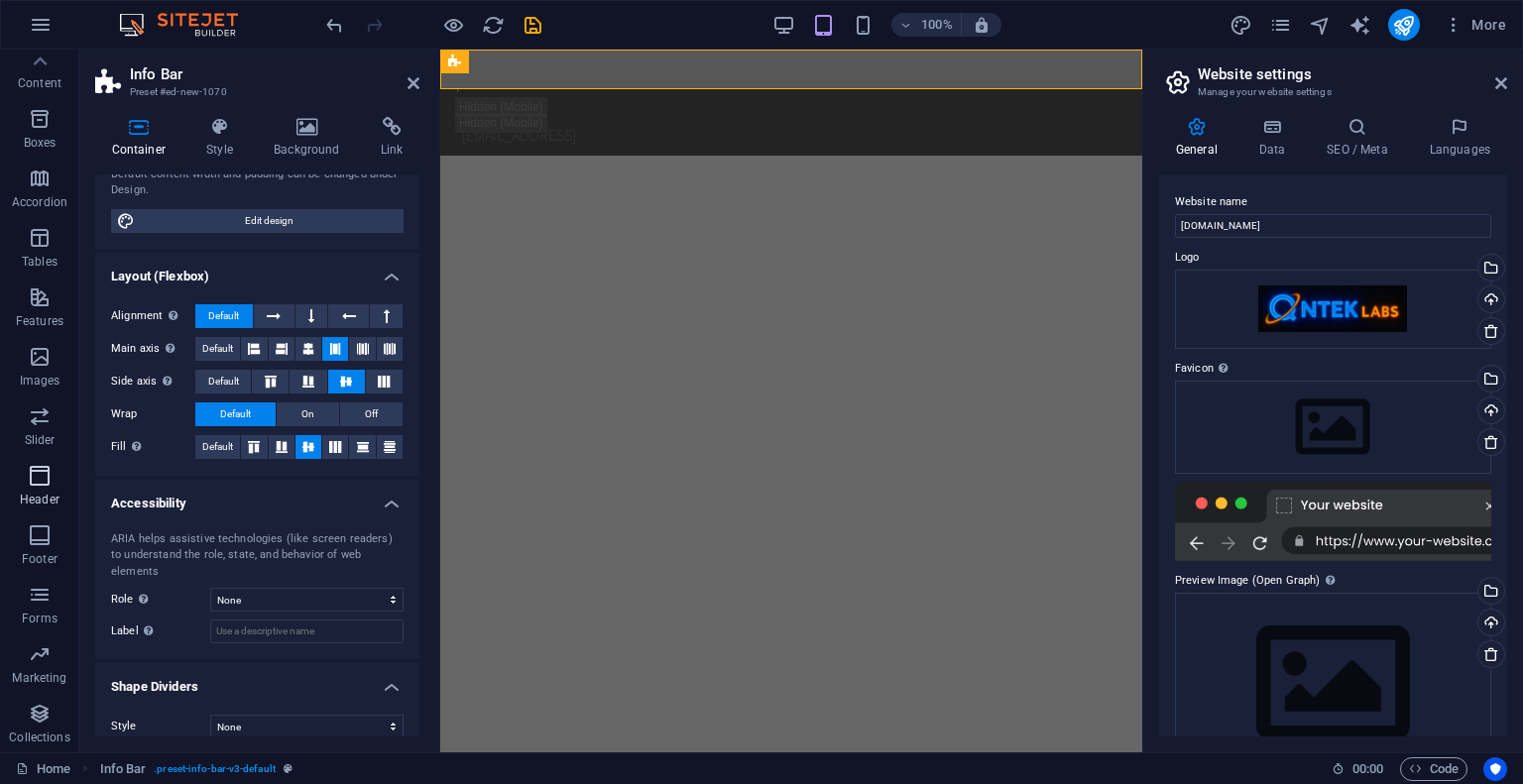
click at [39, 468] on icon "button" at bounding box center [40, 476] width 24 height 24
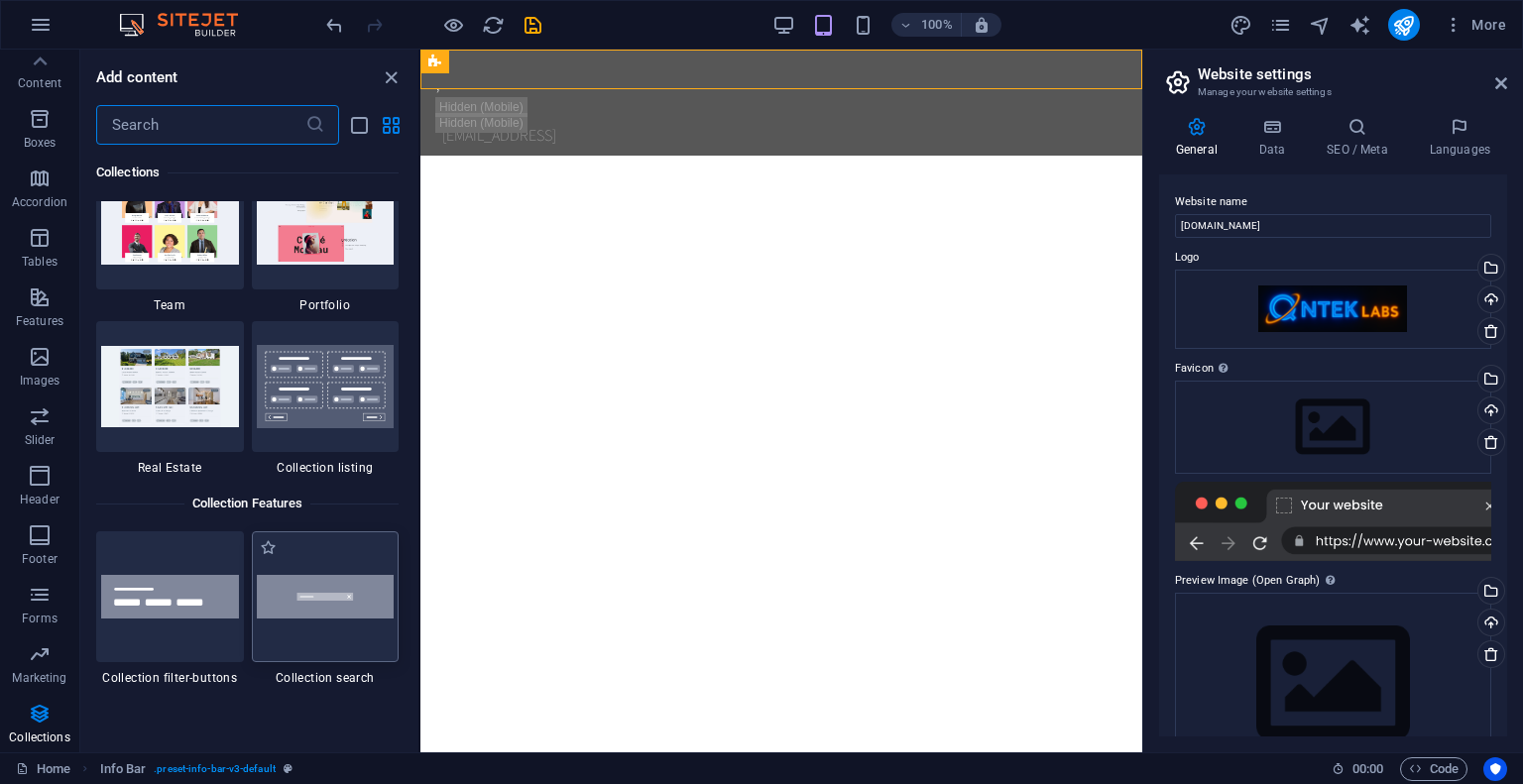
scroll to position [18700, 0]
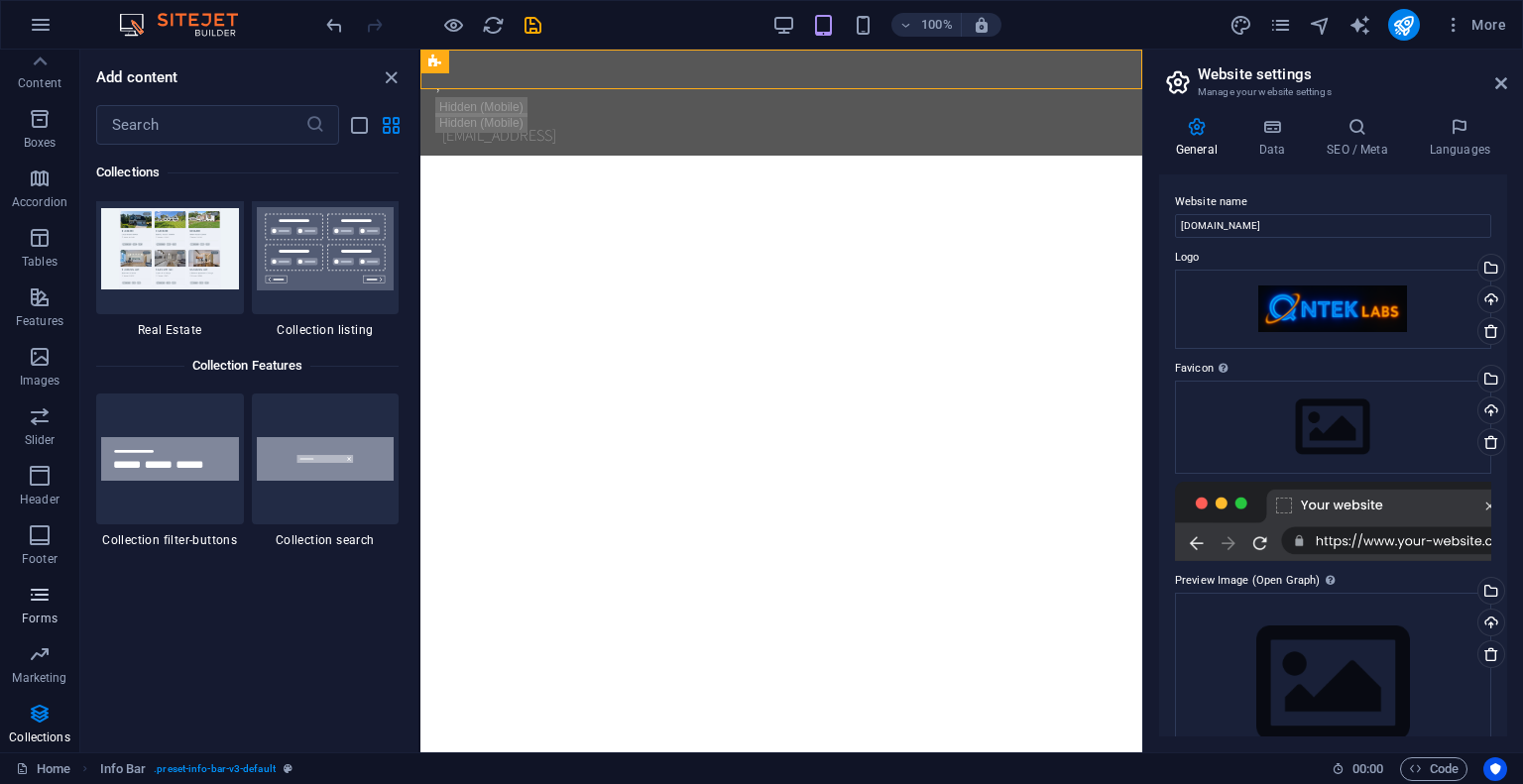
click at [56, 578] on button "Forms" at bounding box center [39, 604] width 79 height 59
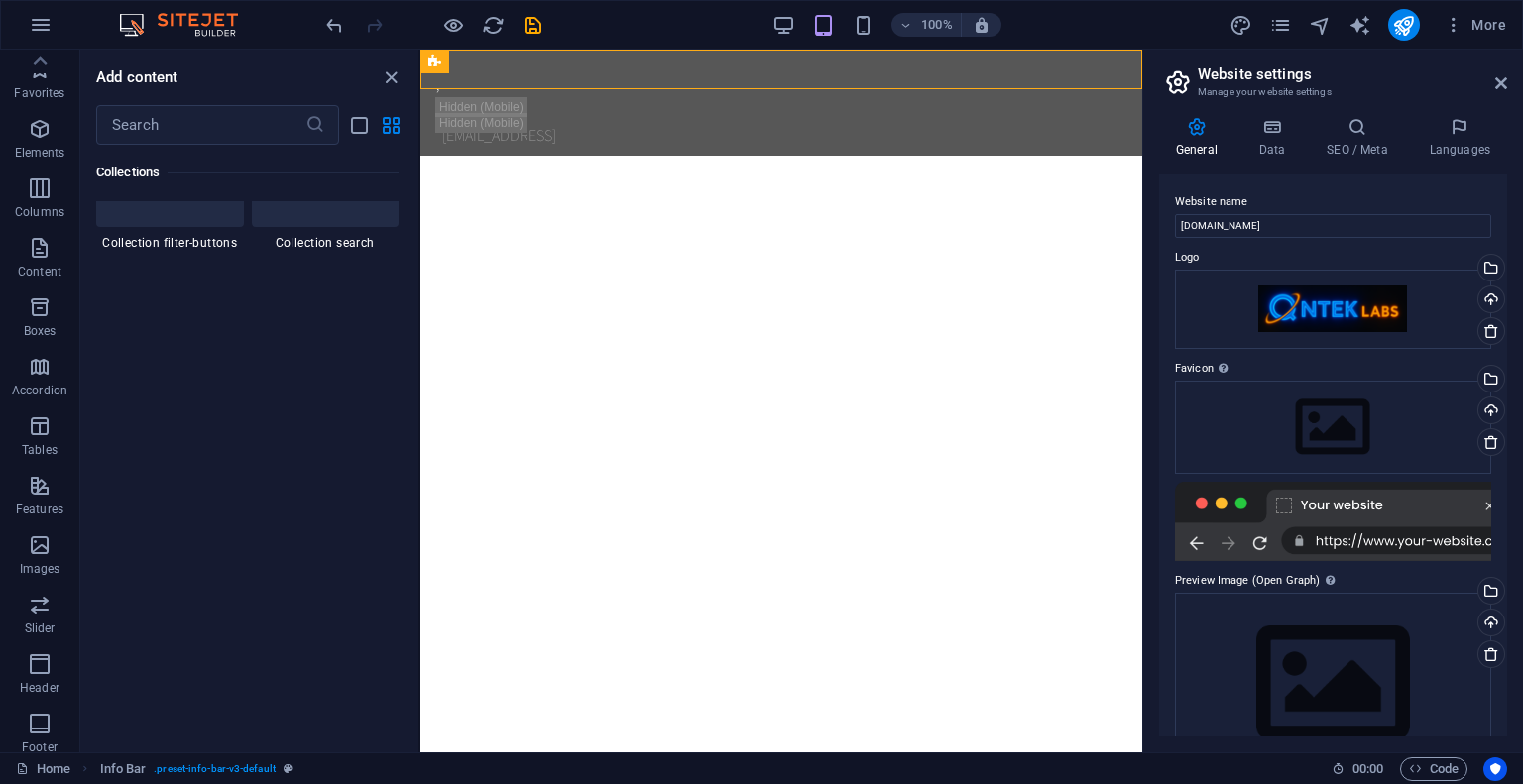
scroll to position [188, 0]
click at [44, 622] on p "Forms" at bounding box center [40, 619] width 36 height 16
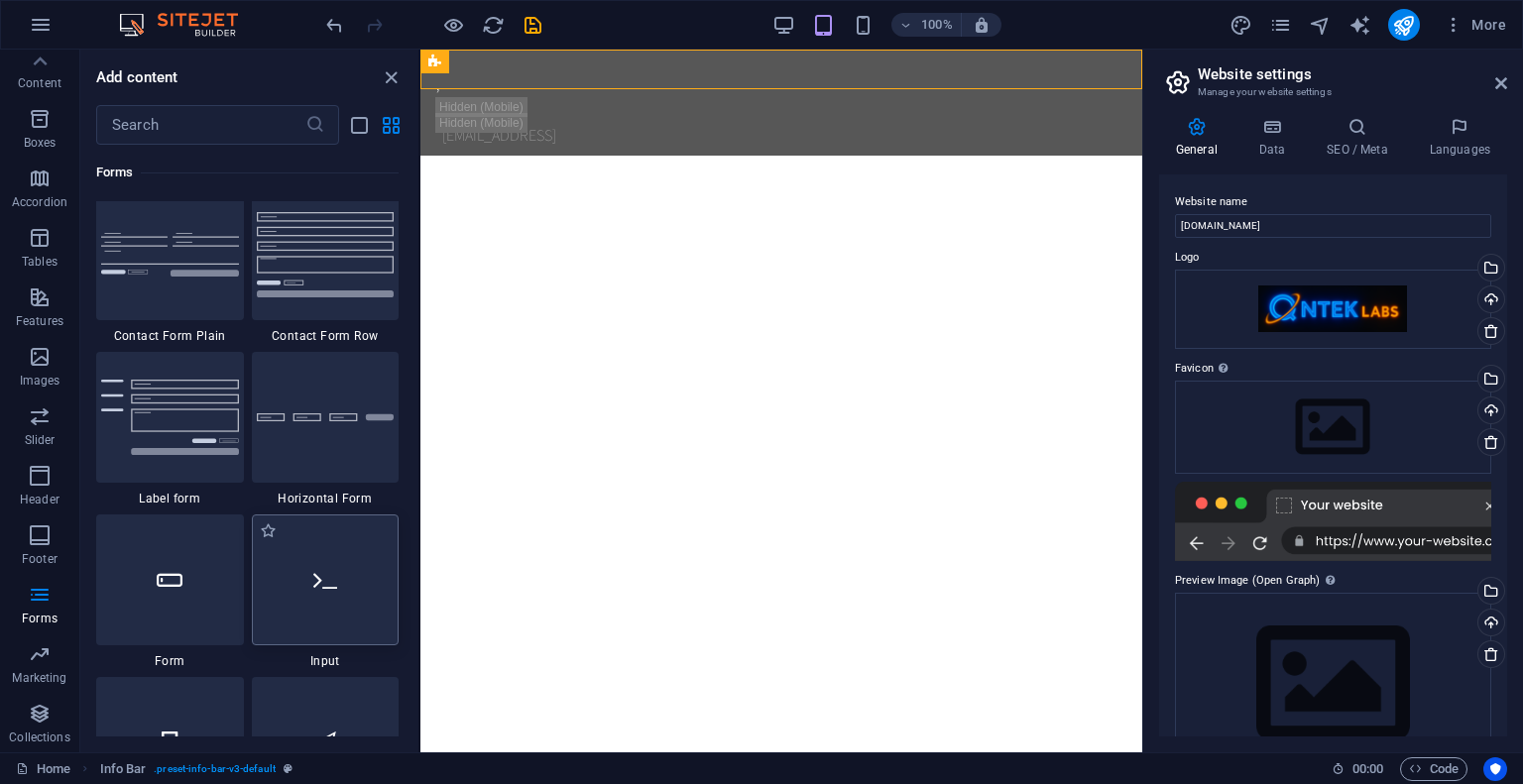
scroll to position [14671, 0]
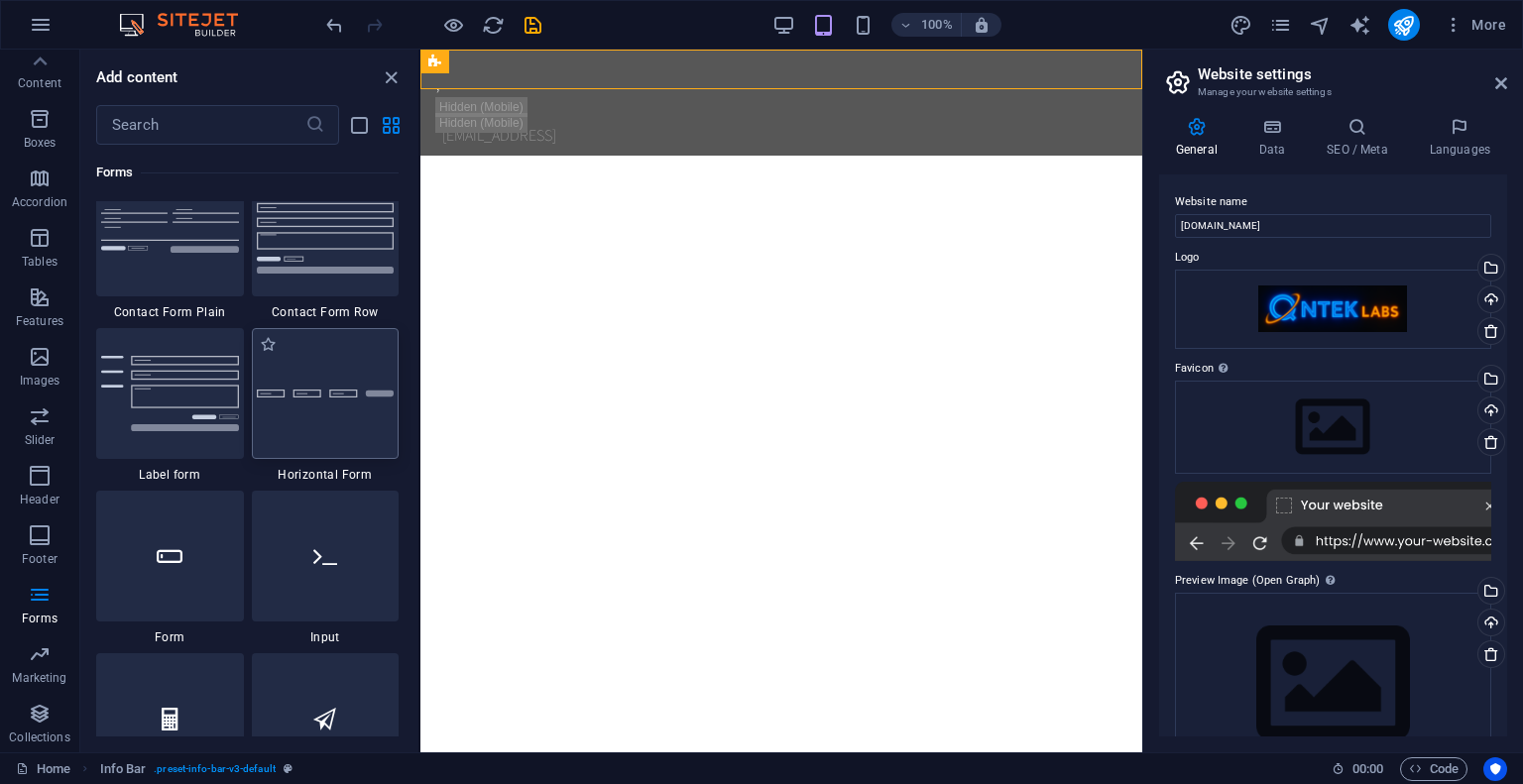
click at [368, 445] on div at bounding box center [326, 393] width 148 height 131
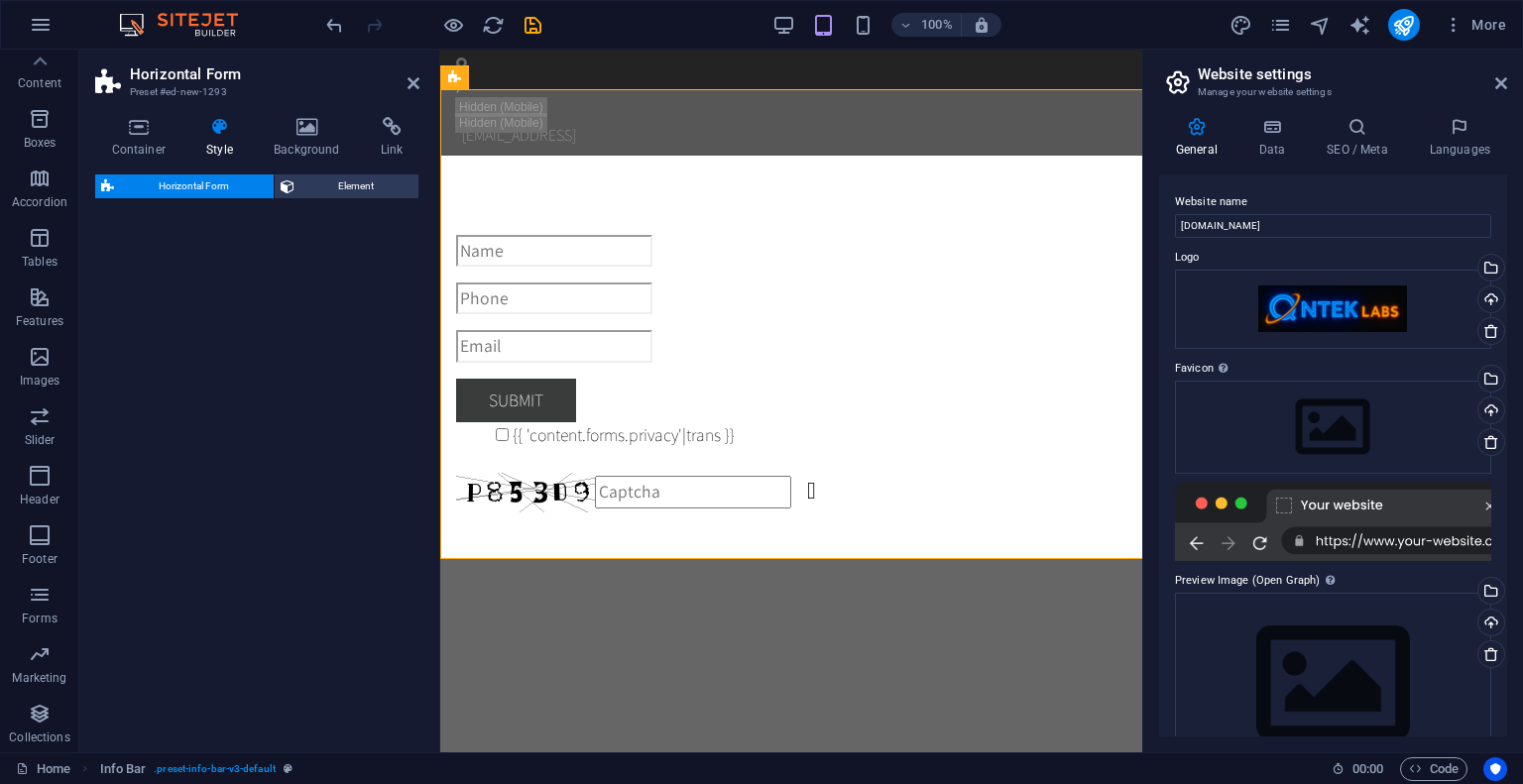
click at [319, 380] on div "Horizontal Form Element" at bounding box center [257, 455] width 324 height 562
select select "rem"
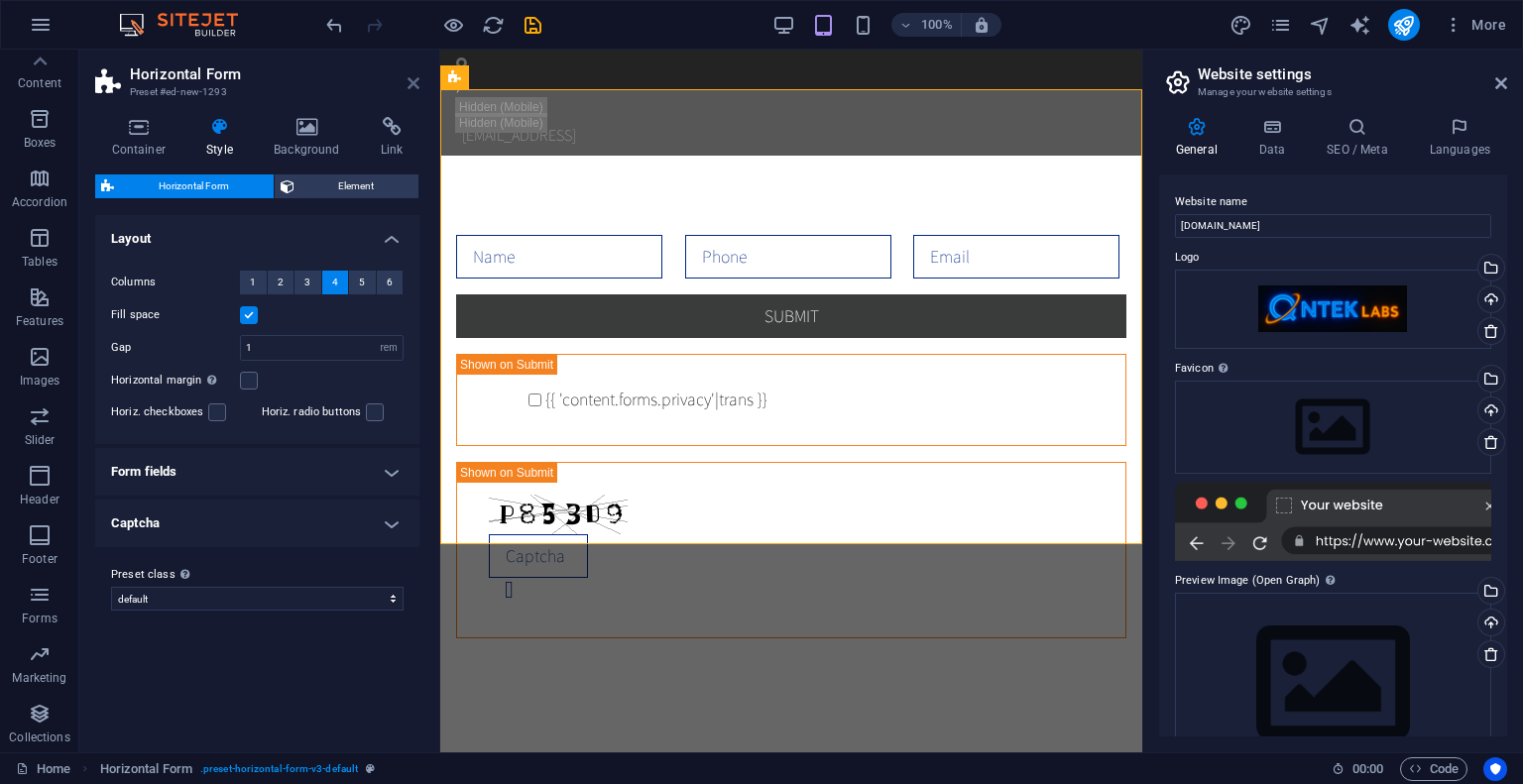
click at [411, 77] on icon at bounding box center [413, 83] width 12 height 16
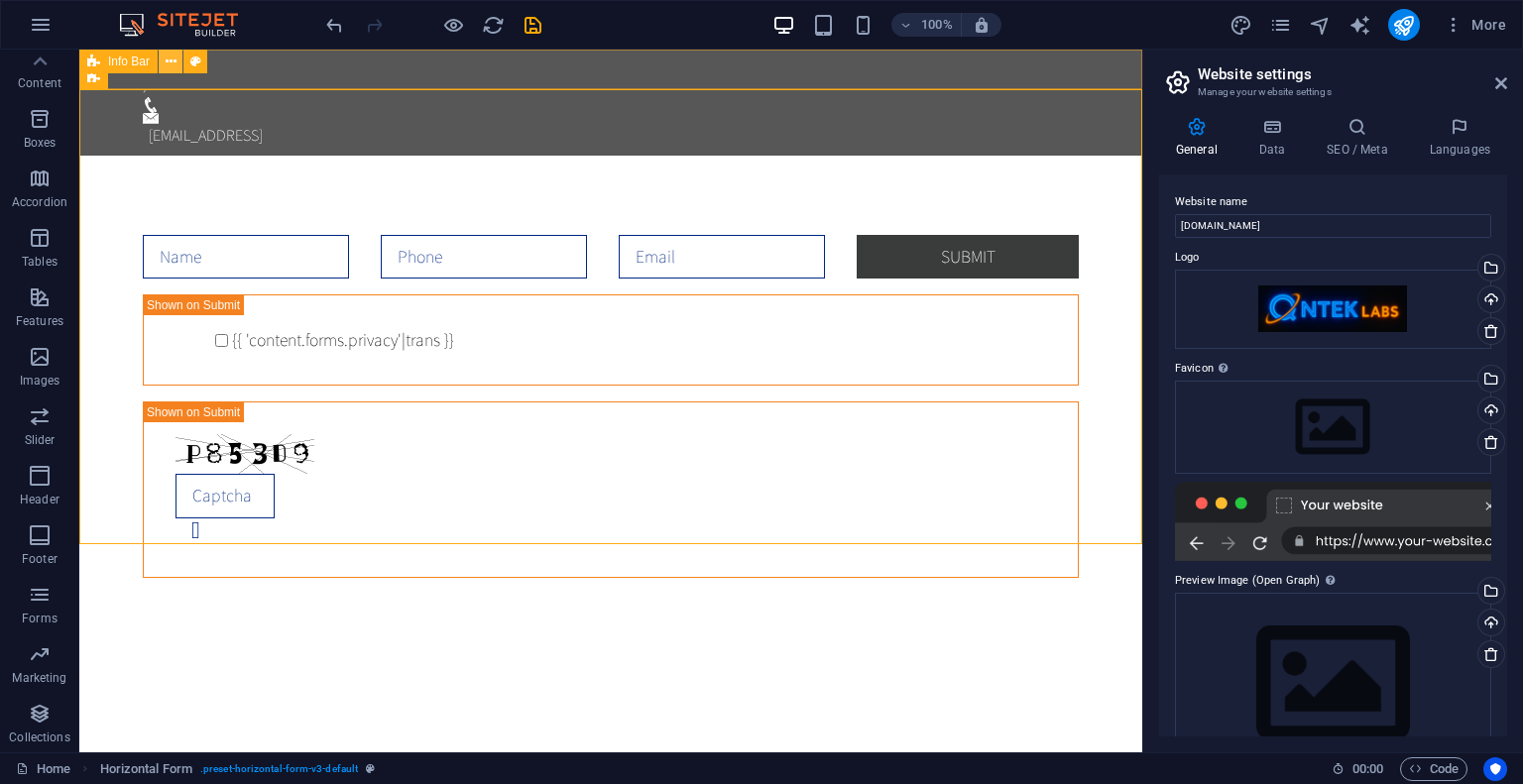
click at [174, 61] on icon at bounding box center [171, 62] width 11 height 21
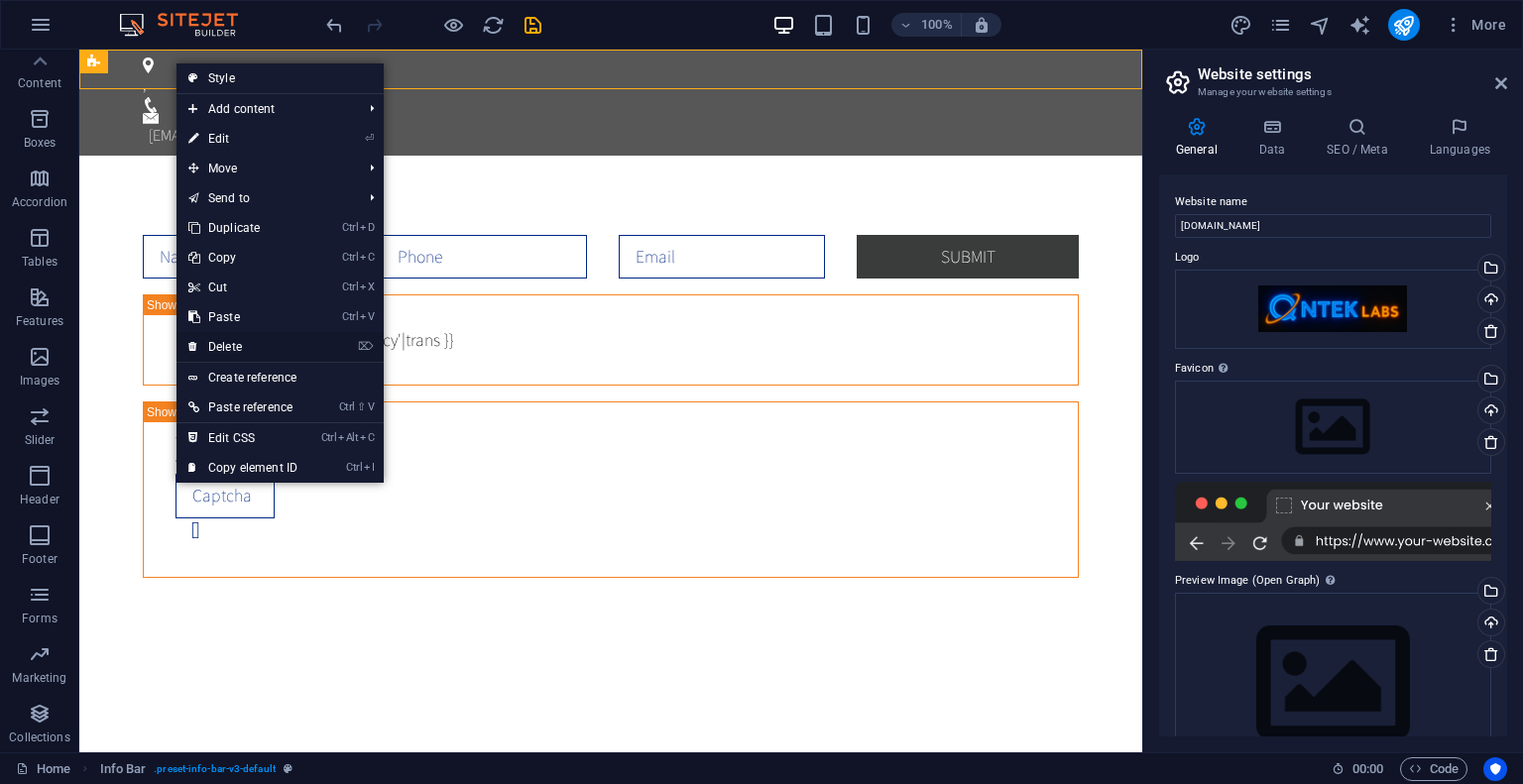
click at [250, 346] on link "⌦ Delete" at bounding box center [242, 347] width 133 height 30
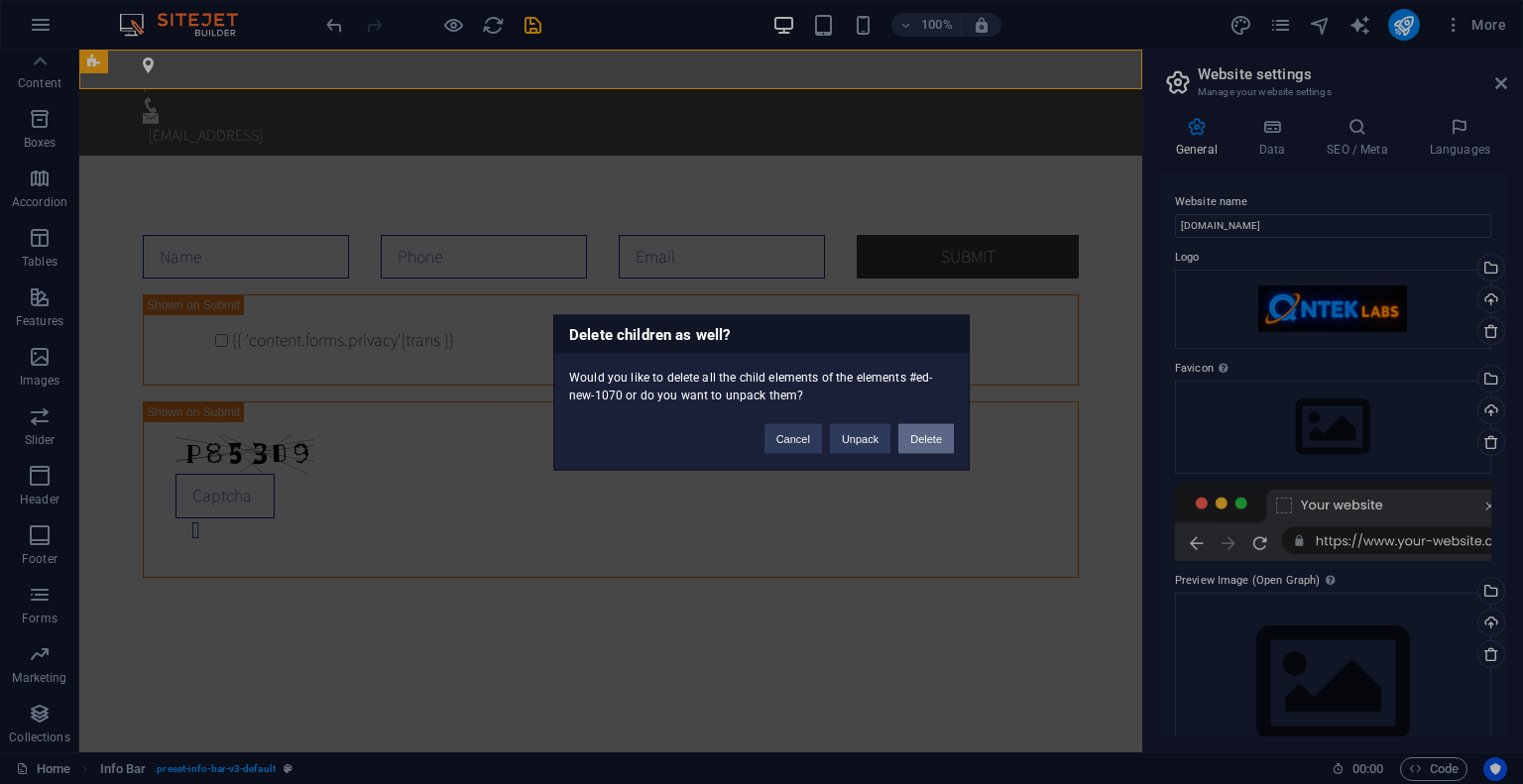
click at [940, 438] on button "Delete" at bounding box center [926, 438] width 56 height 30
